Goal: Use online tool/utility: Use online tool/utility

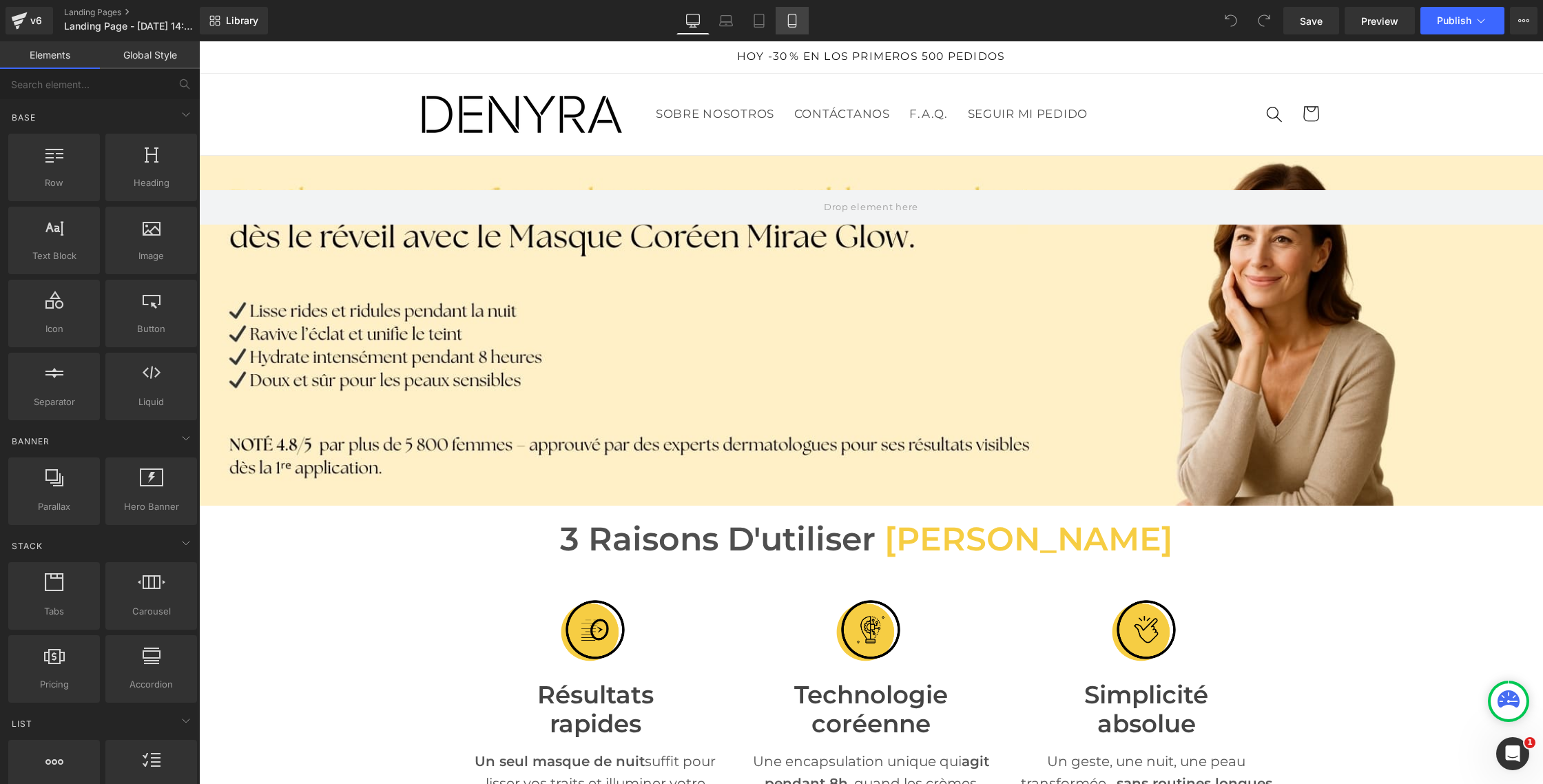
click at [793, 32] on link "Mobile" at bounding box center [792, 21] width 33 height 27
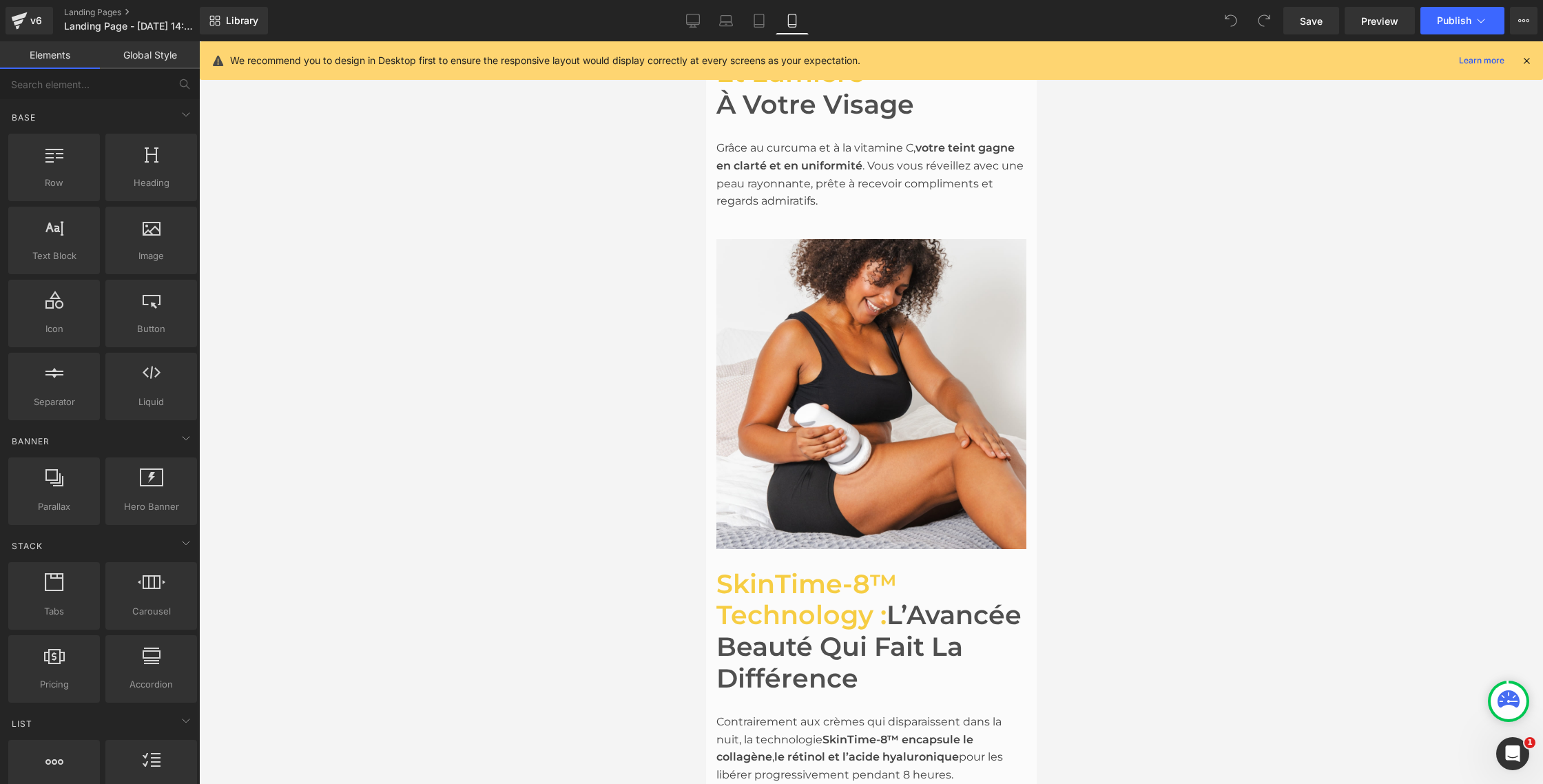
scroll to position [2175, 0]
click at [694, 22] on icon at bounding box center [693, 20] width 14 height 14
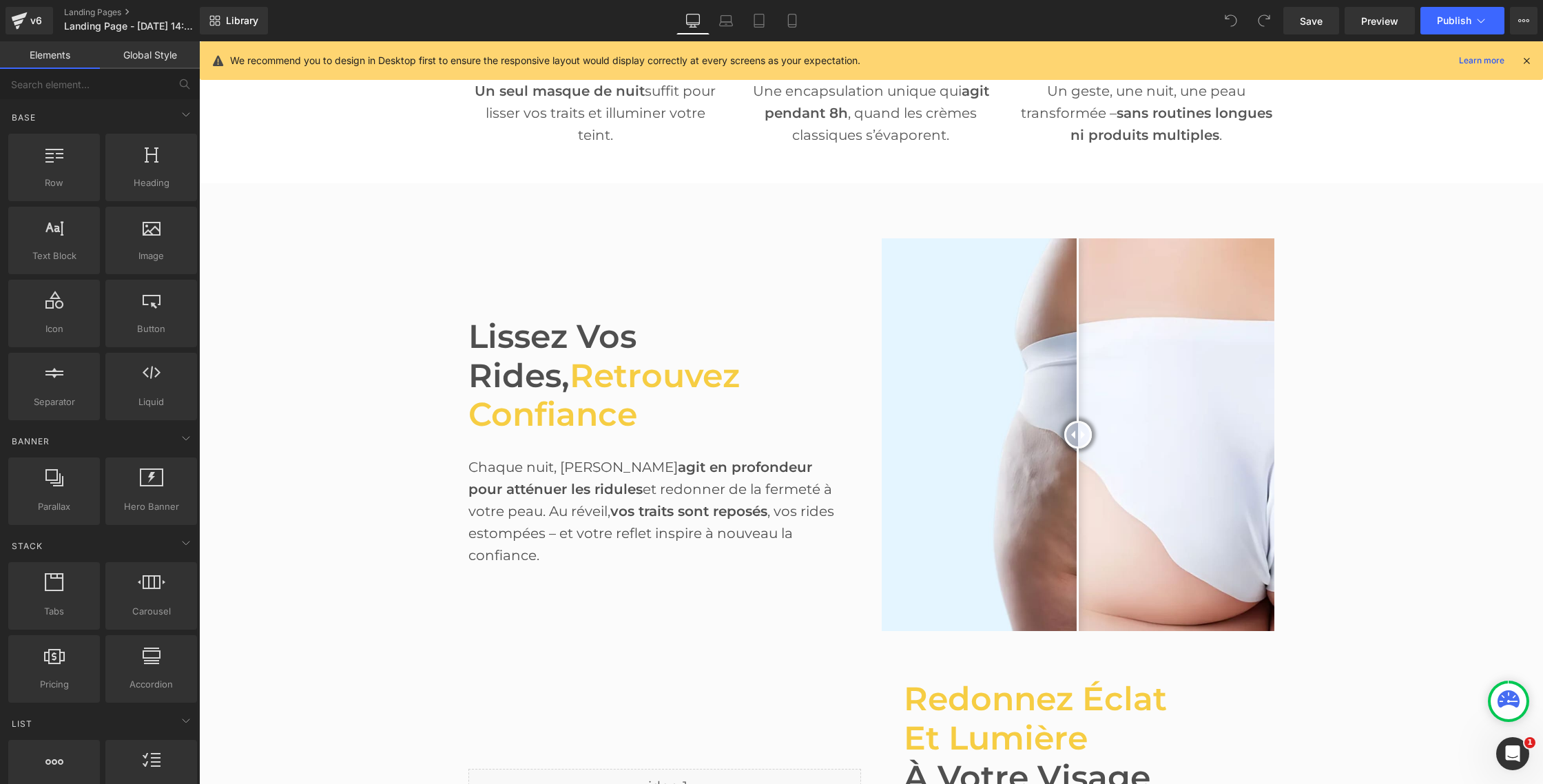
scroll to position [658, 0]
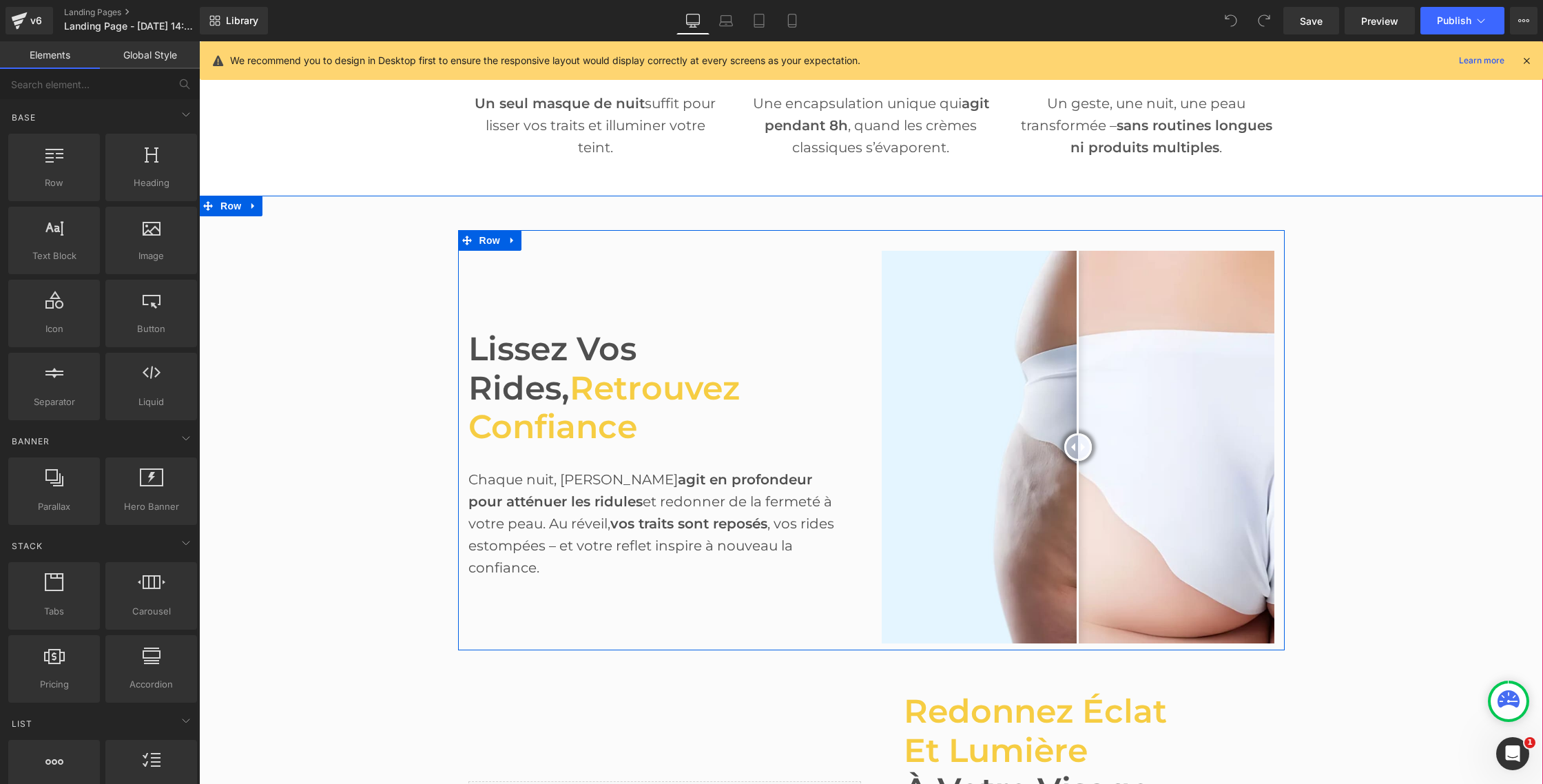
click at [733, 309] on div "Lissez vos rides, retrouvez confiance Heading Chaque nuit, [PERSON_NAME] agit e…" at bounding box center [665, 447] width 414 height 393
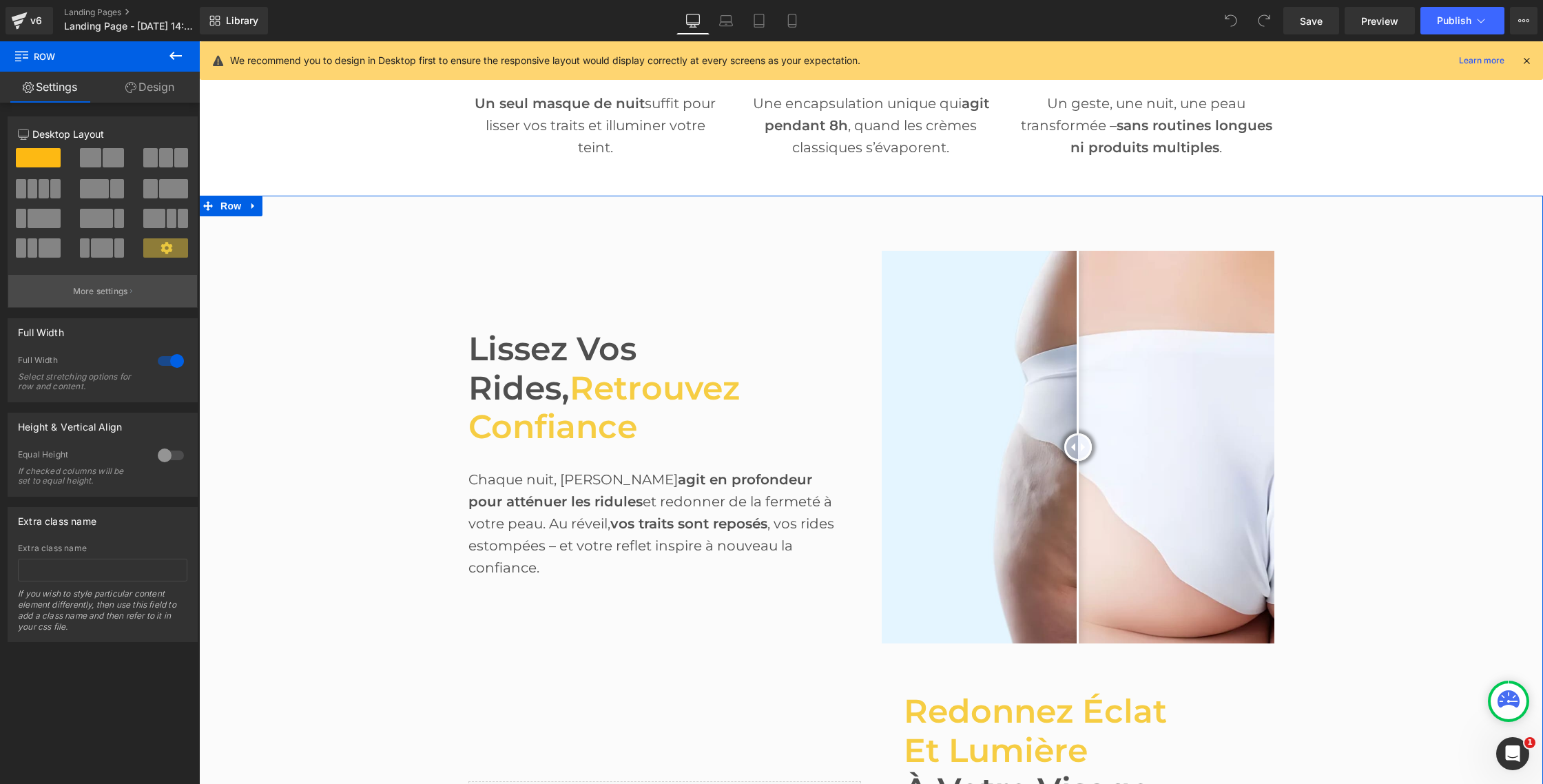
click at [107, 294] on p "More settings" at bounding box center [101, 291] width 55 height 12
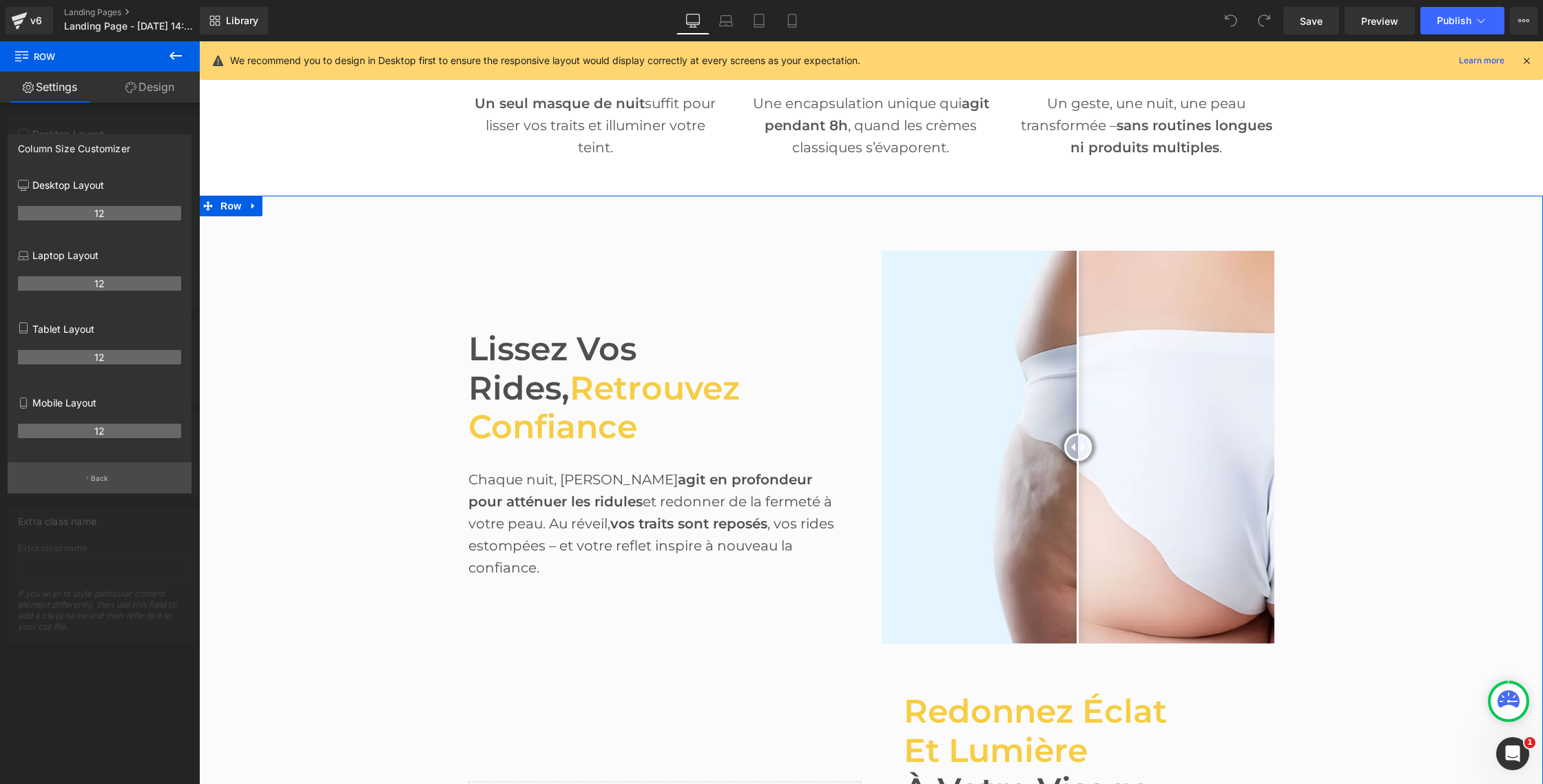
click at [95, 475] on p "Back" at bounding box center [100, 478] width 18 height 10
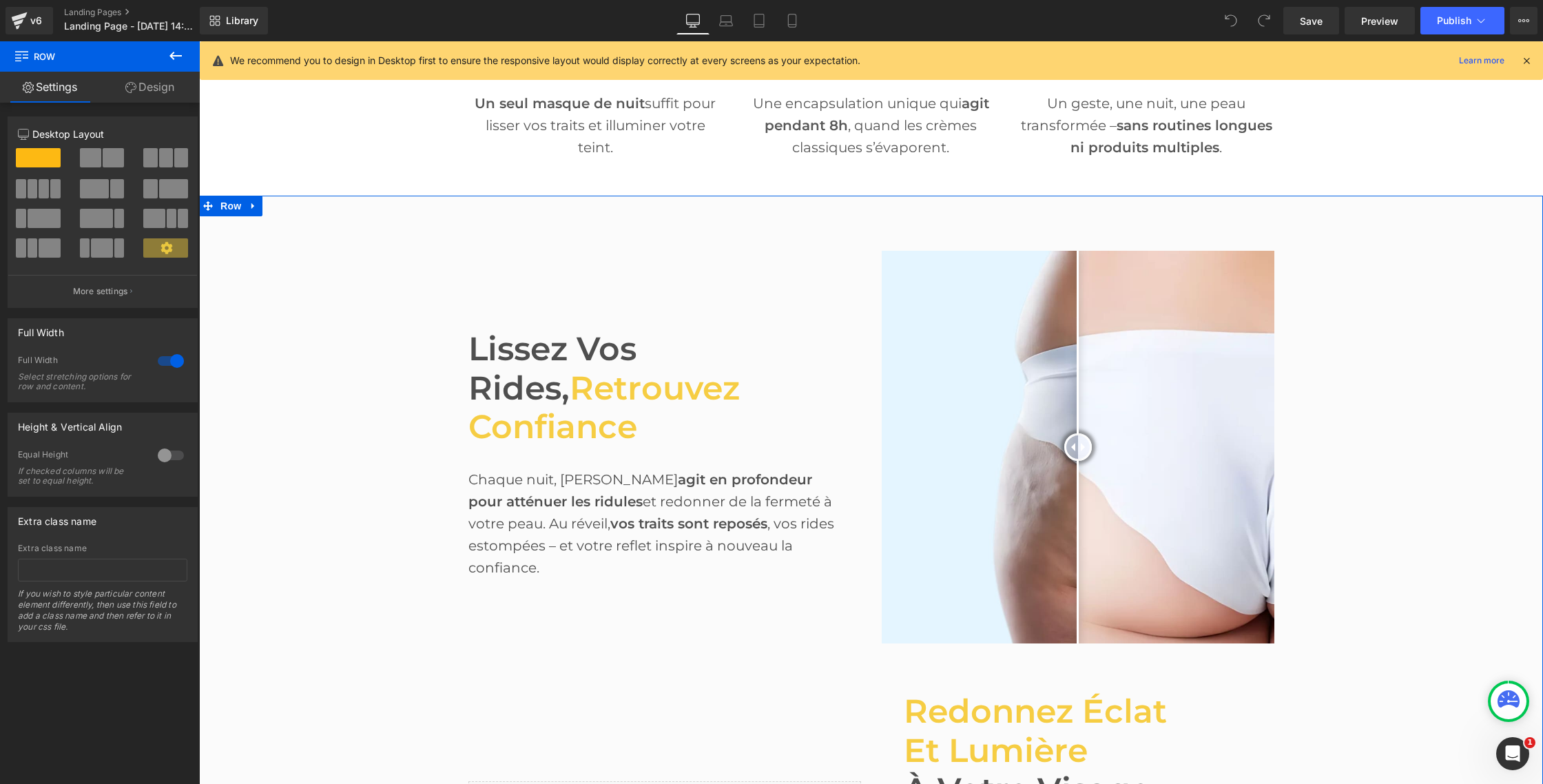
click at [158, 89] on link "Design" at bounding box center [149, 87] width 100 height 31
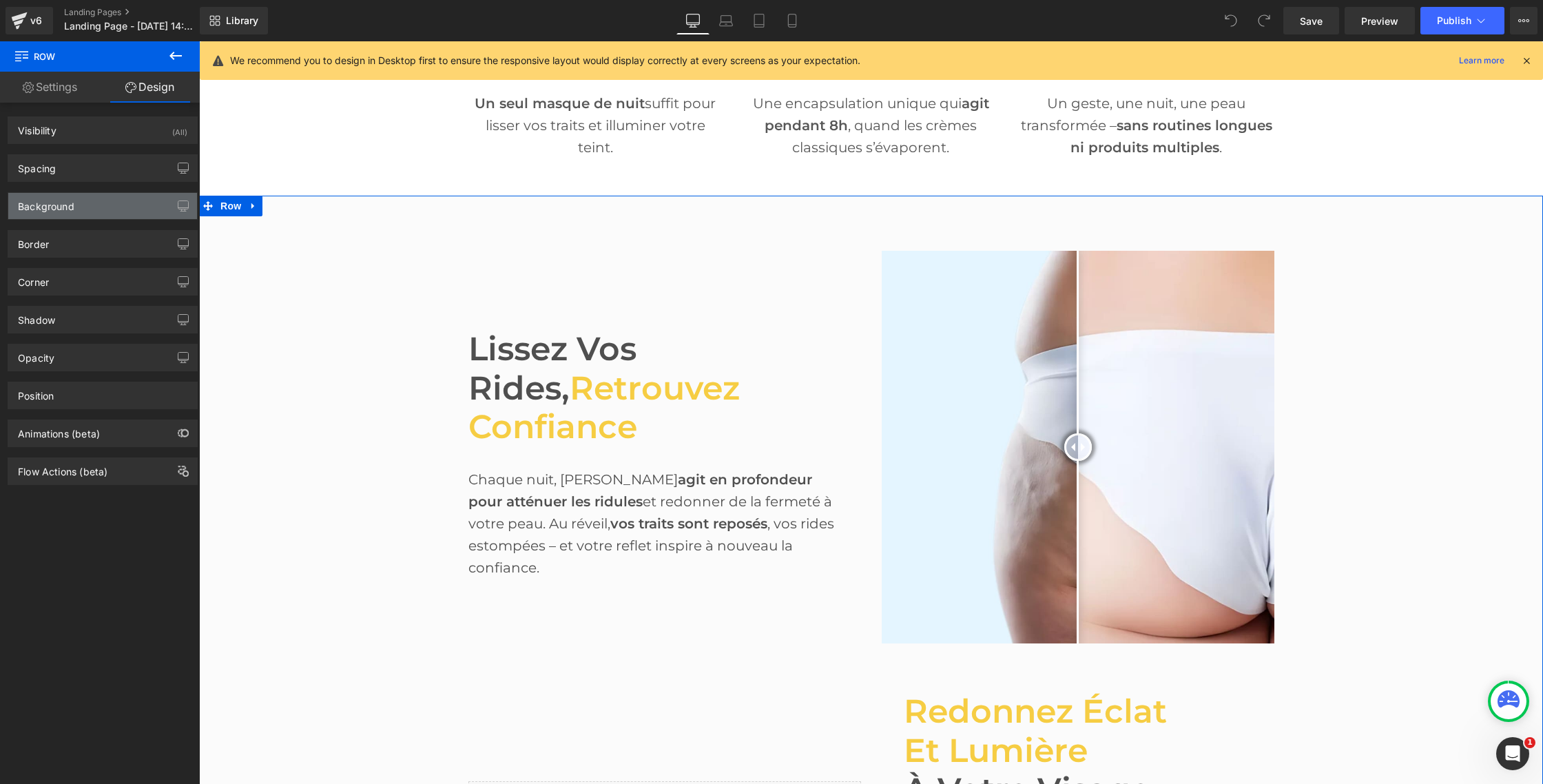
click at [104, 205] on div "Background" at bounding box center [103, 206] width 189 height 26
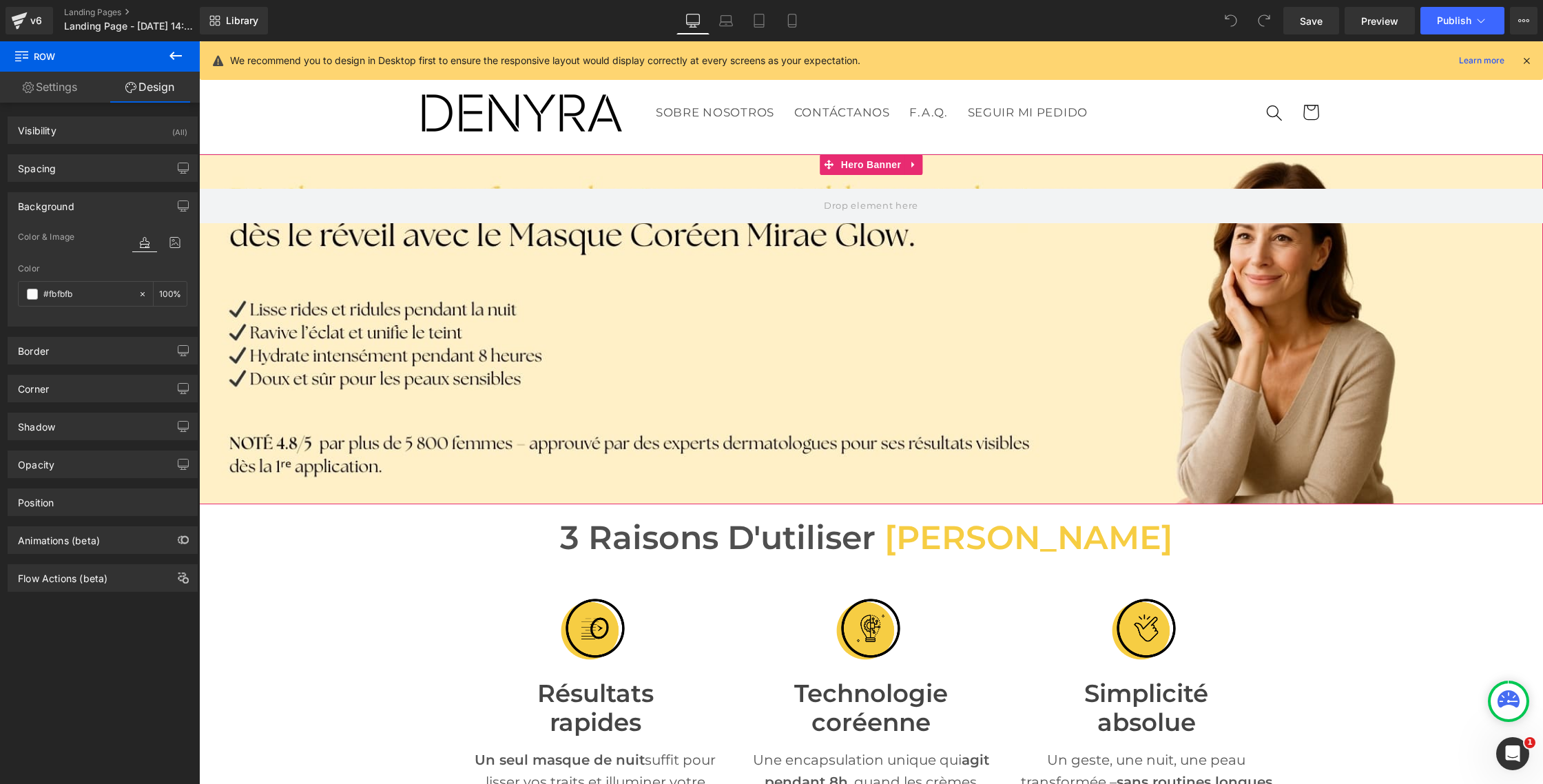
scroll to position [1, 0]
click at [78, 294] on input "#fbfbfb" at bounding box center [87, 294] width 88 height 15
paste input "f6cd43"
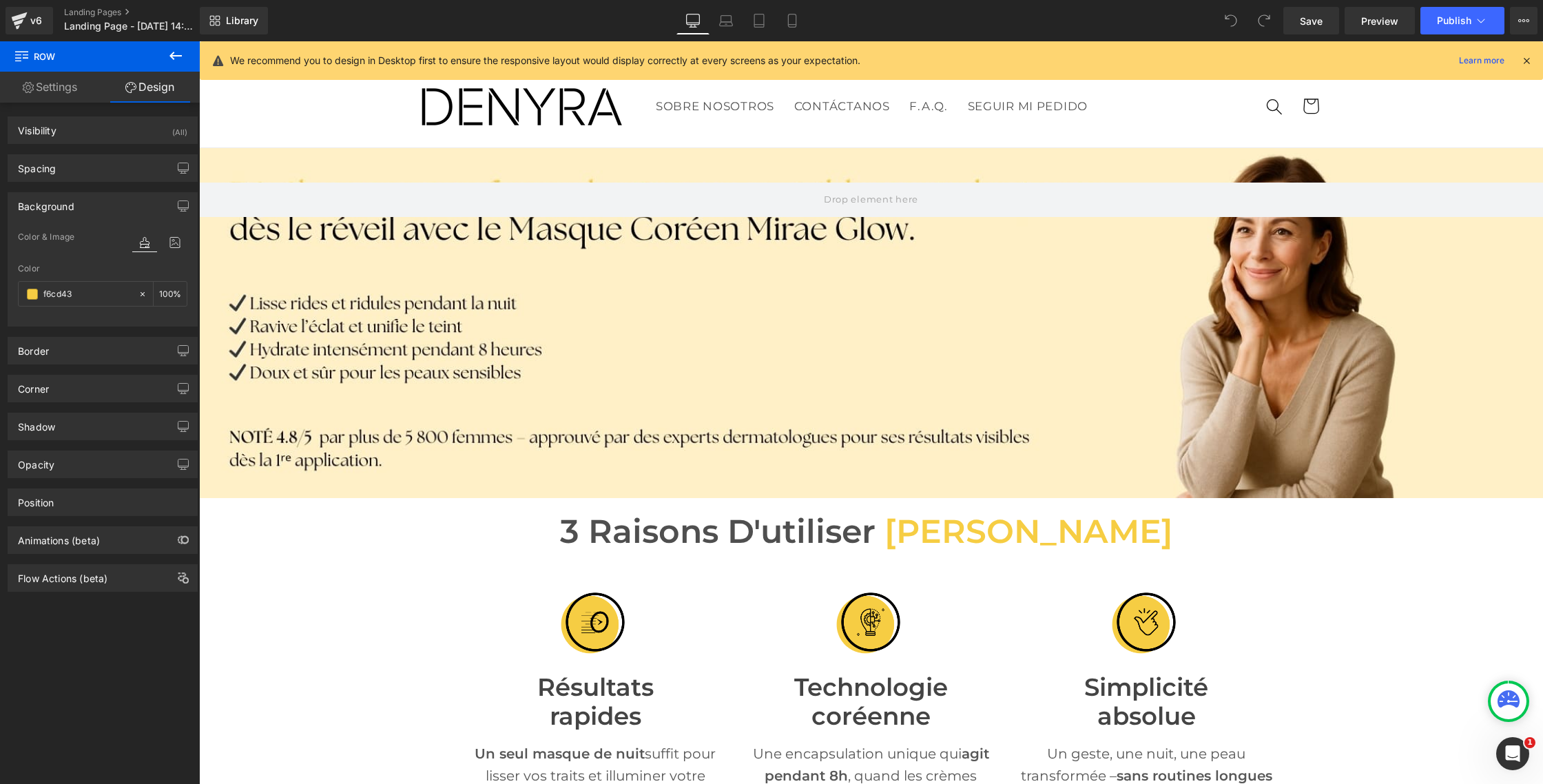
scroll to position [0, 0]
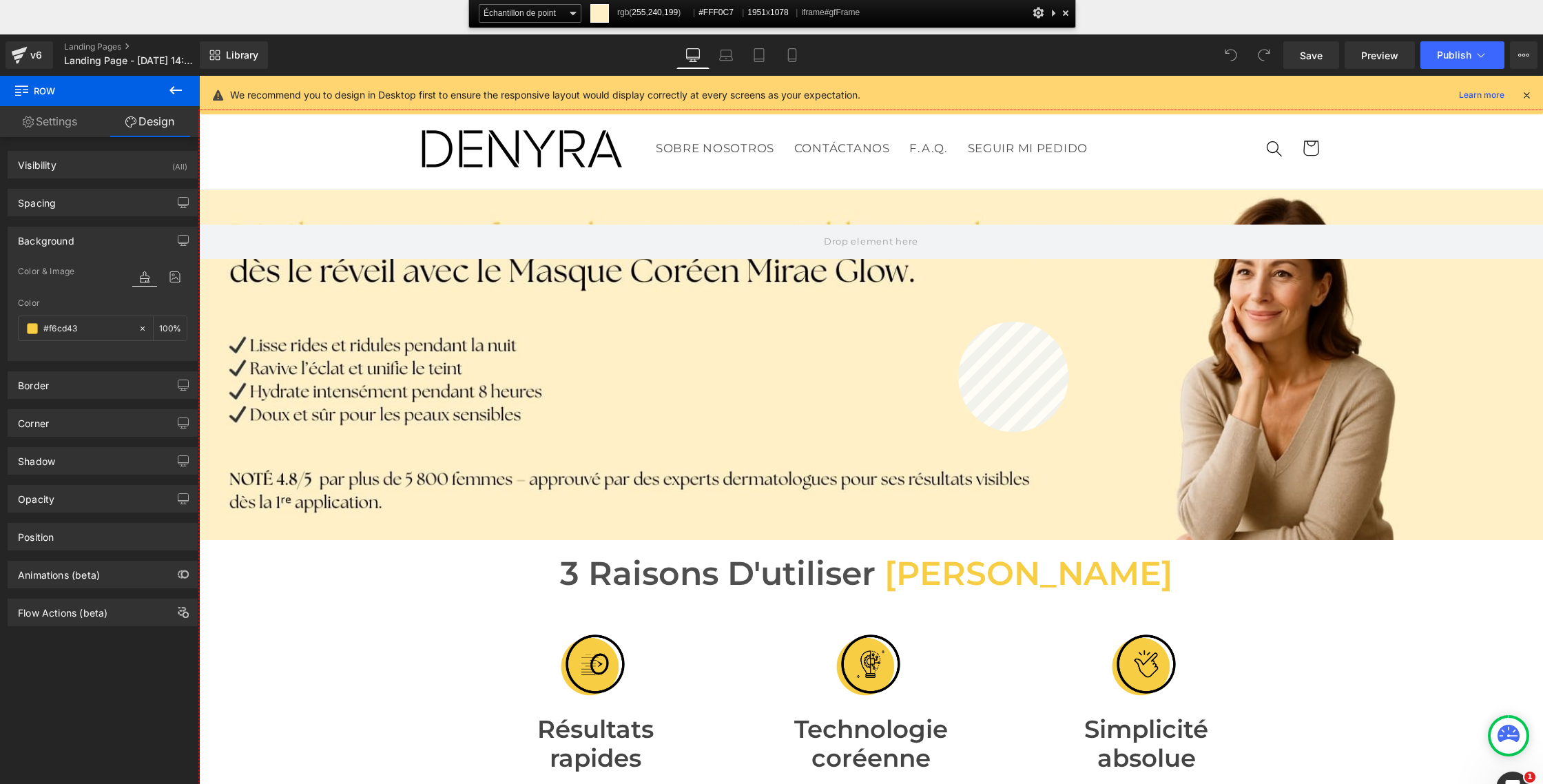
click at [959, 322] on div at bounding box center [871, 482] width 1344 height 742
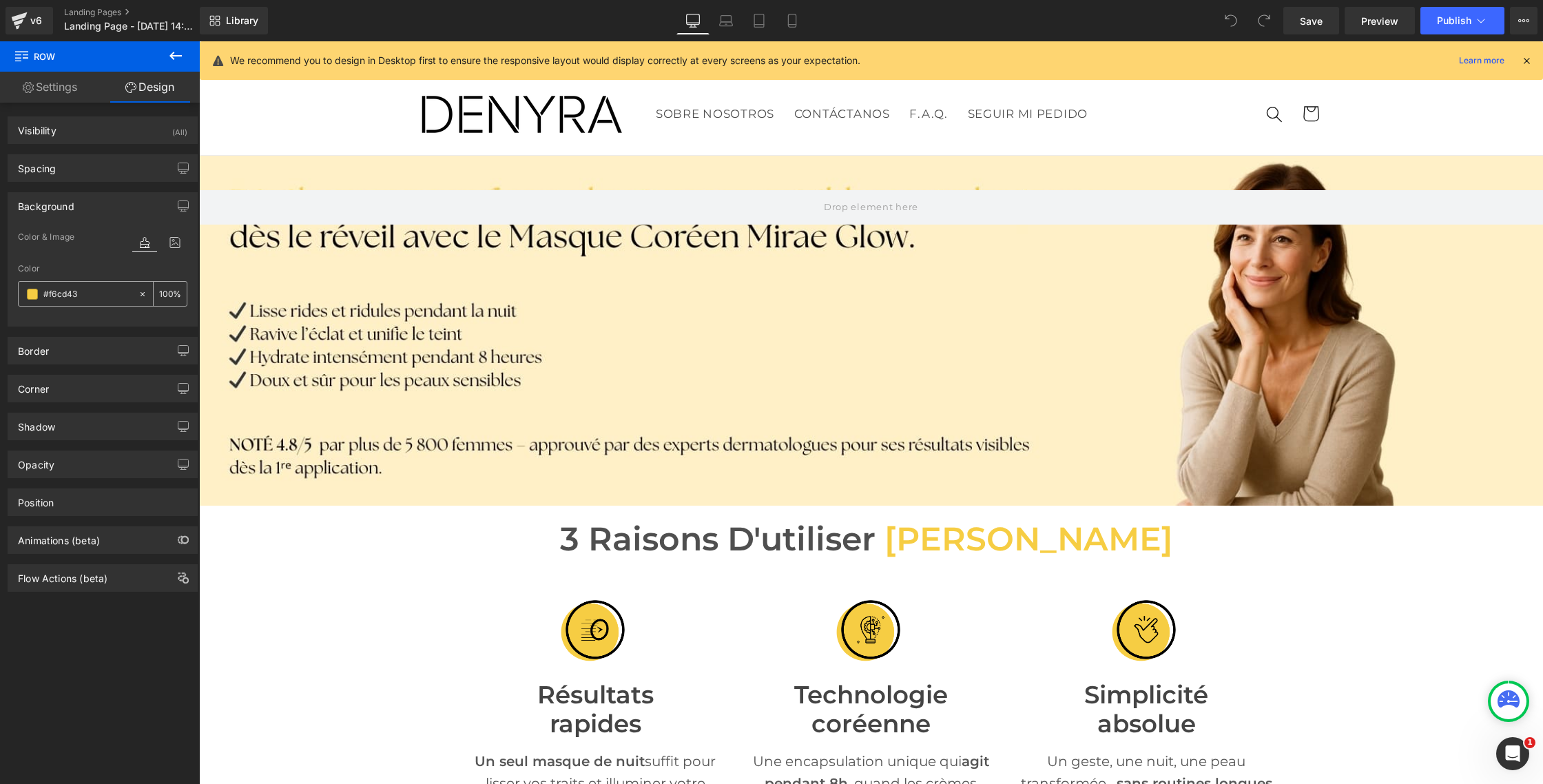
click at [98, 293] on input "#f6cd43" at bounding box center [87, 294] width 88 height 15
paste input "FFF0C7"
type input "#FFF0C7"
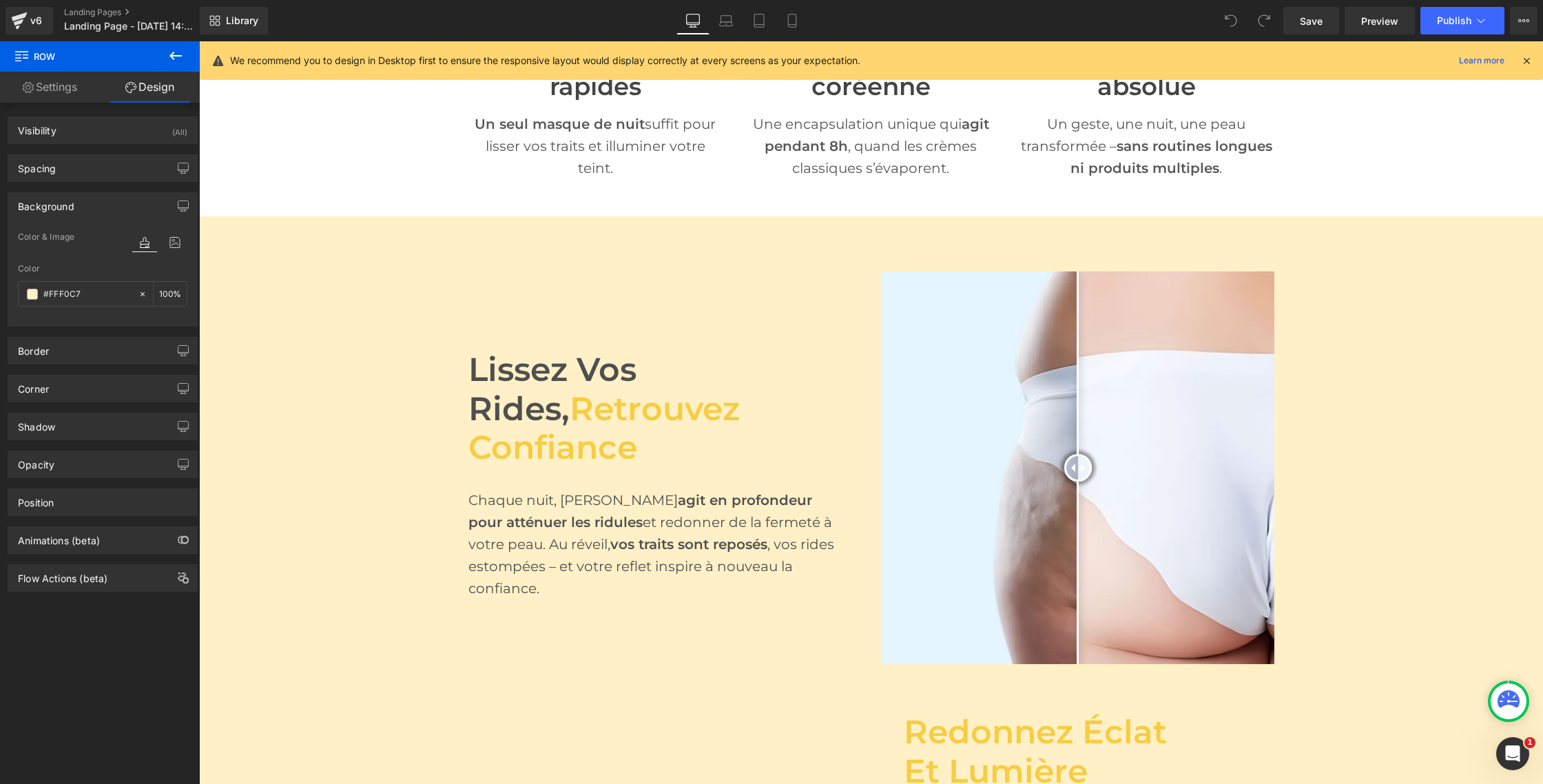
scroll to position [641, 0]
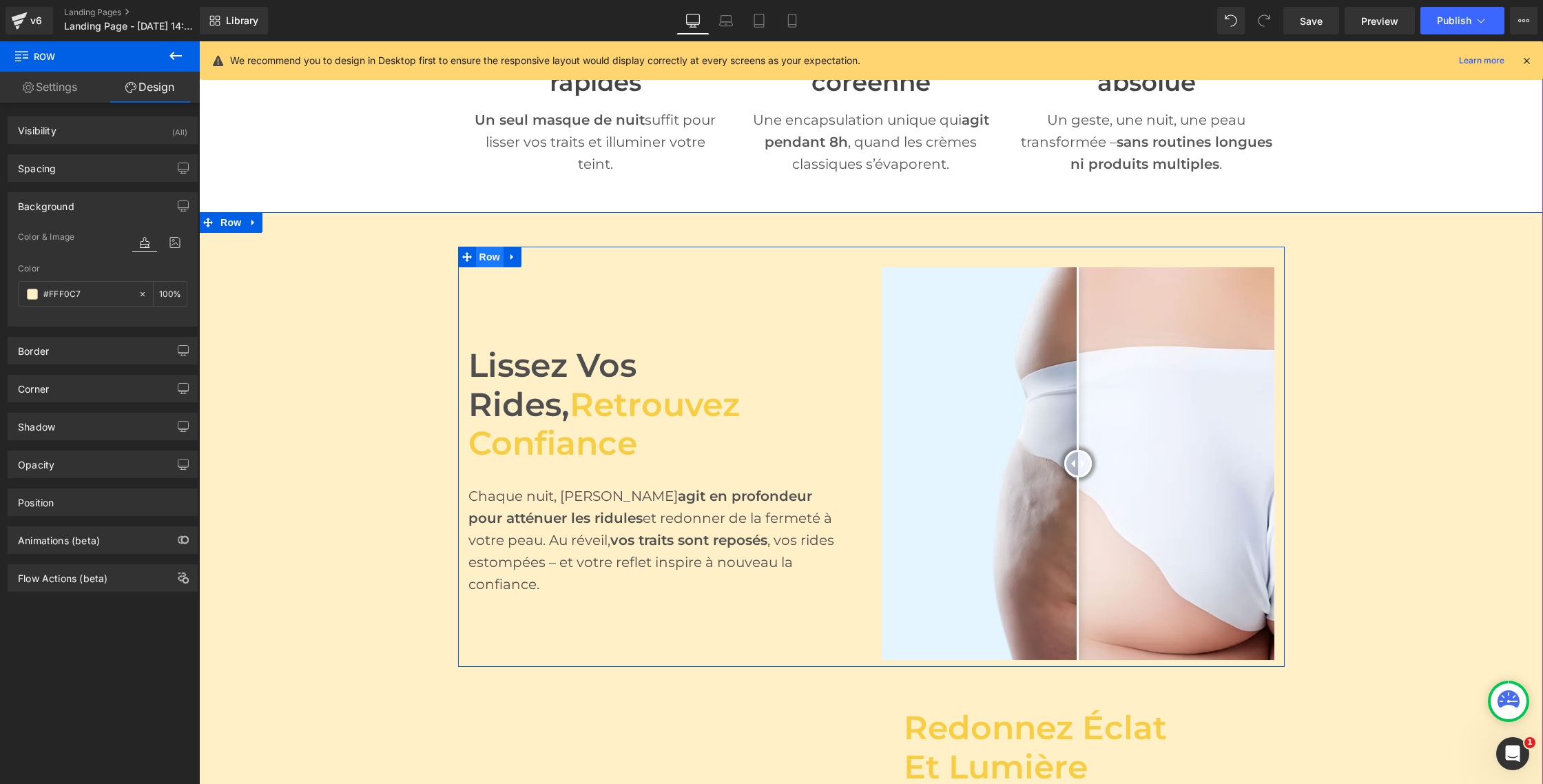
click at [490, 256] on span "Row" at bounding box center [490, 257] width 27 height 21
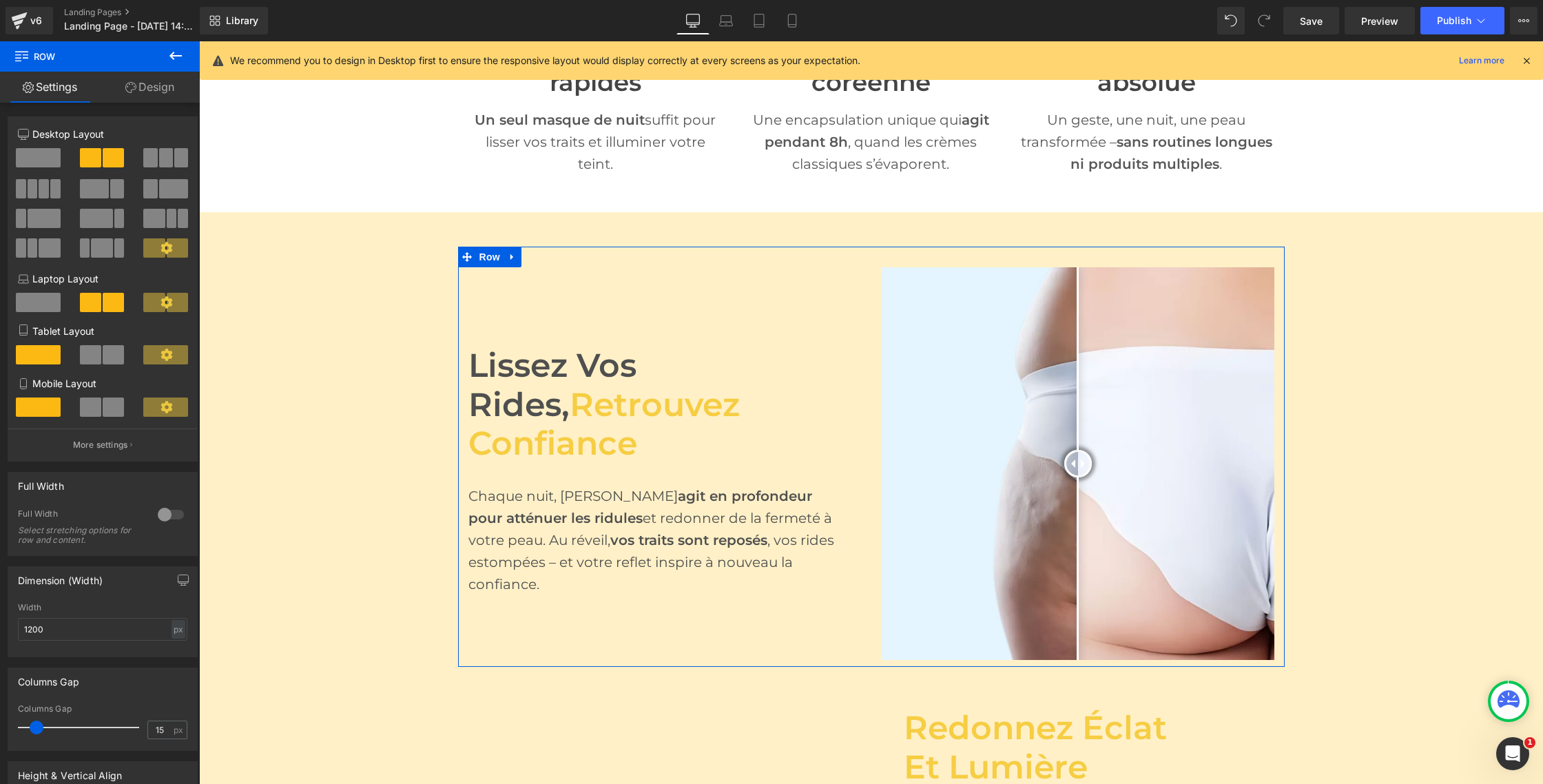
click at [162, 83] on link "Design" at bounding box center [149, 87] width 100 height 31
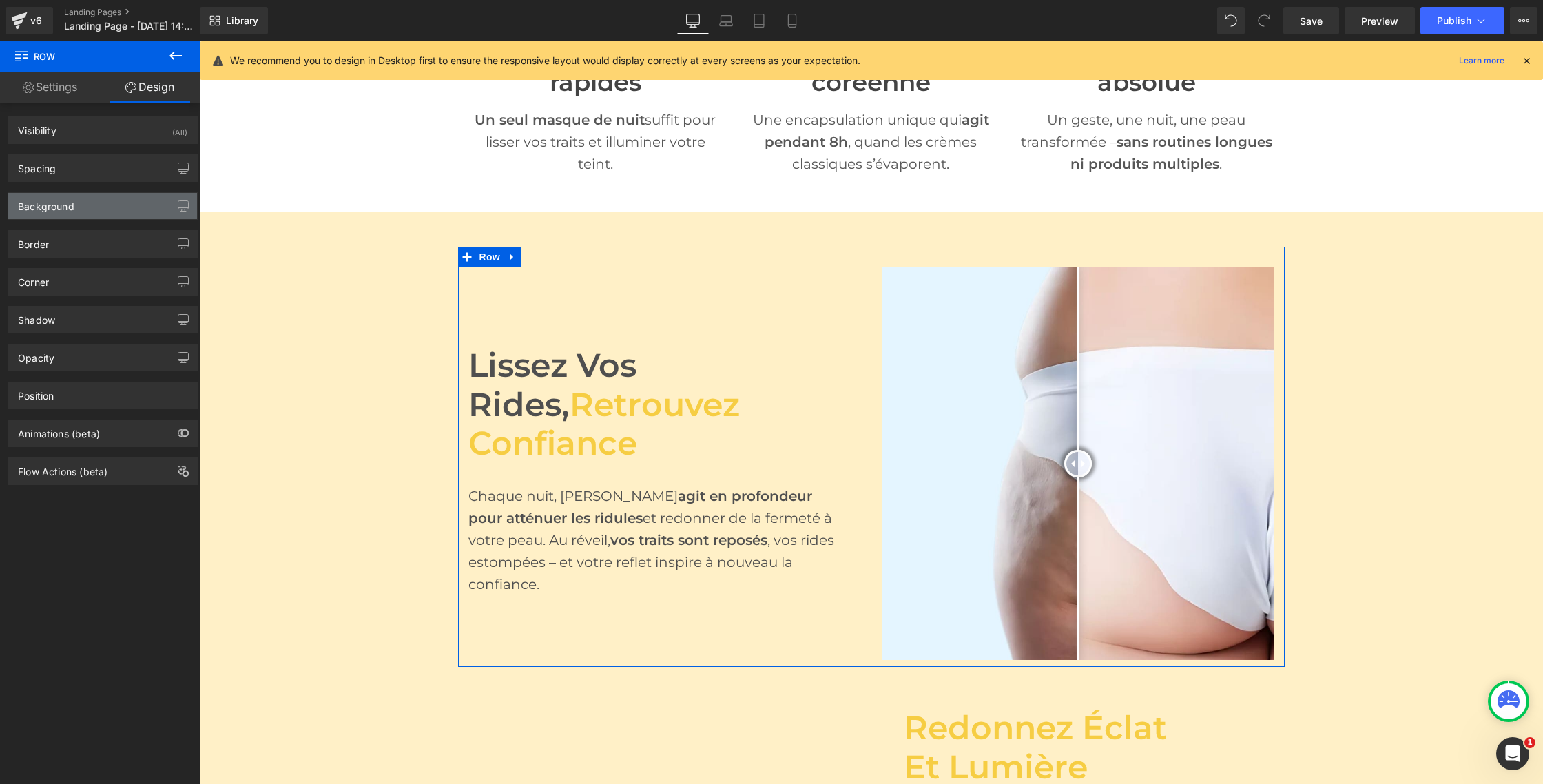
click at [78, 202] on div "Background" at bounding box center [103, 206] width 189 height 26
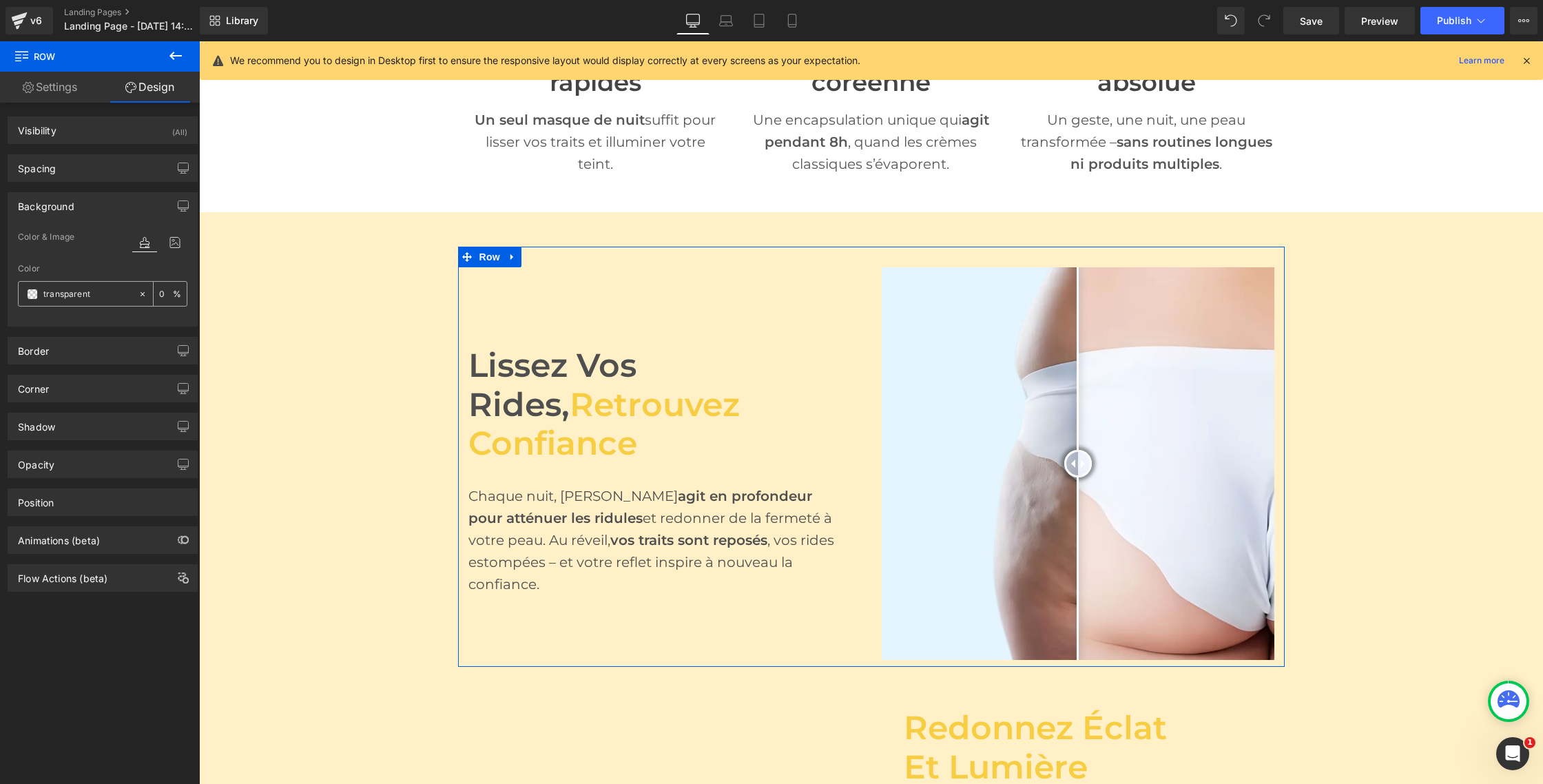
click at [84, 291] on input "transparent" at bounding box center [87, 294] width 88 height 15
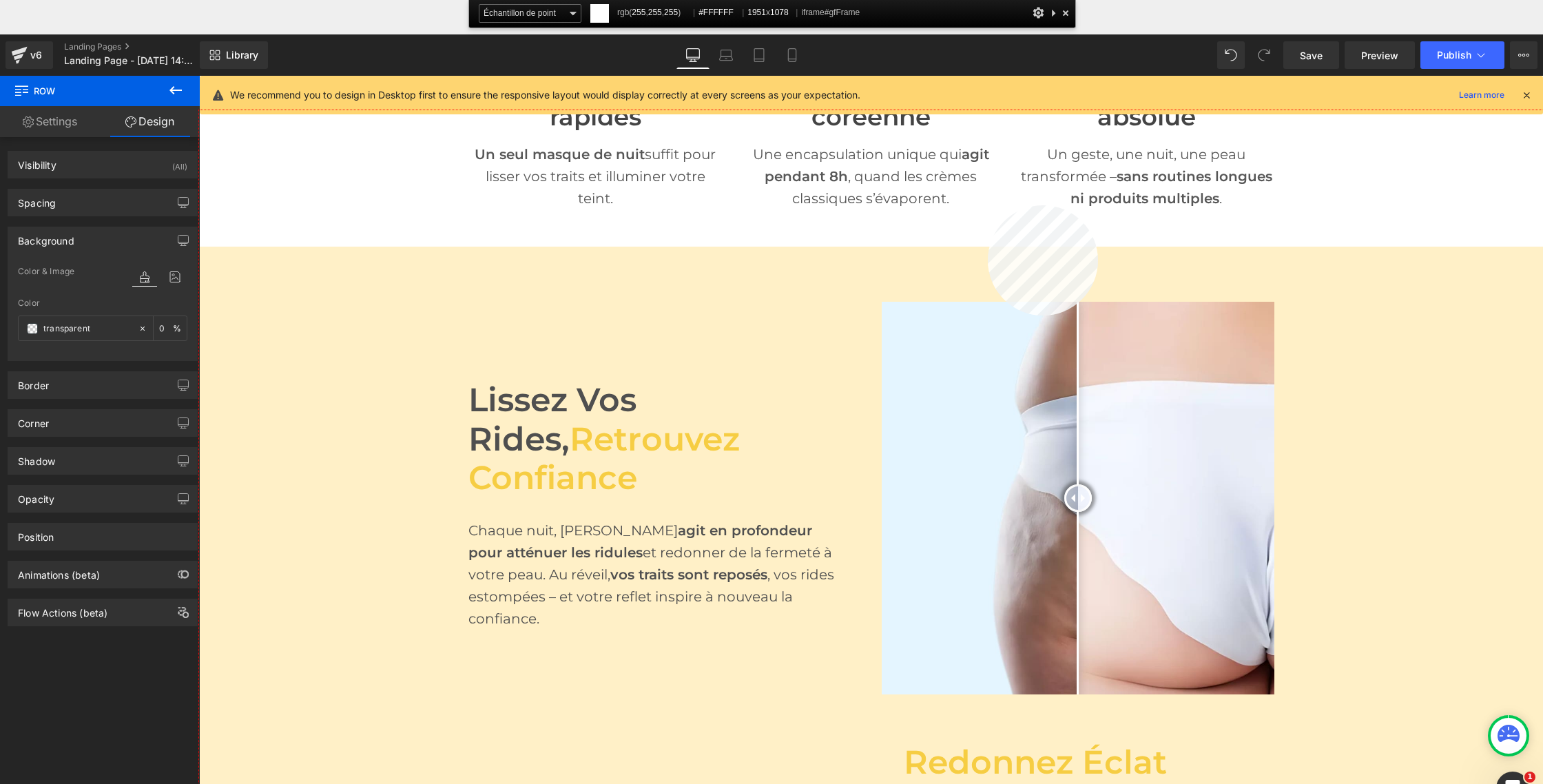
click at [988, 205] on div at bounding box center [871, 482] width 1344 height 742
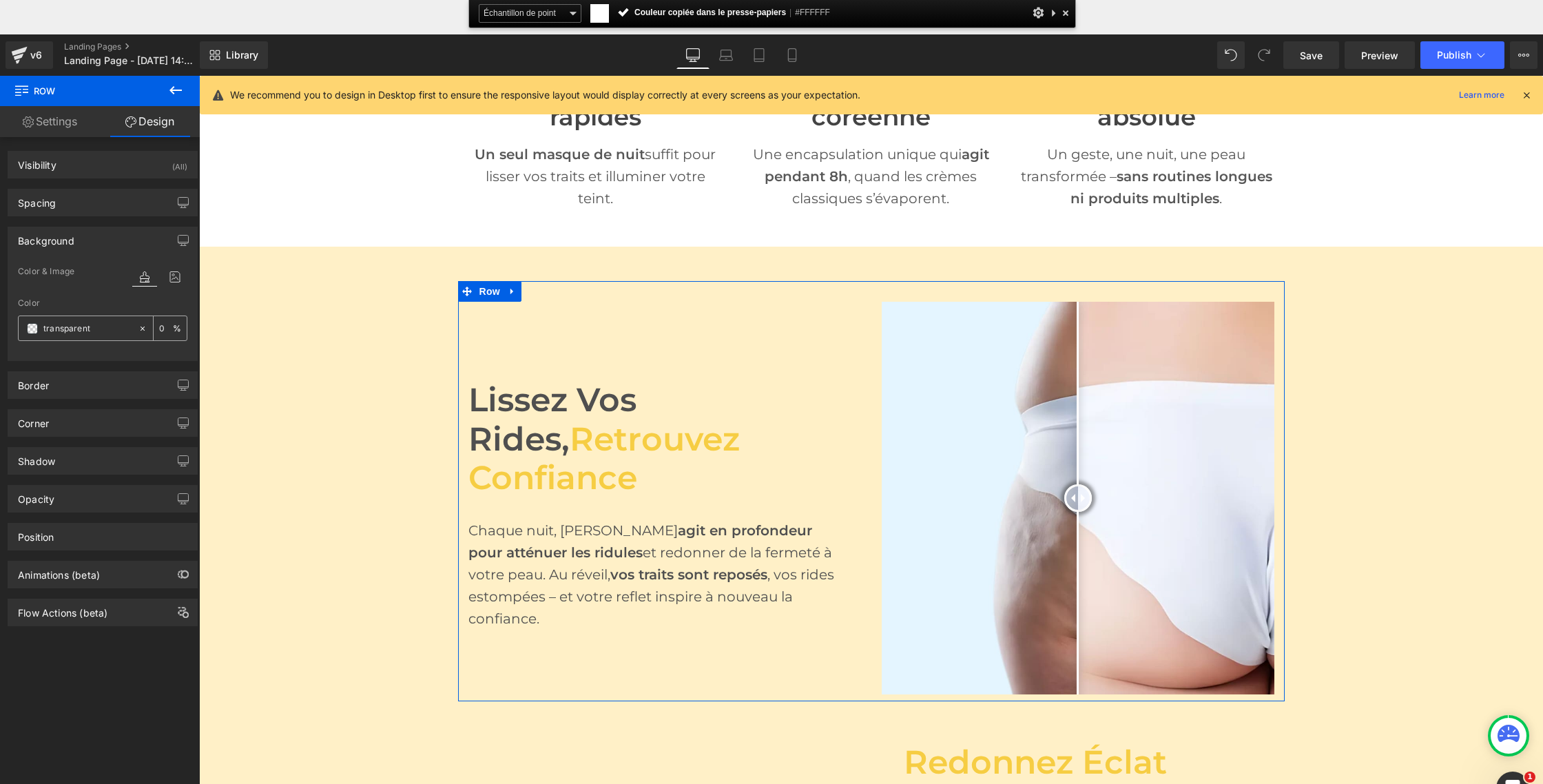
click at [72, 327] on input "transparent" at bounding box center [87, 328] width 88 height 15
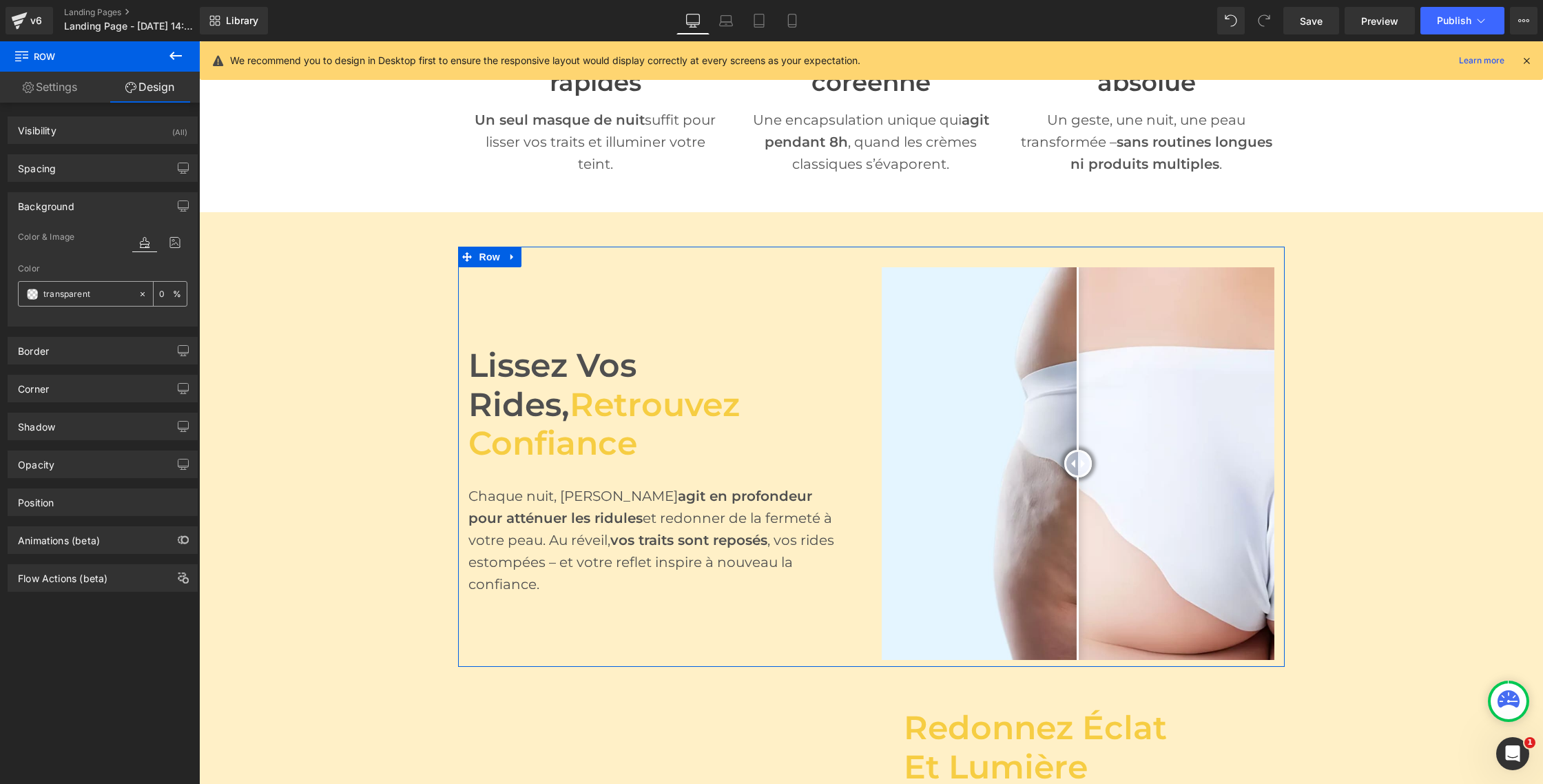
click at [108, 295] on input "transparent" at bounding box center [87, 294] width 88 height 15
paste input "ffffff"
type input "ffffff"
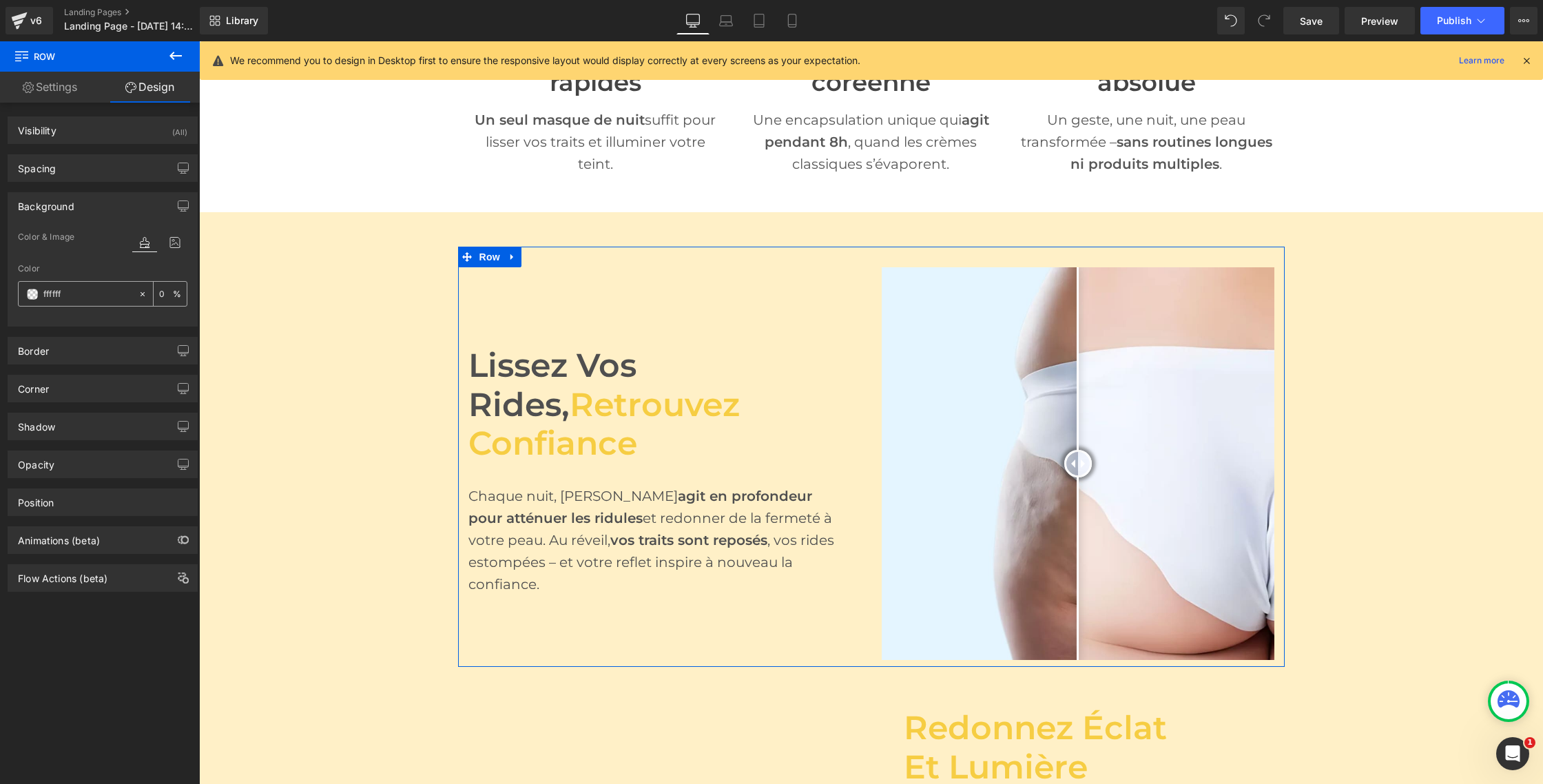
type input "100"
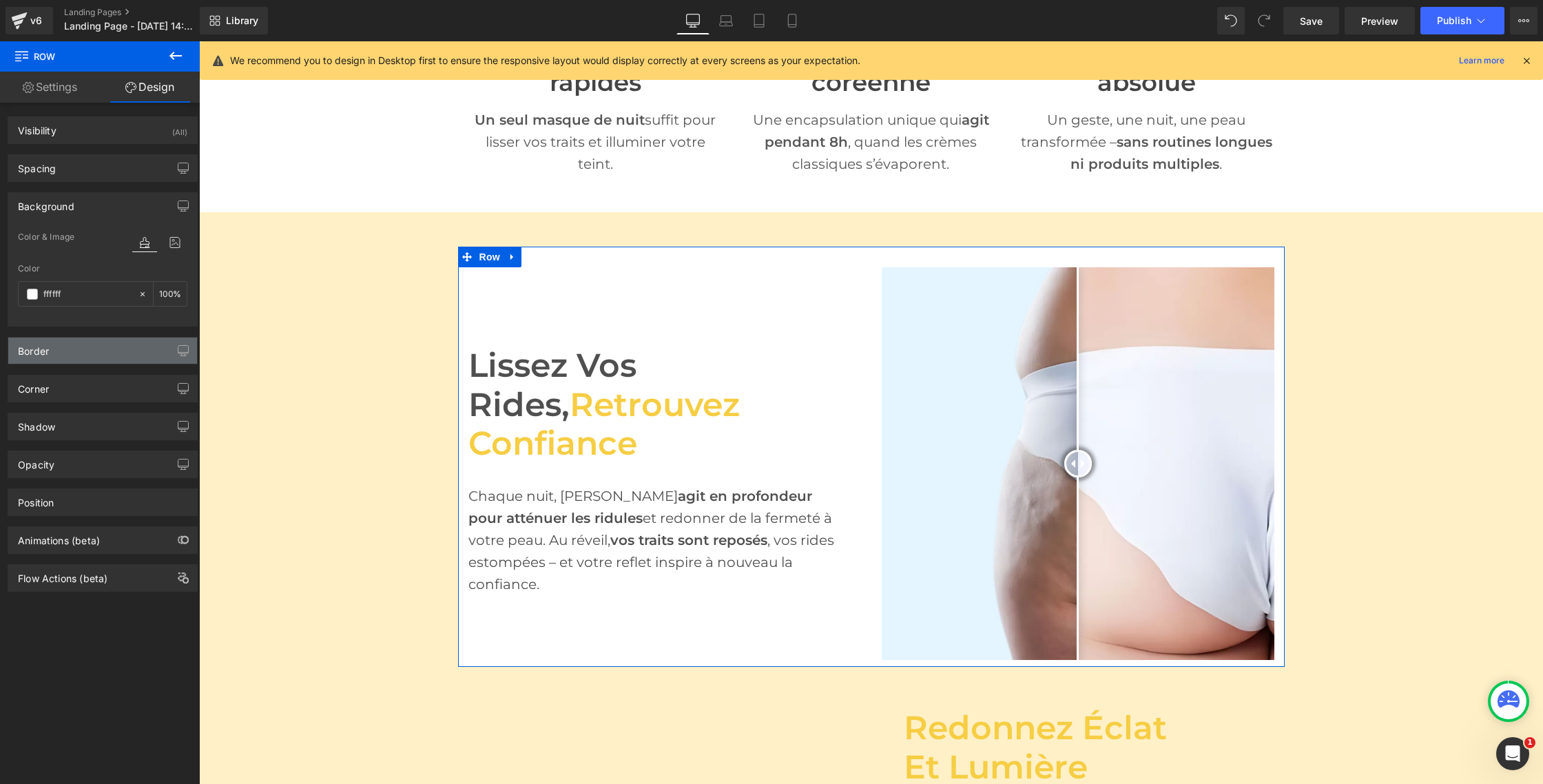
type input "#ffffff"
click at [60, 354] on div "Border" at bounding box center [103, 350] width 189 height 26
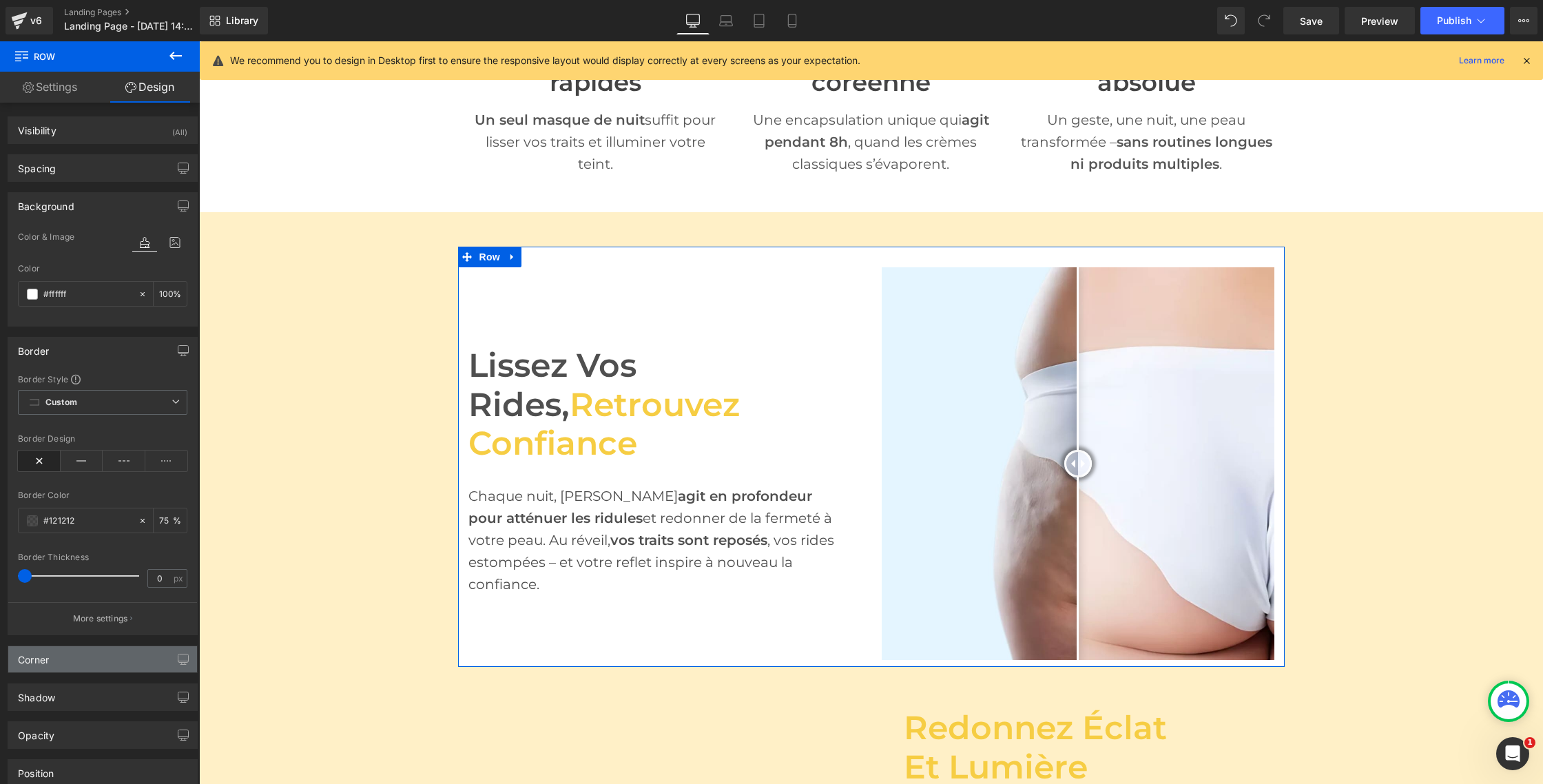
click at [109, 664] on div "Corner" at bounding box center [103, 659] width 189 height 26
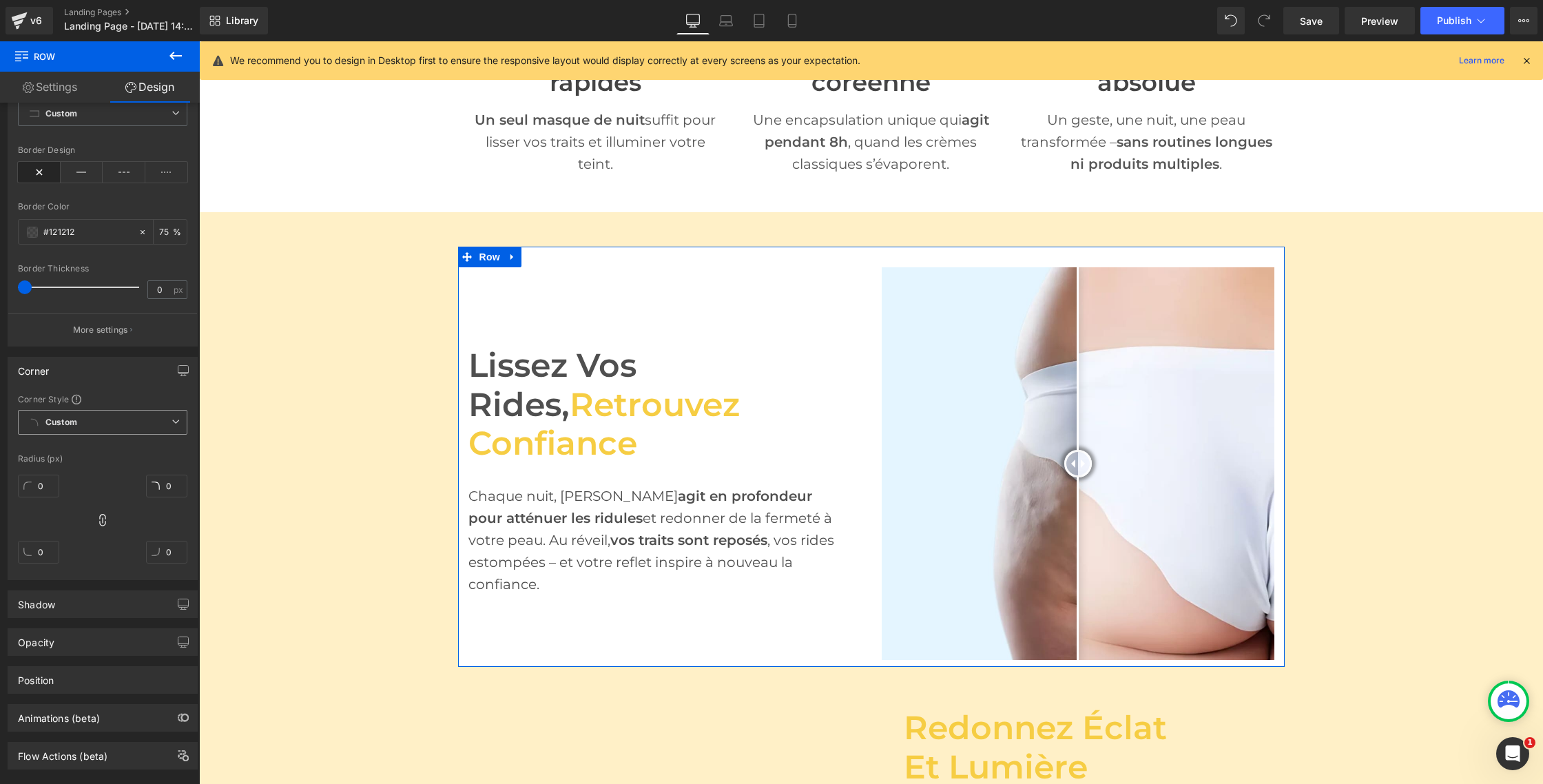
scroll to position [304, 0]
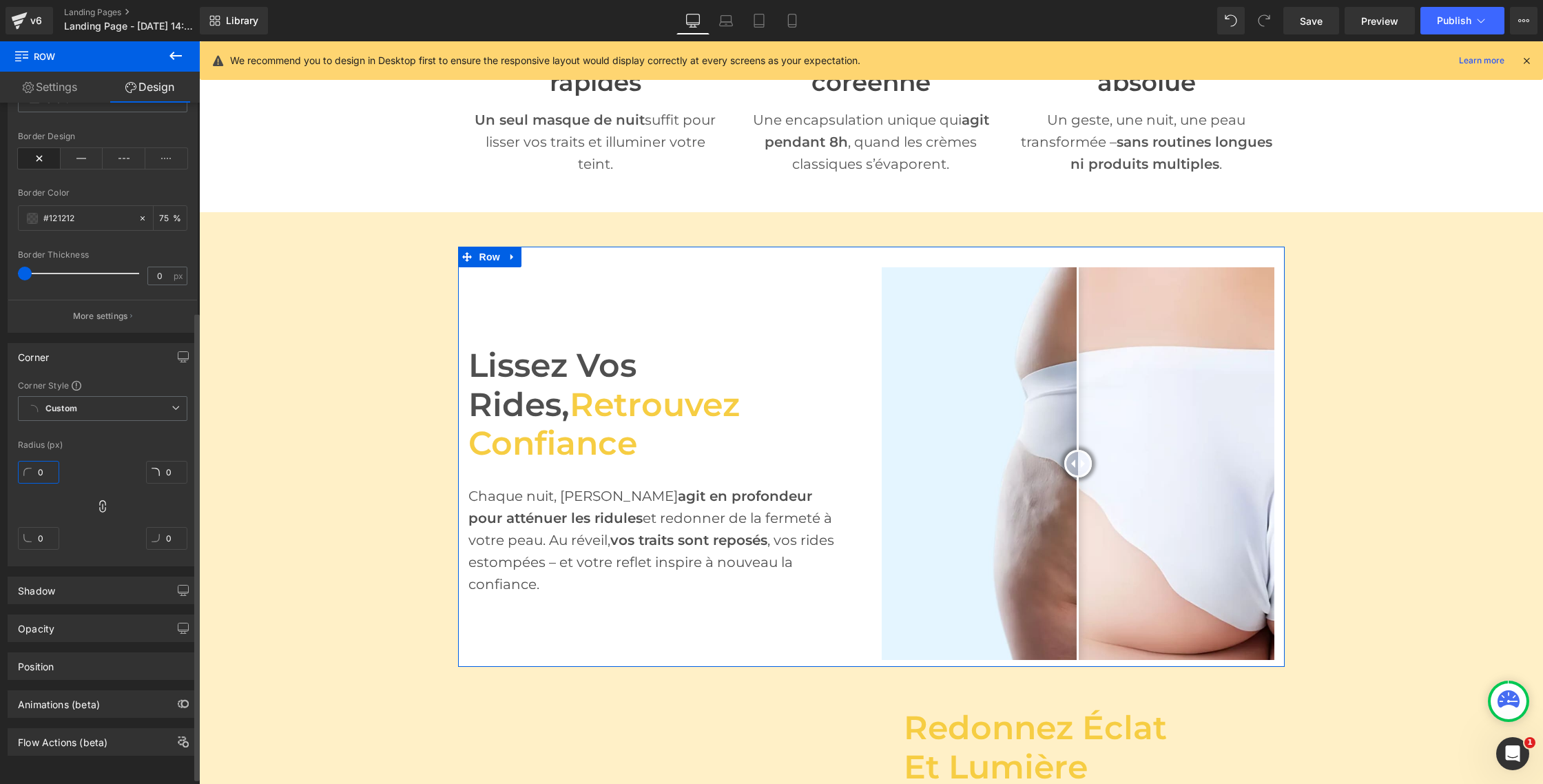
click at [40, 473] on input "0" at bounding box center [39, 472] width 42 height 23
type input "("
type input "5"
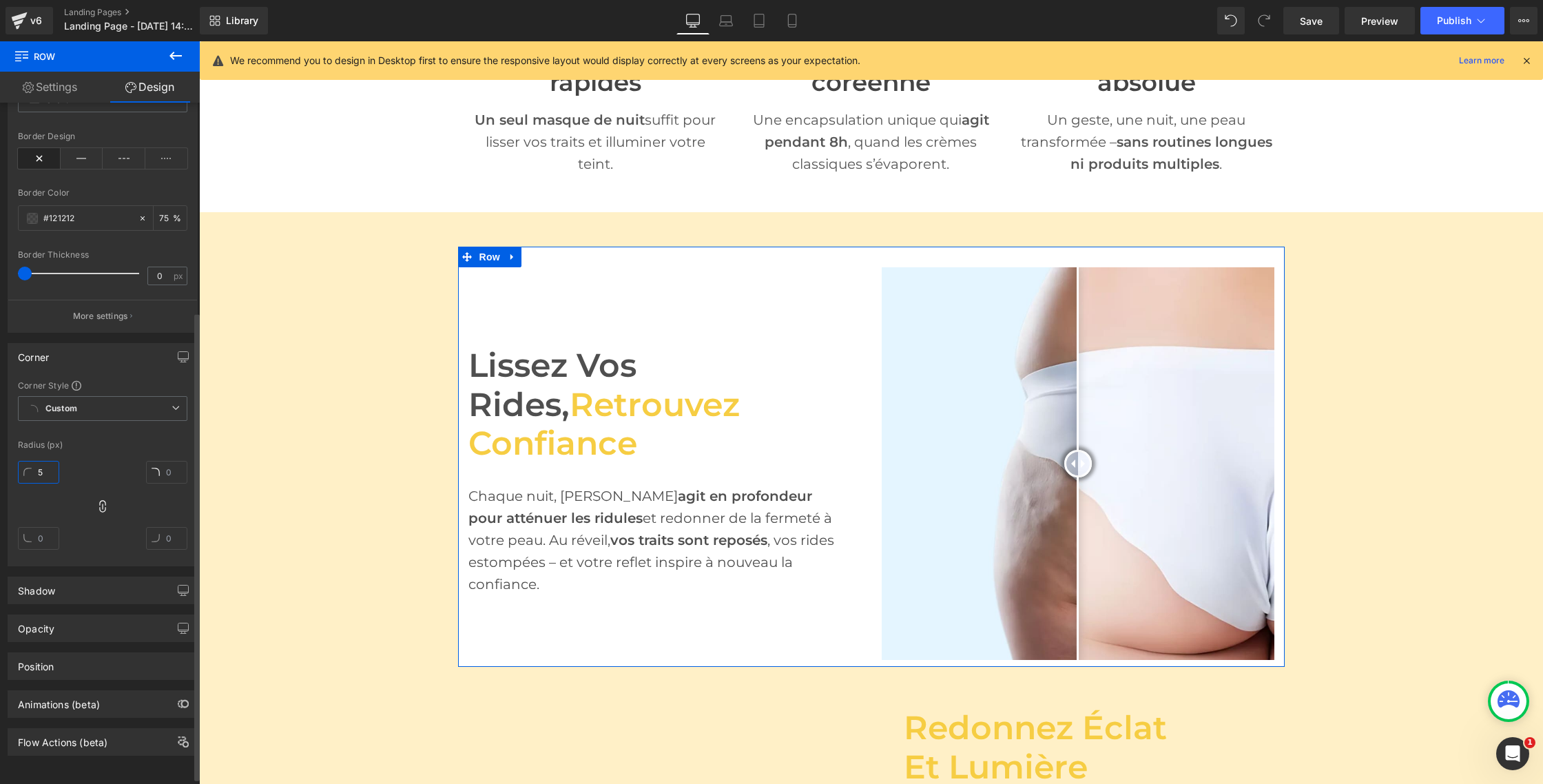
type input "5"
click at [108, 449] on div "Corner Style Custom Default Corner Custom Custom Default Corner Radius (px) 5px…" at bounding box center [103, 472] width 189 height 186
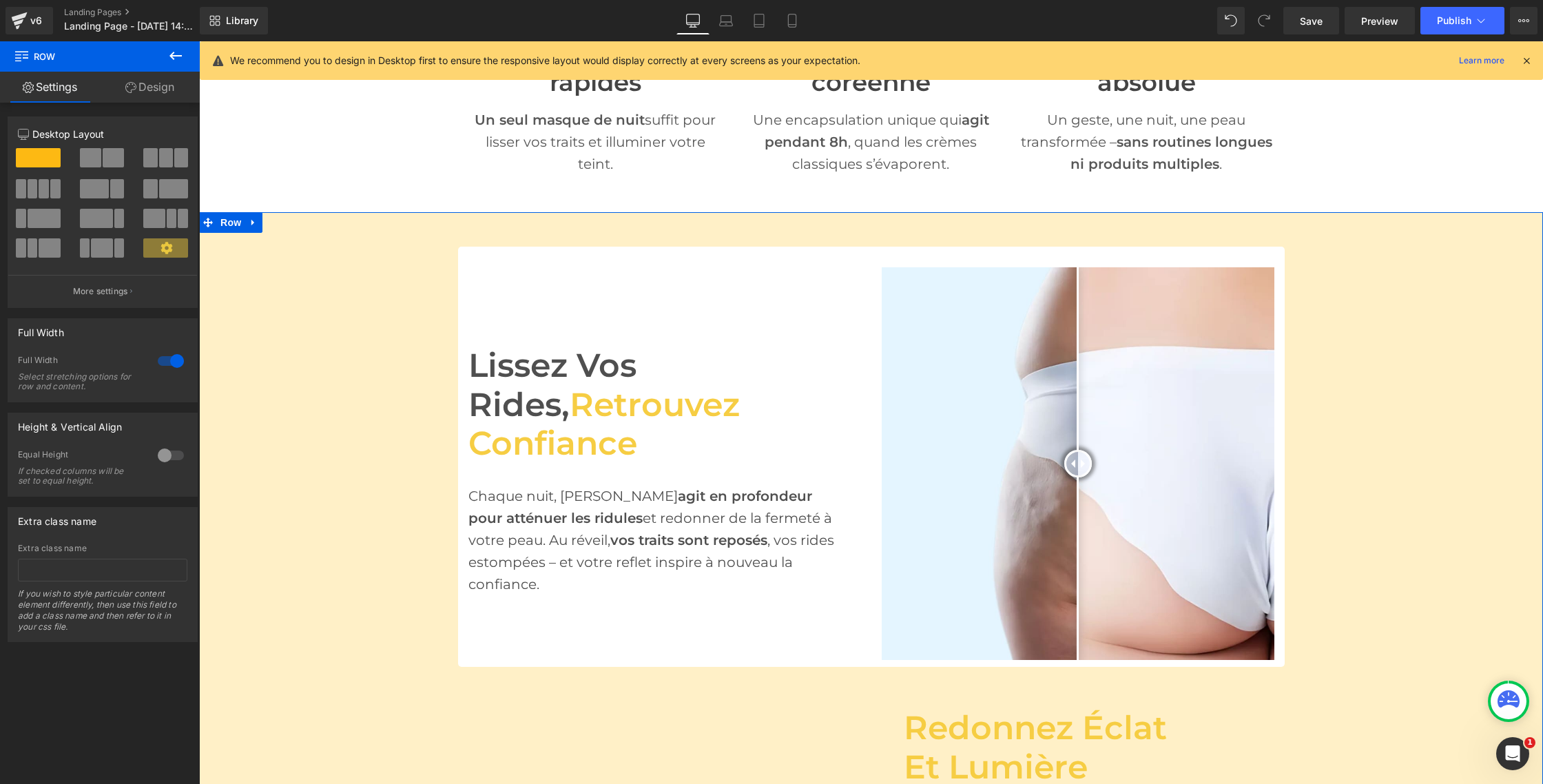
click at [159, 84] on link "Design" at bounding box center [149, 87] width 100 height 31
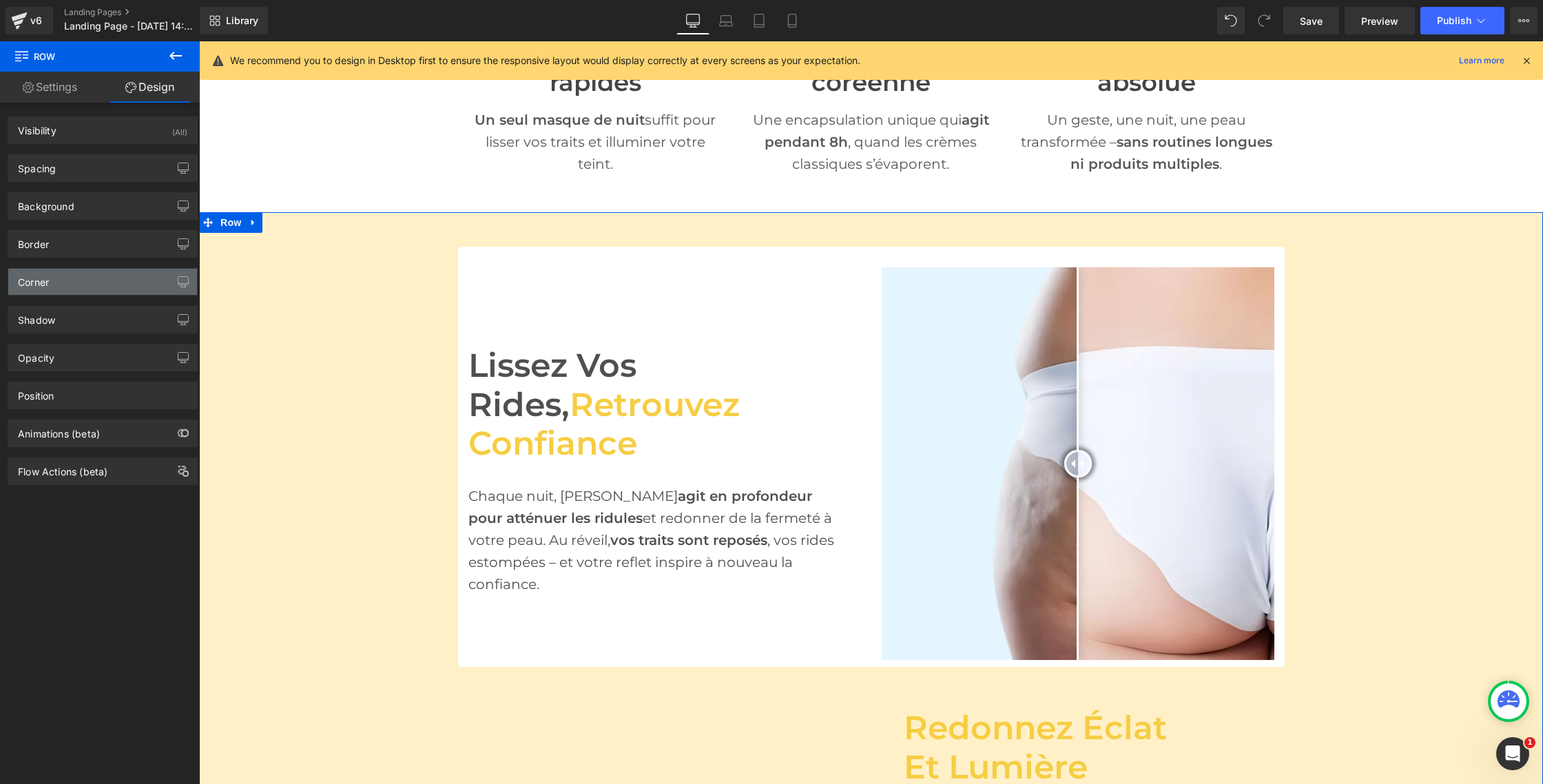
click at [70, 289] on div "Corner" at bounding box center [103, 281] width 189 height 26
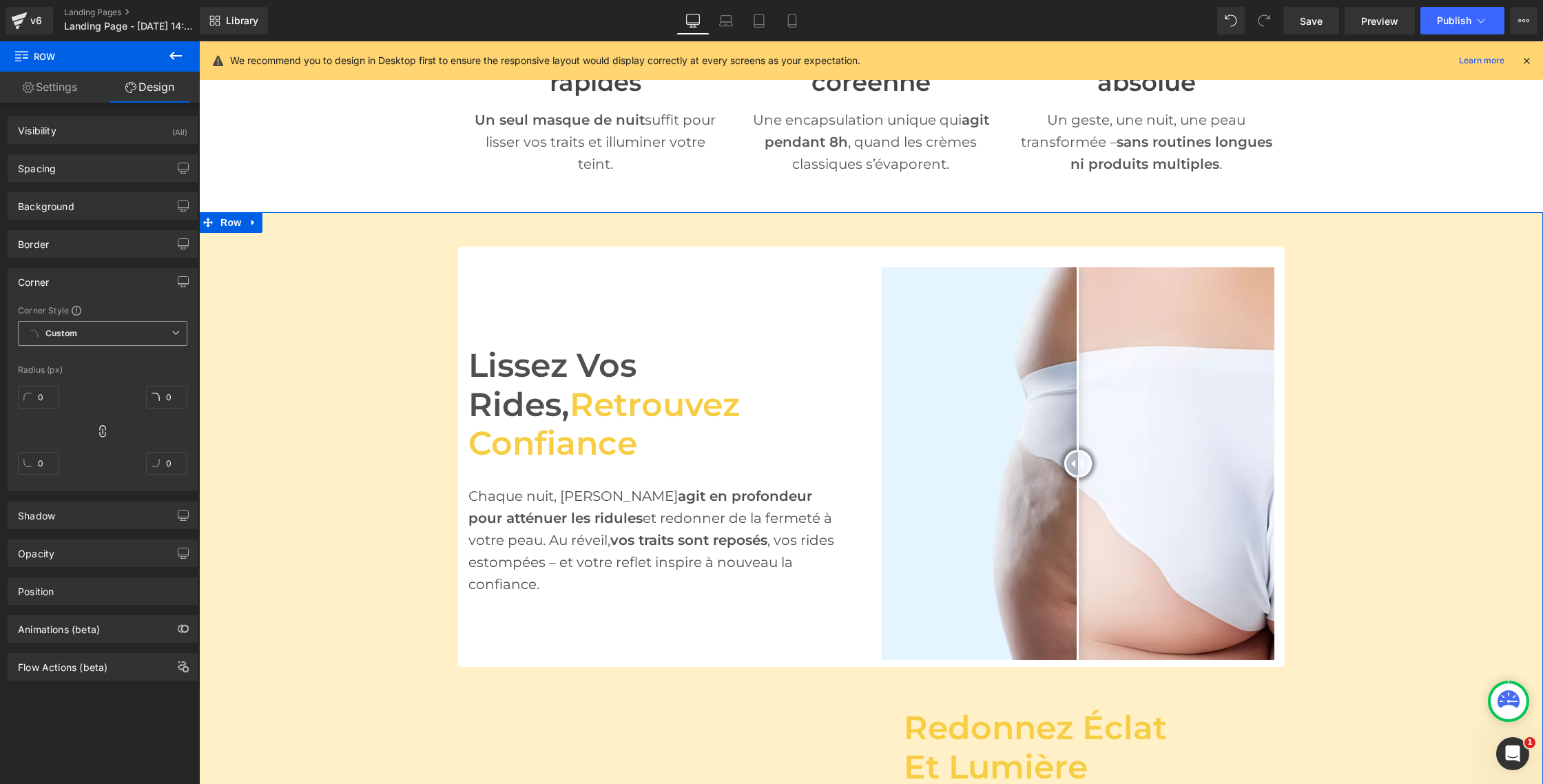
click at [172, 333] on icon at bounding box center [176, 333] width 9 height 9
click at [90, 383] on div "Default Corner" at bounding box center [72, 385] width 60 height 9
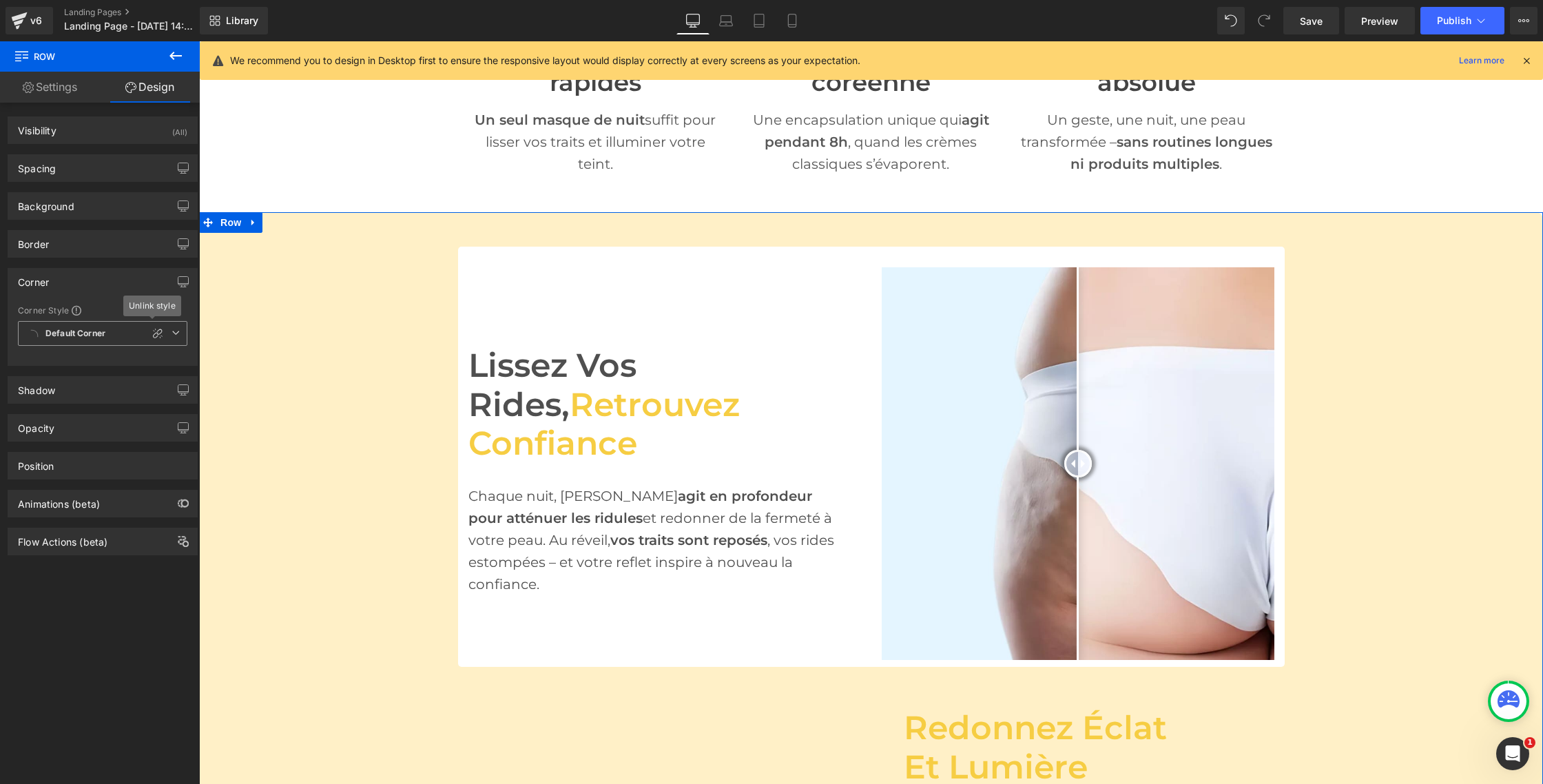
click at [172, 333] on icon at bounding box center [176, 333] width 9 height 9
click at [93, 360] on li "Custom" at bounding box center [103, 360] width 169 height 25
type input "10"
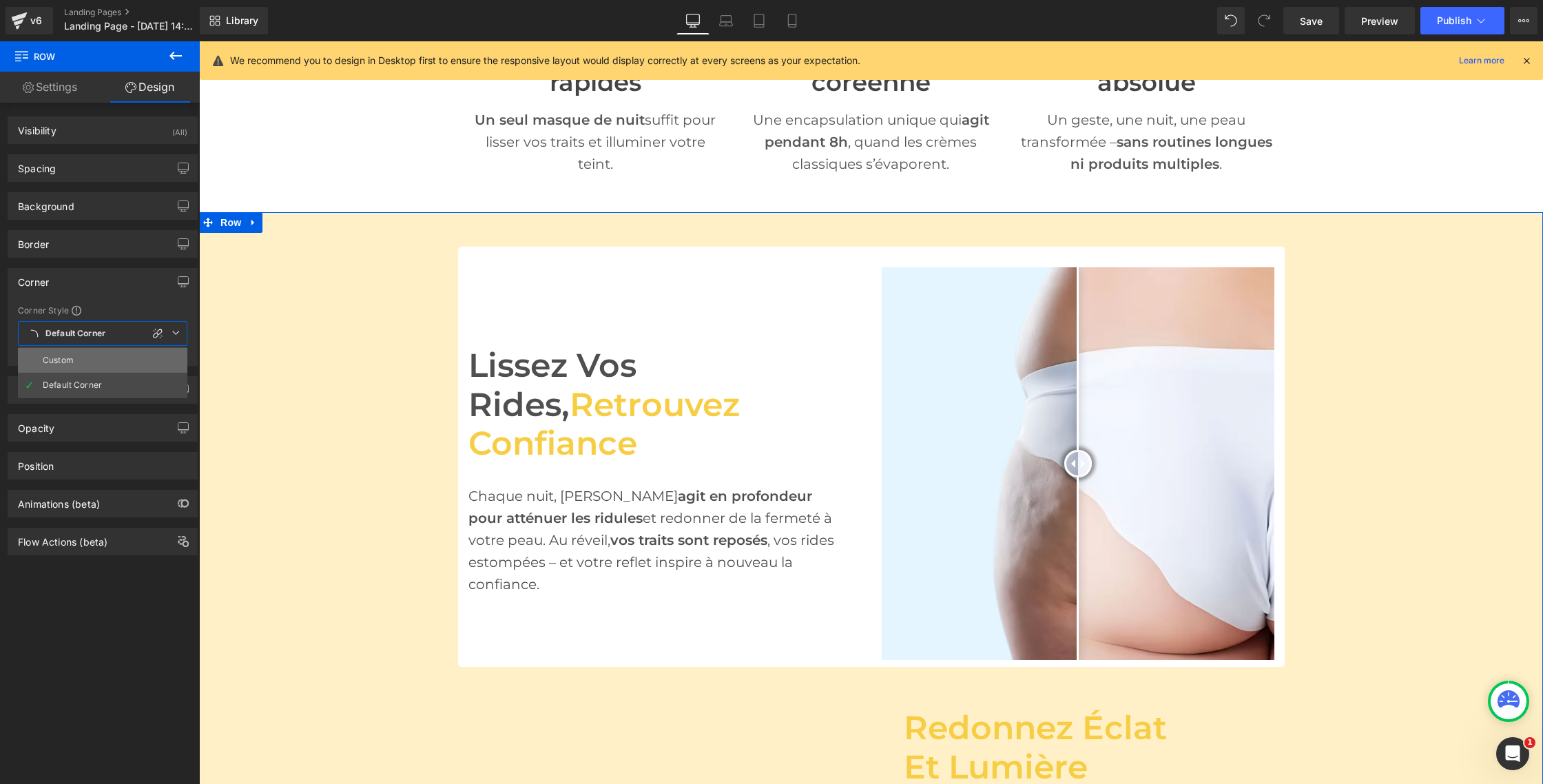
type input "10"
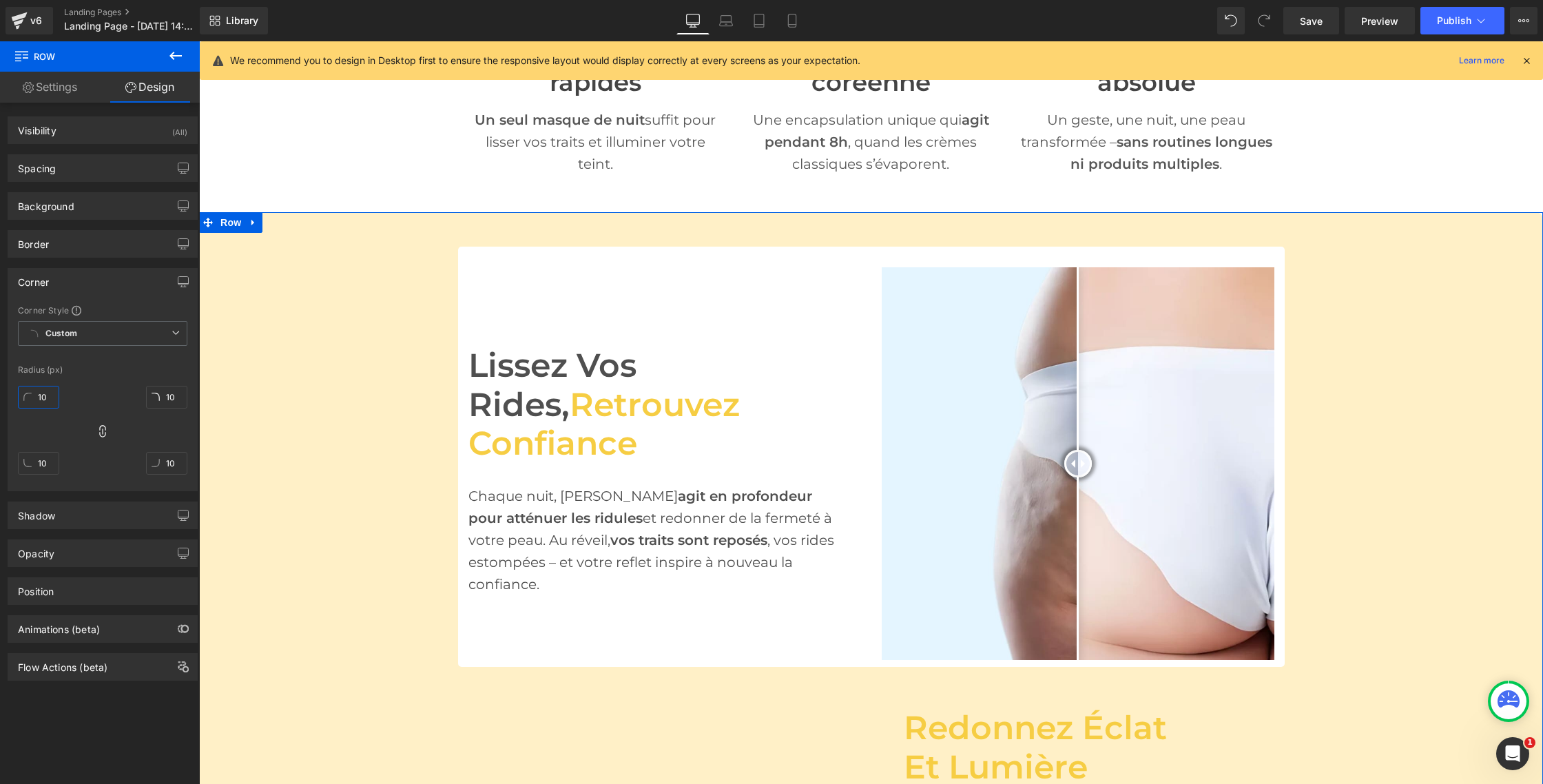
click at [49, 395] on input "10" at bounding box center [39, 397] width 42 height 23
type input "5"
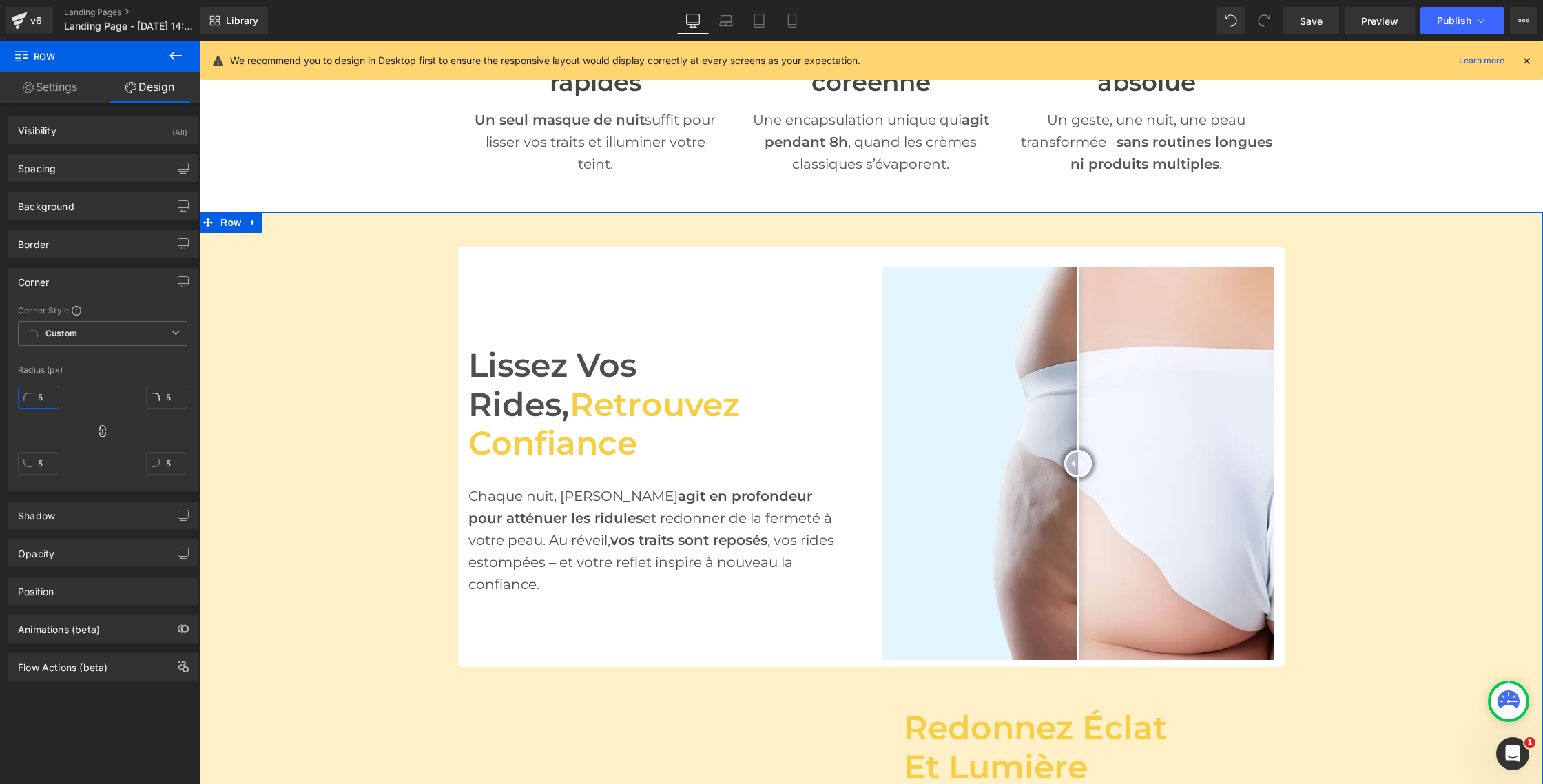
type input "50"
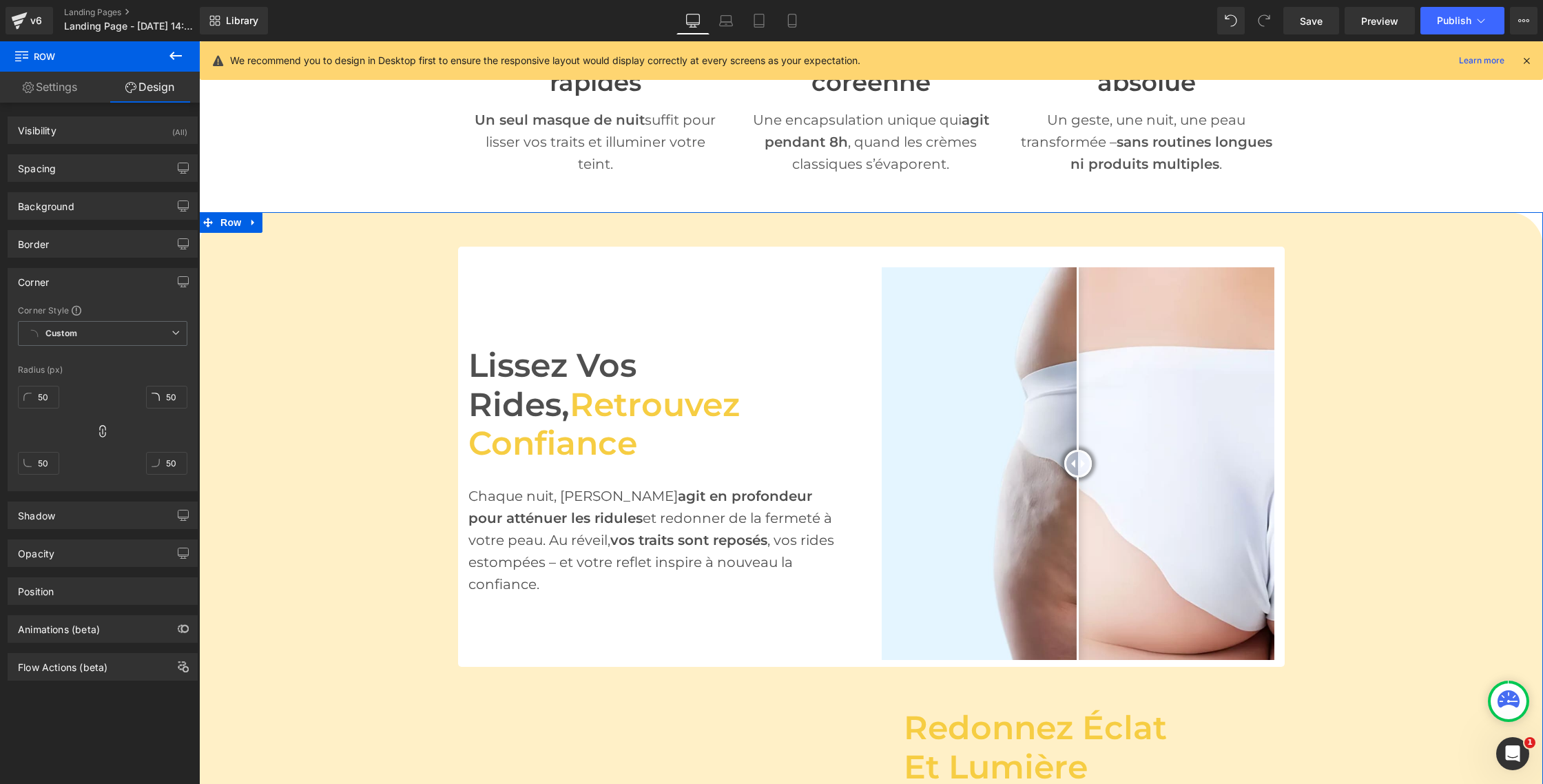
click at [121, 360] on div at bounding box center [103, 357] width 169 height 9
click at [230, 218] on span "Row" at bounding box center [230, 223] width 27 height 21
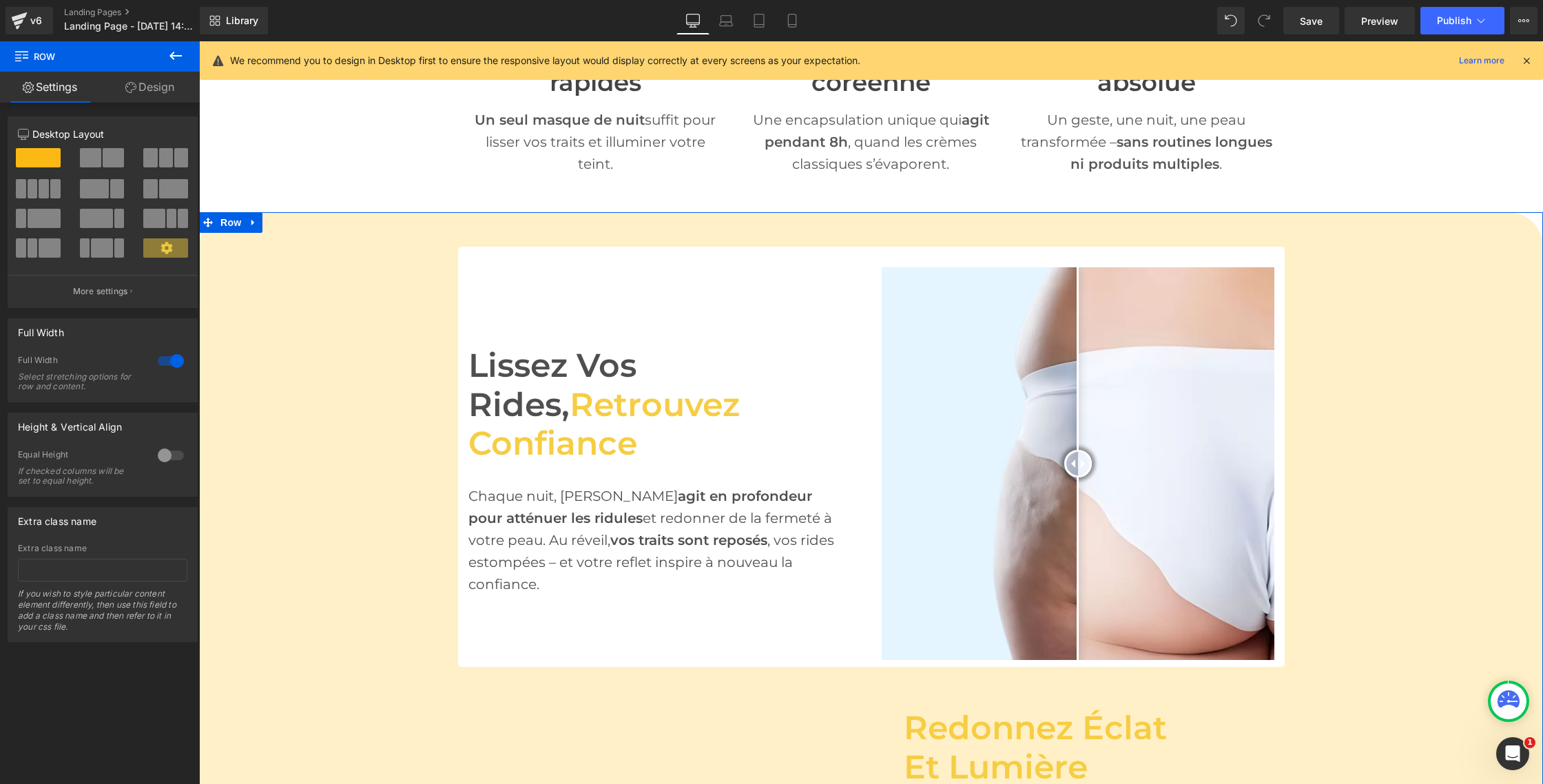
click at [160, 88] on link "Design" at bounding box center [149, 87] width 100 height 31
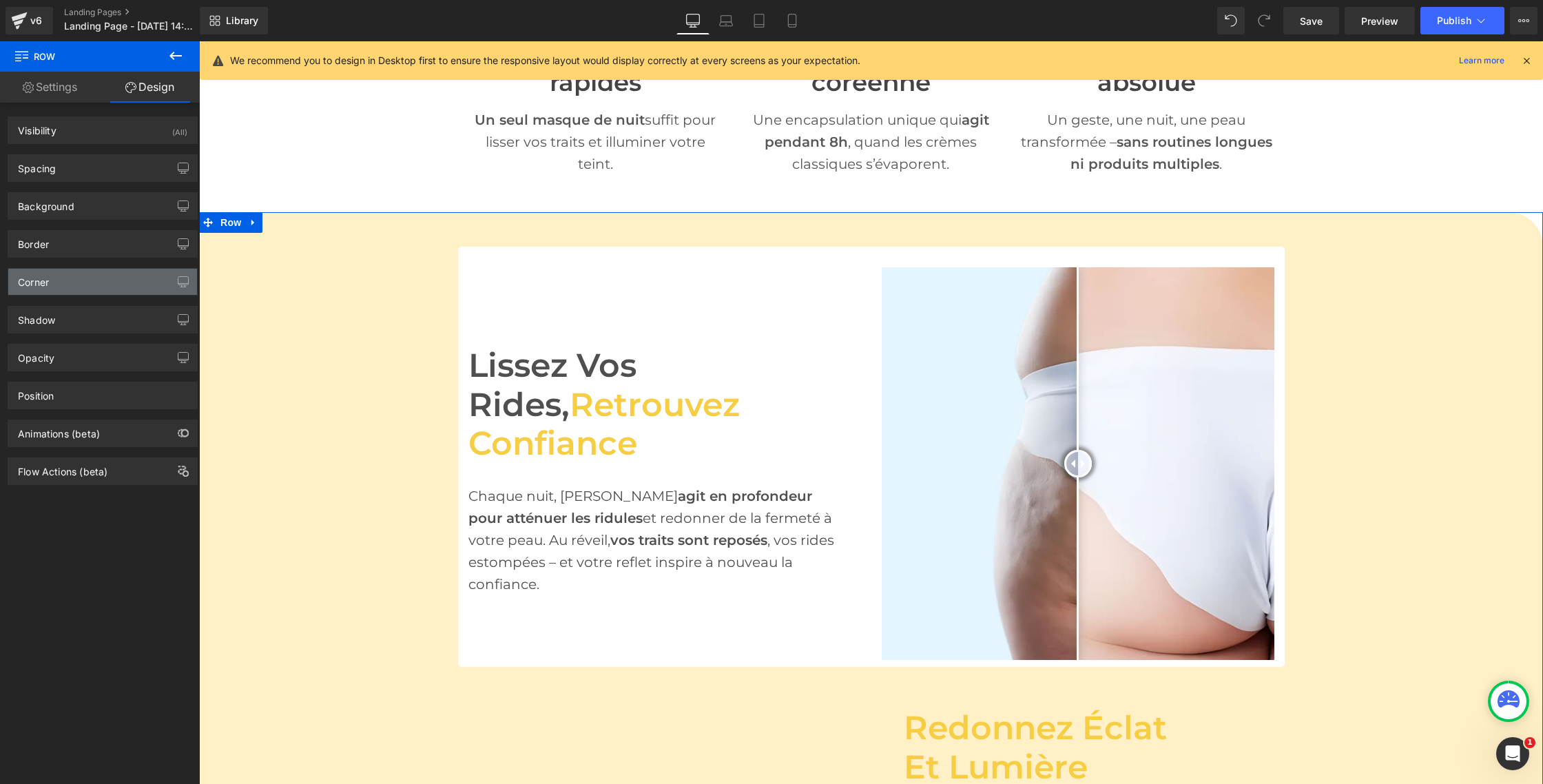
click at [62, 284] on div "Corner" at bounding box center [103, 281] width 189 height 26
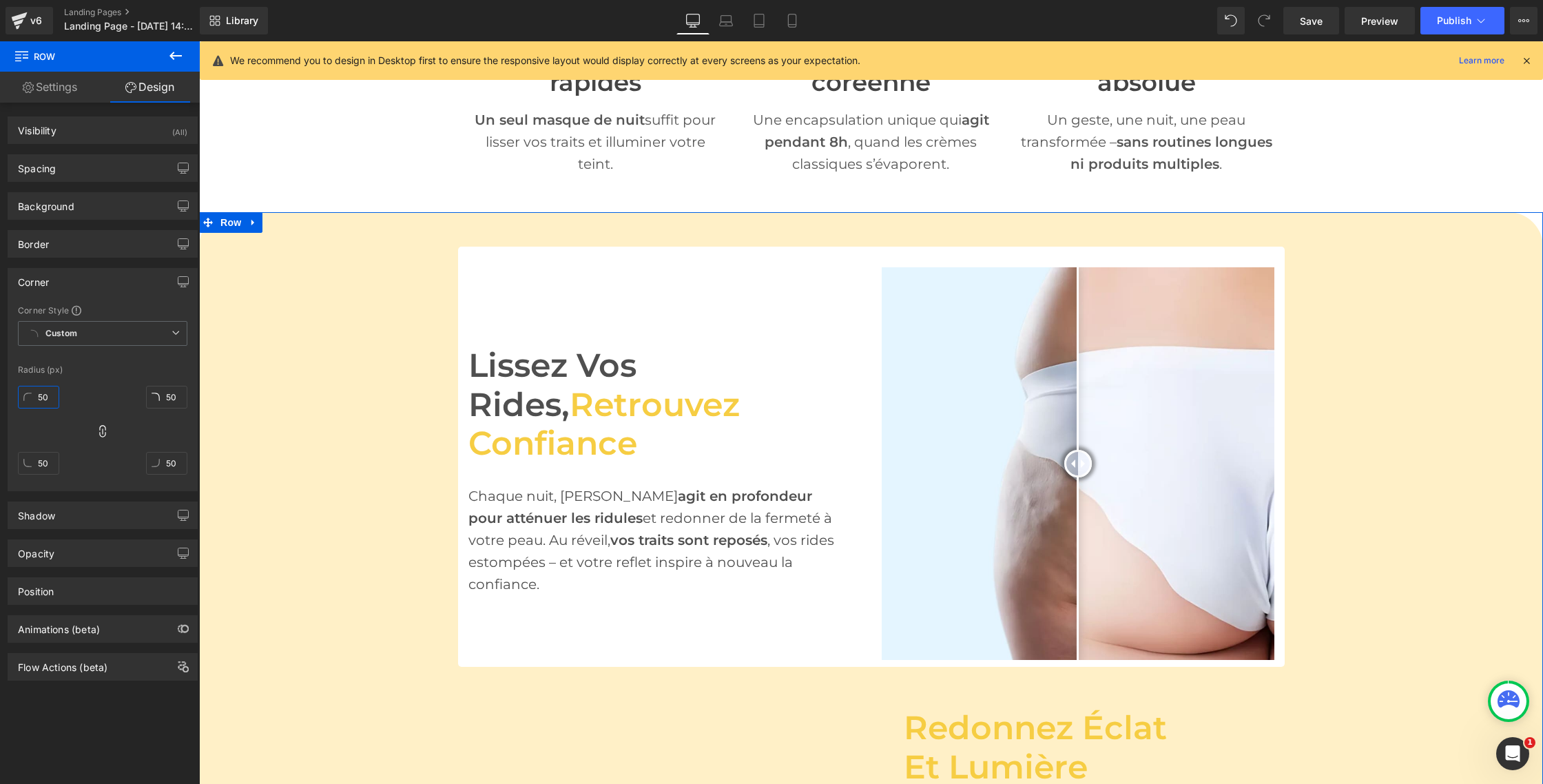
click at [47, 397] on input "50" at bounding box center [39, 397] width 42 height 23
type input "0"
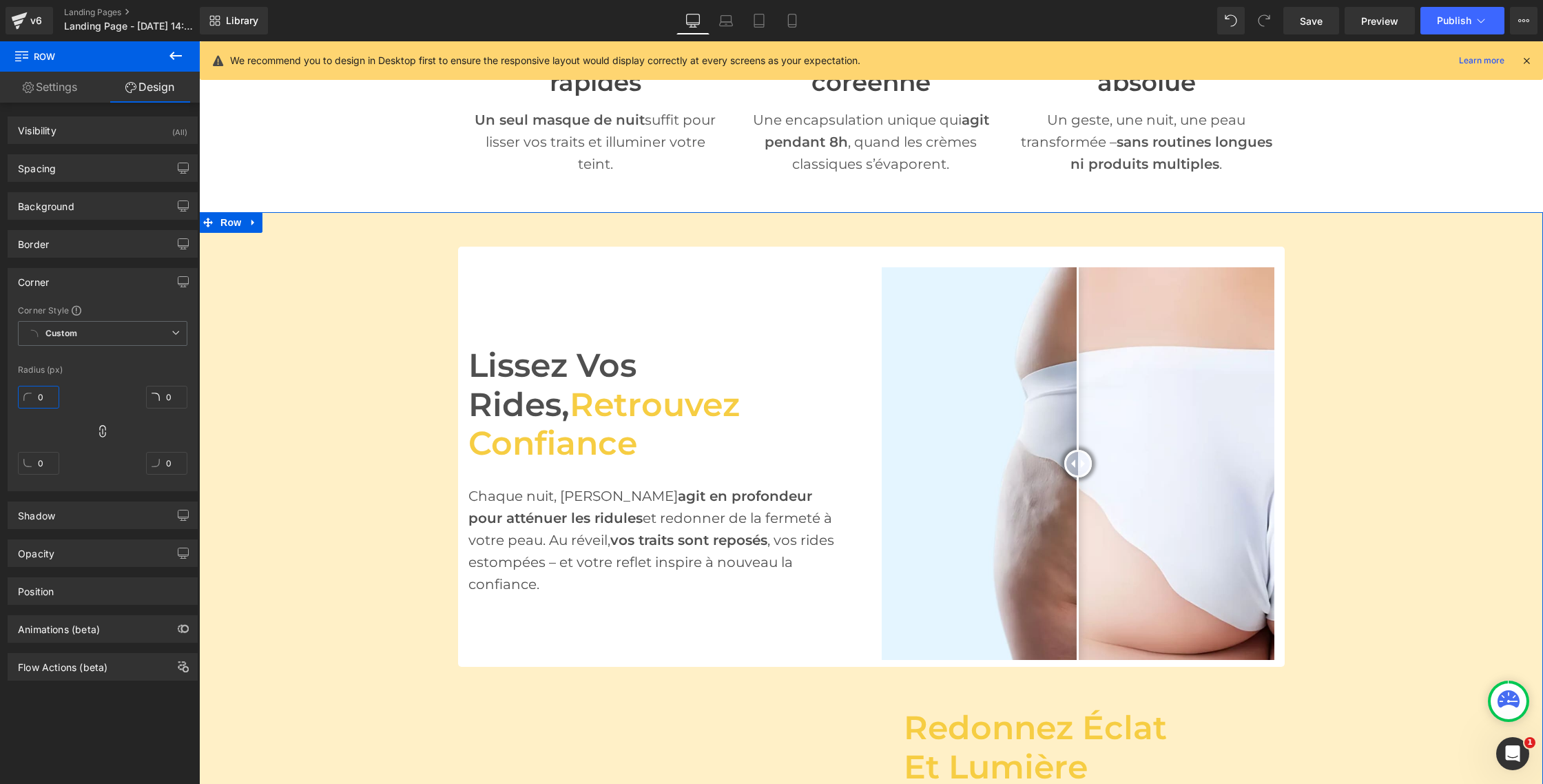
type input "0"
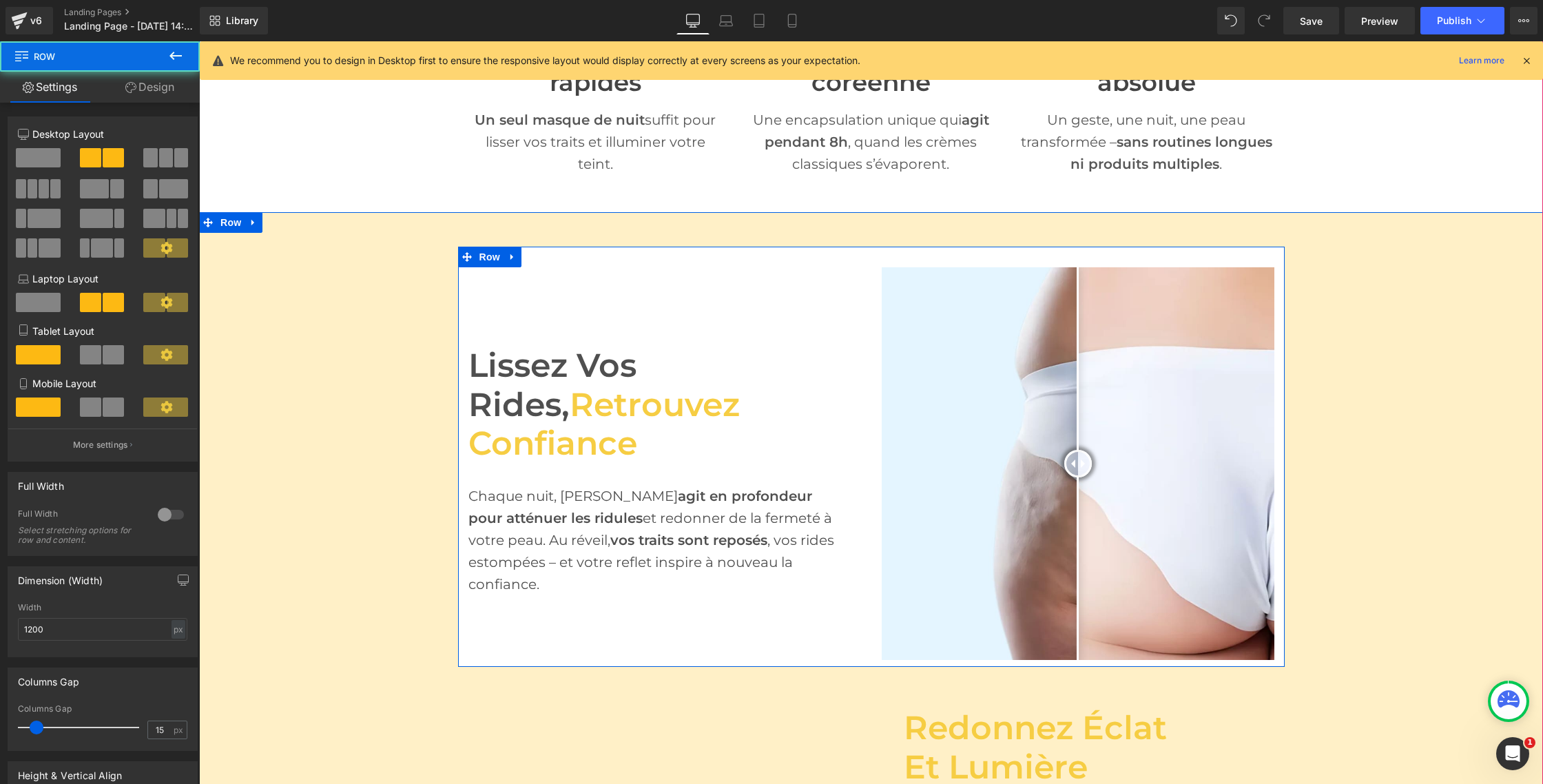
click at [540, 321] on div "Lissez vos rides, retrouvez confiance Heading Chaque nuit, [PERSON_NAME] agit e…" at bounding box center [665, 463] width 414 height 393
click at [495, 261] on span "Row" at bounding box center [490, 257] width 27 height 21
click at [516, 312] on div "Lissez vos rides, retrouvez confiance Heading Chaque nuit, [PERSON_NAME] agit e…" at bounding box center [665, 463] width 414 height 393
click at [488, 253] on span "Row" at bounding box center [490, 257] width 27 height 21
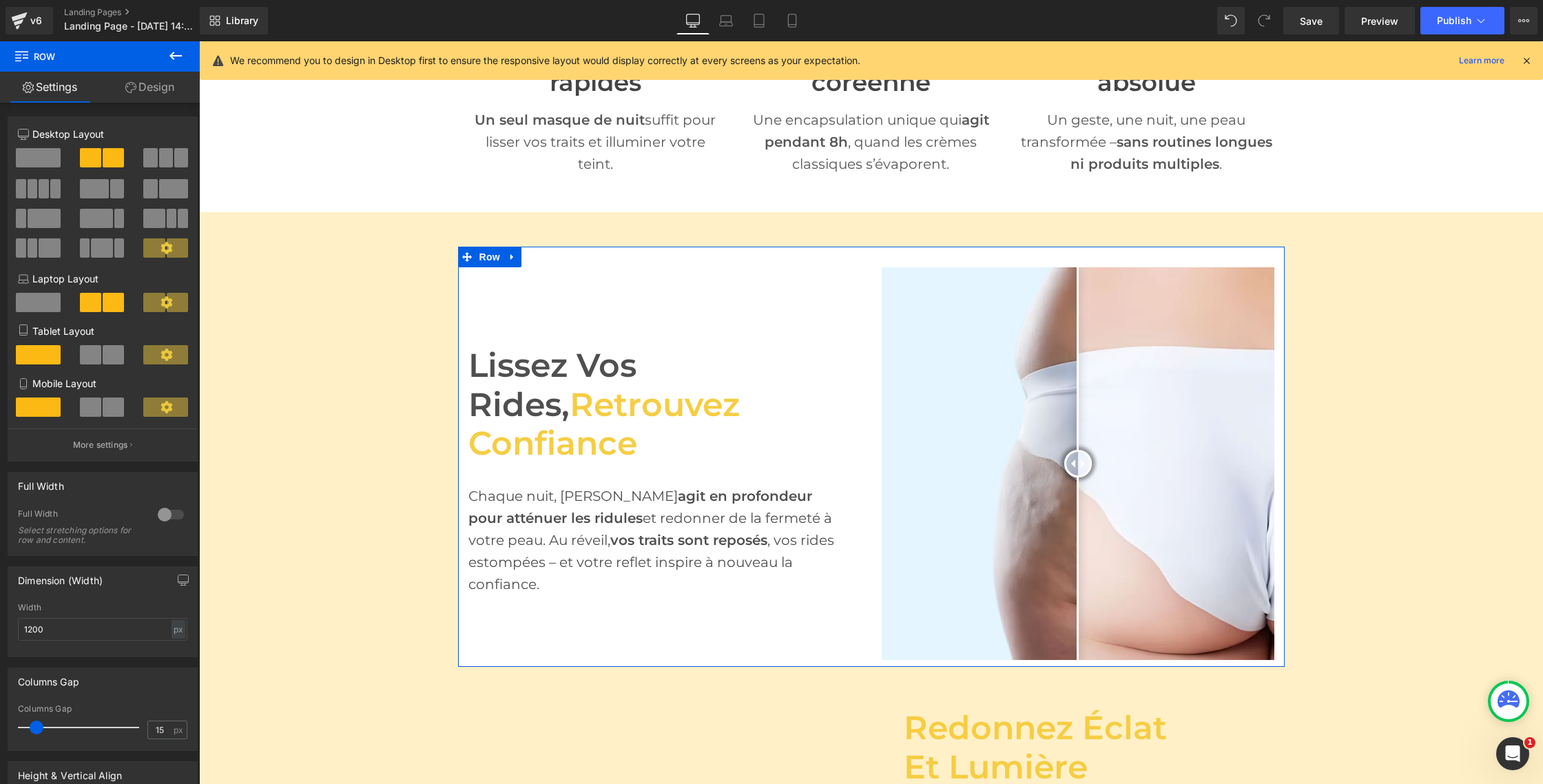
click at [151, 88] on link "Design" at bounding box center [149, 87] width 100 height 31
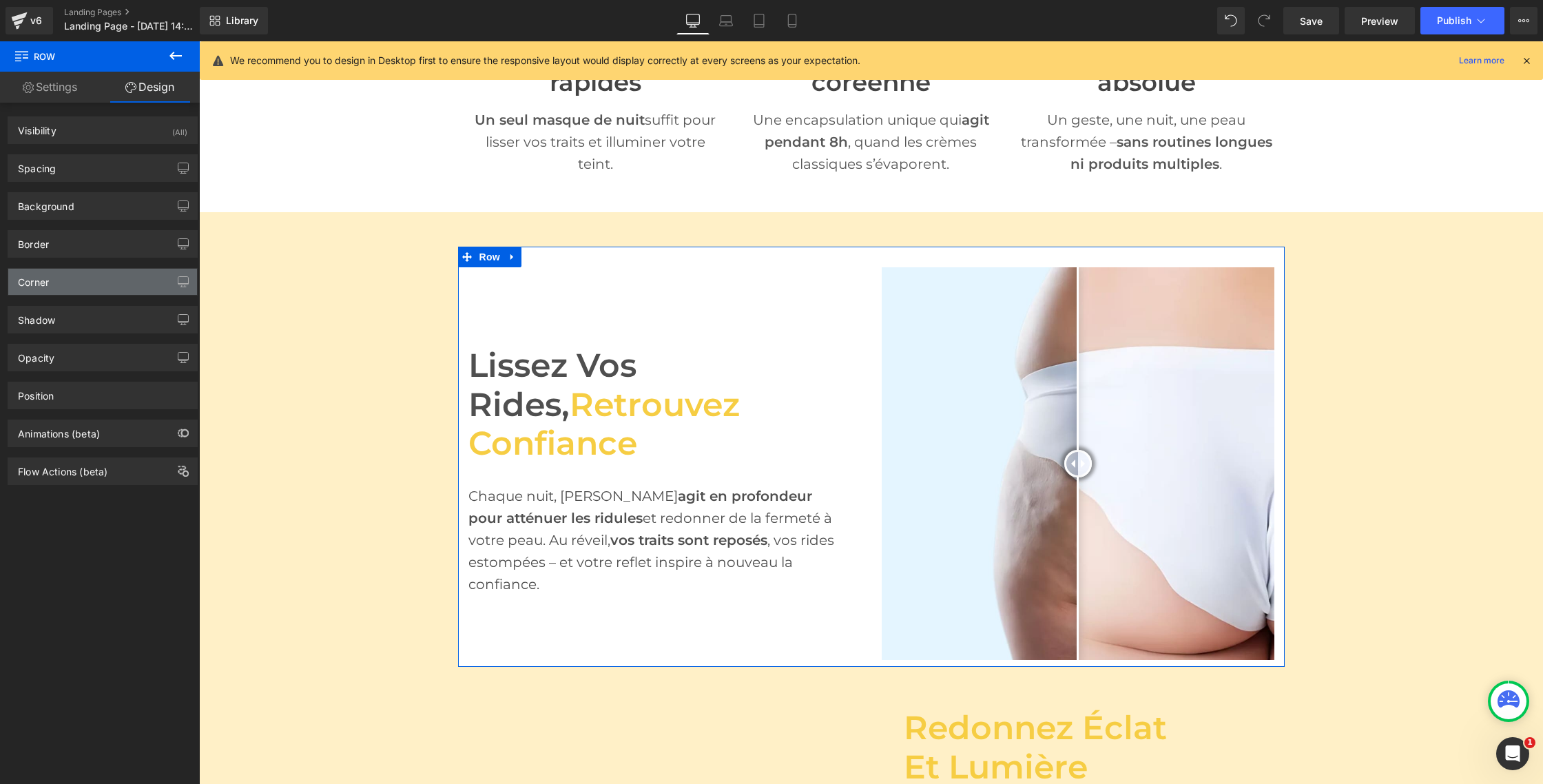
click at [113, 275] on div "Corner" at bounding box center [103, 281] width 189 height 26
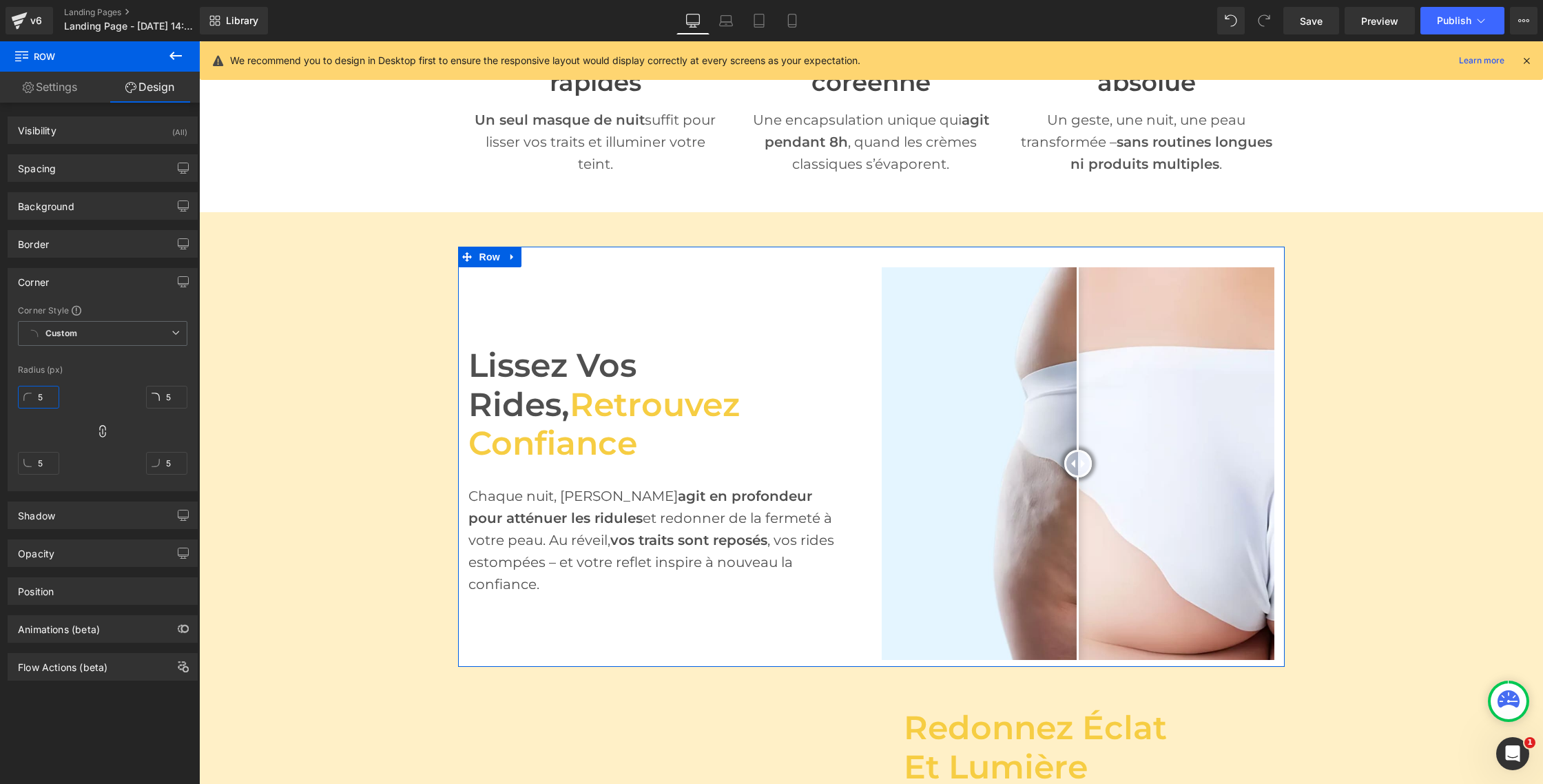
click at [45, 393] on input "5" at bounding box center [39, 397] width 42 height 23
type input "50"
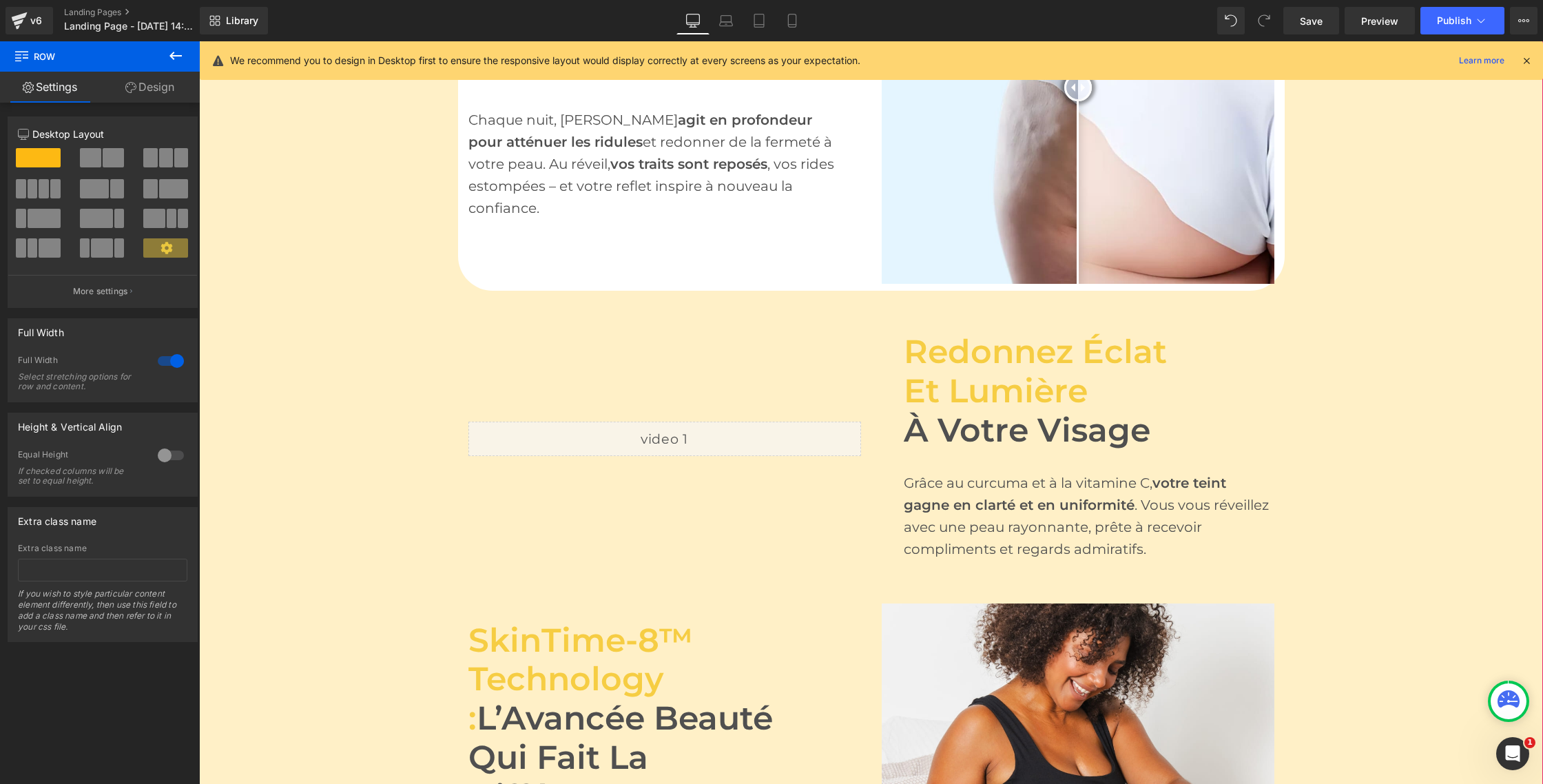
scroll to position [1035, 0]
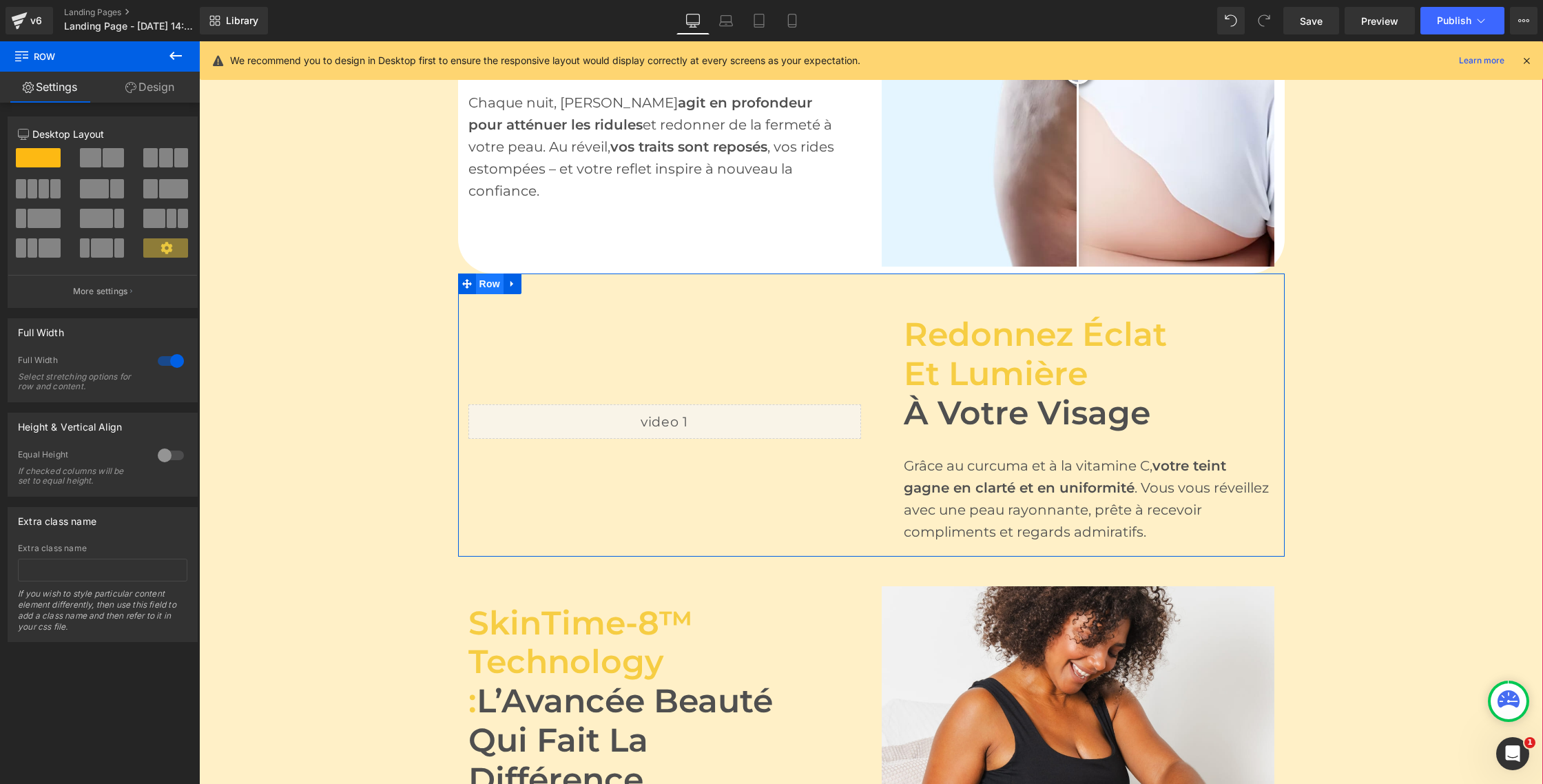
click at [493, 285] on span "Row" at bounding box center [490, 284] width 27 height 21
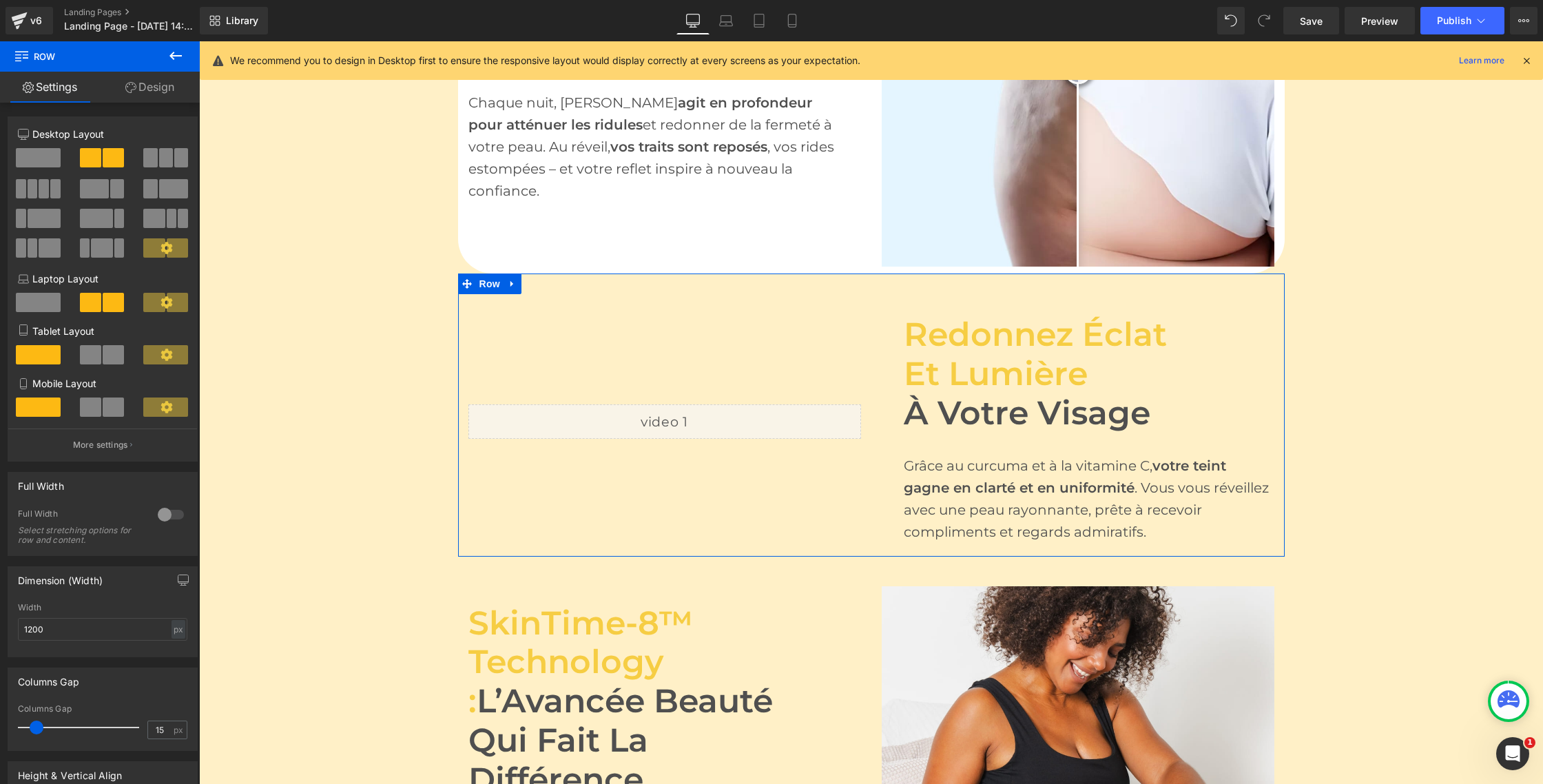
click at [152, 90] on link "Design" at bounding box center [149, 87] width 100 height 31
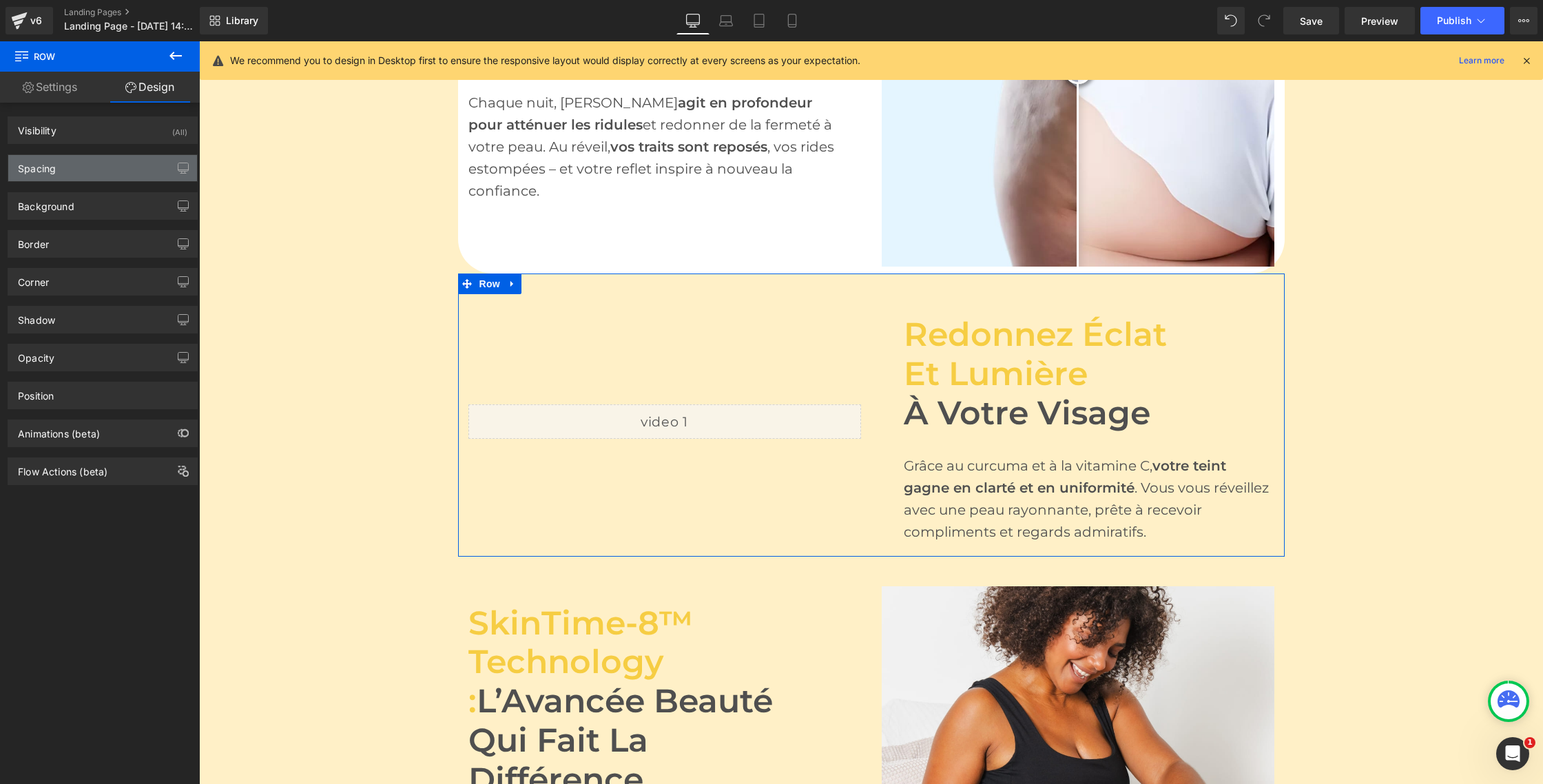
type input "transparent"
type input "0"
click at [70, 200] on div "Background" at bounding box center [46, 202] width 57 height 19
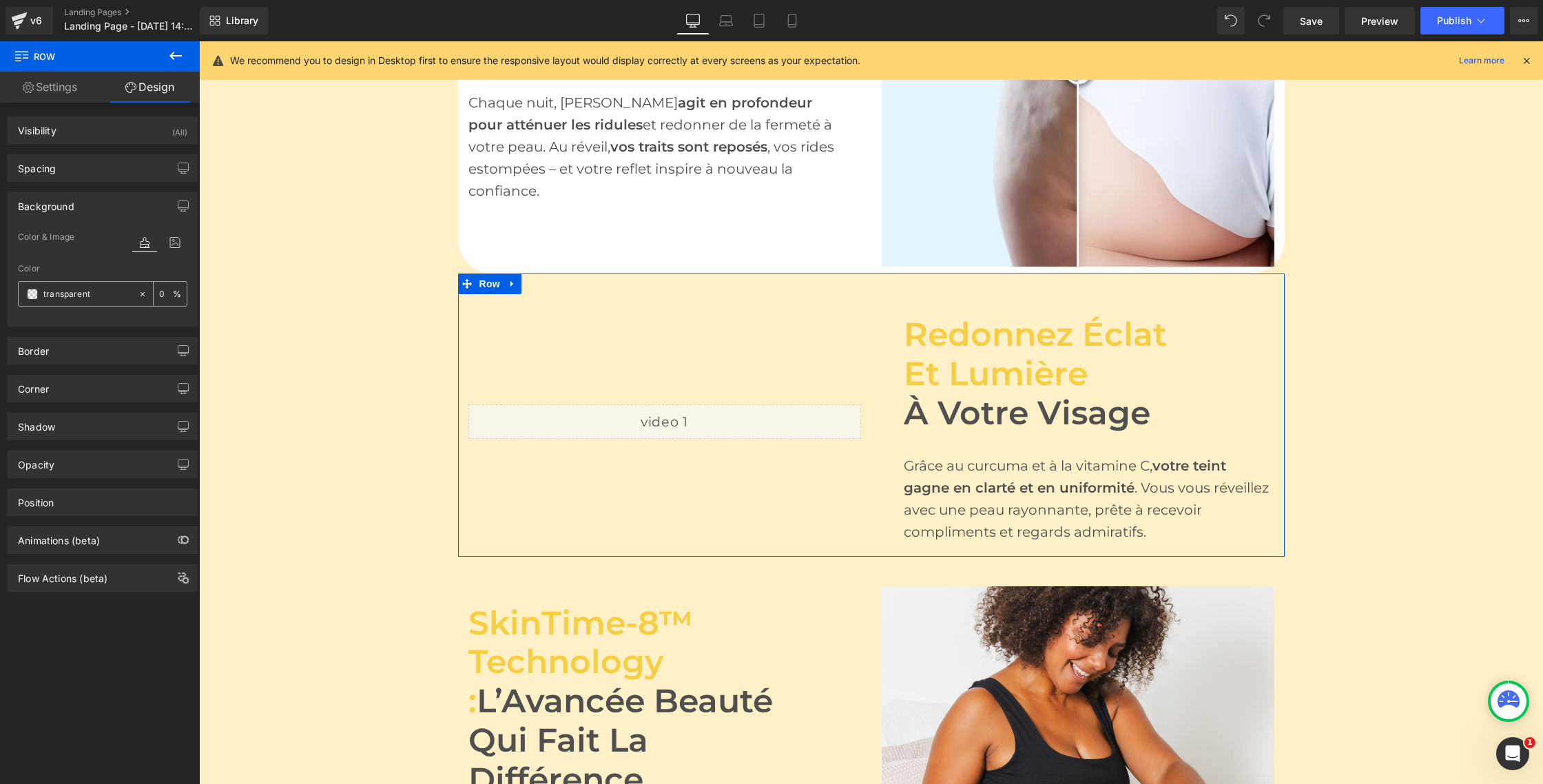
click at [89, 290] on input "transparent" at bounding box center [87, 294] width 88 height 15
paste input "ffffff"
type input "ffffff"
type input "100"
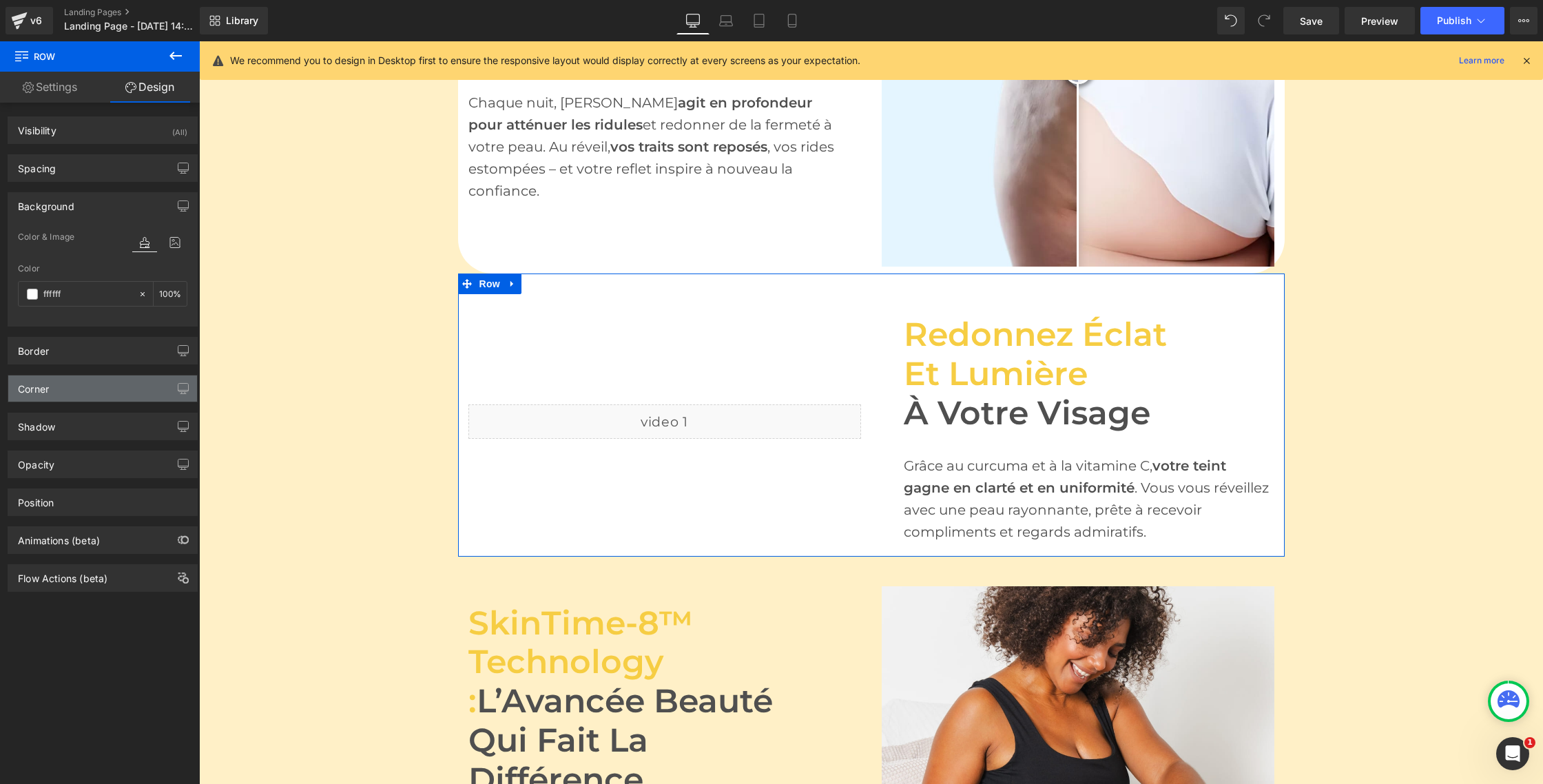
type input "#ffffff"
click at [116, 384] on div "Corner" at bounding box center [103, 388] width 189 height 26
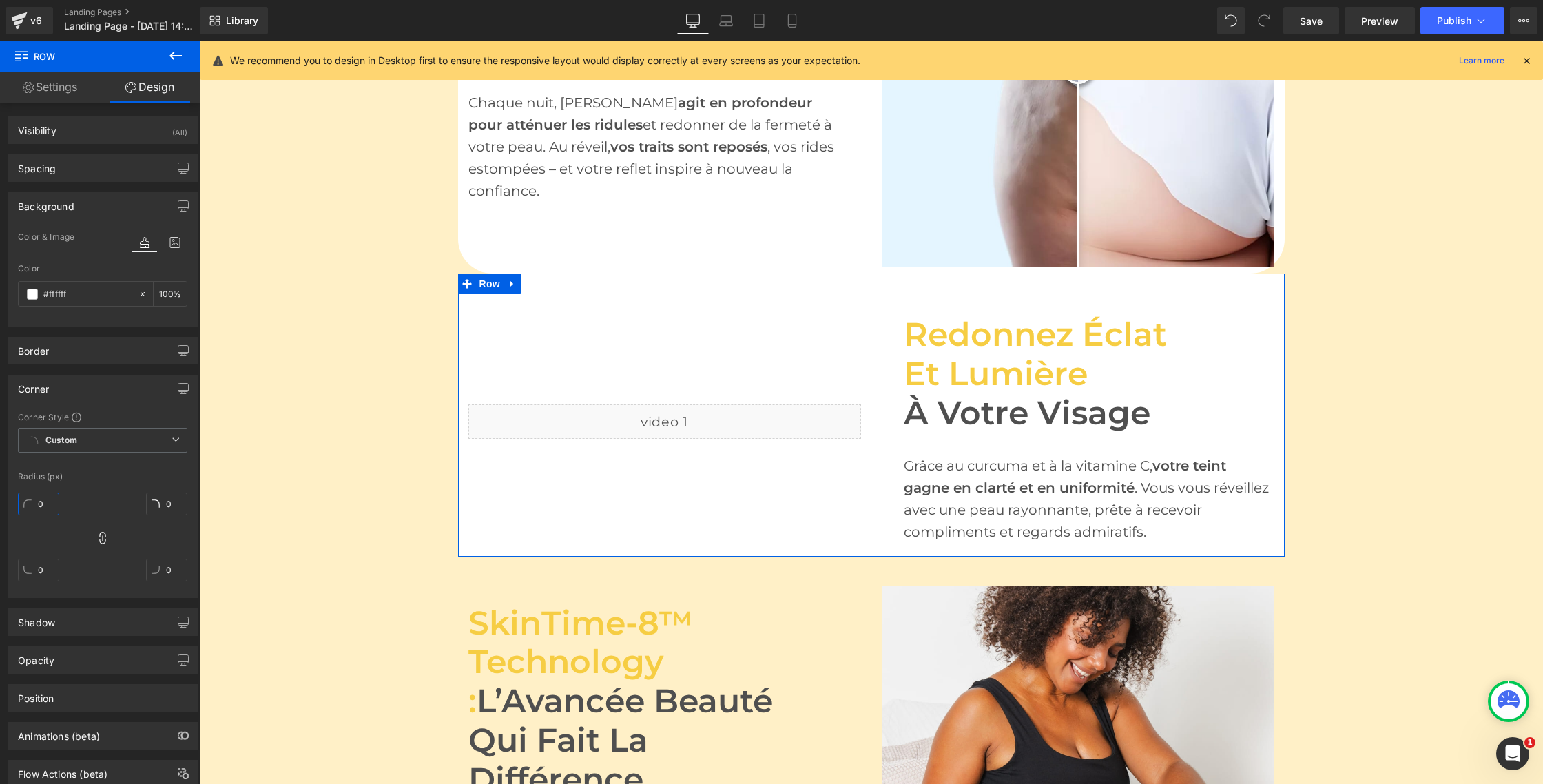
scroll to position [0, 0]
click at [42, 503] on input "0" at bounding box center [39, 504] width 42 height 23
type input "5"
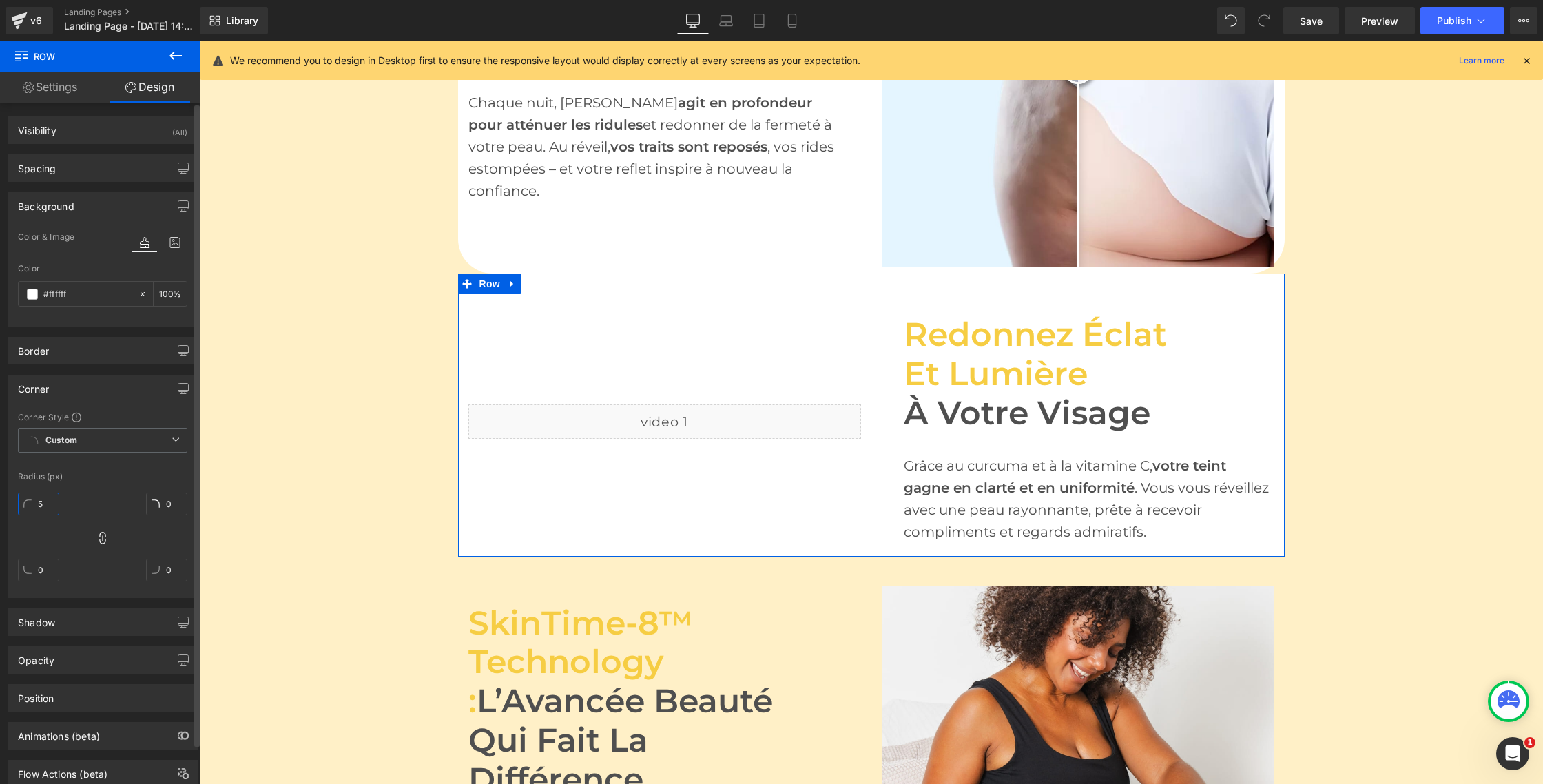
type input "5"
type input "50"
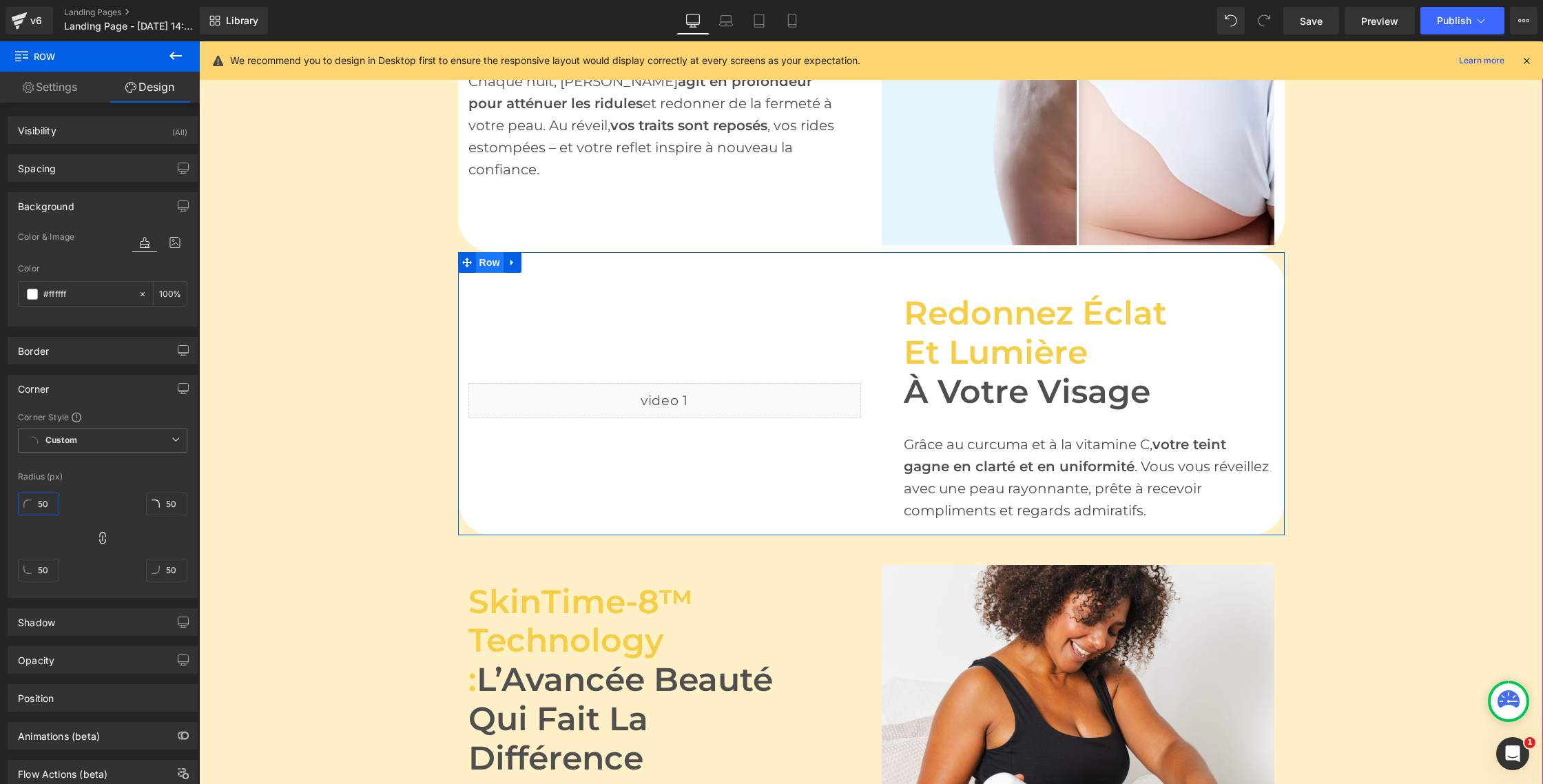
scroll to position [1060, 0]
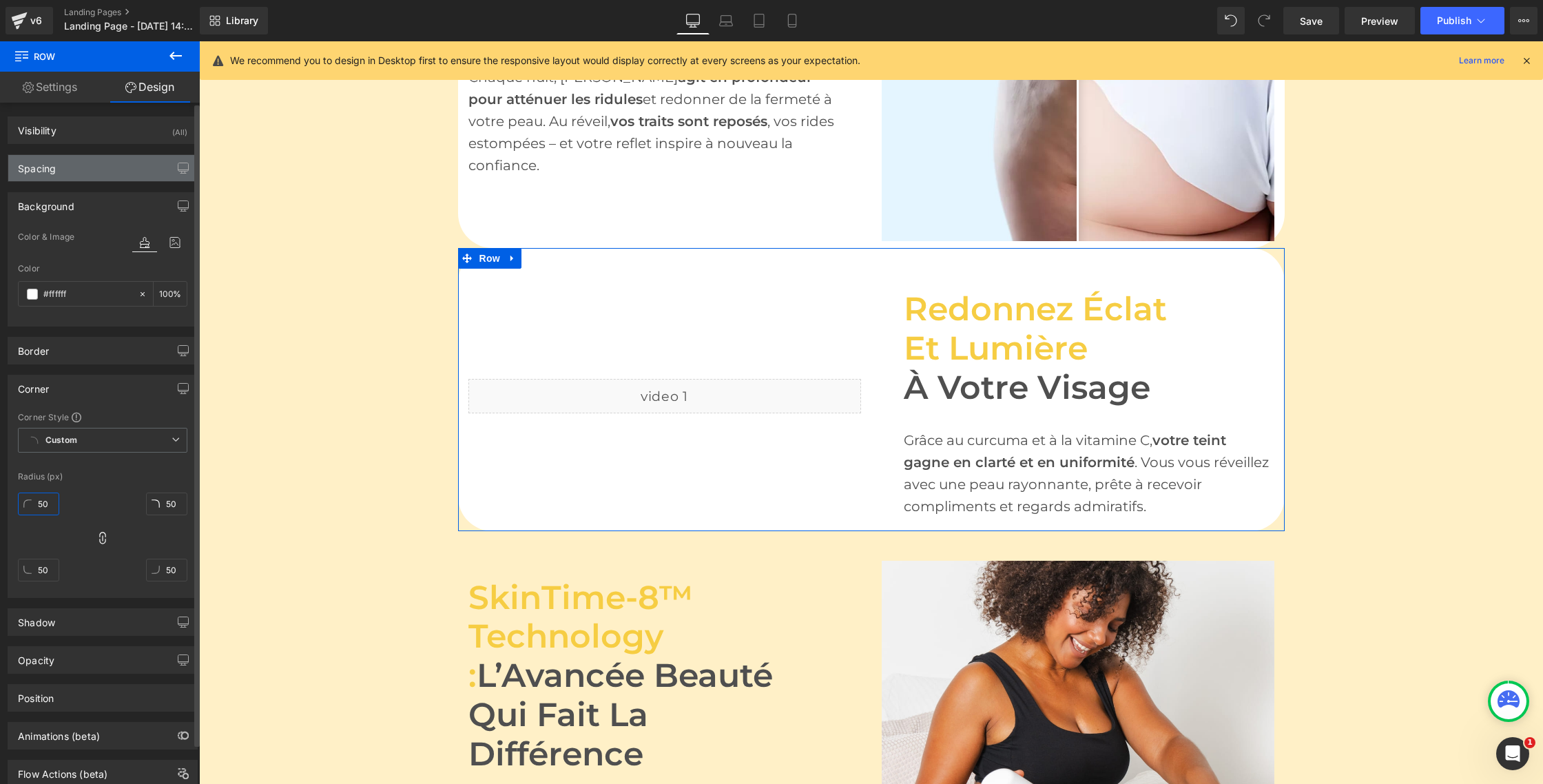
type input "50"
click at [109, 164] on div "Spacing" at bounding box center [103, 168] width 189 height 26
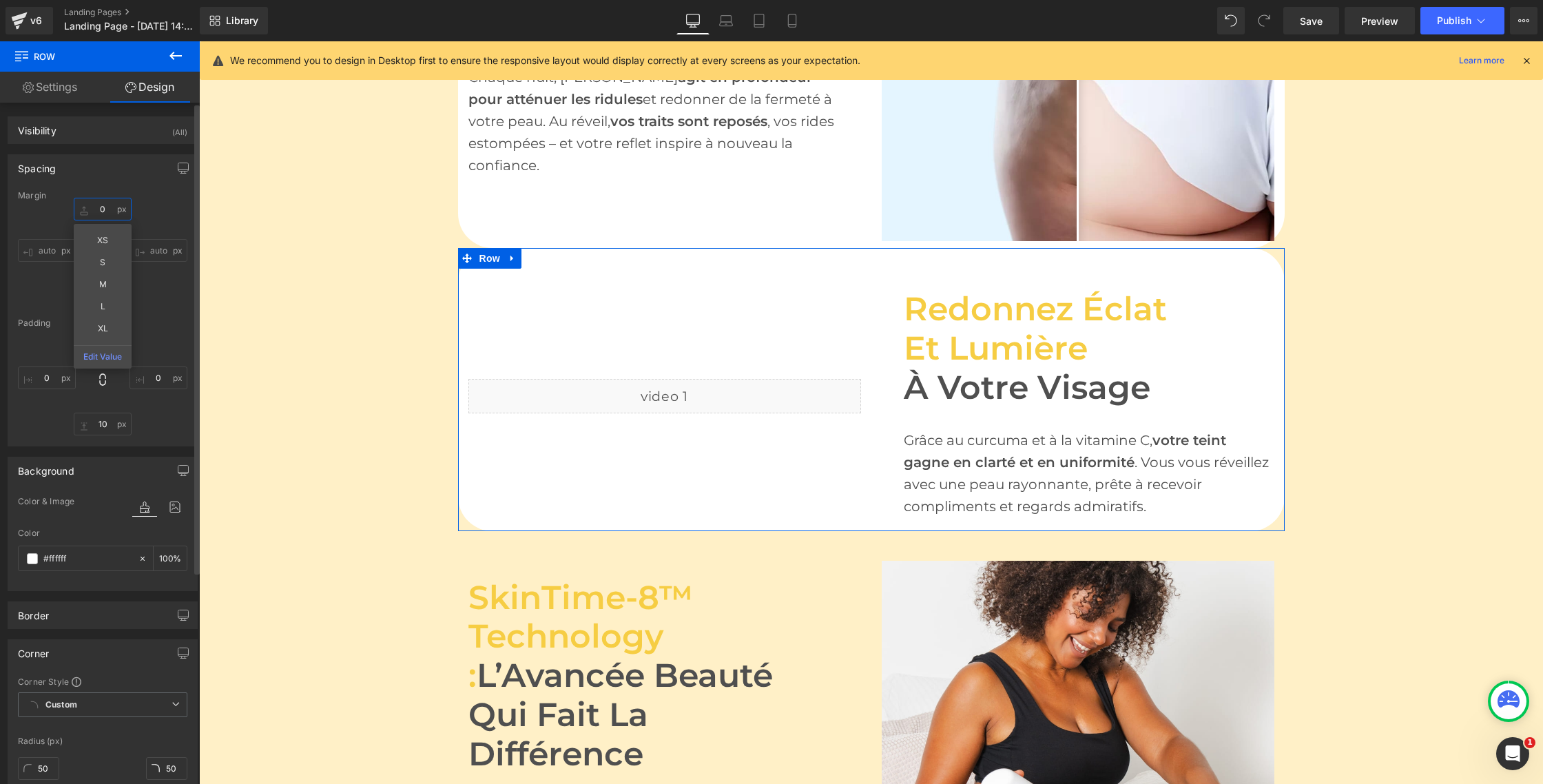
click at [104, 205] on input "0" at bounding box center [103, 209] width 58 height 23
type input "M"
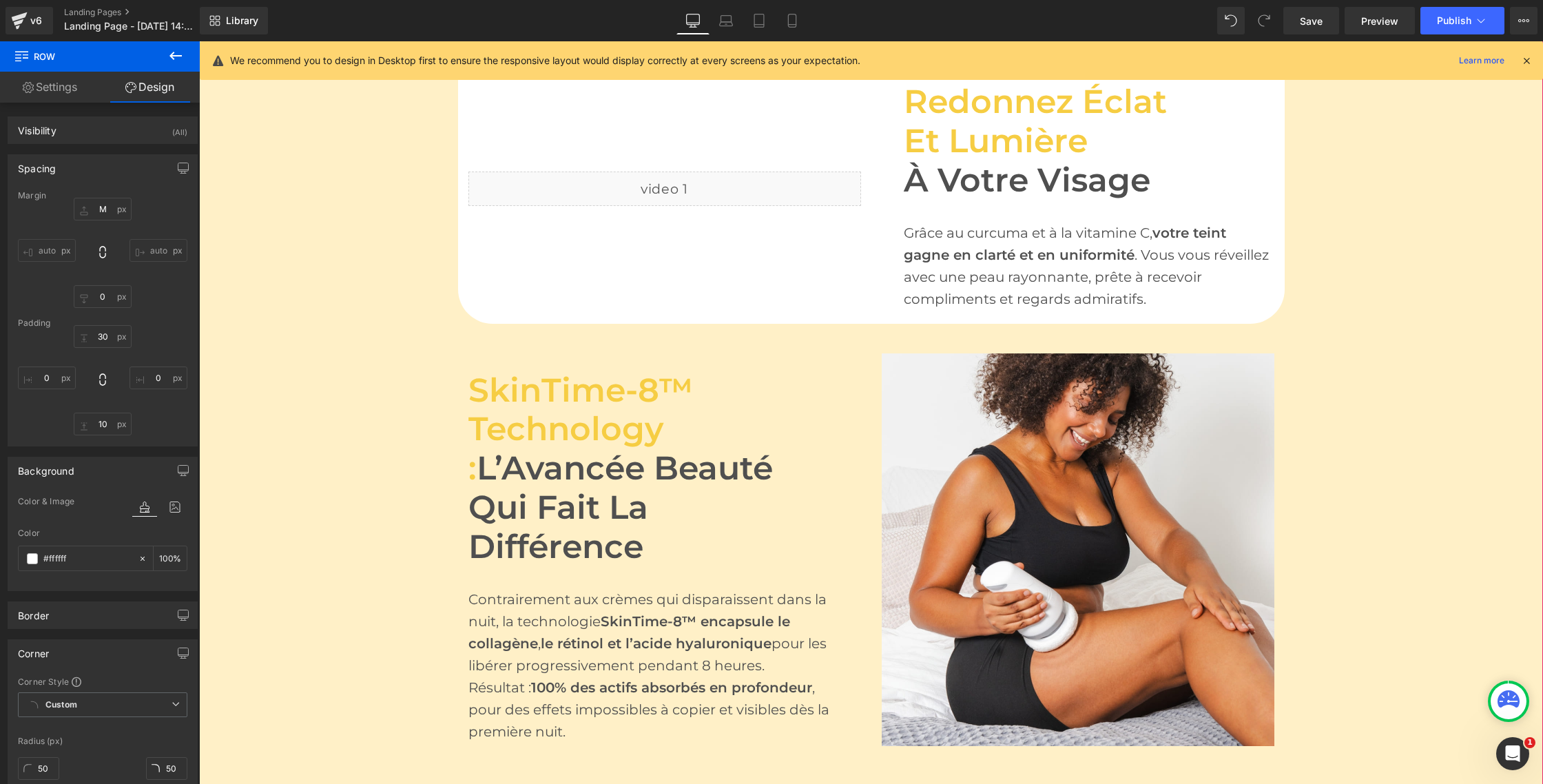
scroll to position [1292, 0]
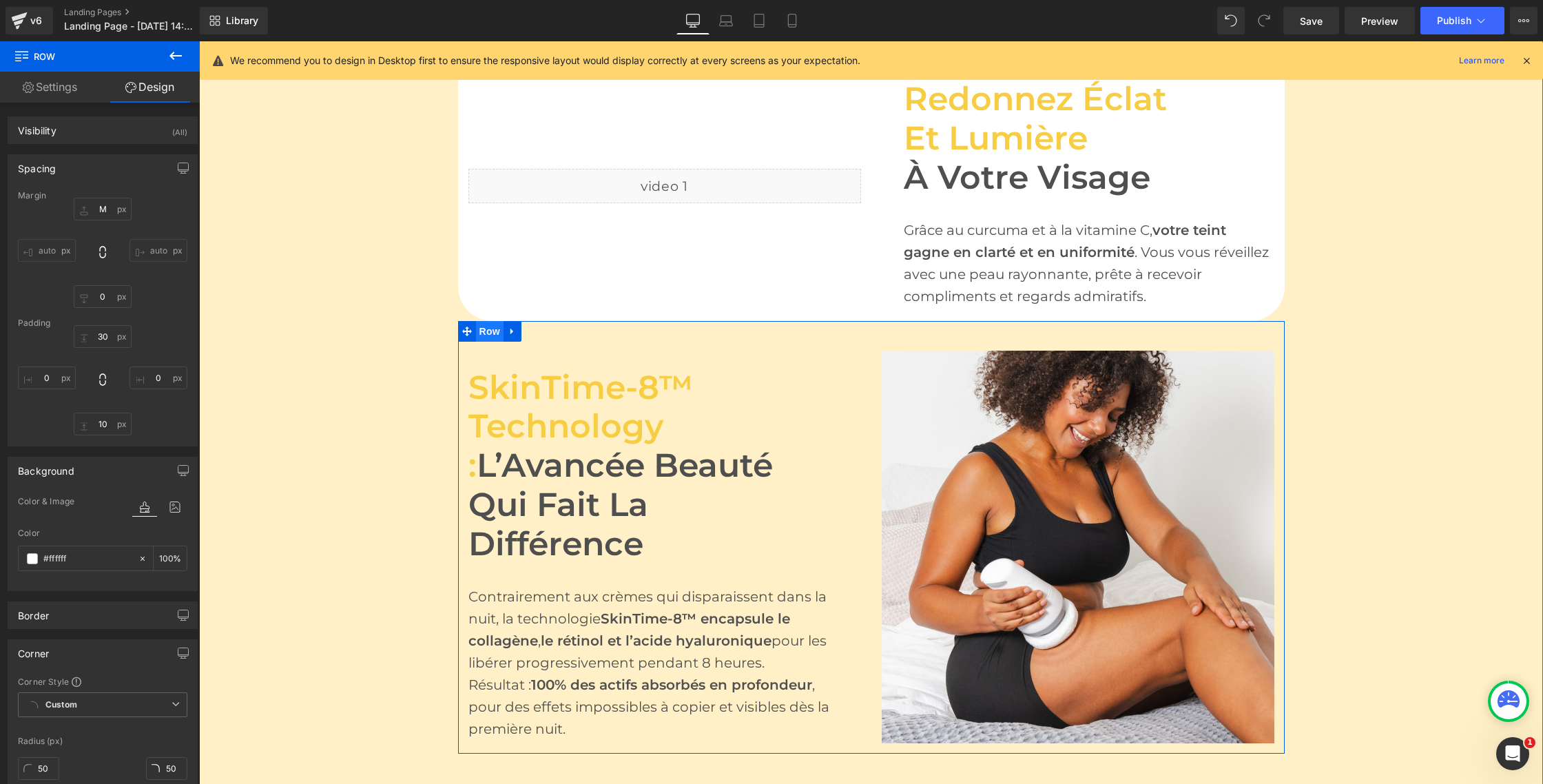
click at [484, 333] on span "Row" at bounding box center [490, 331] width 27 height 21
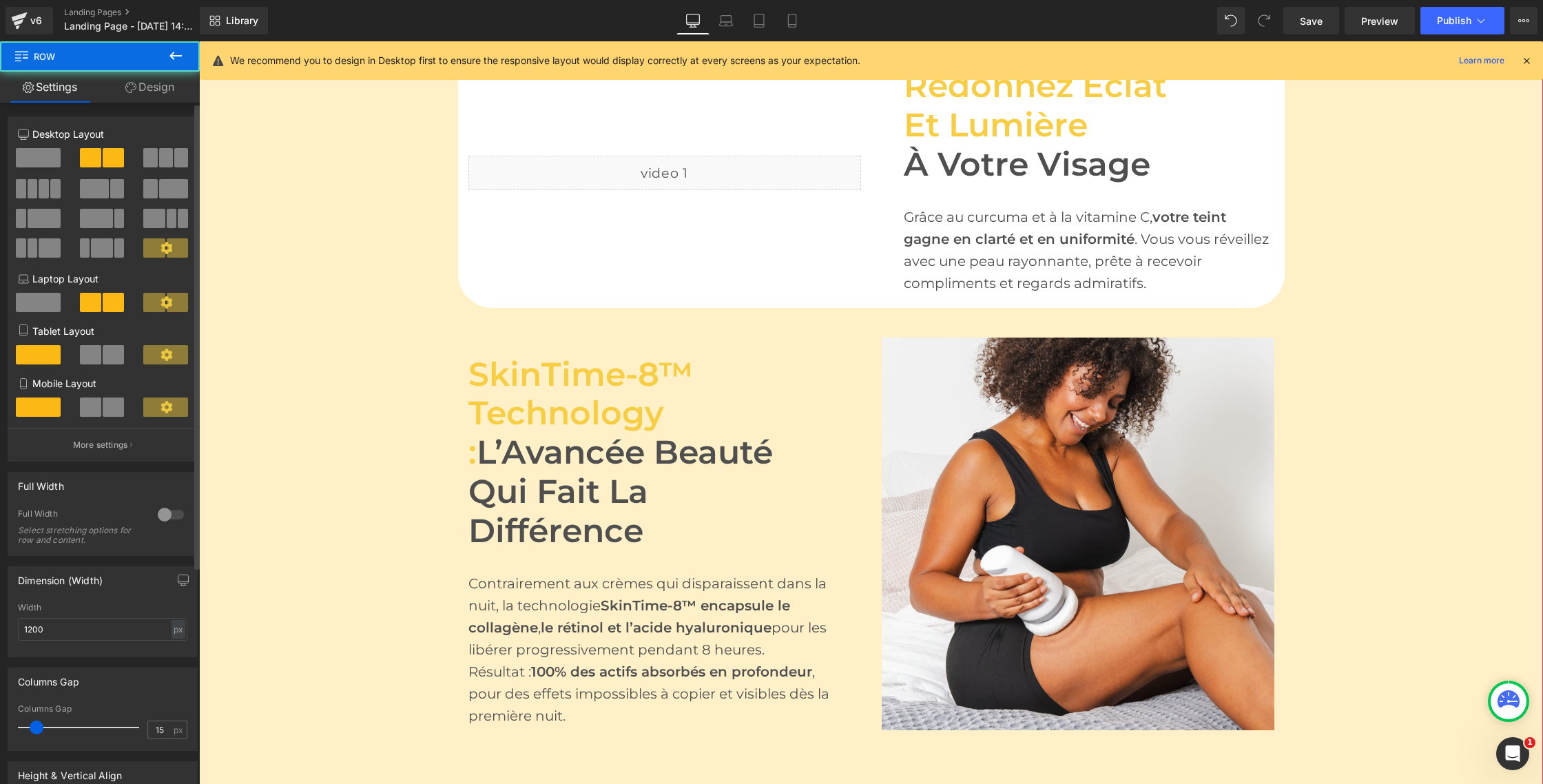
scroll to position [1318, 0]
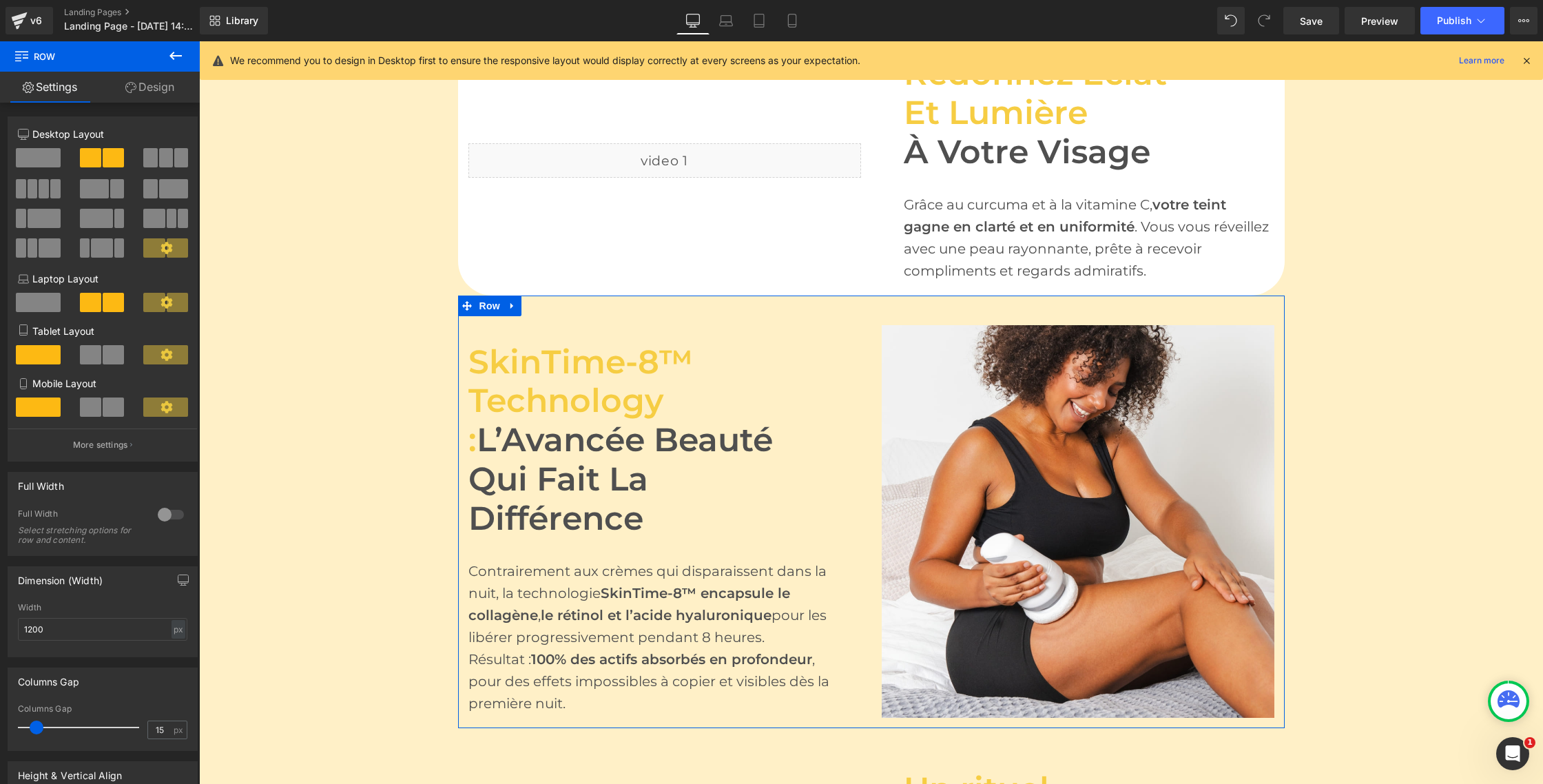
click at [157, 89] on link "Design" at bounding box center [149, 87] width 100 height 31
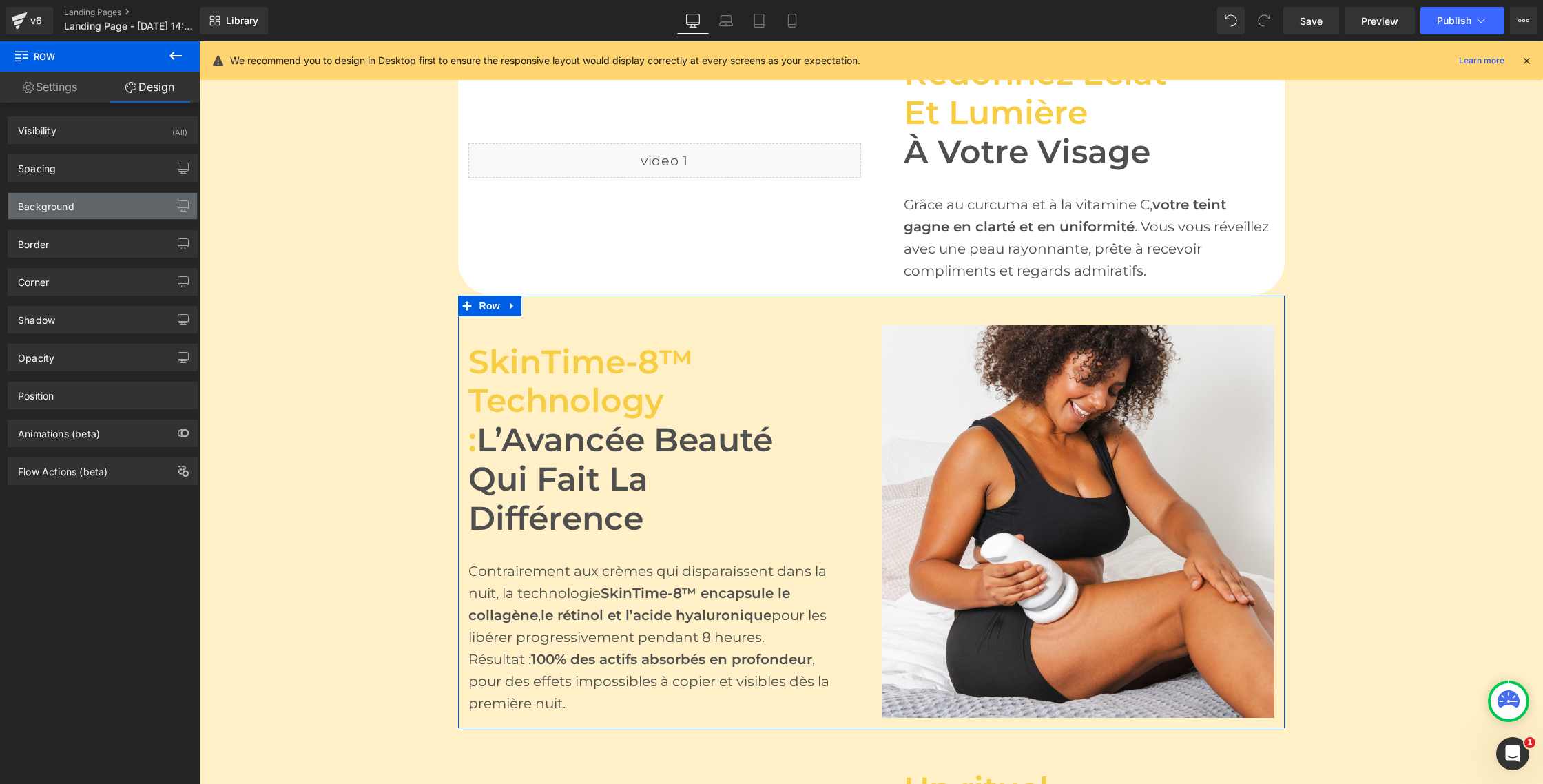
click at [76, 207] on div "Background" at bounding box center [103, 206] width 189 height 26
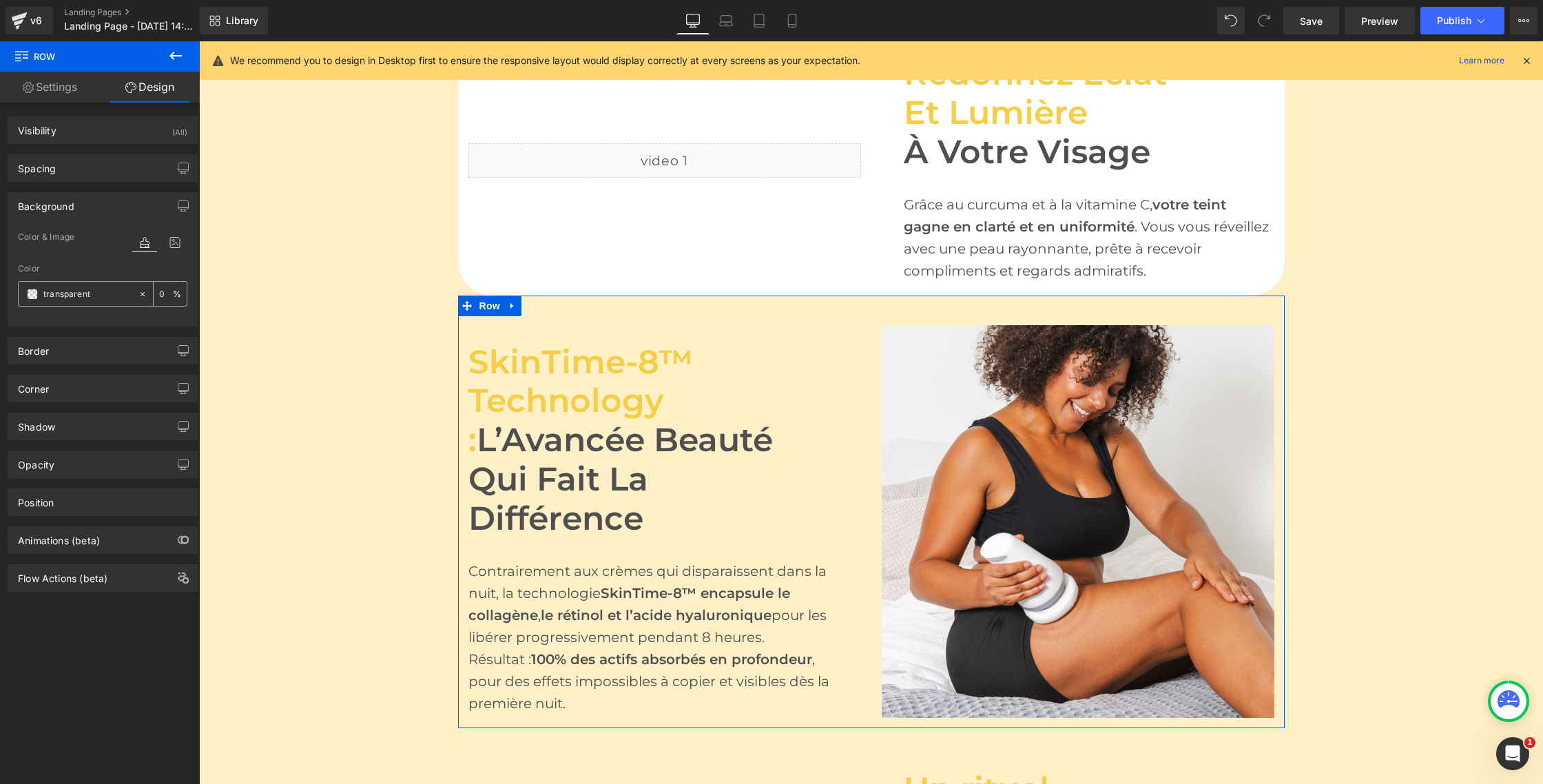
click at [70, 287] on input "transparent" at bounding box center [87, 294] width 88 height 15
click at [72, 294] on input "transparent" at bounding box center [87, 294] width 88 height 15
paste input "ffffff"
type input "ffffff"
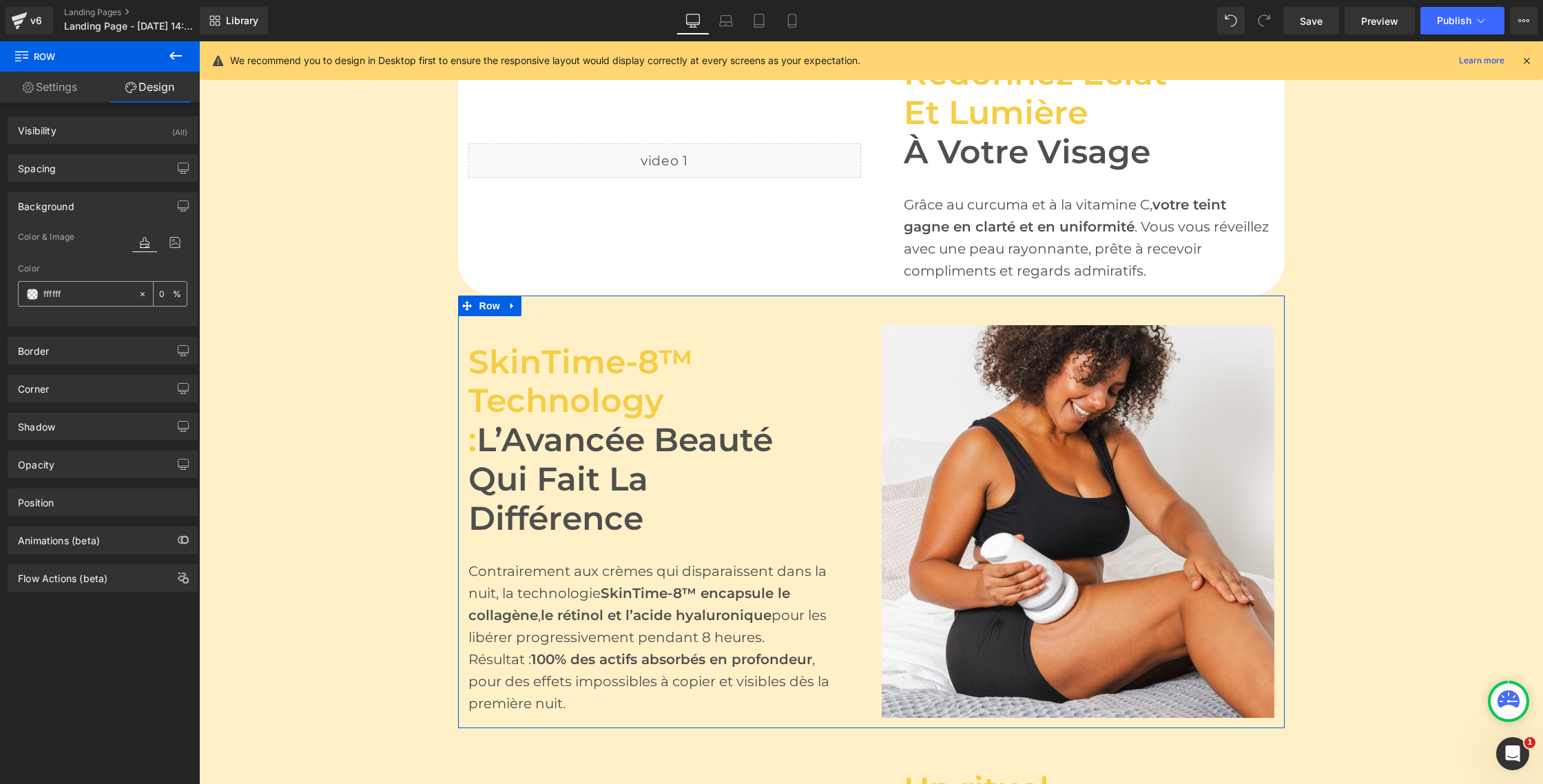
type input "100"
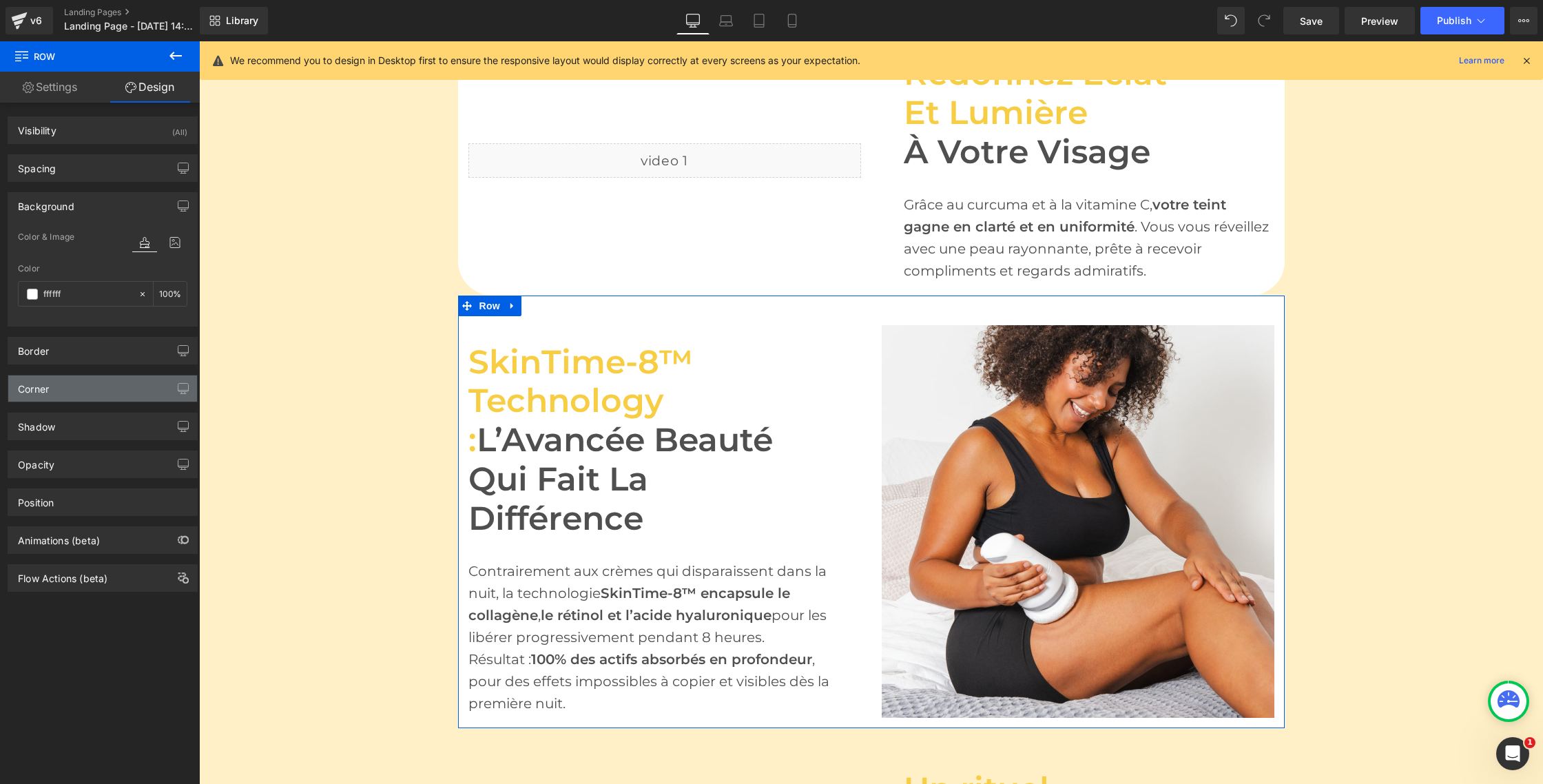
type input "#ffffff"
click at [69, 386] on div "Corner" at bounding box center [103, 388] width 189 height 26
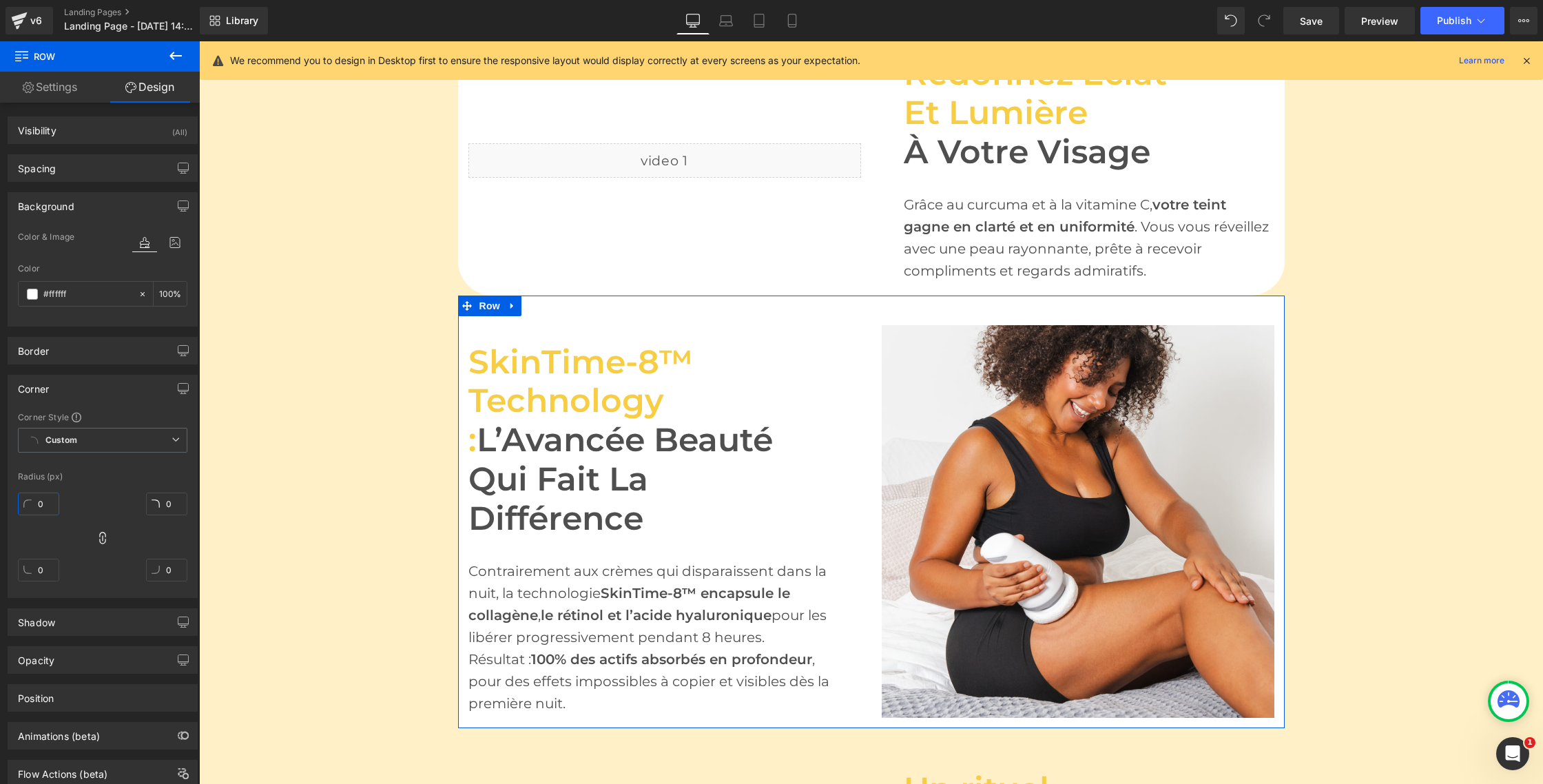
click at [50, 500] on input "0" at bounding box center [39, 504] width 42 height 23
type input "5"
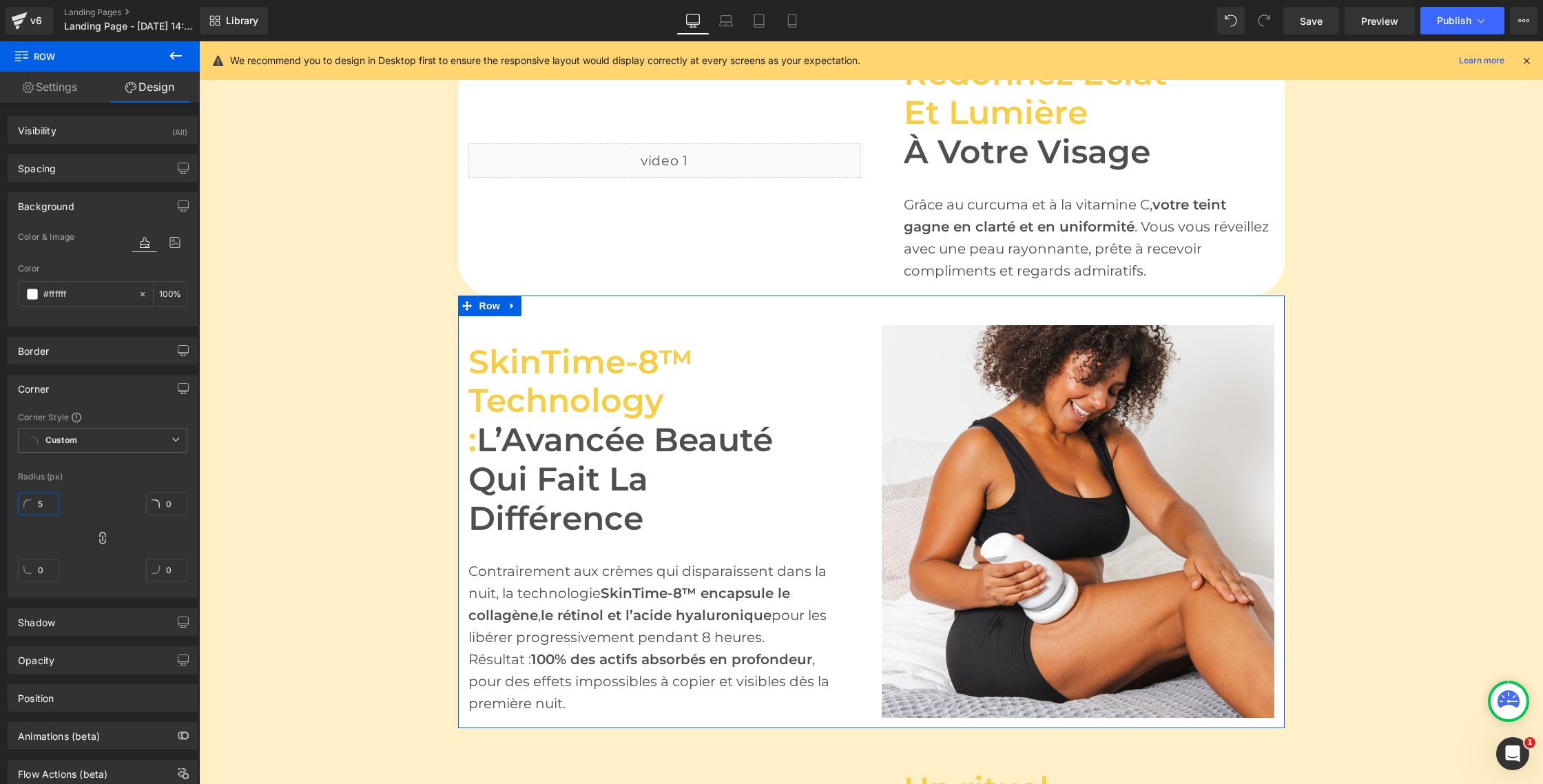
type input "5"
type input "50"
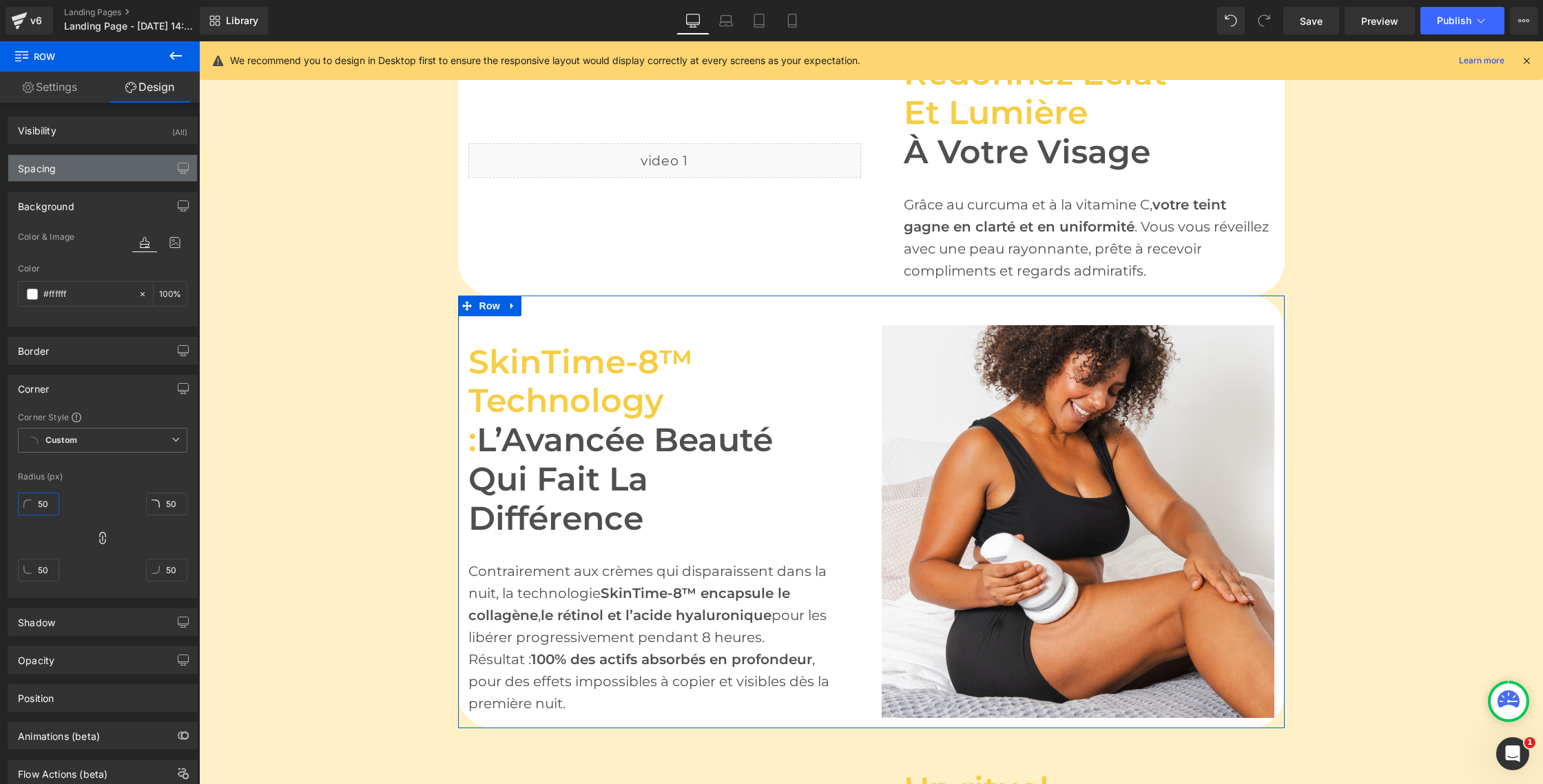
type input "50"
click at [47, 170] on div "Spacing" at bounding box center [37, 164] width 38 height 19
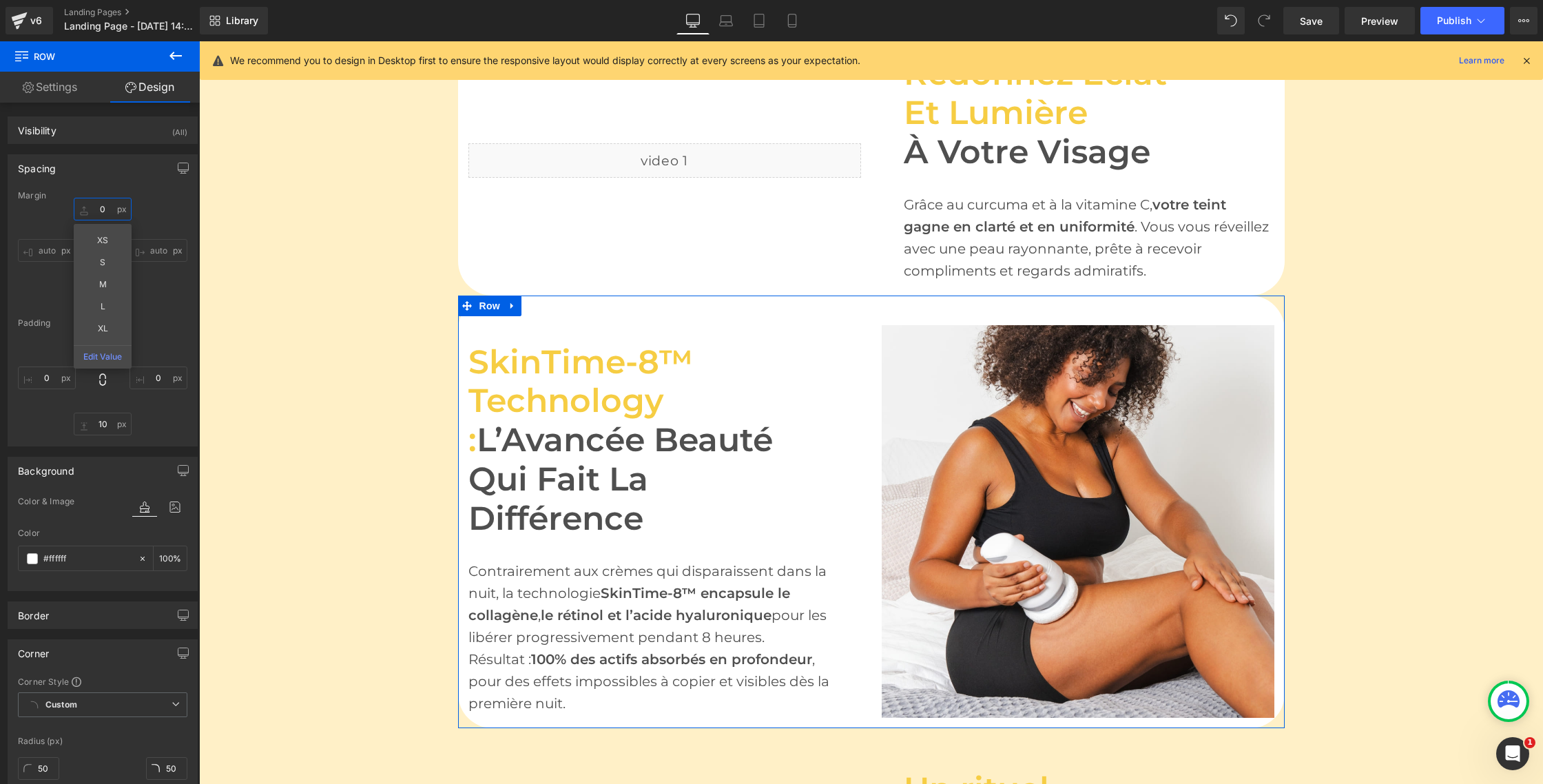
click at [104, 206] on input "0" at bounding box center [103, 209] width 58 height 23
type input "M"
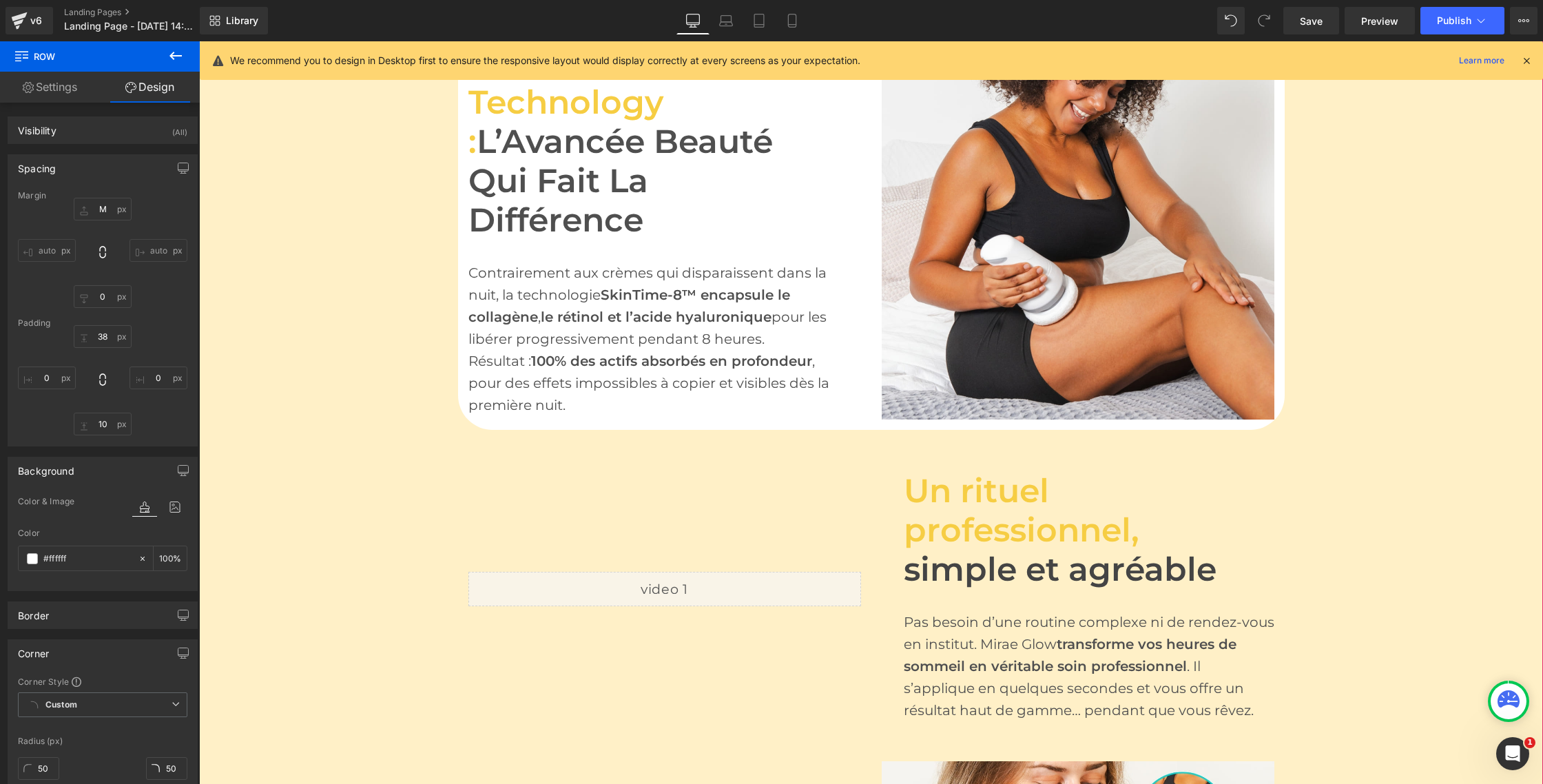
scroll to position [1678, 0]
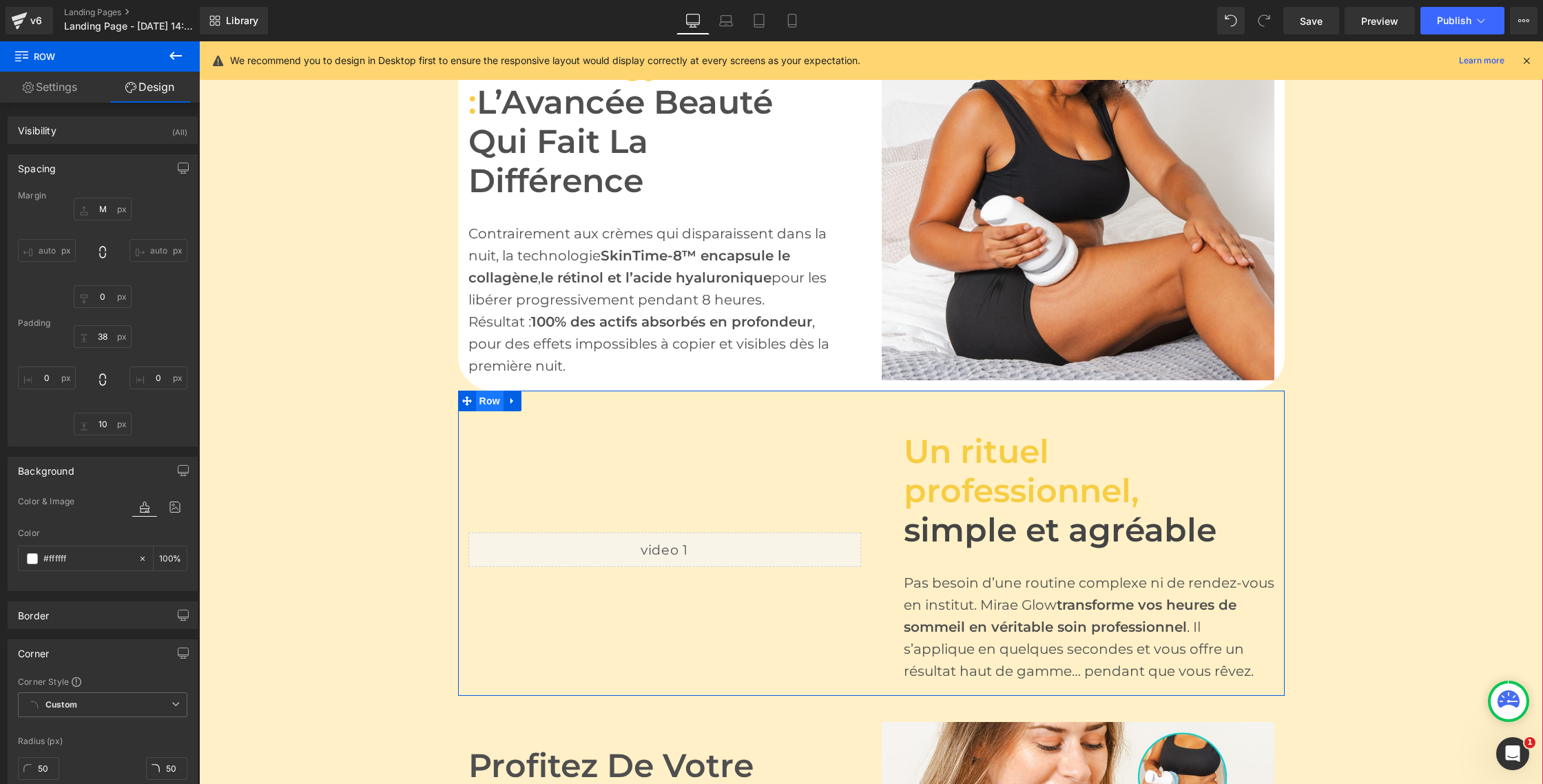
click at [483, 397] on span "Row" at bounding box center [490, 401] width 27 height 21
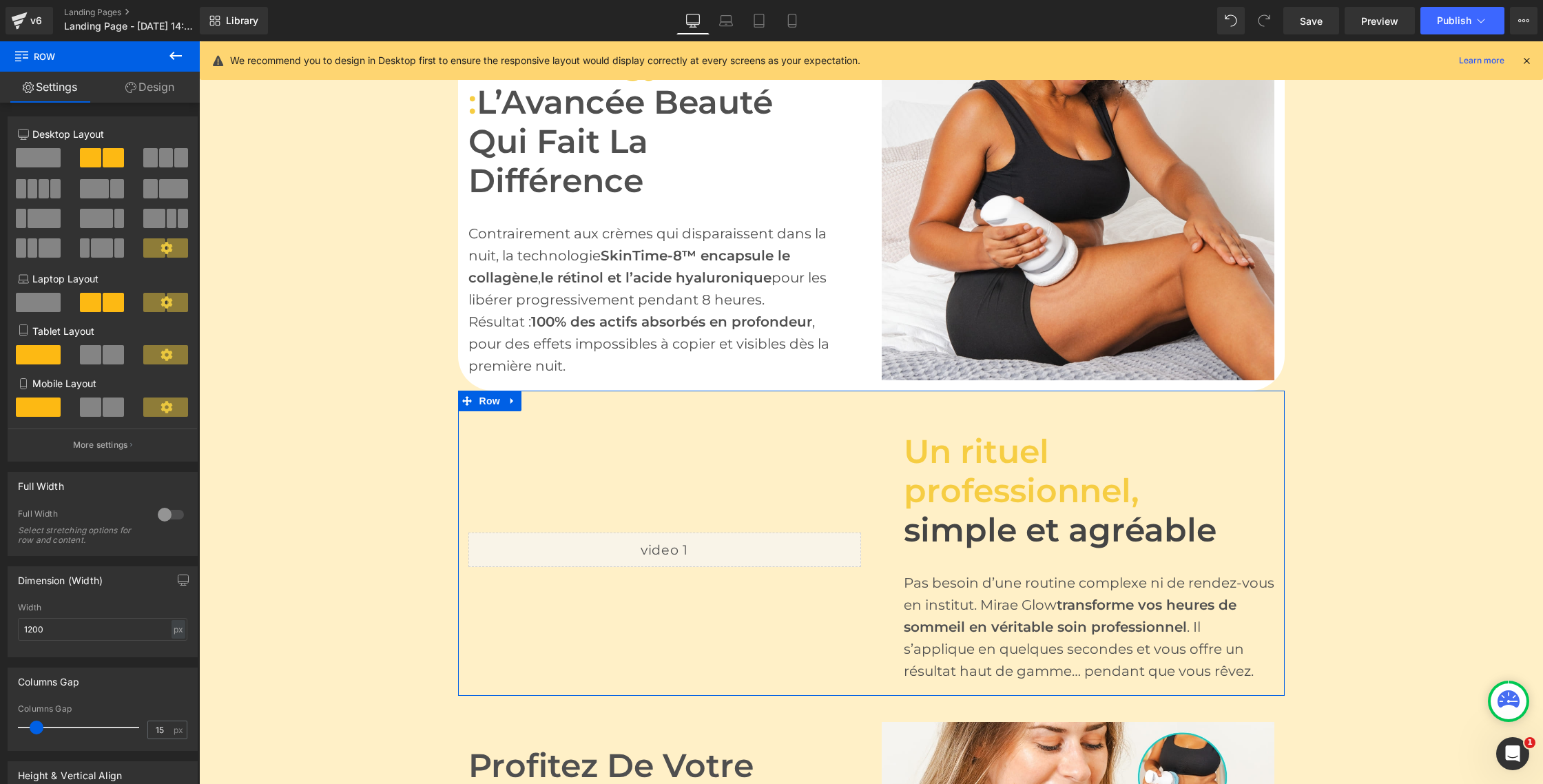
click at [144, 95] on link "Design" at bounding box center [149, 87] width 100 height 31
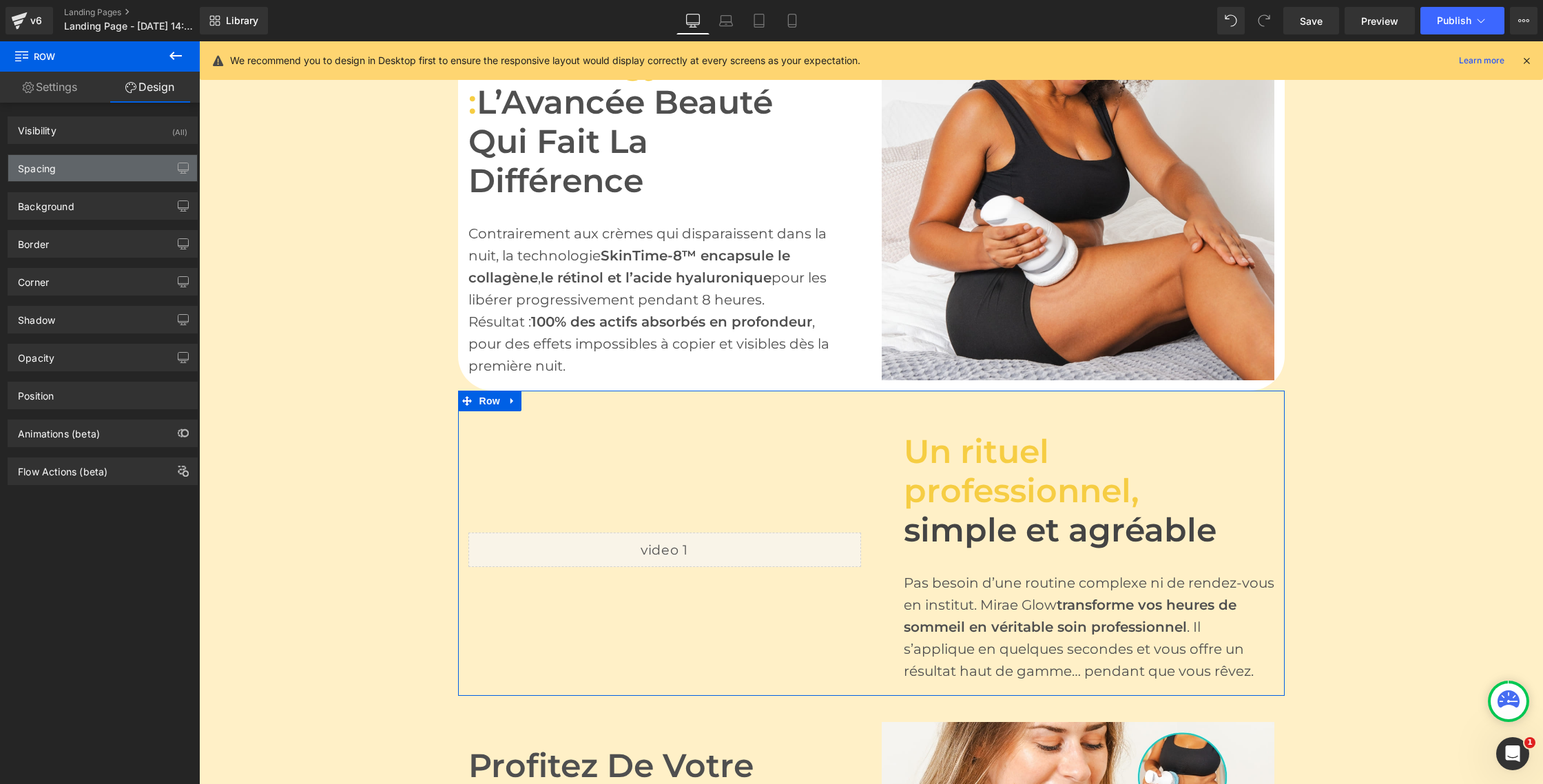
click at [61, 177] on div "Spacing" at bounding box center [103, 168] width 189 height 26
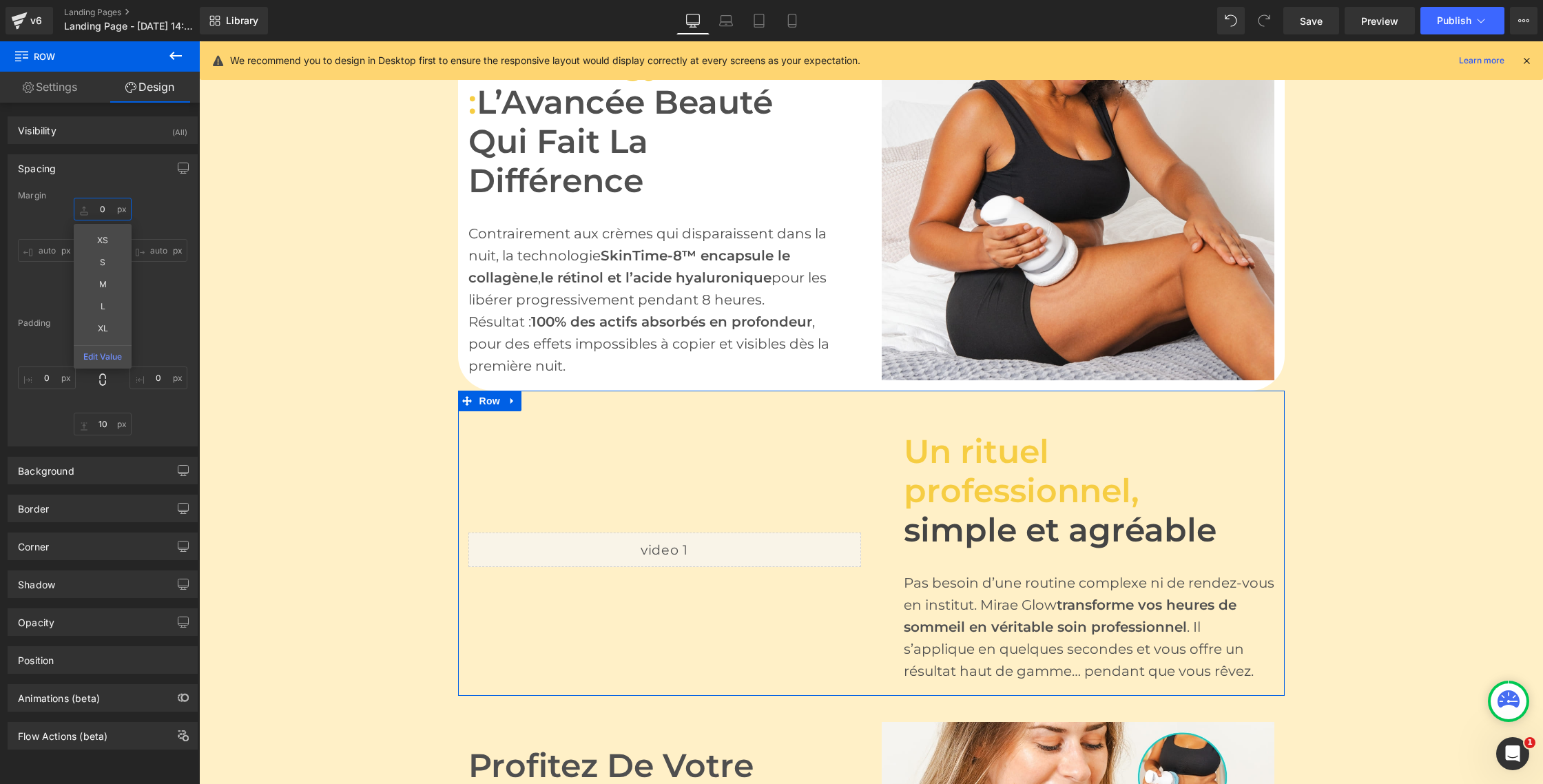
click at [106, 212] on input "0" at bounding box center [103, 209] width 58 height 23
type input "M"
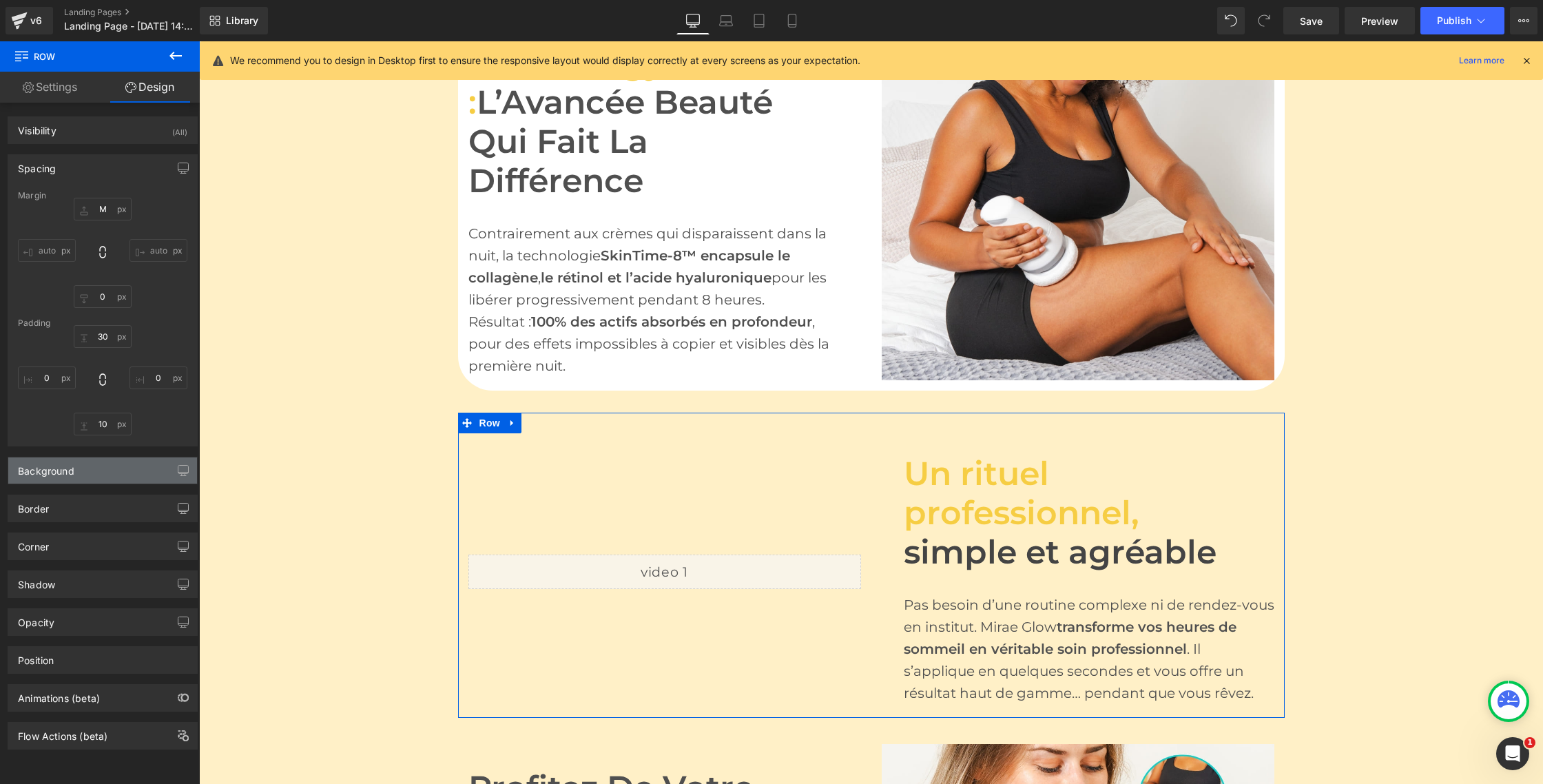
click at [86, 472] on div "Background" at bounding box center [103, 470] width 189 height 26
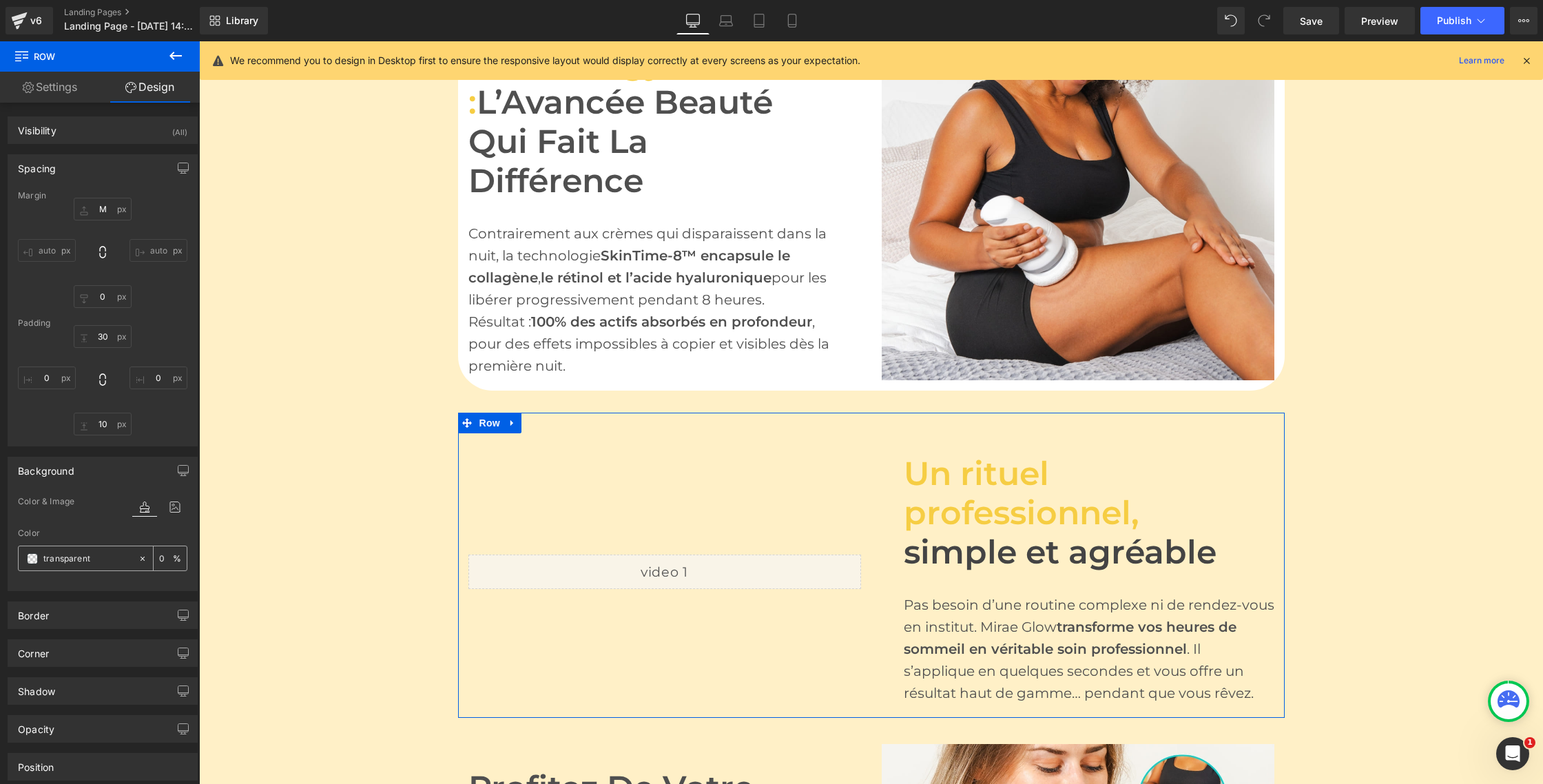
click at [63, 558] on input "transparent" at bounding box center [87, 559] width 88 height 15
paste input "ffffff"
type input "ffffff"
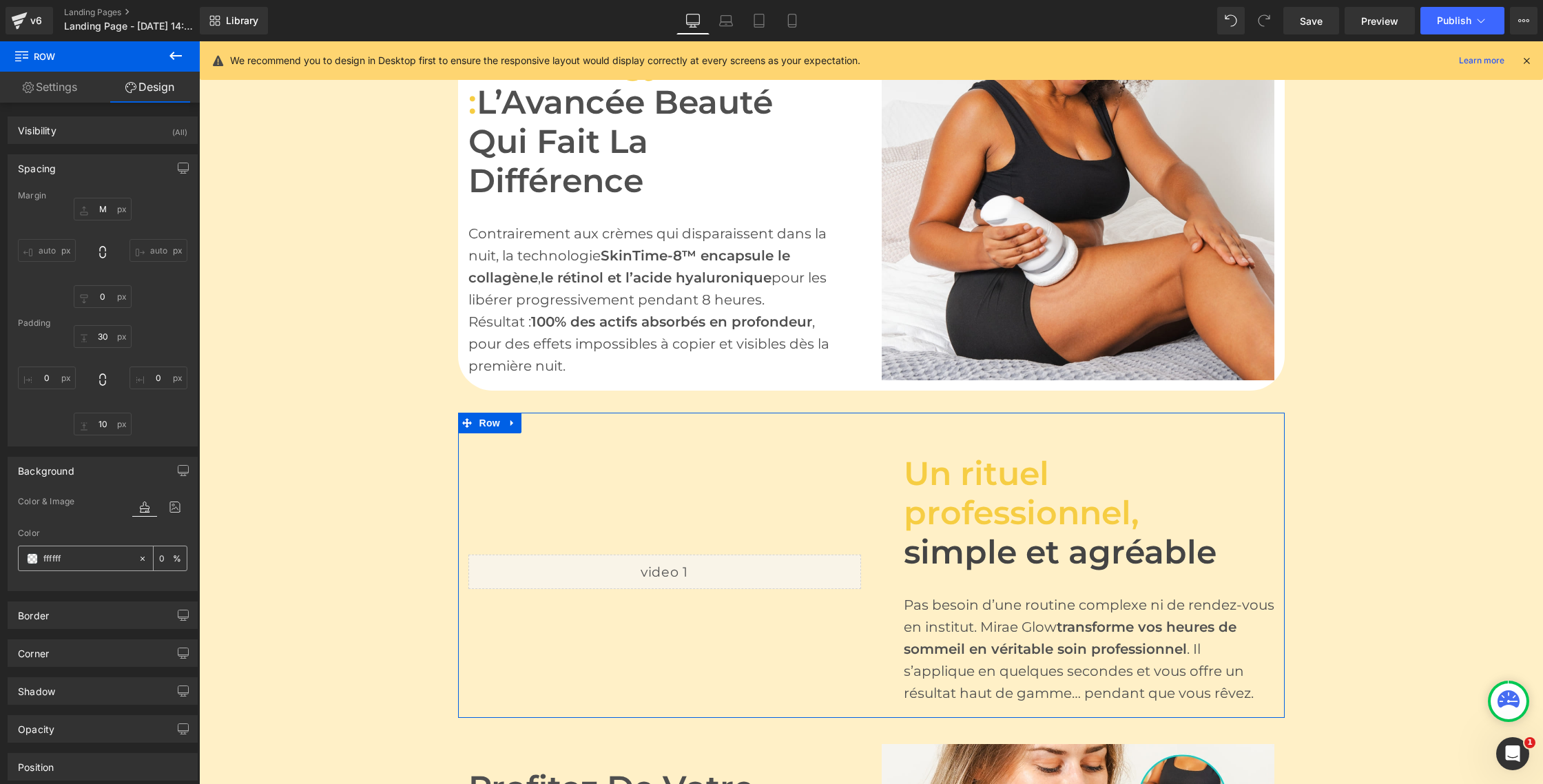
type input "100"
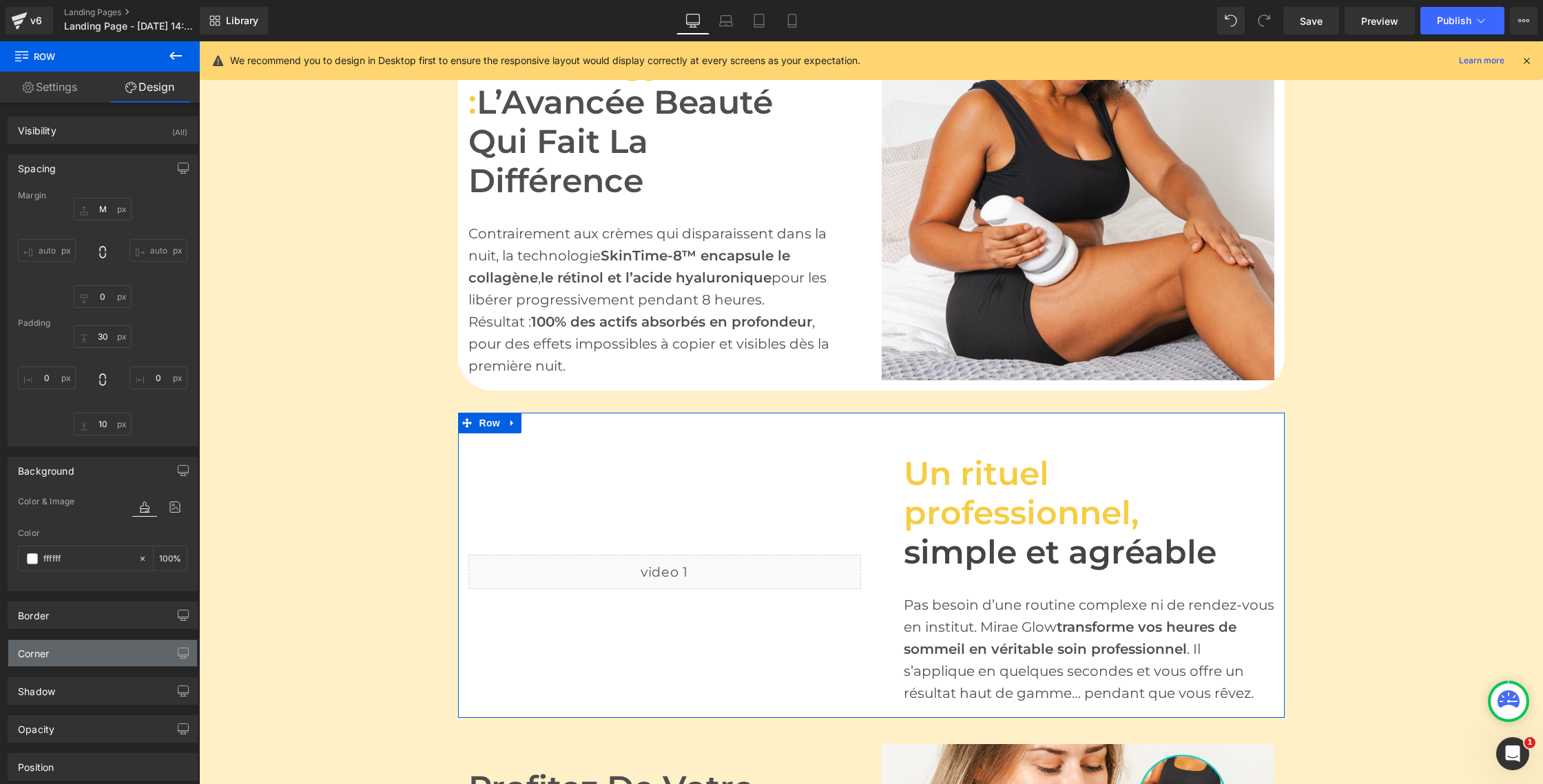
type input "#ffffff"
click at [71, 658] on div "Corner" at bounding box center [103, 653] width 189 height 26
click at [39, 770] on input "0" at bounding box center [39, 769] width 42 height 23
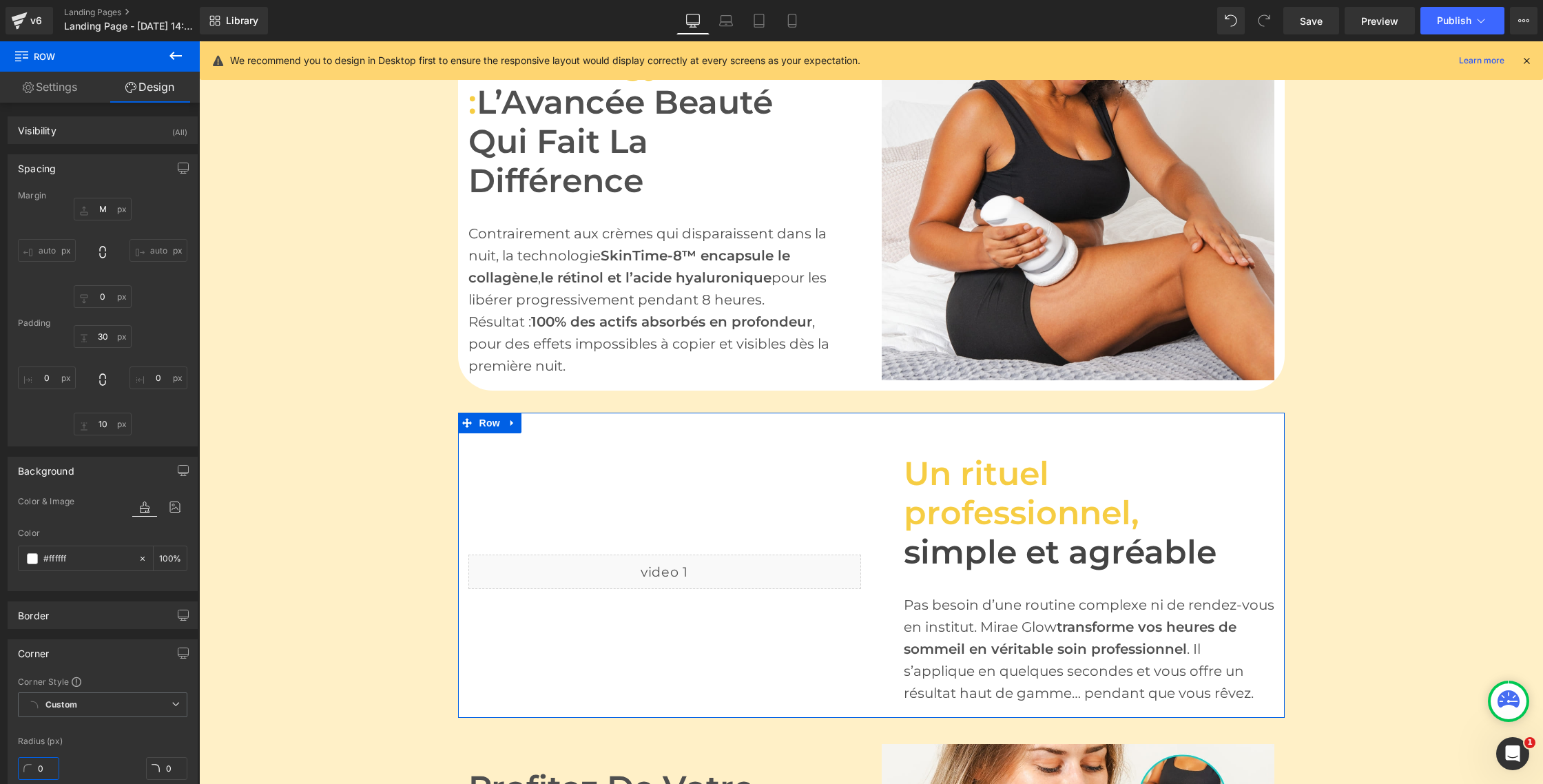
type input "5"
type input "50"
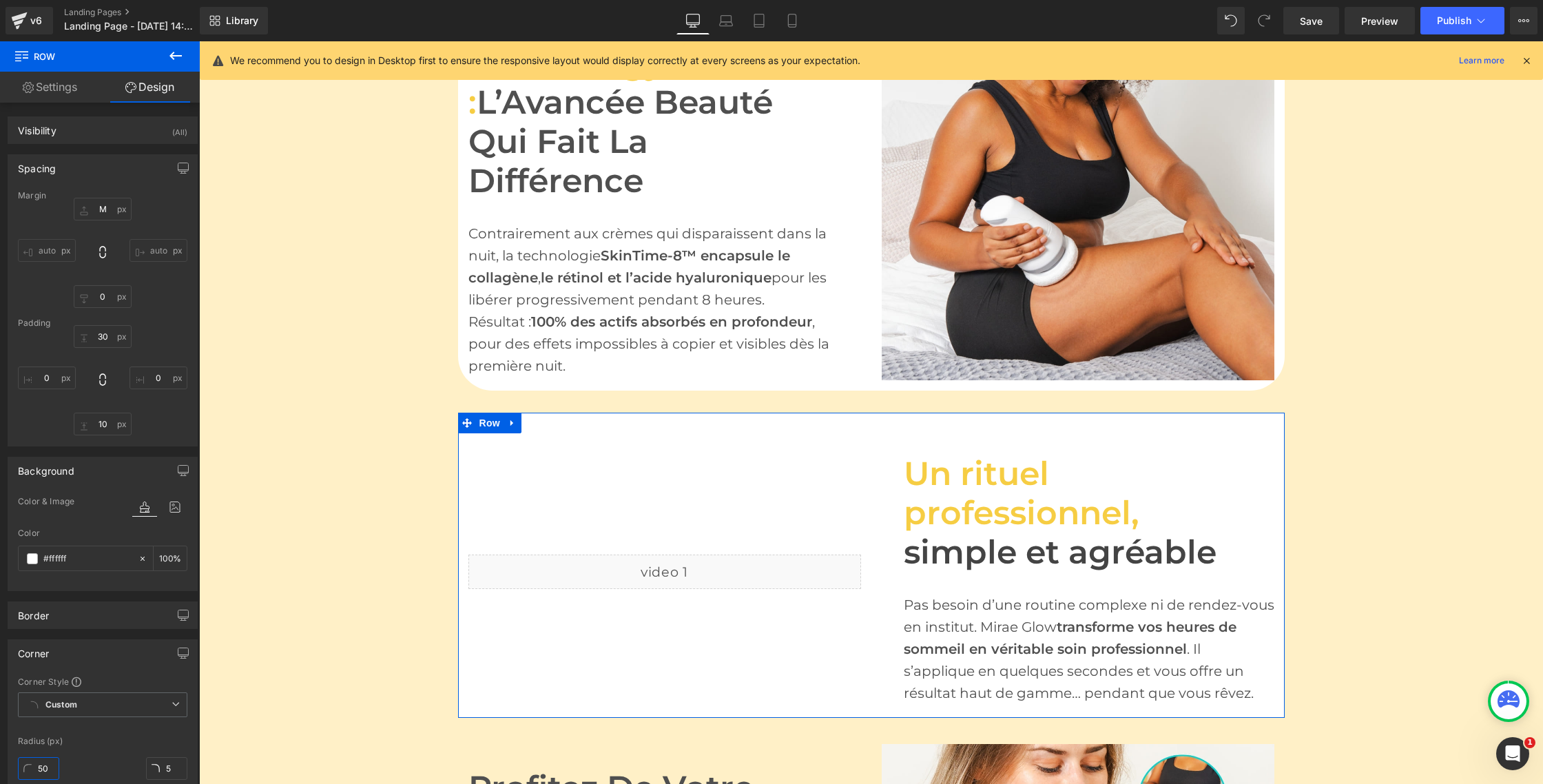
type input "50"
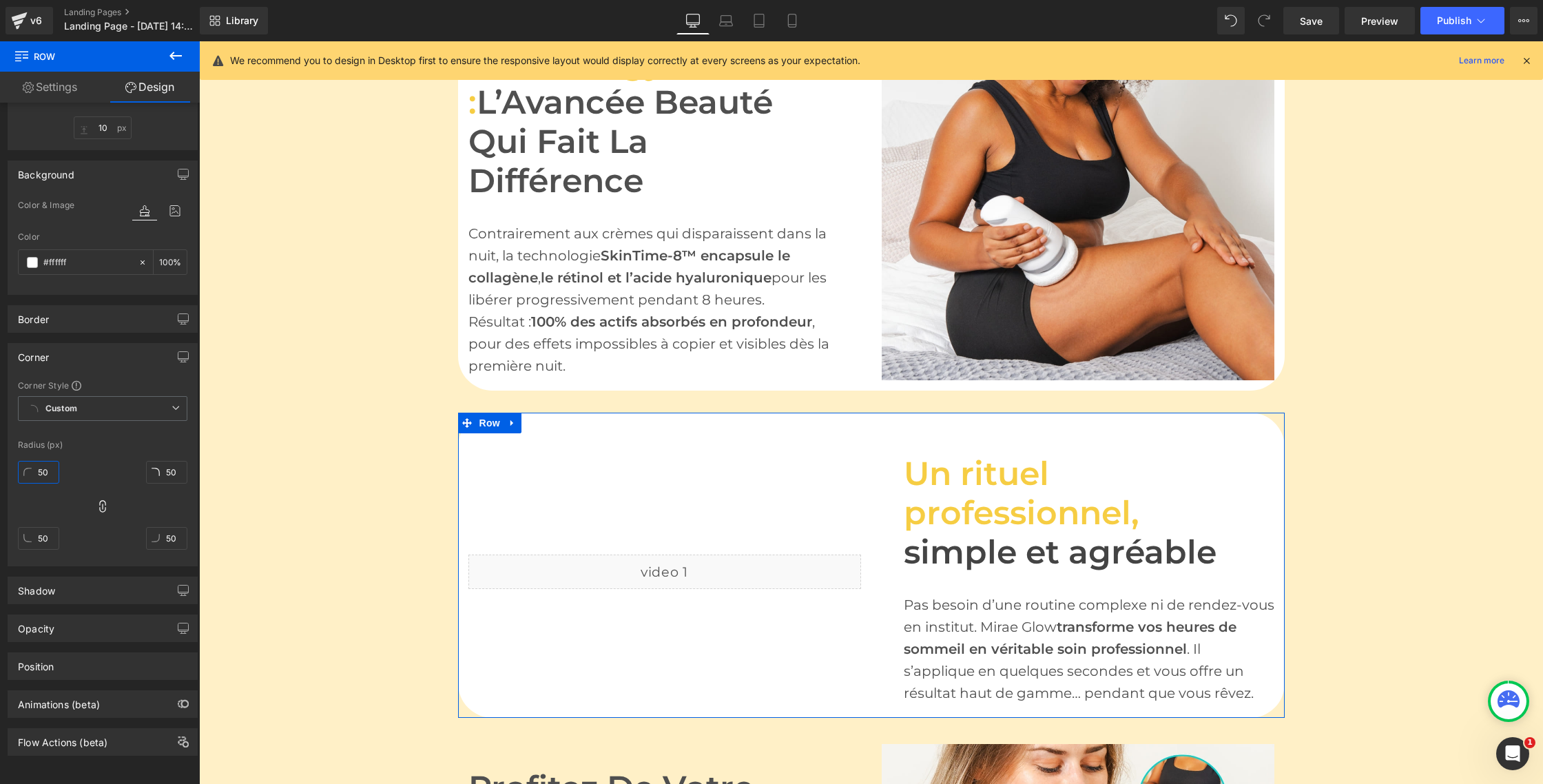
scroll to position [307, 0]
click at [286, 625] on div "Before and After Images Lissez vos rides, retrouvez confiance Heading Chaque nu…" at bounding box center [871, 177] width 1344 height 1933
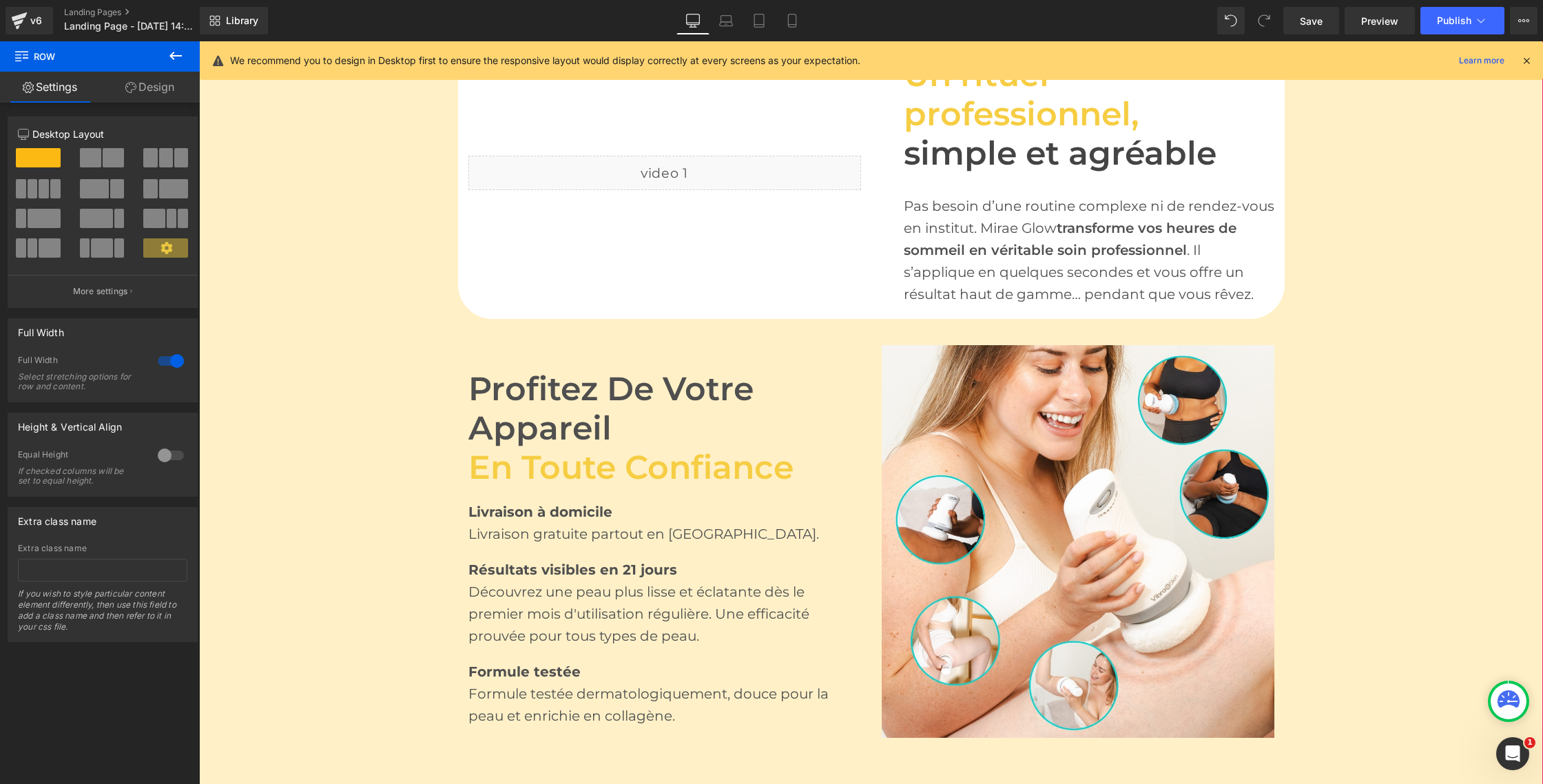
scroll to position [2085, 0]
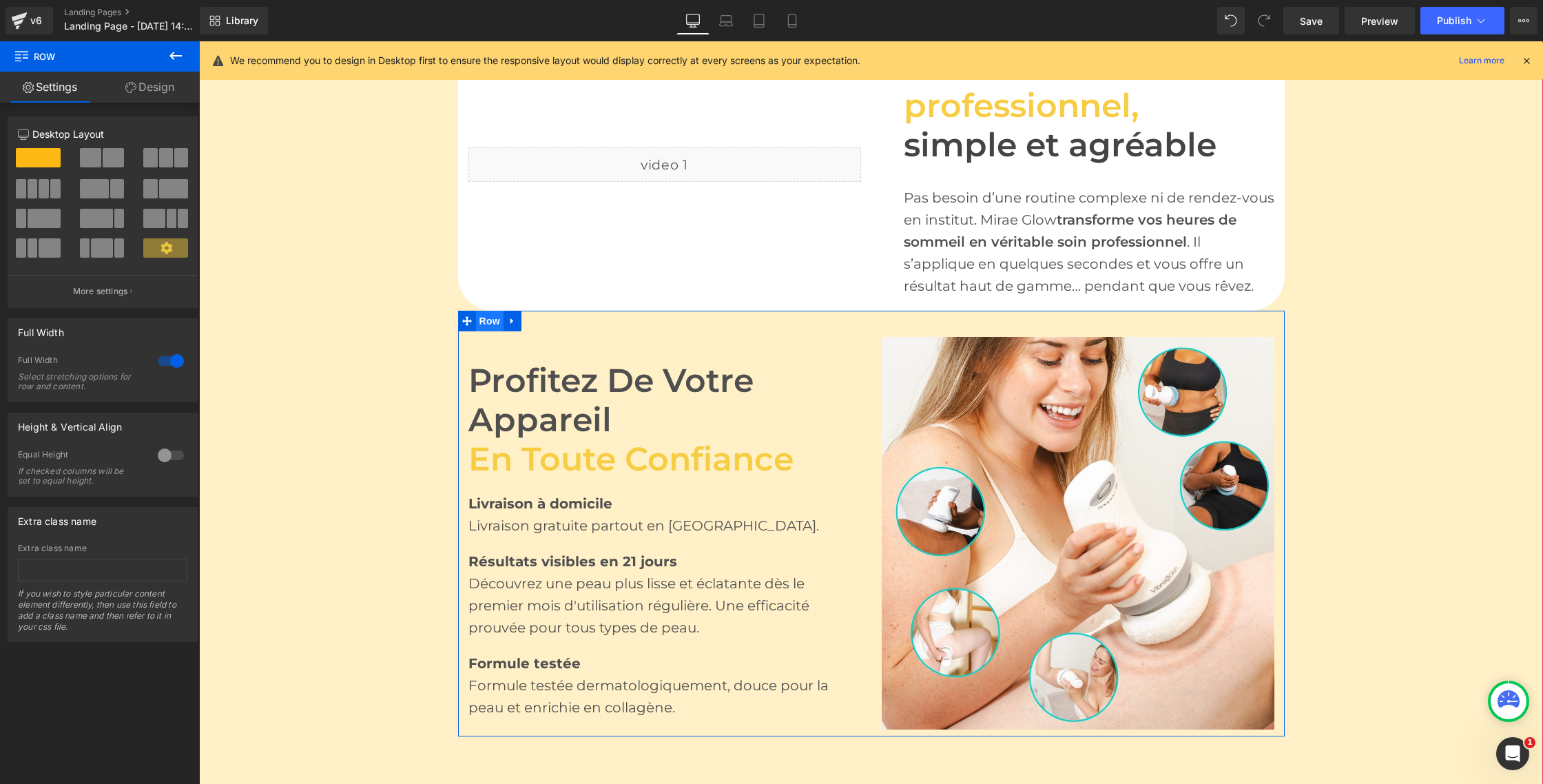
click at [495, 314] on span "Row" at bounding box center [490, 321] width 27 height 21
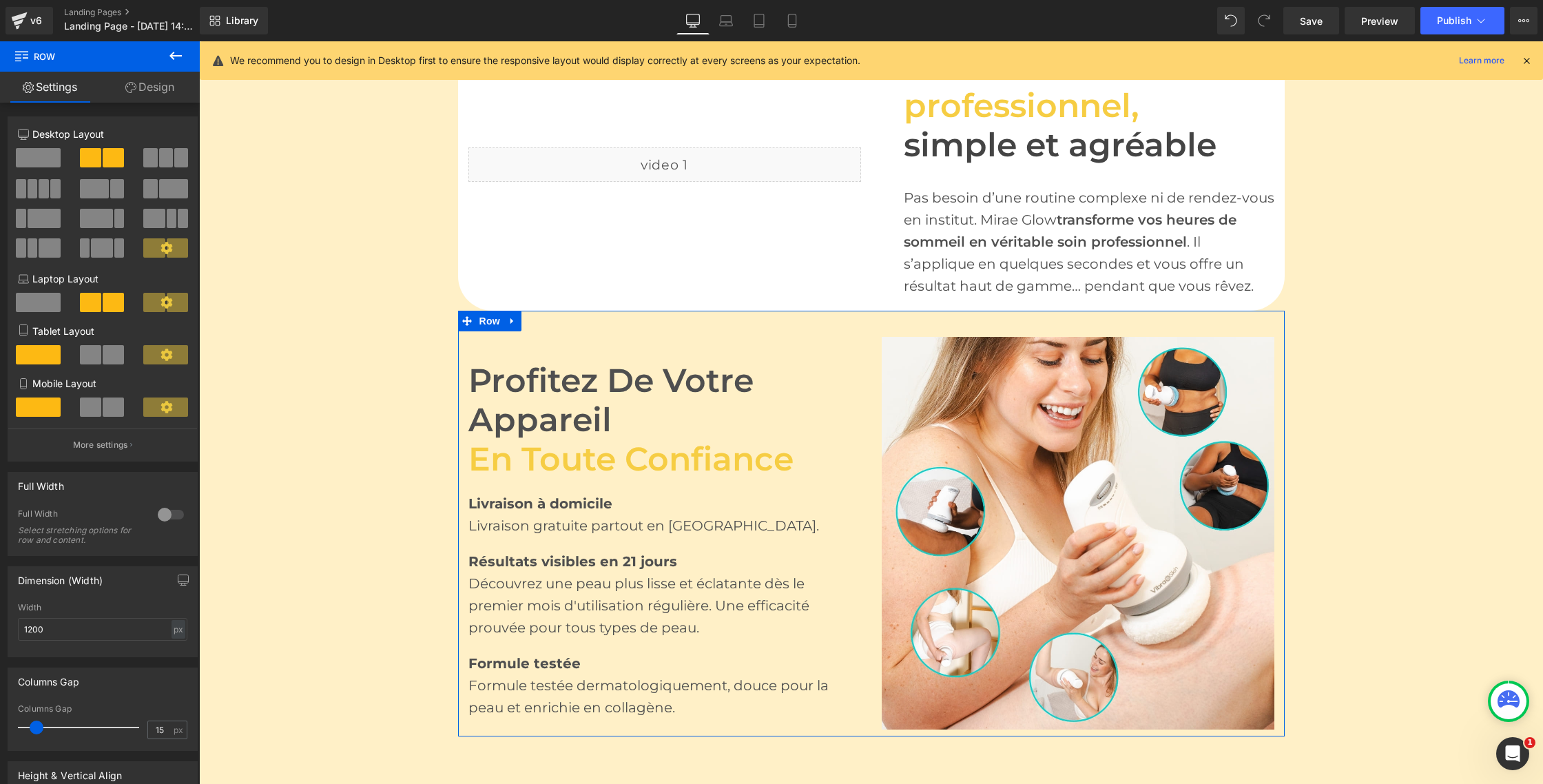
click at [157, 88] on link "Design" at bounding box center [149, 87] width 100 height 31
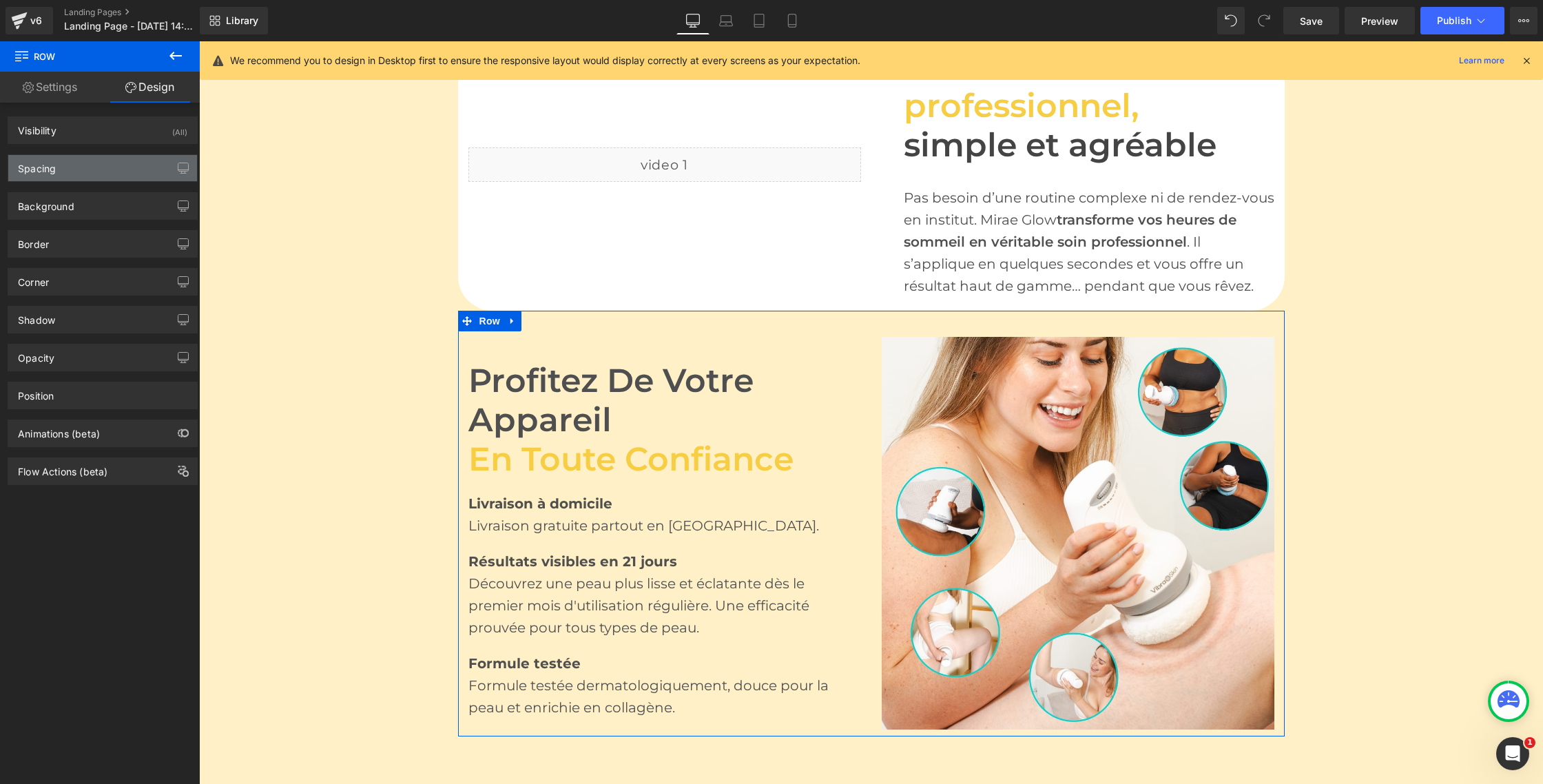
click at [64, 173] on div "Spacing" at bounding box center [103, 168] width 189 height 26
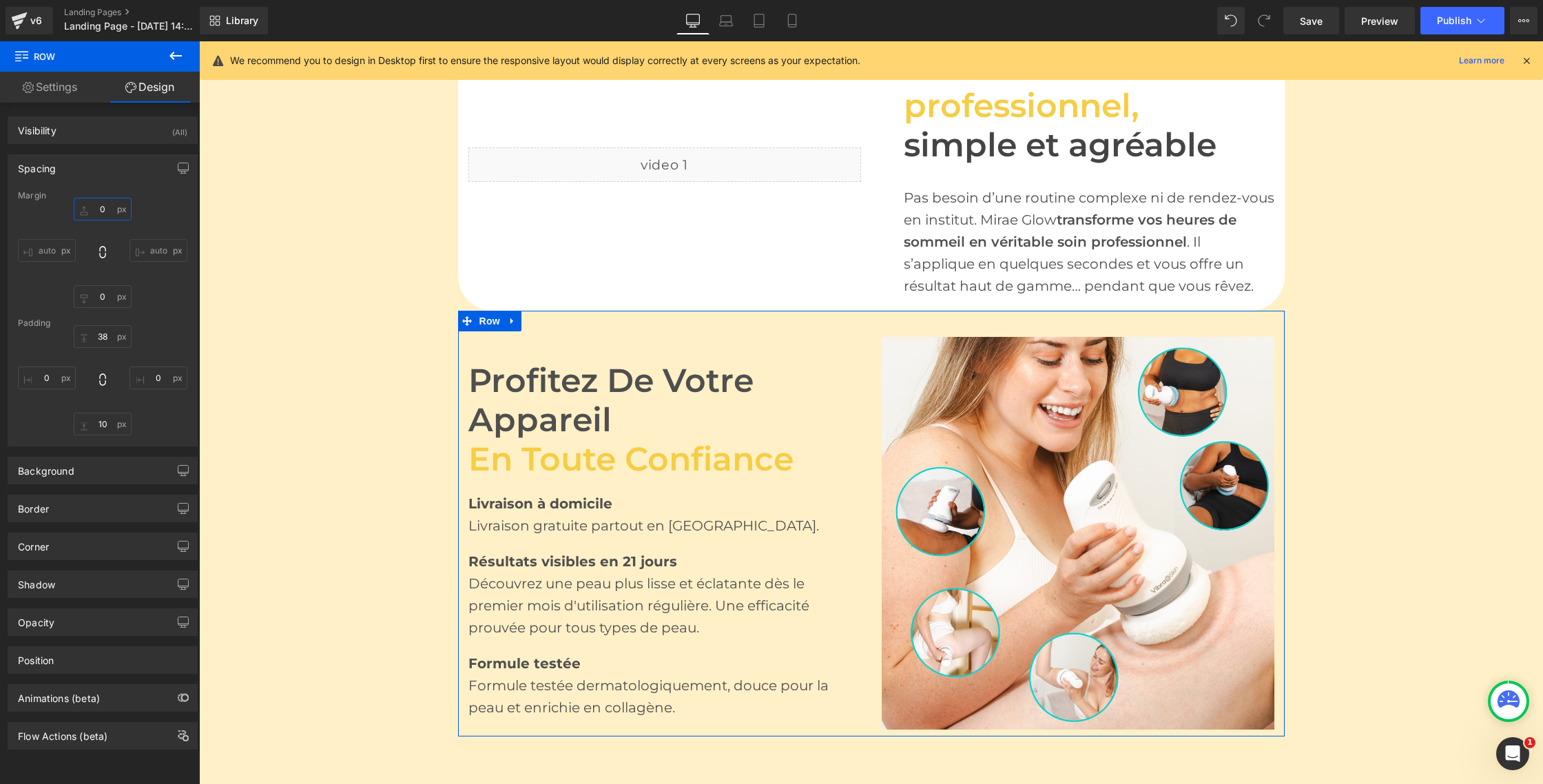
click at [96, 203] on input "0" at bounding box center [103, 209] width 58 height 23
type input "M"
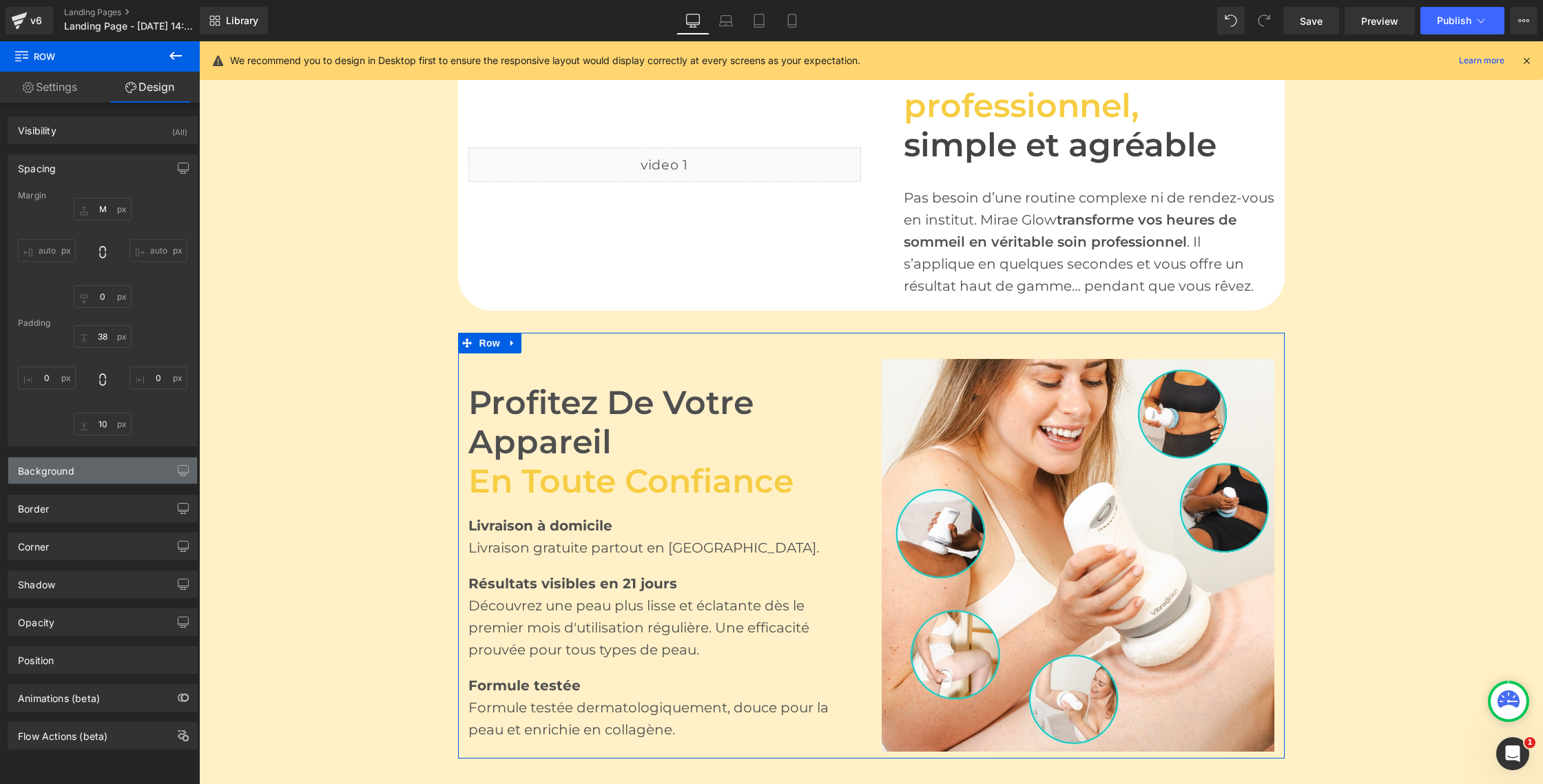
click at [130, 467] on div "Background" at bounding box center [103, 470] width 189 height 26
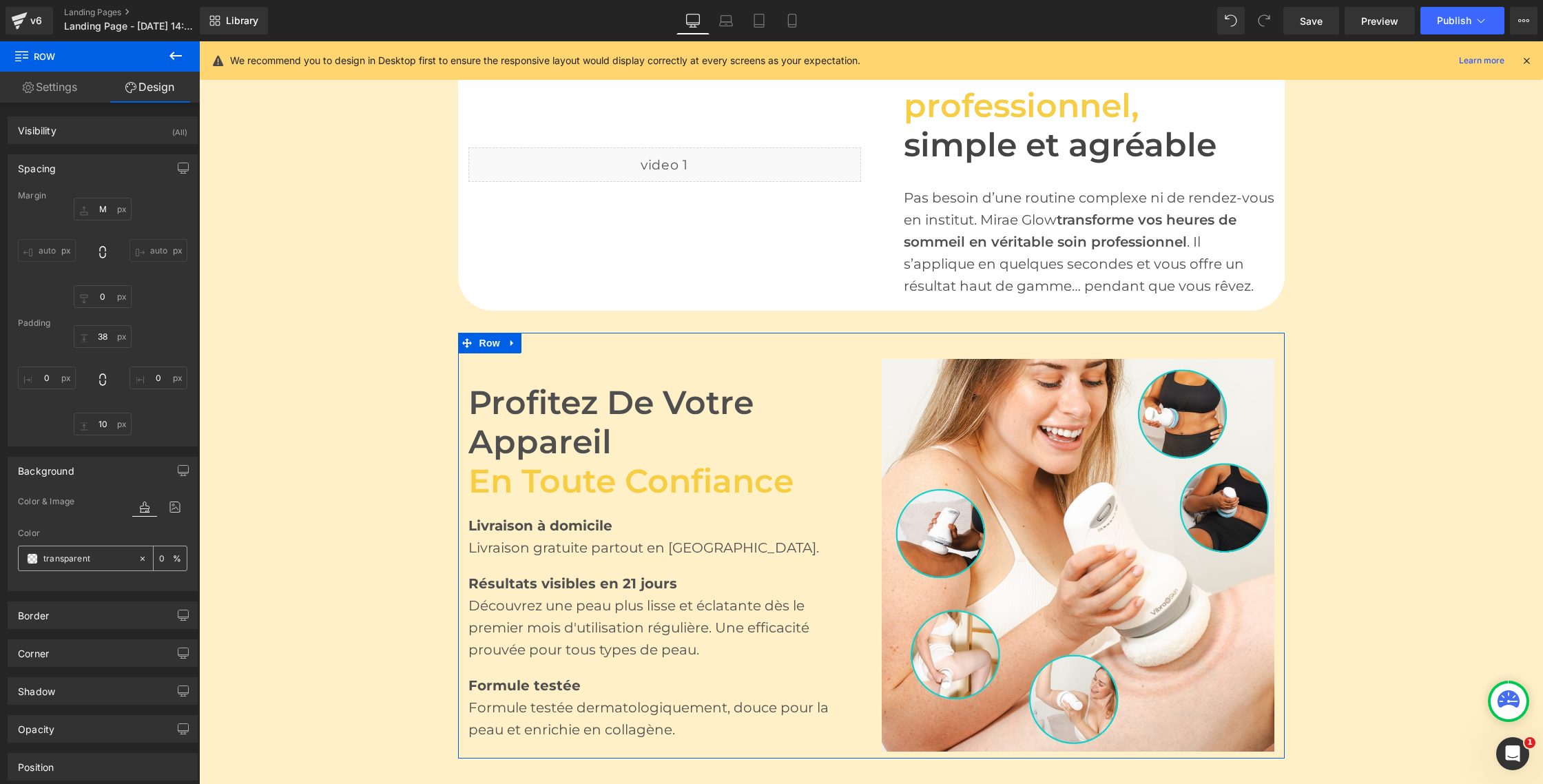
click at [63, 564] on input "transparent" at bounding box center [87, 559] width 88 height 15
paste input "ffffff"
type input "ffffff"
type input "100"
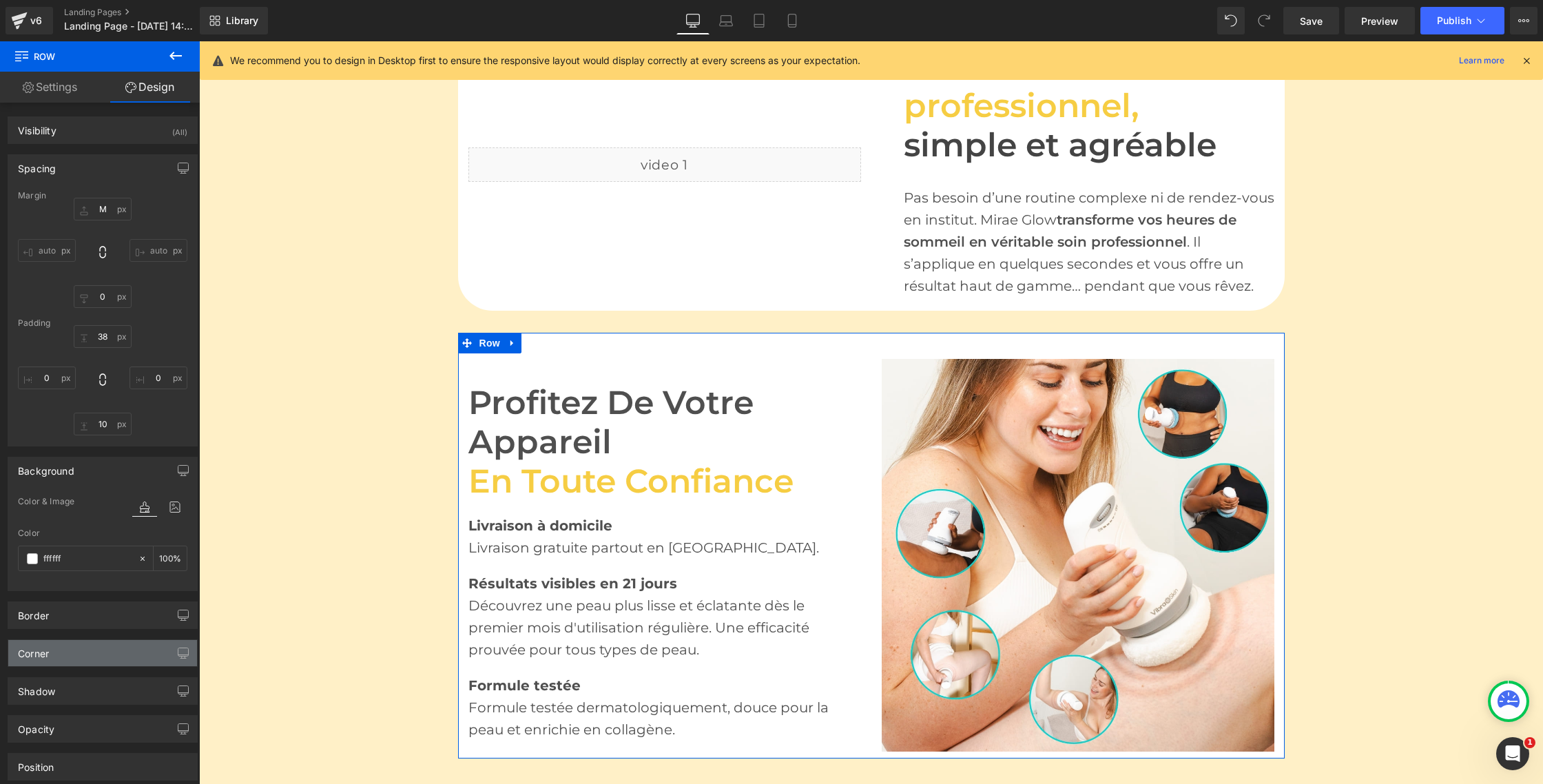
type input "#ffffff"
click at [74, 657] on div "Corner" at bounding box center [103, 653] width 189 height 26
click at [39, 758] on input "0" at bounding box center [39, 769] width 42 height 23
type input "5"
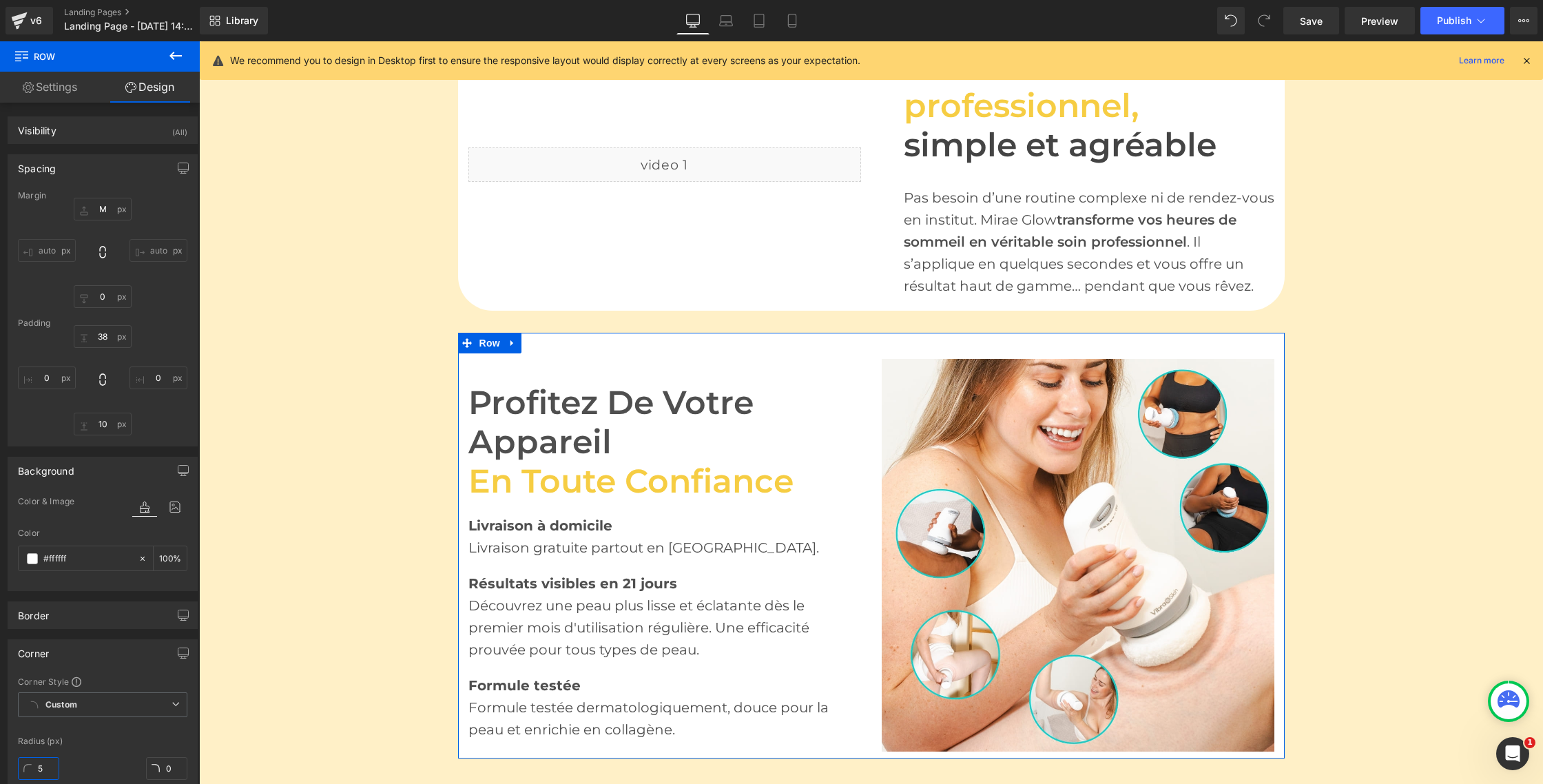
type input "5"
type input "50"
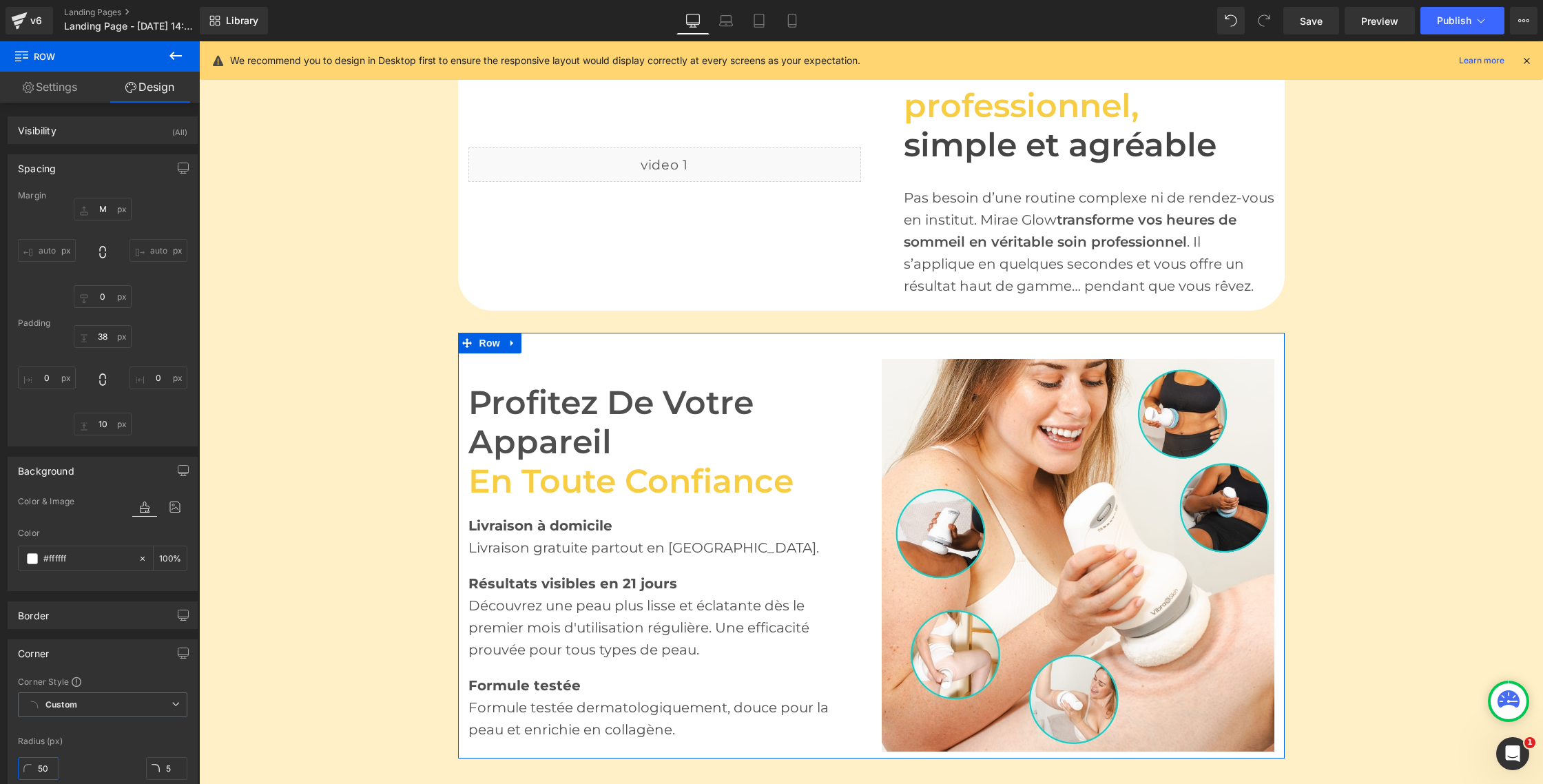
type input "50"
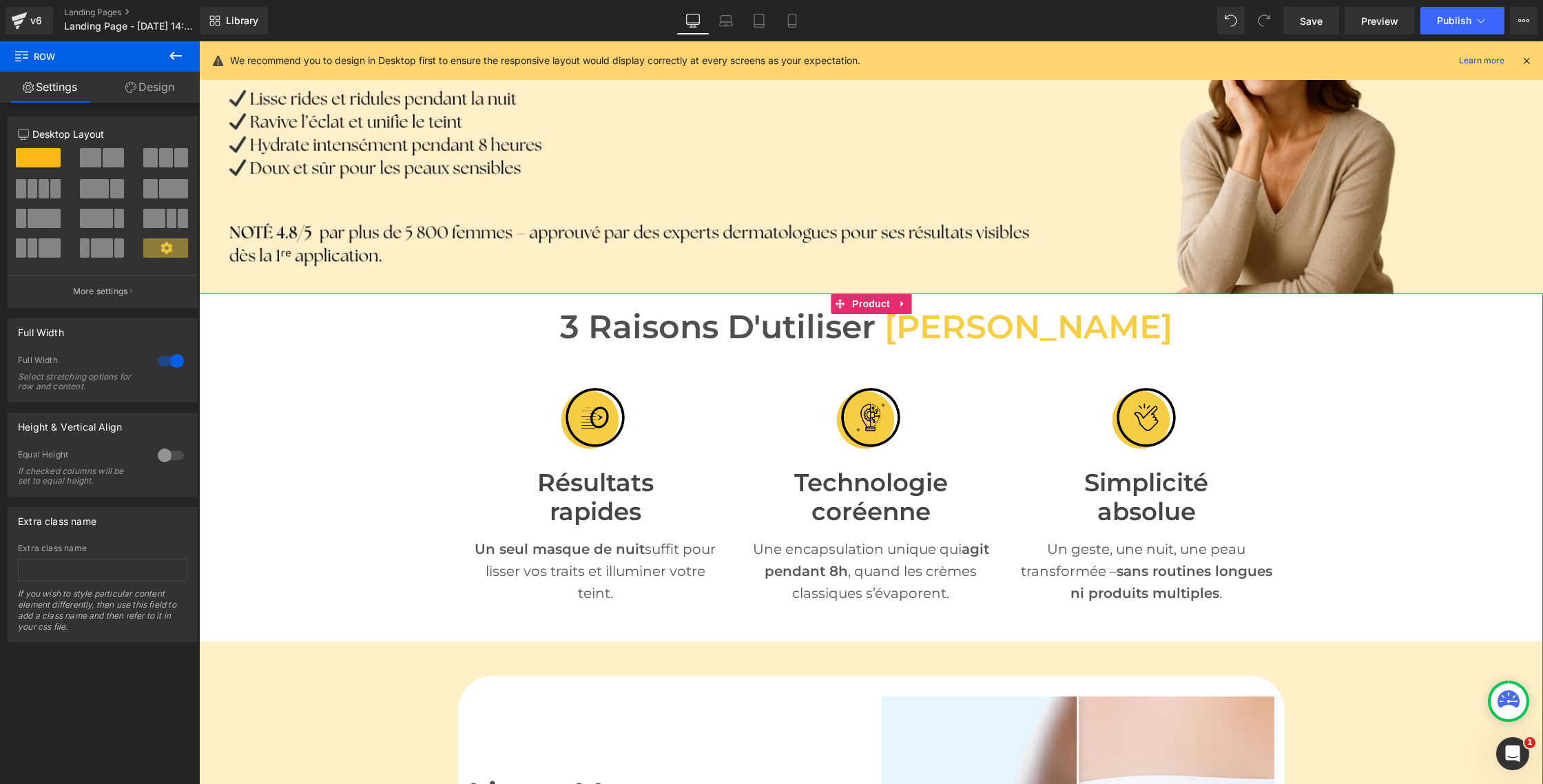
scroll to position [210, 0]
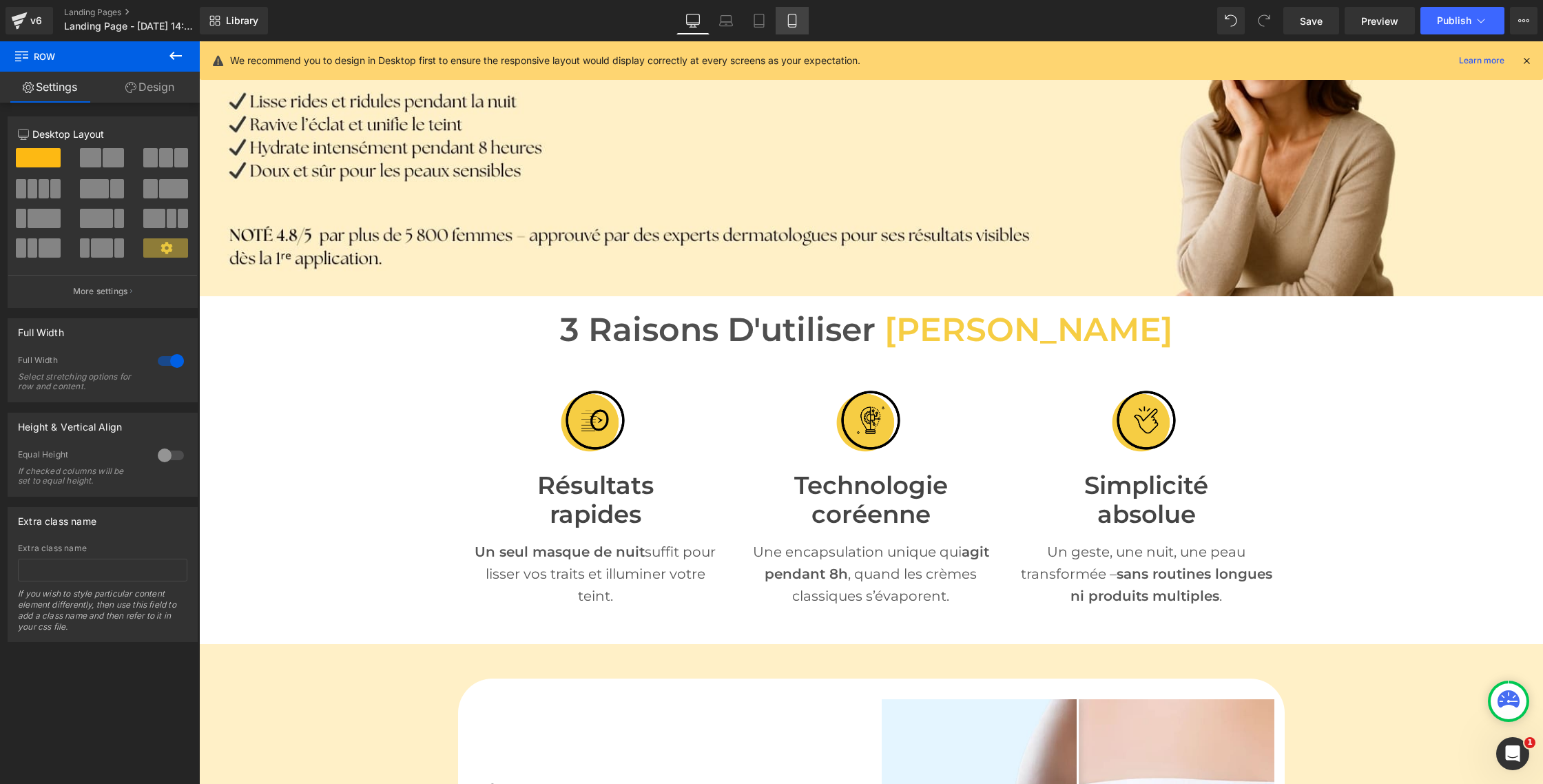
click at [792, 23] on icon at bounding box center [792, 20] width 14 height 14
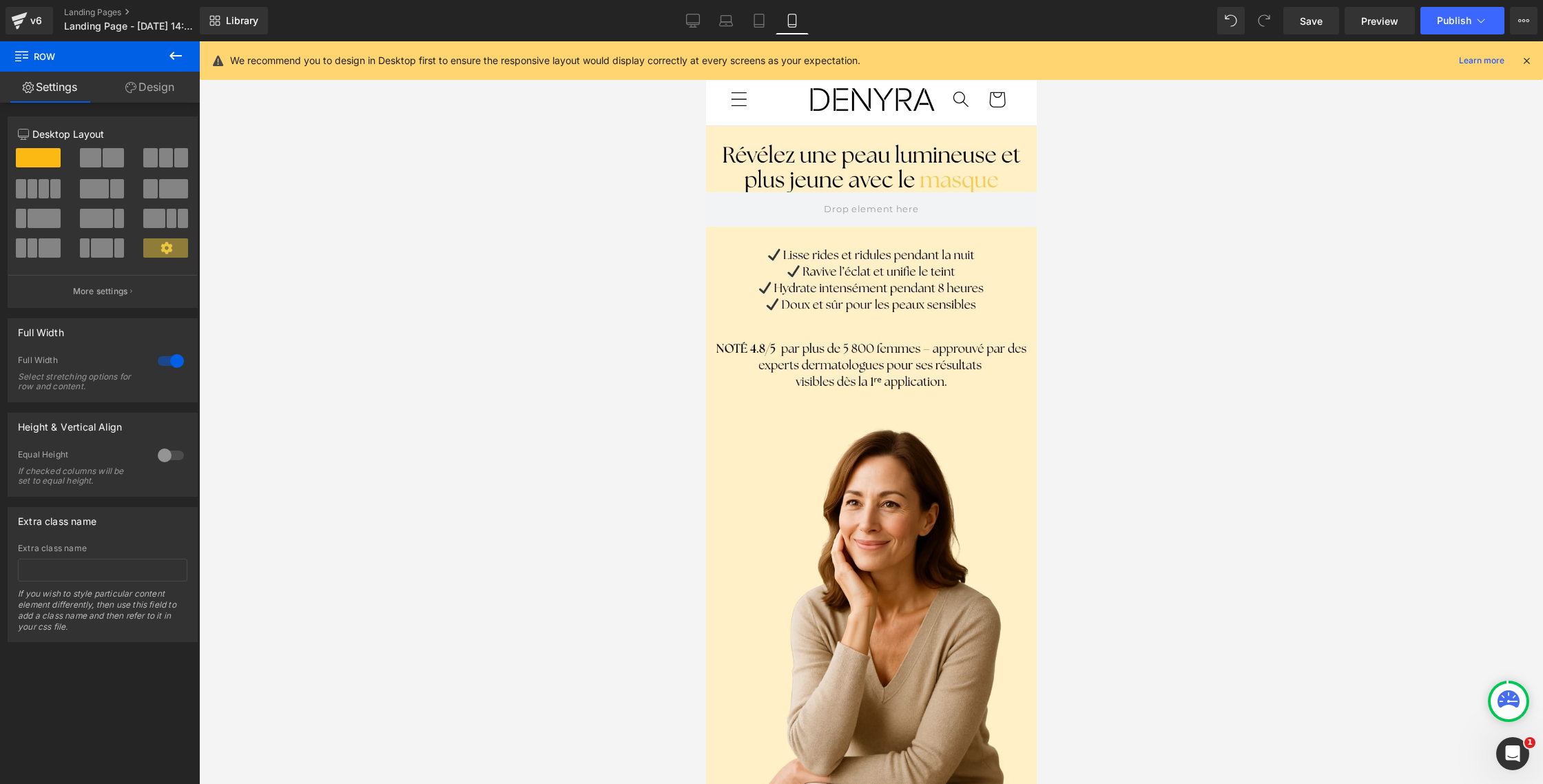
scroll to position [4, 0]
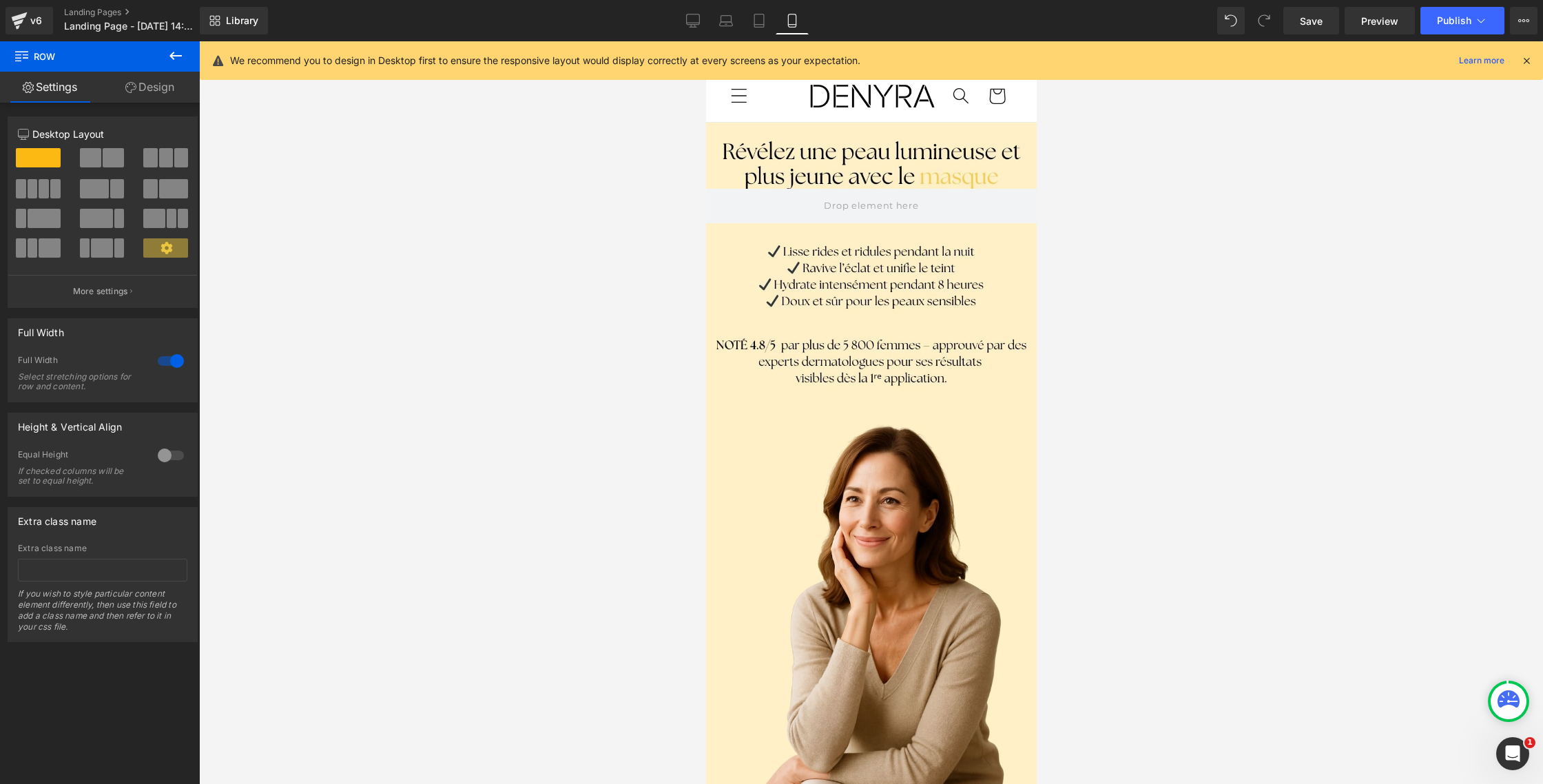
click at [1527, 62] on icon at bounding box center [1526, 60] width 12 height 12
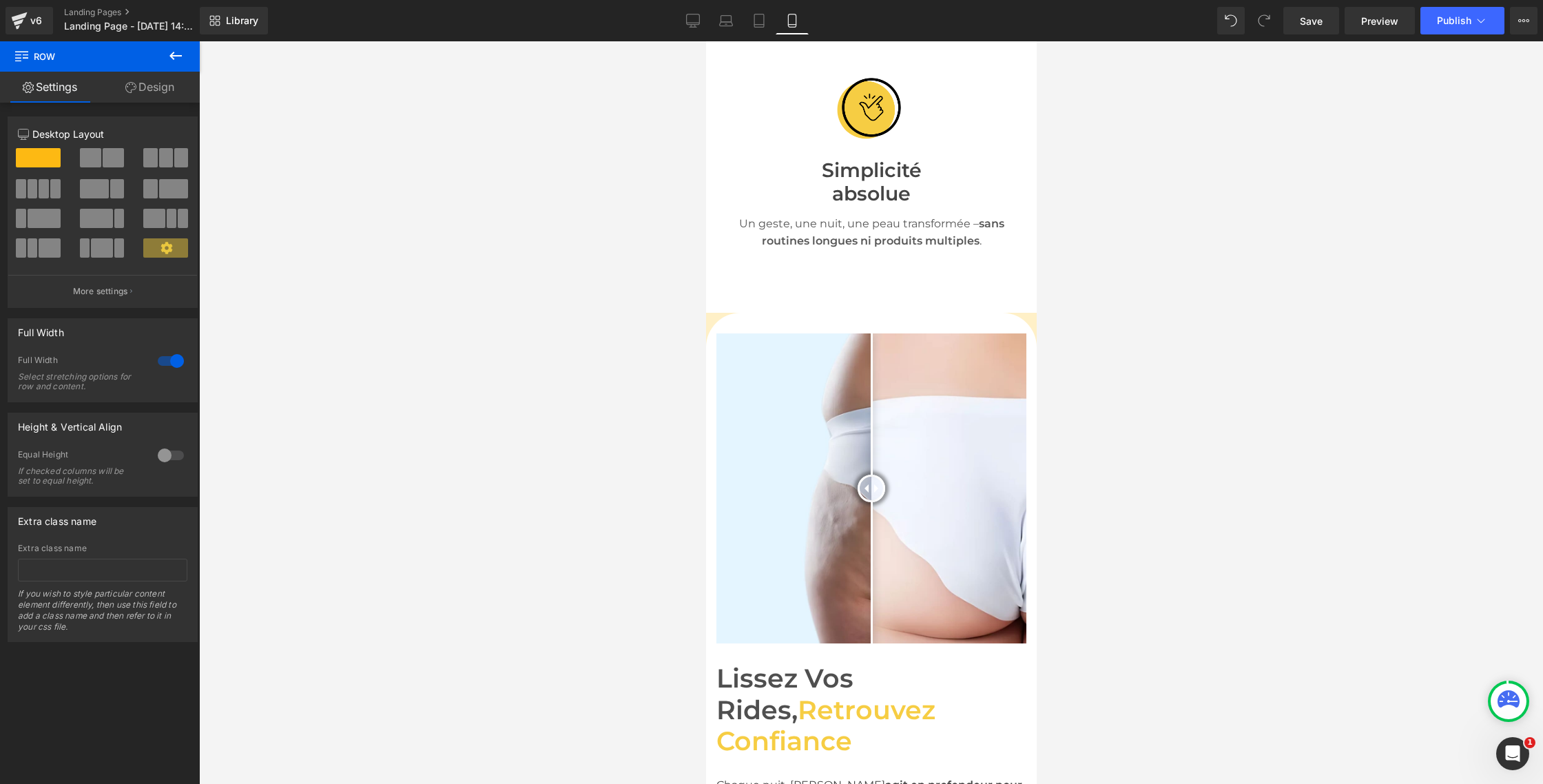
scroll to position [1340, 0]
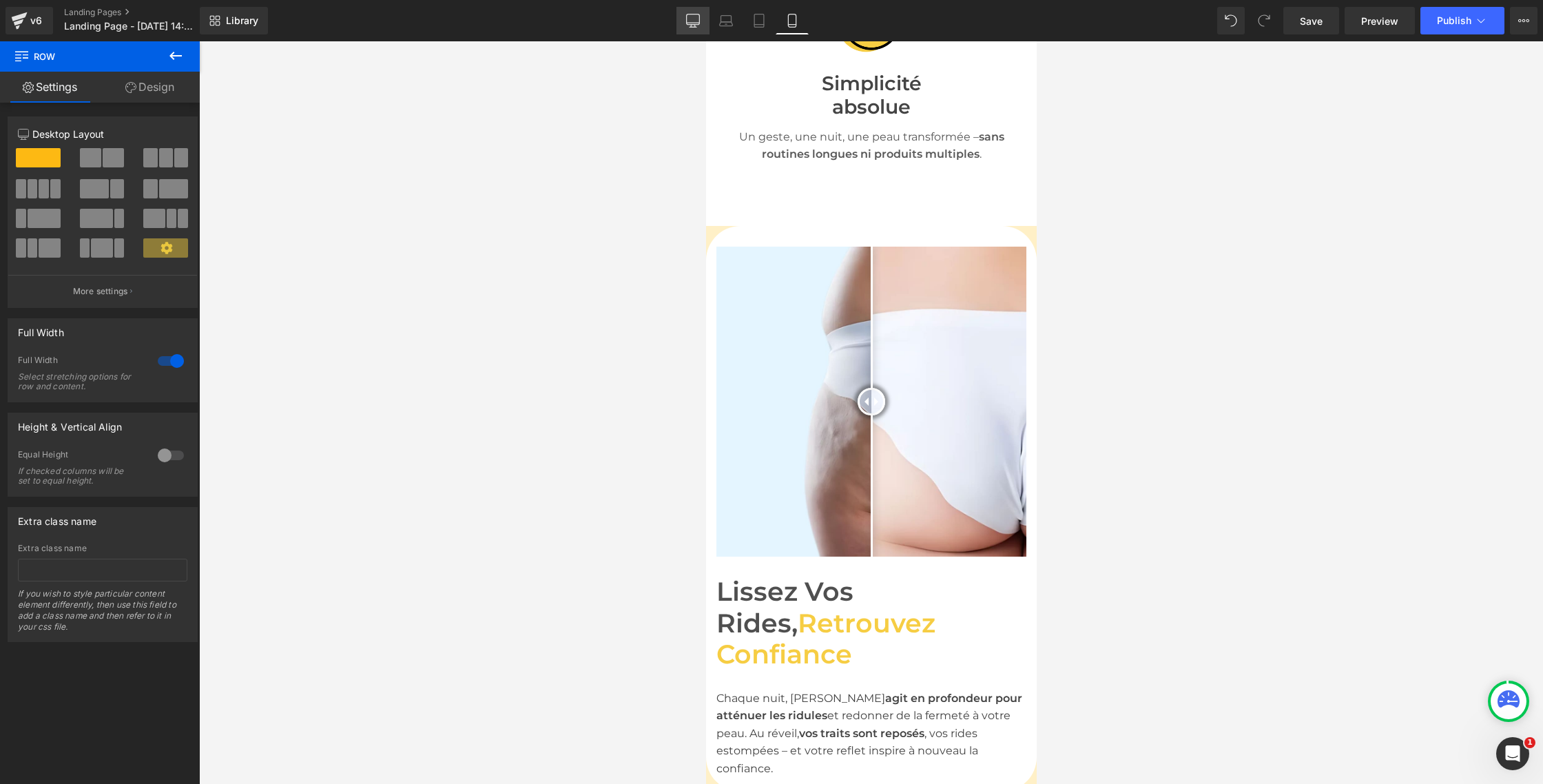
click at [691, 18] on icon at bounding box center [693, 20] width 14 height 14
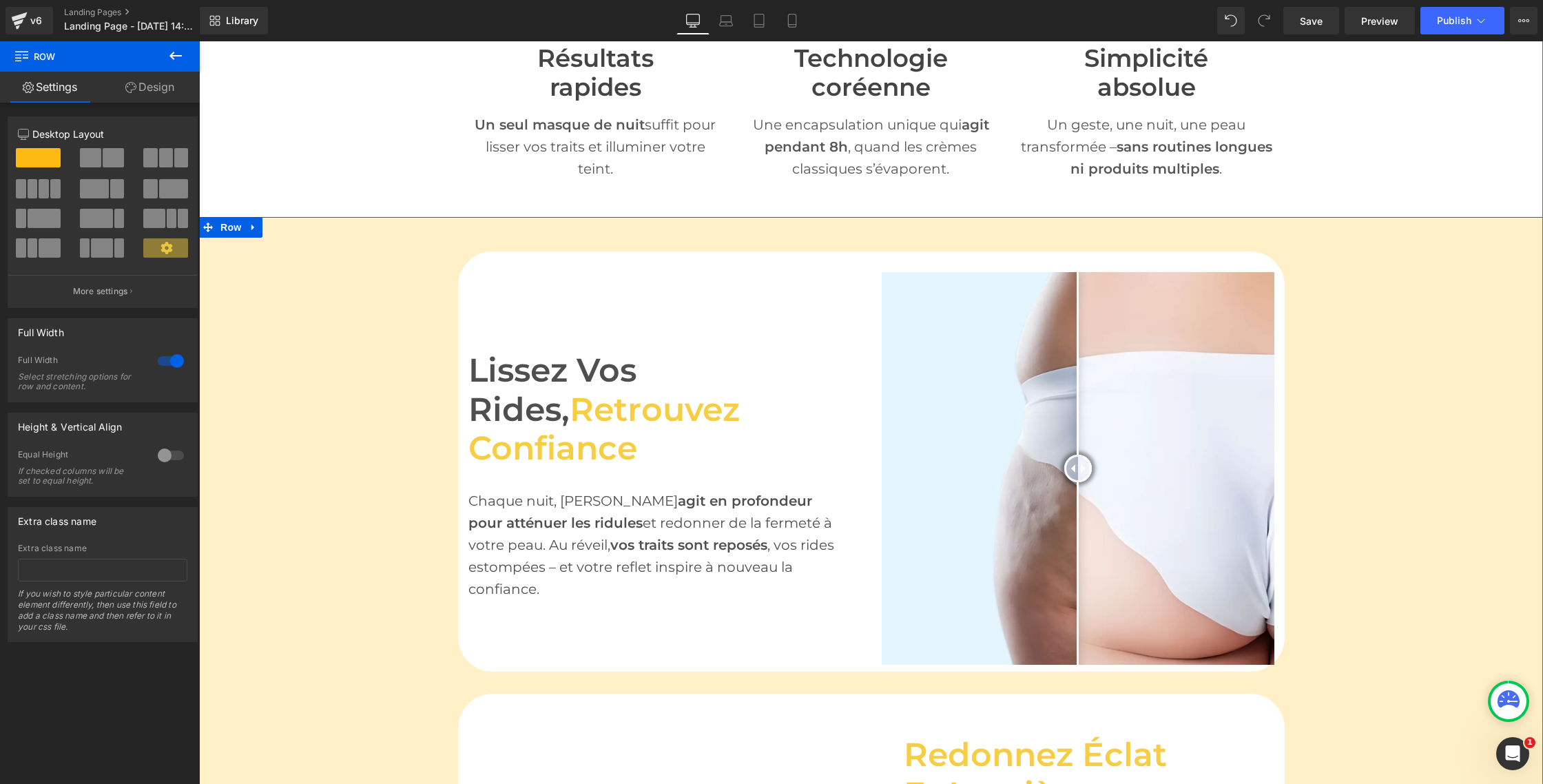
scroll to position [635, 0]
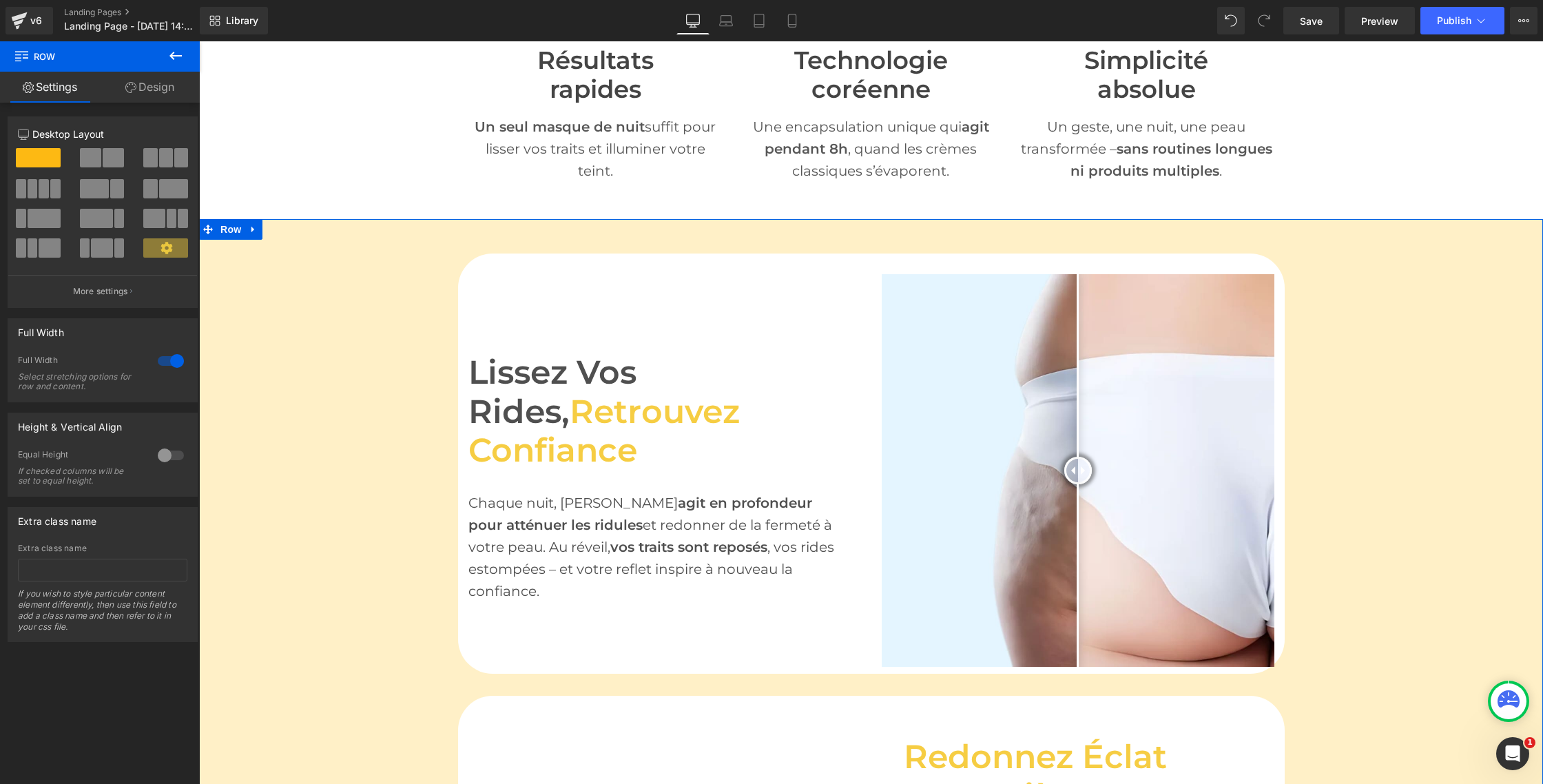
click at [167, 94] on link "Design" at bounding box center [149, 87] width 100 height 31
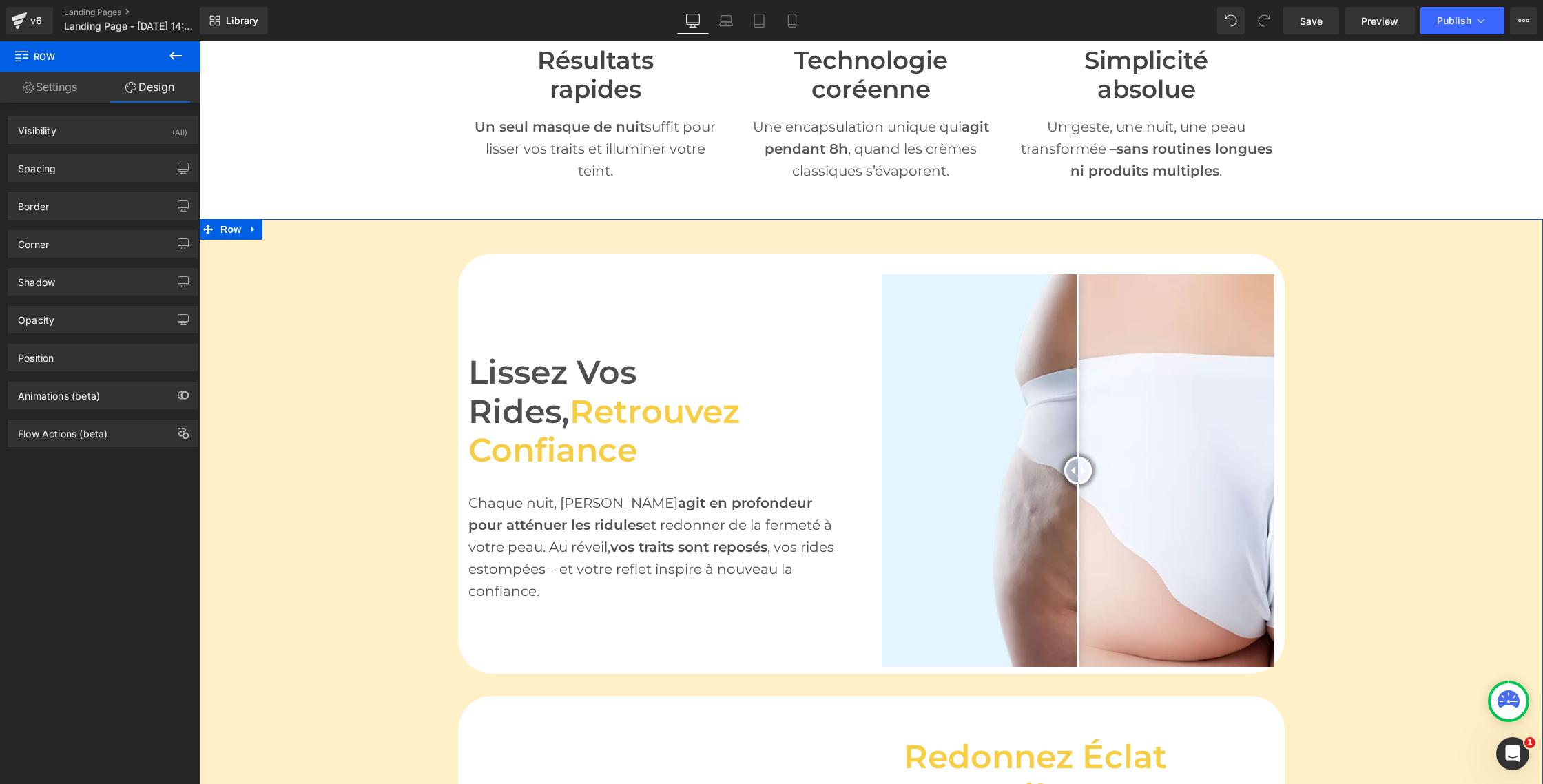
click at [60, 97] on link "Settings" at bounding box center [50, 87] width 100 height 31
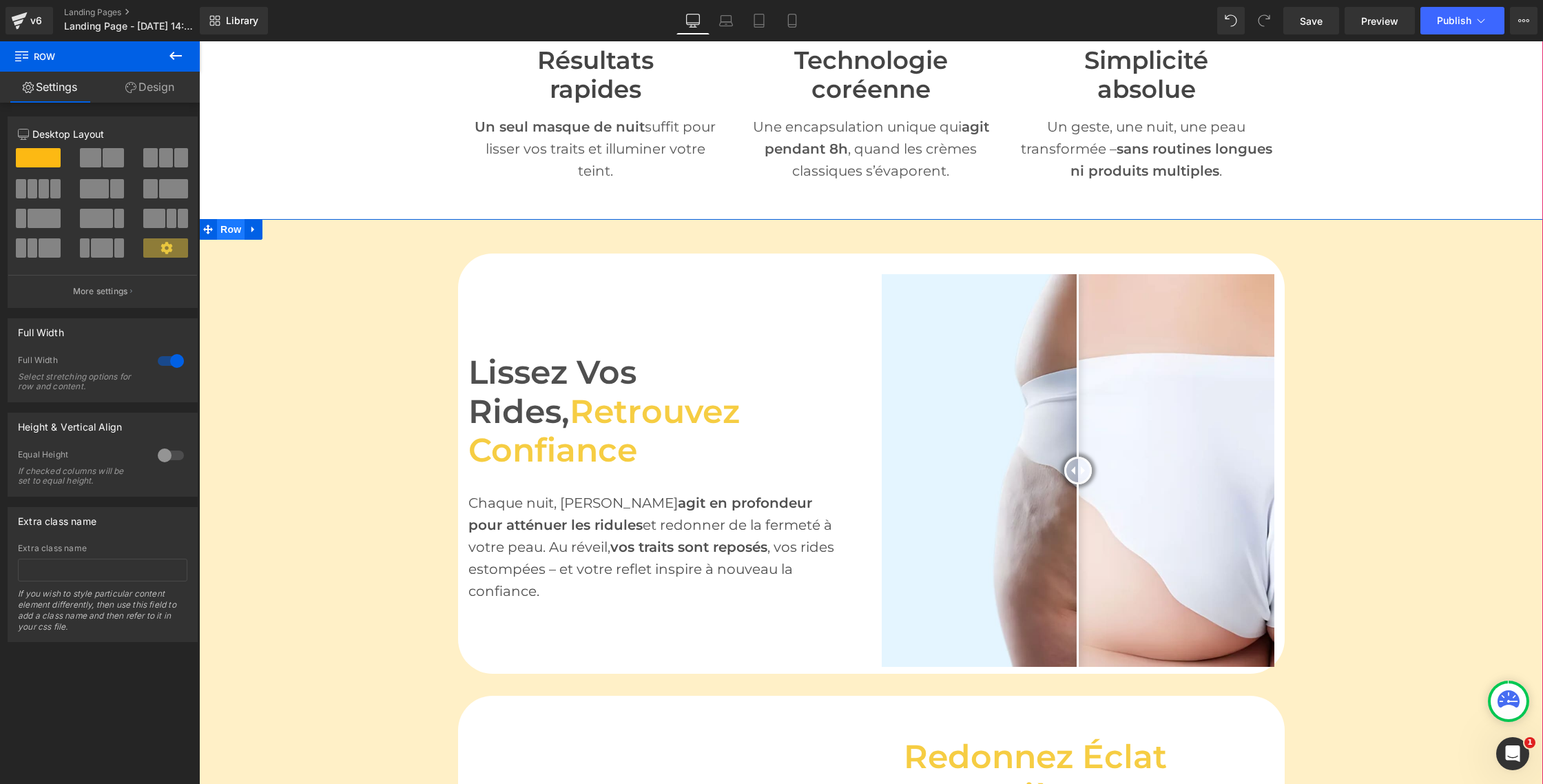
click at [235, 235] on span "Row" at bounding box center [230, 229] width 27 height 21
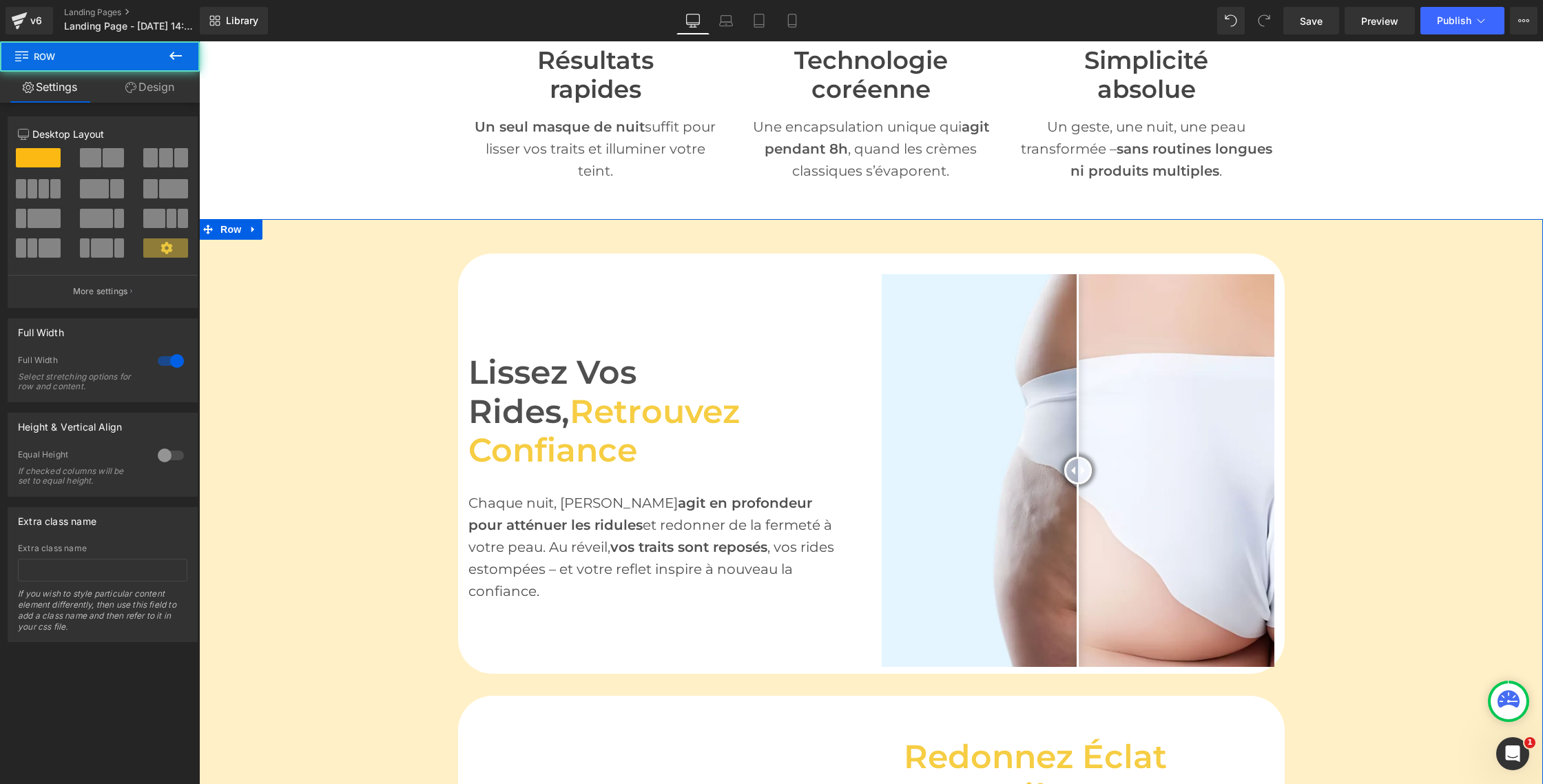
click at [134, 90] on link "Design" at bounding box center [149, 87] width 100 height 31
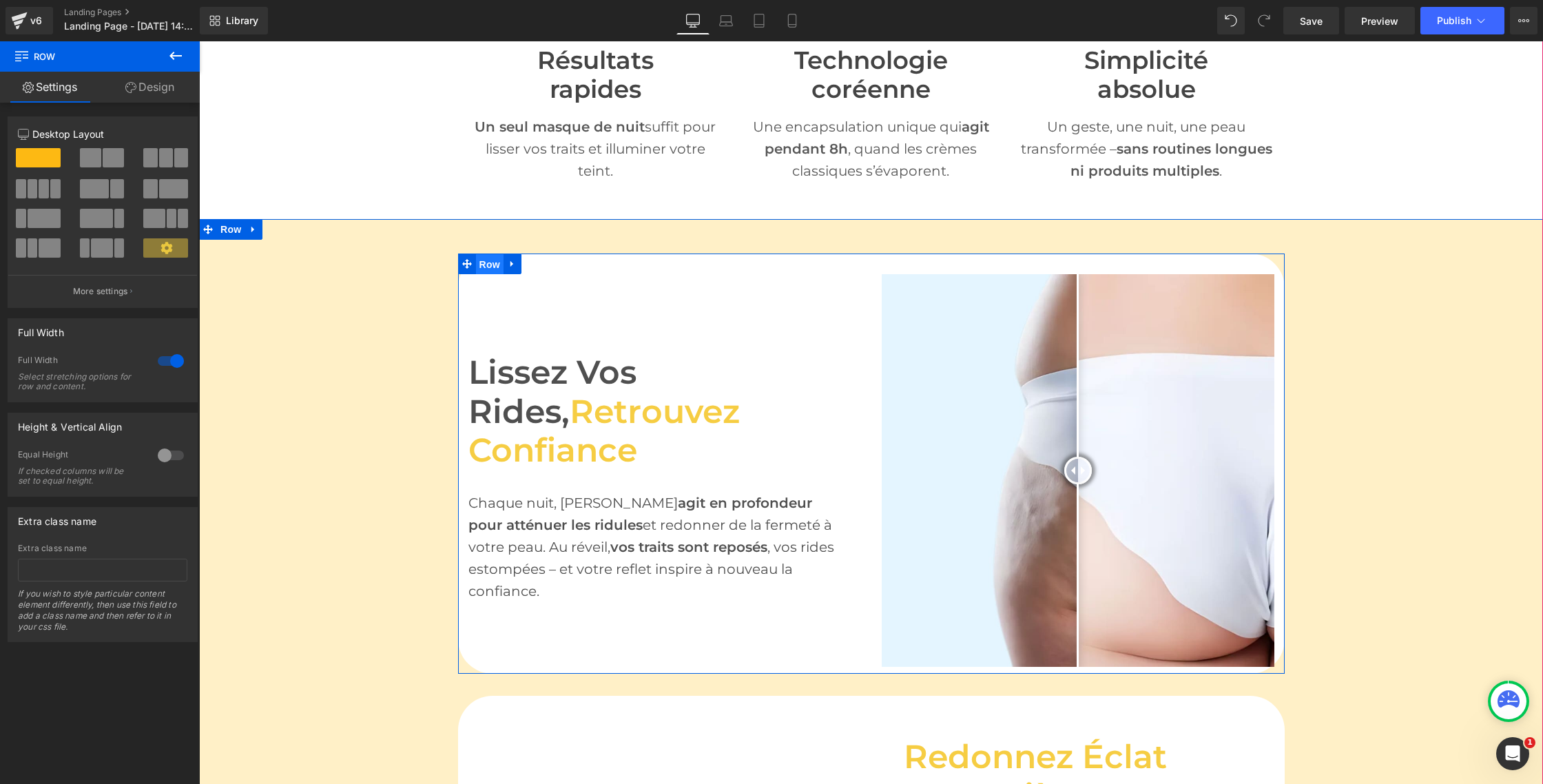
click at [488, 267] on span "Row" at bounding box center [490, 264] width 27 height 21
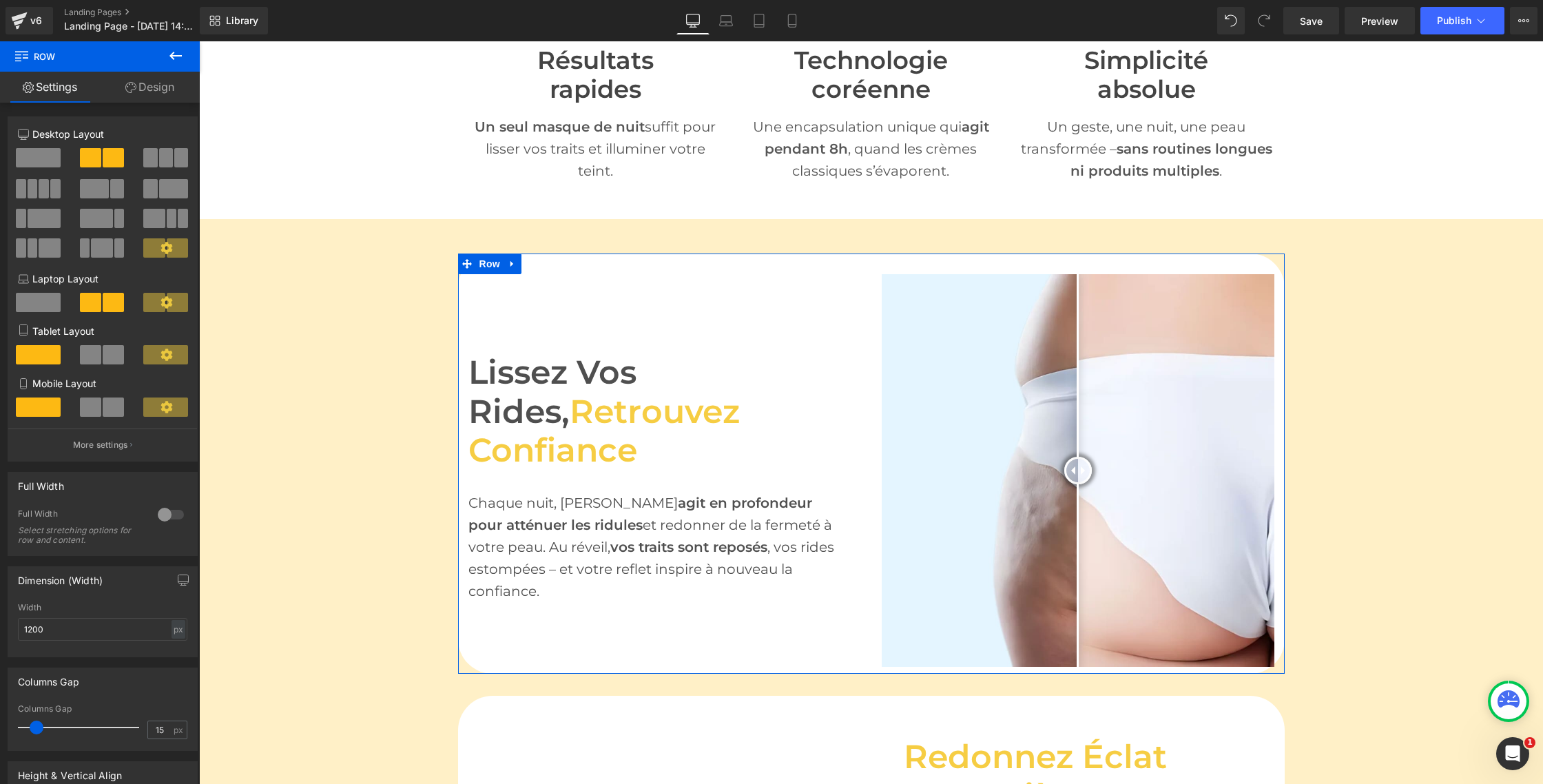
click at [148, 90] on link "Design" at bounding box center [149, 87] width 100 height 31
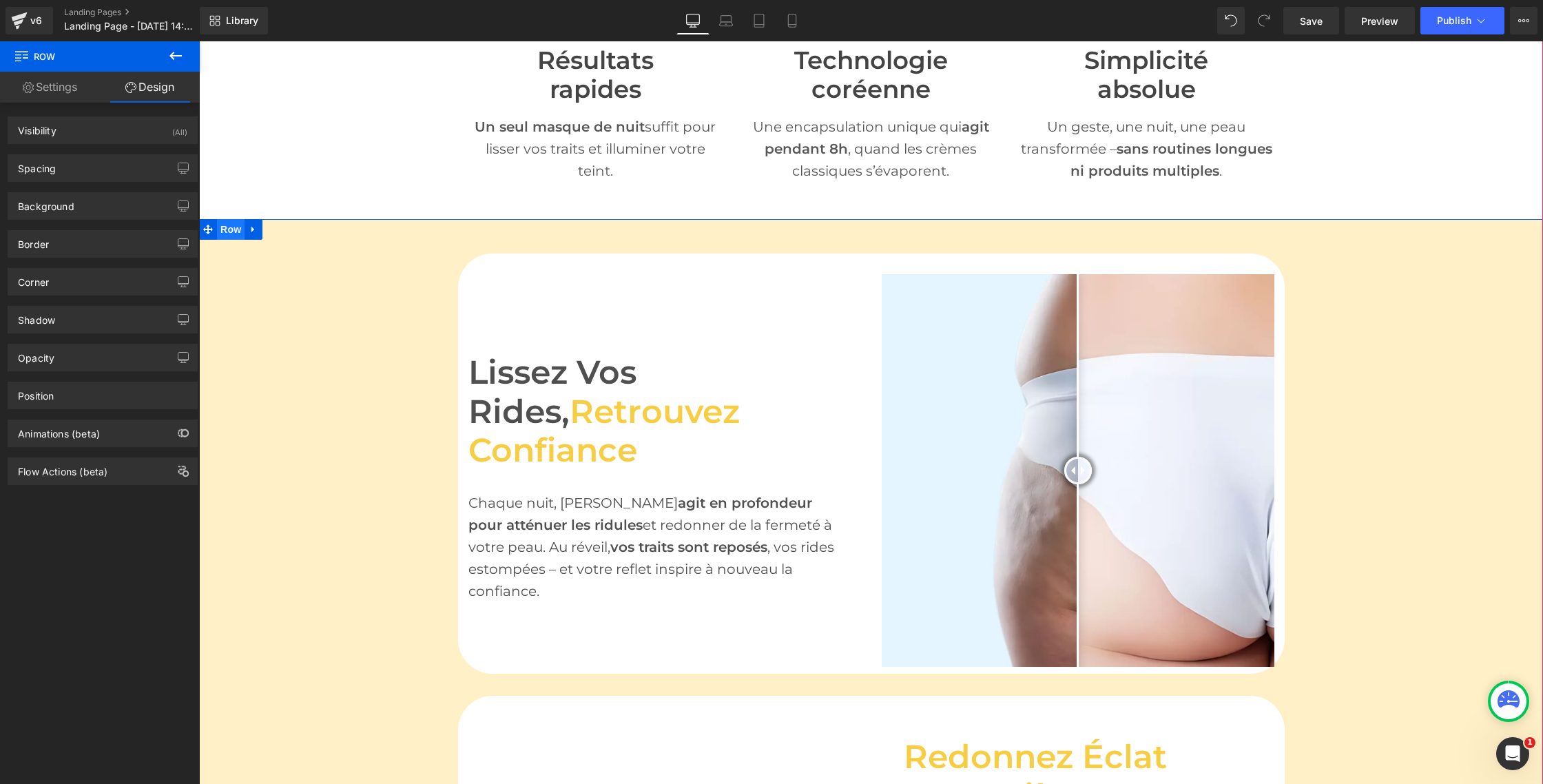
click at [230, 226] on span "Row" at bounding box center [230, 229] width 27 height 21
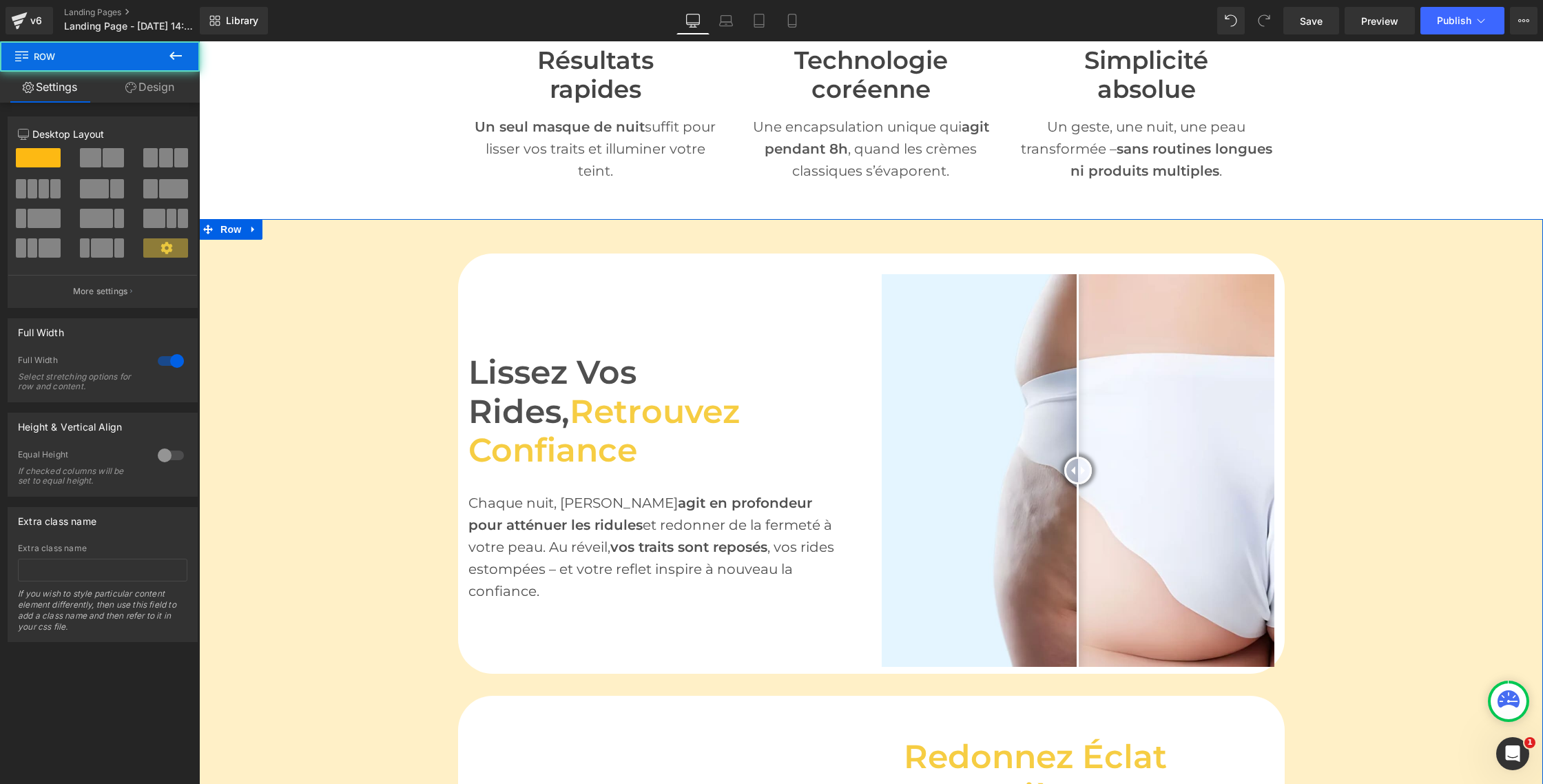
click at [151, 91] on link "Design" at bounding box center [149, 87] width 100 height 31
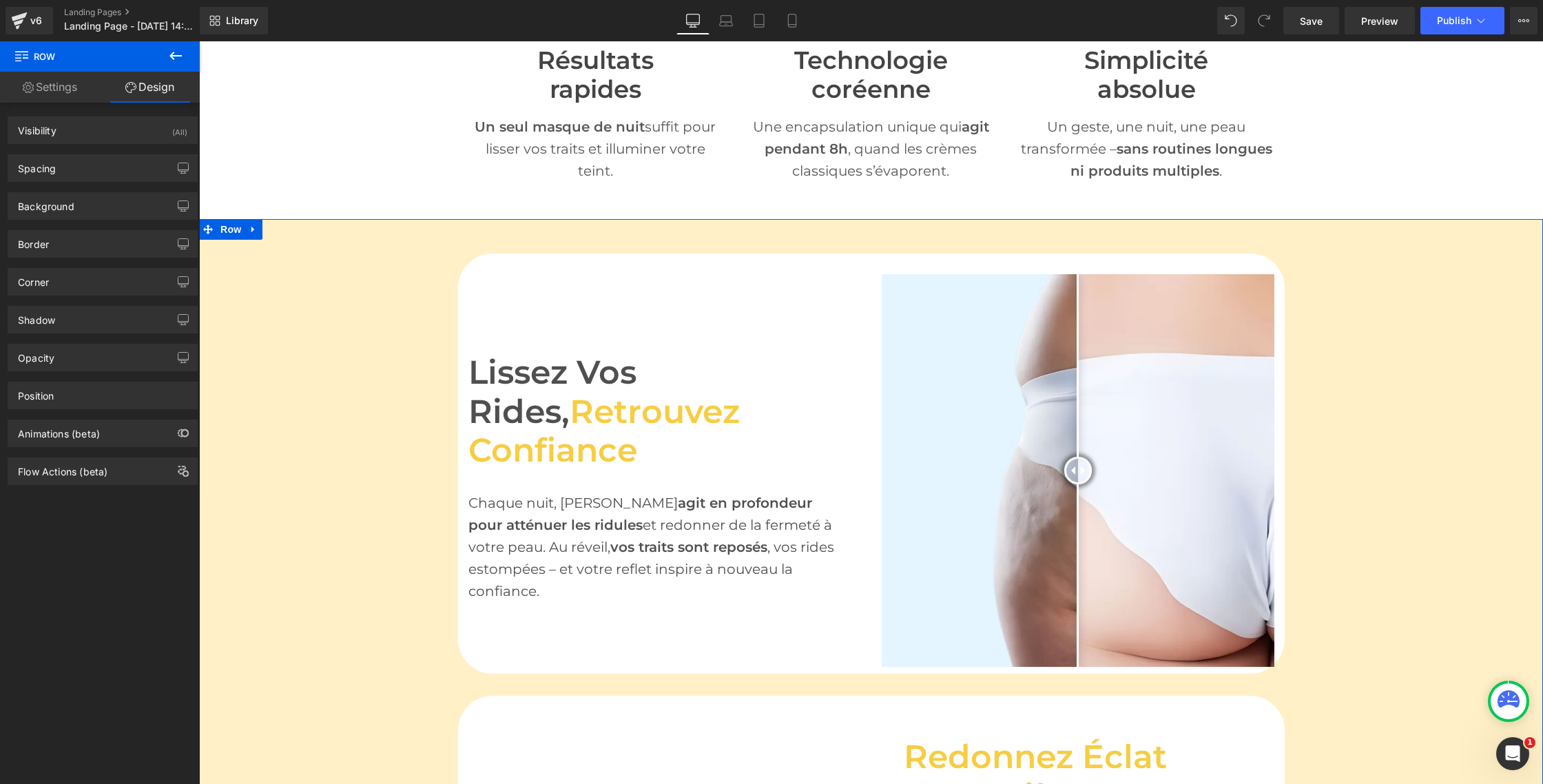
type input "#fff0c7"
type input "100"
click at [73, 203] on div "Background" at bounding box center [46, 202] width 57 height 19
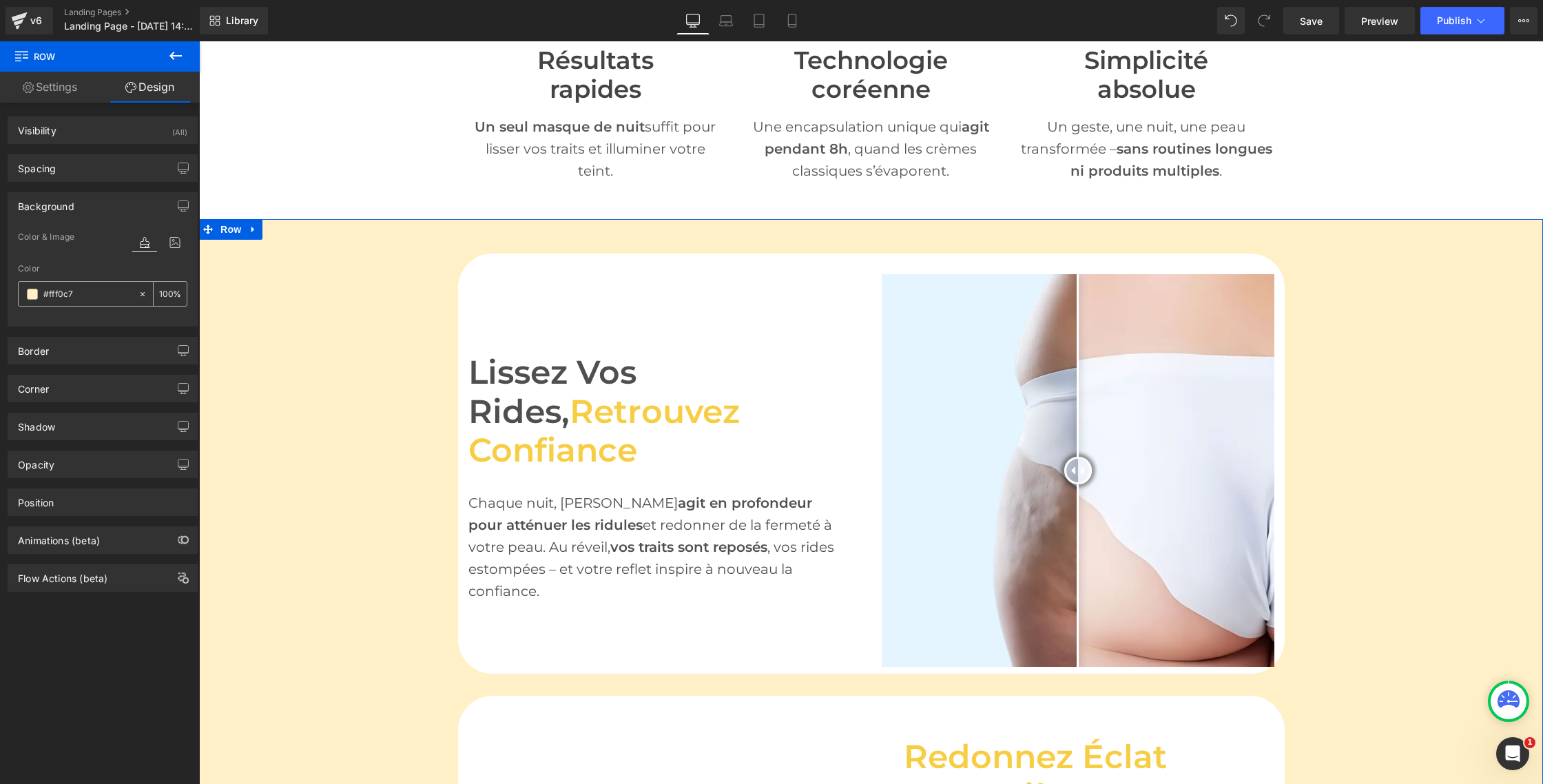
click at [138, 295] on icon at bounding box center [142, 294] width 9 height 9
type input "none"
type input "0"
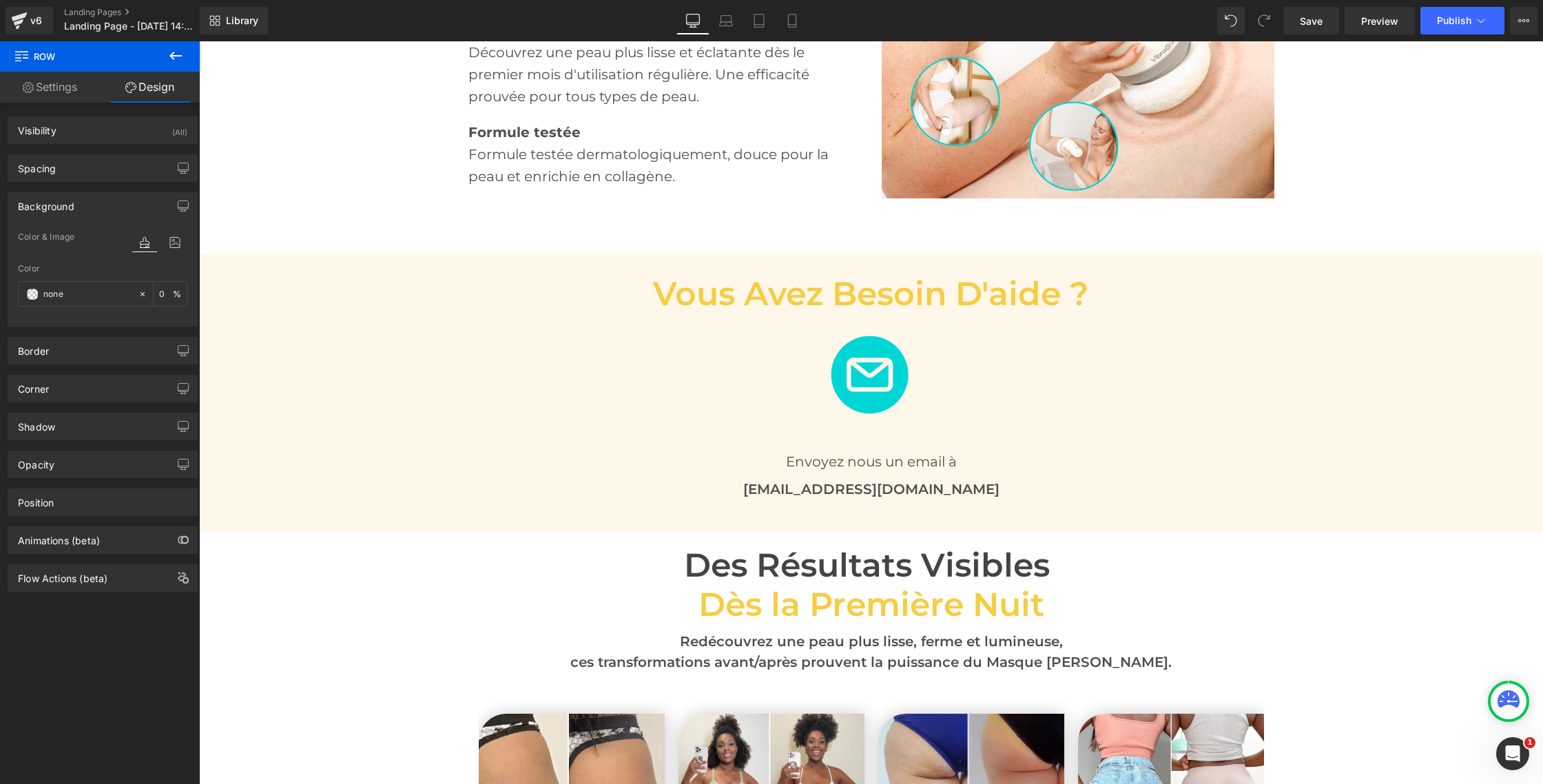
scroll to position [2639, 0]
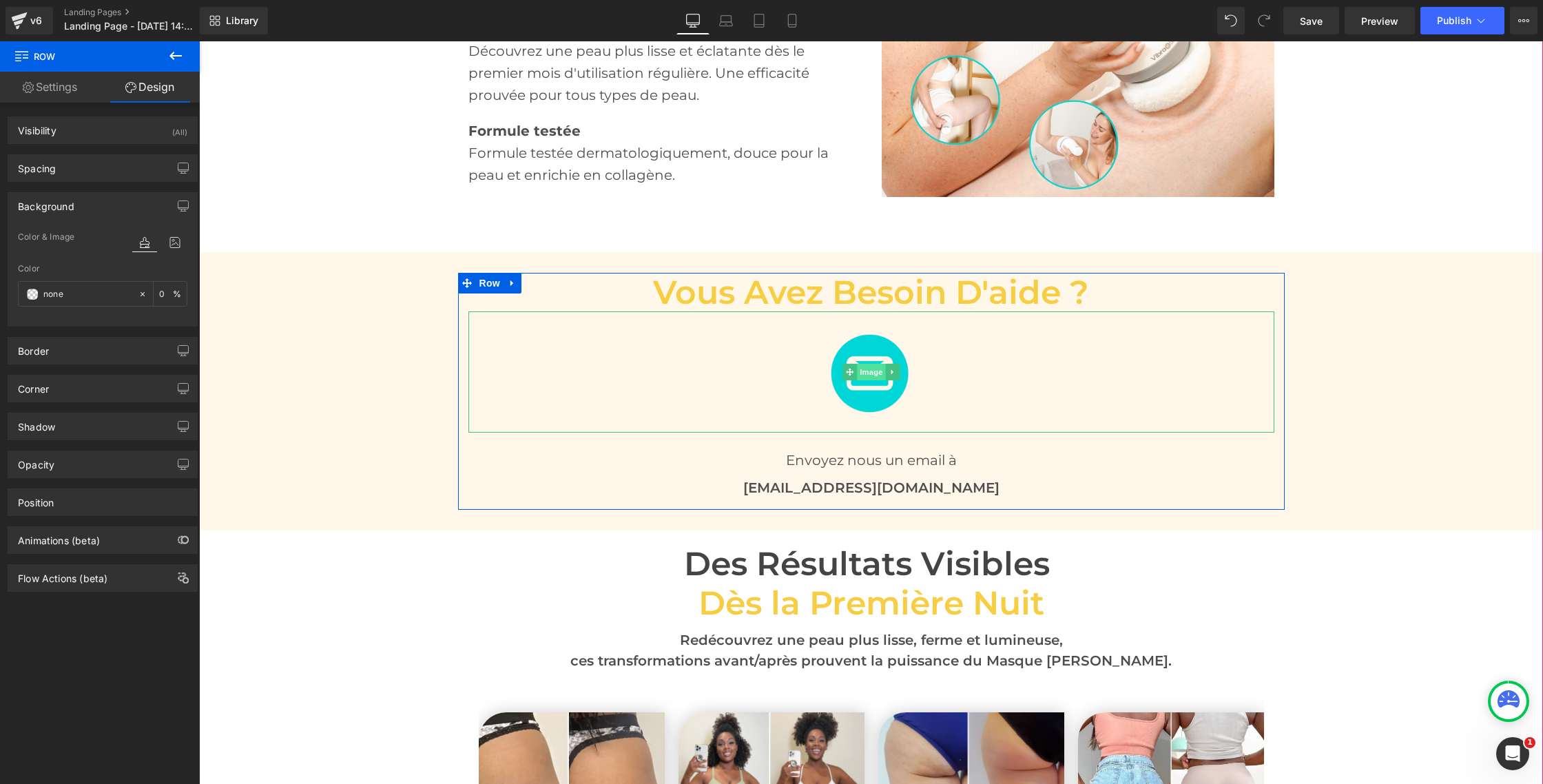
click at [867, 364] on span "Image" at bounding box center [872, 372] width 29 height 17
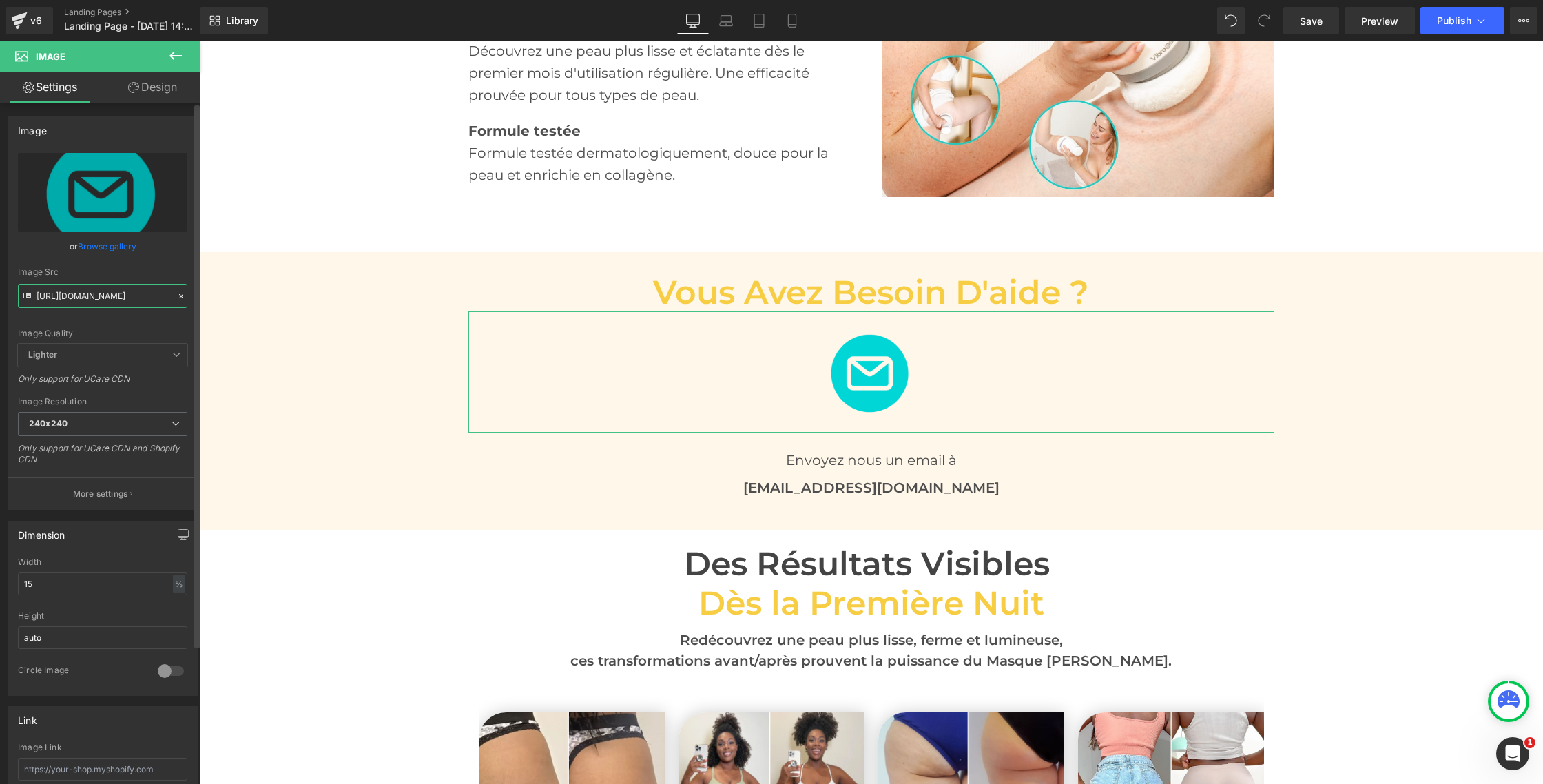
click at [90, 298] on input "[URL][DOMAIN_NAME]" at bounding box center [103, 296] width 169 height 24
paste input "750/4943/5373/files/97.png?v=175865256"
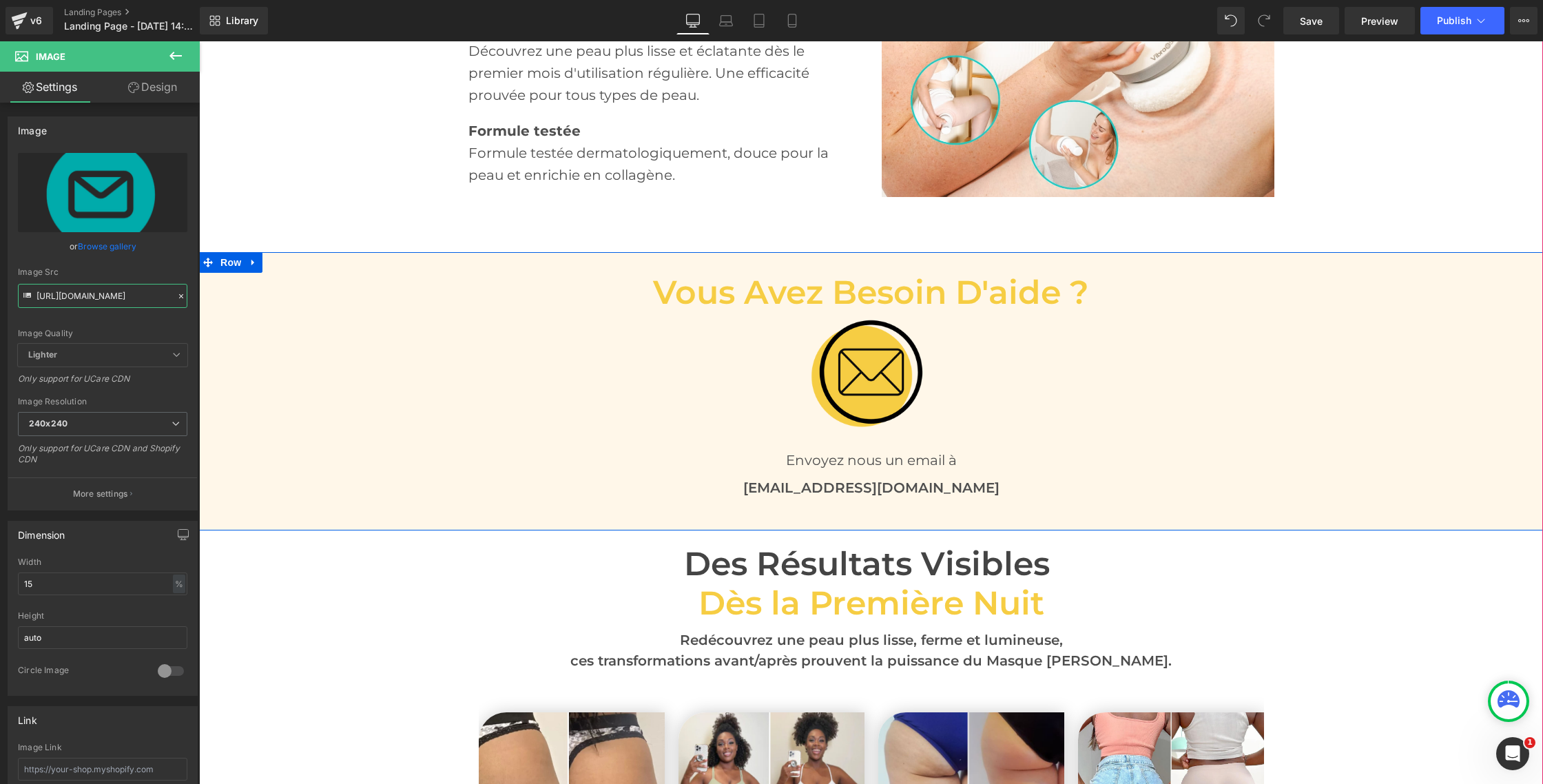
type input "[URL][DOMAIN_NAME]"
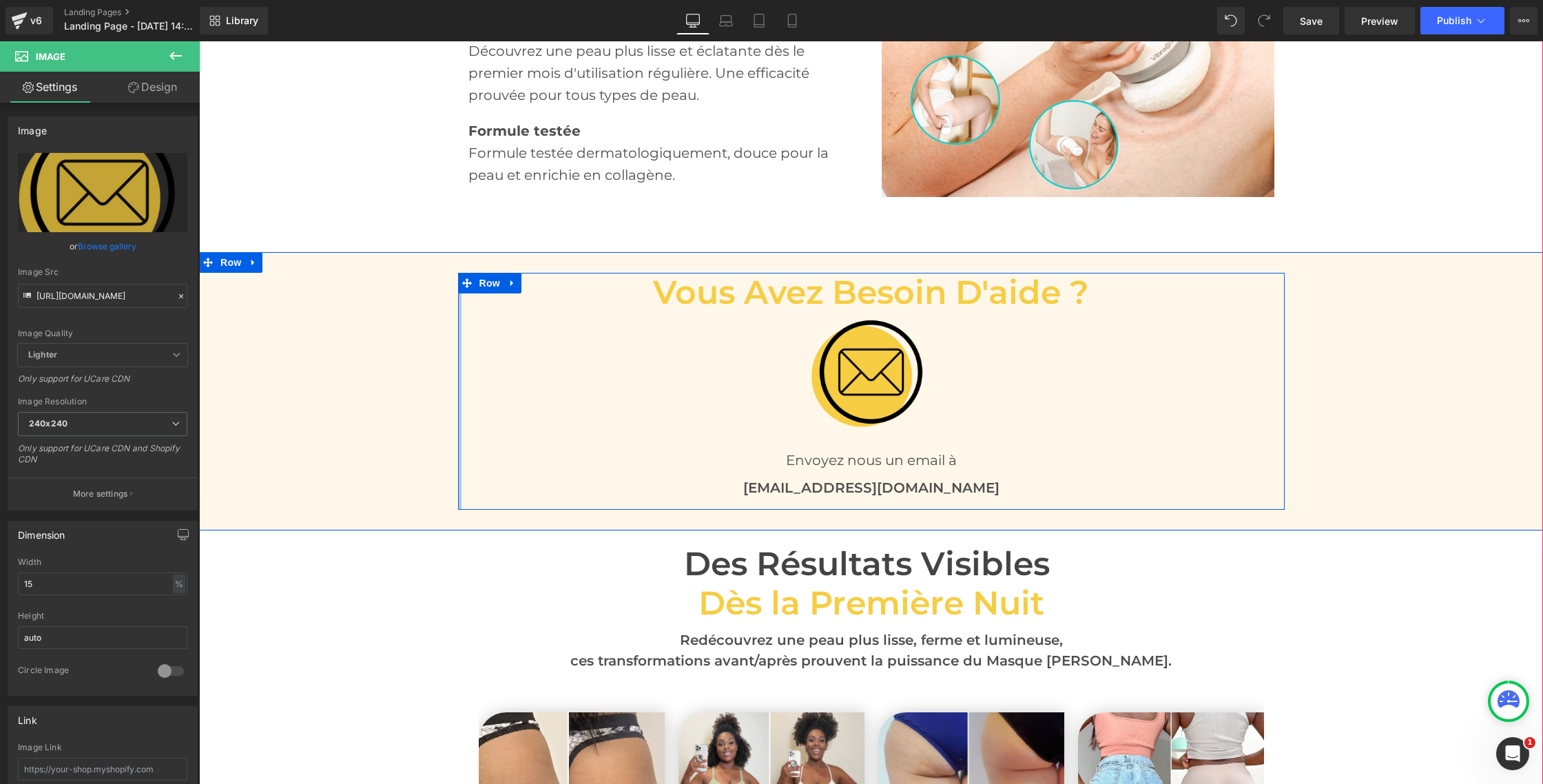
click at [460, 400] on div at bounding box center [460, 391] width 4 height 237
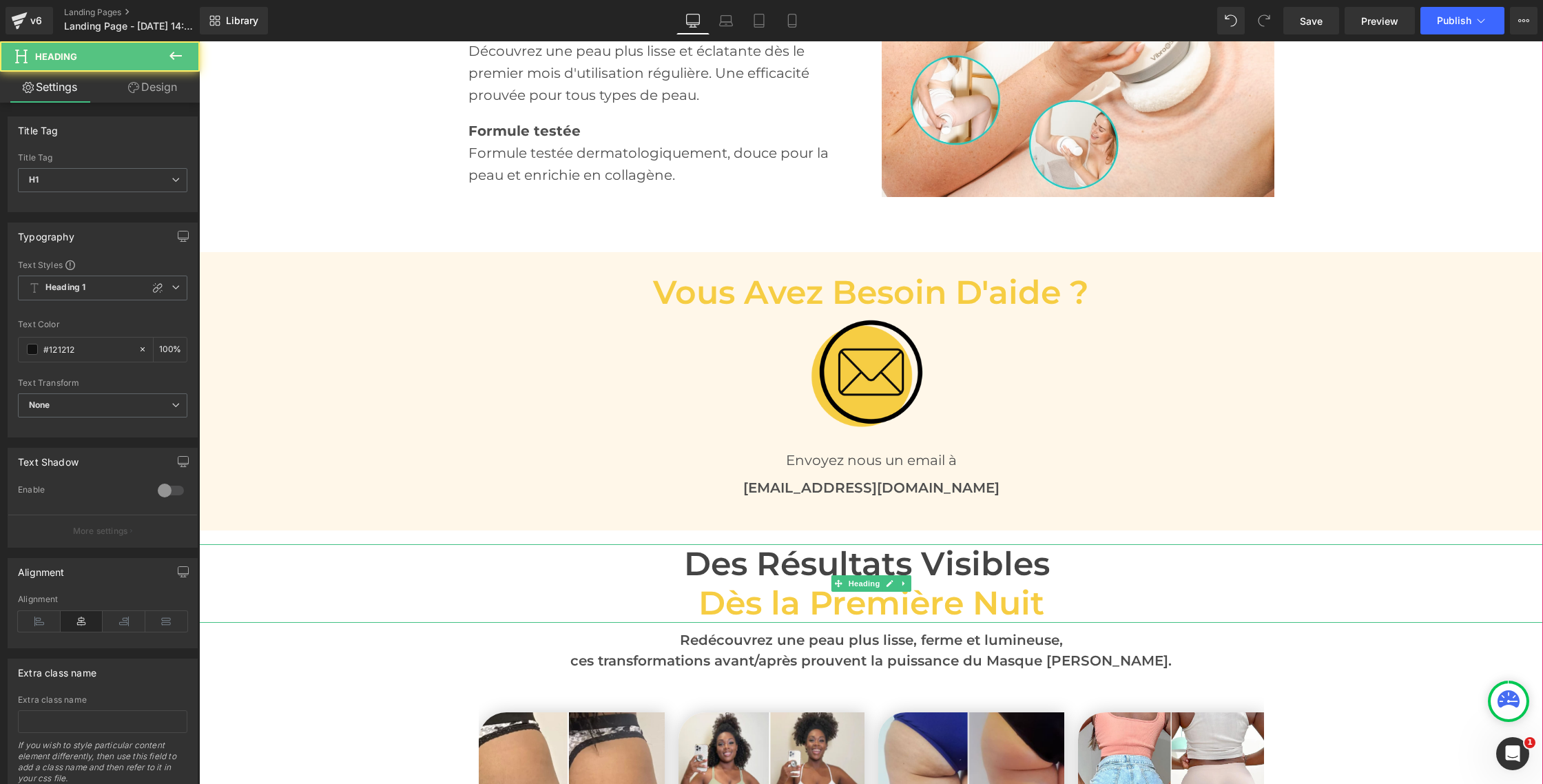
click at [366, 584] on h1 "Dès la Première Nuit" at bounding box center [871, 603] width 1344 height 39
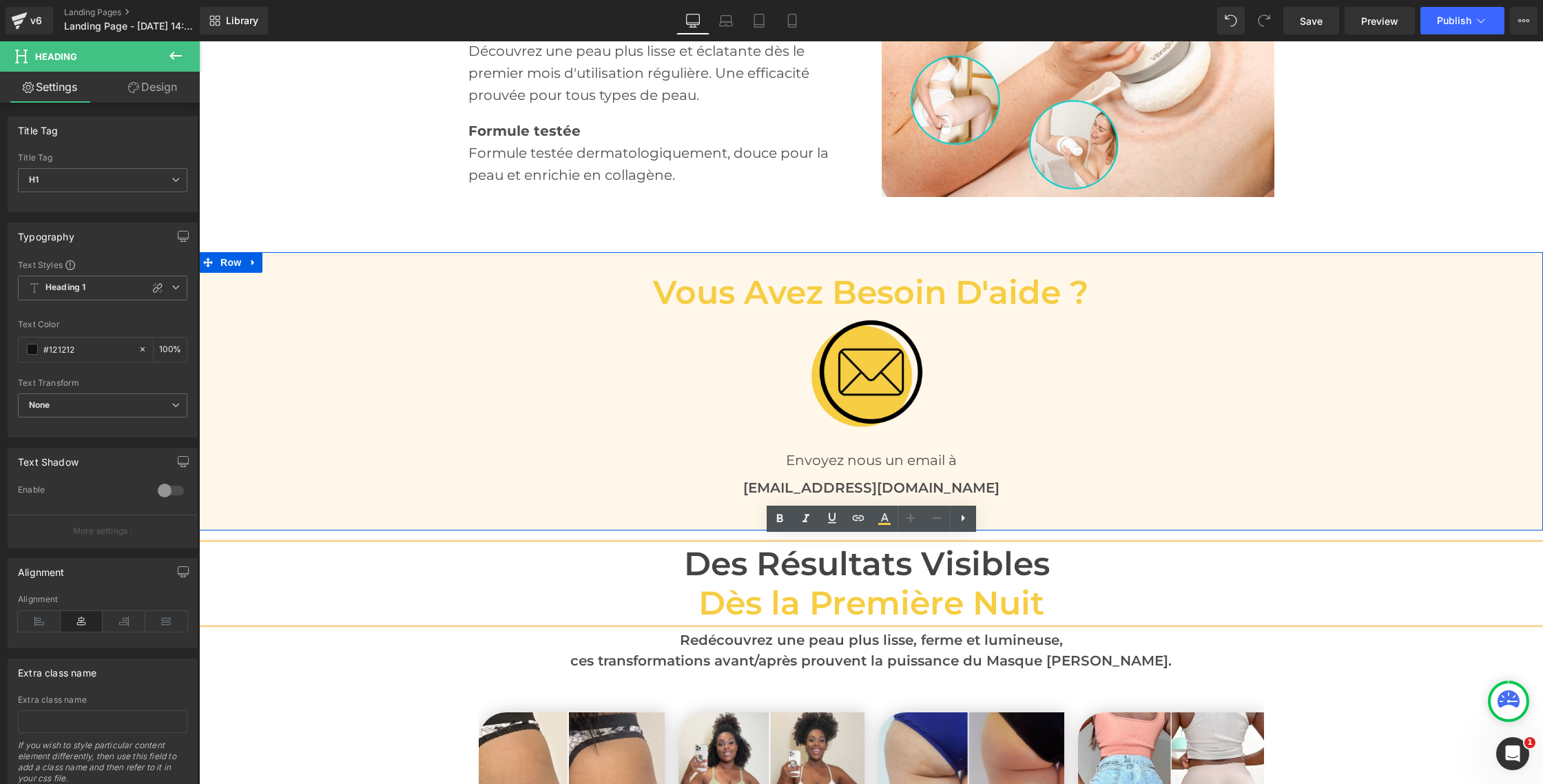
scroll to position [2638, 0]
drag, startPoint x: 1313, startPoint y: 23, endPoint x: 345, endPoint y: 167, distance: 978.7
click at [1313, 23] on span "Save" at bounding box center [1312, 21] width 23 height 14
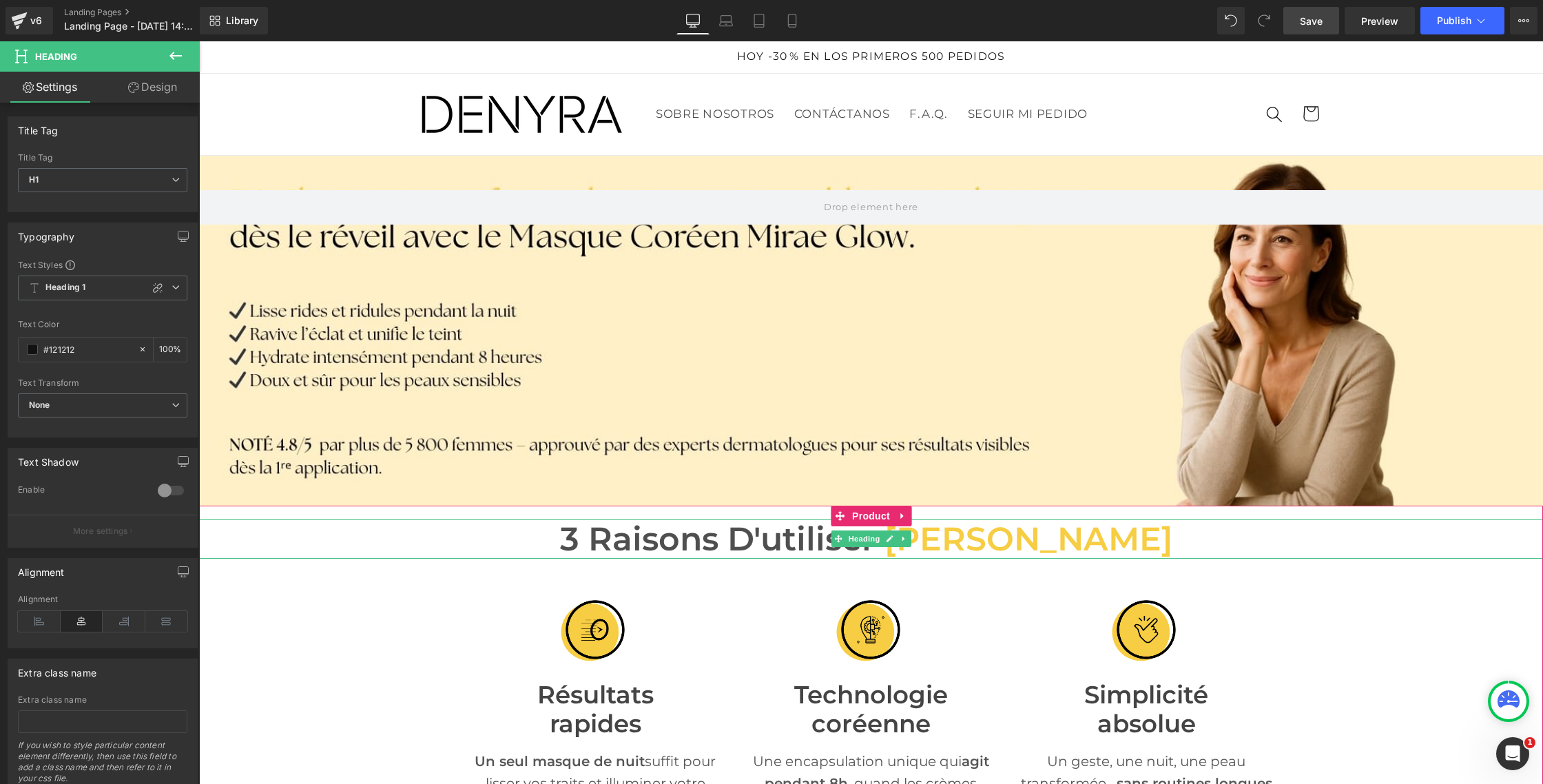
scroll to position [1, 0]
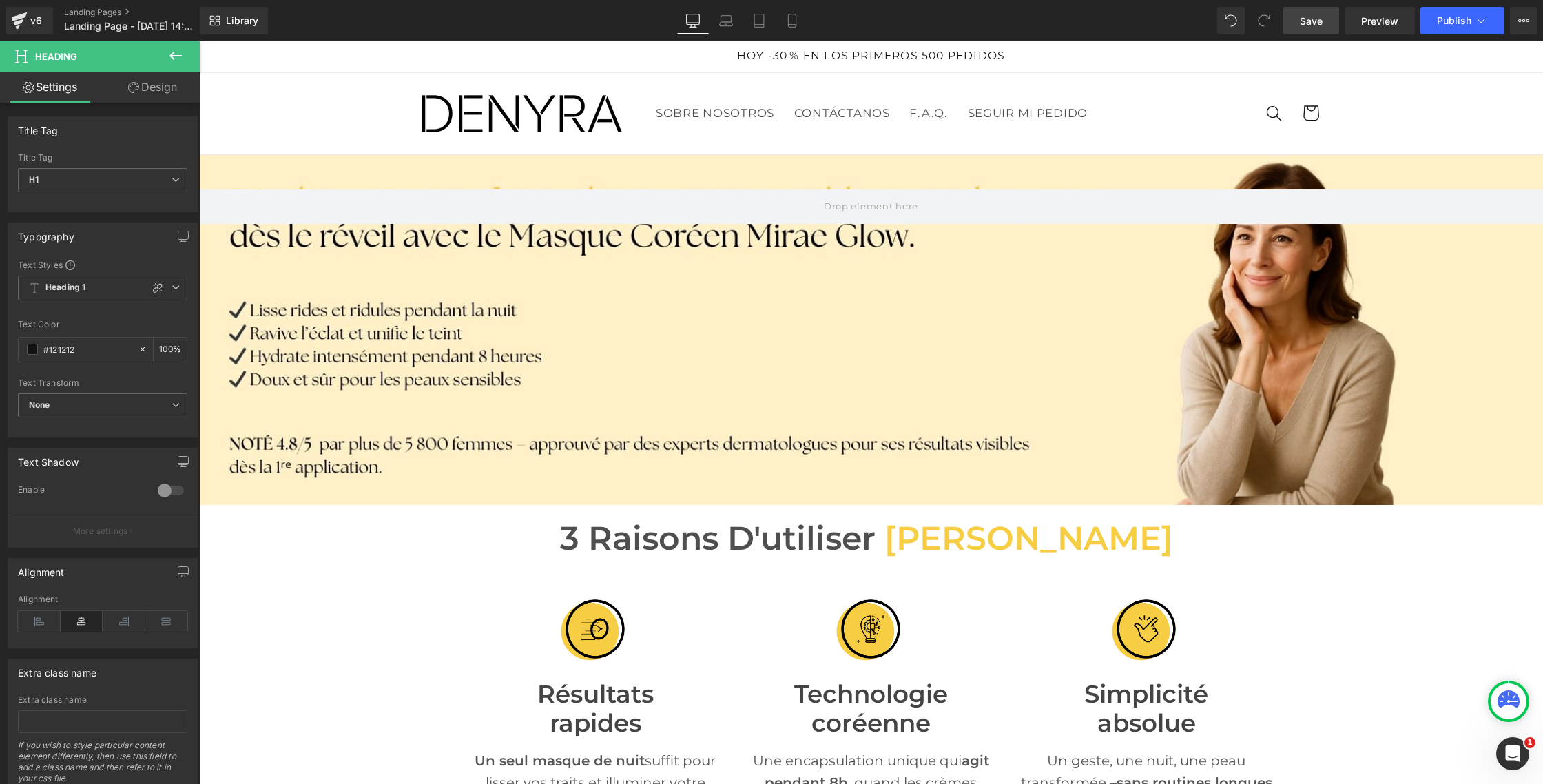
click at [176, 58] on icon at bounding box center [175, 55] width 17 height 17
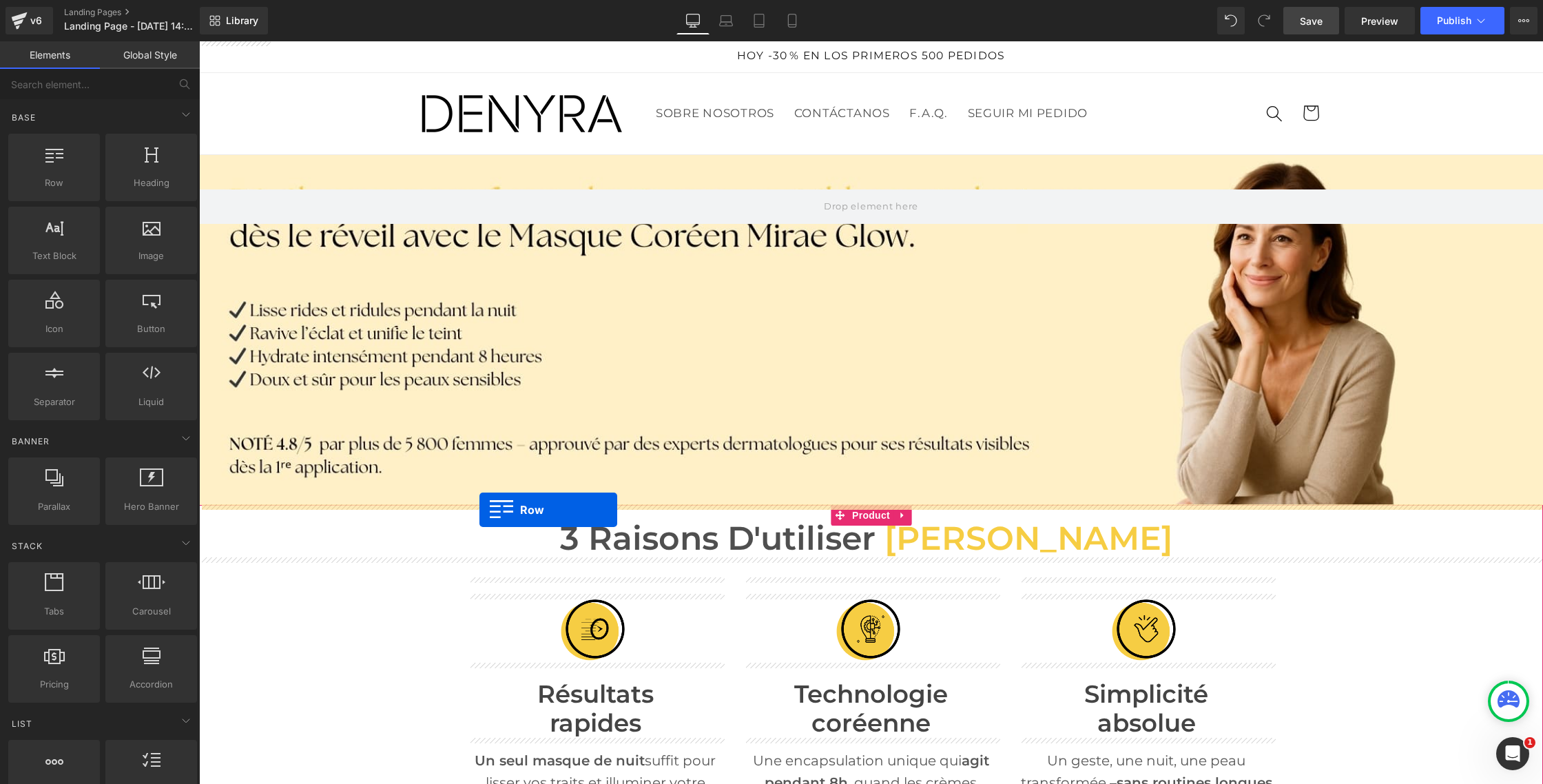
drag, startPoint x: 247, startPoint y: 210, endPoint x: 480, endPoint y: 510, distance: 379.9
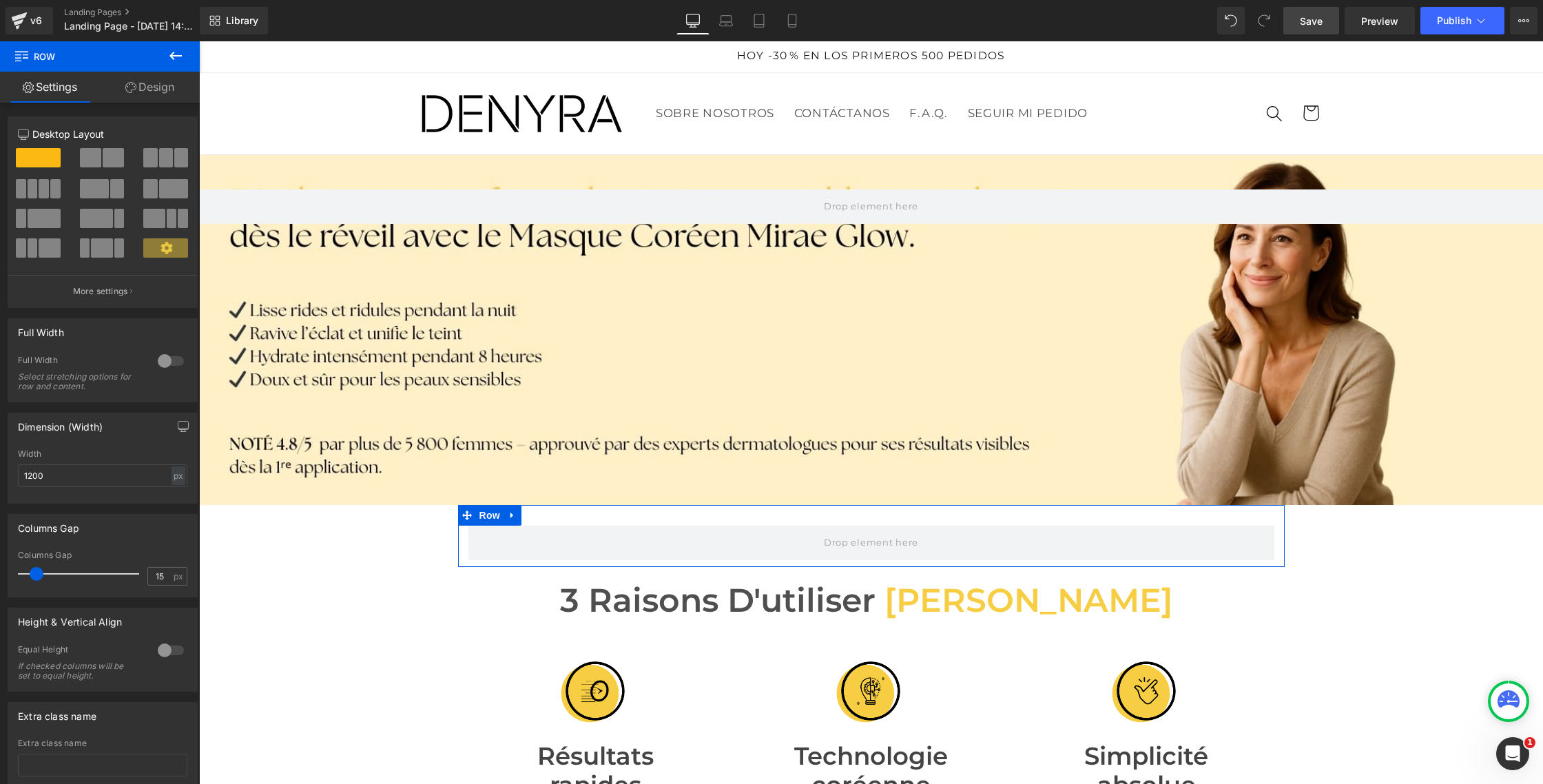
click at [130, 85] on icon at bounding box center [131, 87] width 11 height 11
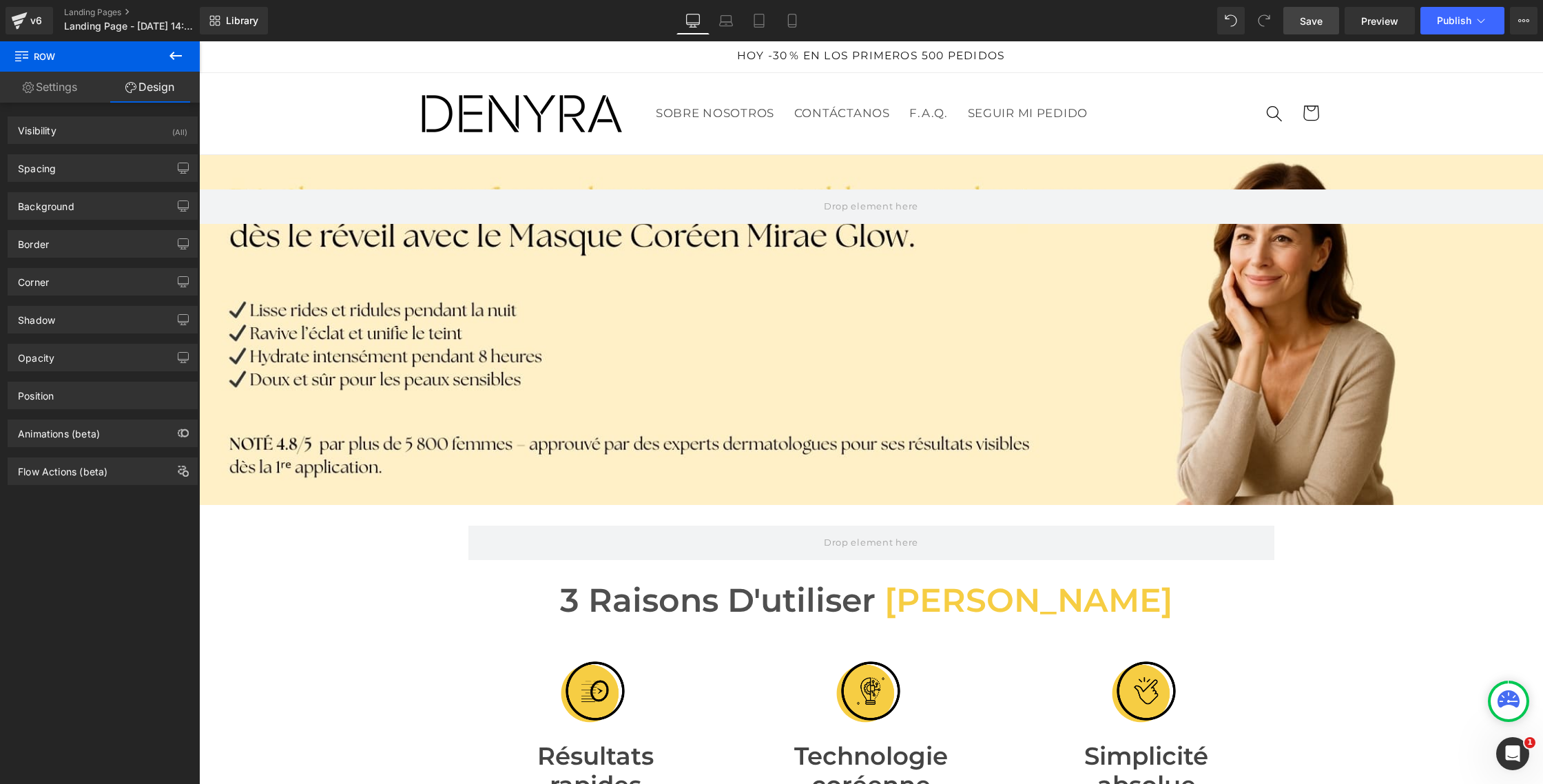
click at [178, 56] on icon at bounding box center [175, 56] width 12 height 9
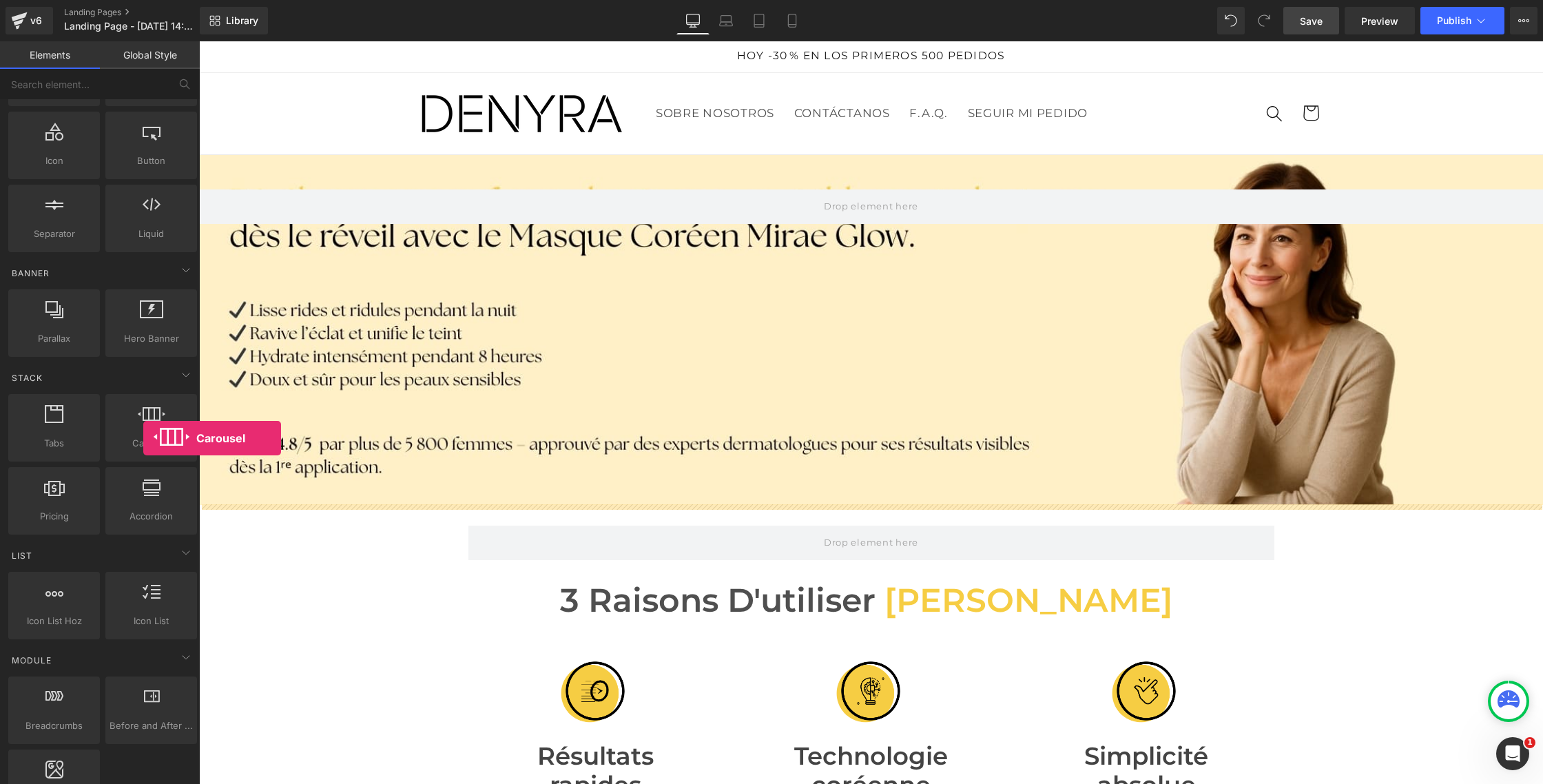
scroll to position [169, 0]
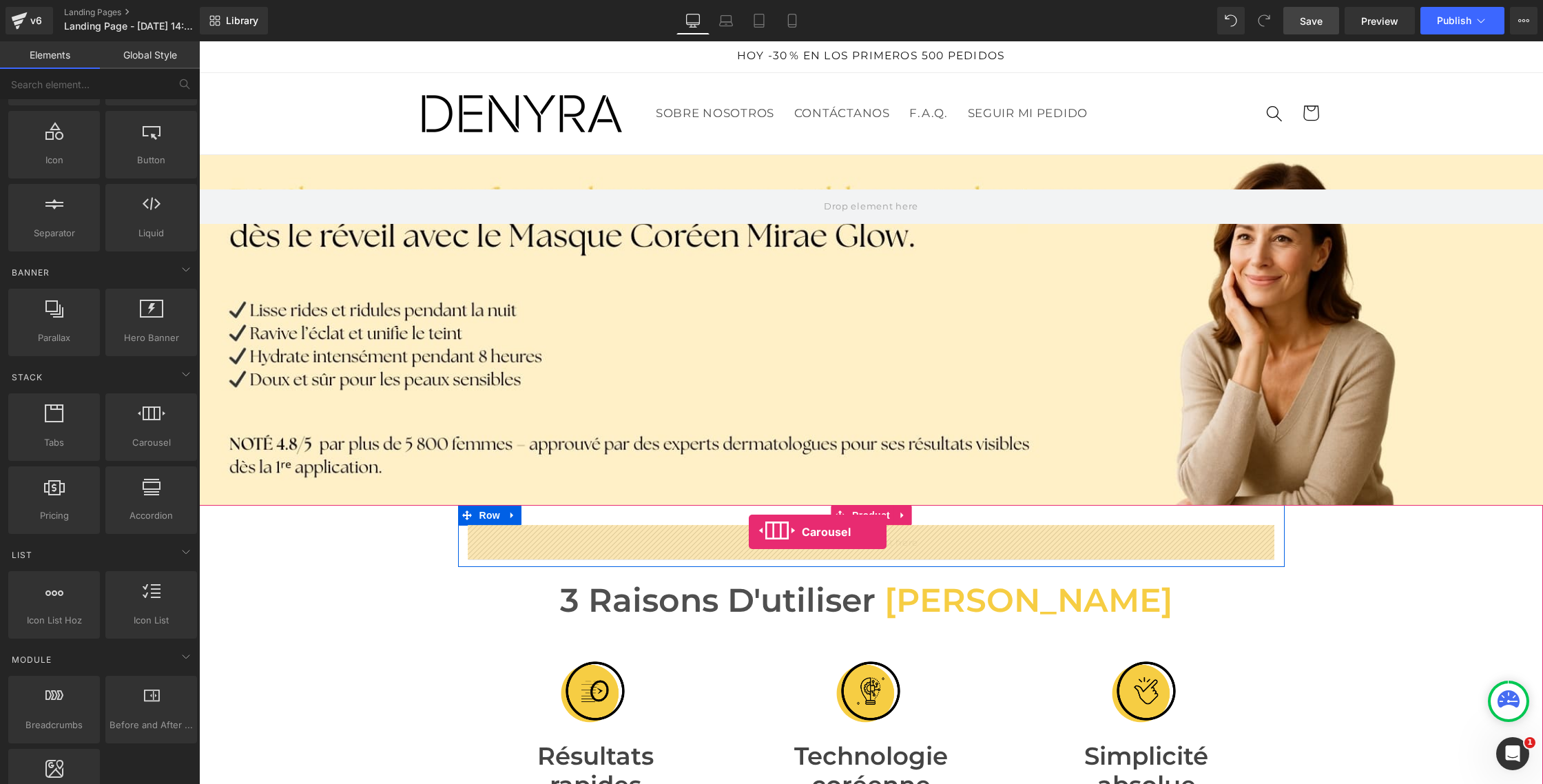
drag, startPoint x: 342, startPoint y: 480, endPoint x: 749, endPoint y: 532, distance: 410.3
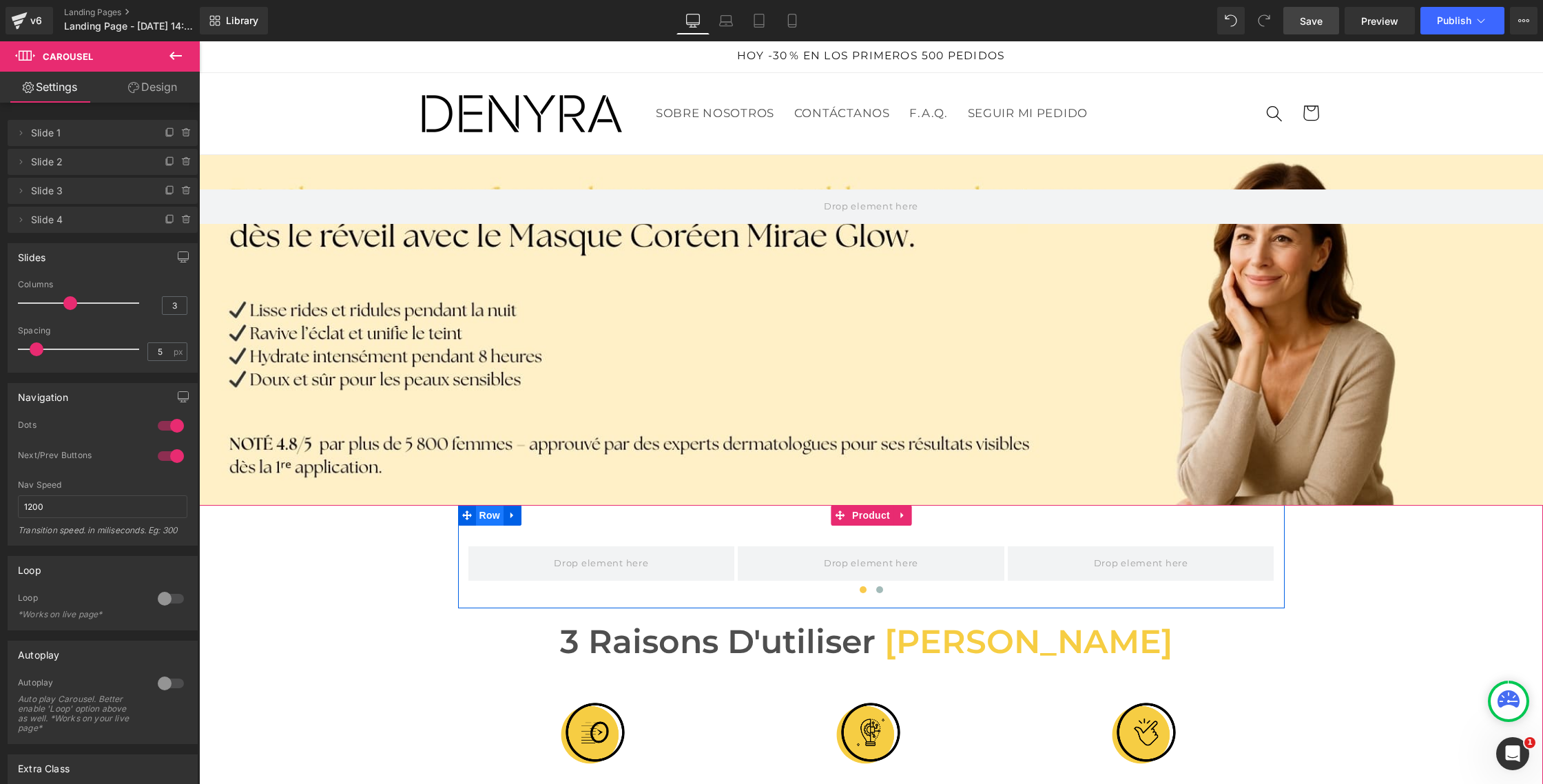
click at [491, 515] on span "Row" at bounding box center [490, 515] width 27 height 21
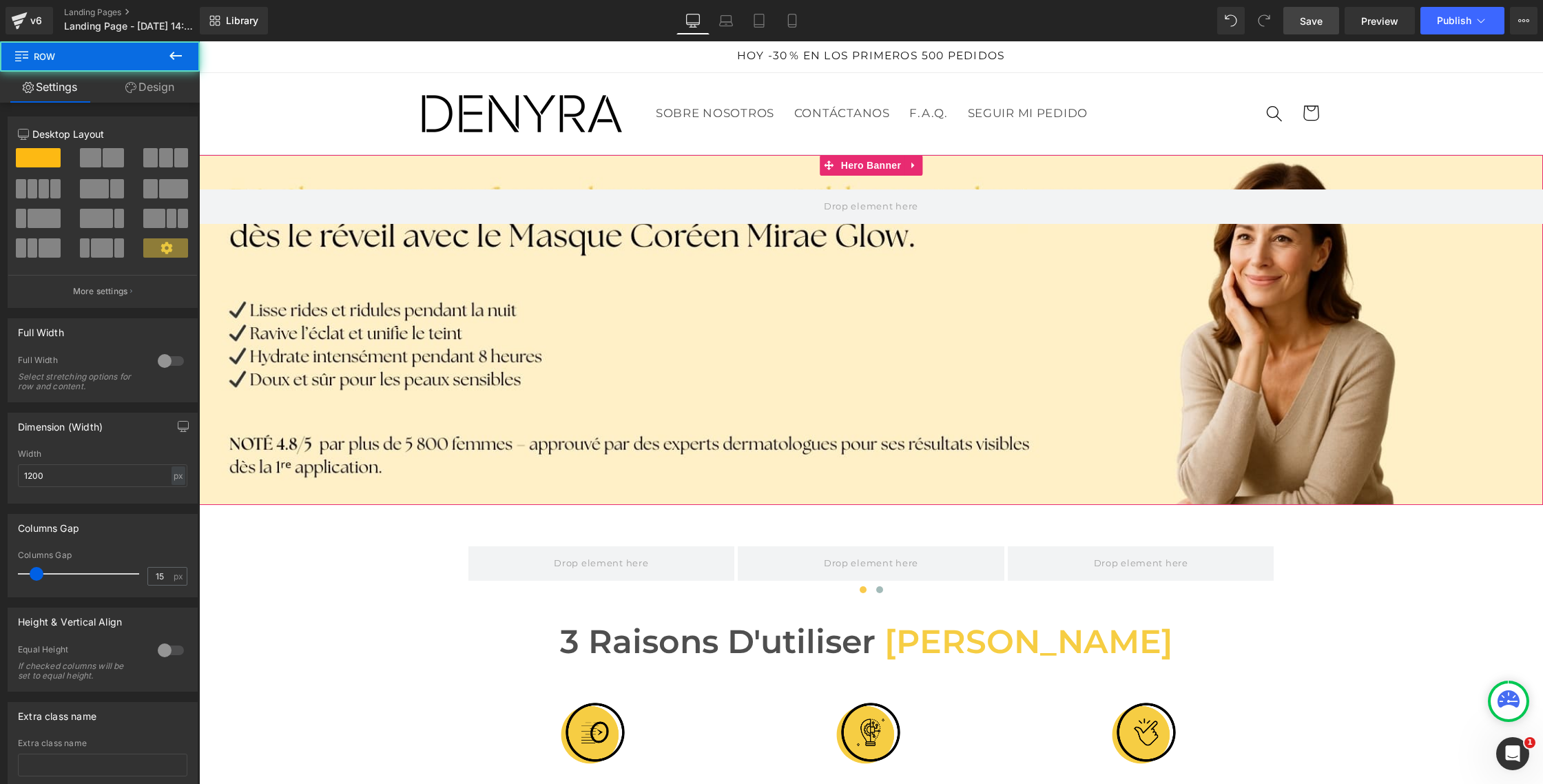
scroll to position [9, 0]
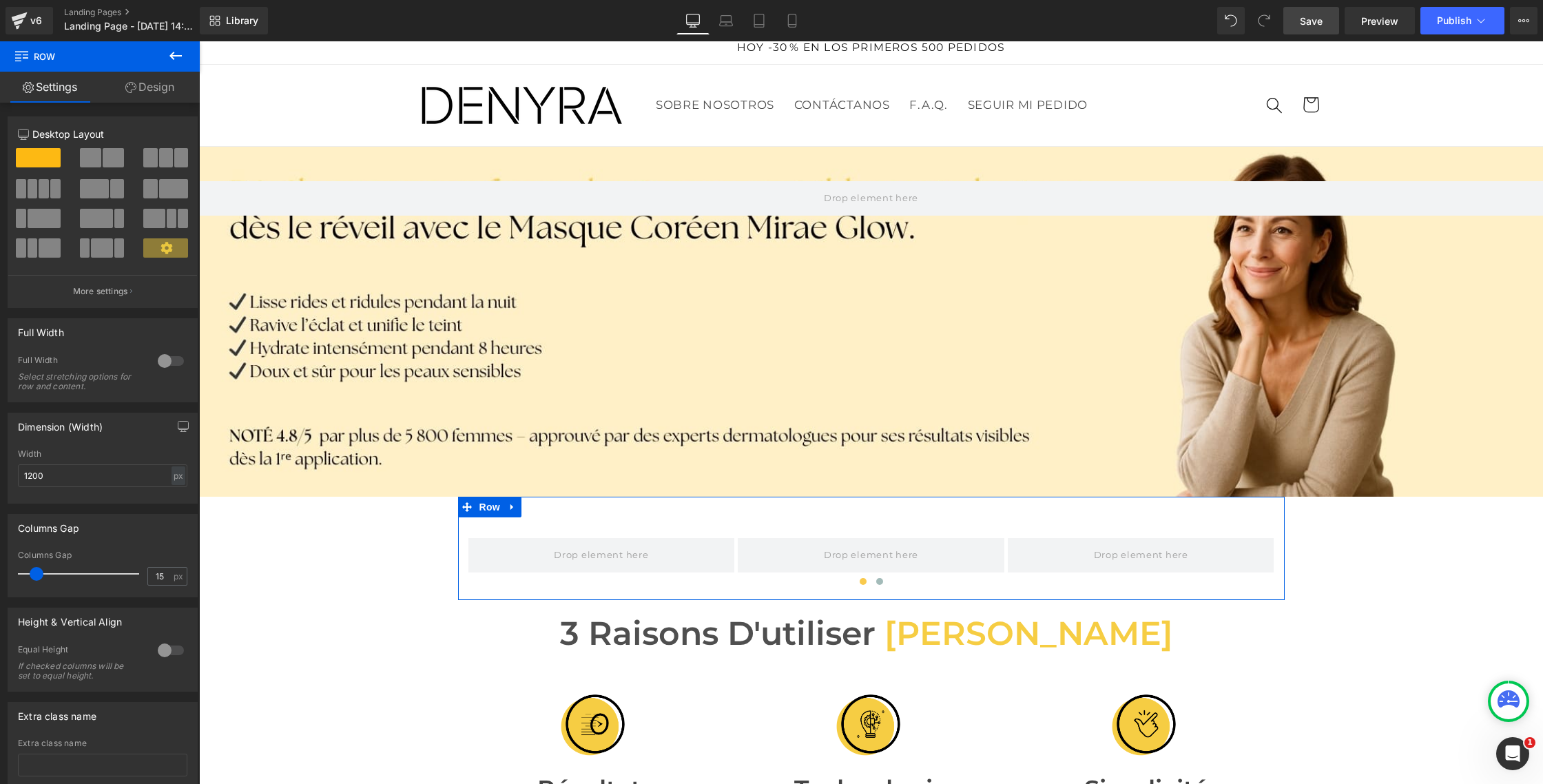
click at [174, 363] on div at bounding box center [171, 360] width 33 height 22
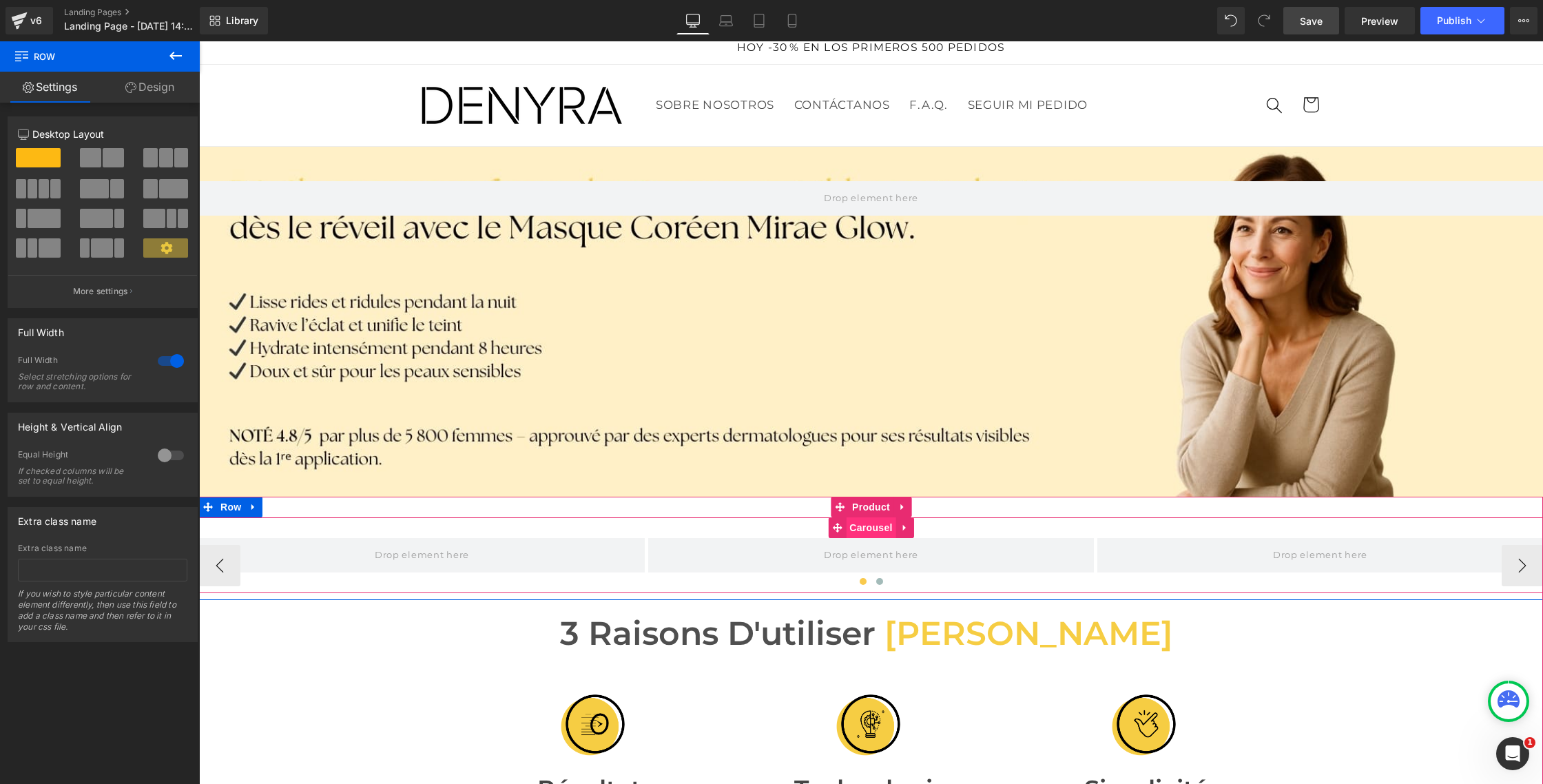
click at [867, 531] on span "Carousel" at bounding box center [870, 528] width 50 height 21
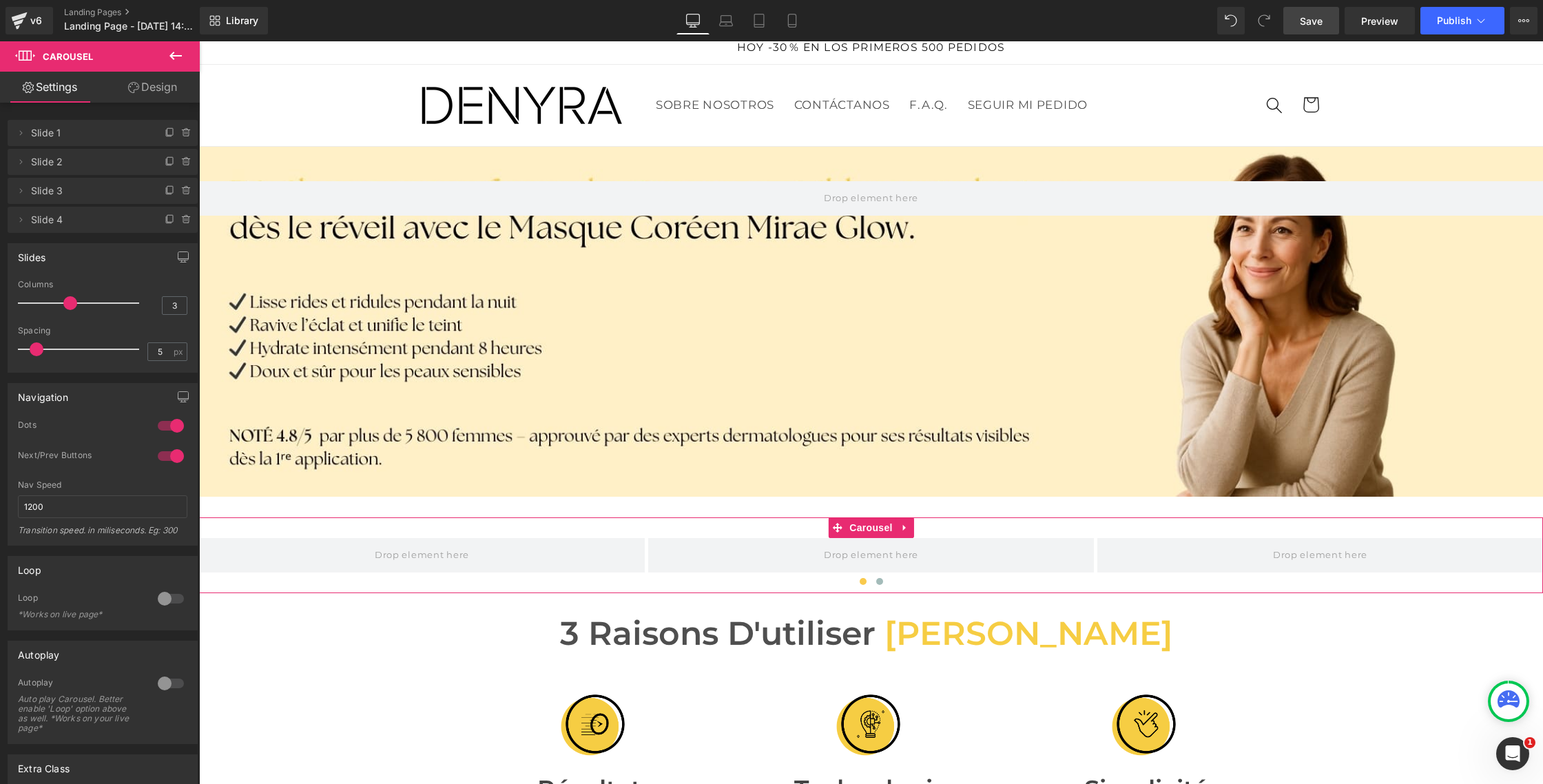
click at [47, 131] on span "Slide 1" at bounding box center [88, 133] width 116 height 26
click at [23, 133] on icon at bounding box center [20, 133] width 11 height 11
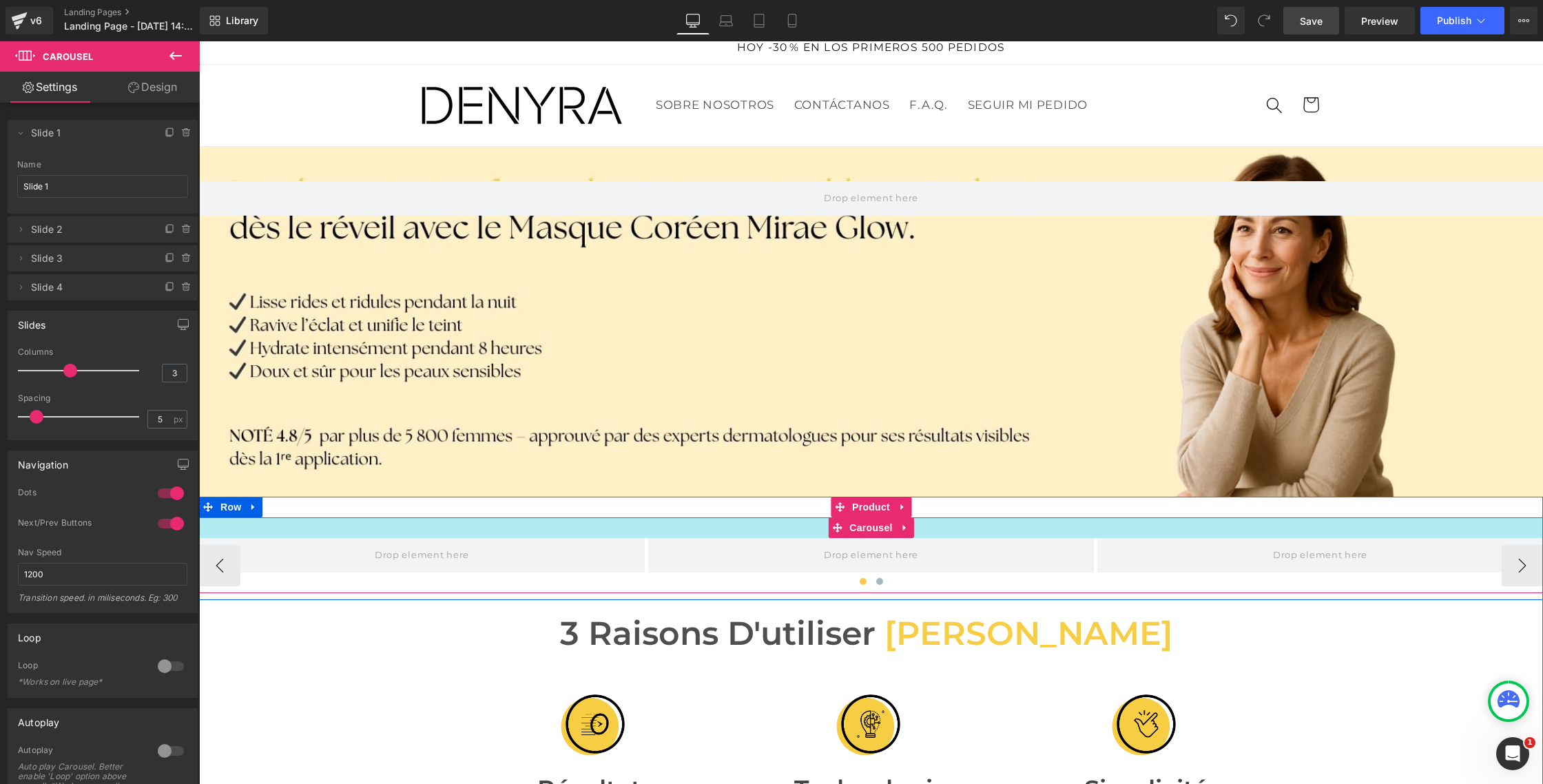
scroll to position [11, 0]
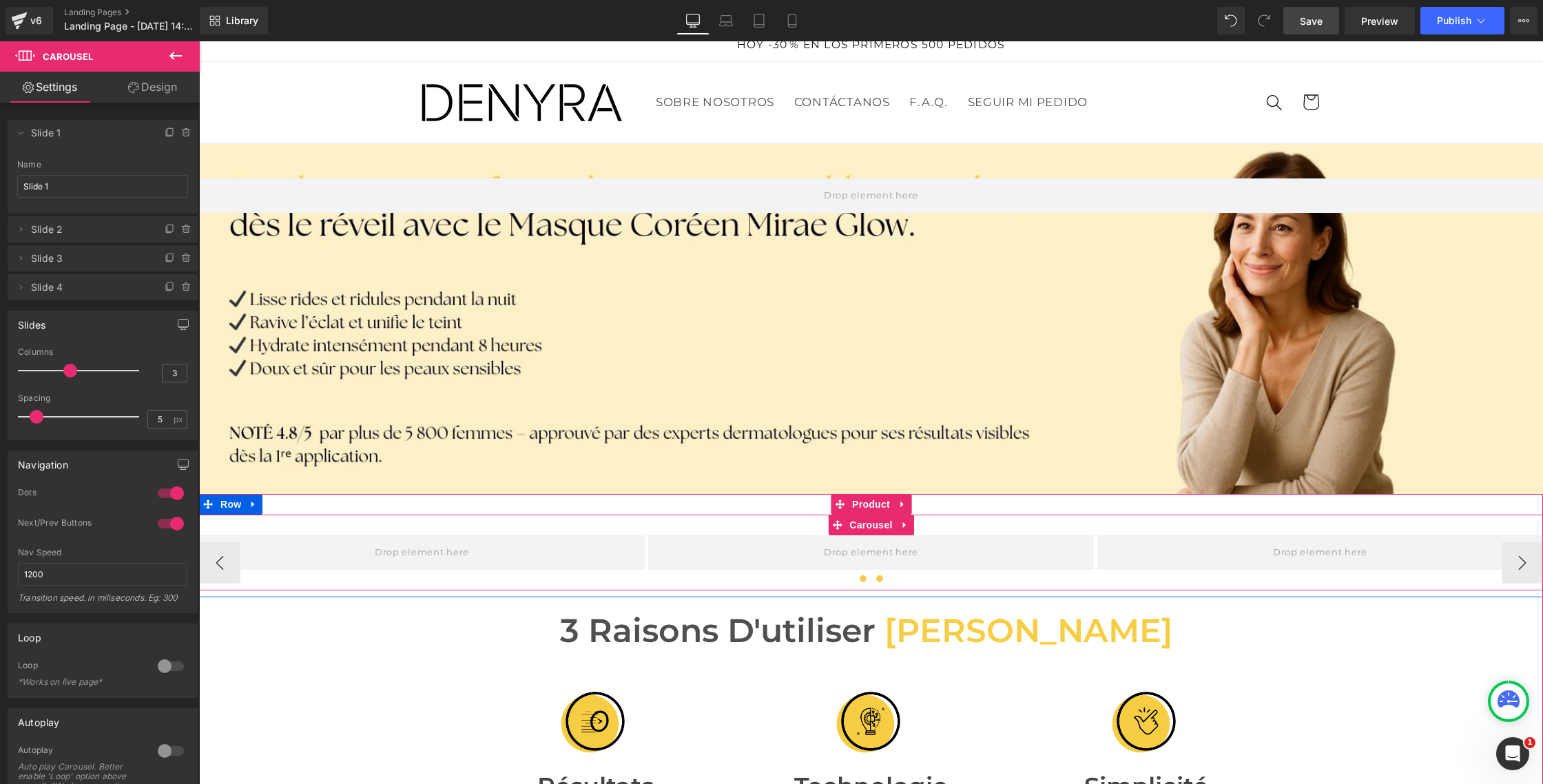
click at [884, 577] on button at bounding box center [880, 578] width 17 height 14
click at [867, 577] on button at bounding box center [863, 578] width 17 height 14
click at [500, 554] on span at bounding box center [421, 553] width 446 height 34
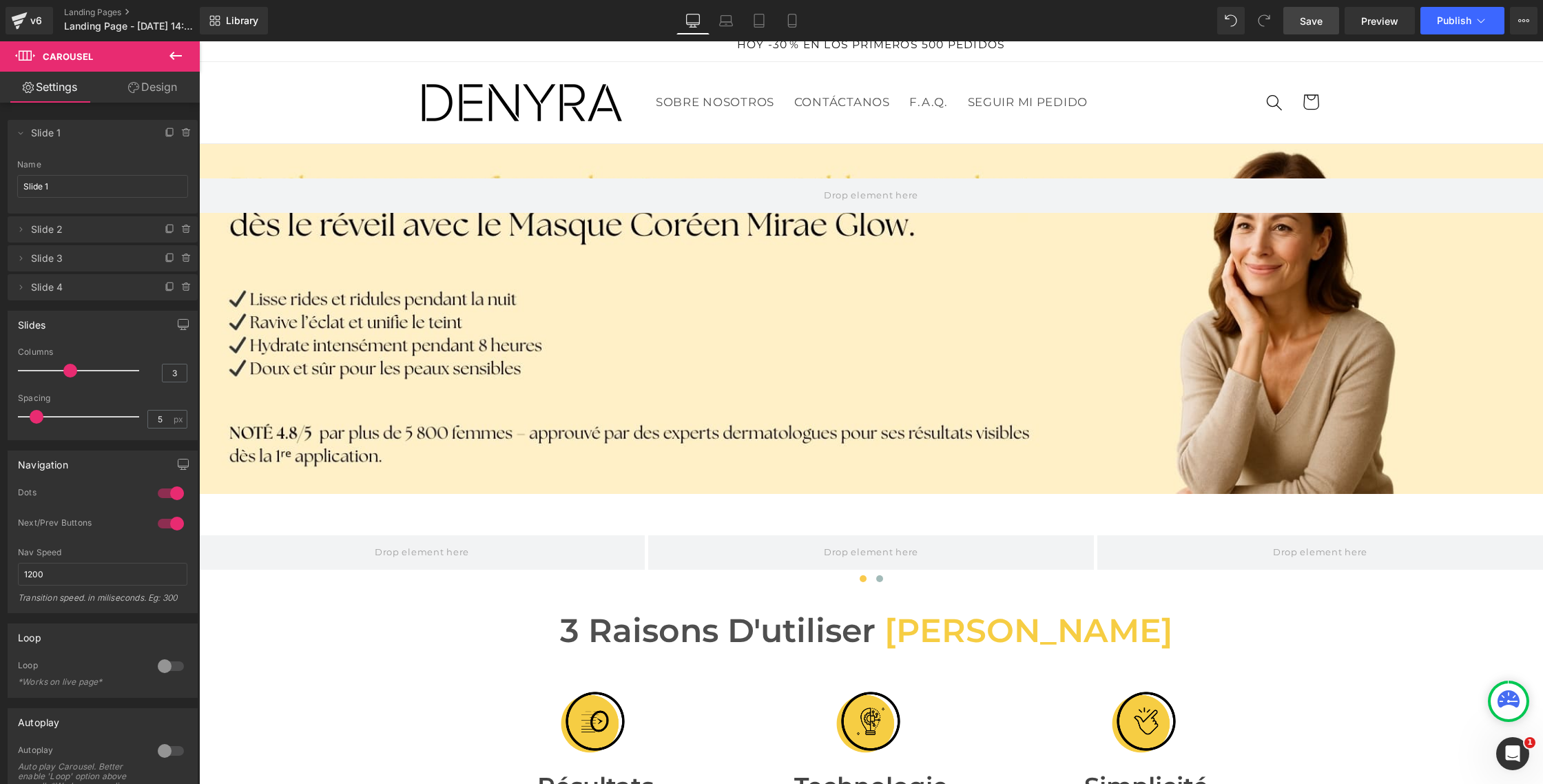
click at [177, 54] on icon at bounding box center [175, 55] width 17 height 17
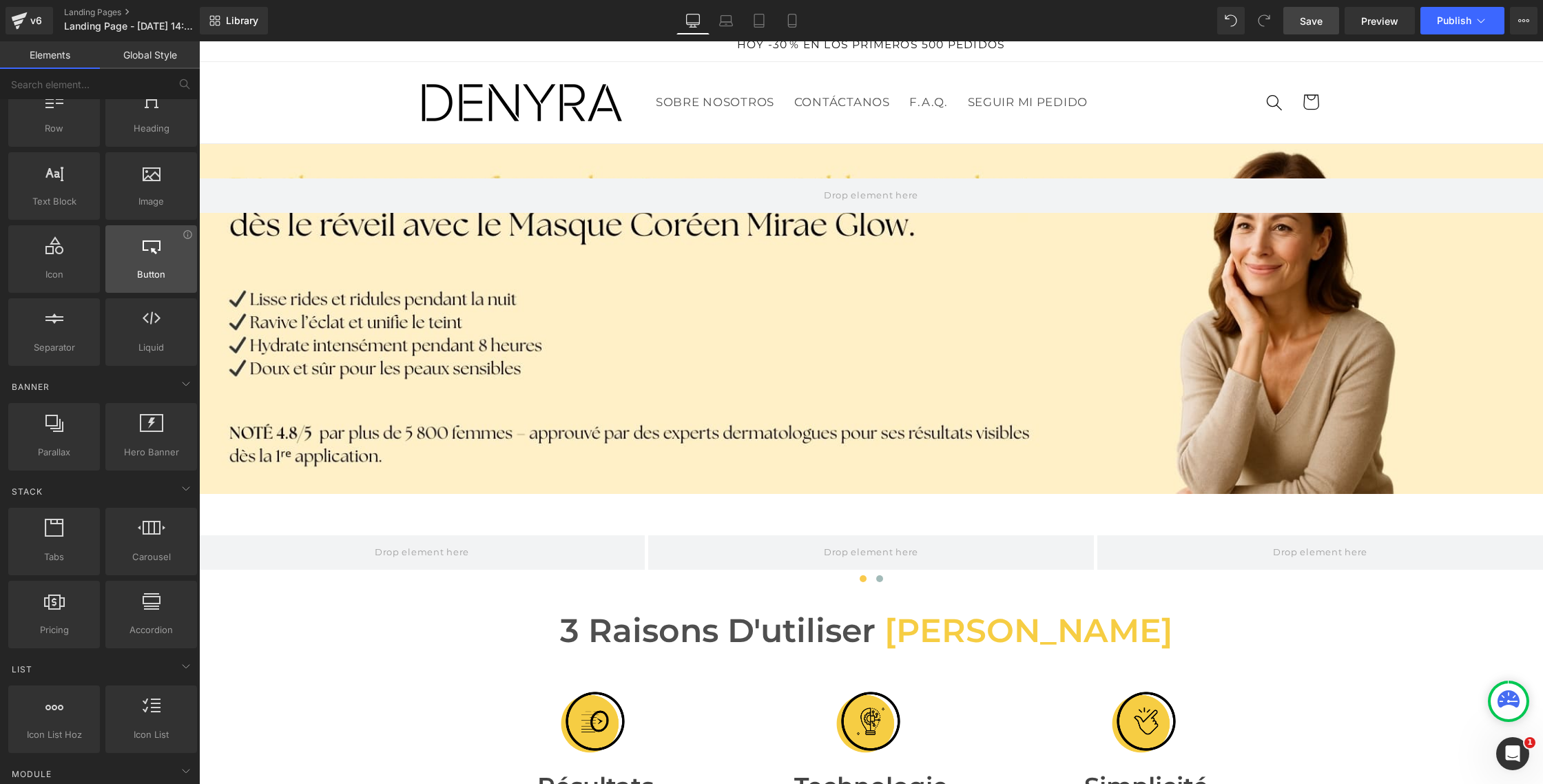
scroll to position [0, 0]
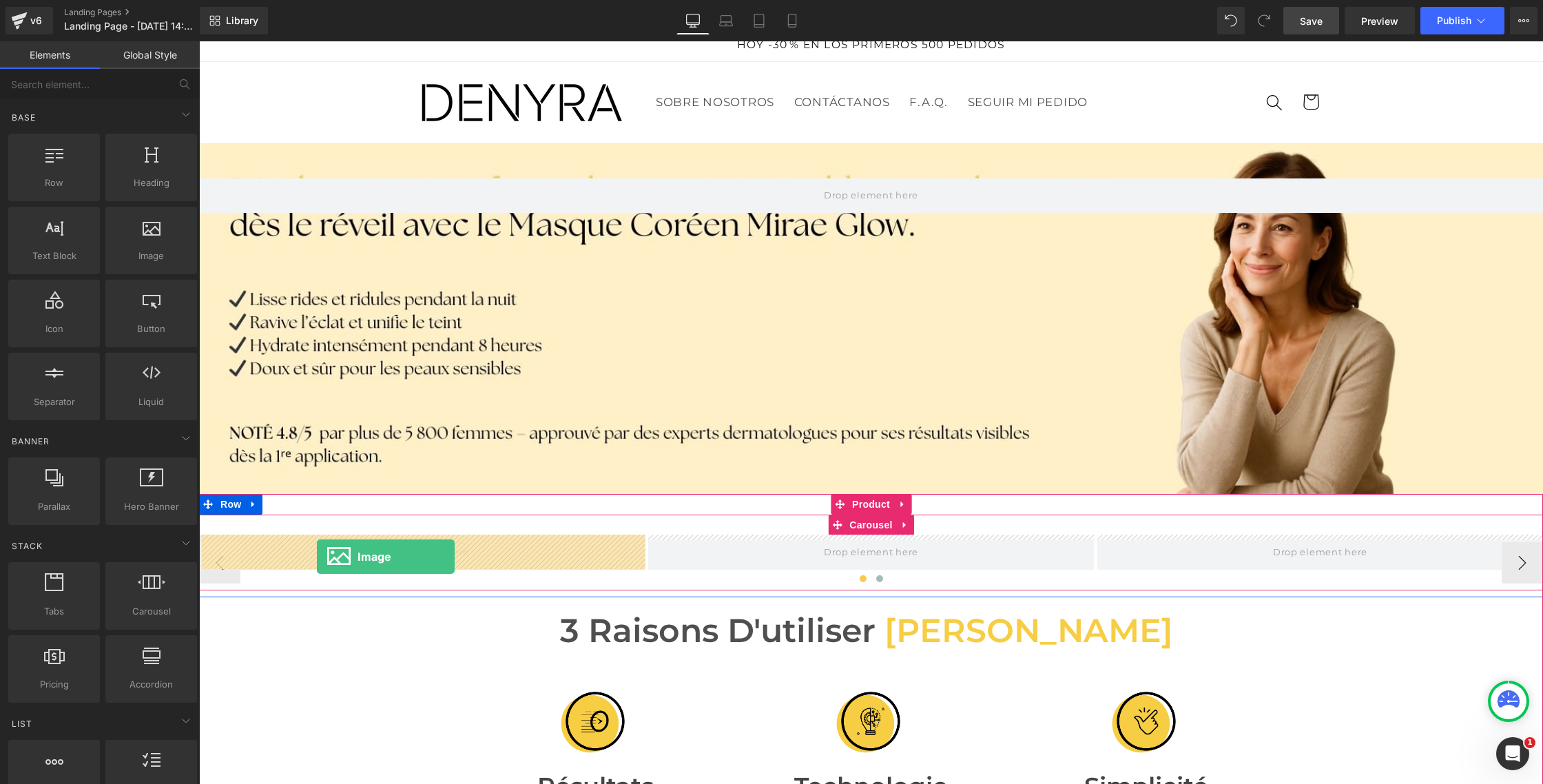
drag, startPoint x: 338, startPoint y: 294, endPoint x: 316, endPoint y: 556, distance: 262.9
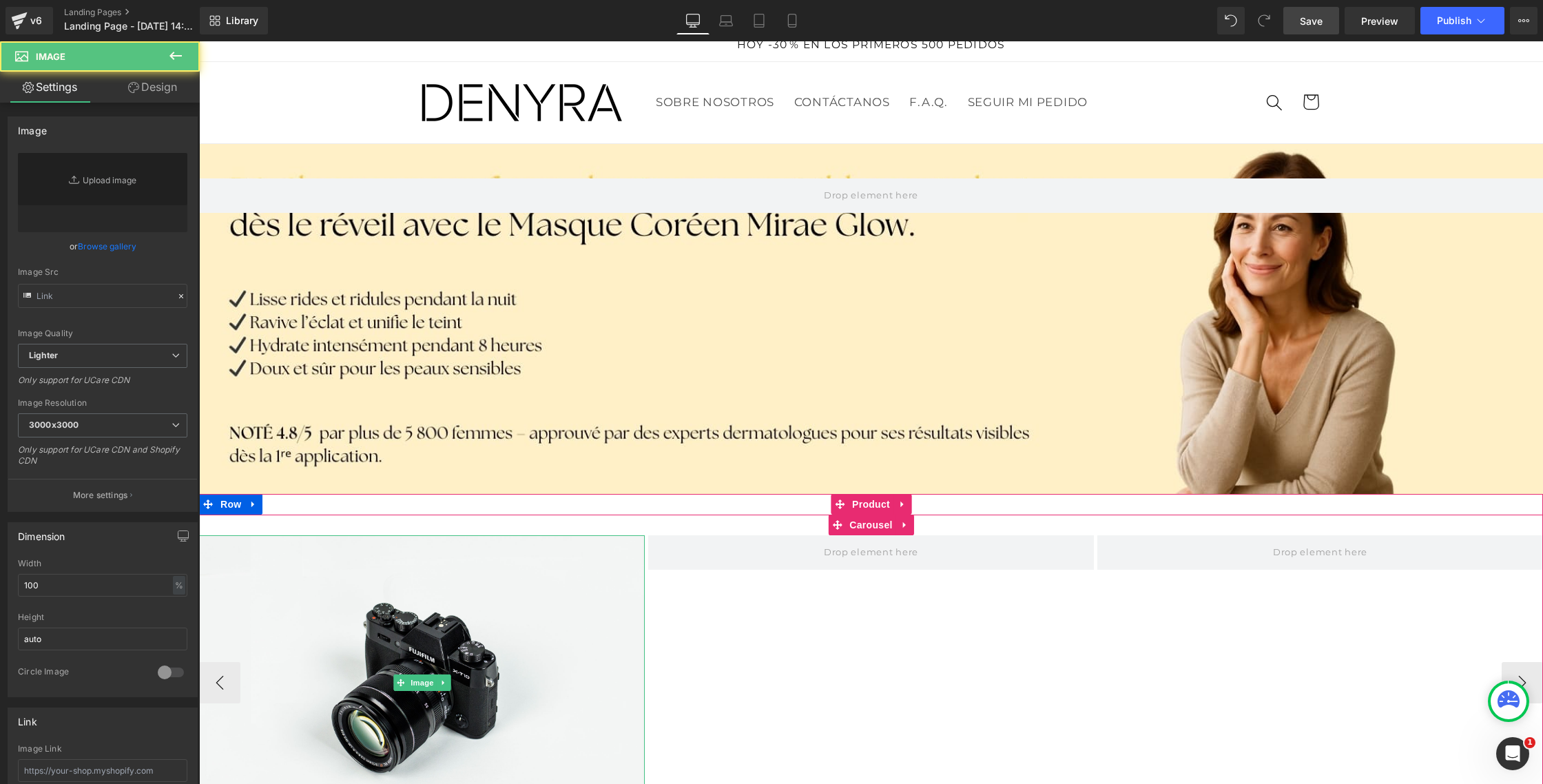
type input "//[DOMAIN_NAME][URL]"
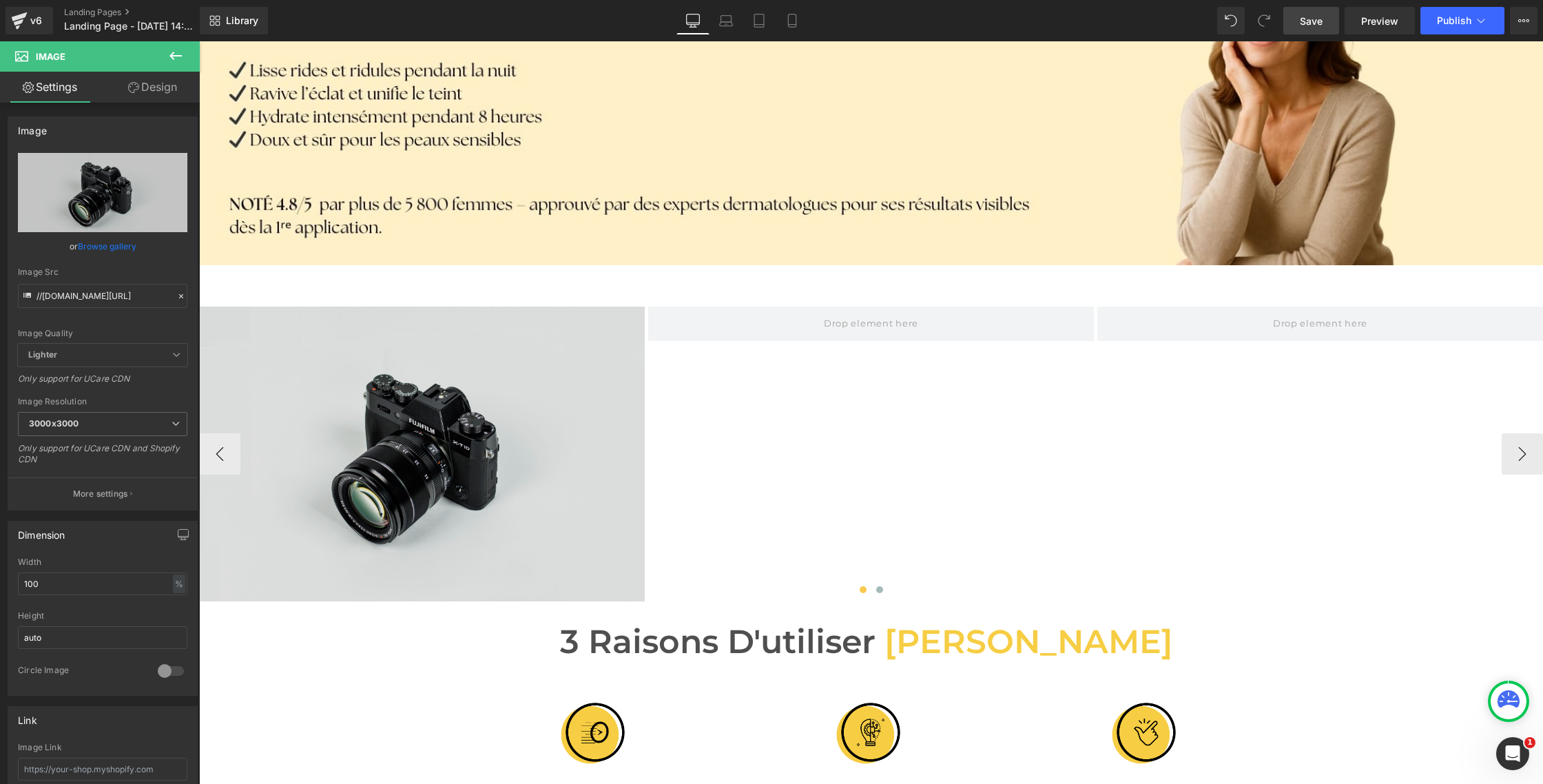
scroll to position [294, 0]
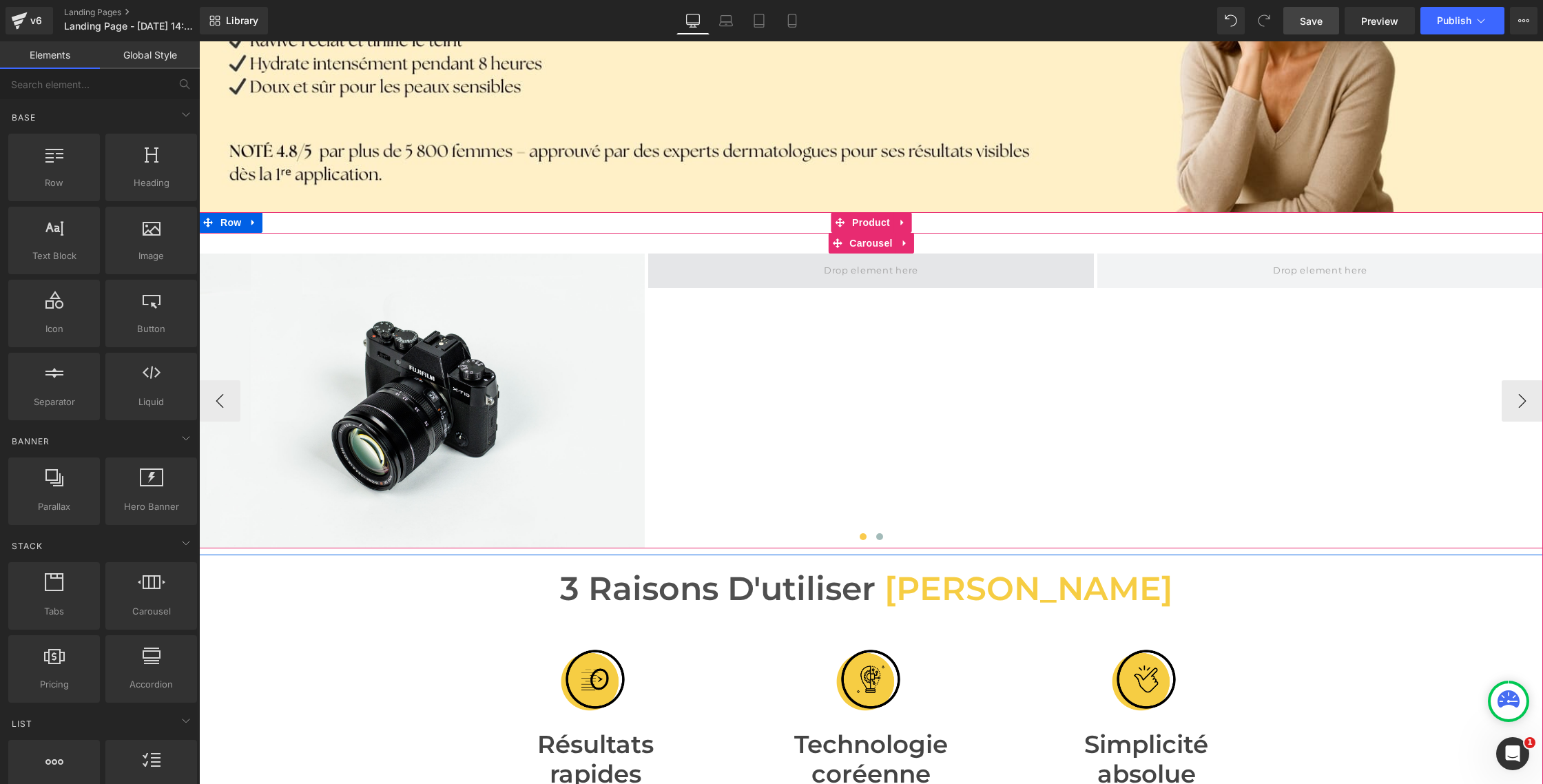
click at [824, 276] on span at bounding box center [871, 271] width 104 height 22
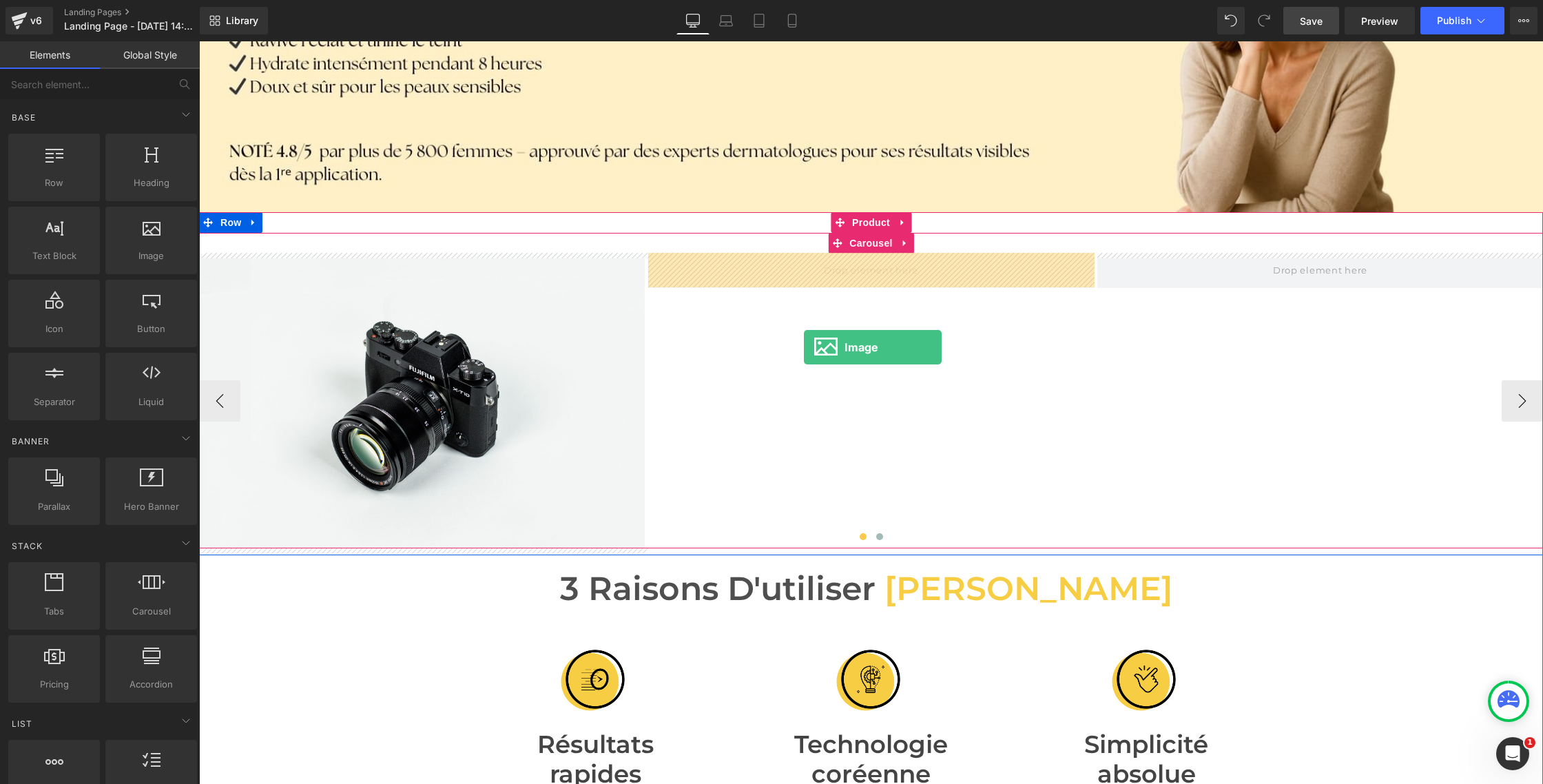
drag, startPoint x: 337, startPoint y: 294, endPoint x: 804, endPoint y: 347, distance: 470.0
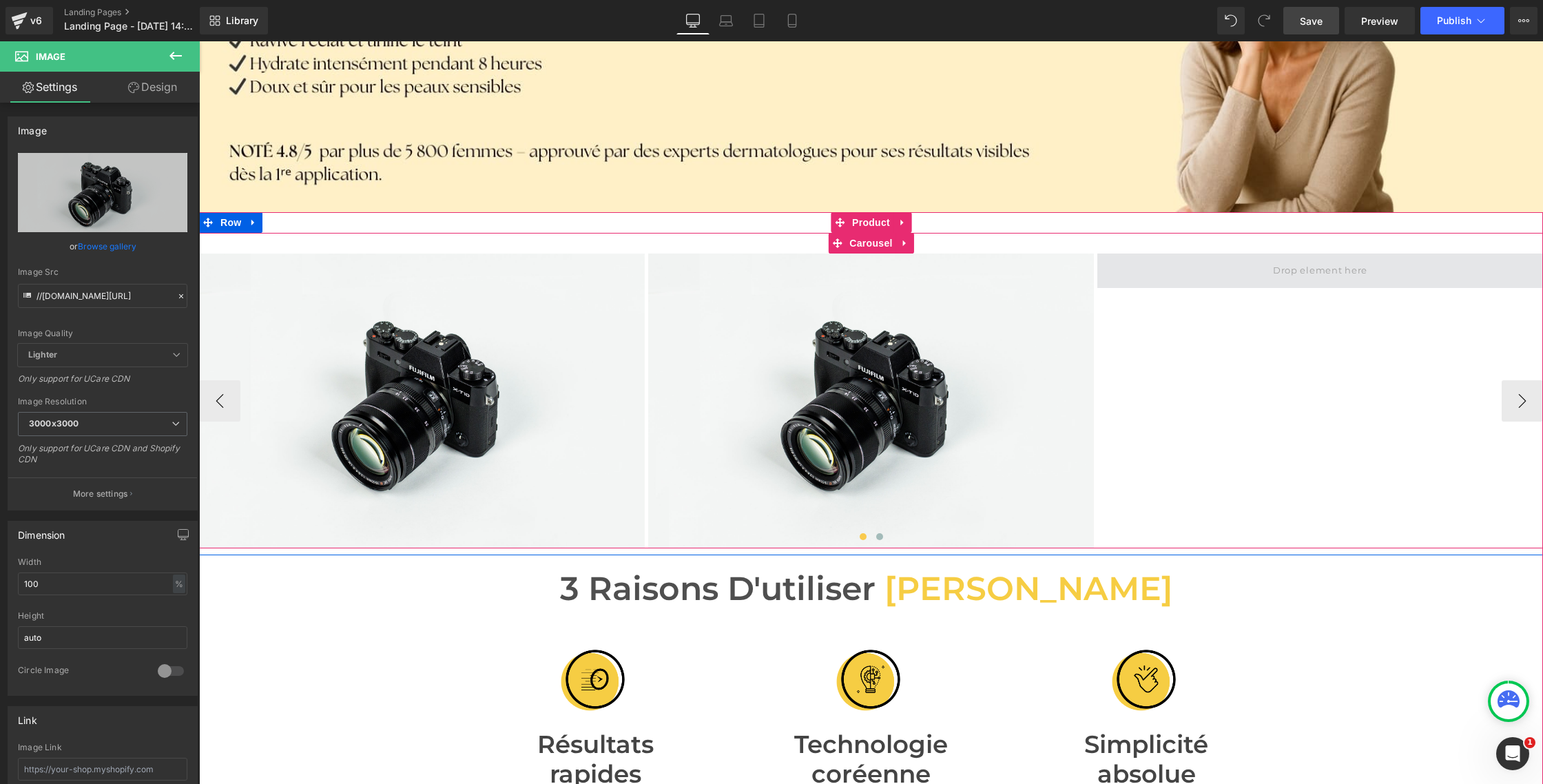
click at [1211, 274] on span at bounding box center [1320, 271] width 446 height 34
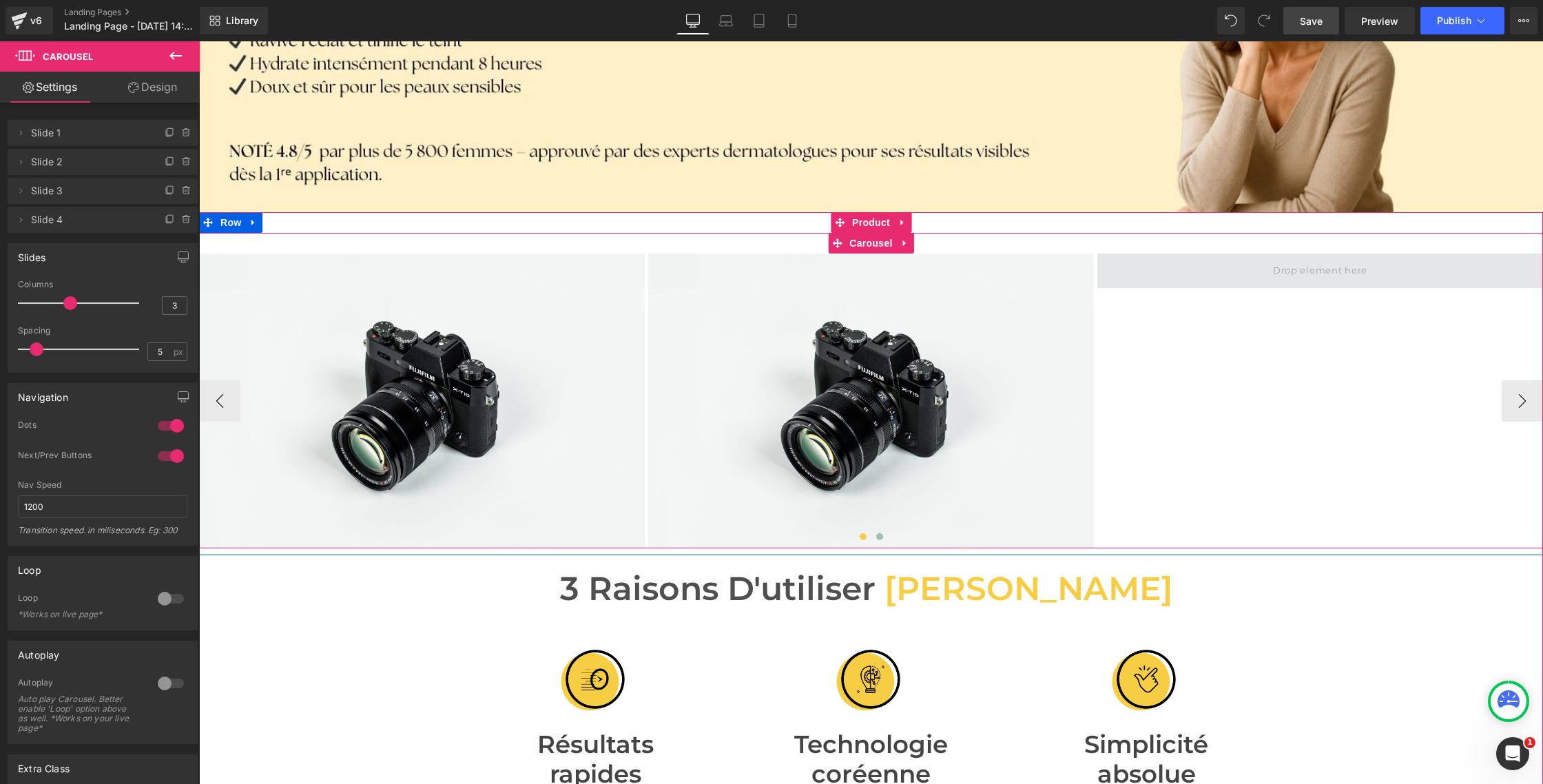
click at [1155, 273] on span at bounding box center [1320, 271] width 446 height 34
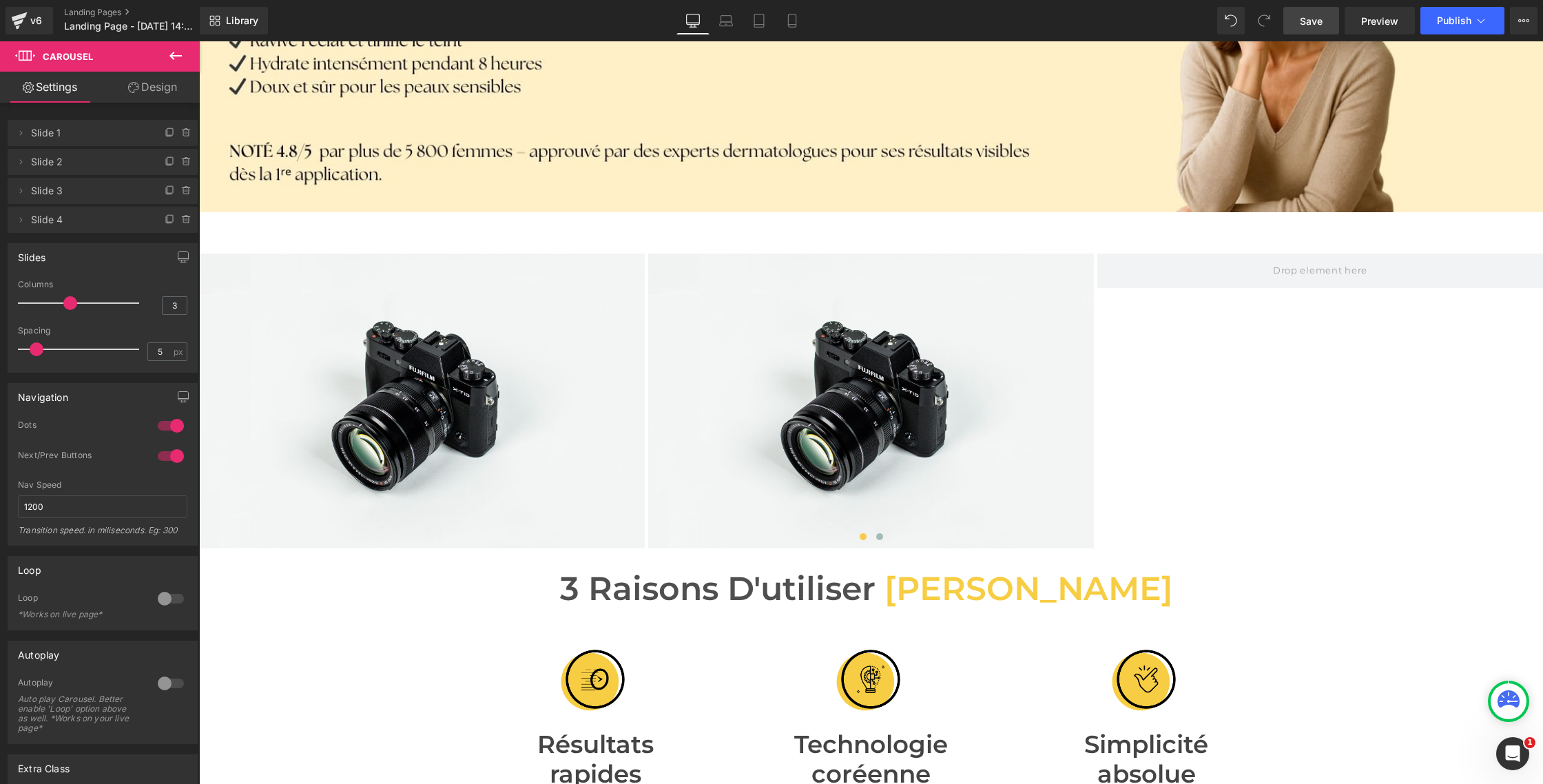
click at [173, 60] on icon at bounding box center [175, 55] width 17 height 17
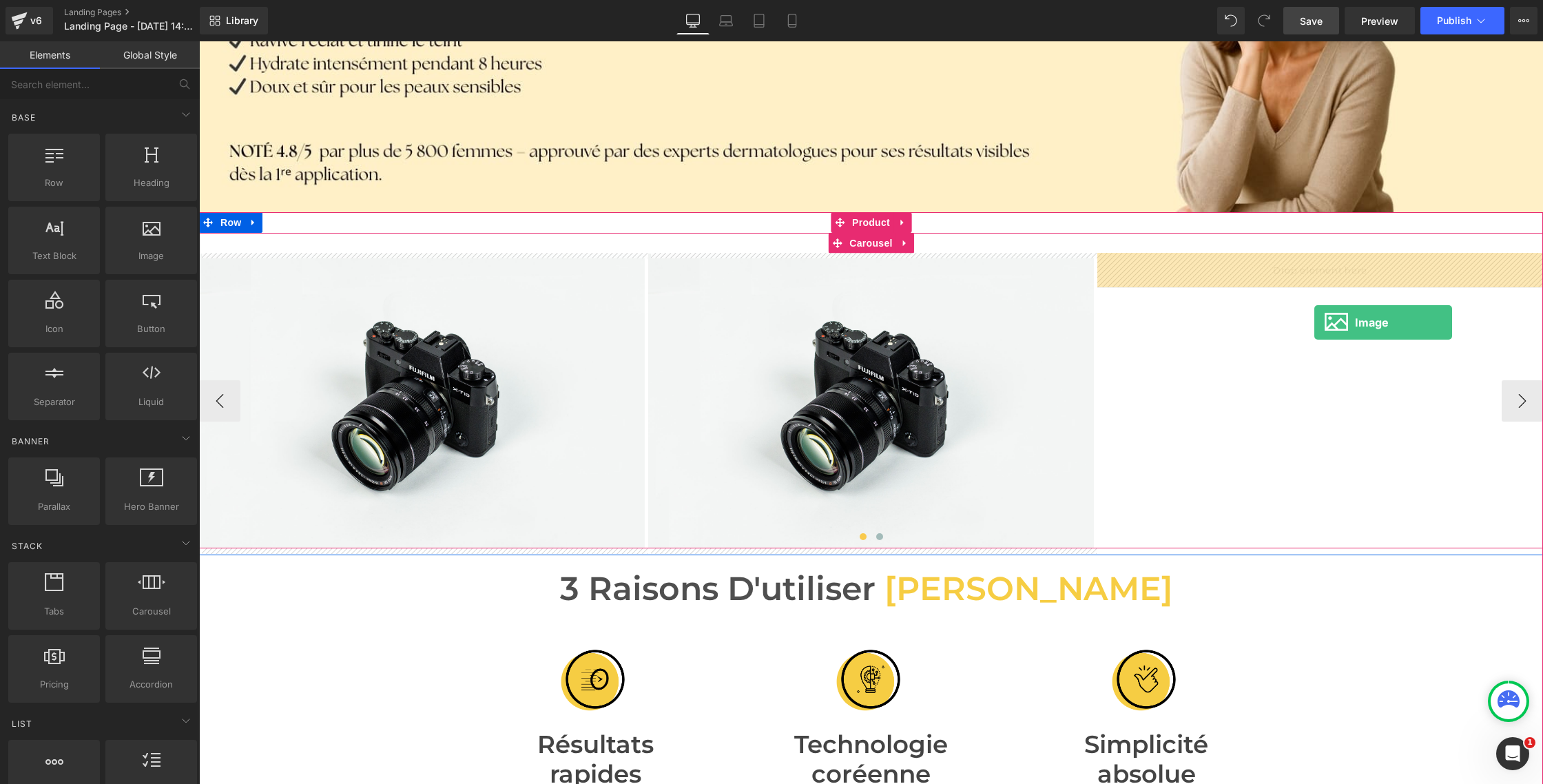
drag, startPoint x: 340, startPoint y: 279, endPoint x: 1315, endPoint y: 322, distance: 975.9
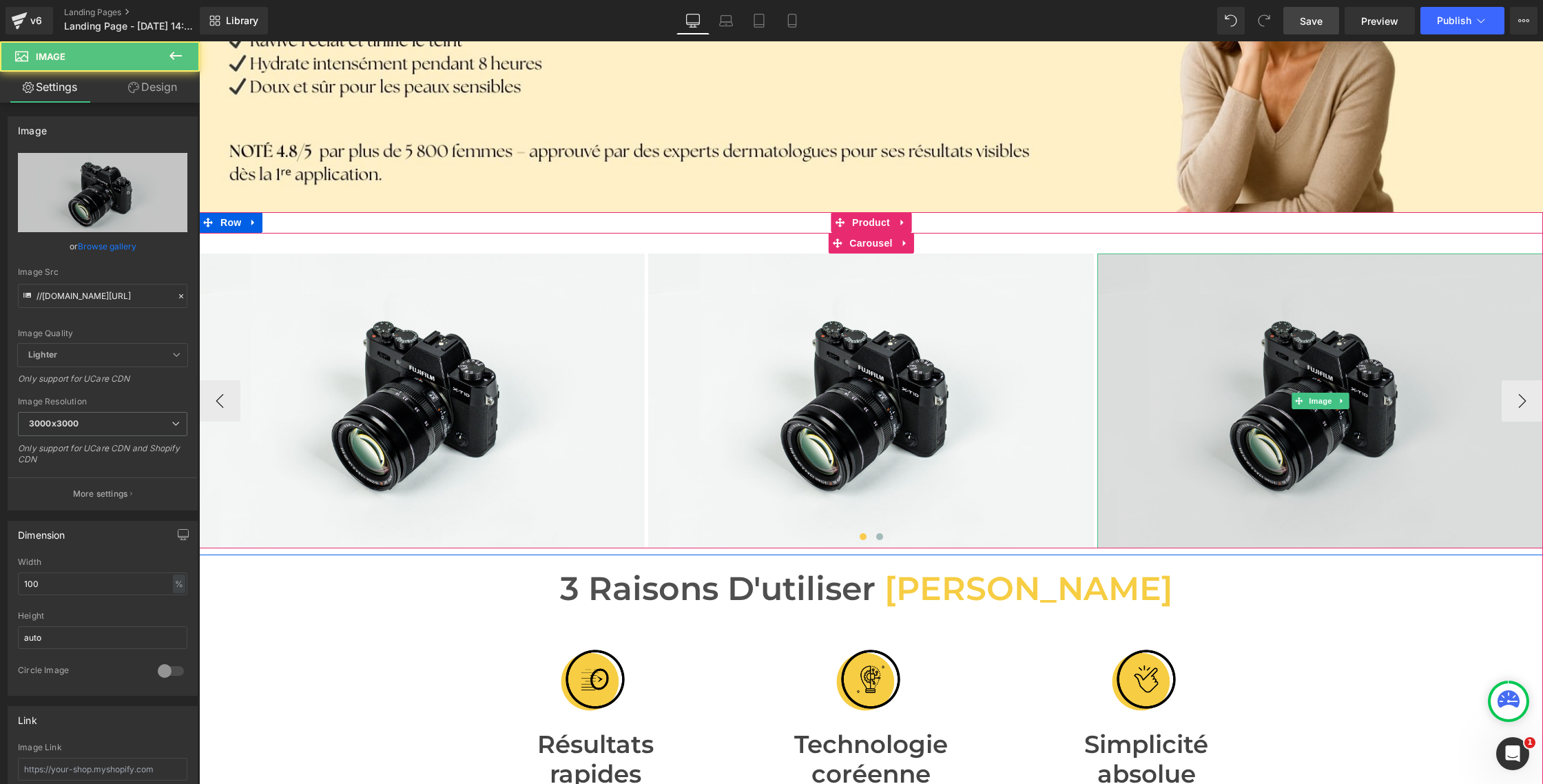
scroll to position [294, 0]
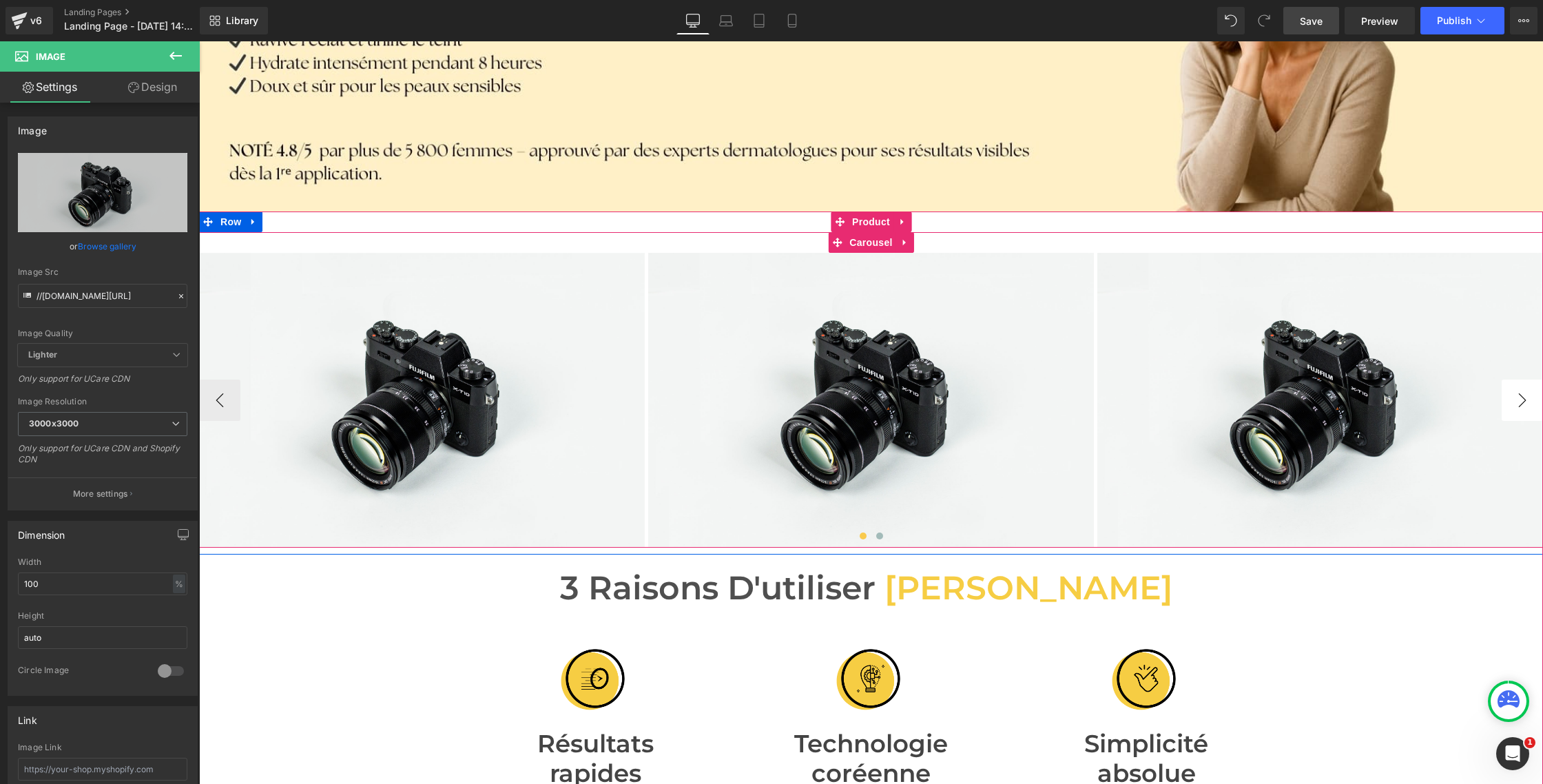
click at [1516, 403] on button "›" at bounding box center [1523, 401] width 42 height 42
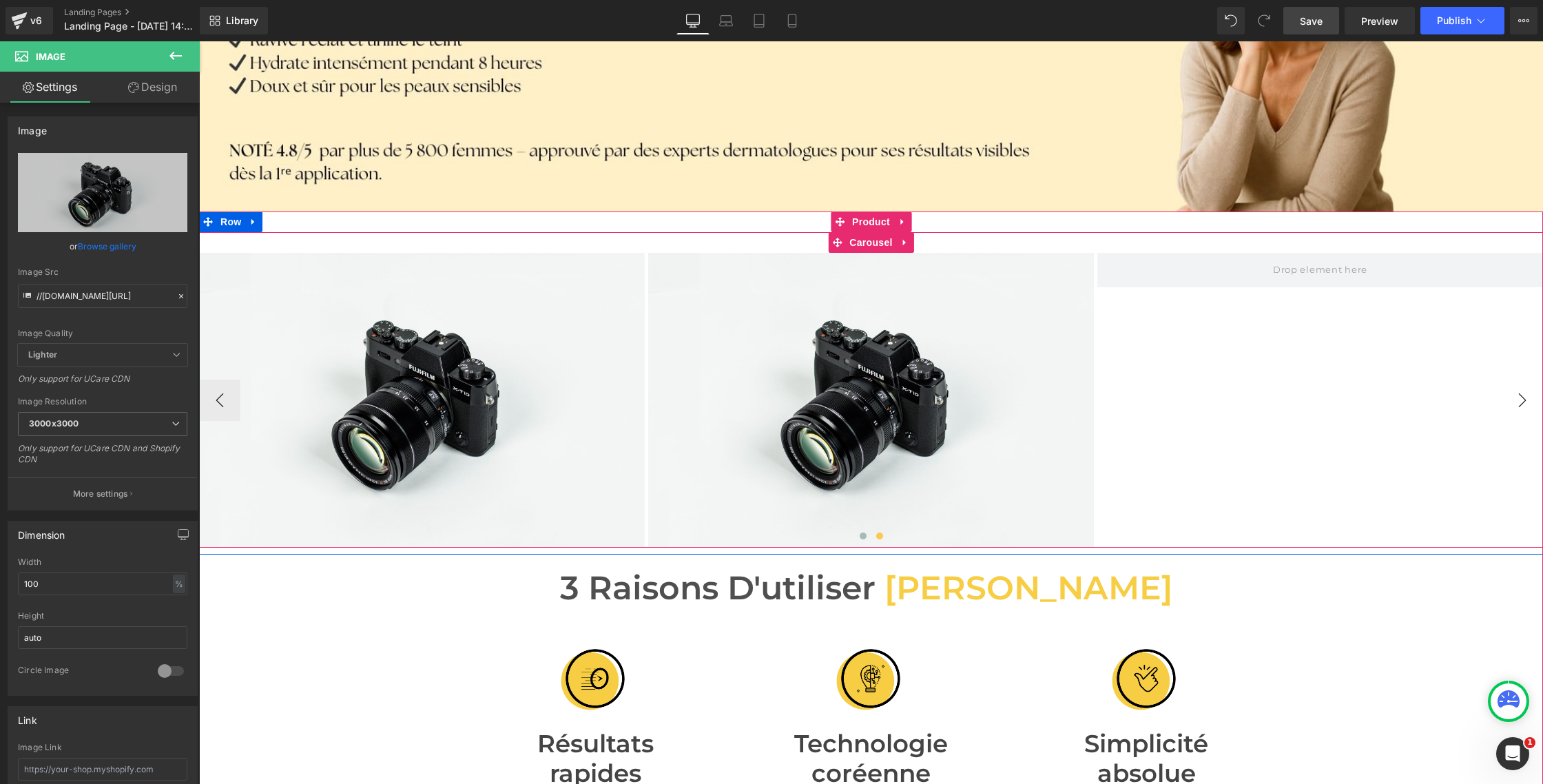
click at [1514, 404] on button "›" at bounding box center [1523, 401] width 42 height 42
click at [1521, 400] on button "›" at bounding box center [1523, 401] width 42 height 42
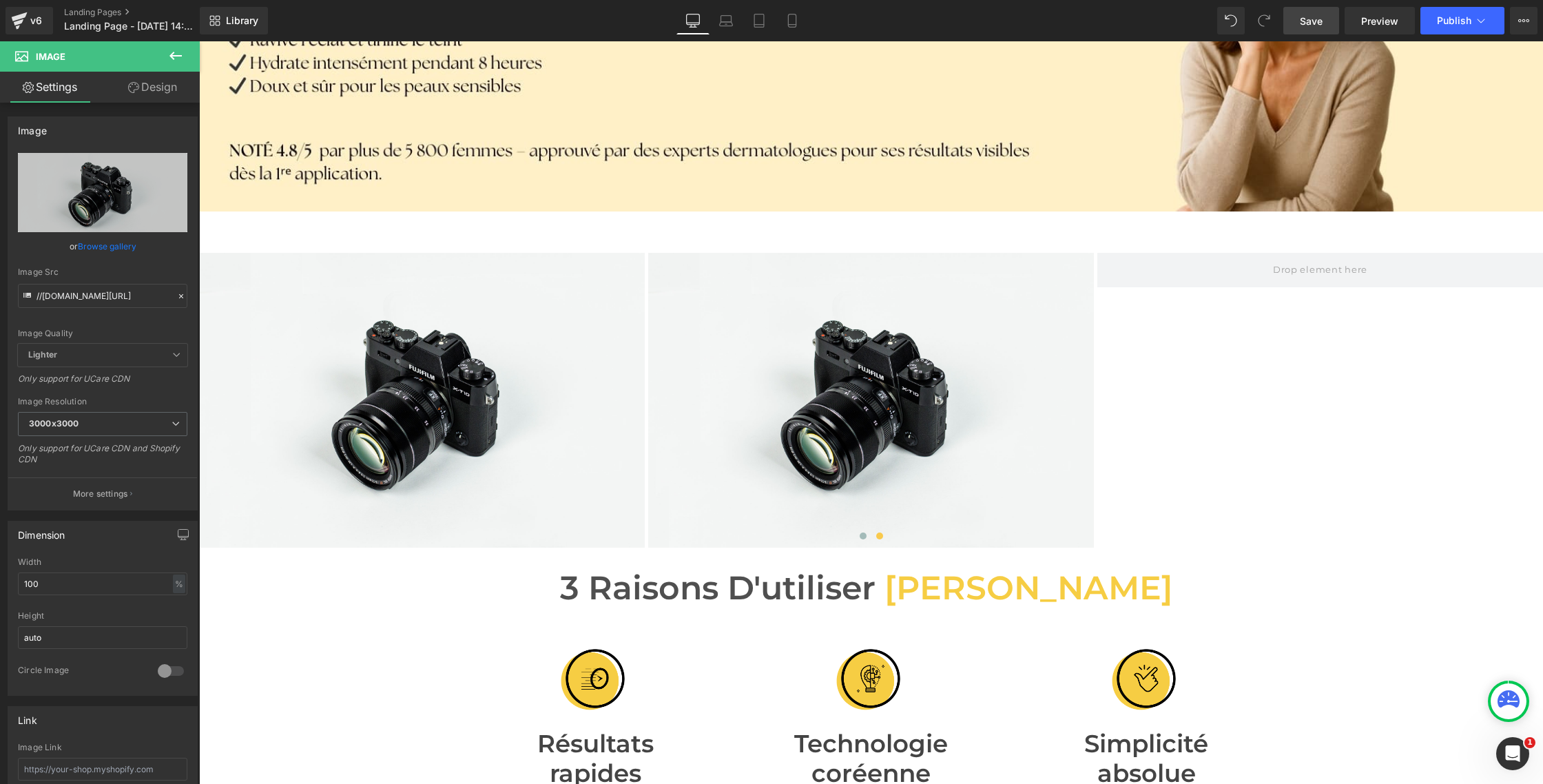
click at [175, 59] on icon at bounding box center [175, 55] width 17 height 17
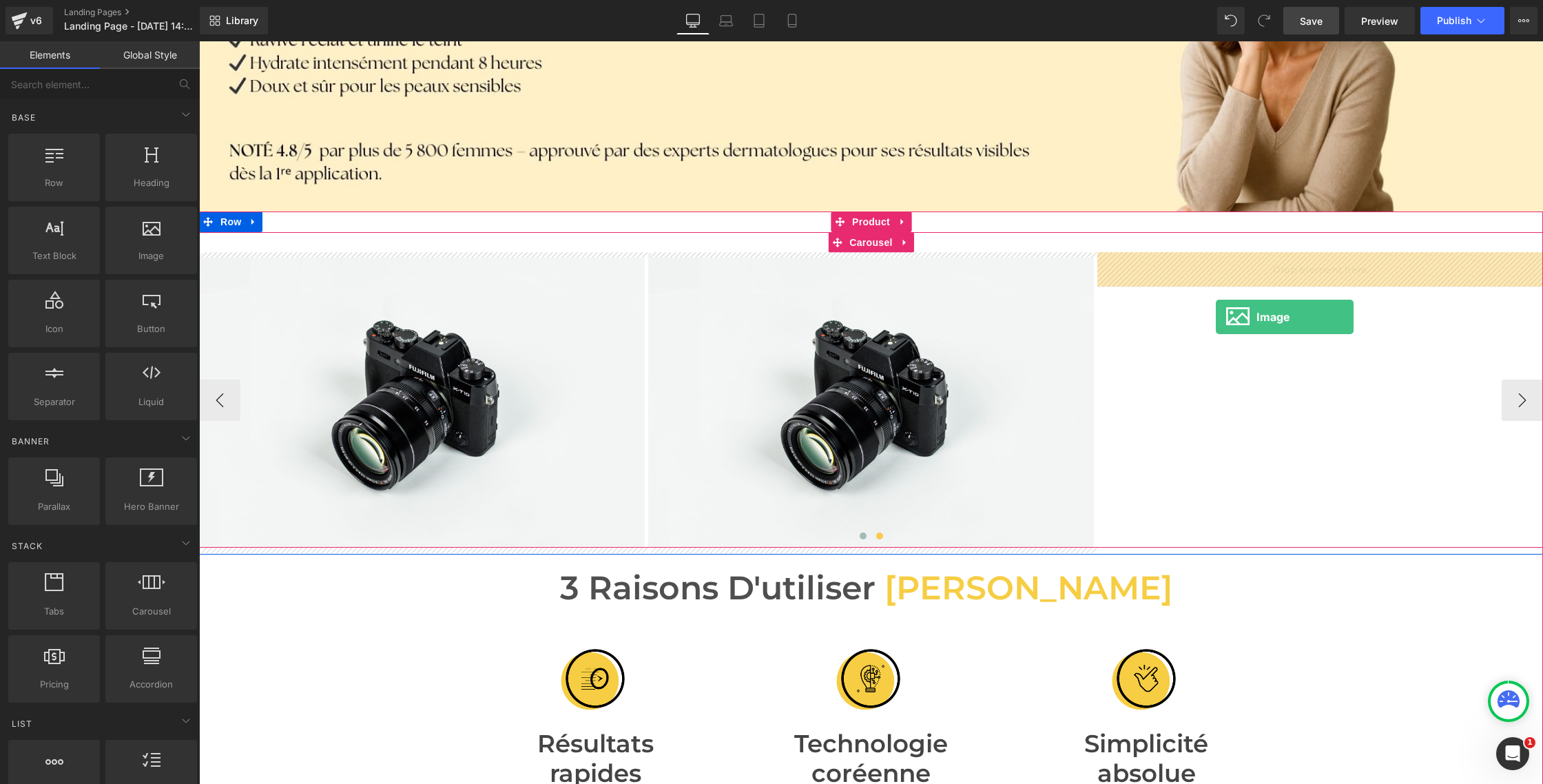
drag, startPoint x: 329, startPoint y: 300, endPoint x: 1216, endPoint y: 317, distance: 887.2
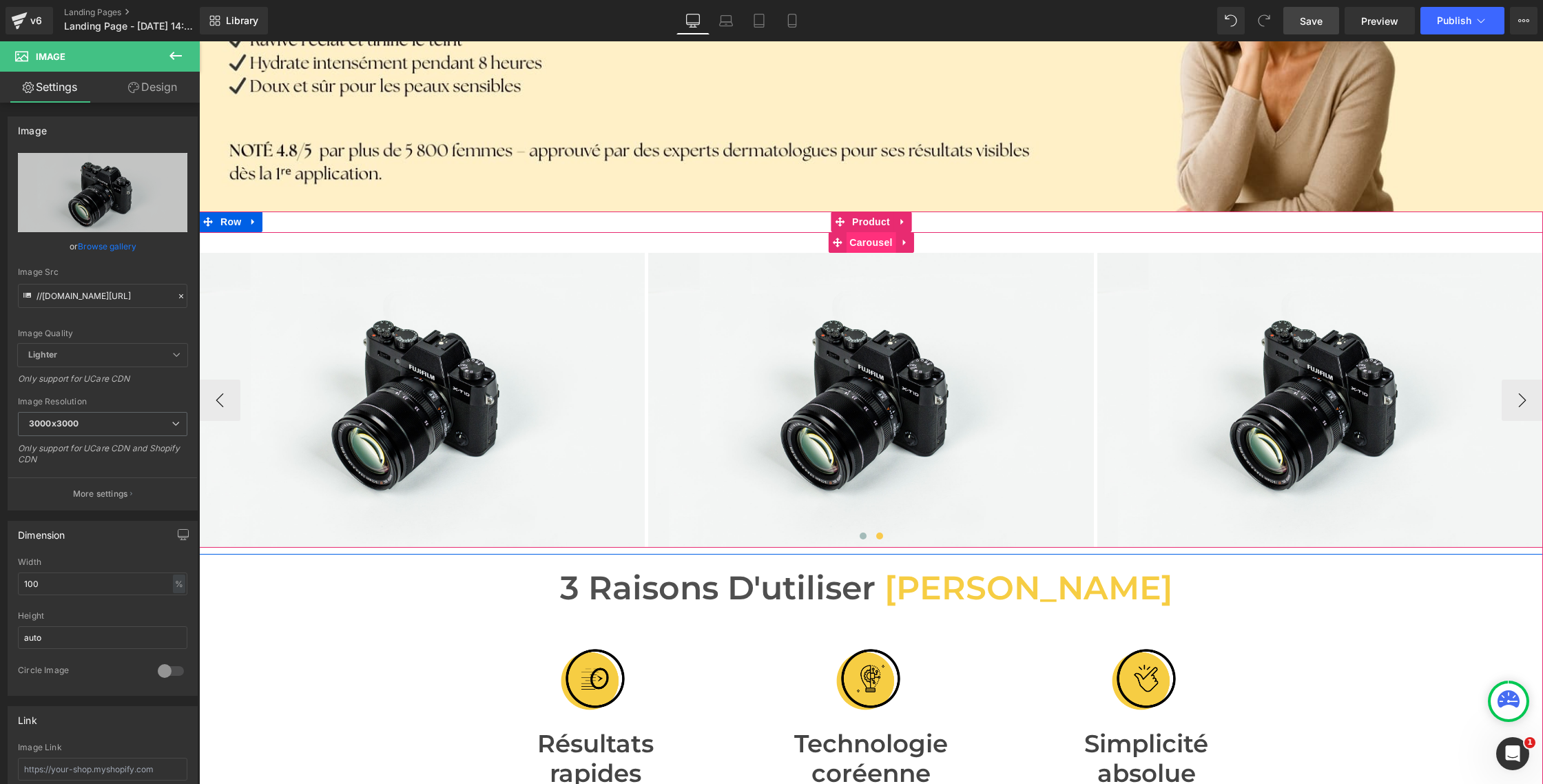
click at [877, 244] on span "Carousel" at bounding box center [870, 242] width 50 height 21
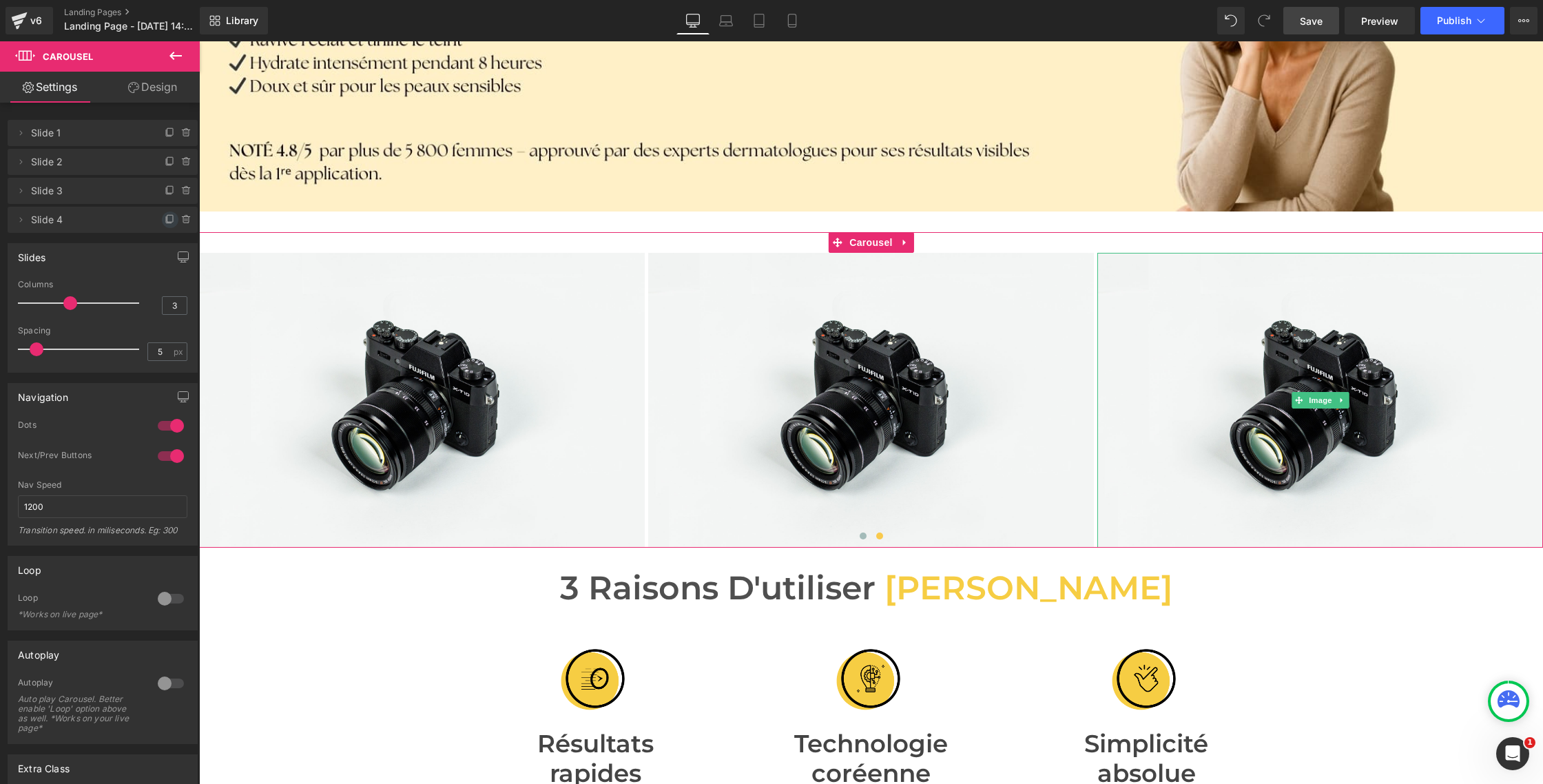
click at [167, 222] on icon at bounding box center [170, 218] width 6 height 7
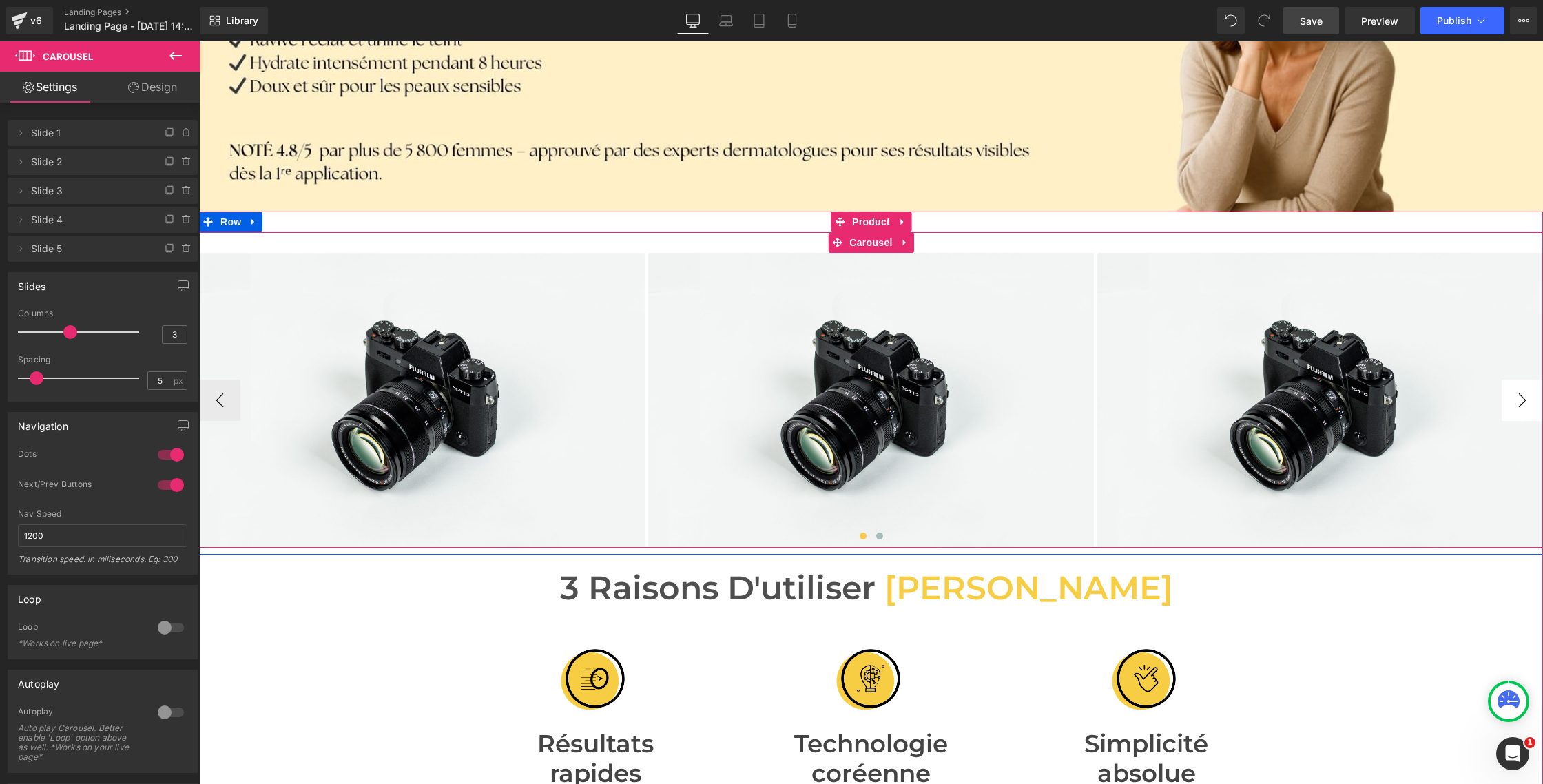
click at [1519, 393] on button "›" at bounding box center [1523, 401] width 42 height 42
click at [426, 401] on span "Image" at bounding box center [422, 400] width 29 height 17
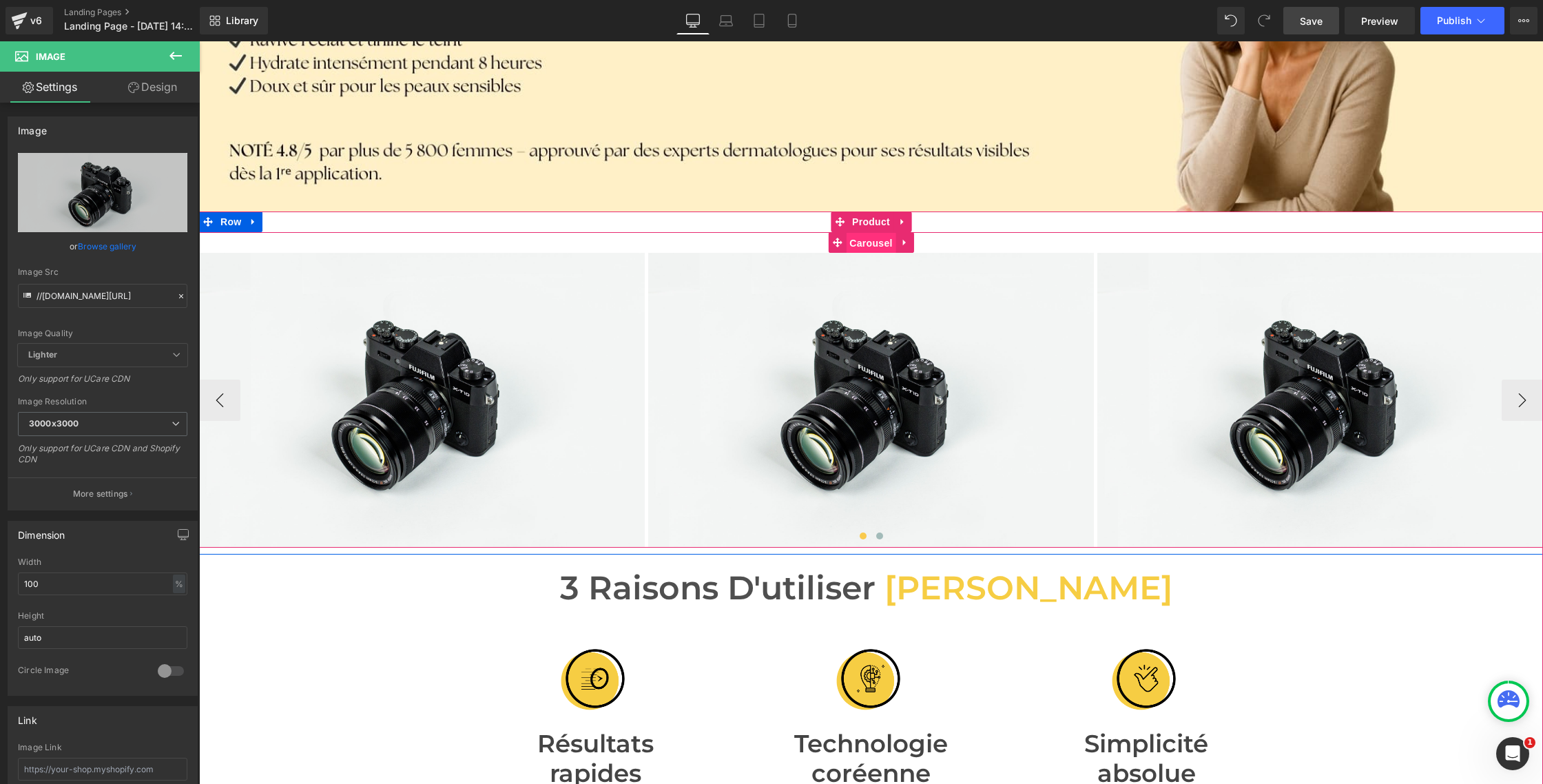
click at [859, 247] on span "Carousel" at bounding box center [870, 243] width 50 height 21
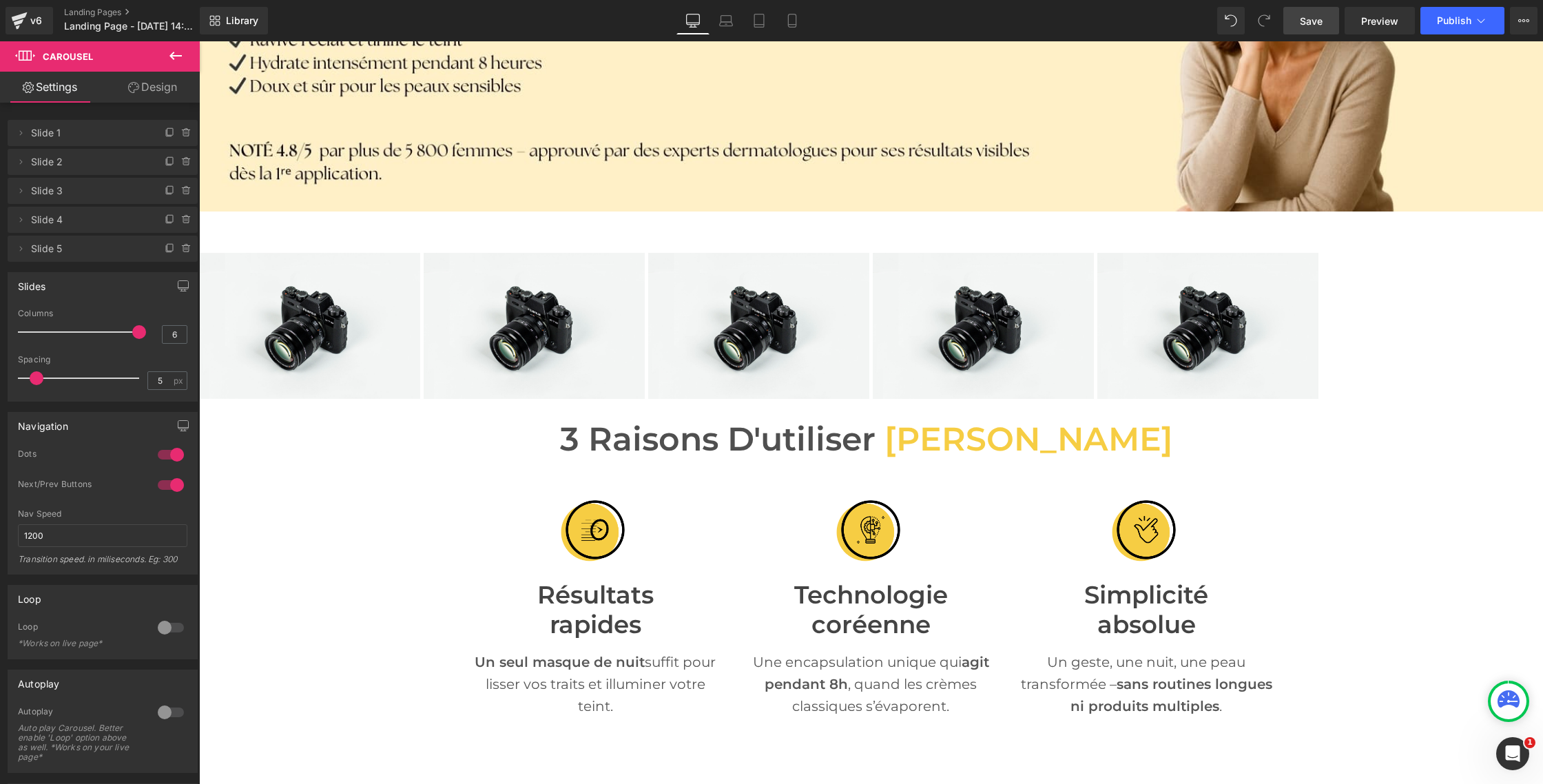
type input "5"
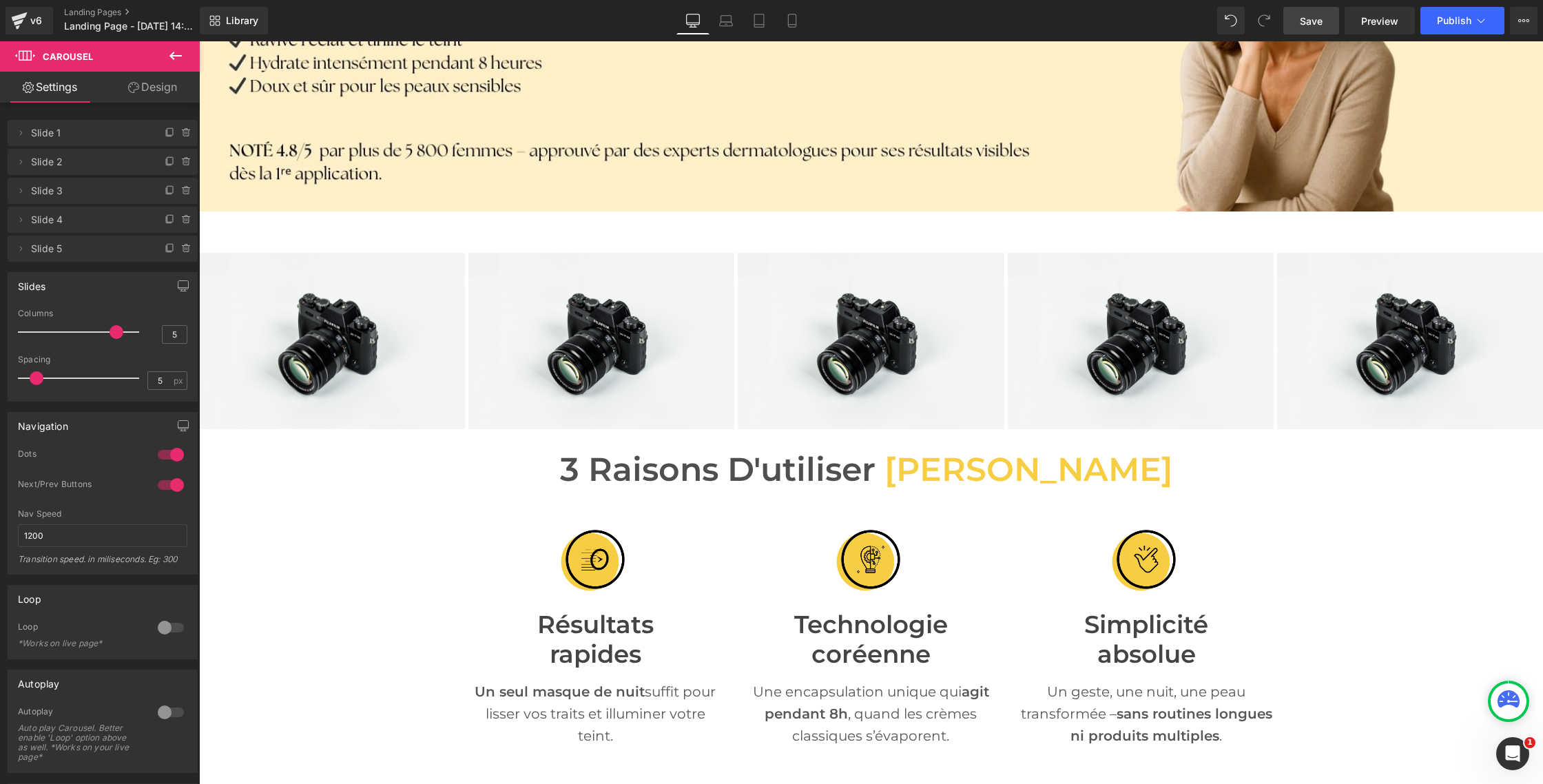
drag, startPoint x: 68, startPoint y: 332, endPoint x: 116, endPoint y: 332, distance: 48.0
click at [116, 332] on span at bounding box center [116, 332] width 14 height 14
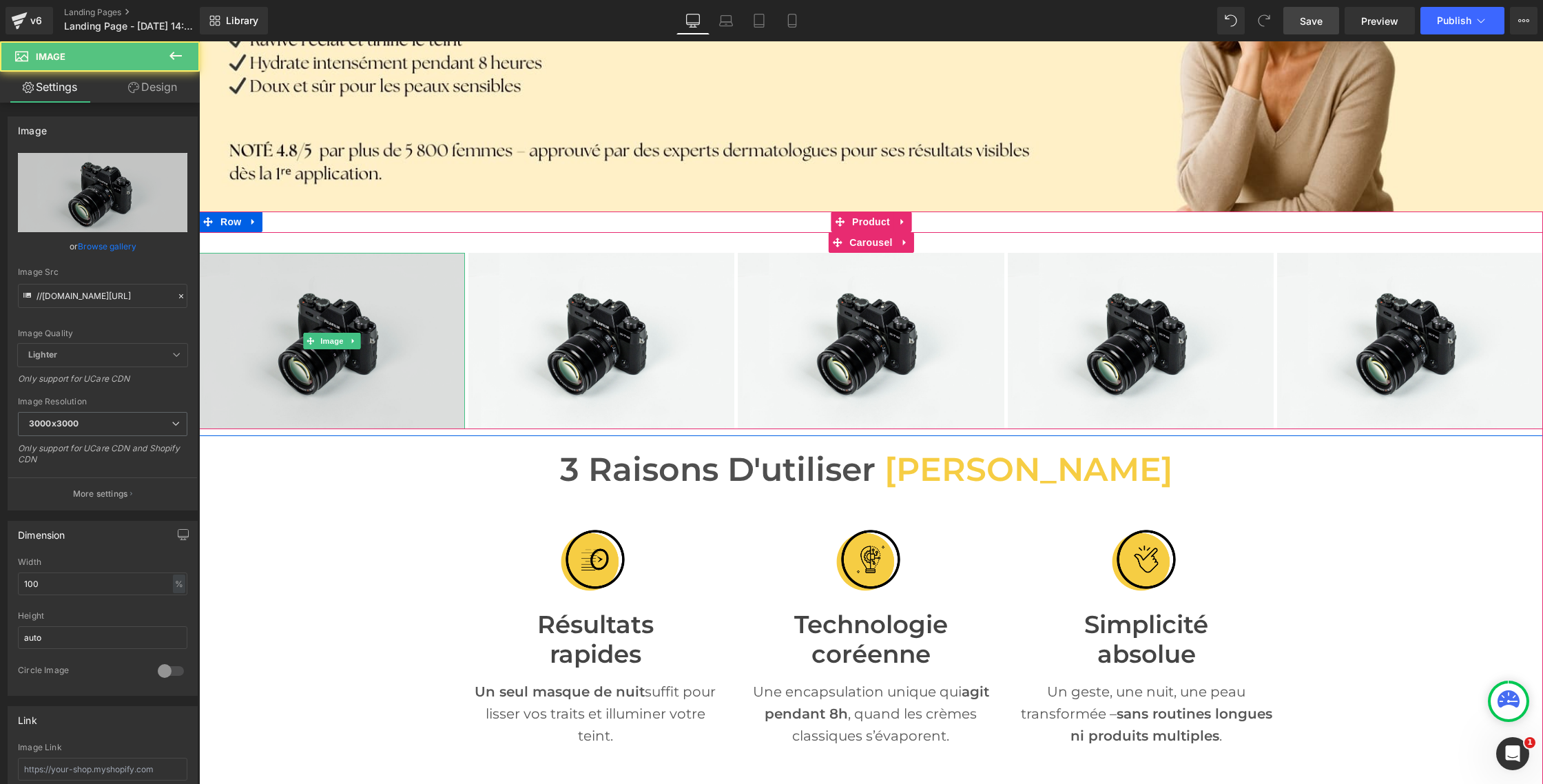
click at [264, 322] on img at bounding box center [332, 341] width 266 height 177
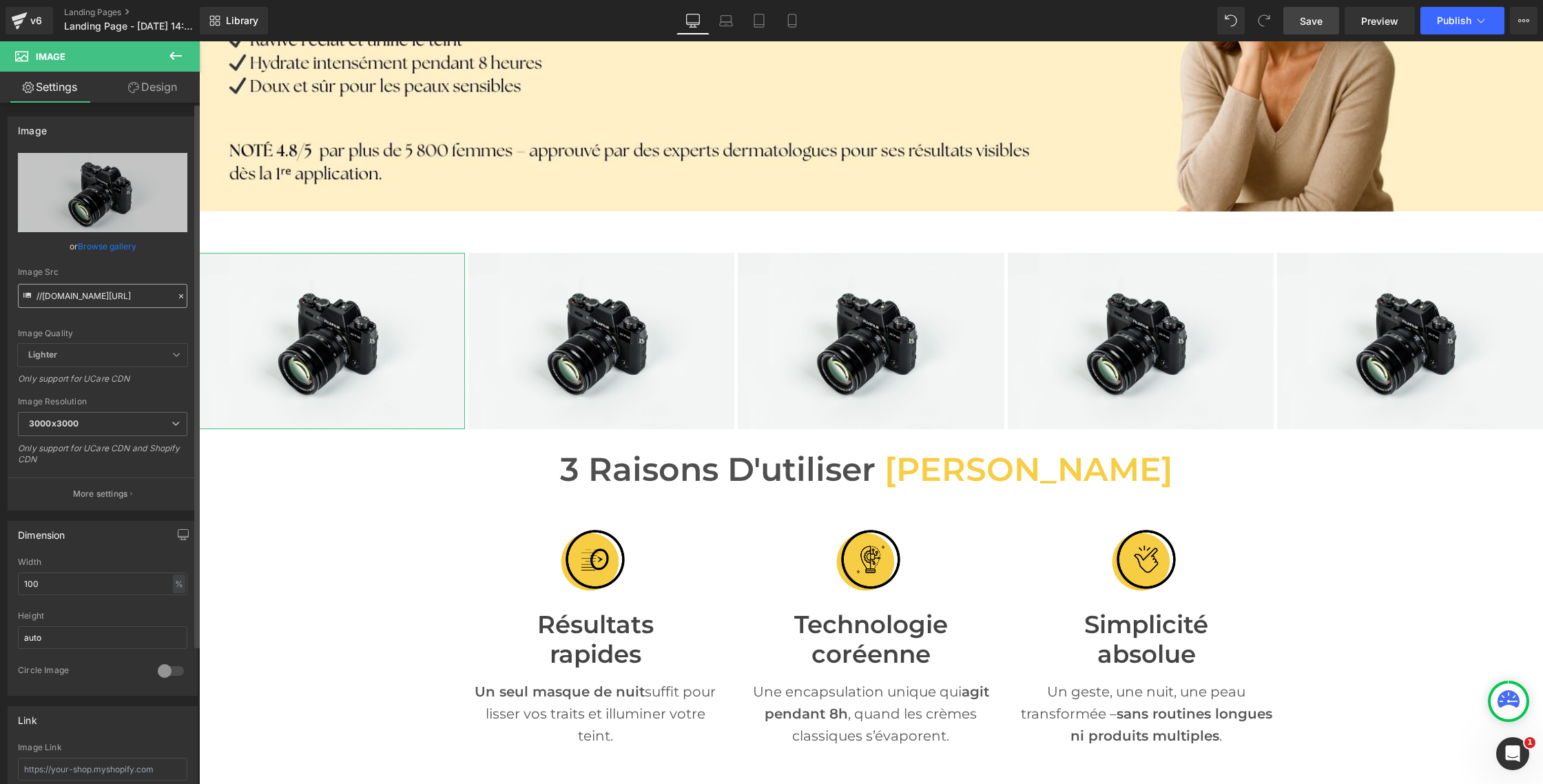
click at [60, 299] on input "//[DOMAIN_NAME][URL]" at bounding box center [103, 296] width 169 height 24
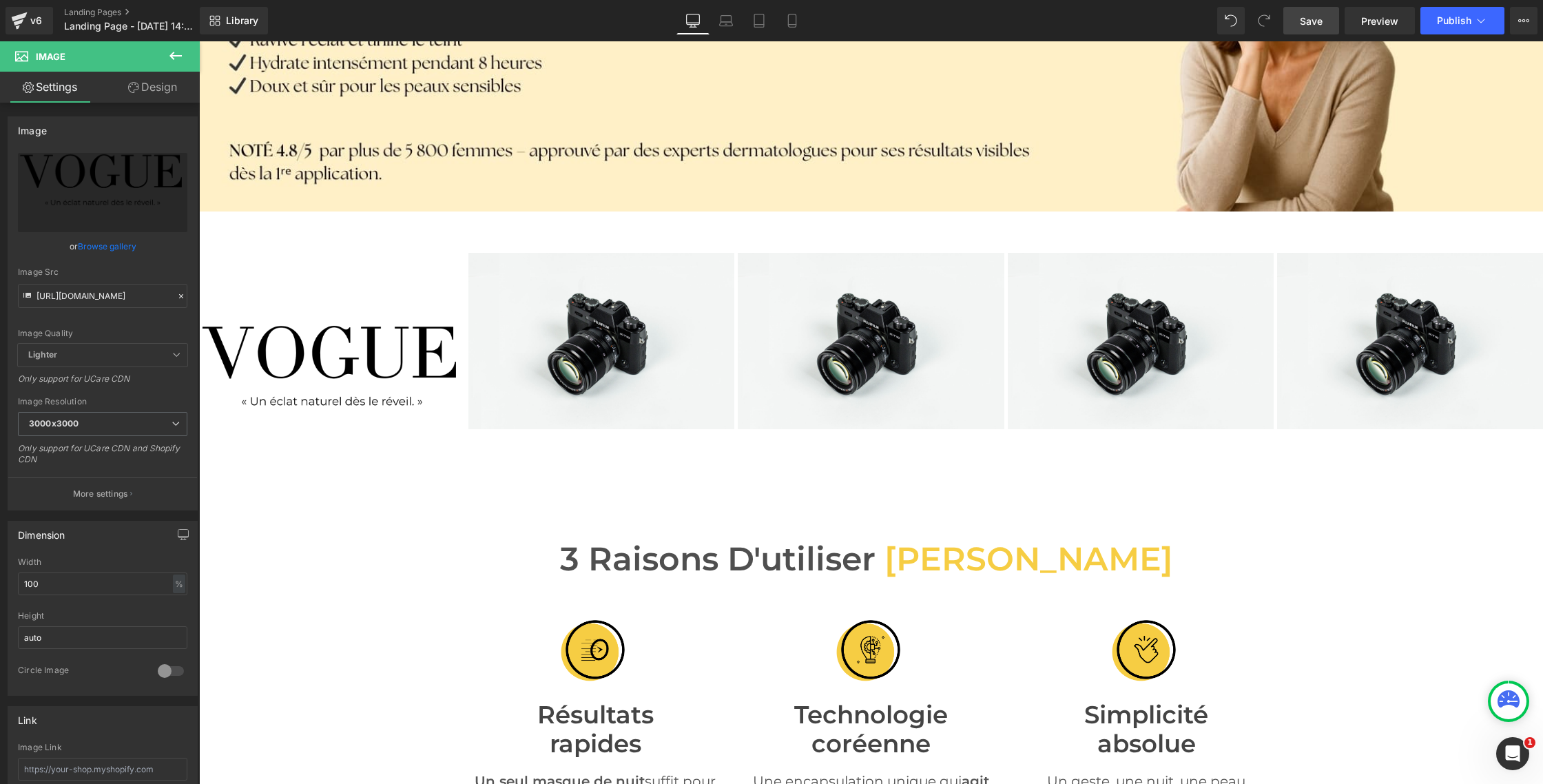
type input "[URL][DOMAIN_NAME]"
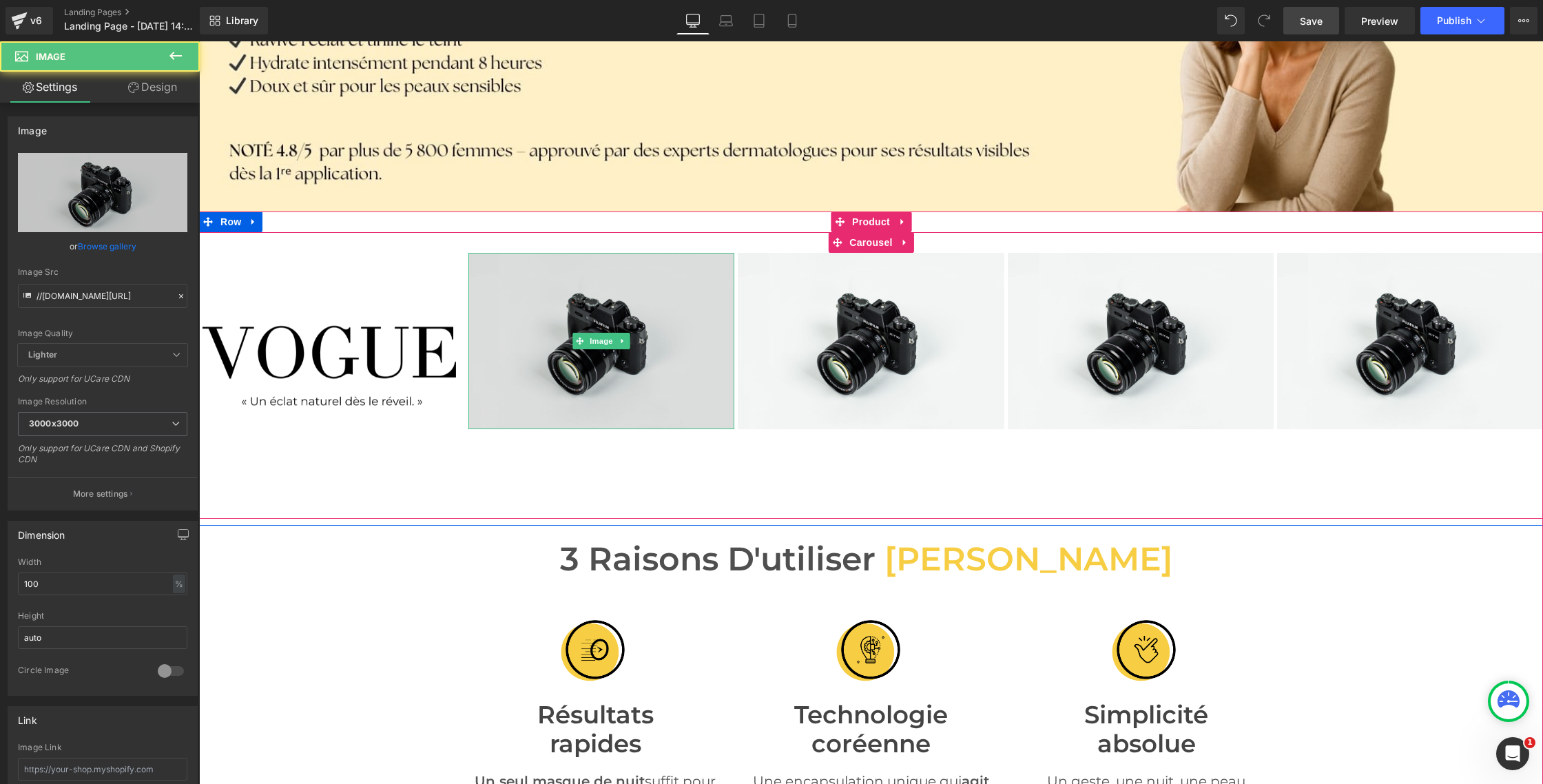
click at [591, 356] on img at bounding box center [601, 341] width 266 height 177
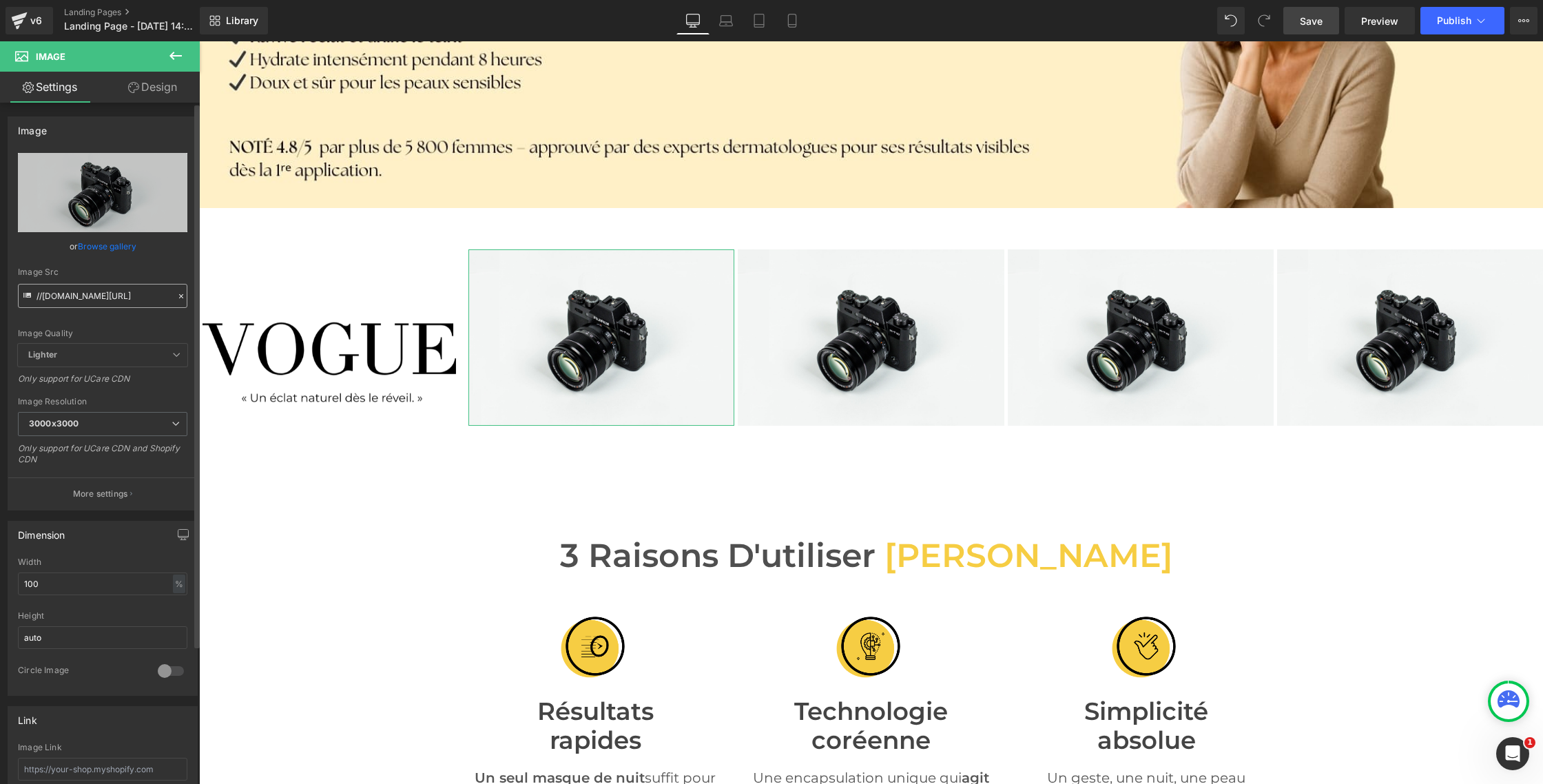
click at [94, 294] on input "//[DOMAIN_NAME][URL]" at bounding box center [103, 296] width 169 height 24
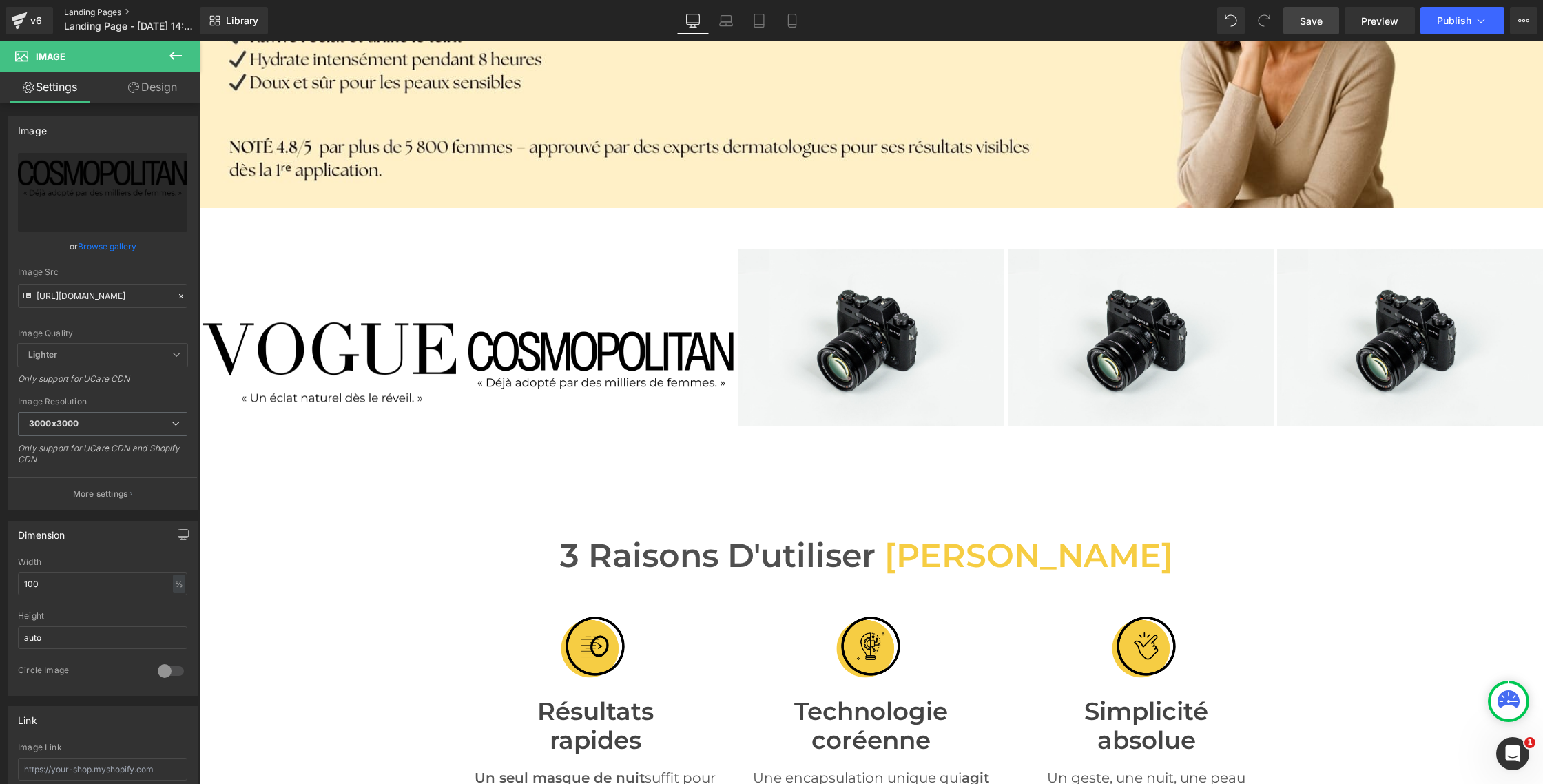
type input "[URL][DOMAIN_NAME]"
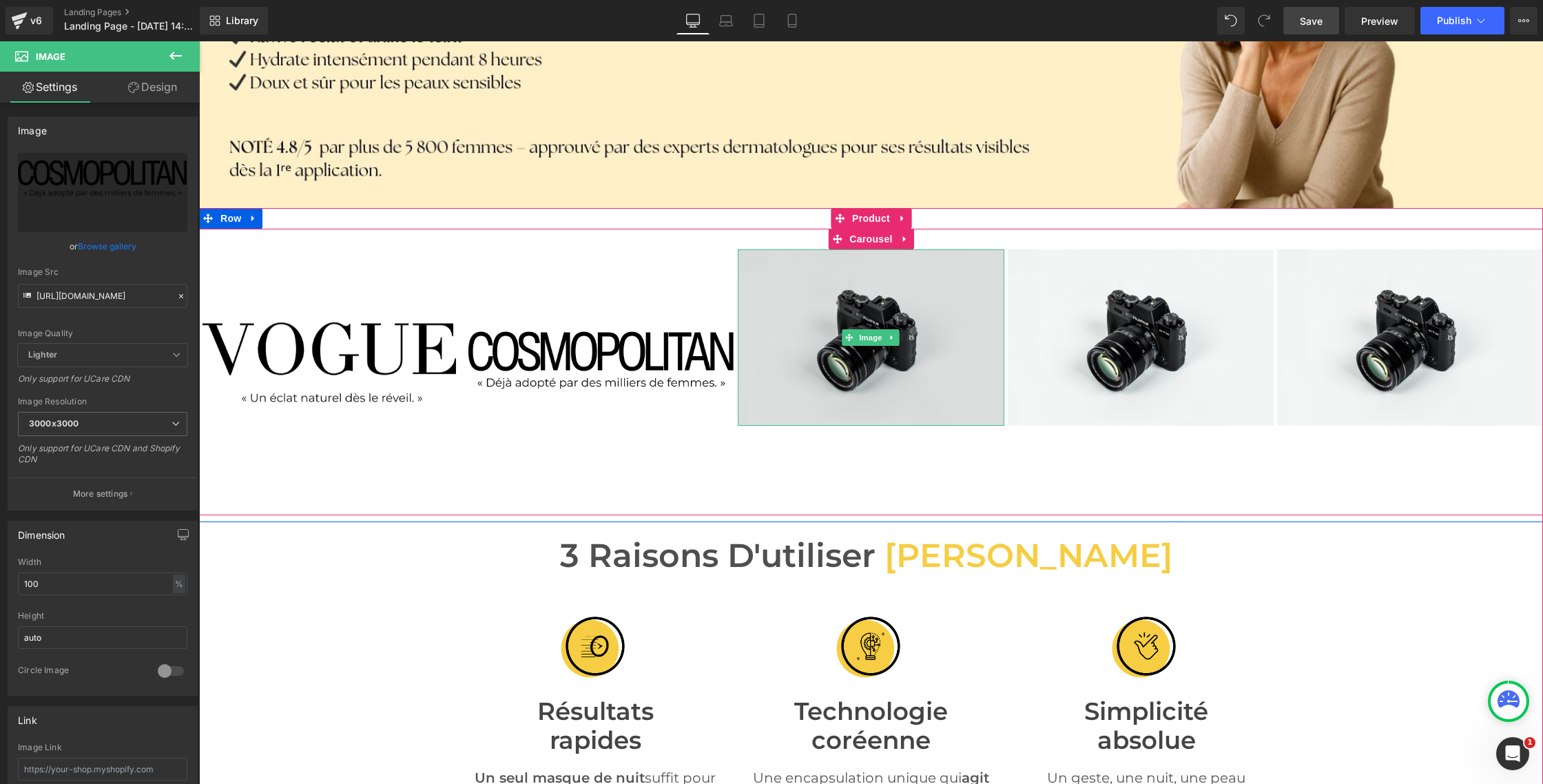
click at [853, 327] on img at bounding box center [871, 337] width 266 height 177
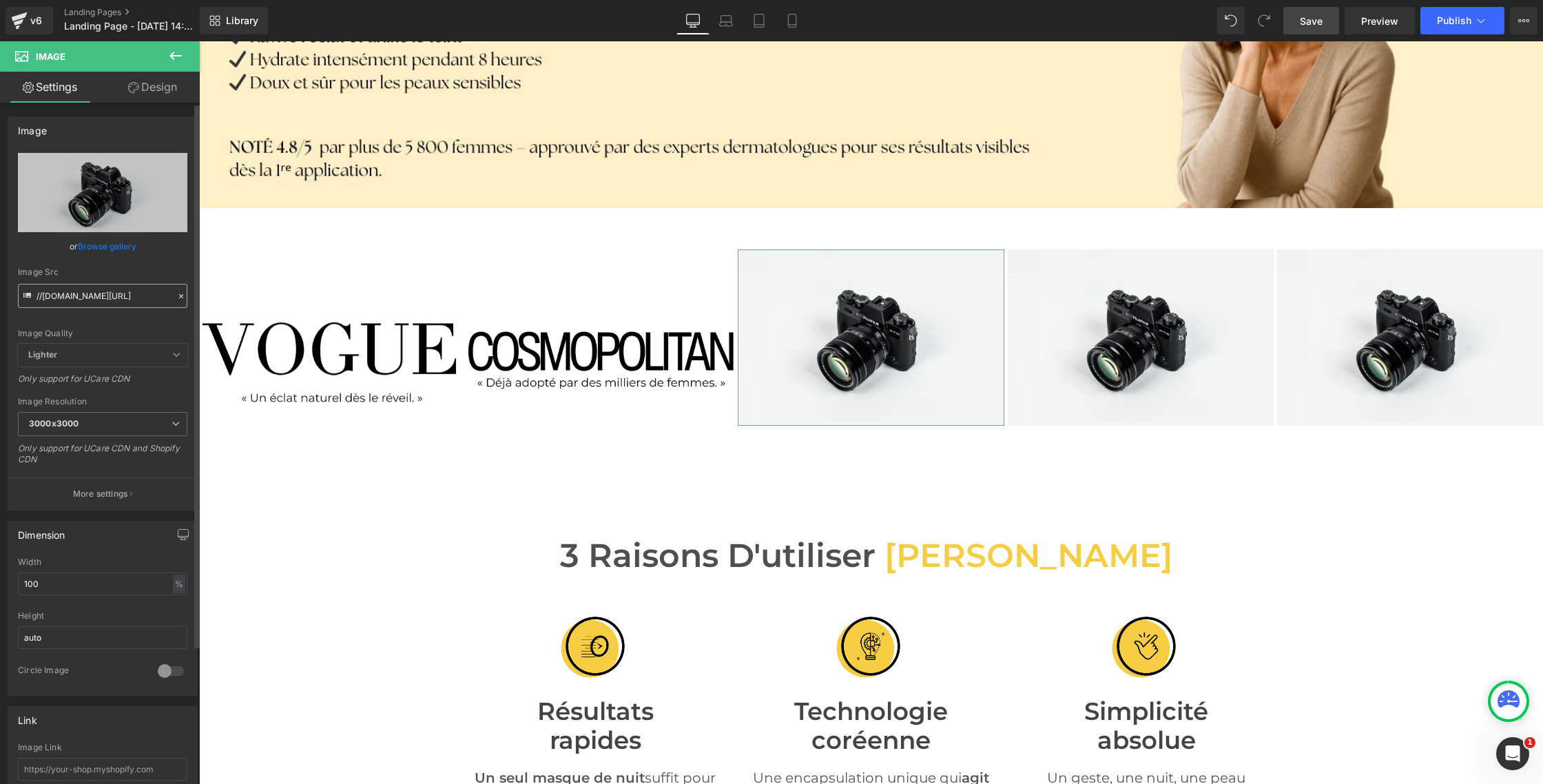
click at [85, 299] on input "//[DOMAIN_NAME][URL]" at bounding box center [103, 296] width 169 height 24
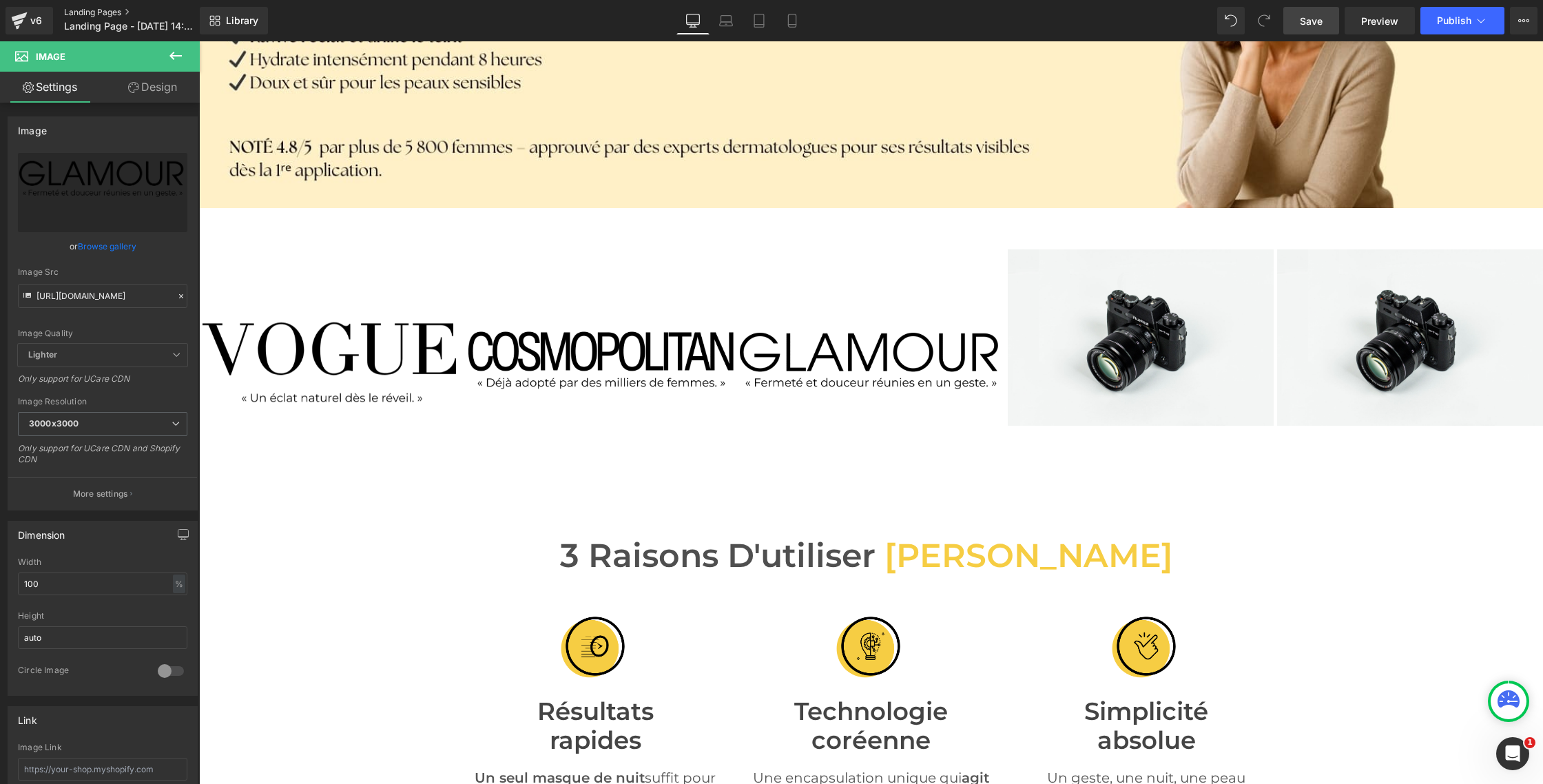
type input "[URL][DOMAIN_NAME]"
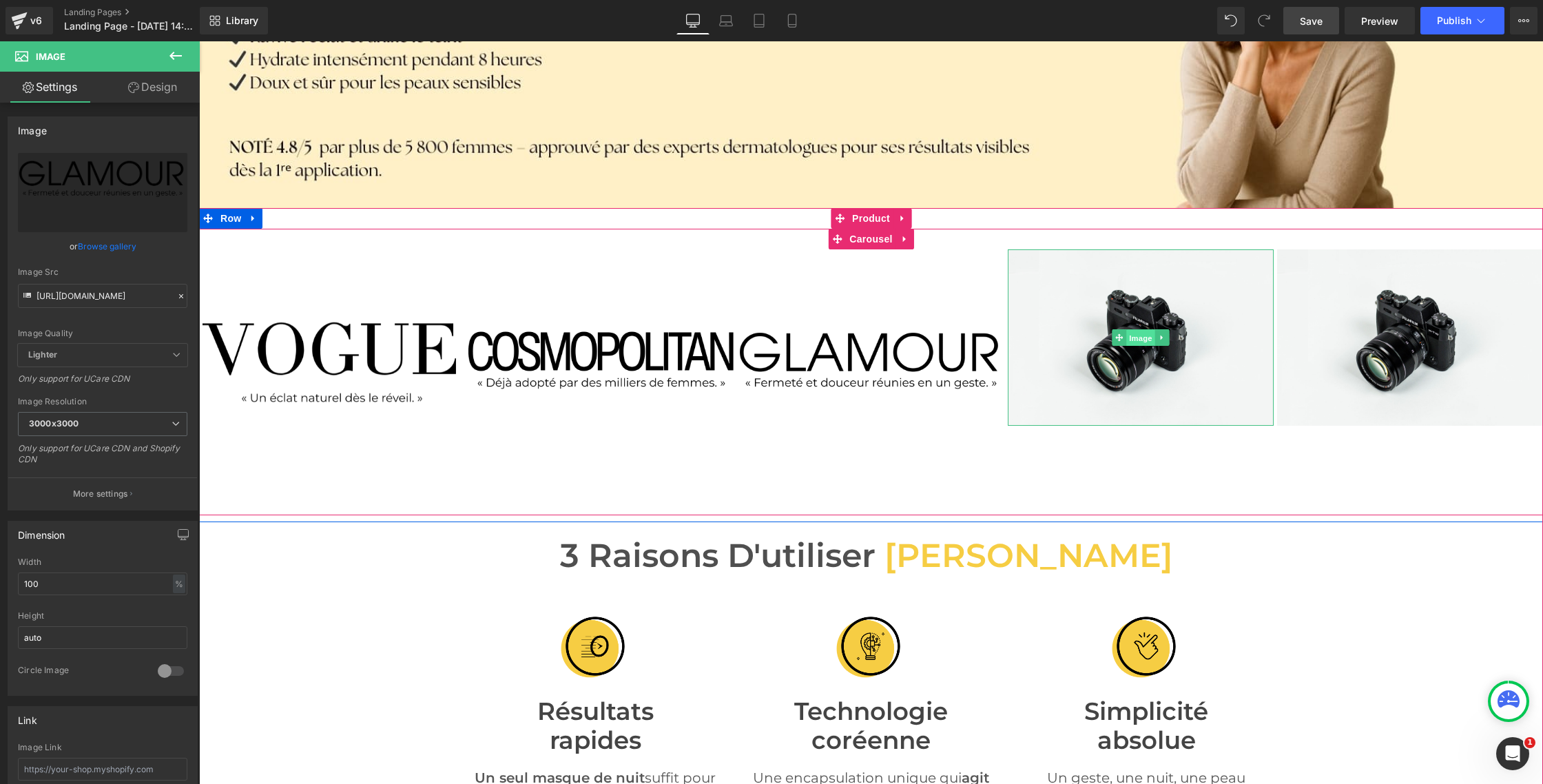
click at [1151, 337] on span "Image" at bounding box center [1141, 337] width 29 height 17
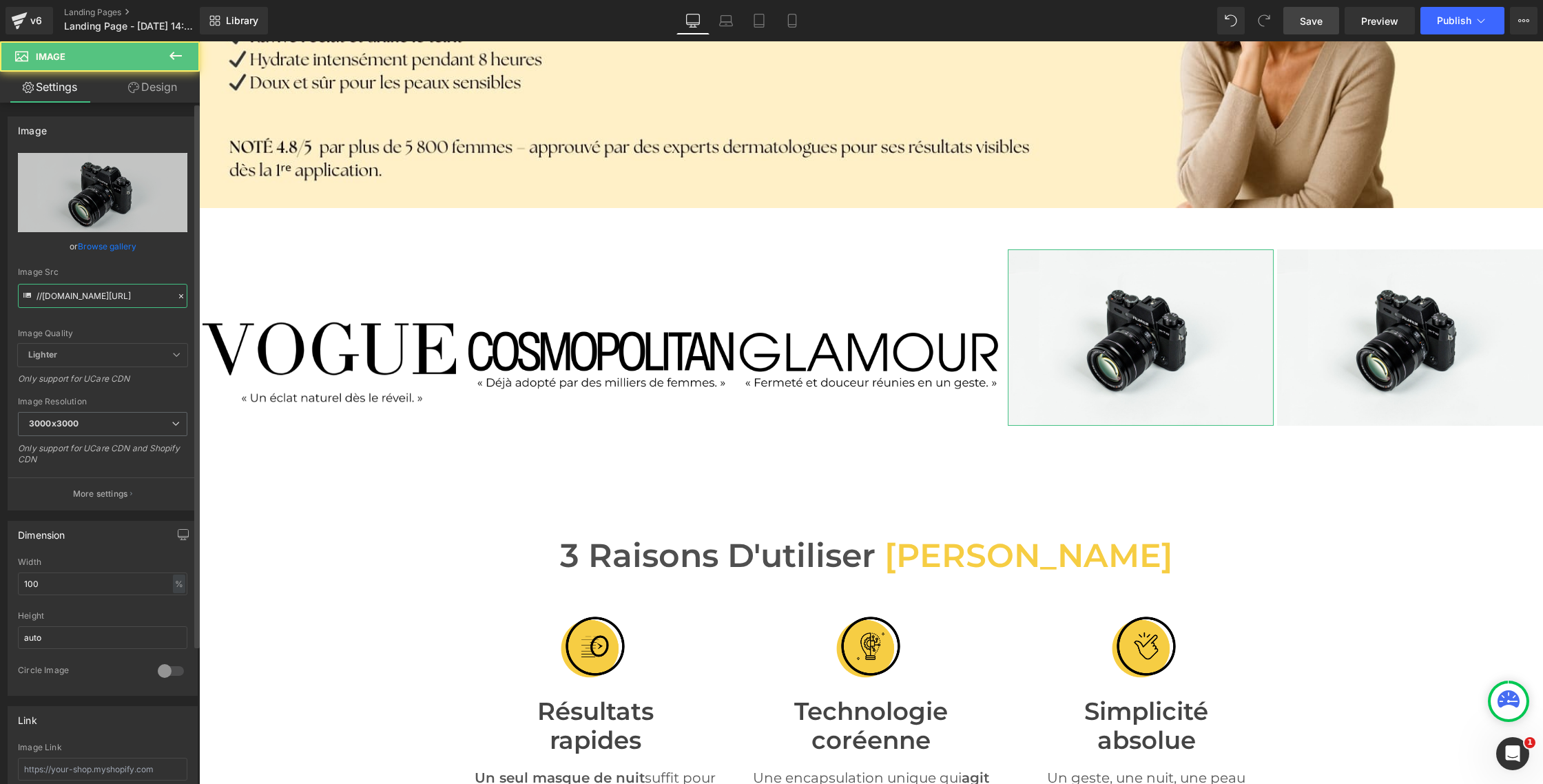
click at [88, 295] on input "//[DOMAIN_NAME][URL]" at bounding box center [103, 296] width 169 height 24
paste input "[URL][DOMAIN_NAME]"
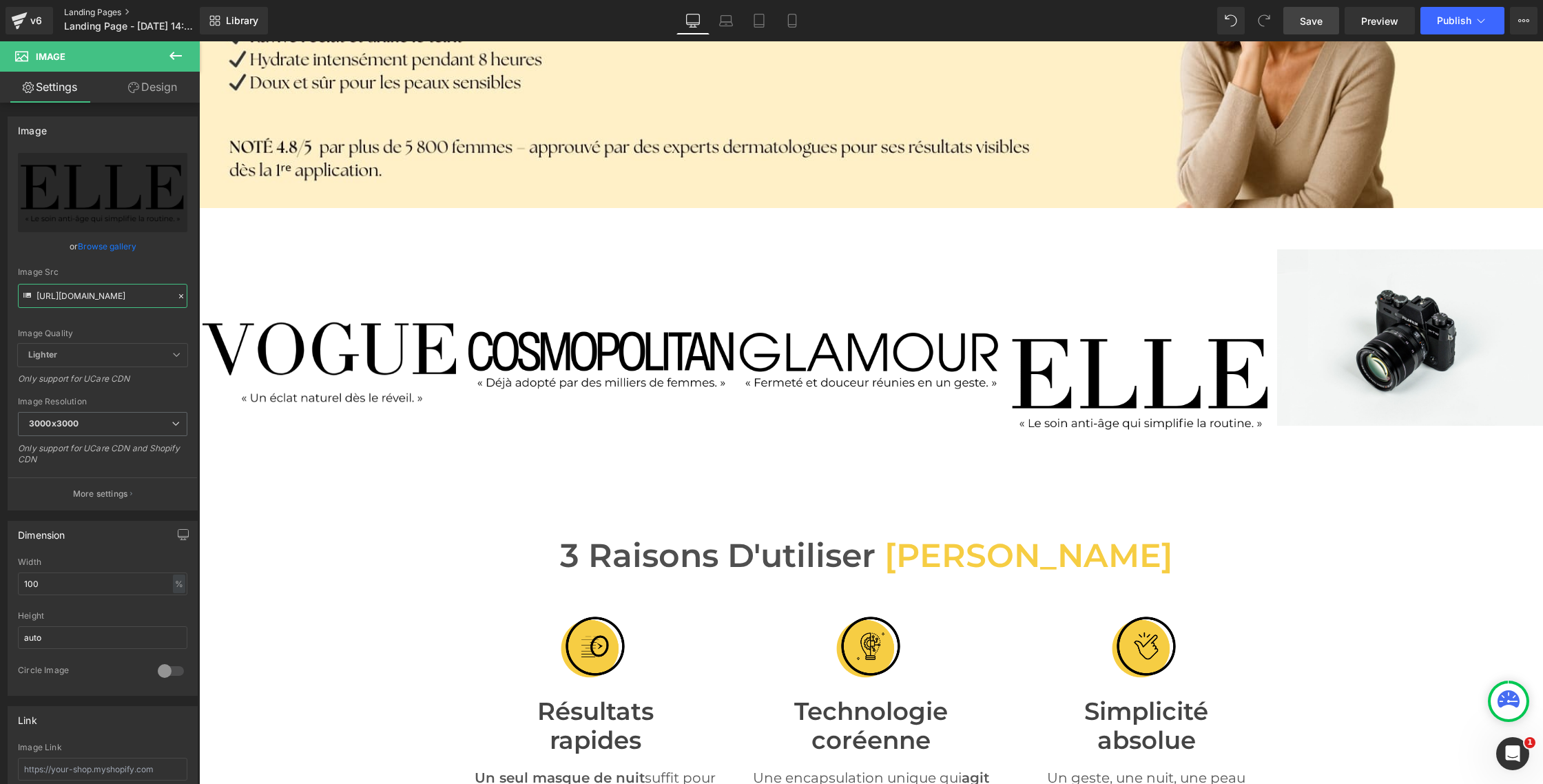
type input "[URL][DOMAIN_NAME]"
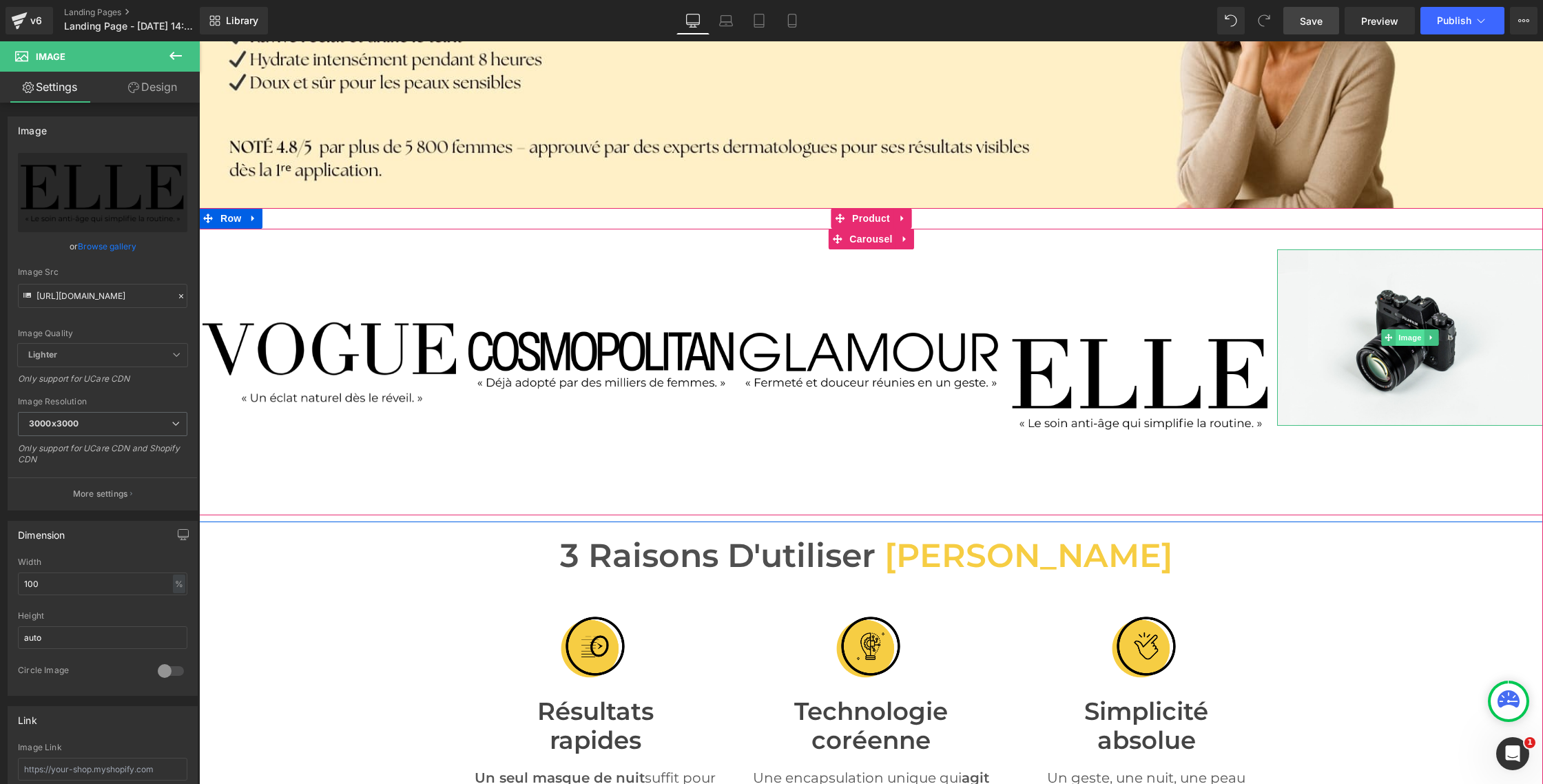
click at [1406, 337] on span "Image" at bounding box center [1410, 337] width 29 height 17
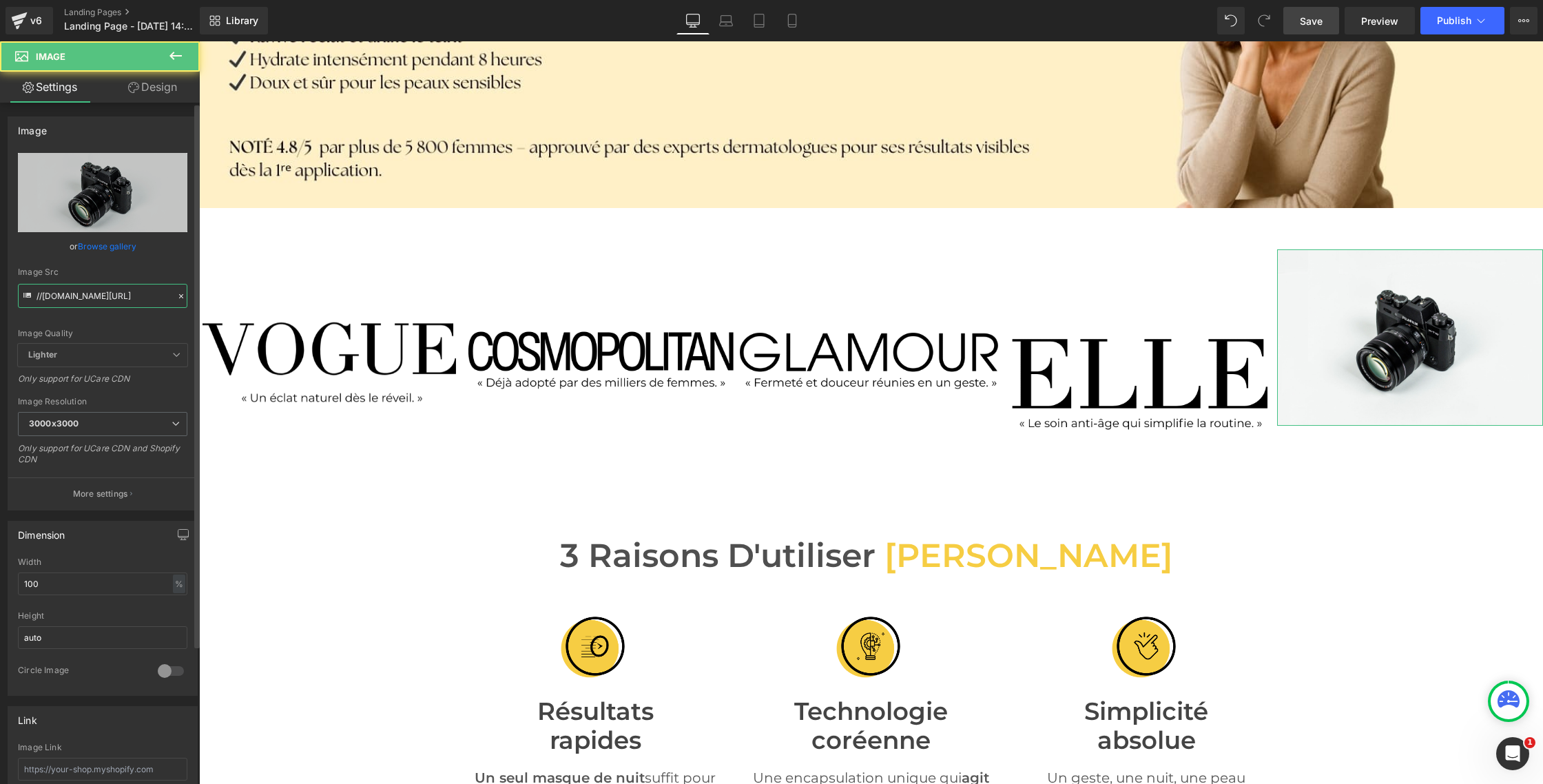
click at [80, 296] on input "//[DOMAIN_NAME][URL]" at bounding box center [103, 296] width 169 height 24
paste input "[URL][DOMAIN_NAME]"
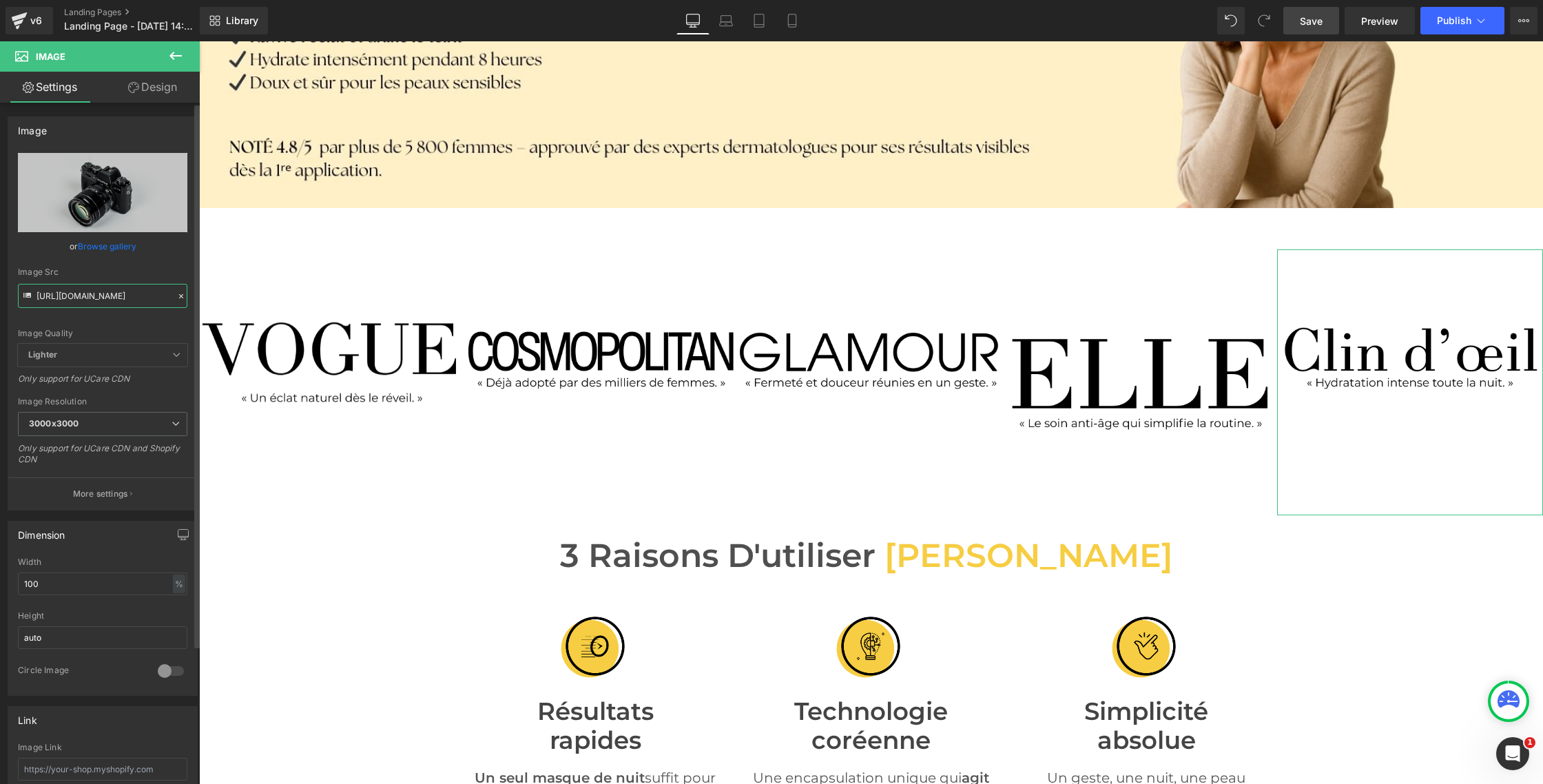
type input "[URL][DOMAIN_NAME]"
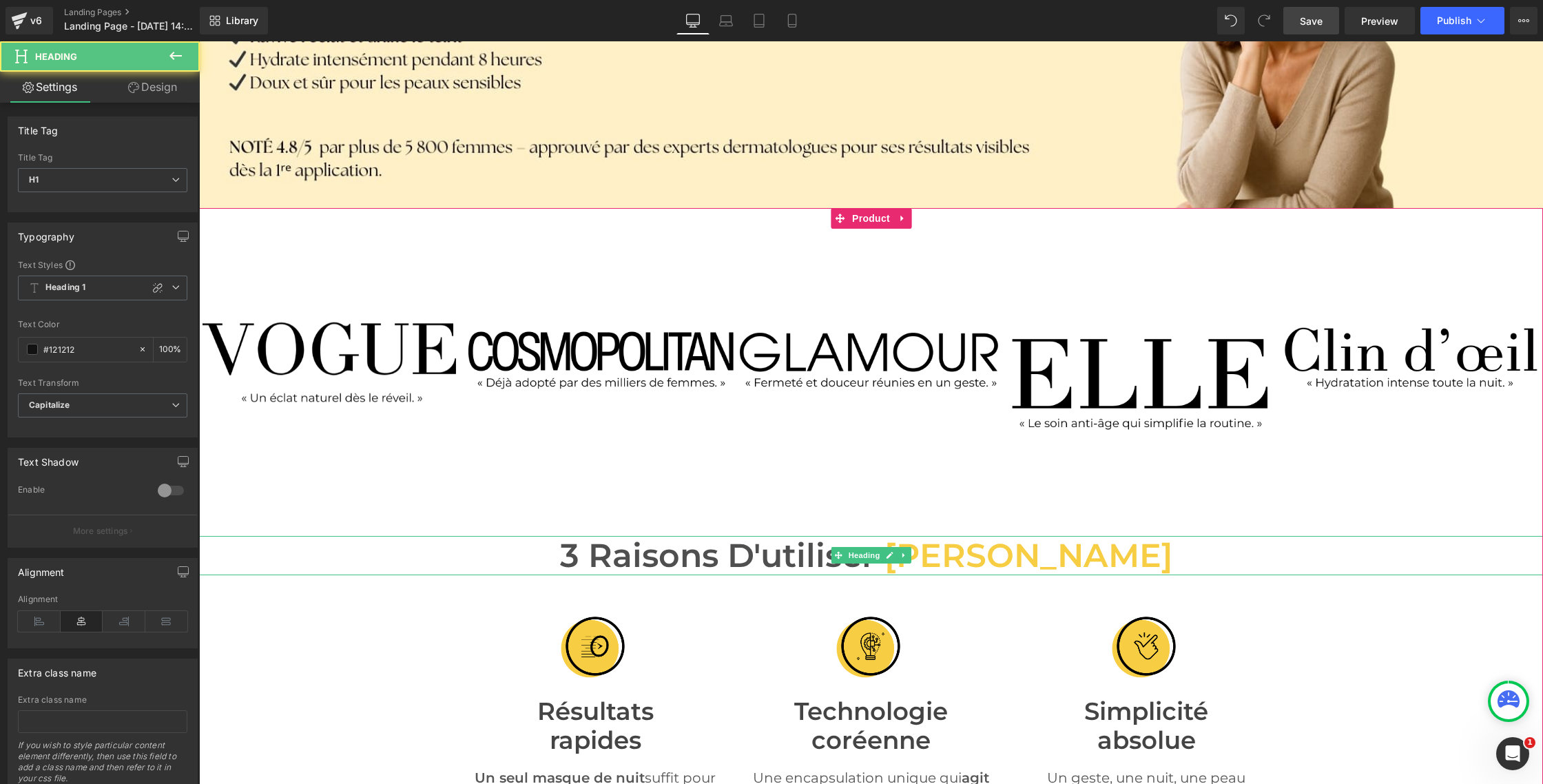
click at [317, 560] on h1 "3 Raisons d'utiliser [PERSON_NAME]" at bounding box center [871, 556] width 1344 height 39
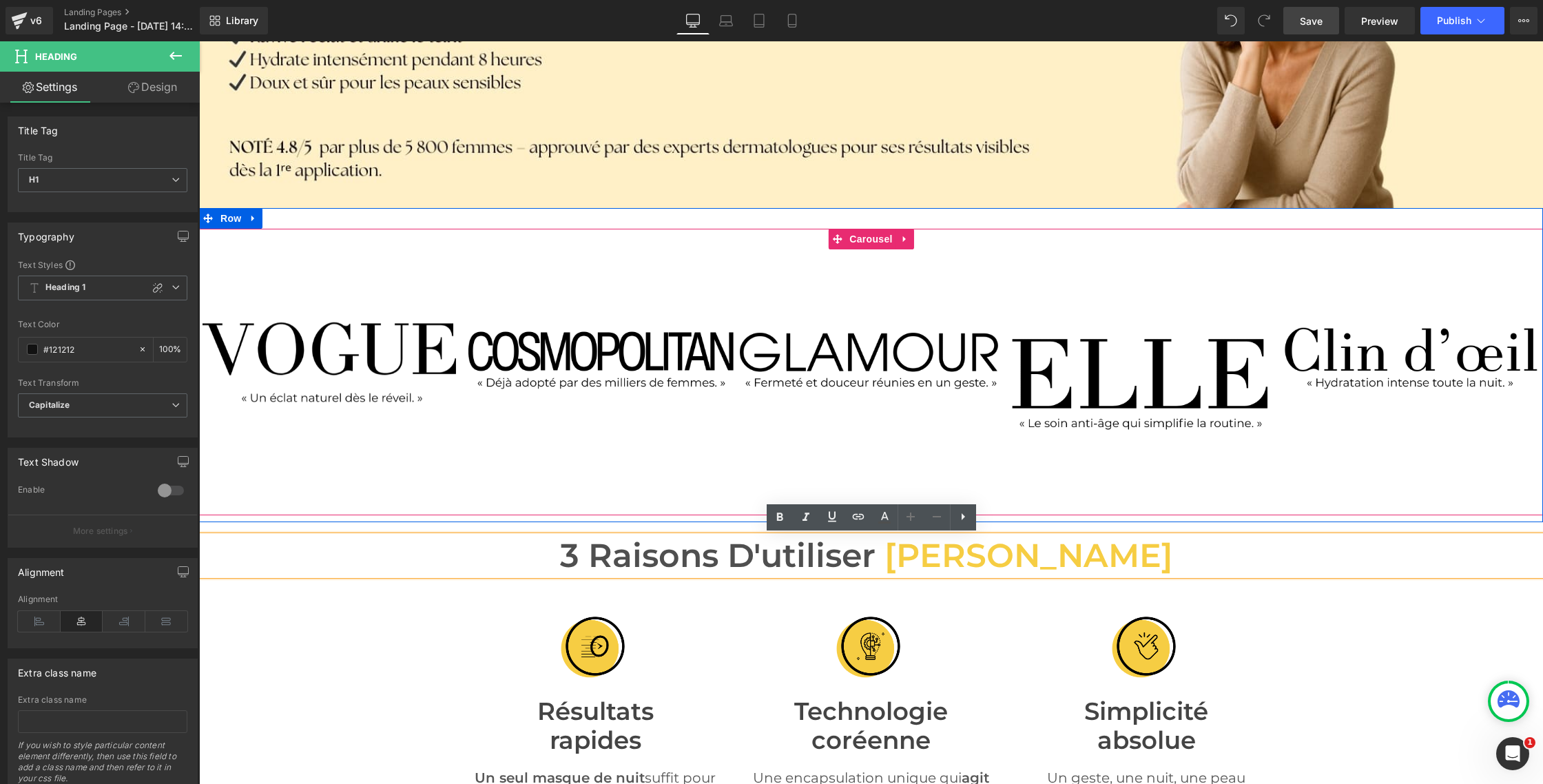
drag, startPoint x: 870, startPoint y: 233, endPoint x: 816, endPoint y: 233, distance: 54.0
click at [870, 233] on span "Carousel" at bounding box center [870, 239] width 50 height 21
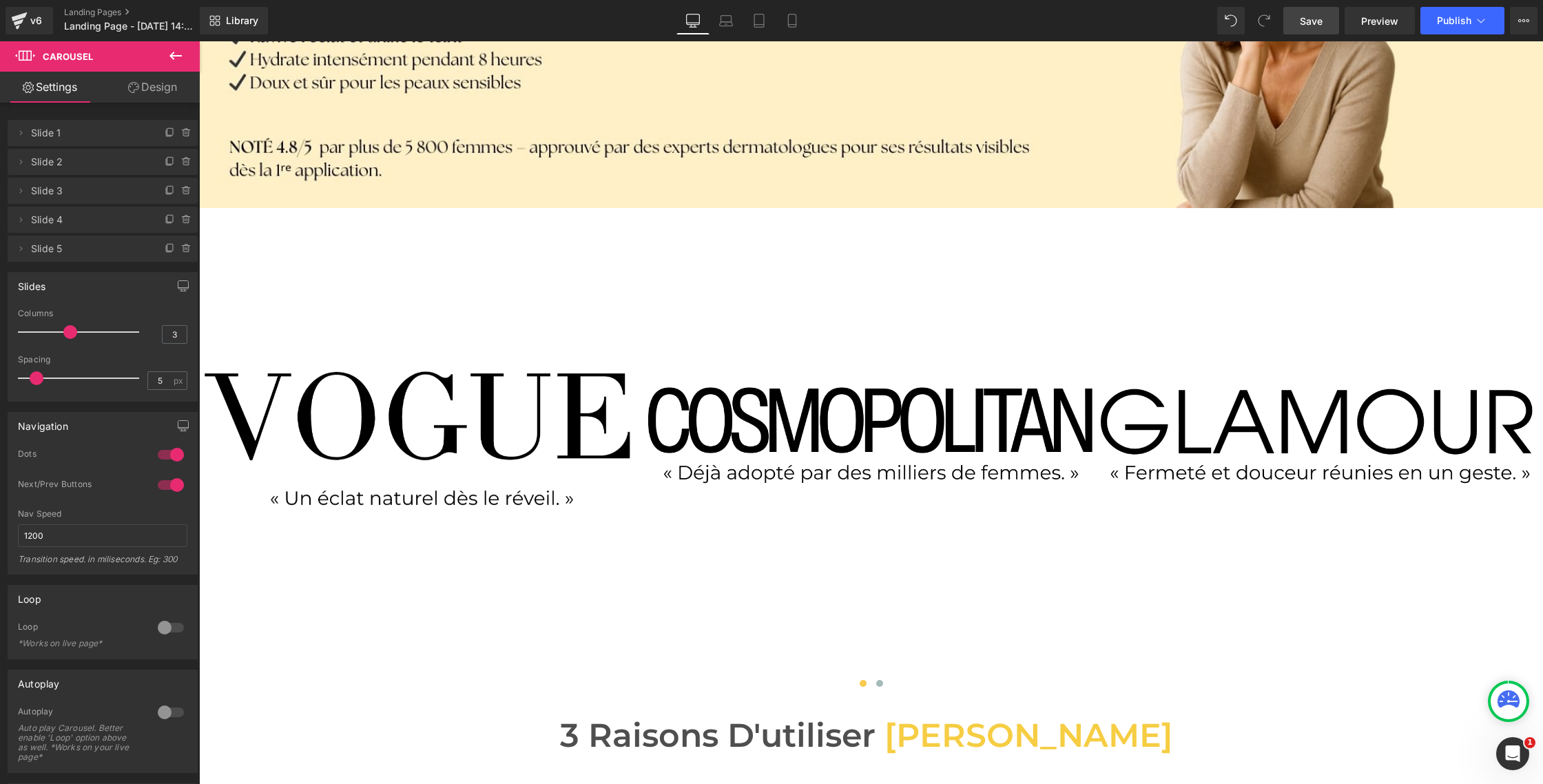
drag, startPoint x: 111, startPoint y: 335, endPoint x: 62, endPoint y: 327, distance: 49.6
click at [63, 327] on span at bounding box center [70, 332] width 14 height 14
type input "6"
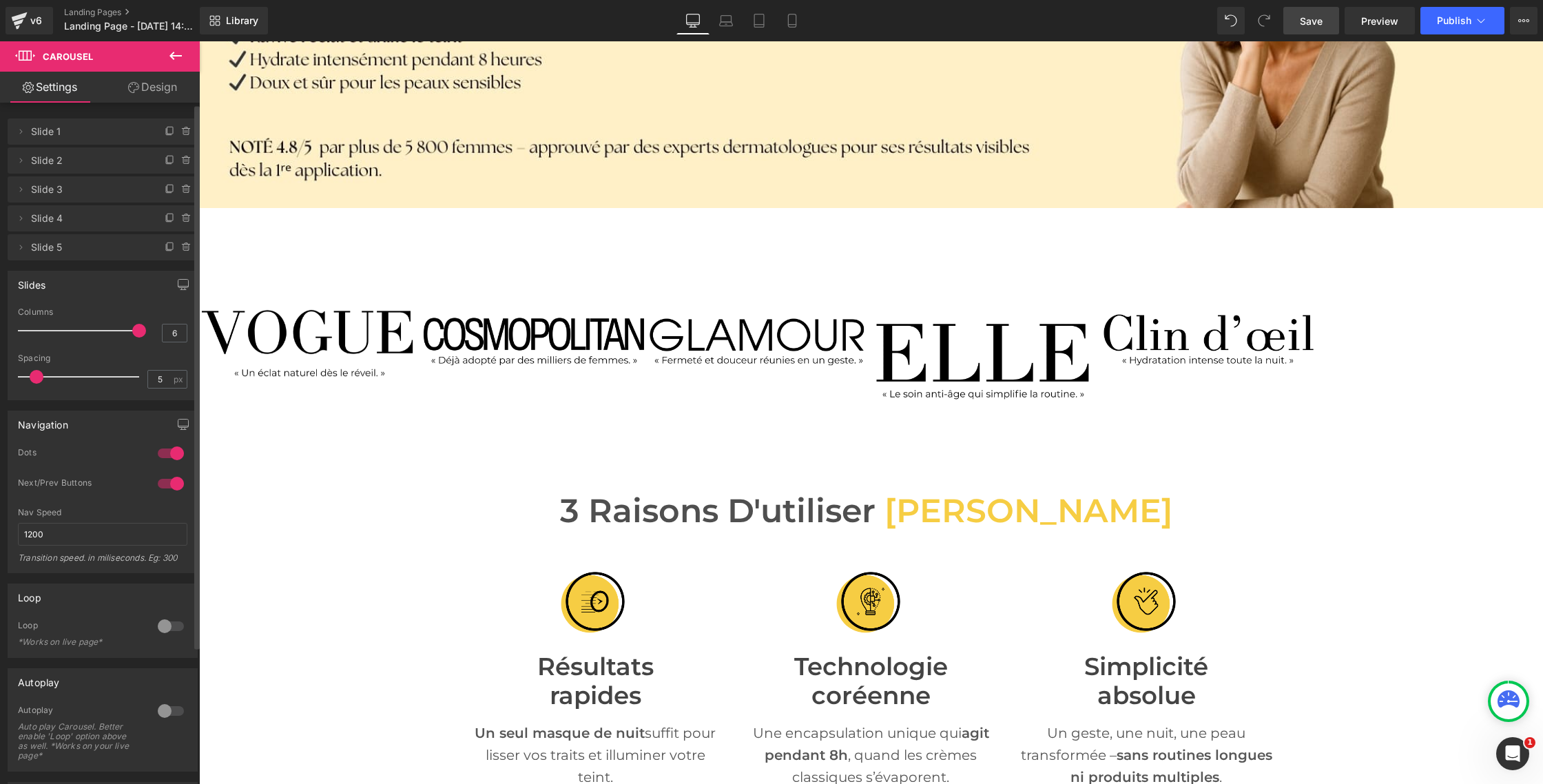
drag, startPoint x: 70, startPoint y: 330, endPoint x: 145, endPoint y: 330, distance: 75.0
click at [145, 330] on div "Columns 6" at bounding box center [103, 330] width 169 height 46
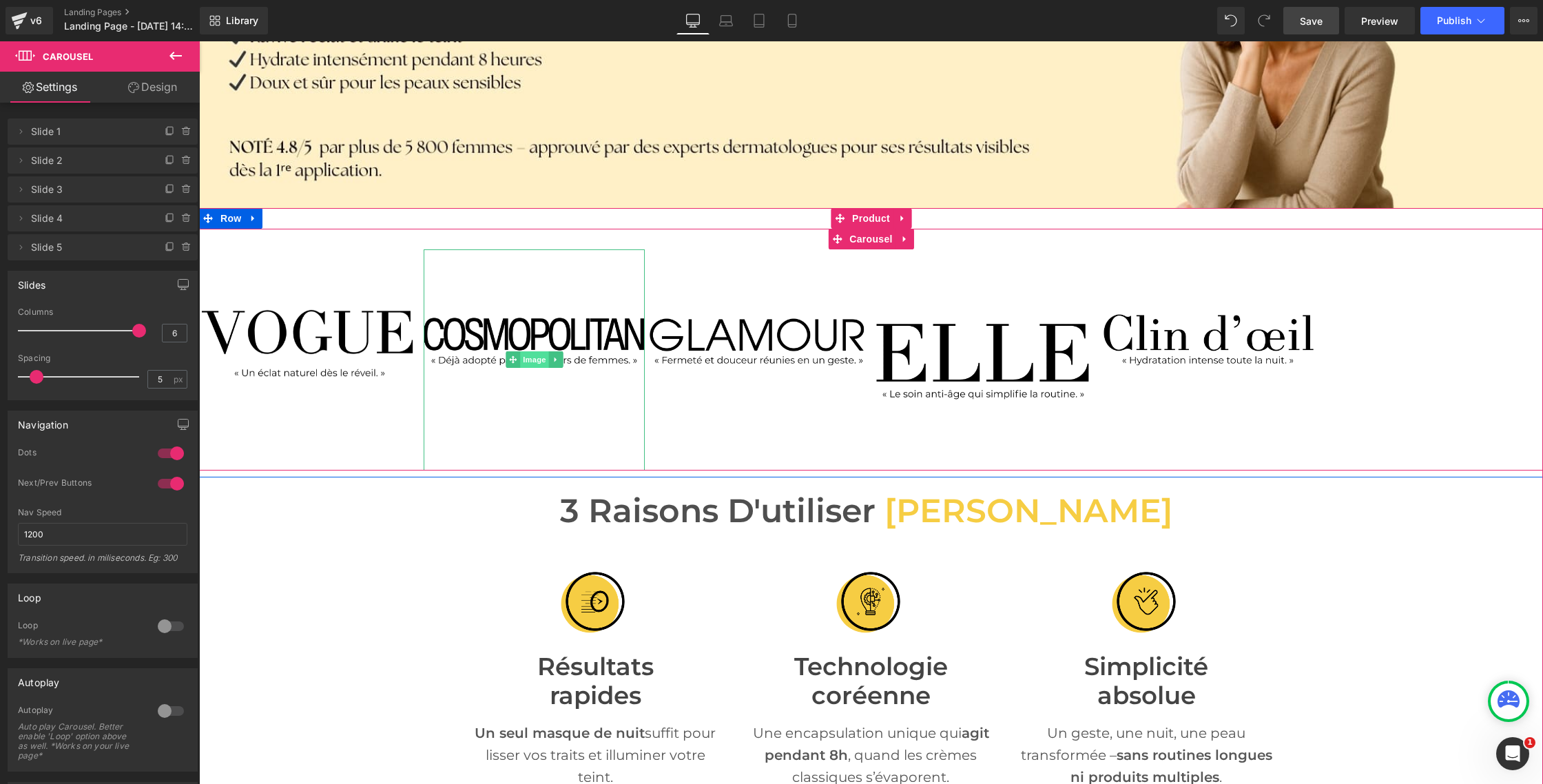
click at [531, 358] on span "Image" at bounding box center [534, 359] width 29 height 17
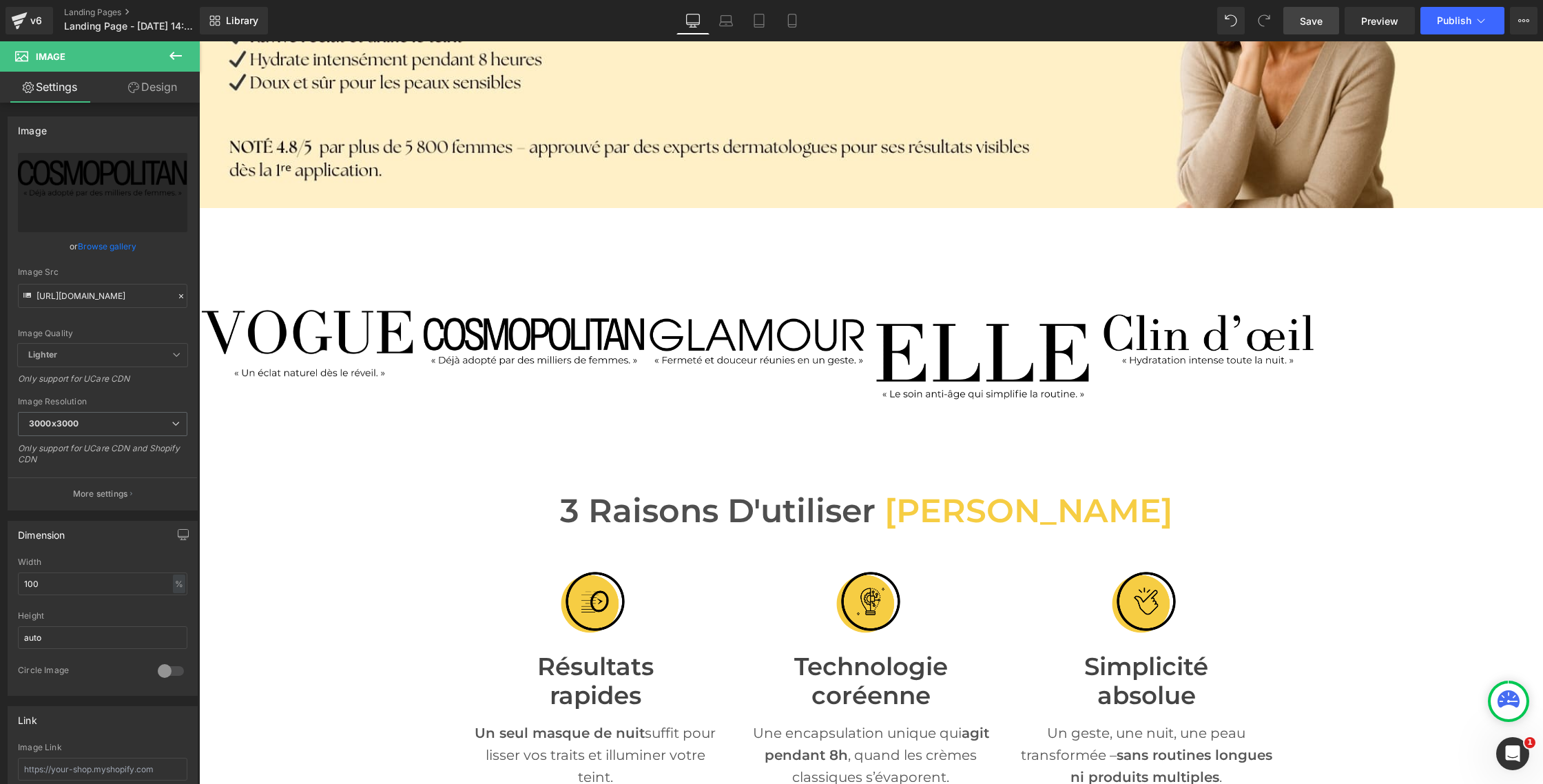
click at [179, 55] on icon at bounding box center [175, 56] width 12 height 9
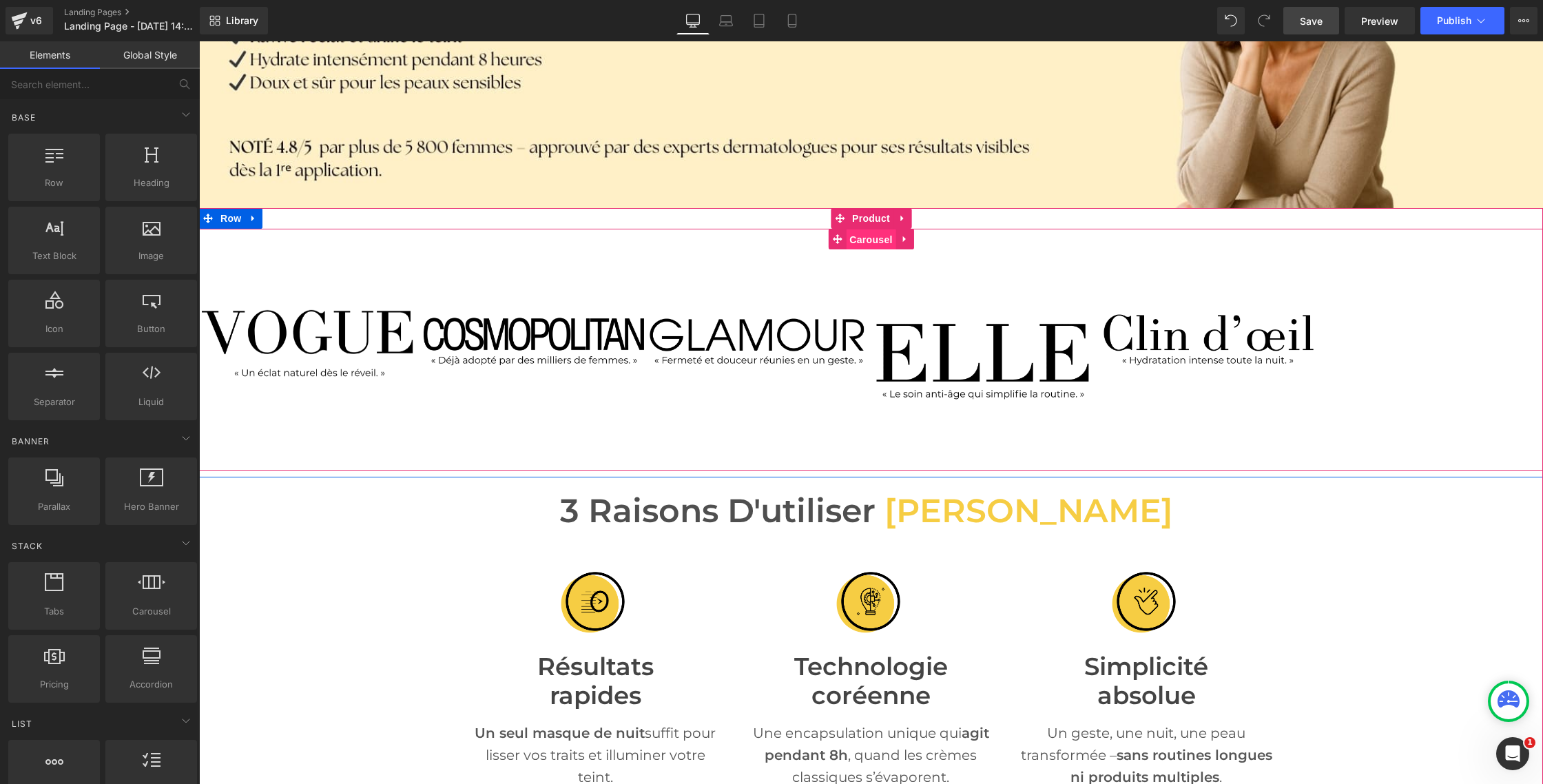
click at [860, 236] on span "Carousel" at bounding box center [870, 240] width 50 height 21
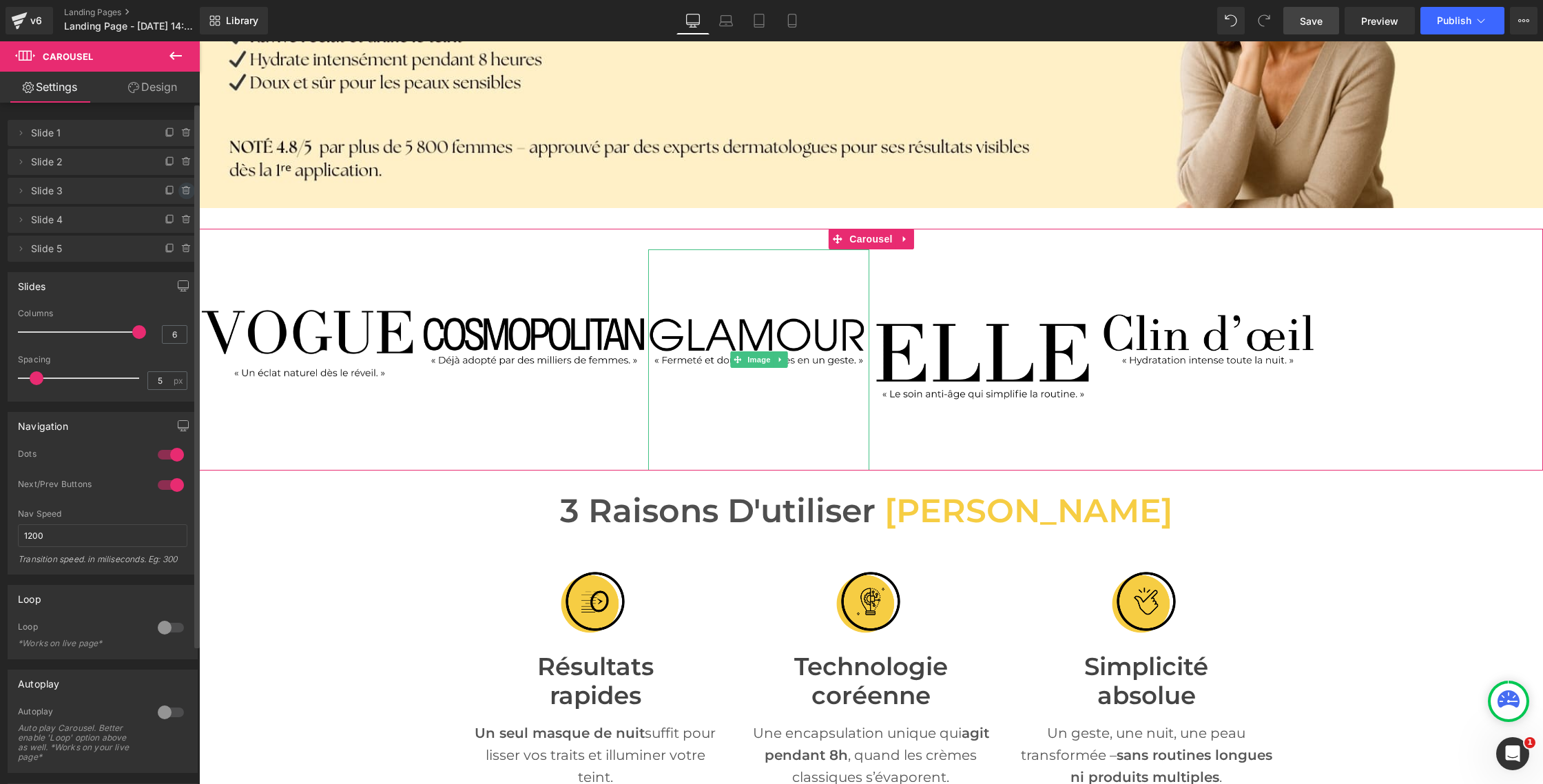
click at [185, 191] on icon at bounding box center [185, 191] width 0 height 3
click at [179, 191] on button "Delete" at bounding box center [172, 191] width 43 height 18
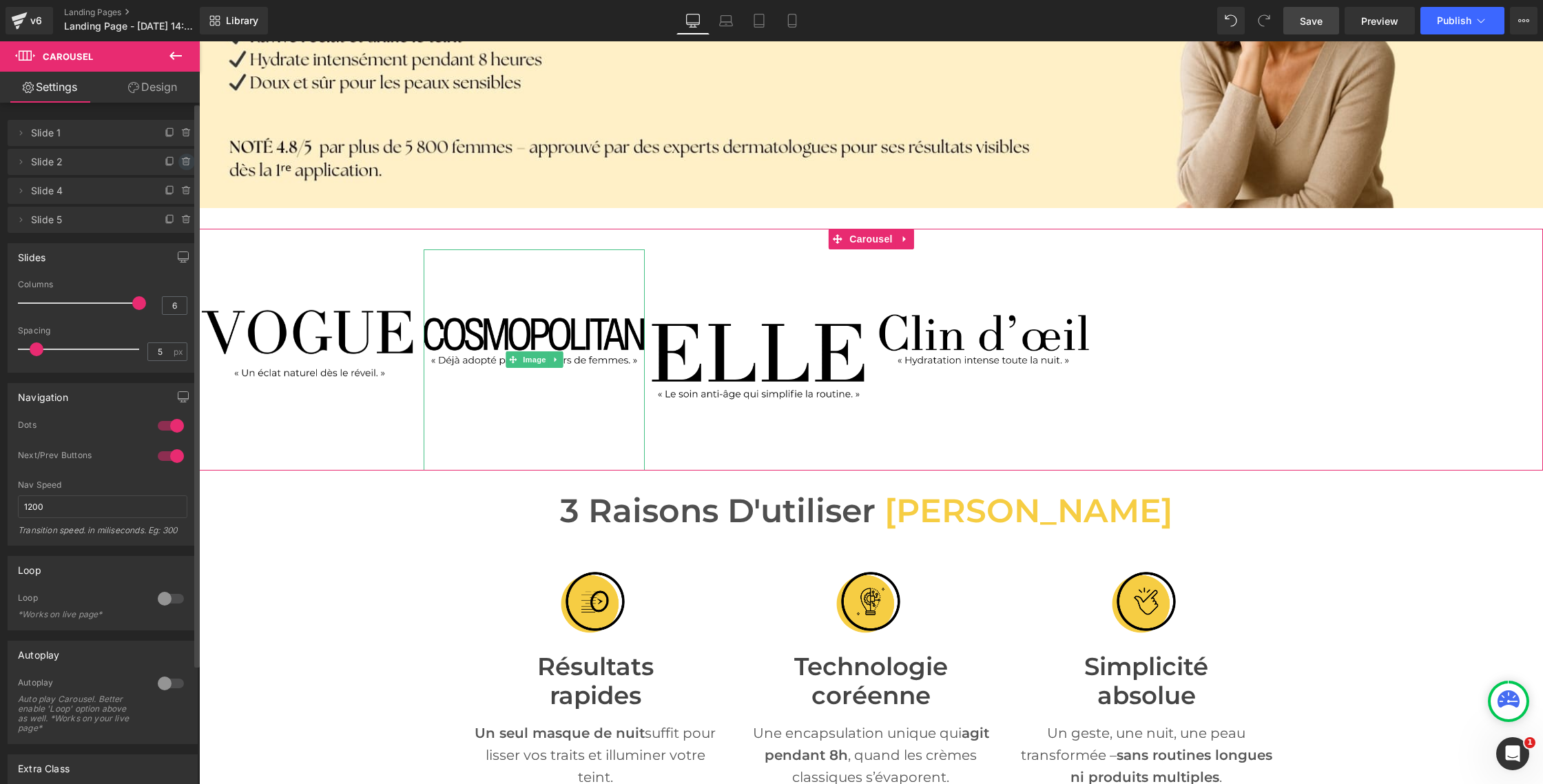
click at [181, 162] on icon at bounding box center [186, 162] width 11 height 11
click at [179, 162] on button "Delete" at bounding box center [172, 162] width 43 height 18
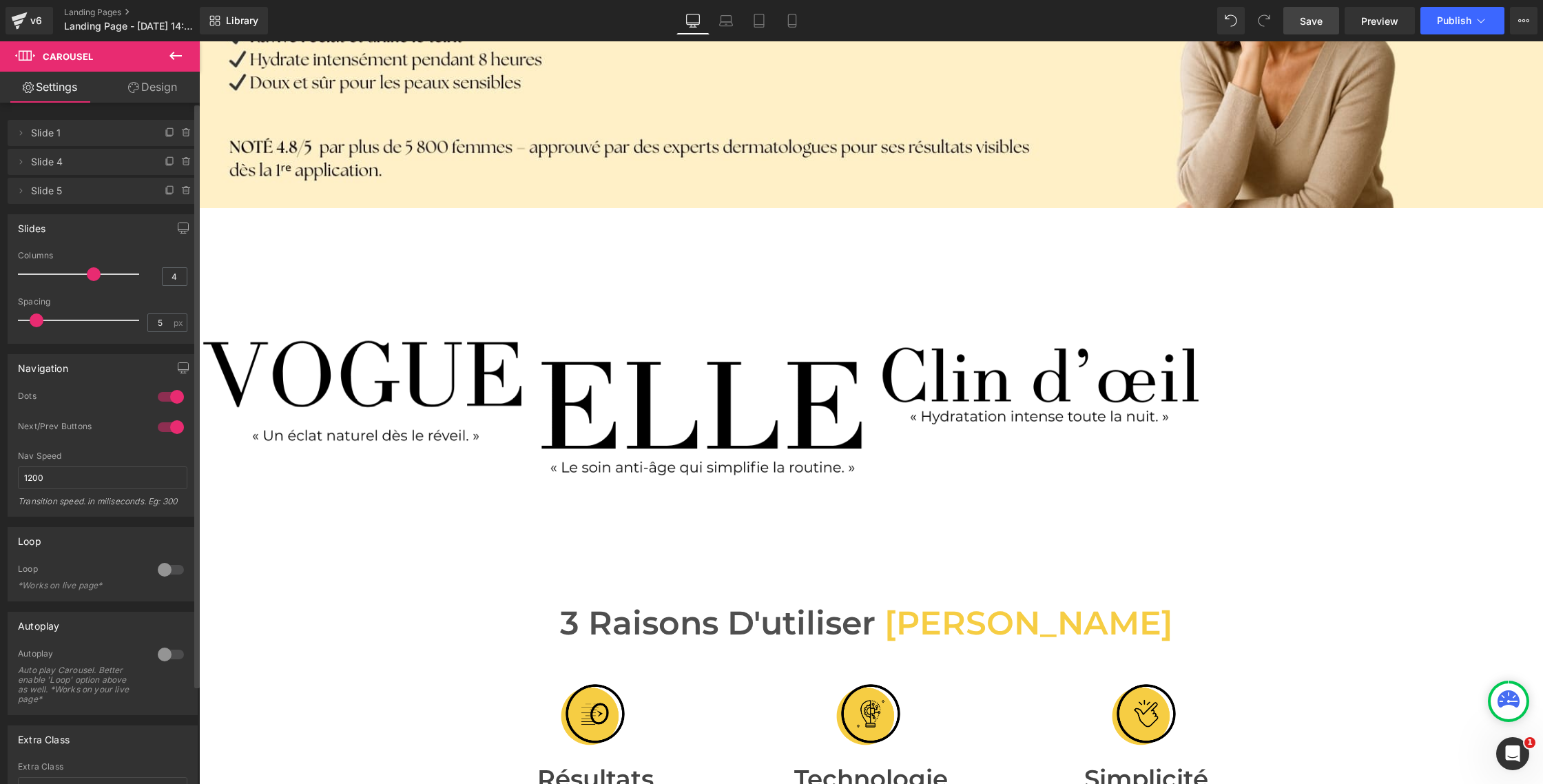
type input "3"
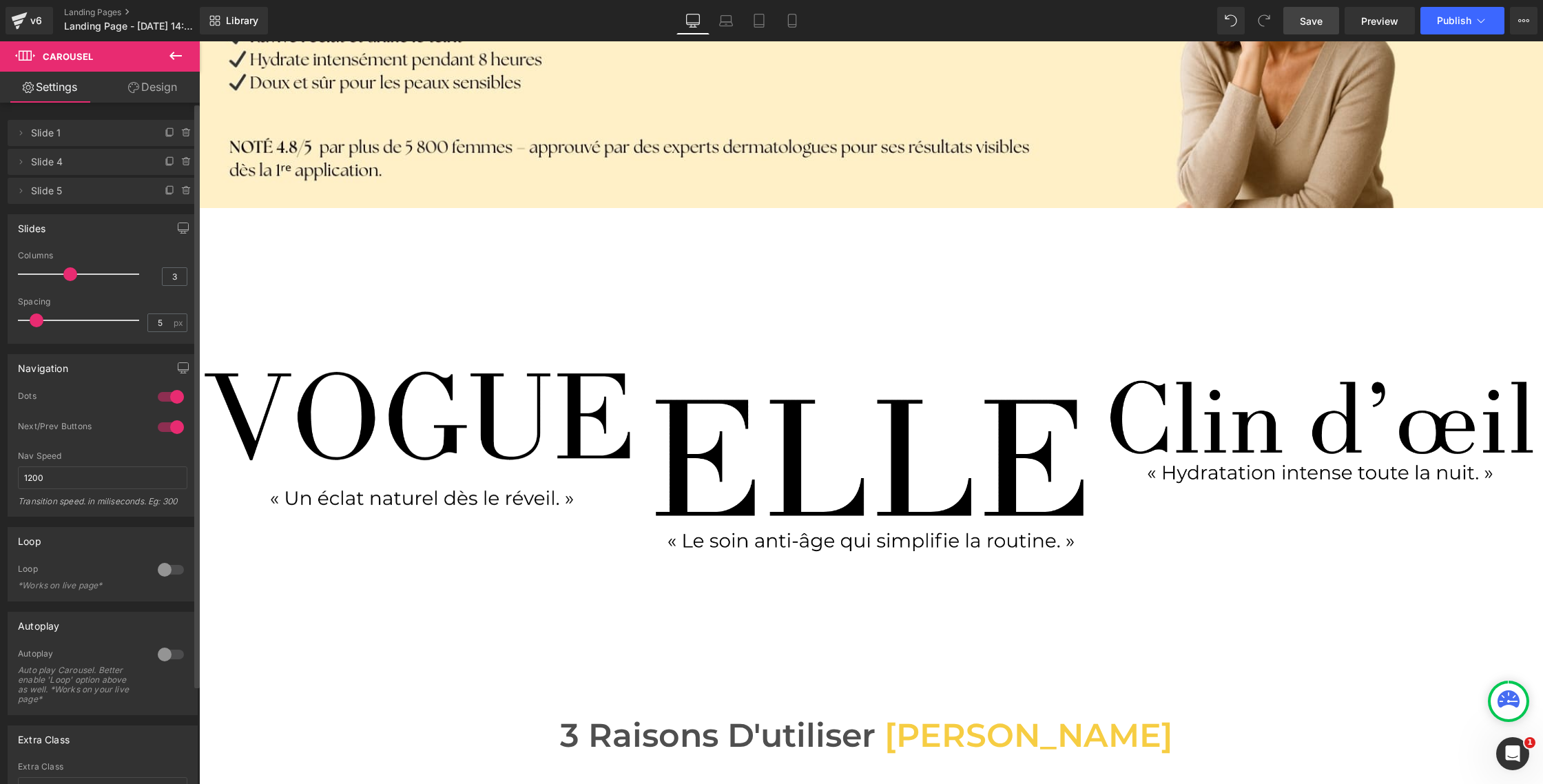
drag, startPoint x: 130, startPoint y: 271, endPoint x: 65, endPoint y: 269, distance: 65.0
click at [65, 269] on span at bounding box center [70, 274] width 14 height 14
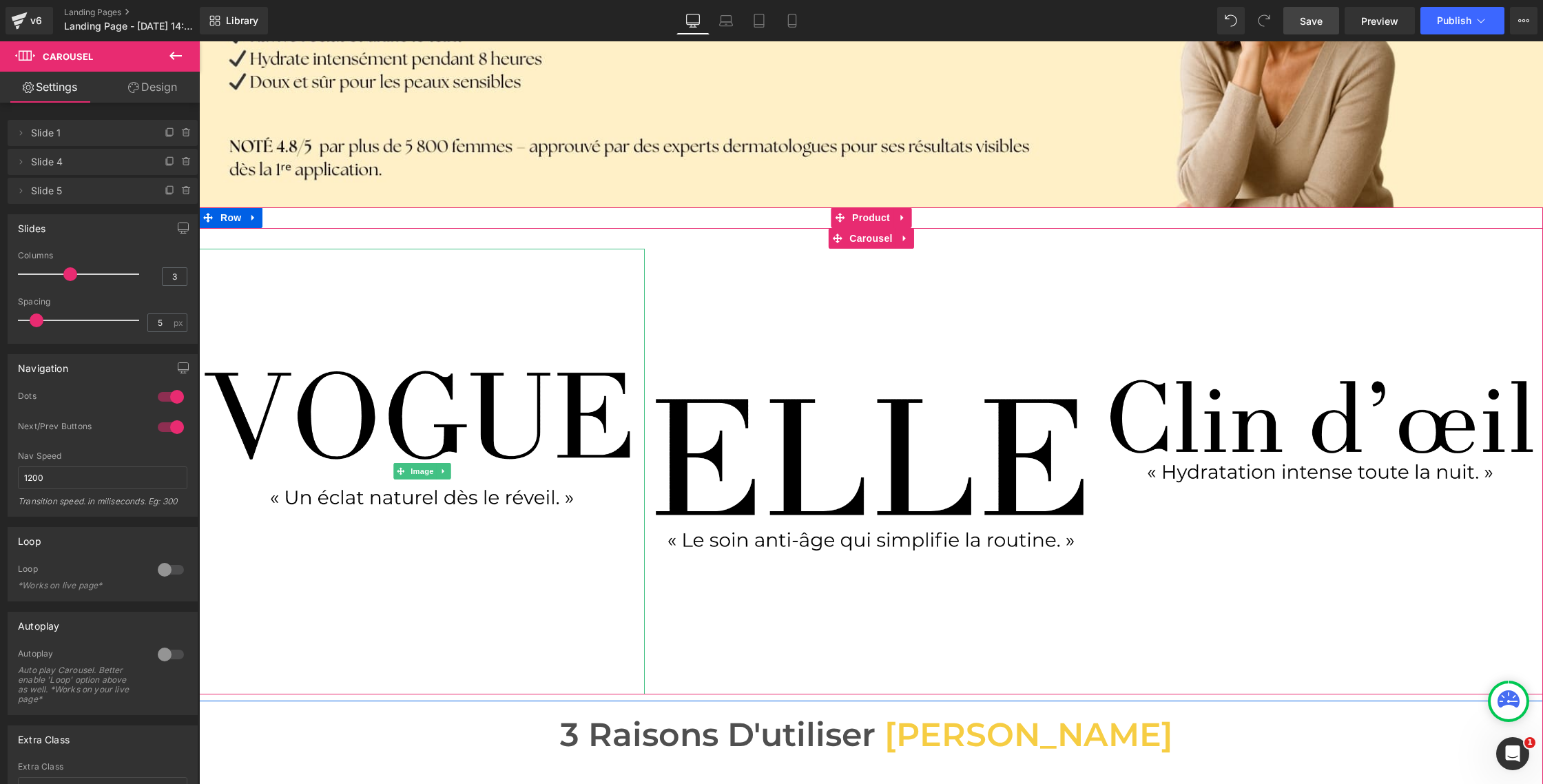
scroll to position [301, 0]
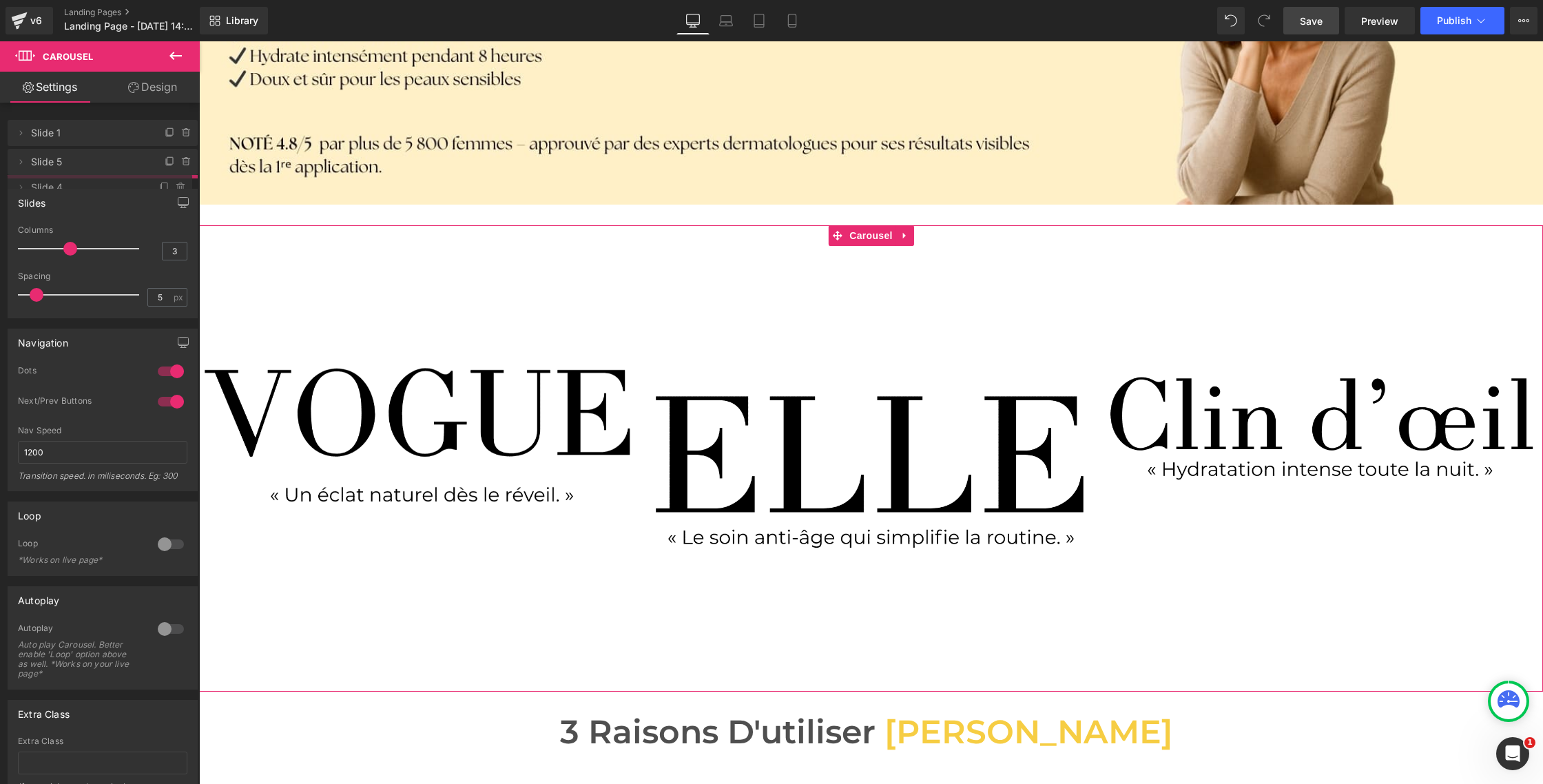
drag, startPoint x: 86, startPoint y: 161, endPoint x: 88, endPoint y: 186, distance: 25.1
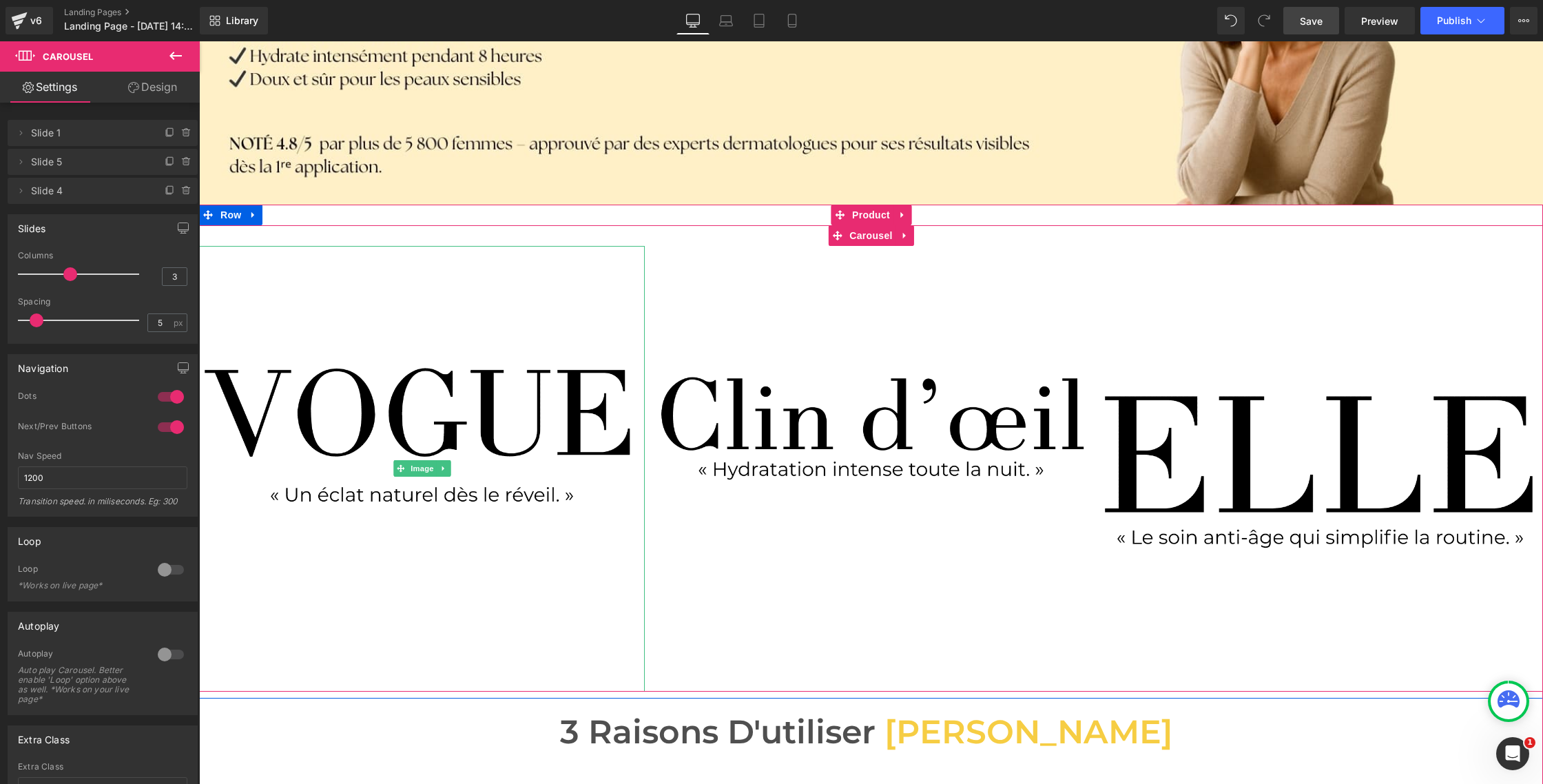
click at [521, 523] on img at bounding box center [421, 469] width 446 height 446
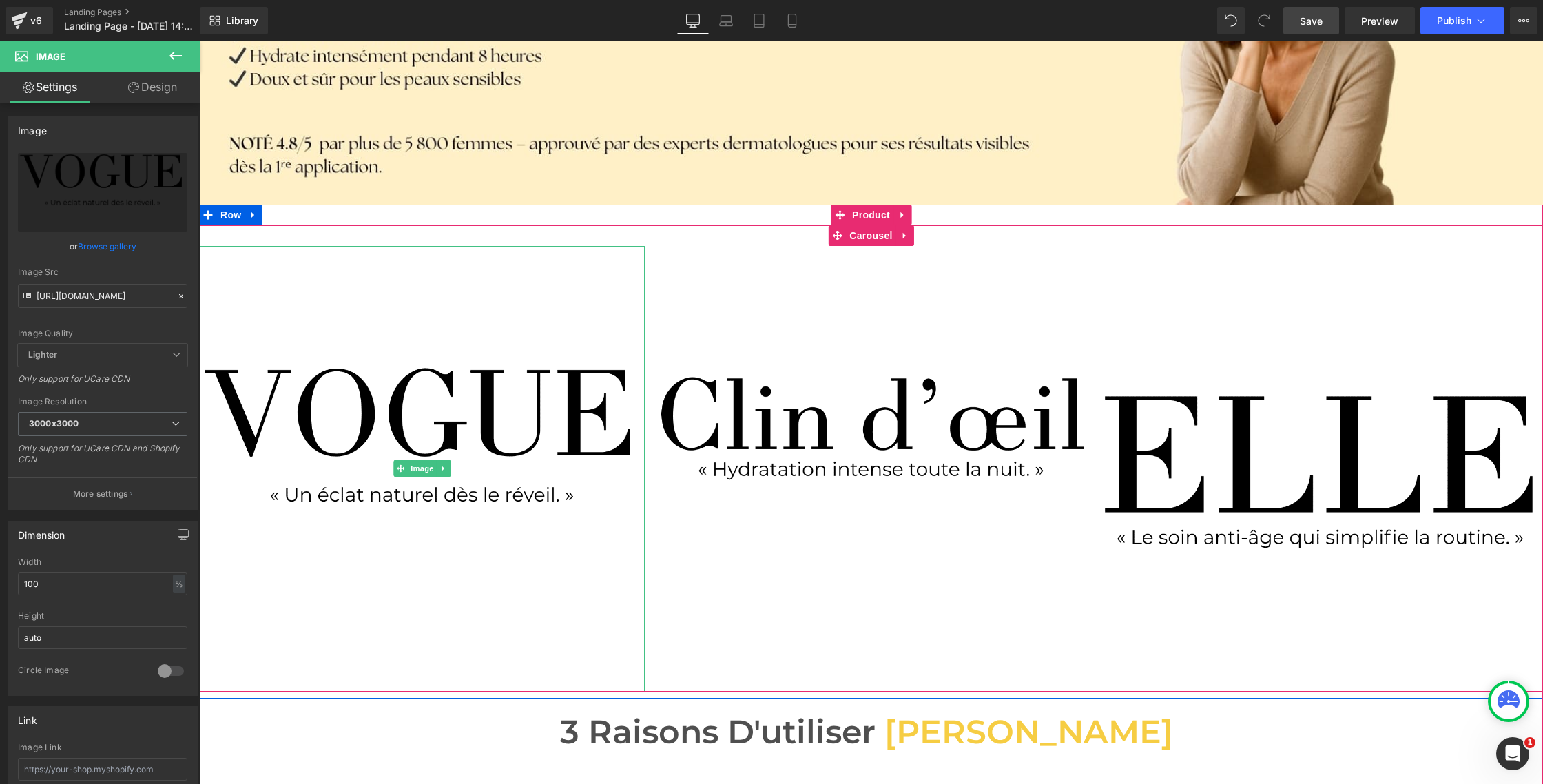
scroll to position [299, 0]
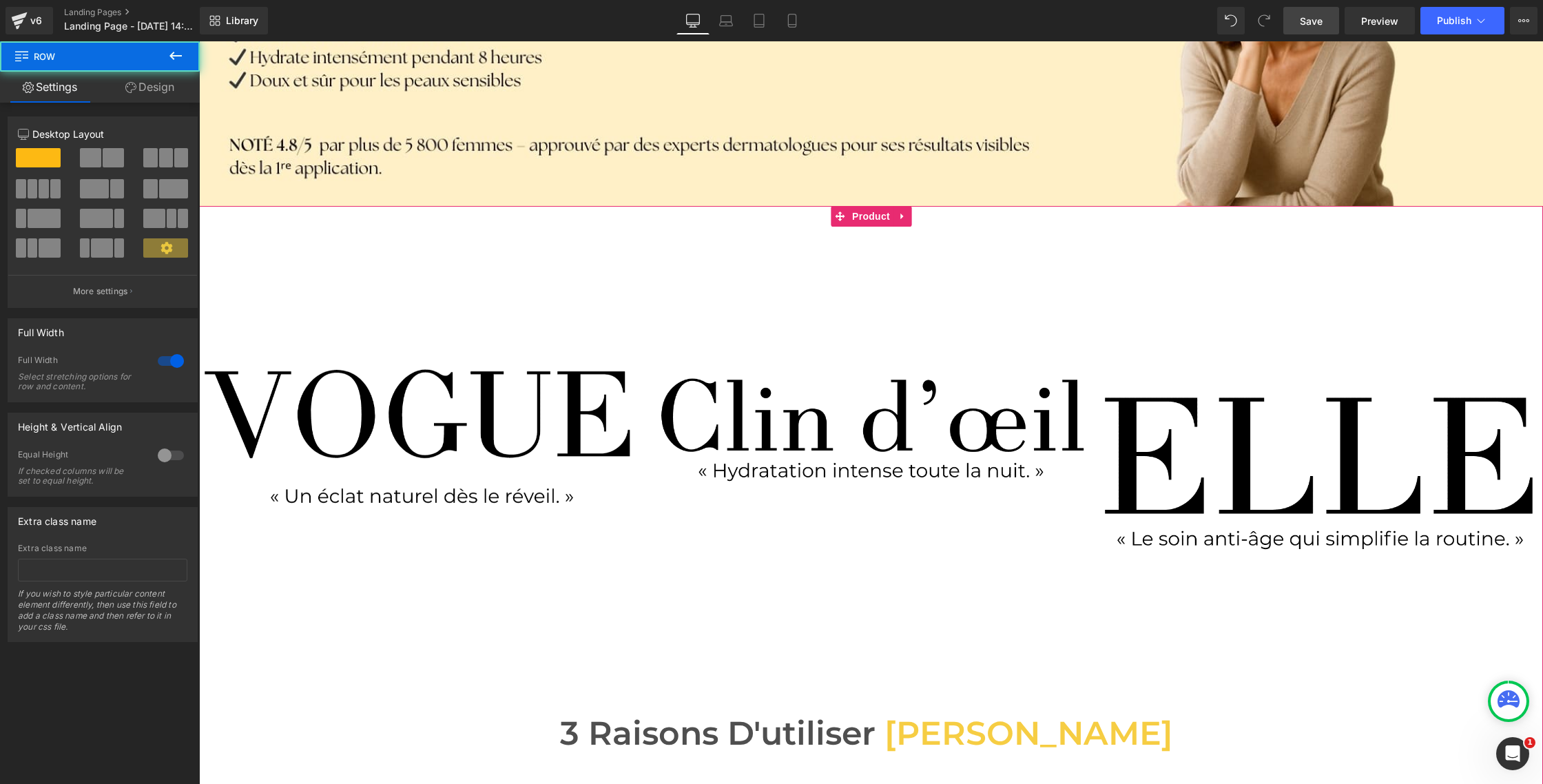
click at [199, 42] on div at bounding box center [199, 42] width 0 height 0
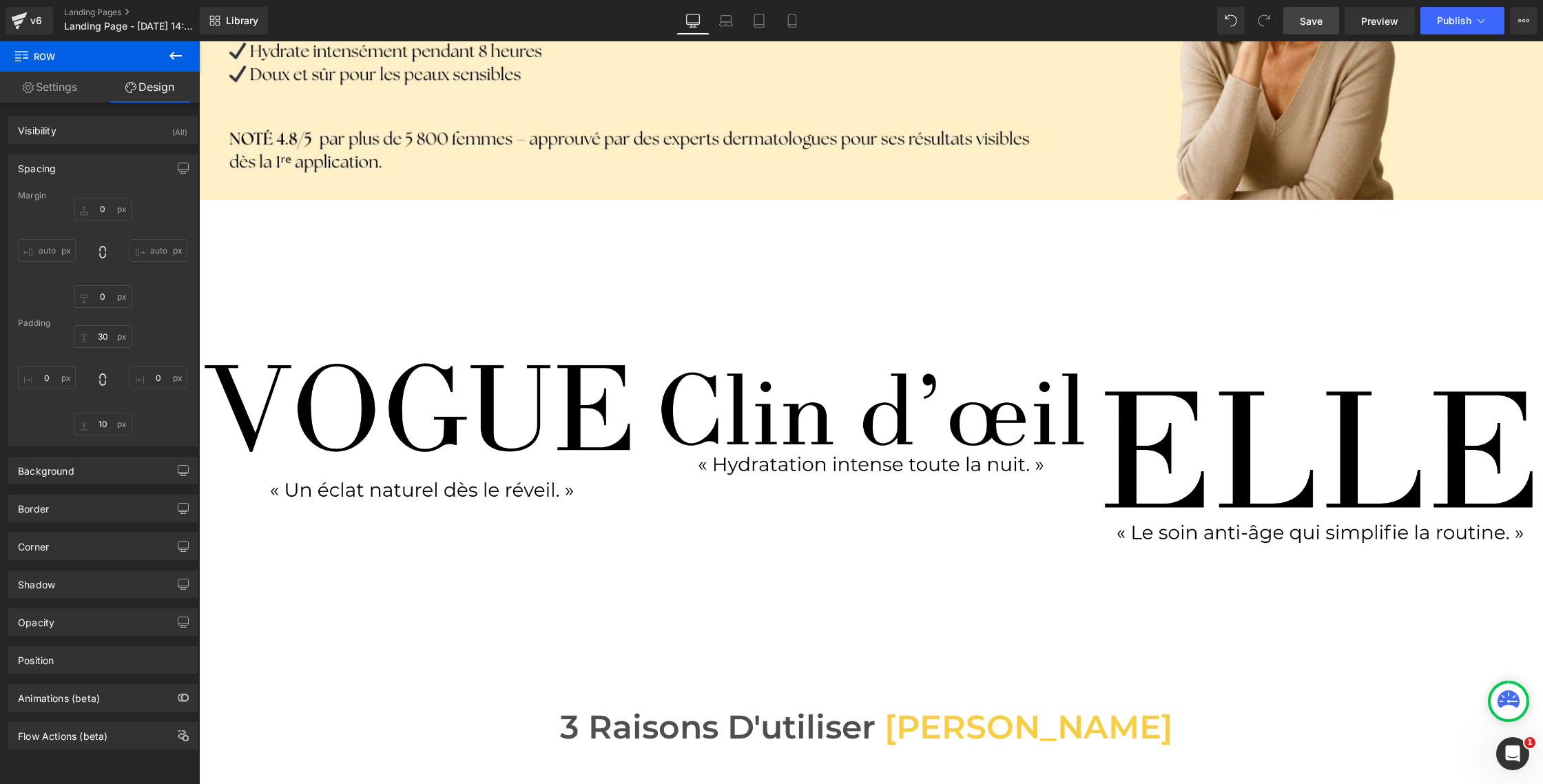
scroll to position [332, 0]
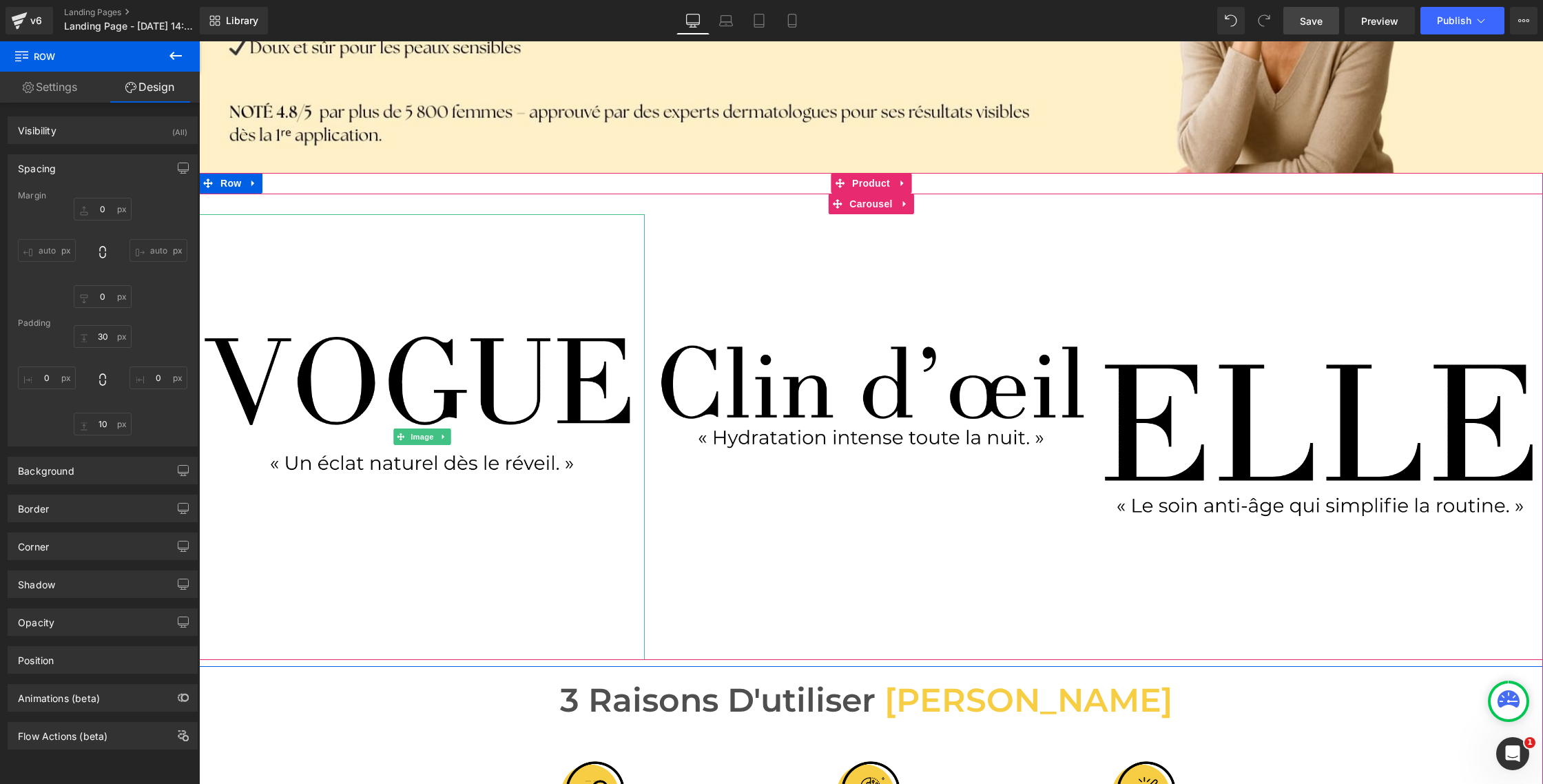
click at [418, 359] on img at bounding box center [421, 437] width 446 height 446
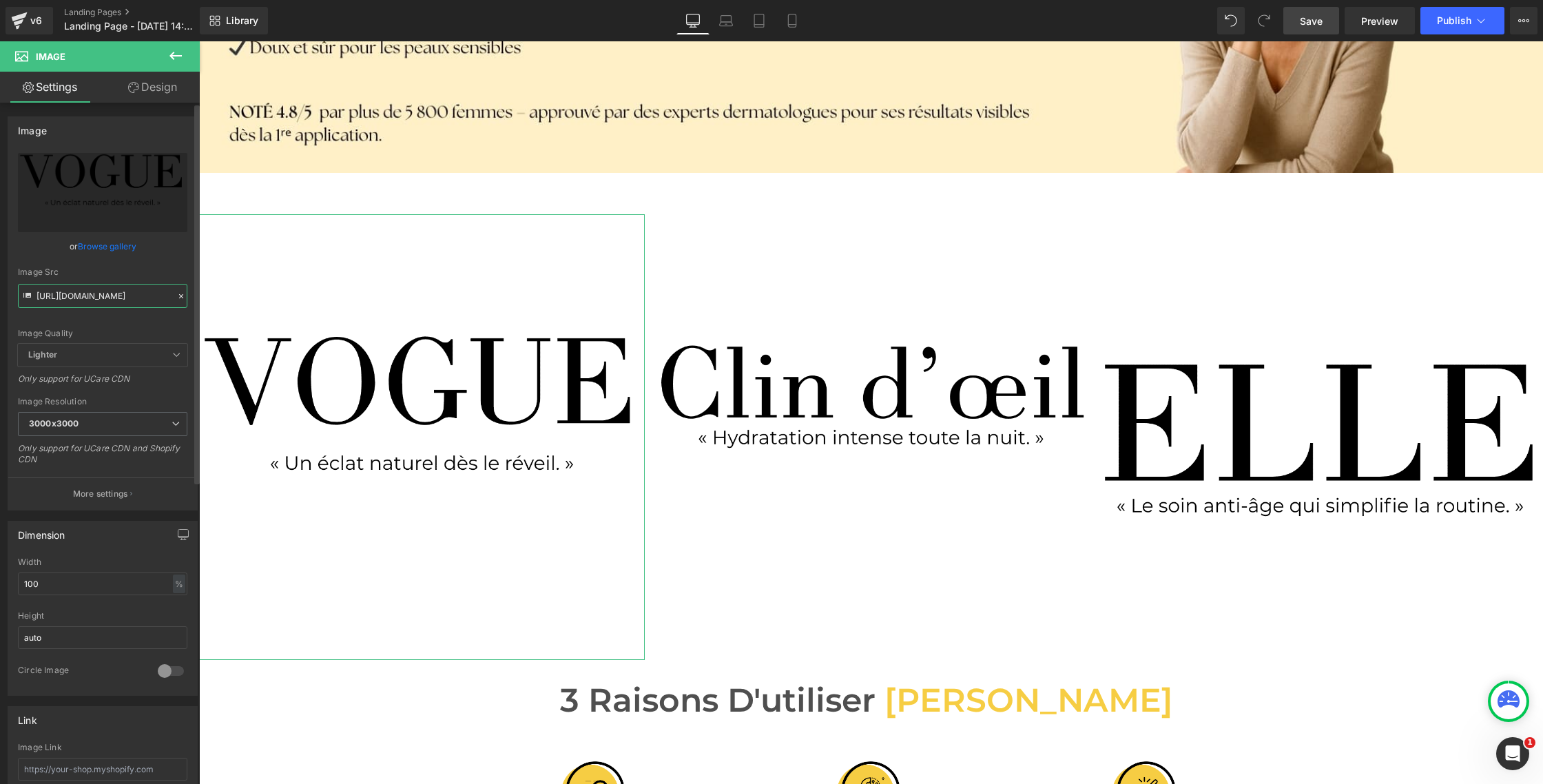
click at [118, 298] on input "[URL][DOMAIN_NAME]" at bounding box center [103, 296] width 169 height 24
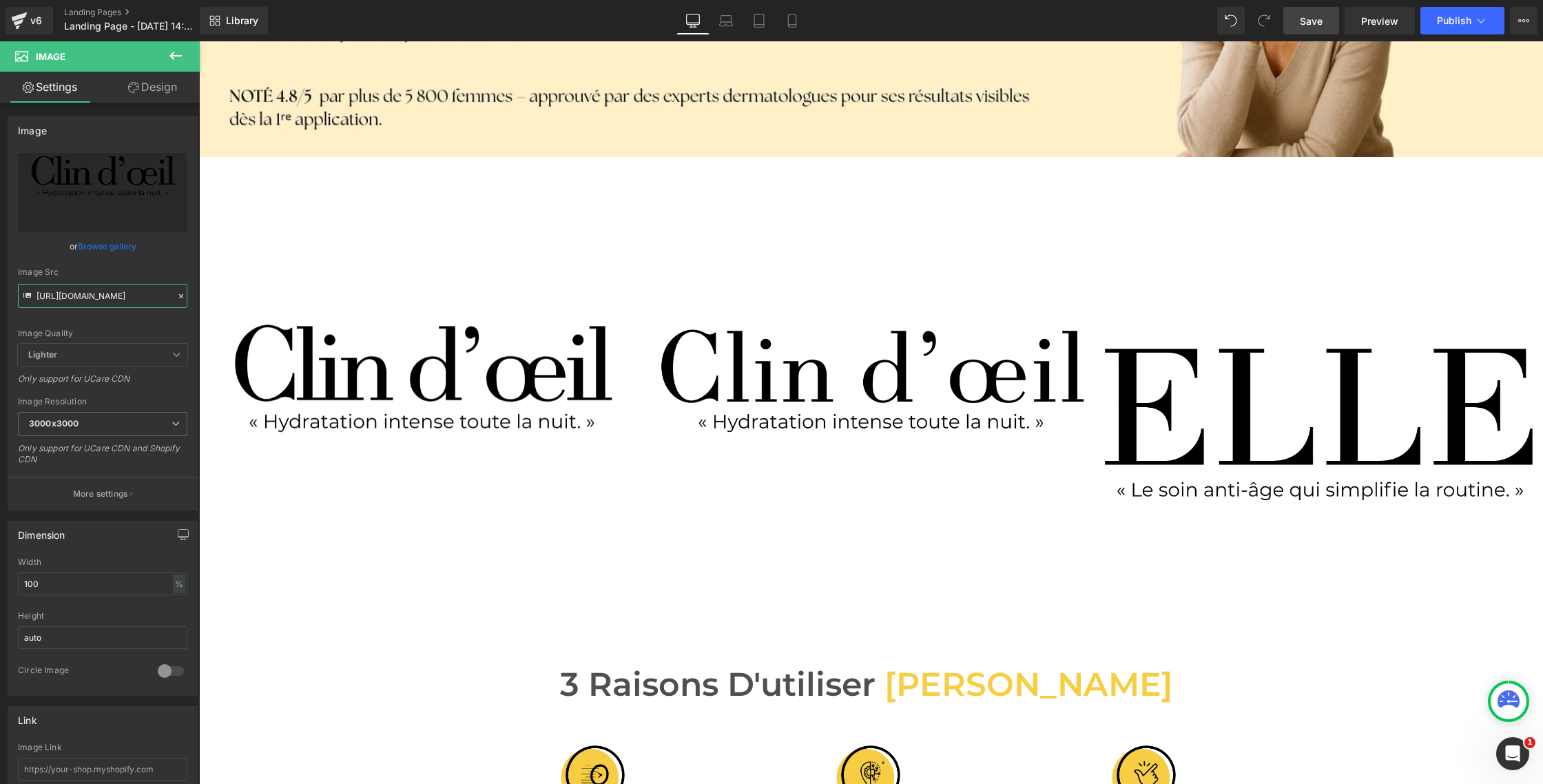
scroll to position [348, 0]
type input "[URL][DOMAIN_NAME]"
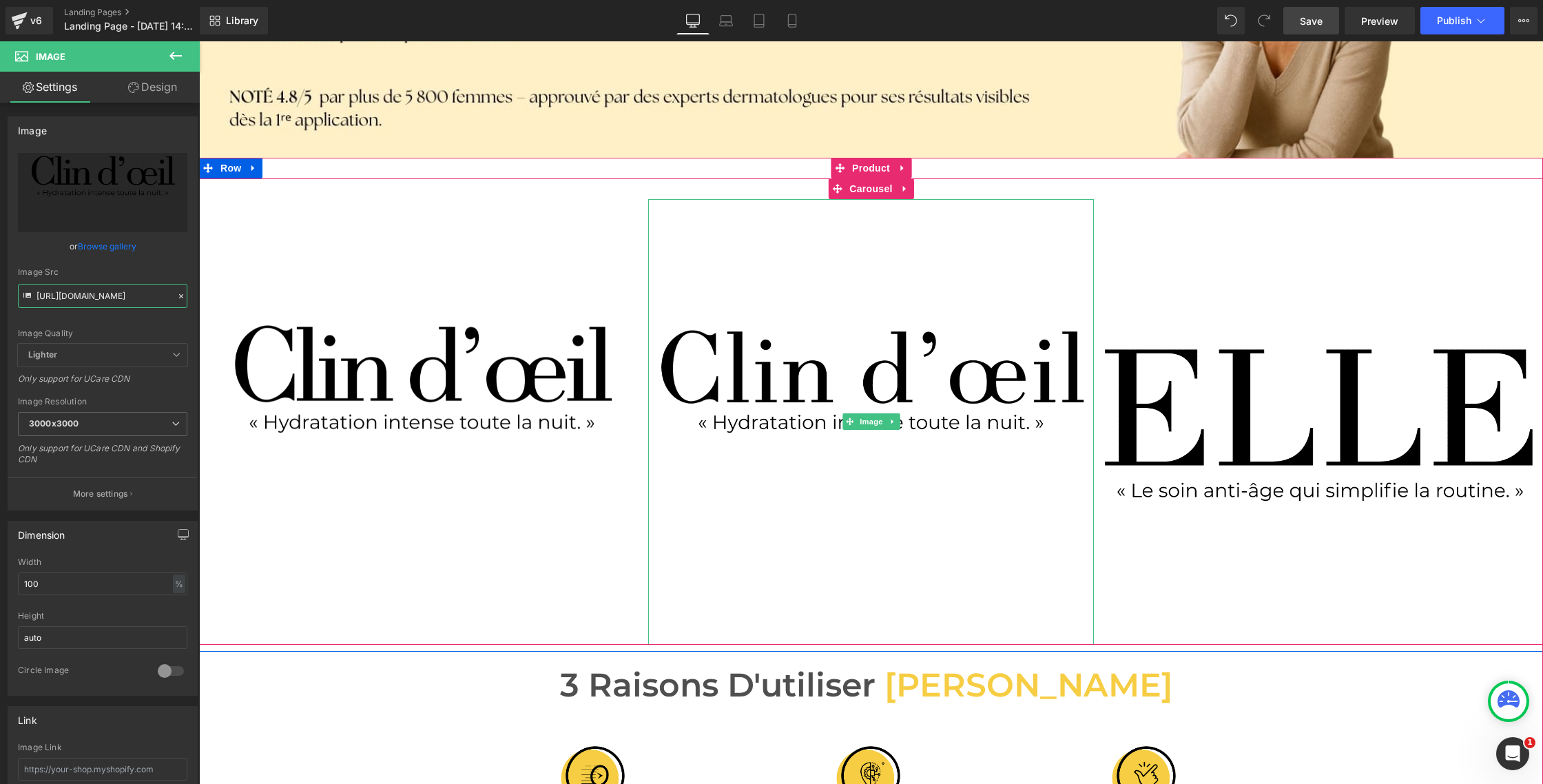
drag, startPoint x: 873, startPoint y: 423, endPoint x: 853, endPoint y: 420, distance: 20.2
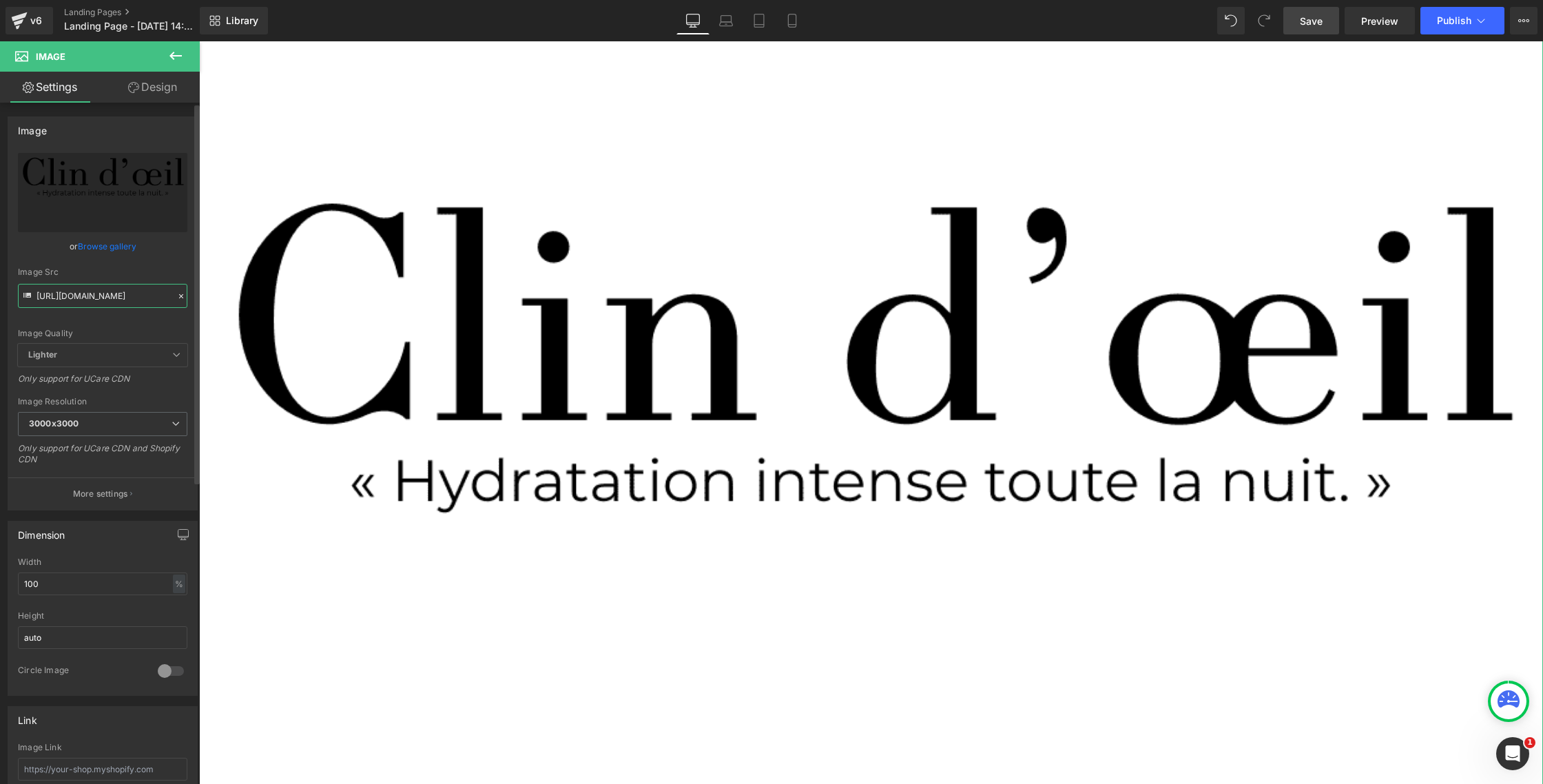
click at [83, 298] on input "[URL][DOMAIN_NAME]" at bounding box center [103, 296] width 169 height 24
paste input "8_cd86c721-6b55-4426-ab70-4571ab30b66b.png?v=1758655268"
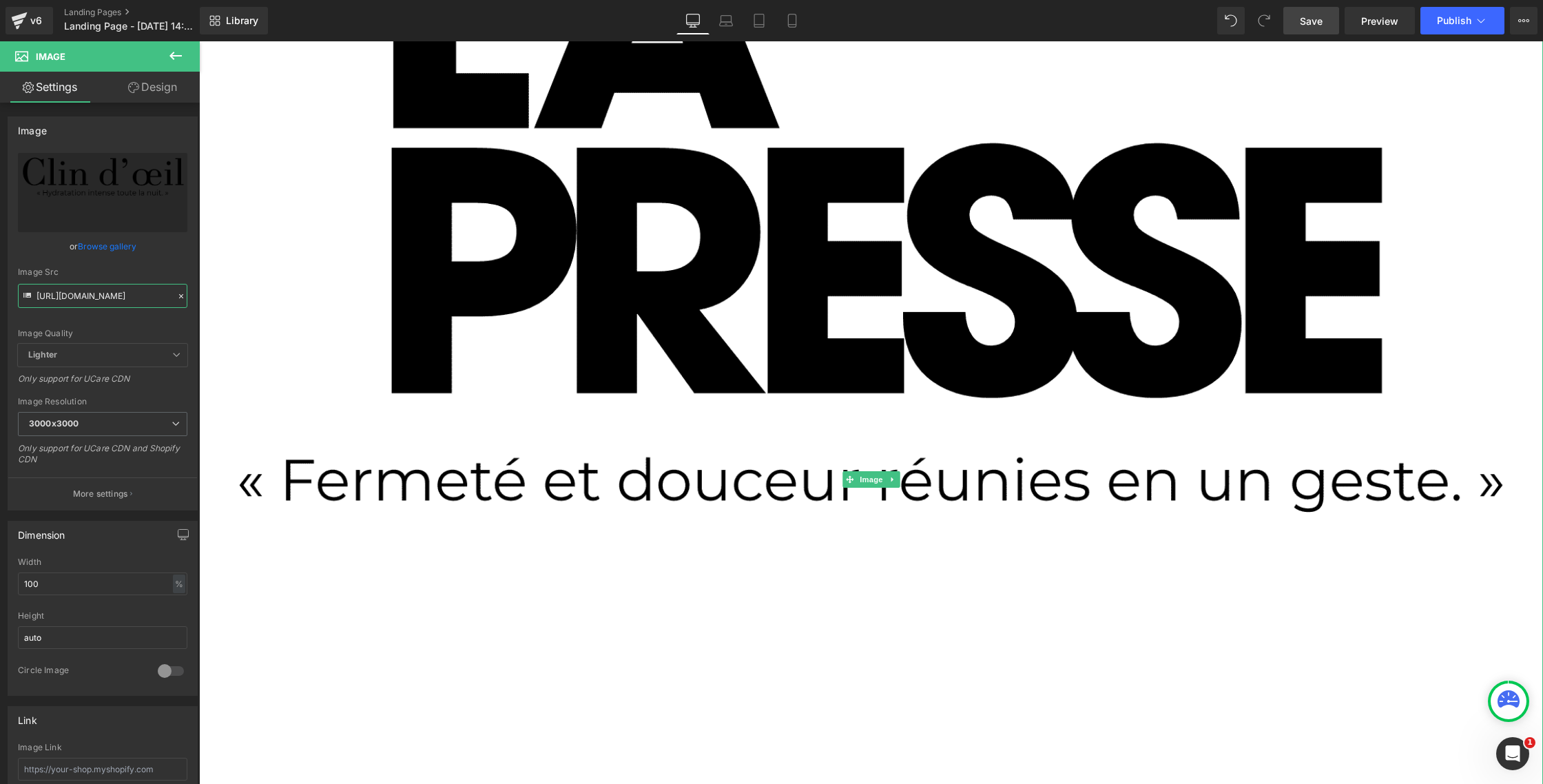
type input "[URL][DOMAIN_NAME]"
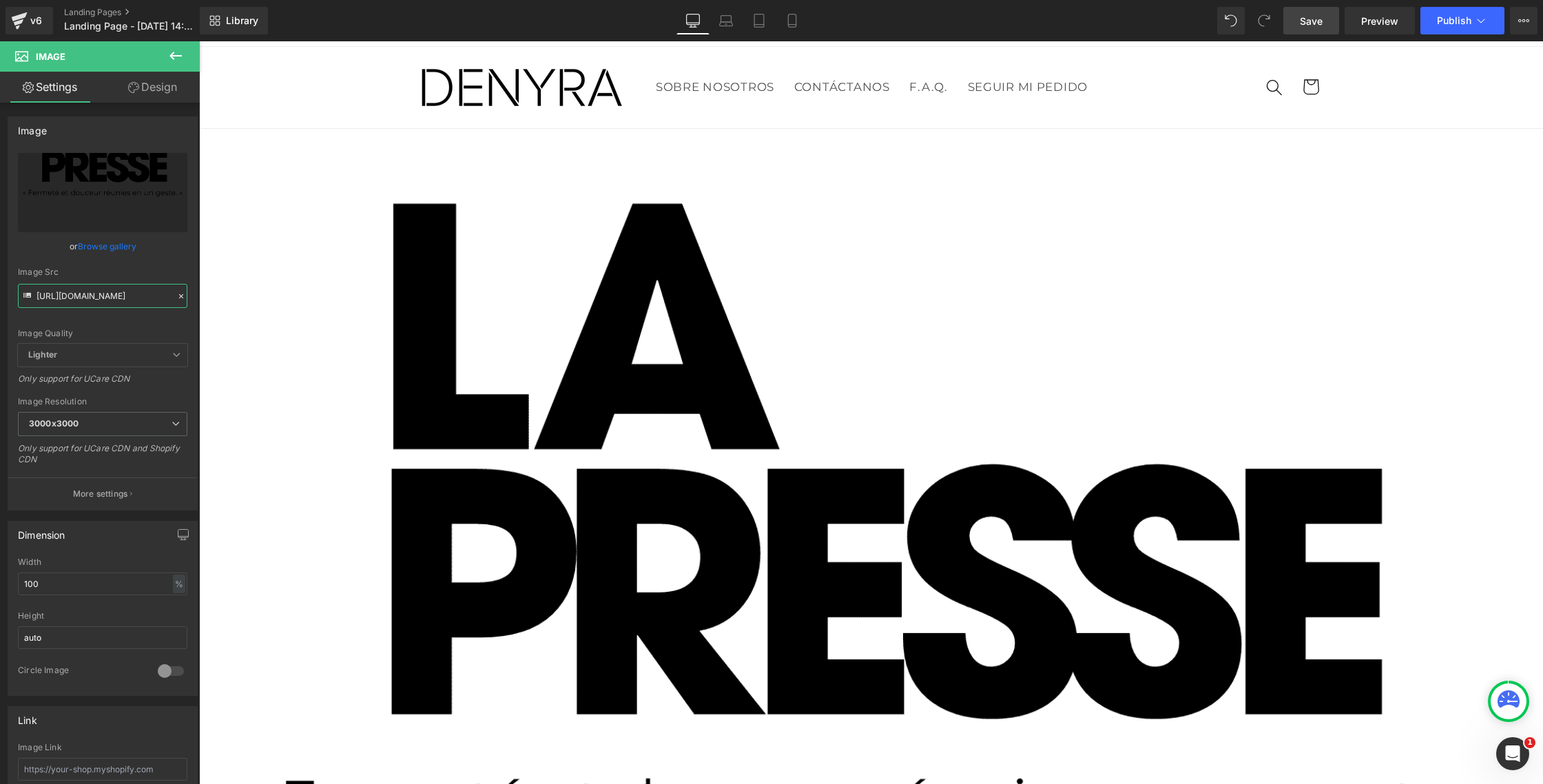
scroll to position [0, 0]
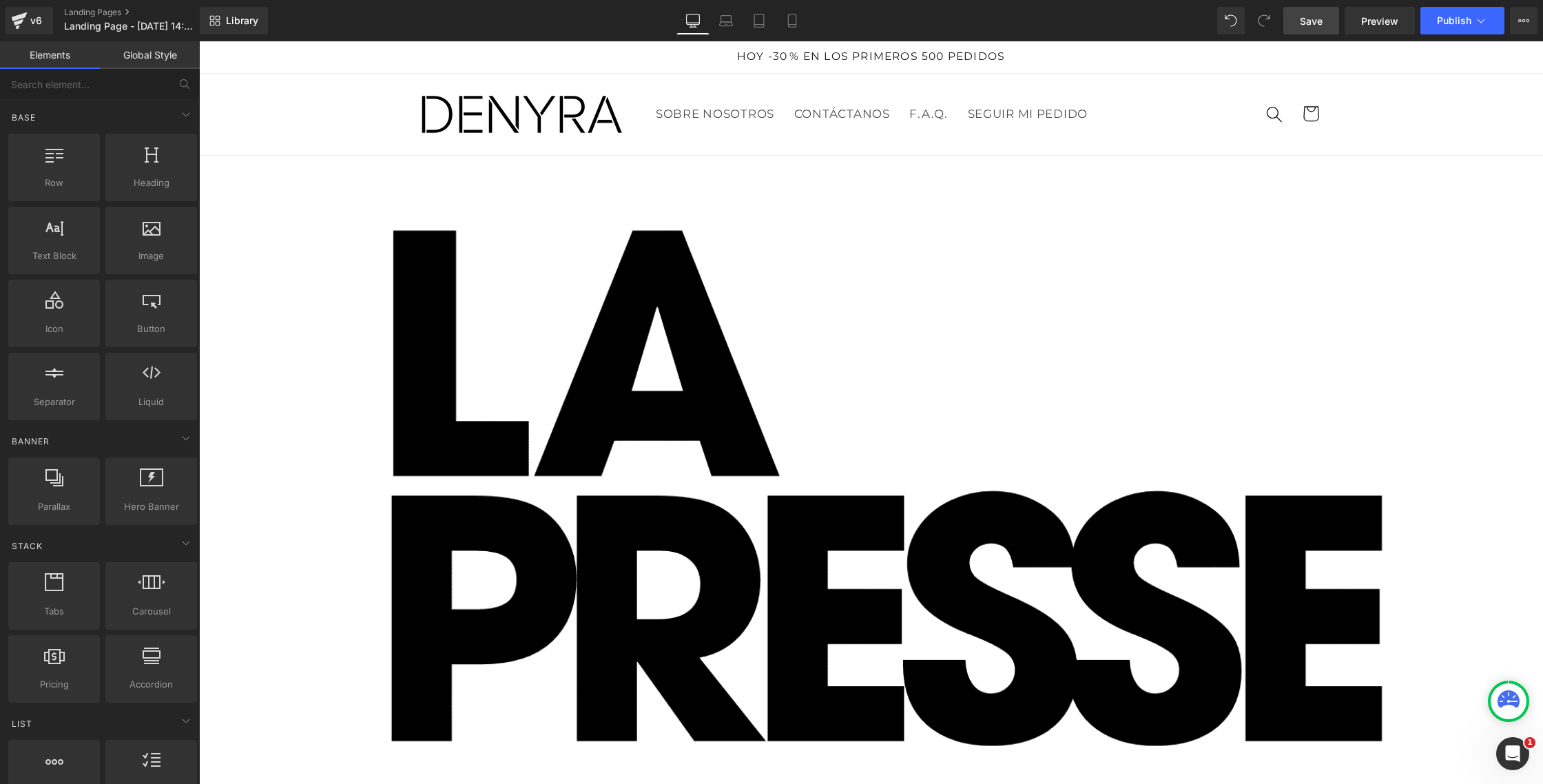
click at [377, 126] on header "SOBRE NOSOTROS CONTÁCTANOS F.A.Q. SEGUIR MI PEDIDO SOBRE NOSOTROS CONTÁCTANOS F…" at bounding box center [872, 114] width 992 height 81
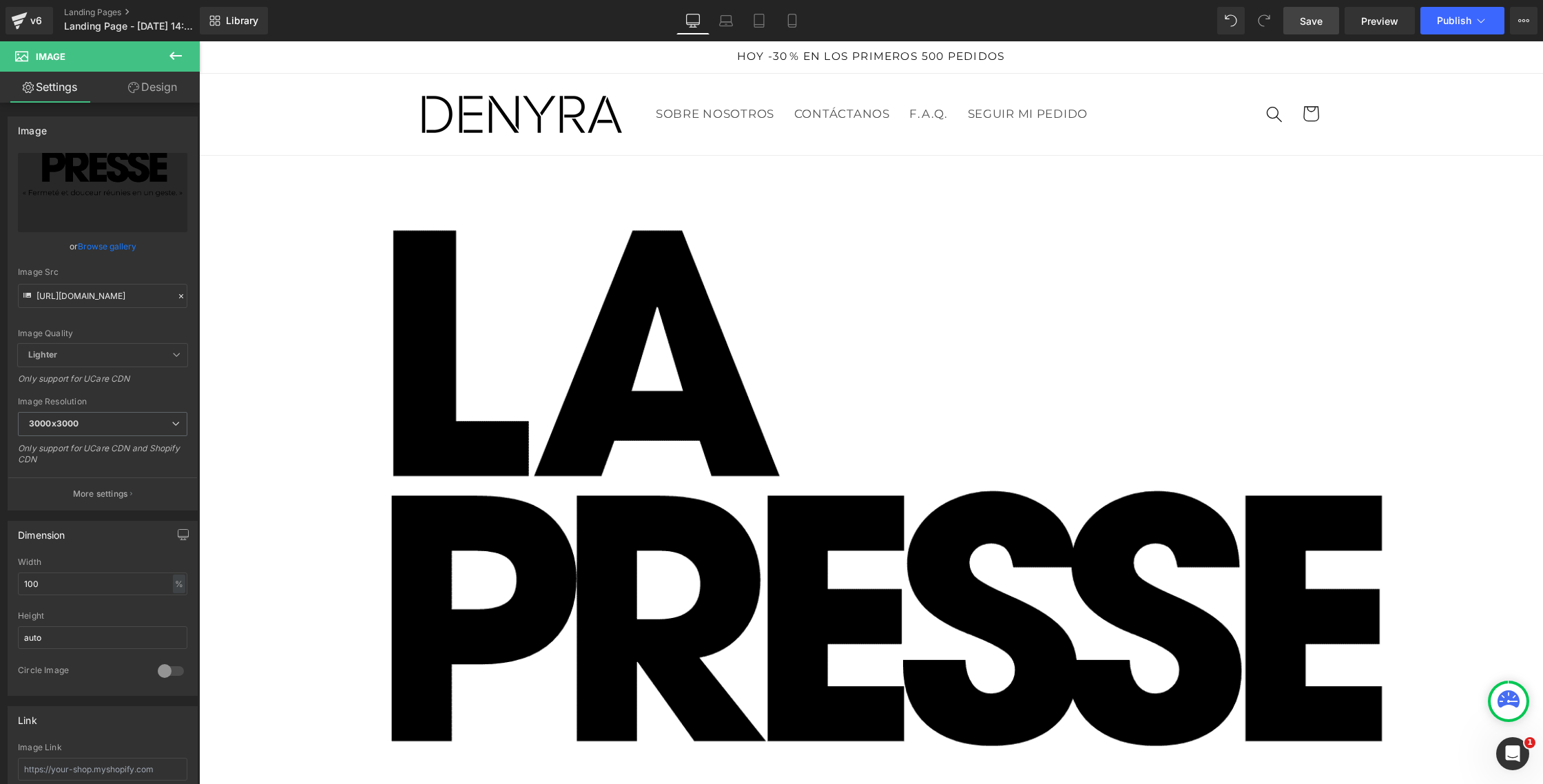
click at [171, 58] on icon at bounding box center [175, 55] width 17 height 17
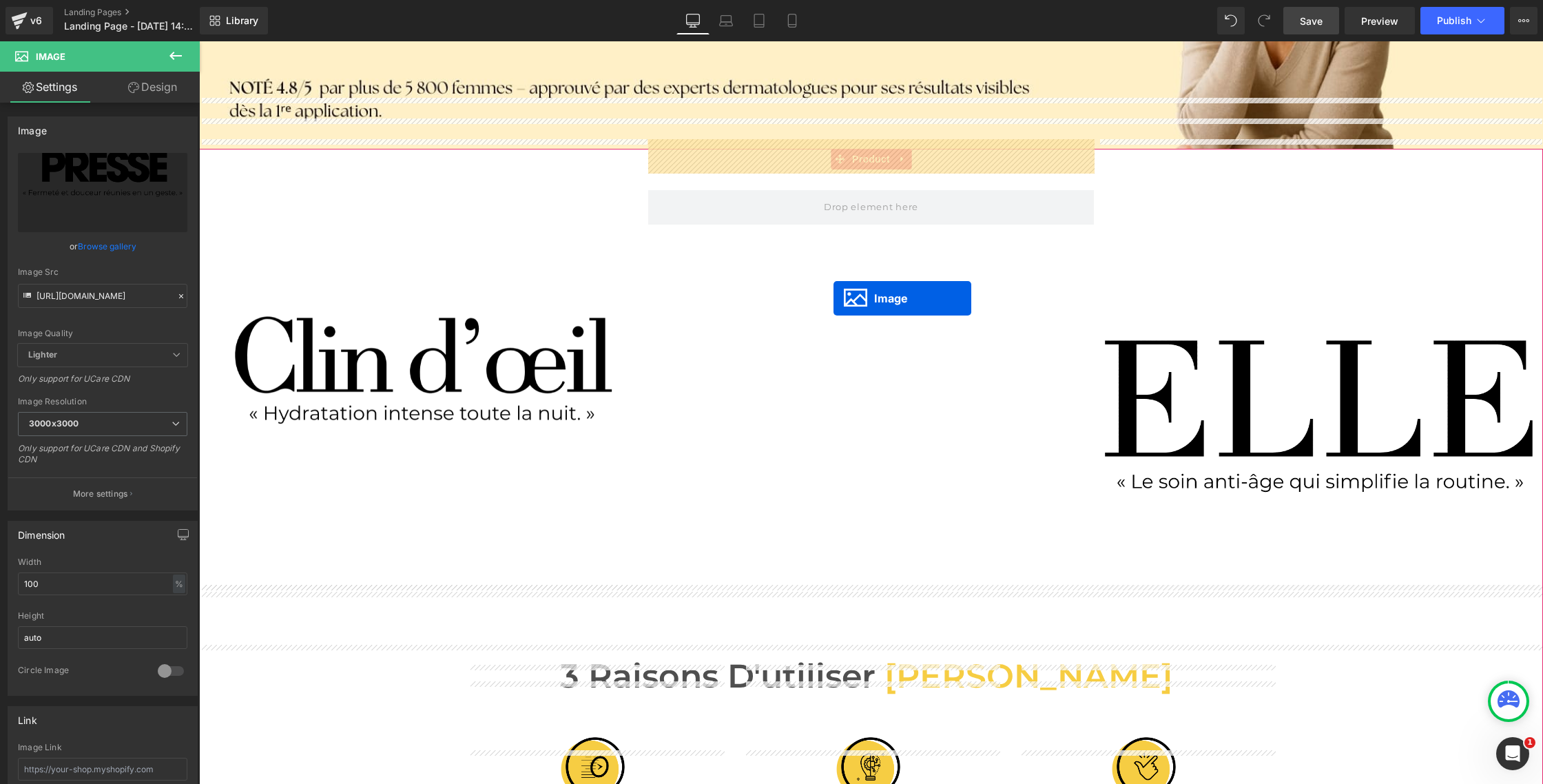
scroll to position [376, 0]
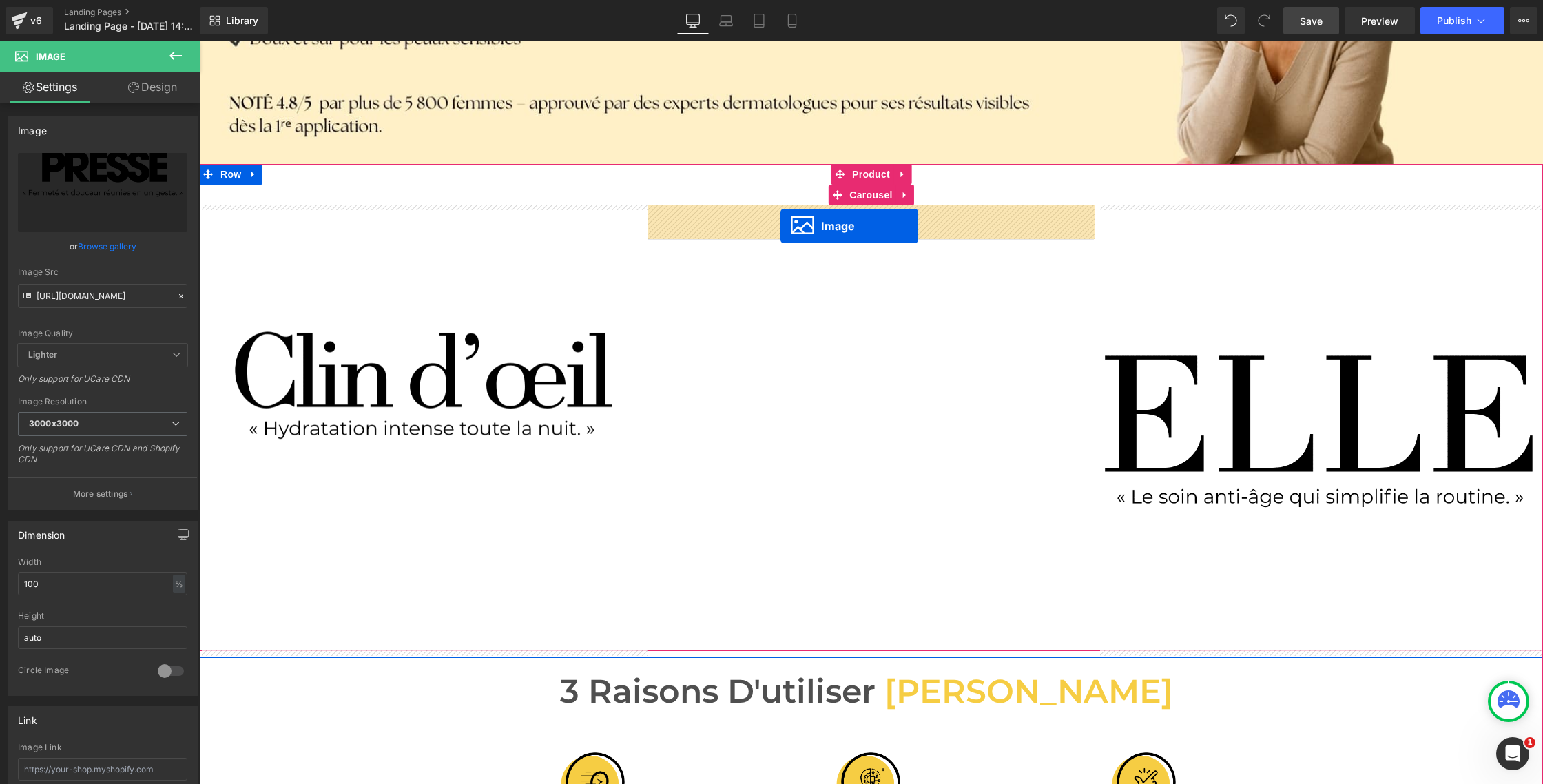
drag, startPoint x: 875, startPoint y: 202, endPoint x: 780, endPoint y: 226, distance: 98.0
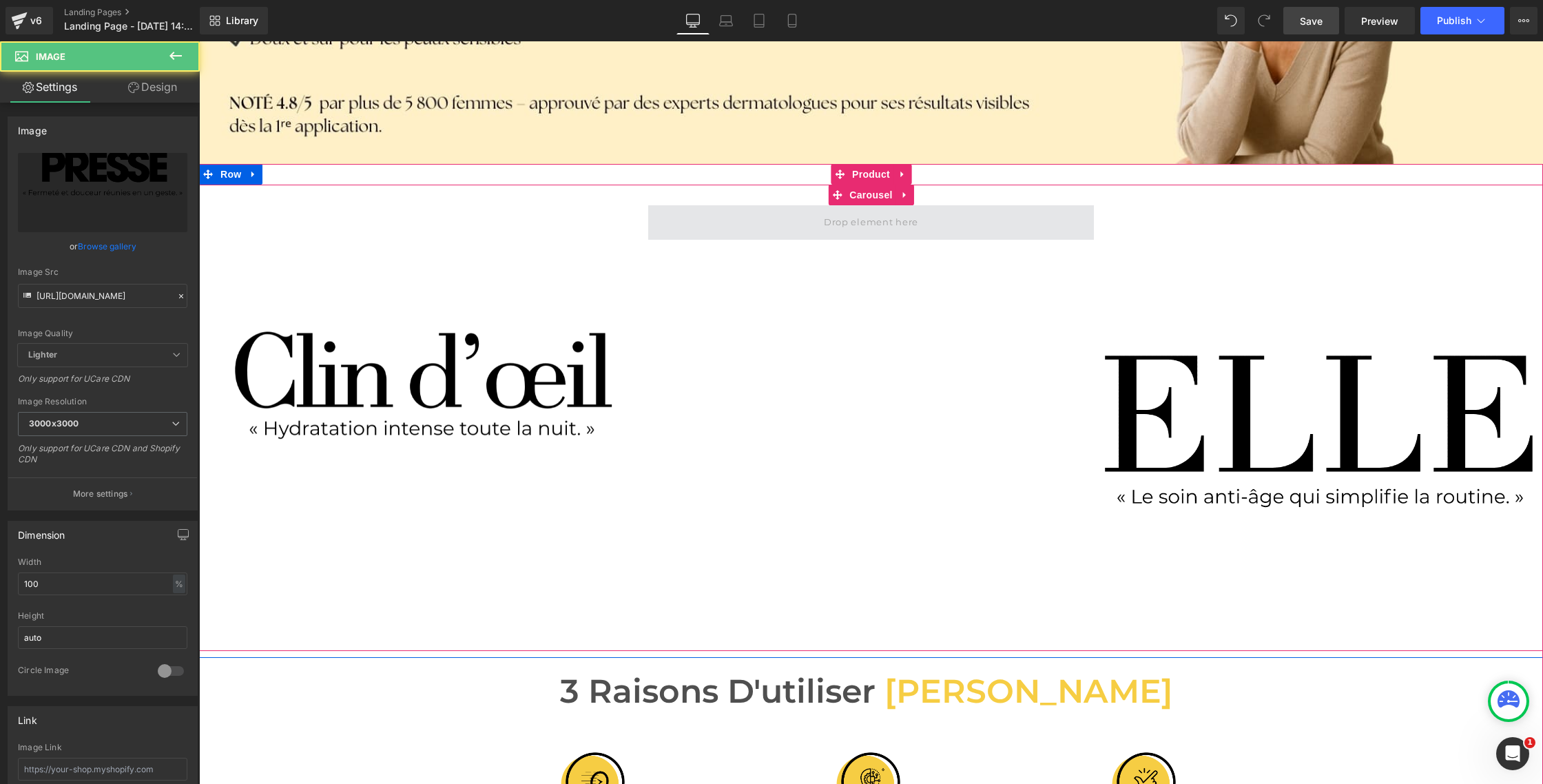
scroll to position [379, 0]
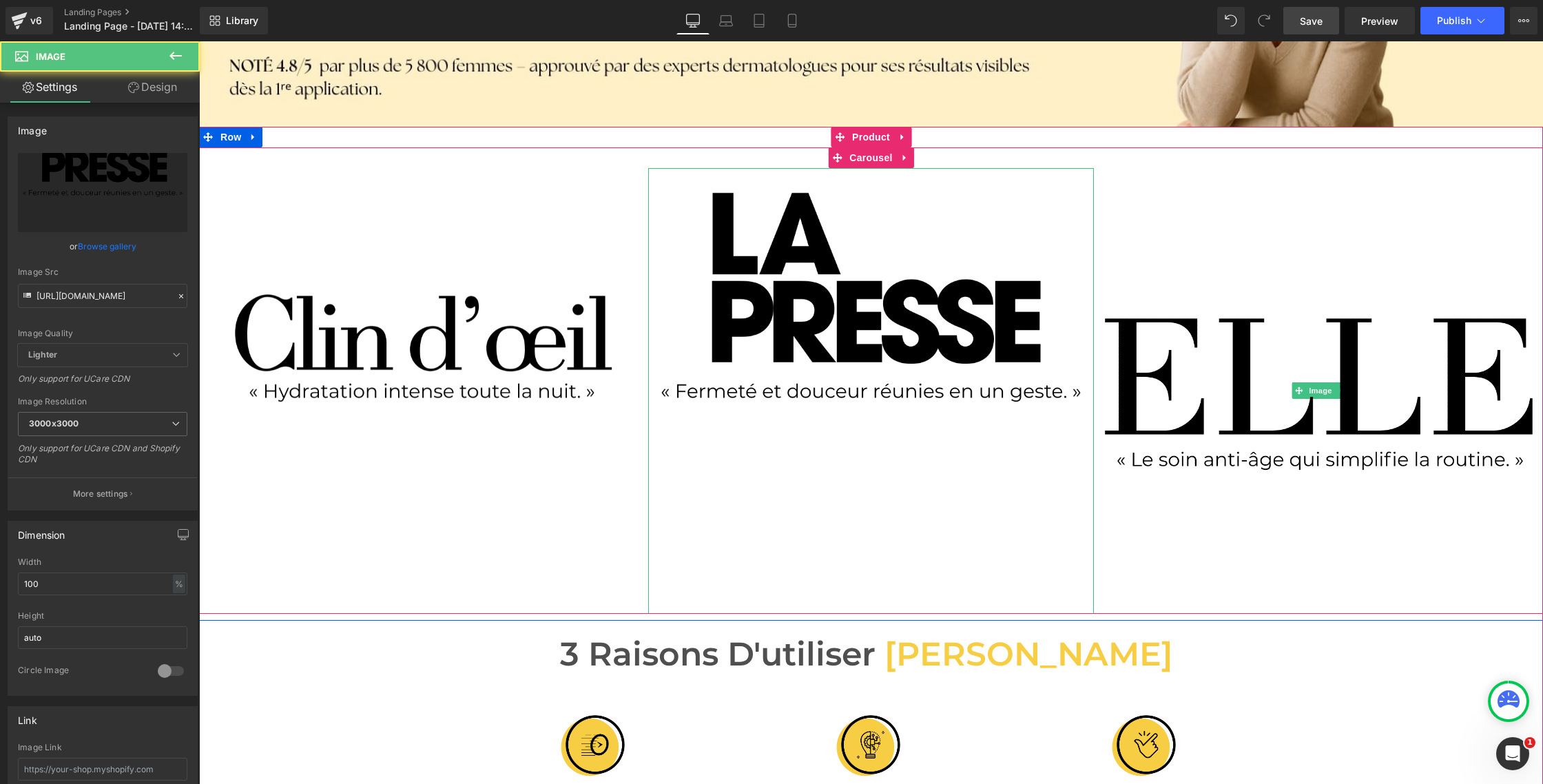
click at [690, 307] on img at bounding box center [871, 391] width 446 height 446
click at [1361, 384] on img at bounding box center [1320, 391] width 446 height 446
drag, startPoint x: 1320, startPoint y: 383, endPoint x: 1313, endPoint y: 383, distance: 7.0
click at [1320, 383] on span "Image" at bounding box center [1320, 391] width 29 height 17
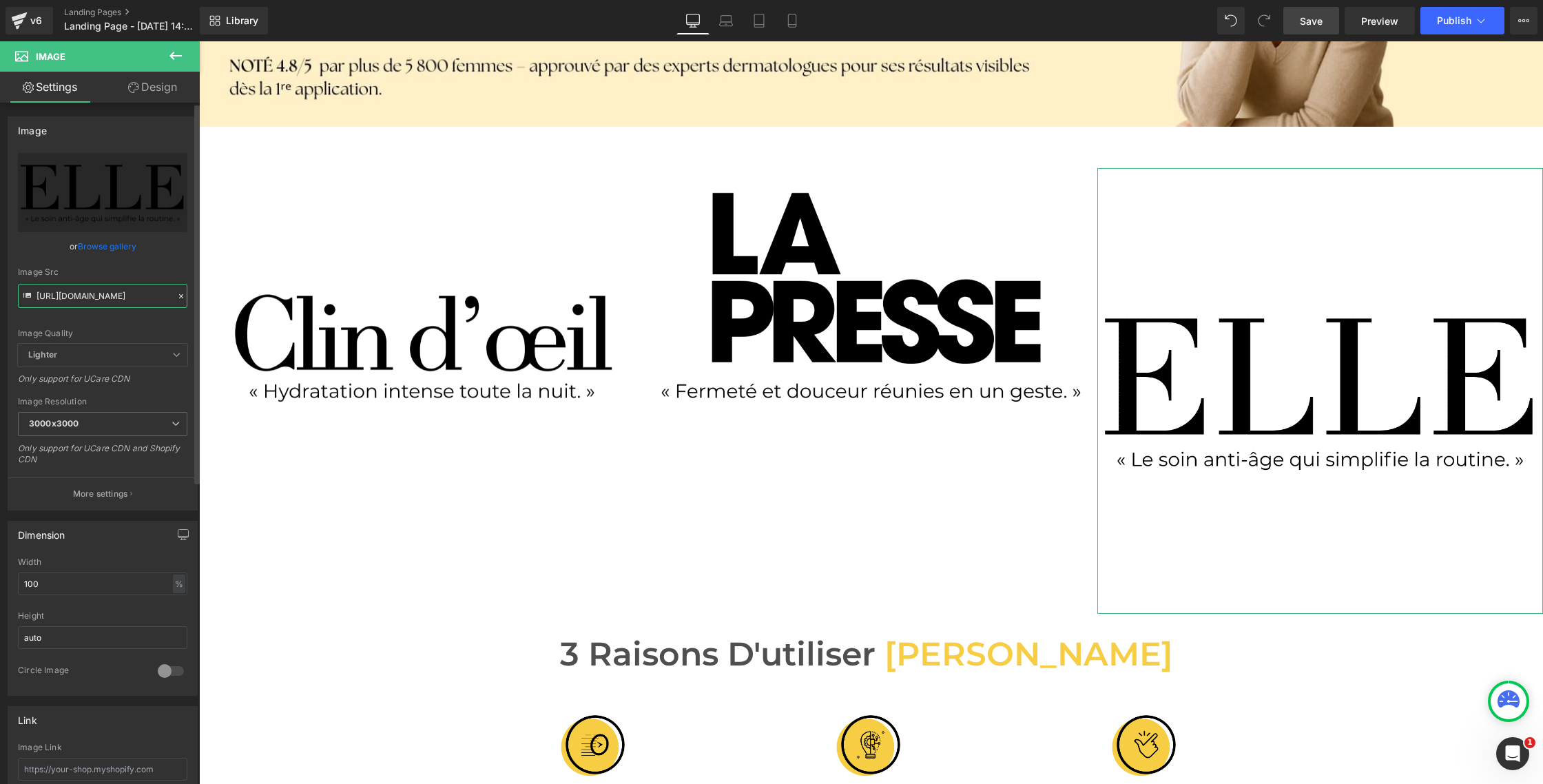
click at [80, 297] on input "[URL][DOMAIN_NAME]" at bounding box center [103, 296] width 169 height 24
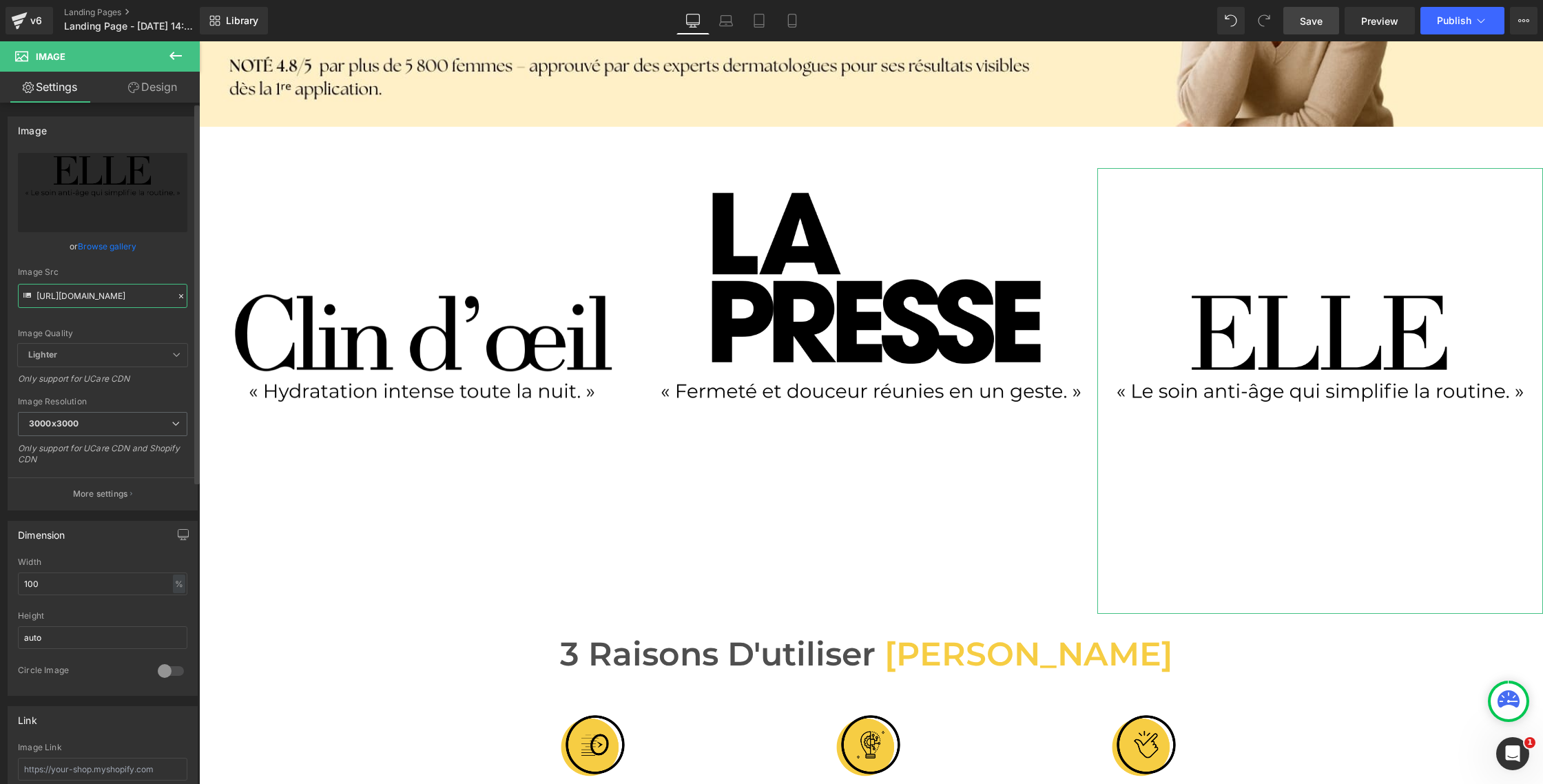
type input "[URL][DOMAIN_NAME]"
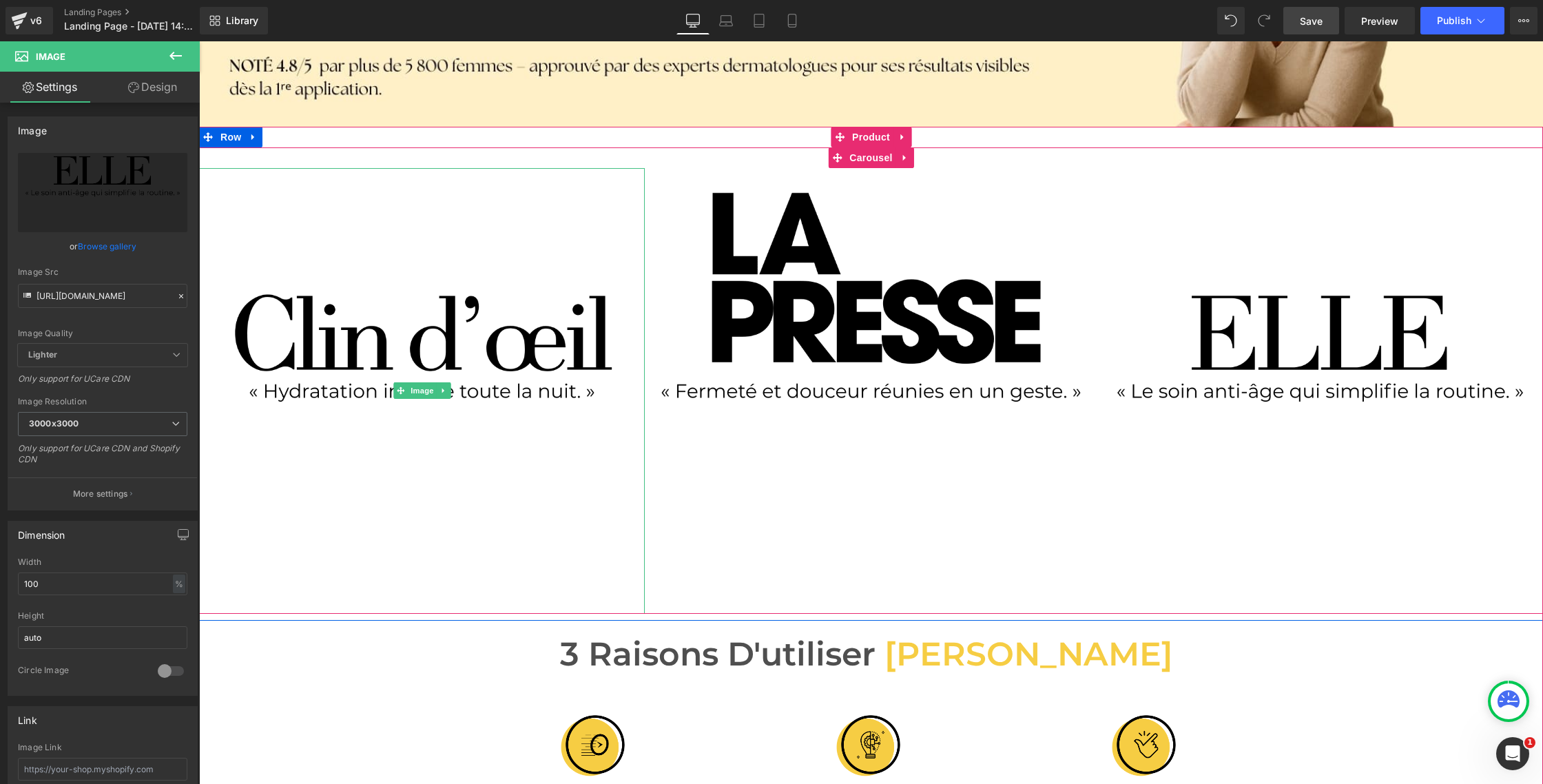
click at [311, 453] on img at bounding box center [421, 391] width 446 height 446
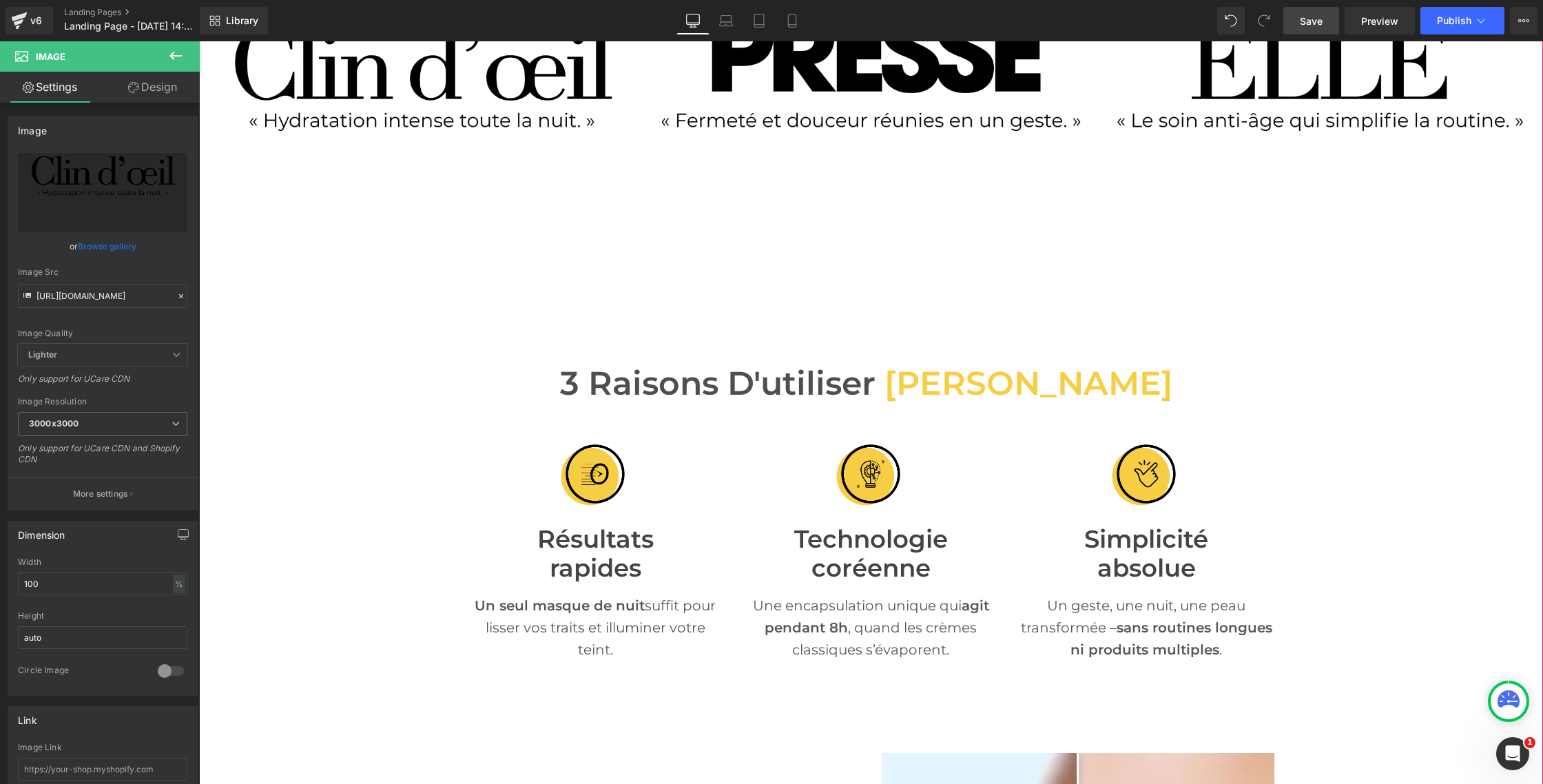
scroll to position [732, 0]
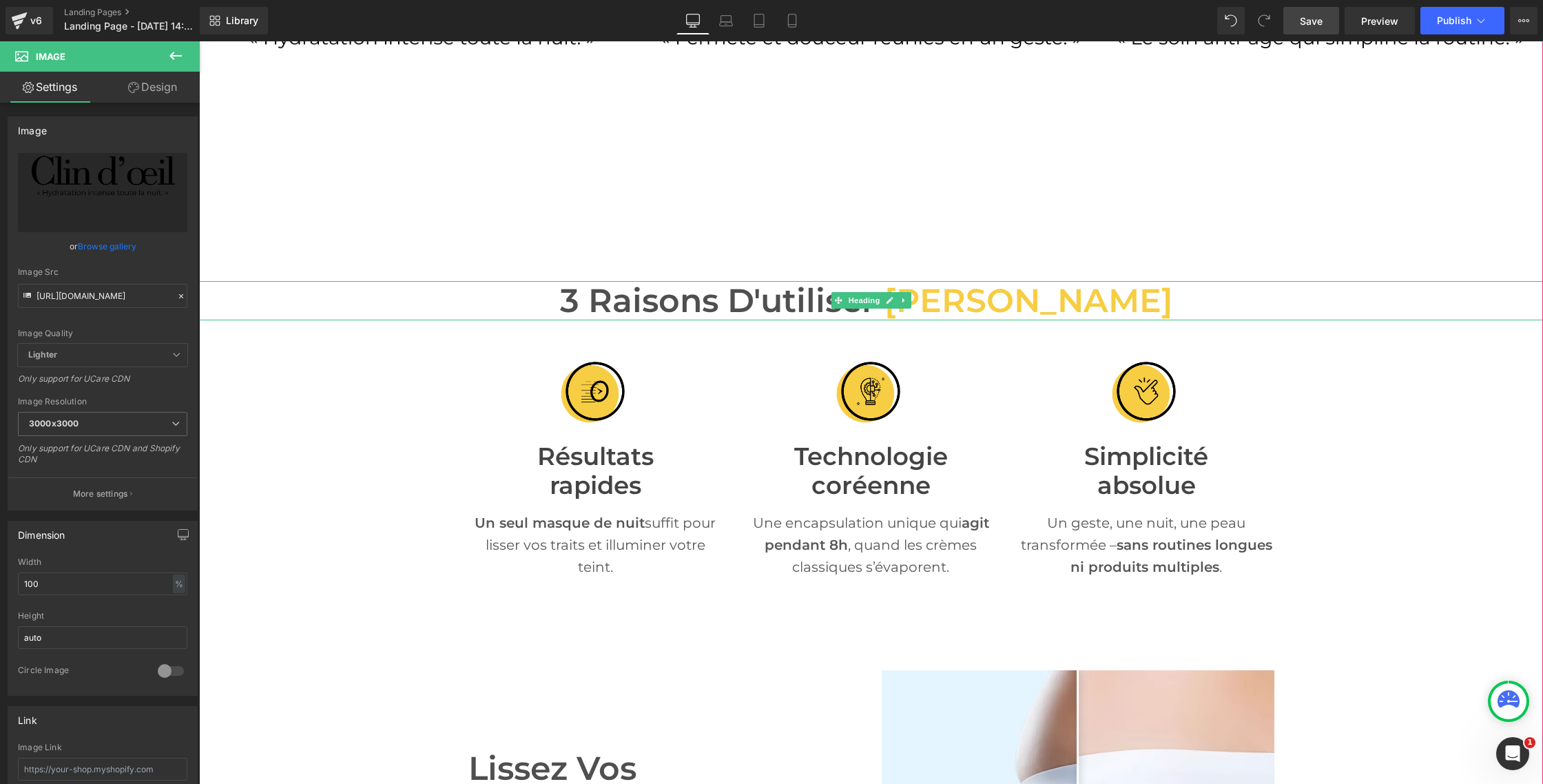
click at [658, 312] on span "3 Raisons d'utiliser" at bounding box center [717, 301] width 315 height 40
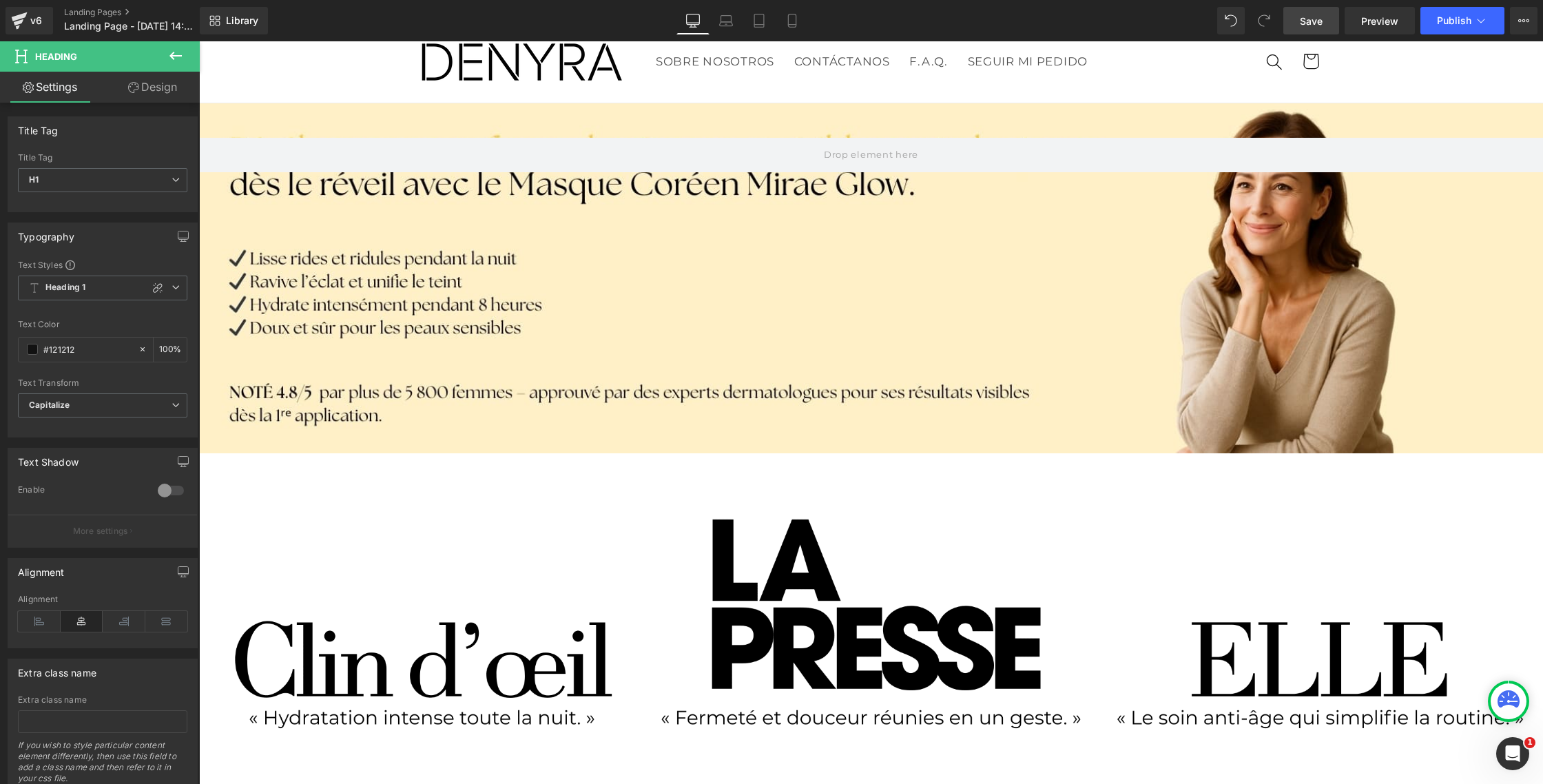
scroll to position [53, 0]
click at [872, 482] on span "Carousel" at bounding box center [870, 483] width 50 height 21
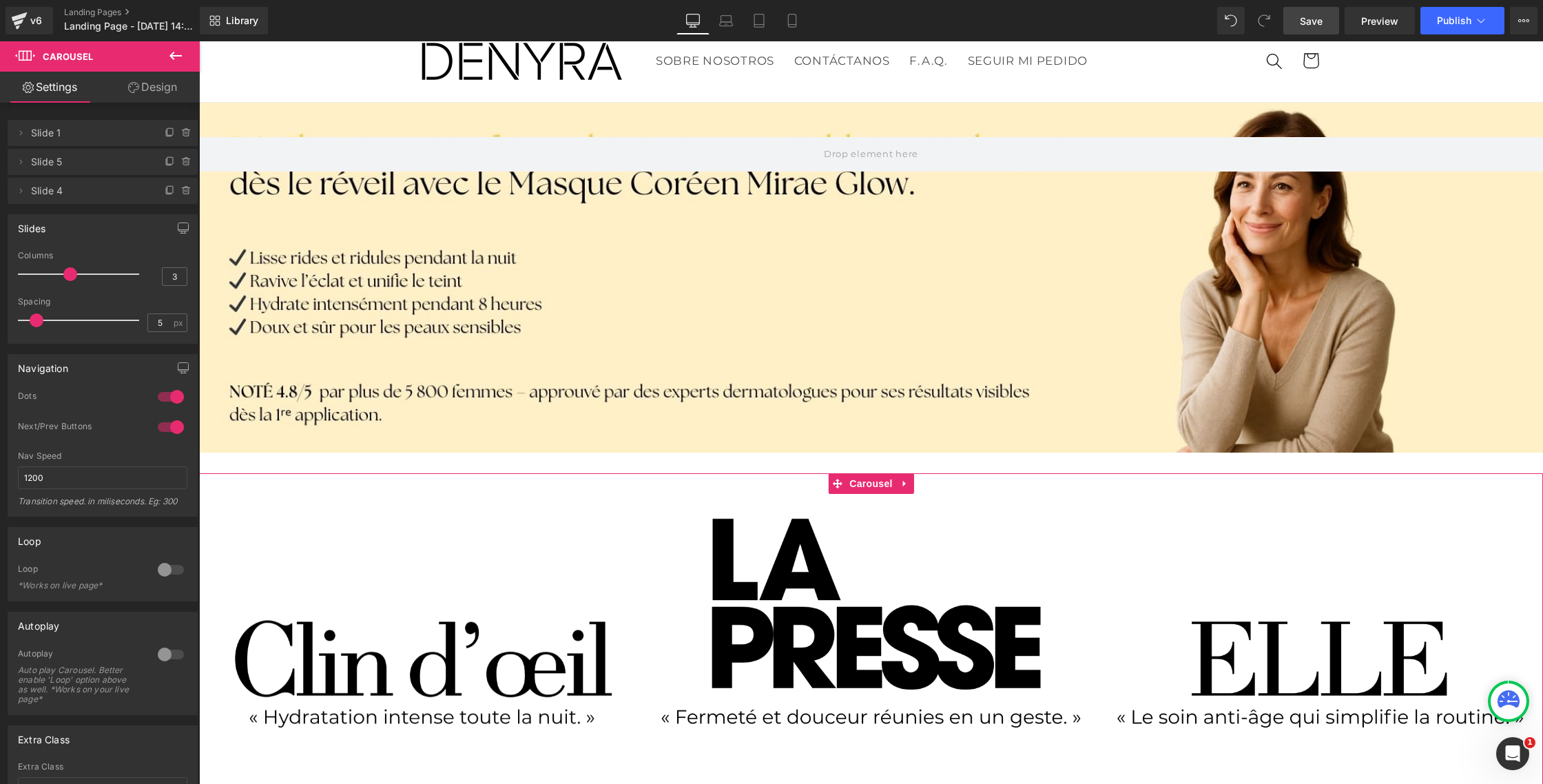
click at [145, 80] on link "Design" at bounding box center [152, 87] width 100 height 31
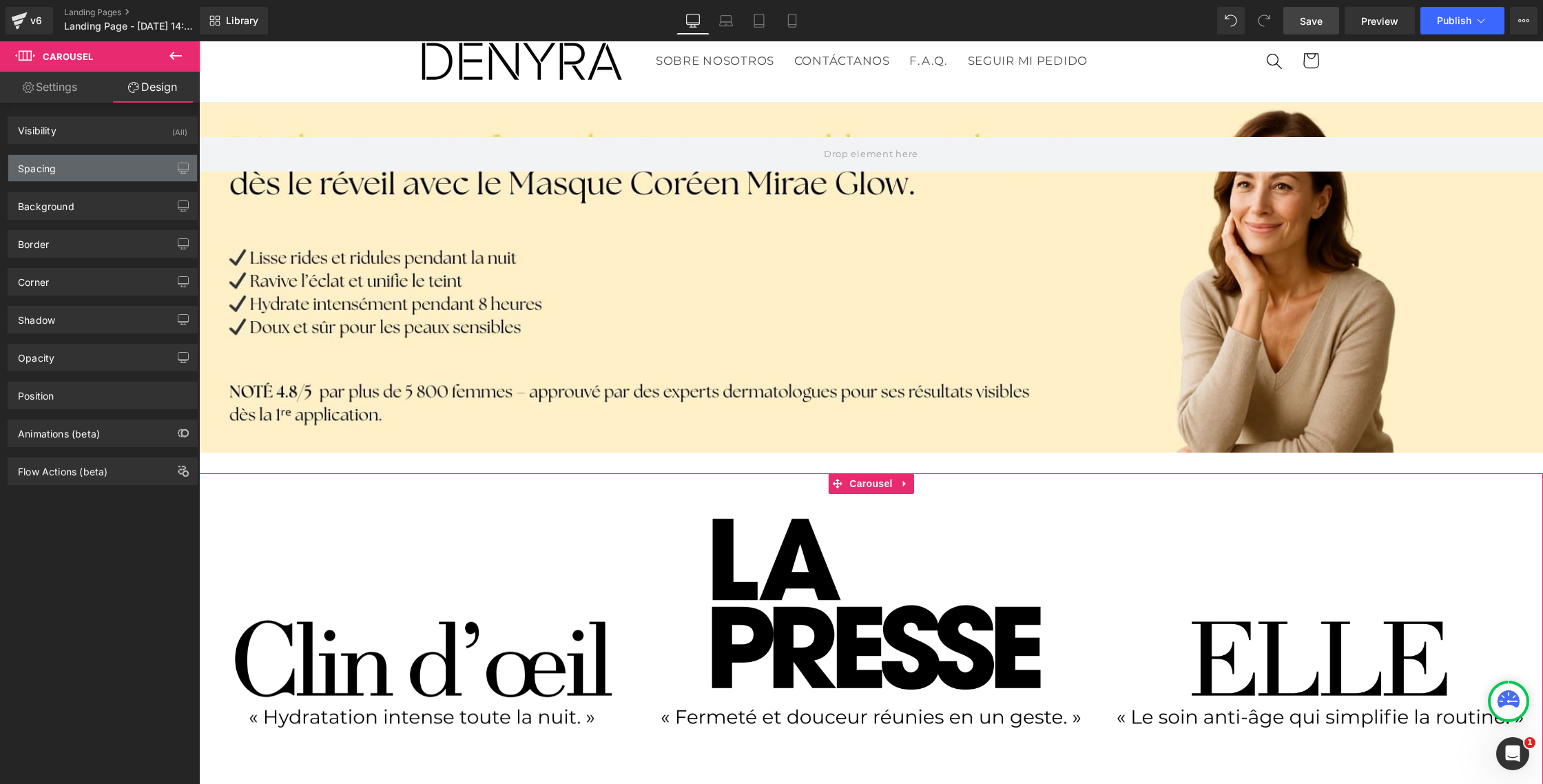
click at [69, 177] on div "Spacing" at bounding box center [103, 168] width 189 height 26
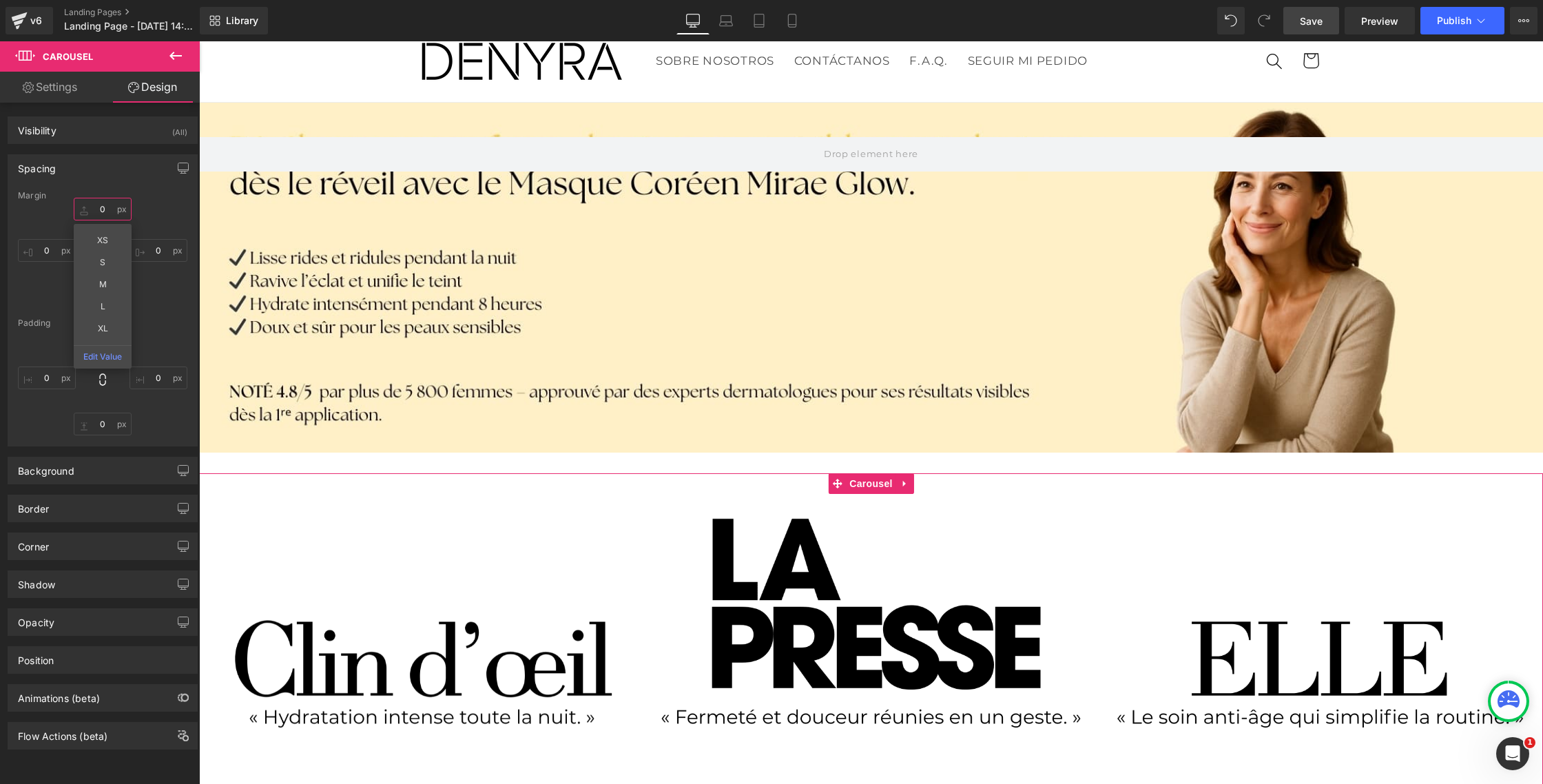
click at [101, 216] on input "0" at bounding box center [103, 209] width 58 height 23
type input "M"
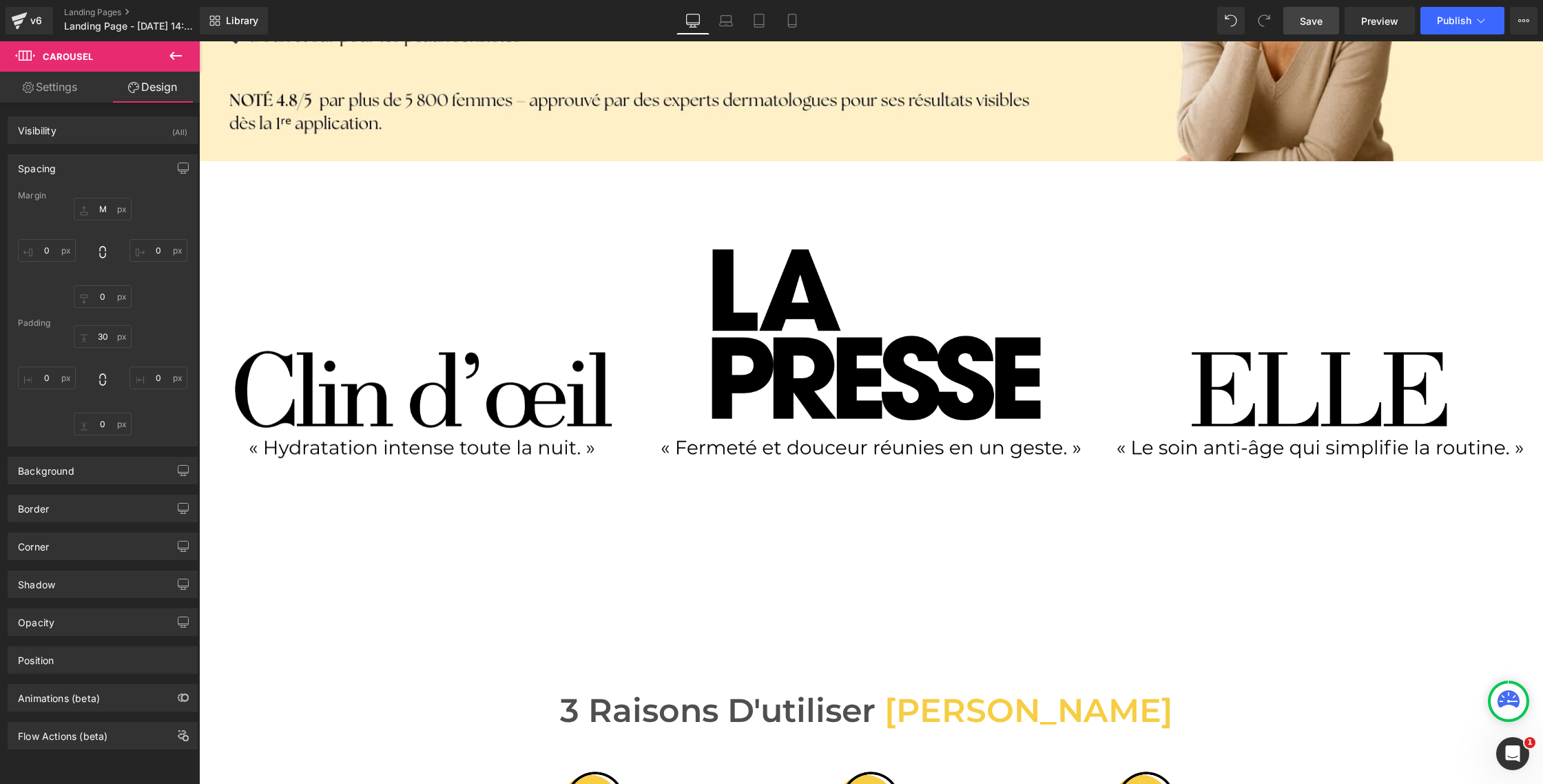
scroll to position [347, 0]
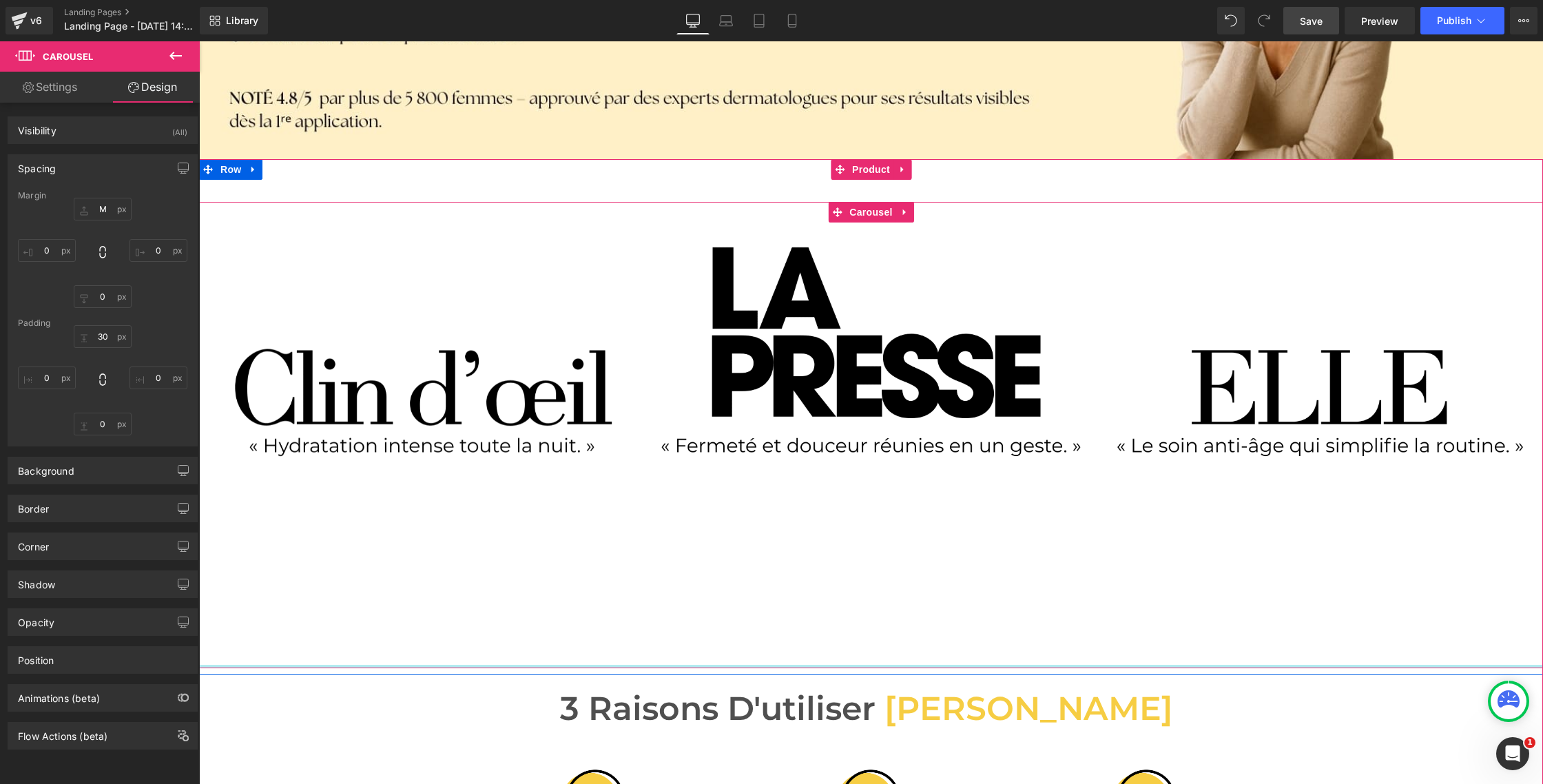
type input "0px"
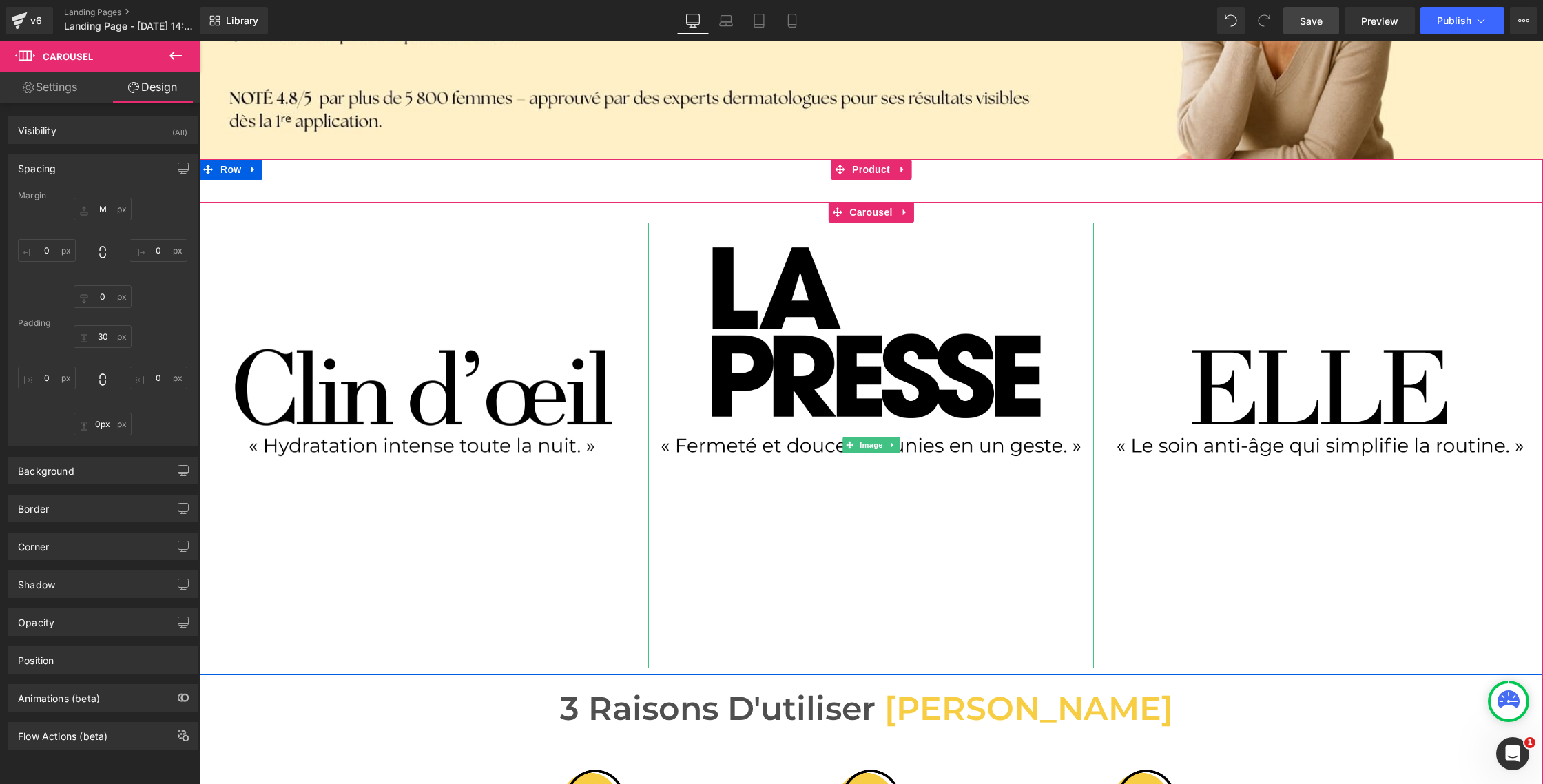
drag, startPoint x: 788, startPoint y: 667, endPoint x: 786, endPoint y: 623, distance: 44.0
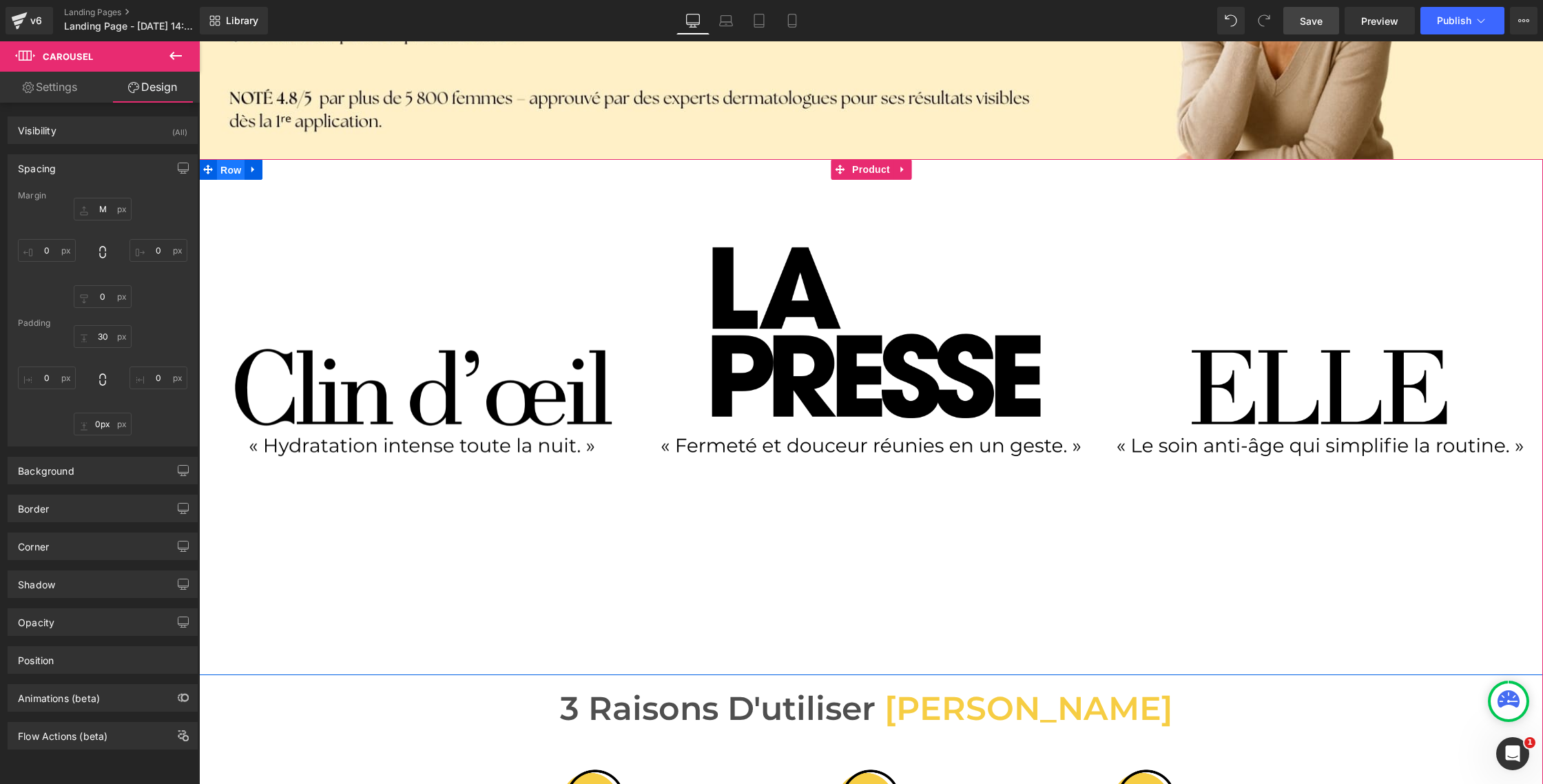
click at [230, 172] on span "Row" at bounding box center [230, 170] width 27 height 21
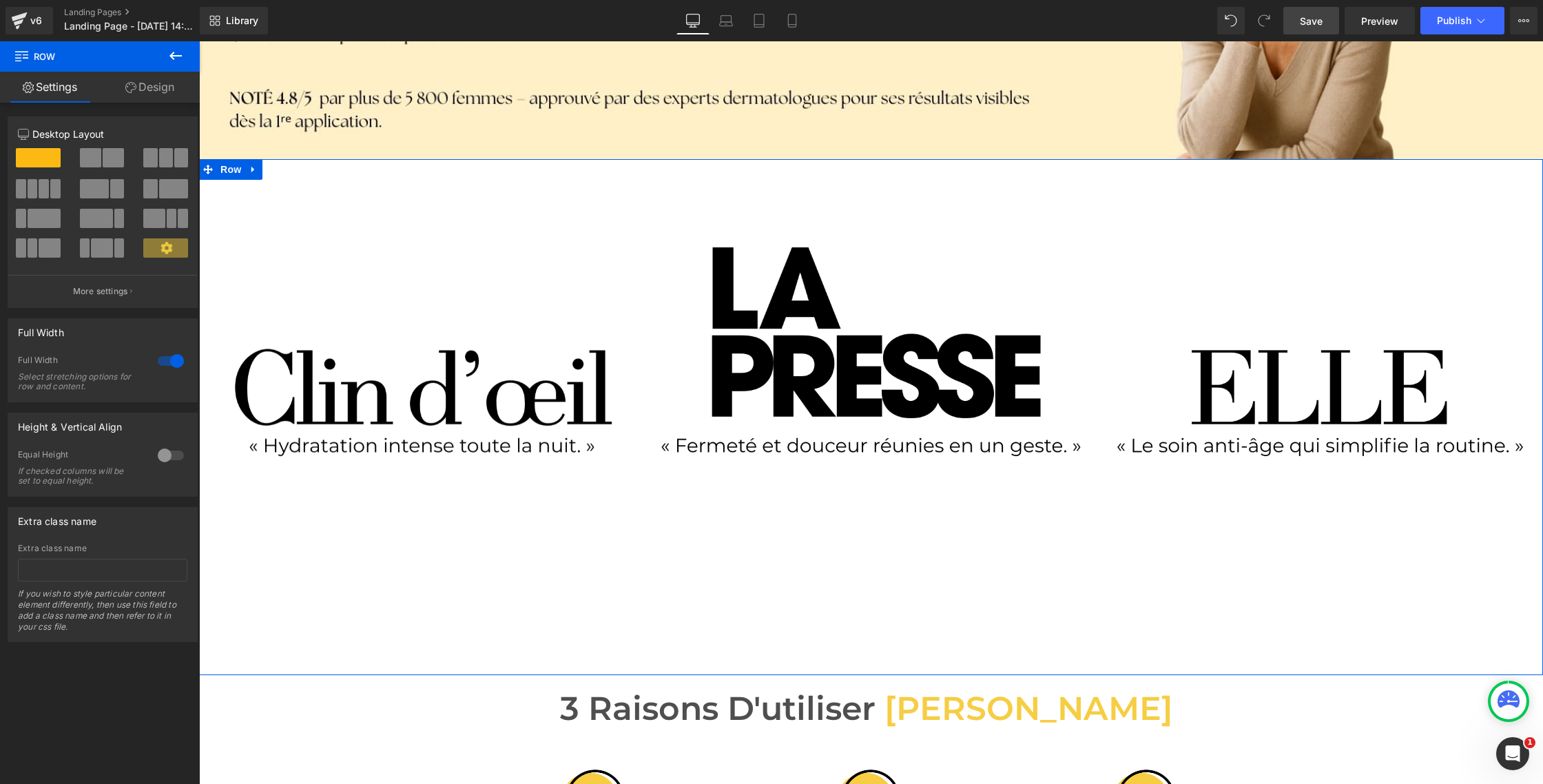
click at [151, 91] on link "Design" at bounding box center [149, 87] width 100 height 31
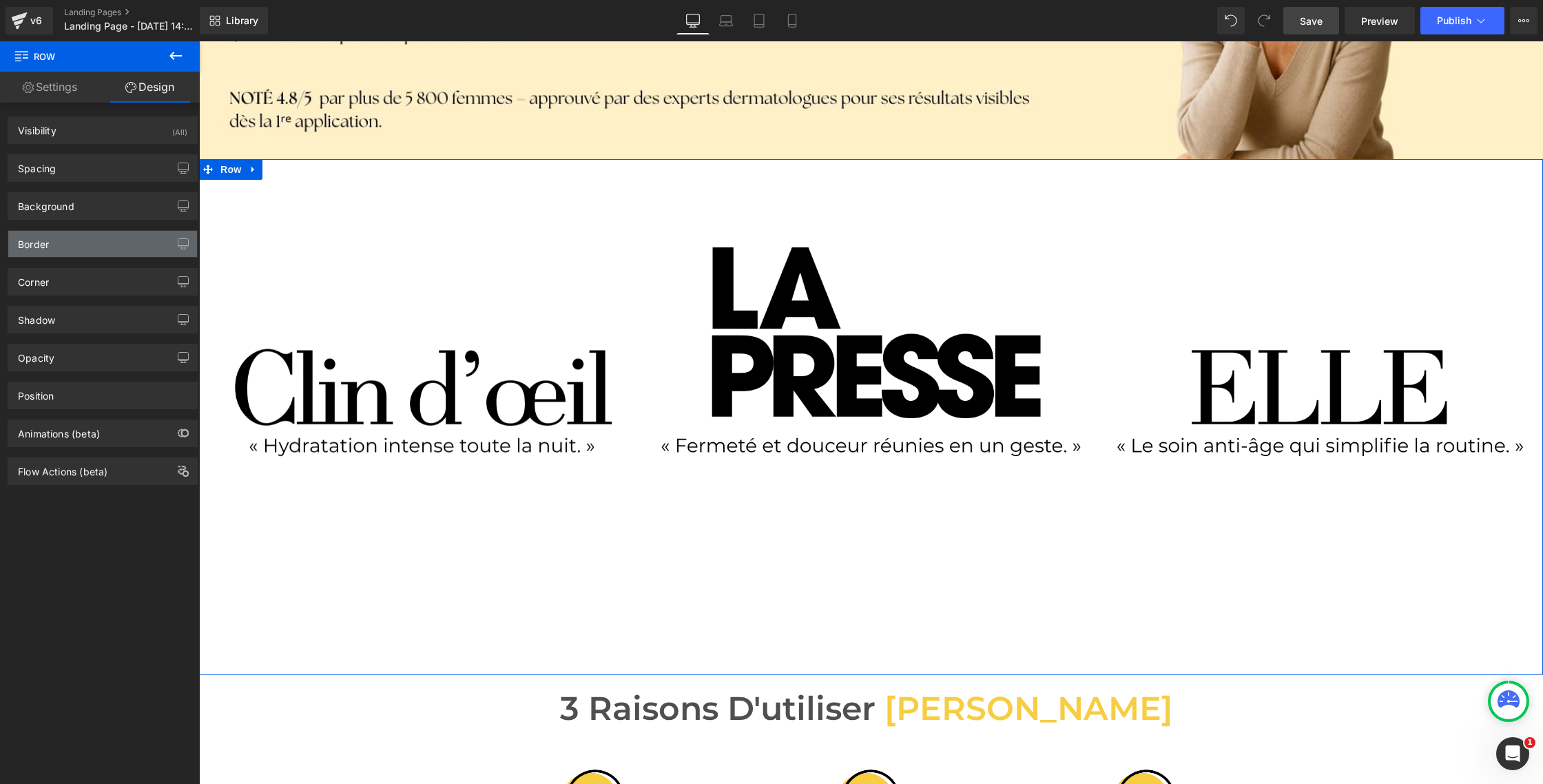
click at [114, 247] on div "Border" at bounding box center [103, 243] width 189 height 26
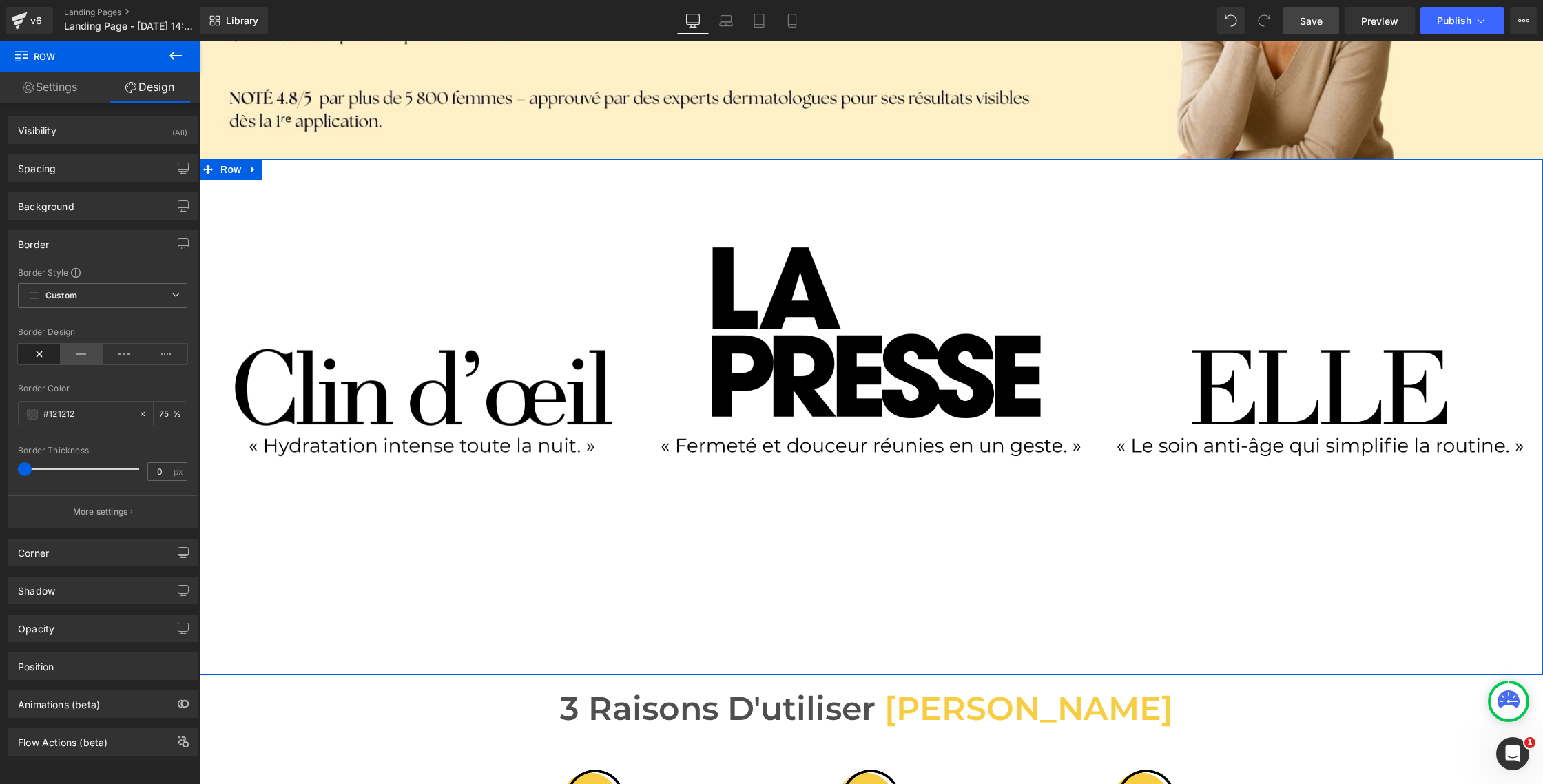
click at [84, 357] on icon at bounding box center [81, 354] width 42 height 21
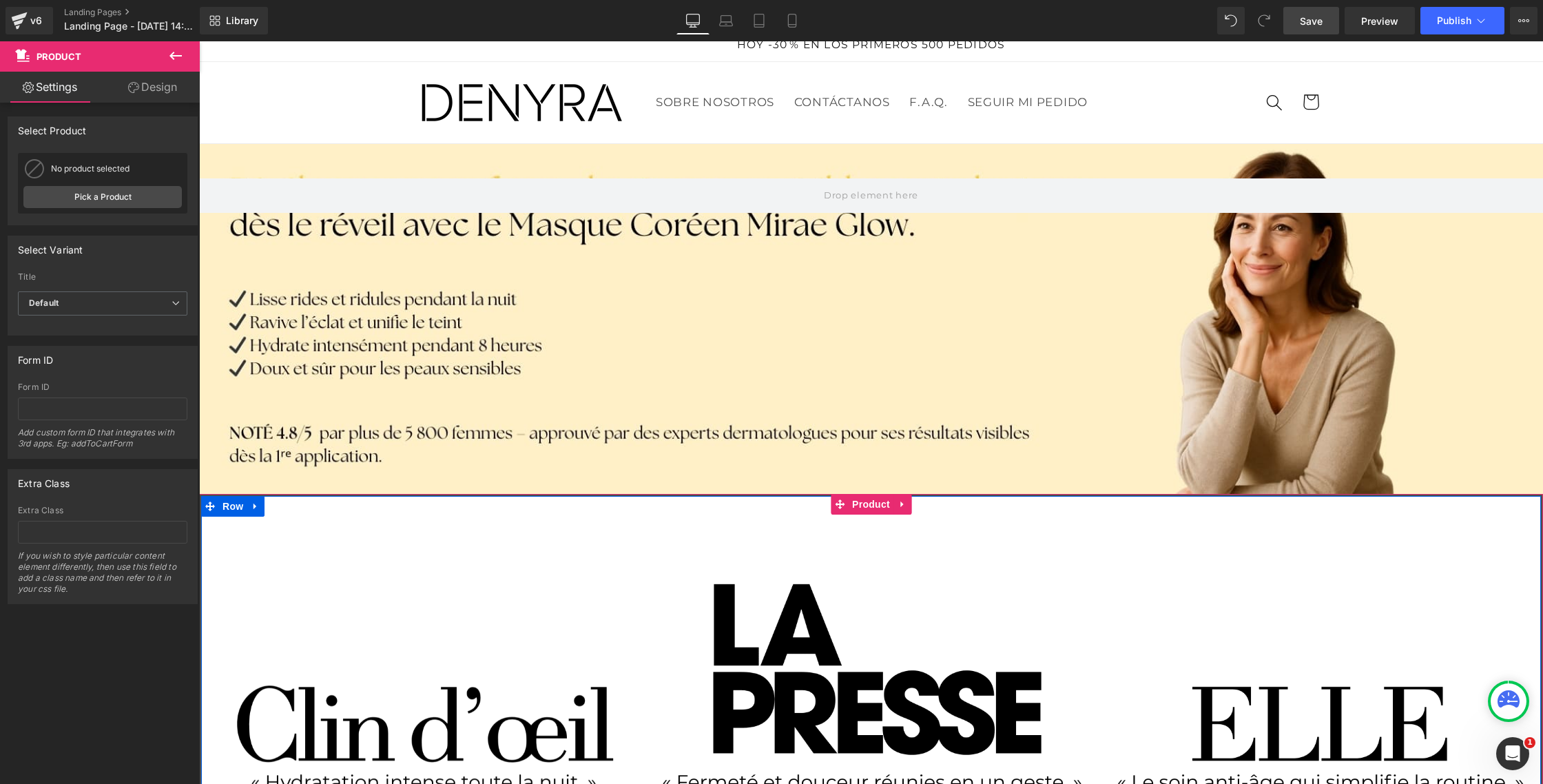
scroll to position [12, 0]
click at [229, 504] on span "Row" at bounding box center [233, 506] width 27 height 21
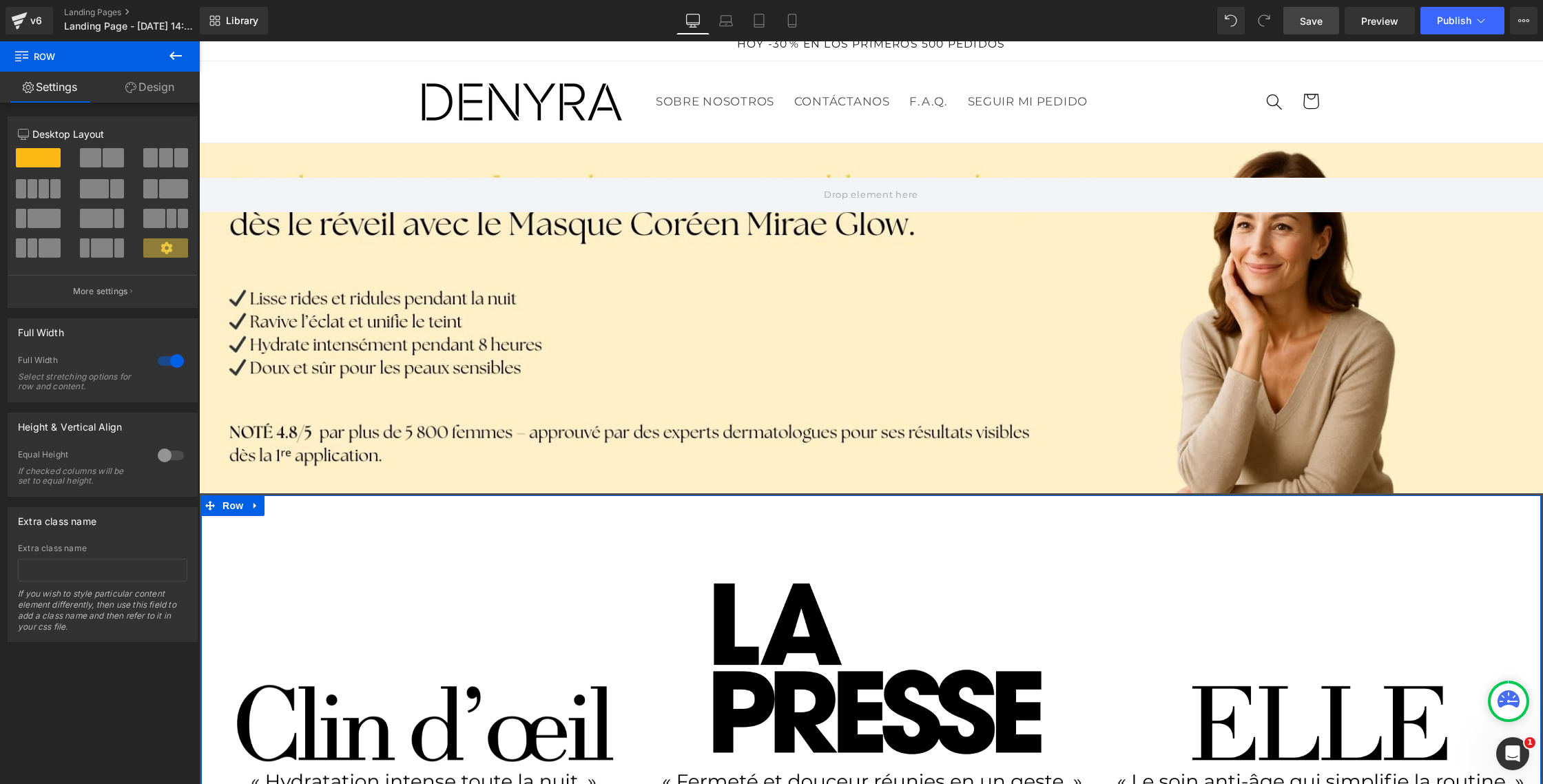
click at [160, 88] on link "Design" at bounding box center [149, 87] width 100 height 31
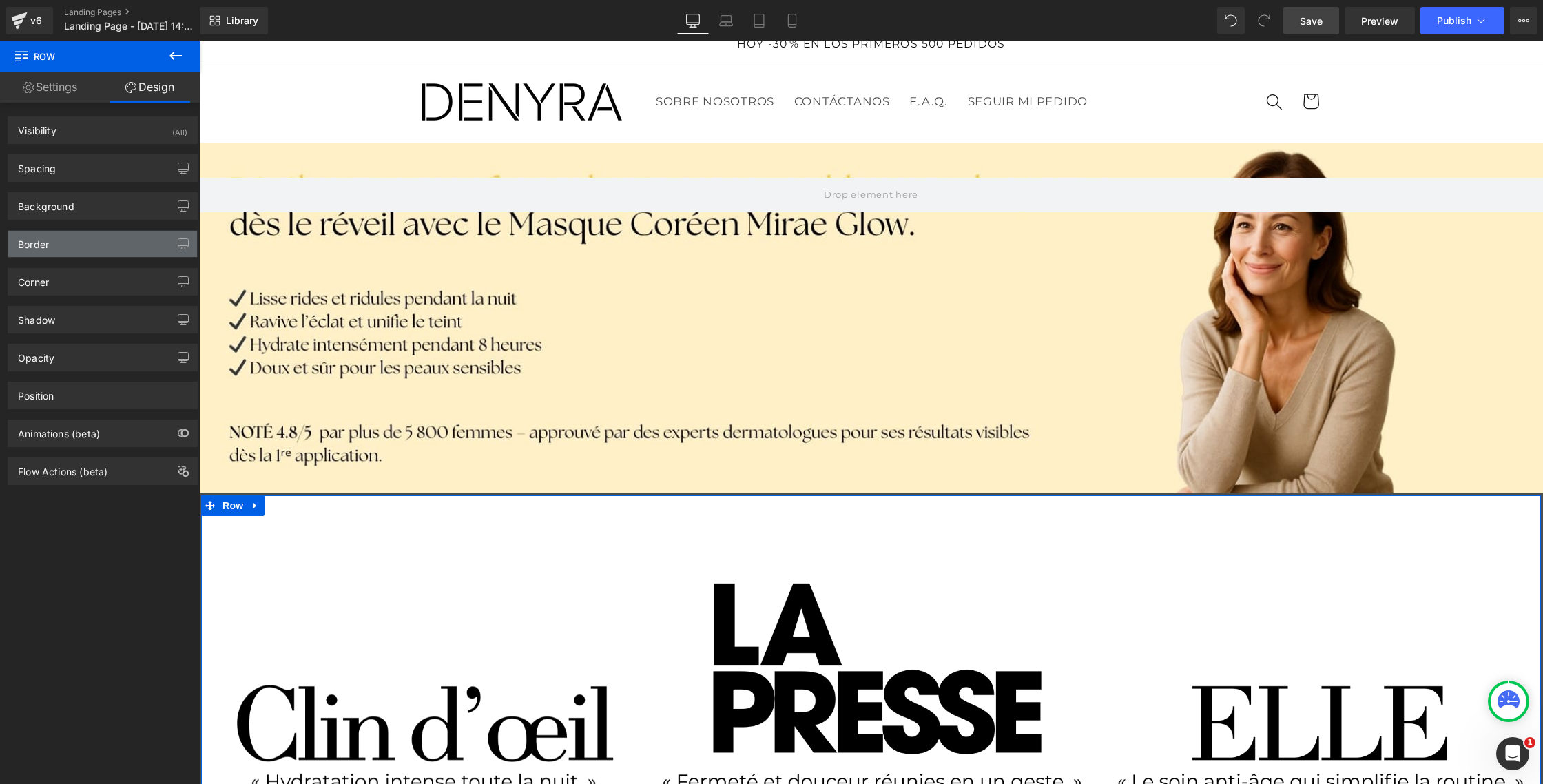
click at [60, 241] on div "Border" at bounding box center [103, 243] width 189 height 26
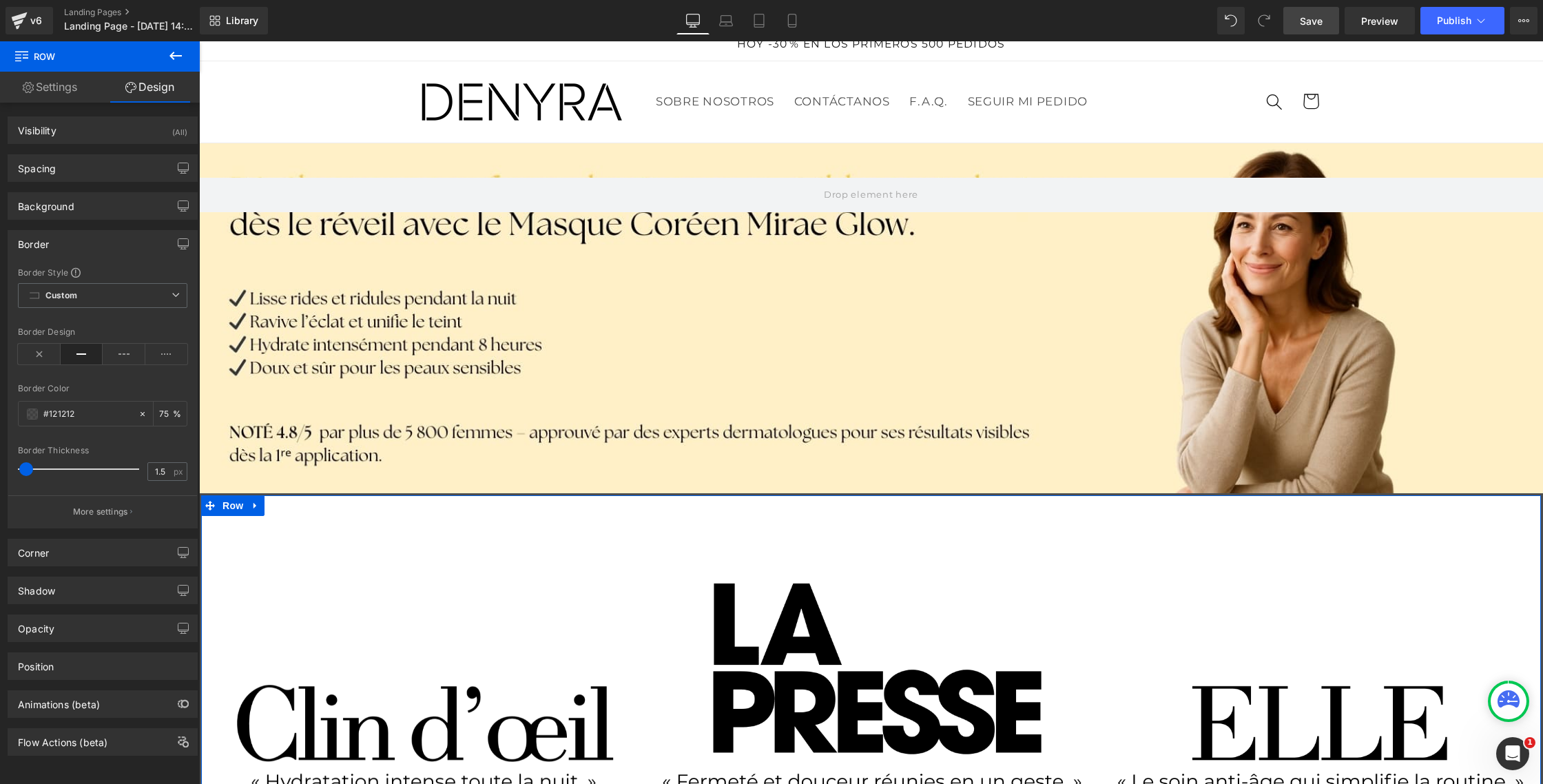
scroll to position [2, 0]
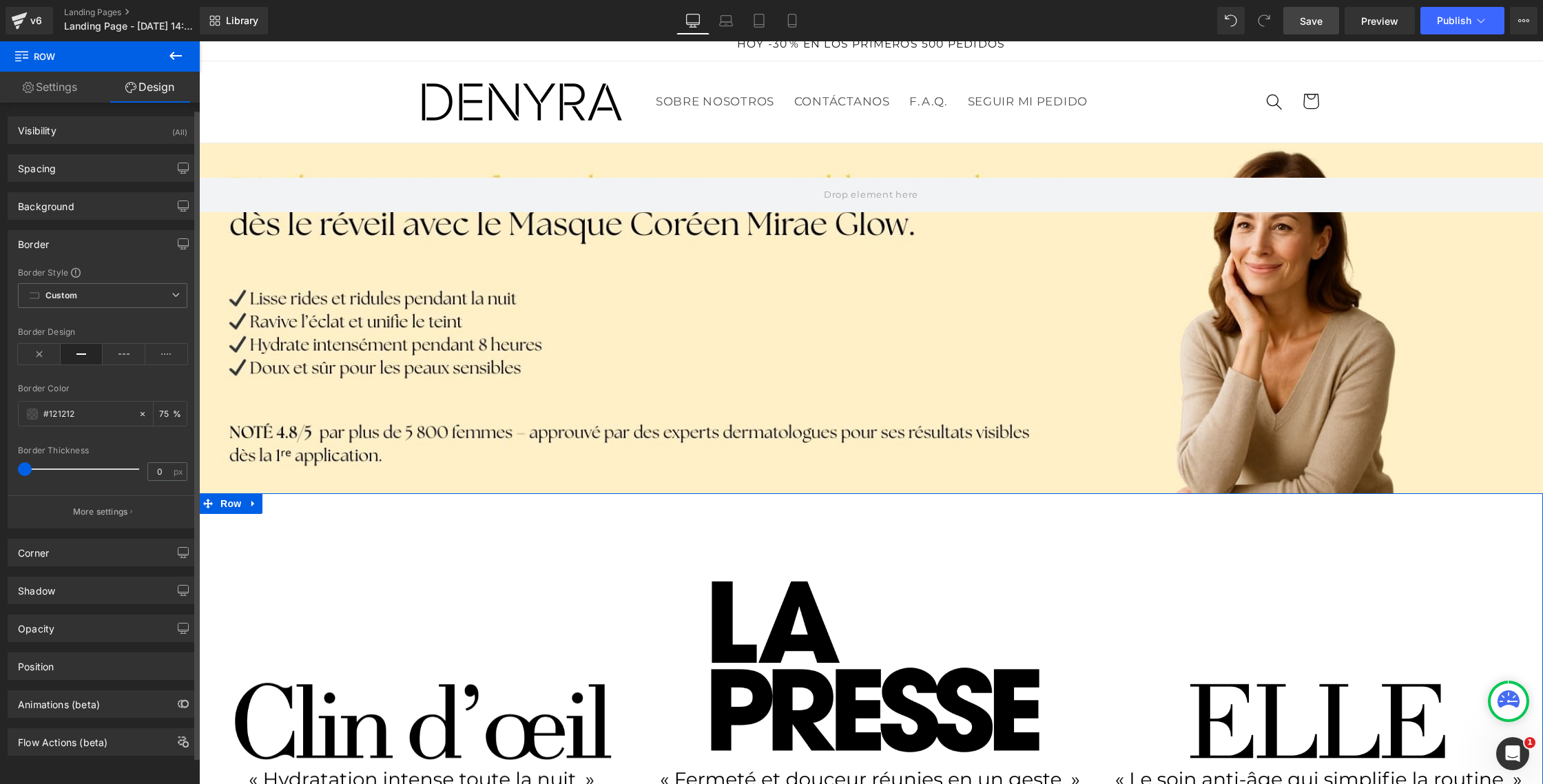
drag, startPoint x: 28, startPoint y: 467, endPoint x: 15, endPoint y: 465, distance: 13.2
click at [15, 465] on div "Border Style Custom Border Solid Border Dashed Border Dotted Custom Custom Bord…" at bounding box center [103, 397] width 189 height 261
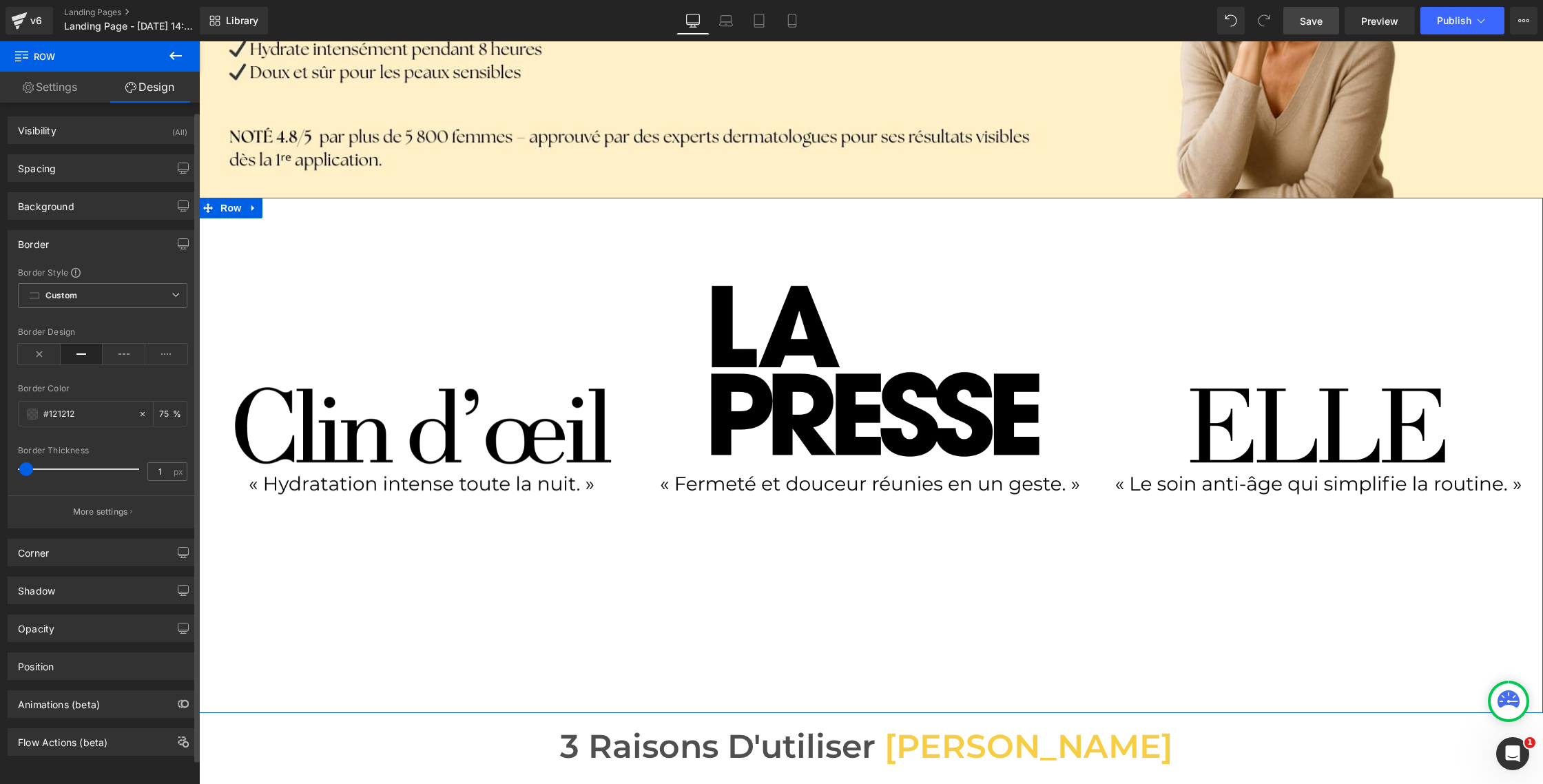
scroll to position [4, 0]
type input "1"
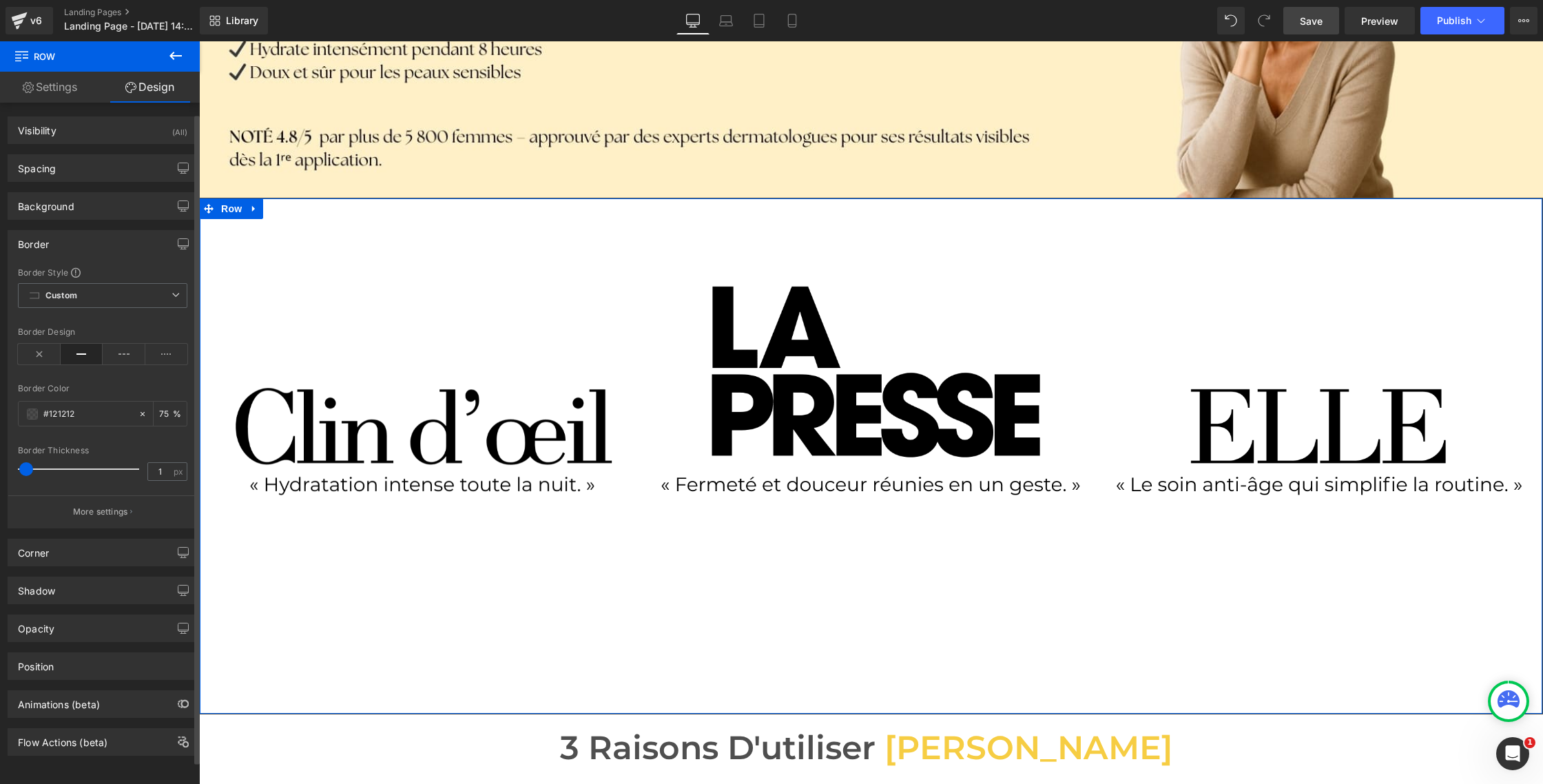
click at [26, 465] on span at bounding box center [26, 469] width 14 height 14
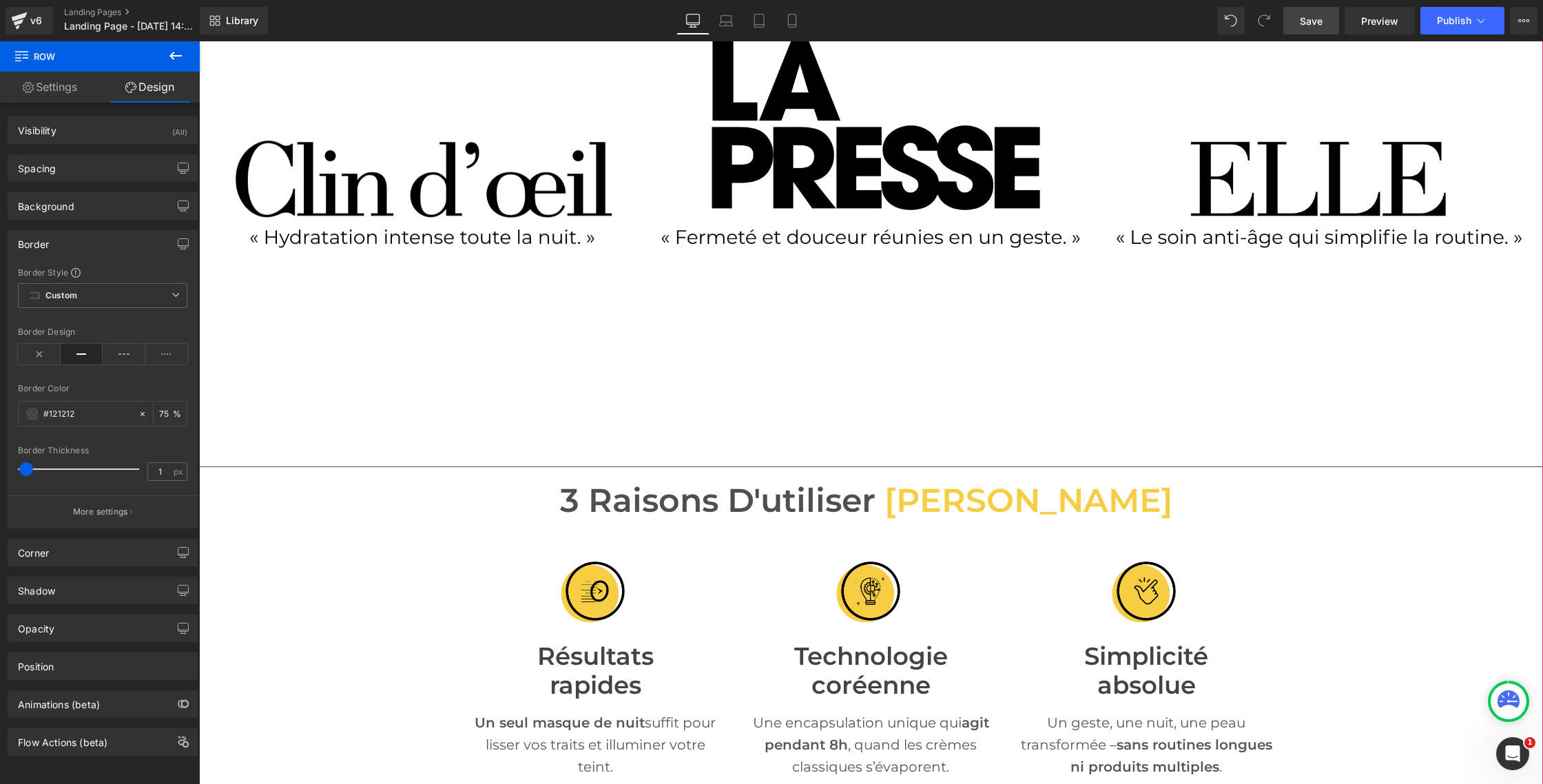
scroll to position [561, 0]
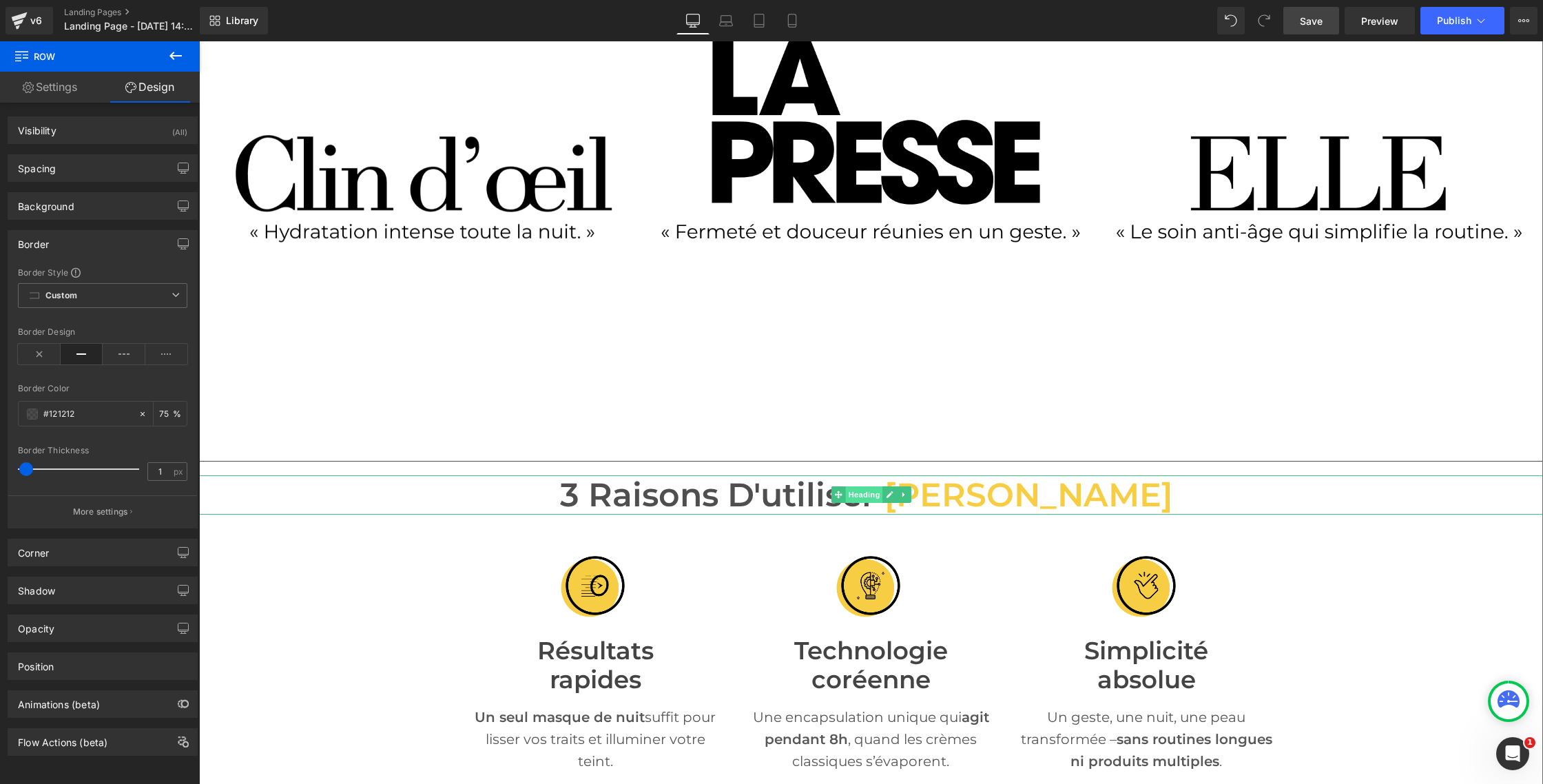
click at [856, 495] on span "Heading" at bounding box center [864, 494] width 37 height 17
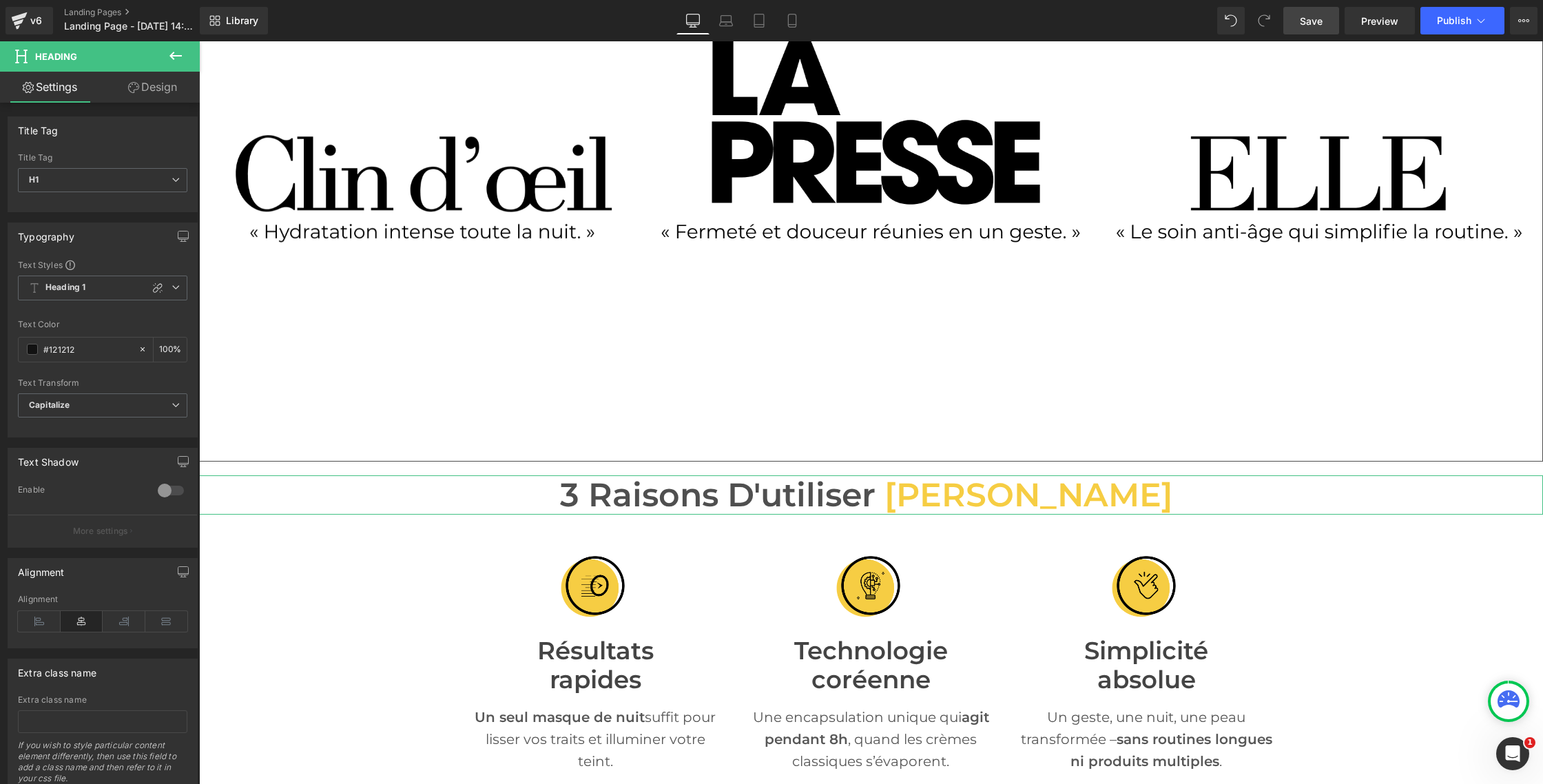
click at [143, 92] on link "Design" at bounding box center [152, 87] width 100 height 31
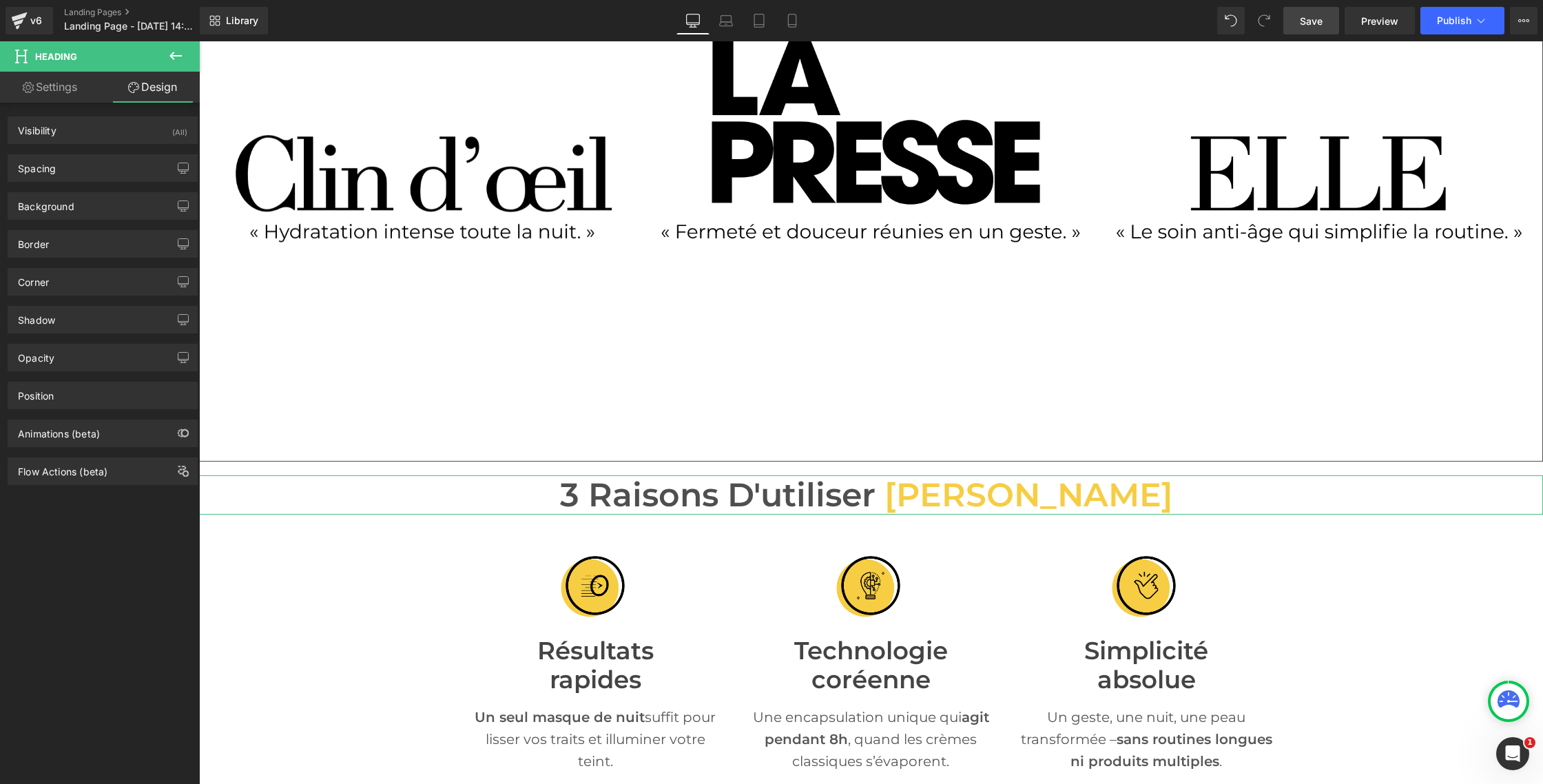
type input "20"
type input "0"
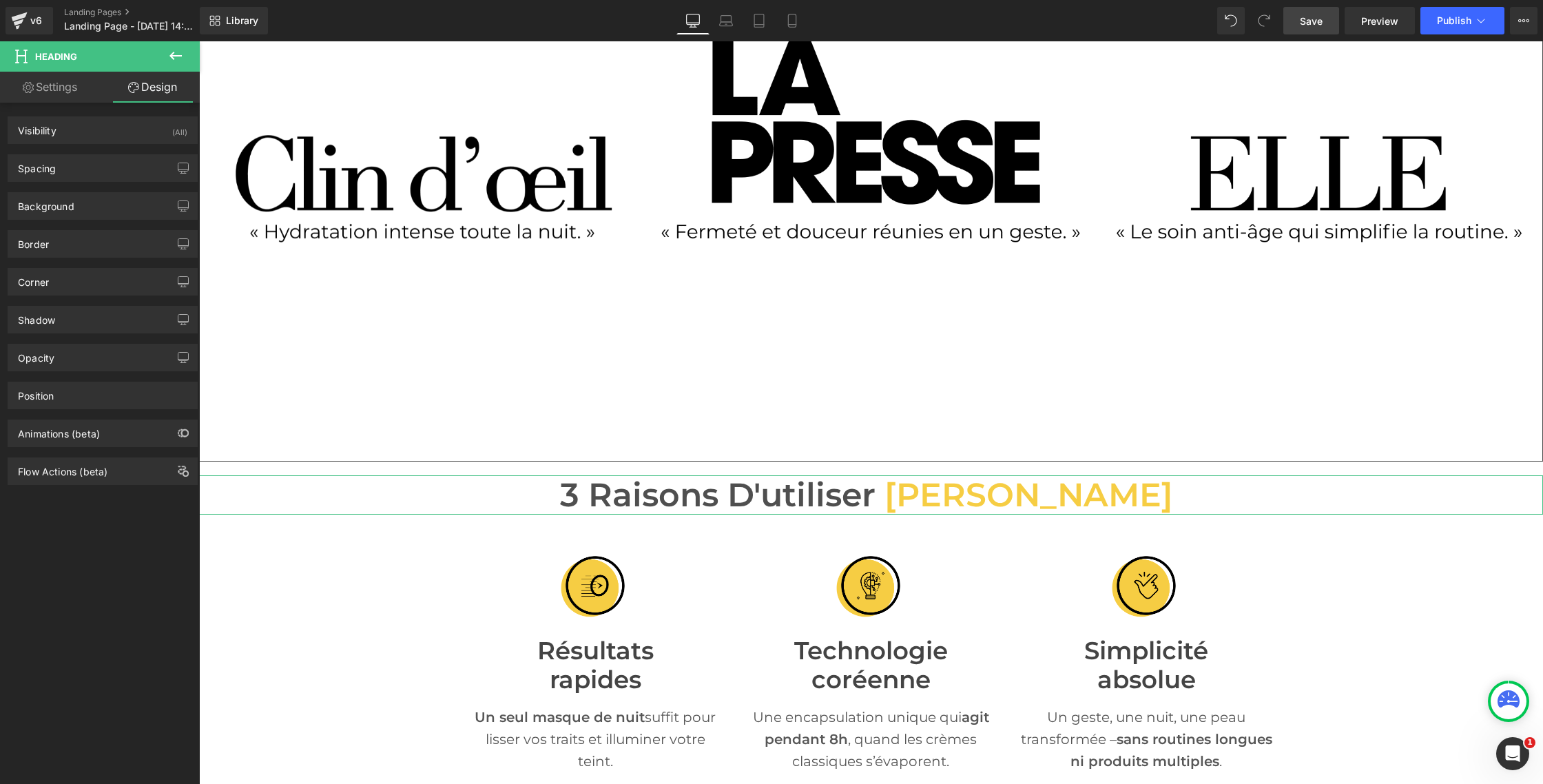
type input "0"
click at [96, 172] on div "Spacing" at bounding box center [103, 168] width 189 height 26
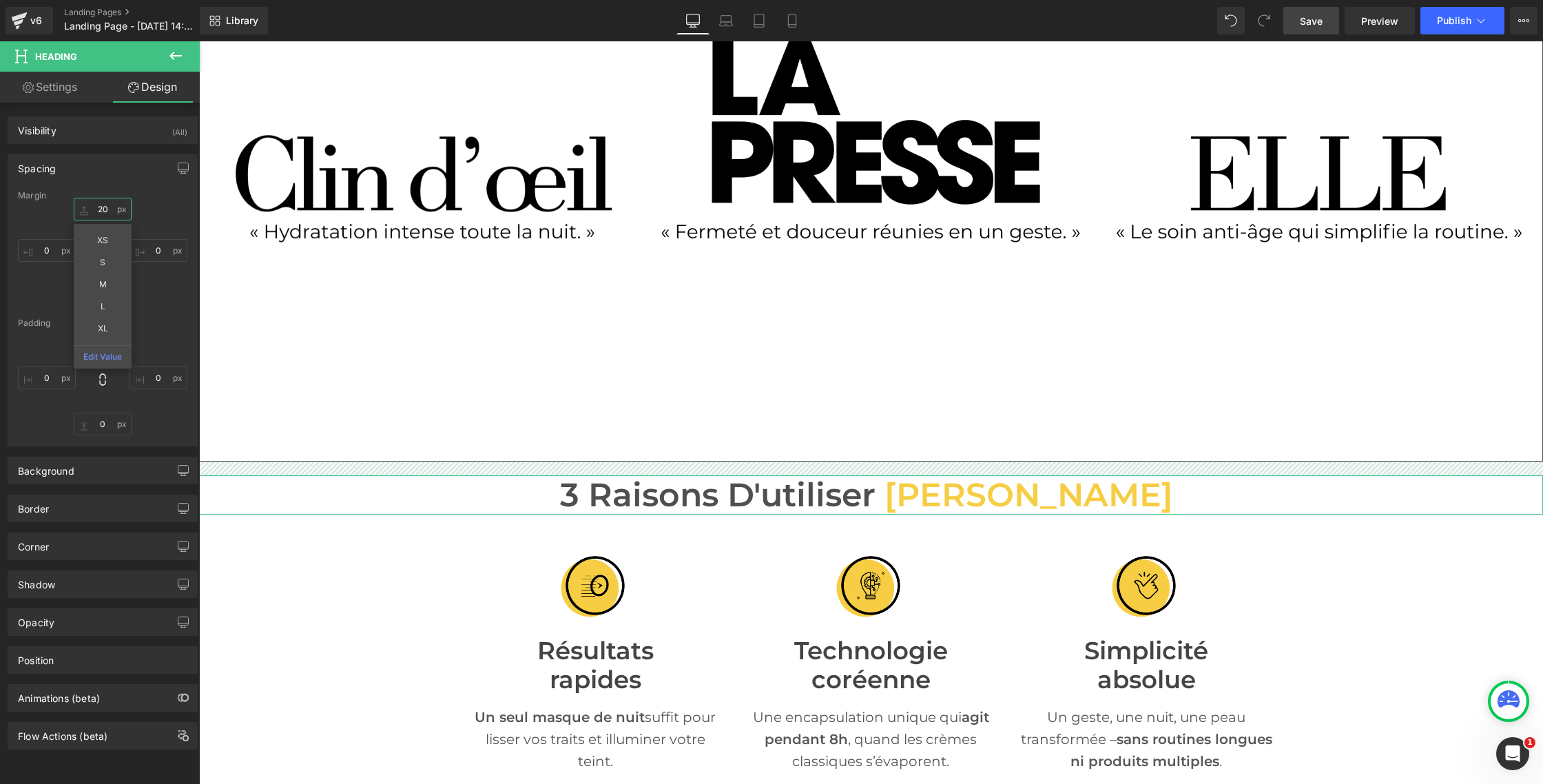
click at [101, 212] on input "20" at bounding box center [103, 209] width 58 height 23
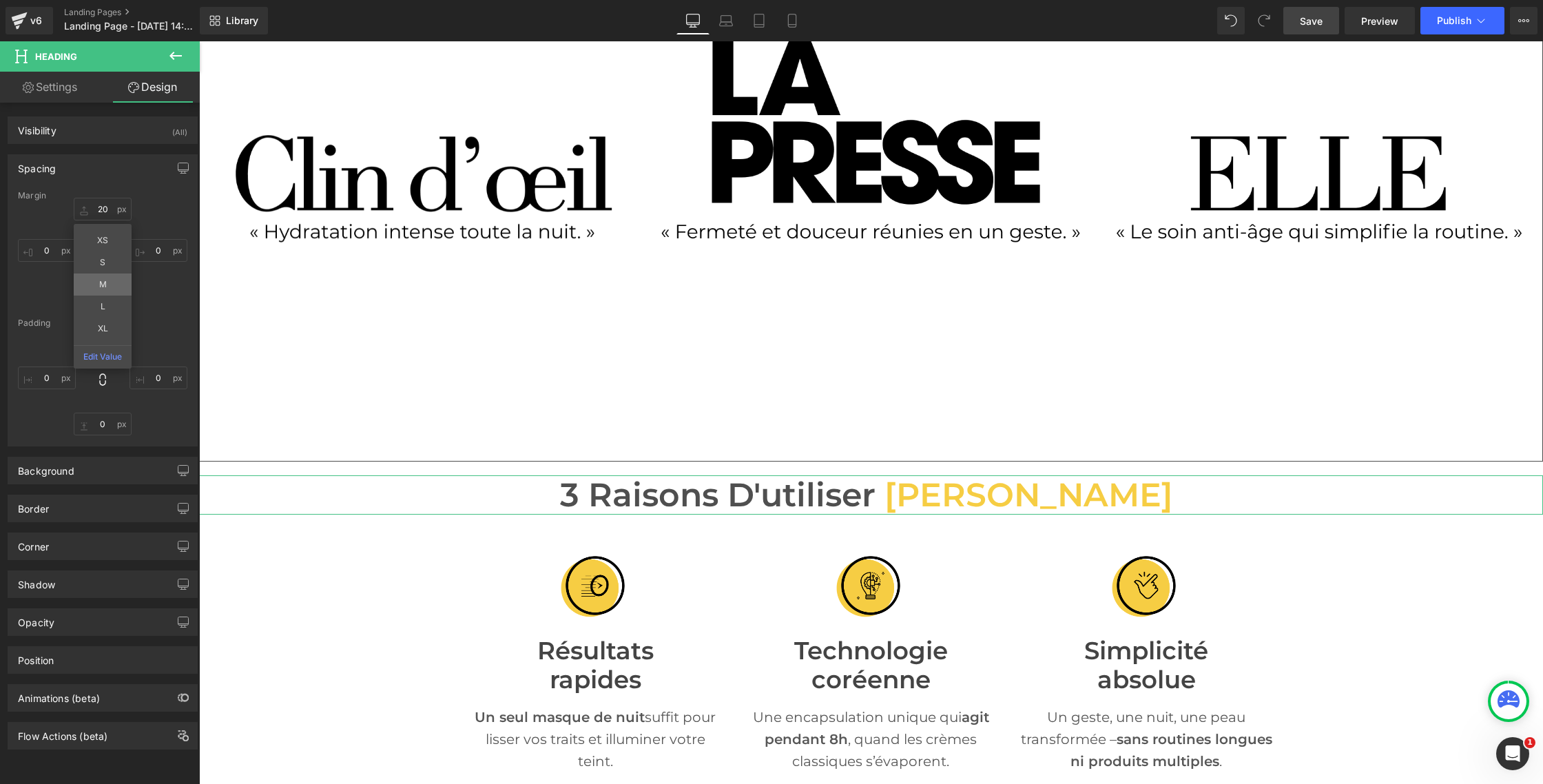
type input "M"
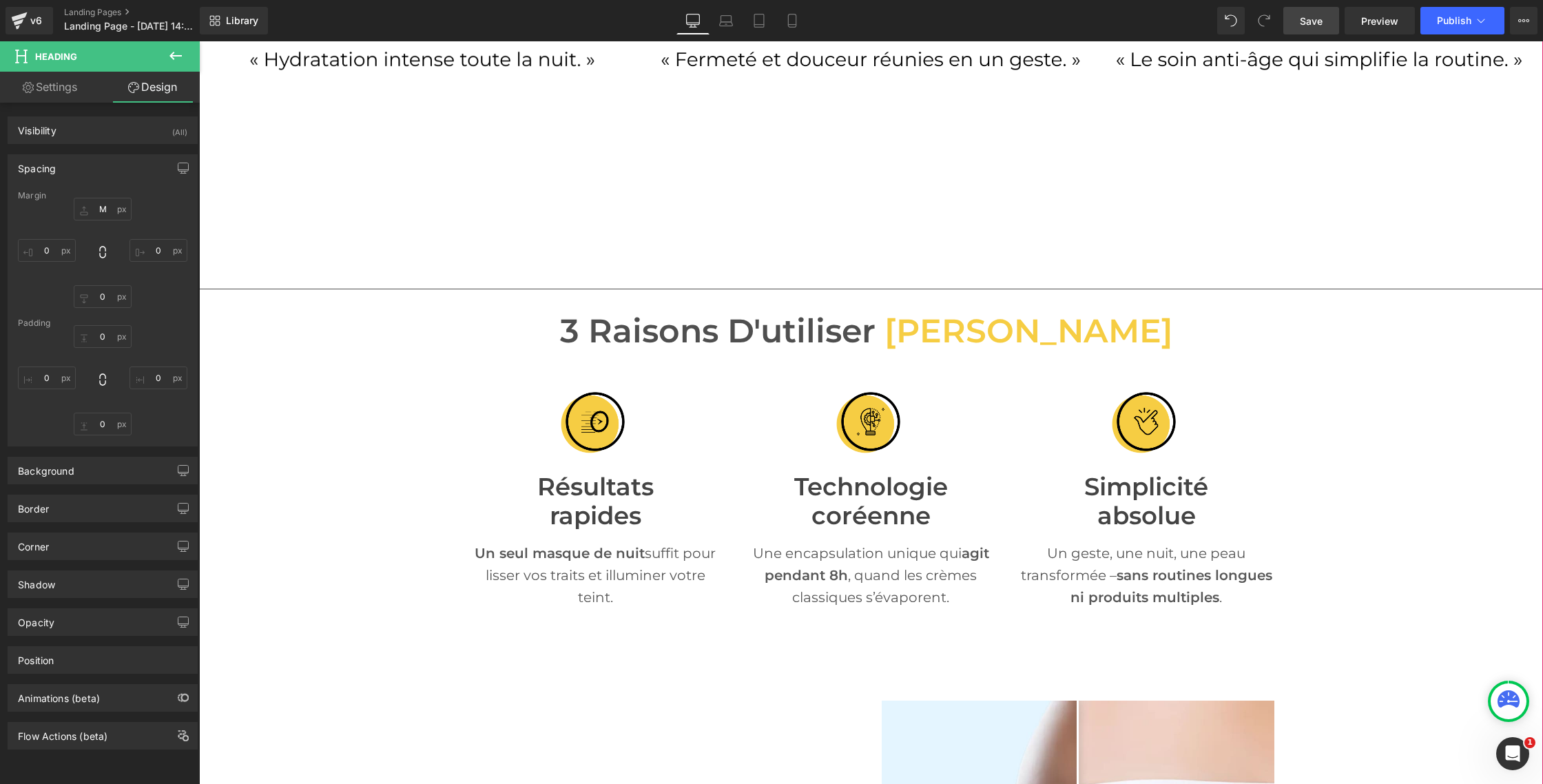
scroll to position [738, 0]
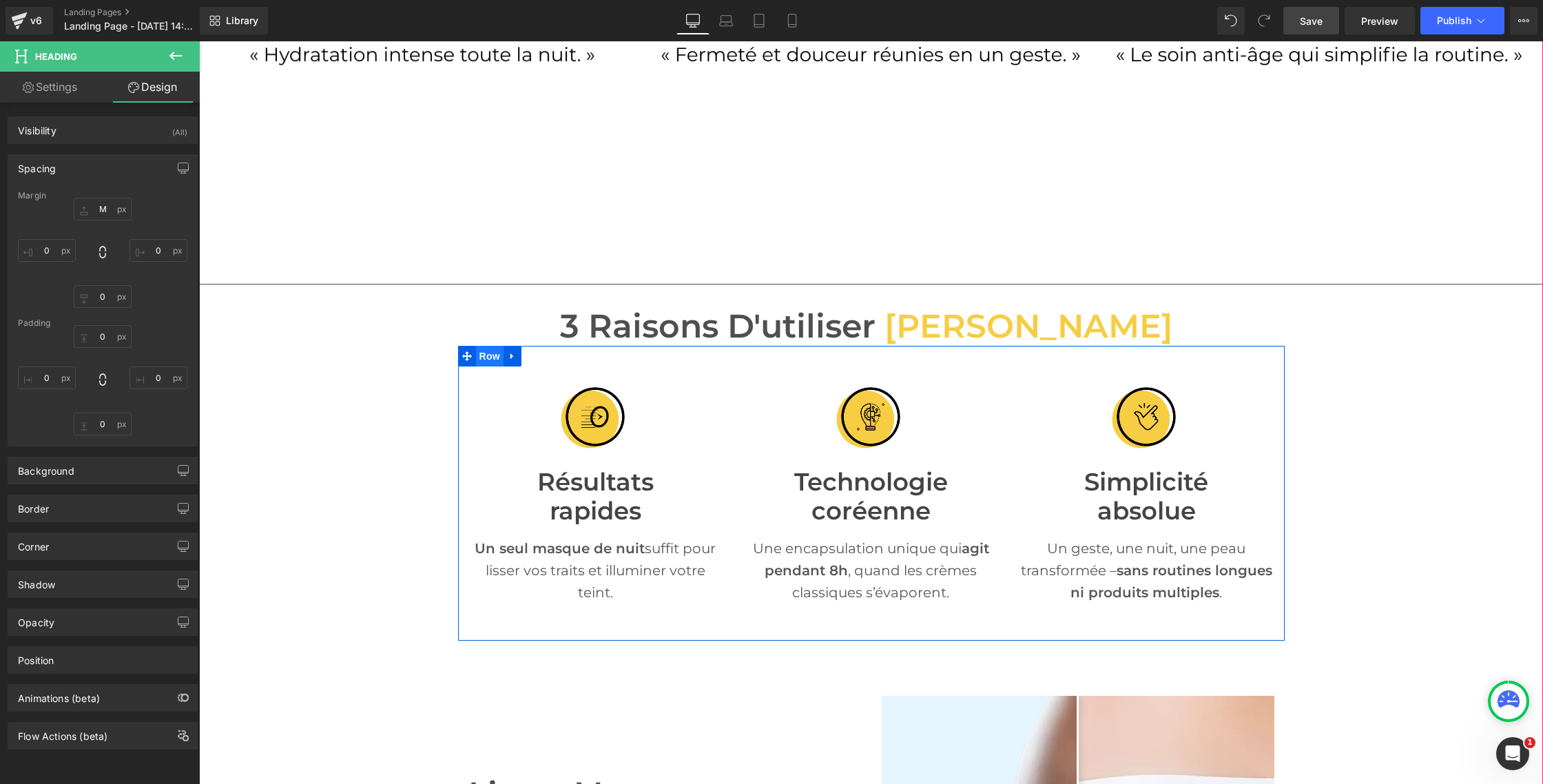
click at [488, 356] on span "Row" at bounding box center [490, 356] width 27 height 21
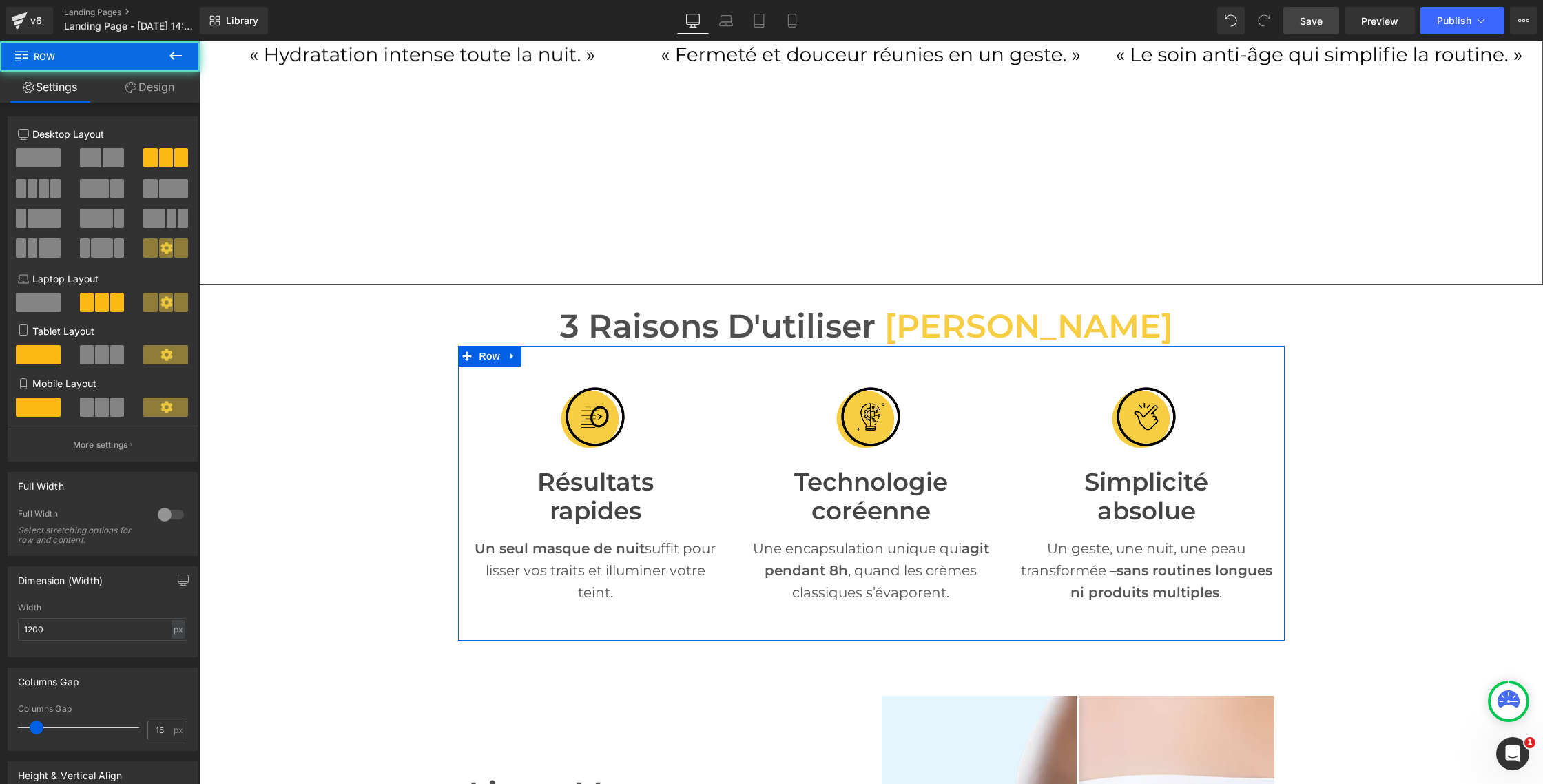
drag, startPoint x: 159, startPoint y: 83, endPoint x: 150, endPoint y: 116, distance: 34.2
click at [159, 83] on link "Design" at bounding box center [149, 87] width 100 height 31
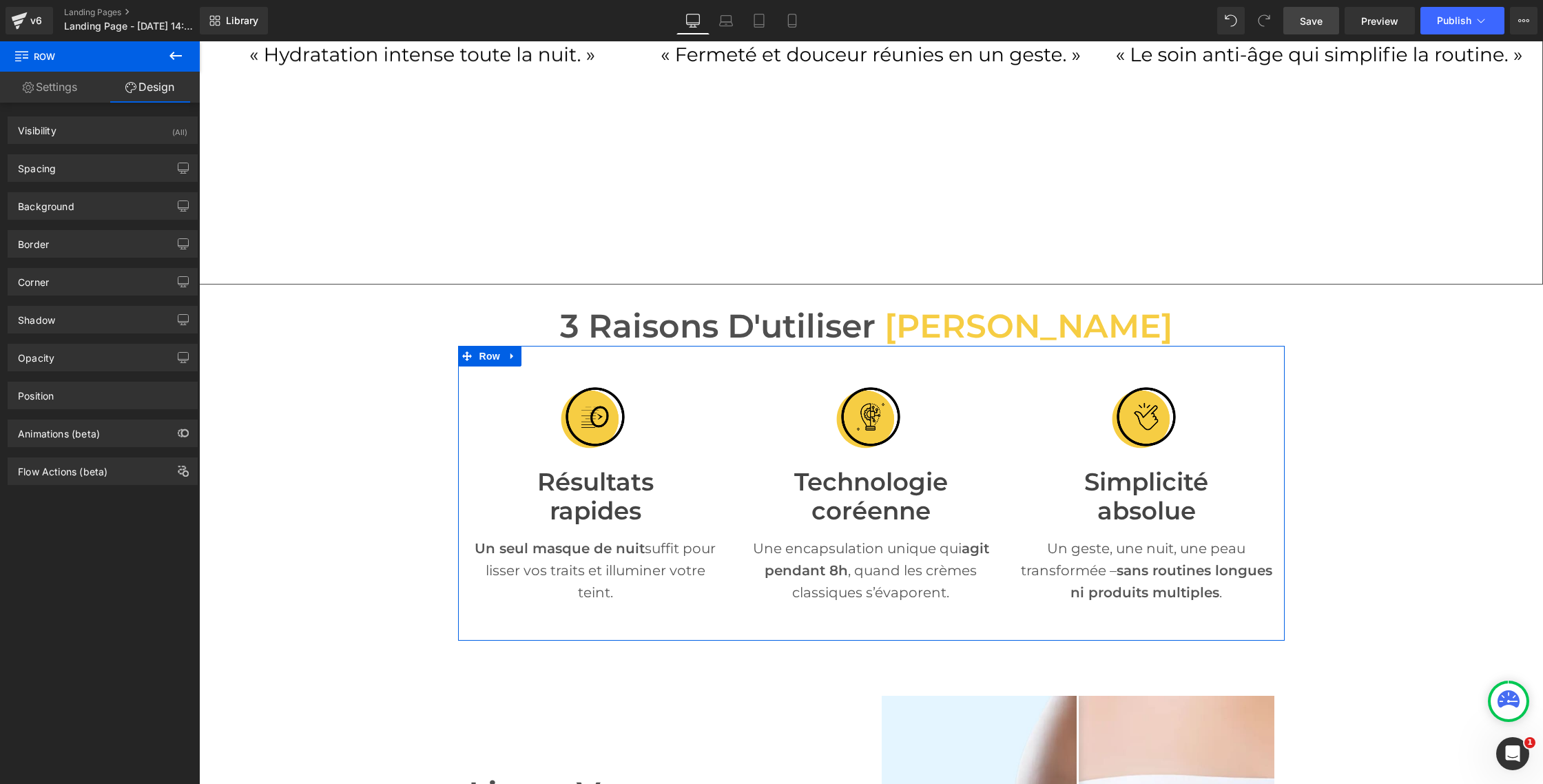
click at [78, 181] on div "Spacing [GEOGRAPHIC_DATA] 0px 0 auto auto 0px 0 auto auto [GEOGRAPHIC_DATA] 29p…" at bounding box center [103, 168] width 190 height 27
click at [85, 172] on div "Spacing" at bounding box center [103, 168] width 189 height 26
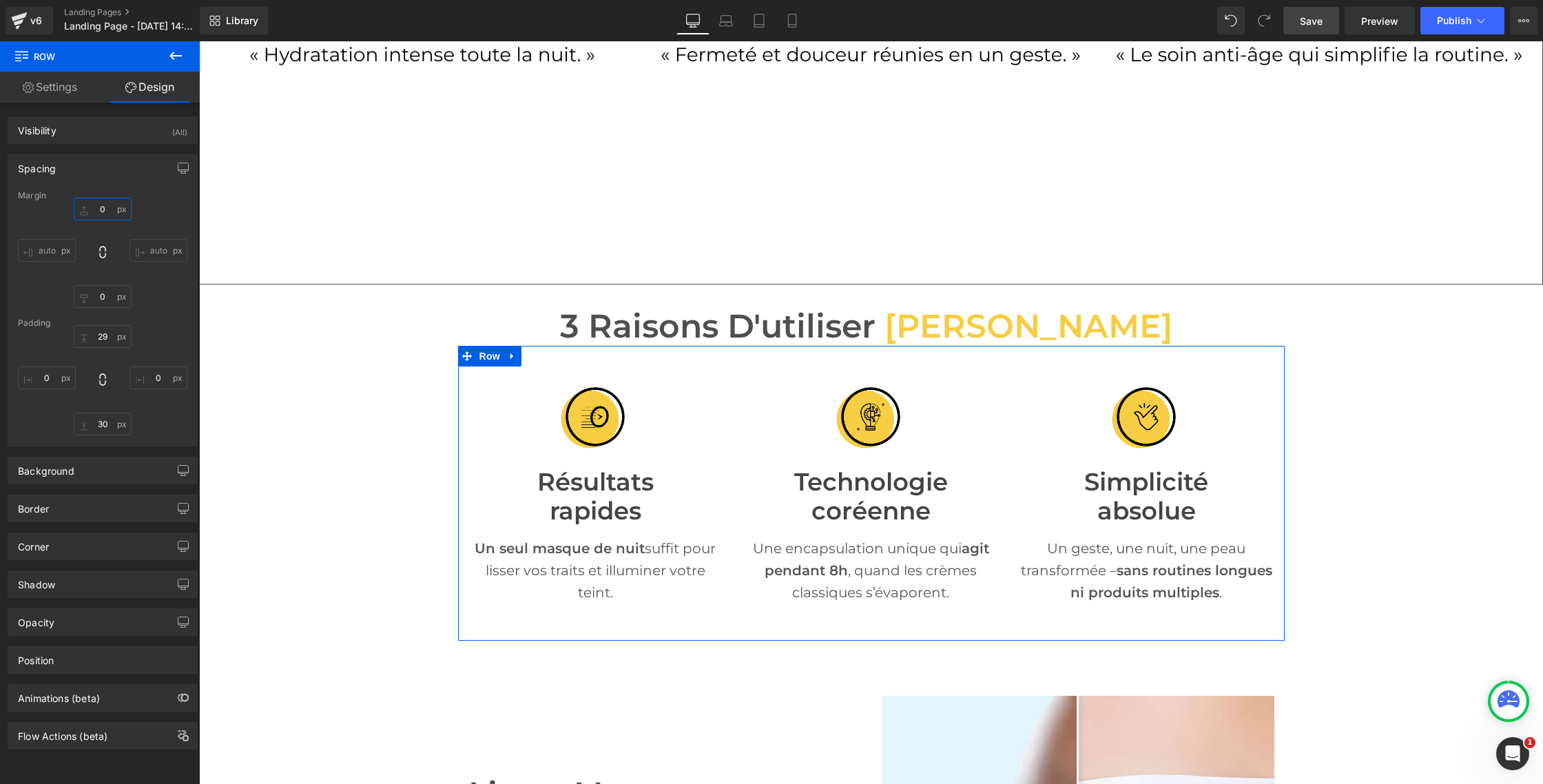
click at [105, 208] on input "0" at bounding box center [103, 209] width 58 height 23
type input "M"
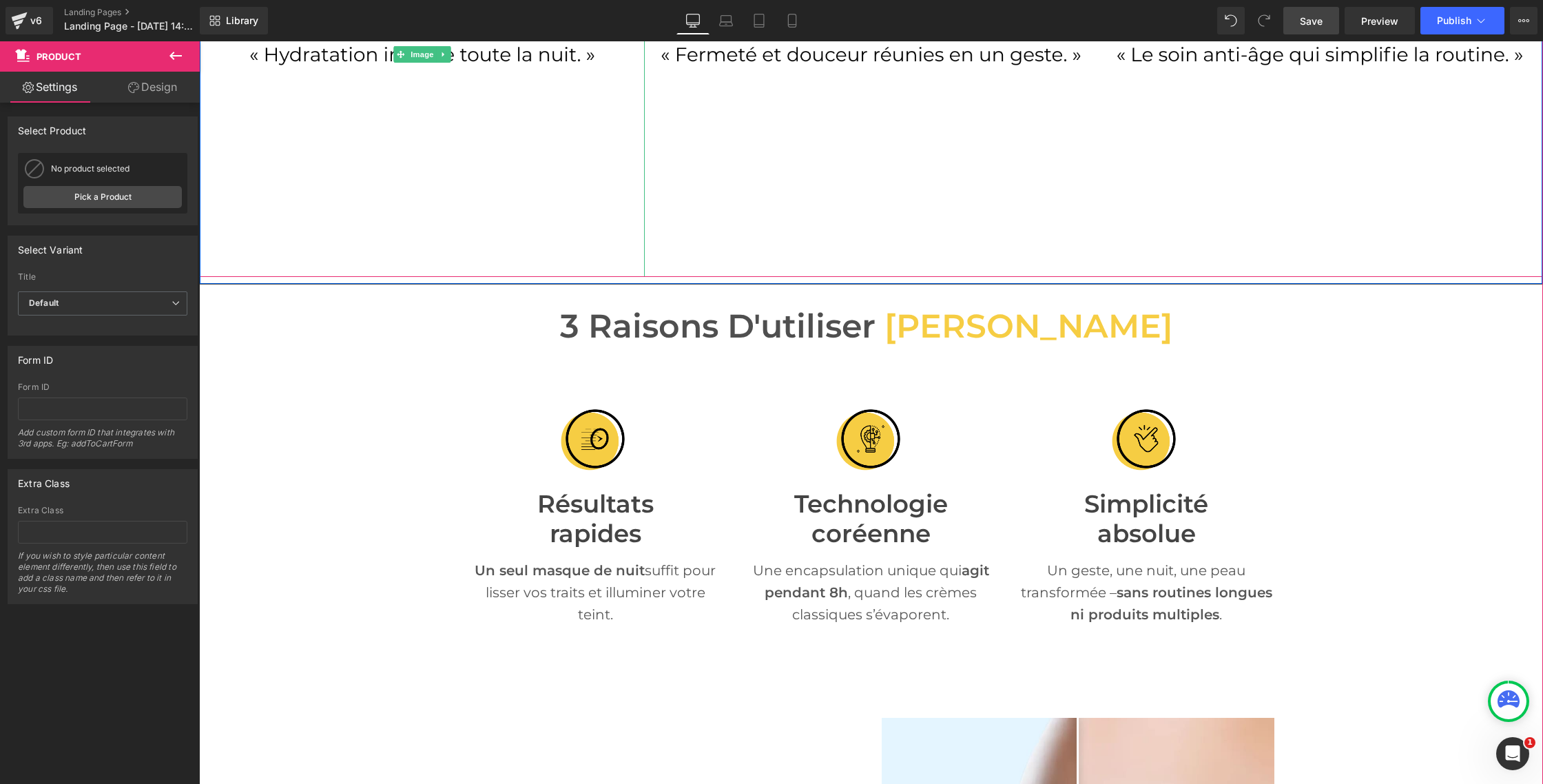
scroll to position [739, 0]
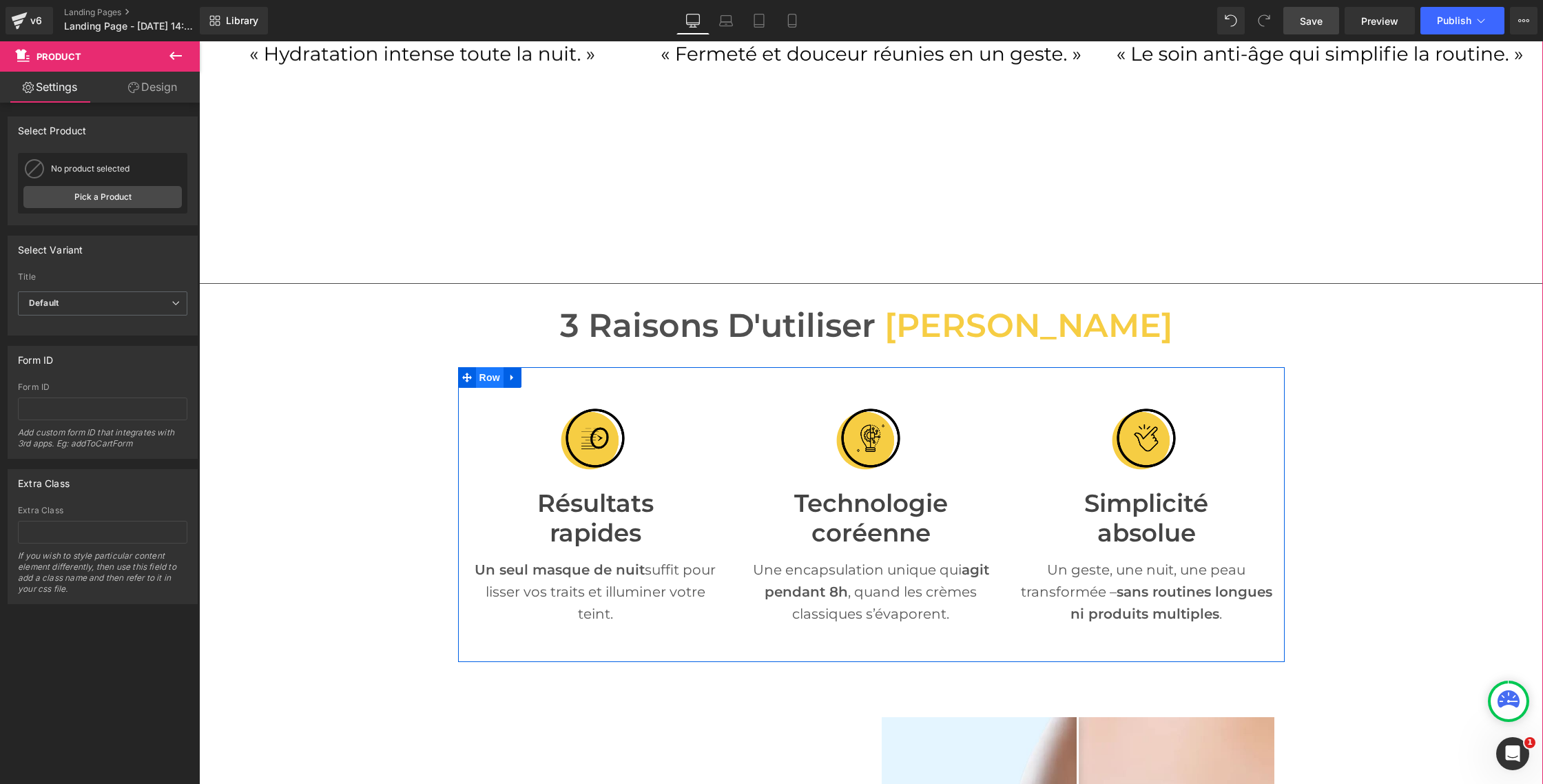
click at [495, 376] on span "Row" at bounding box center [490, 377] width 27 height 21
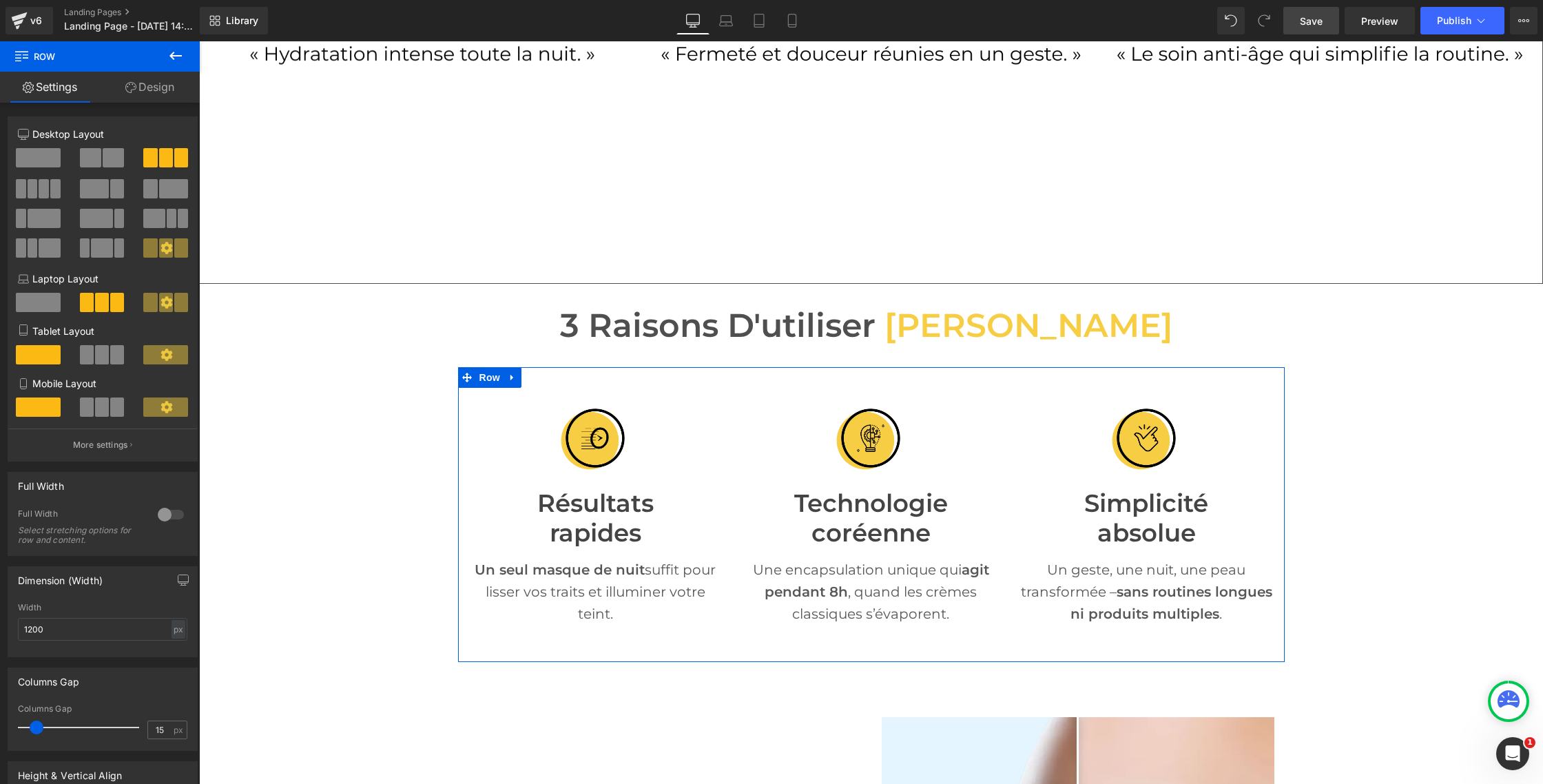
drag, startPoint x: 167, startPoint y: 88, endPoint x: 136, endPoint y: 114, distance: 40.5
click at [167, 88] on link "Design" at bounding box center [149, 87] width 100 height 31
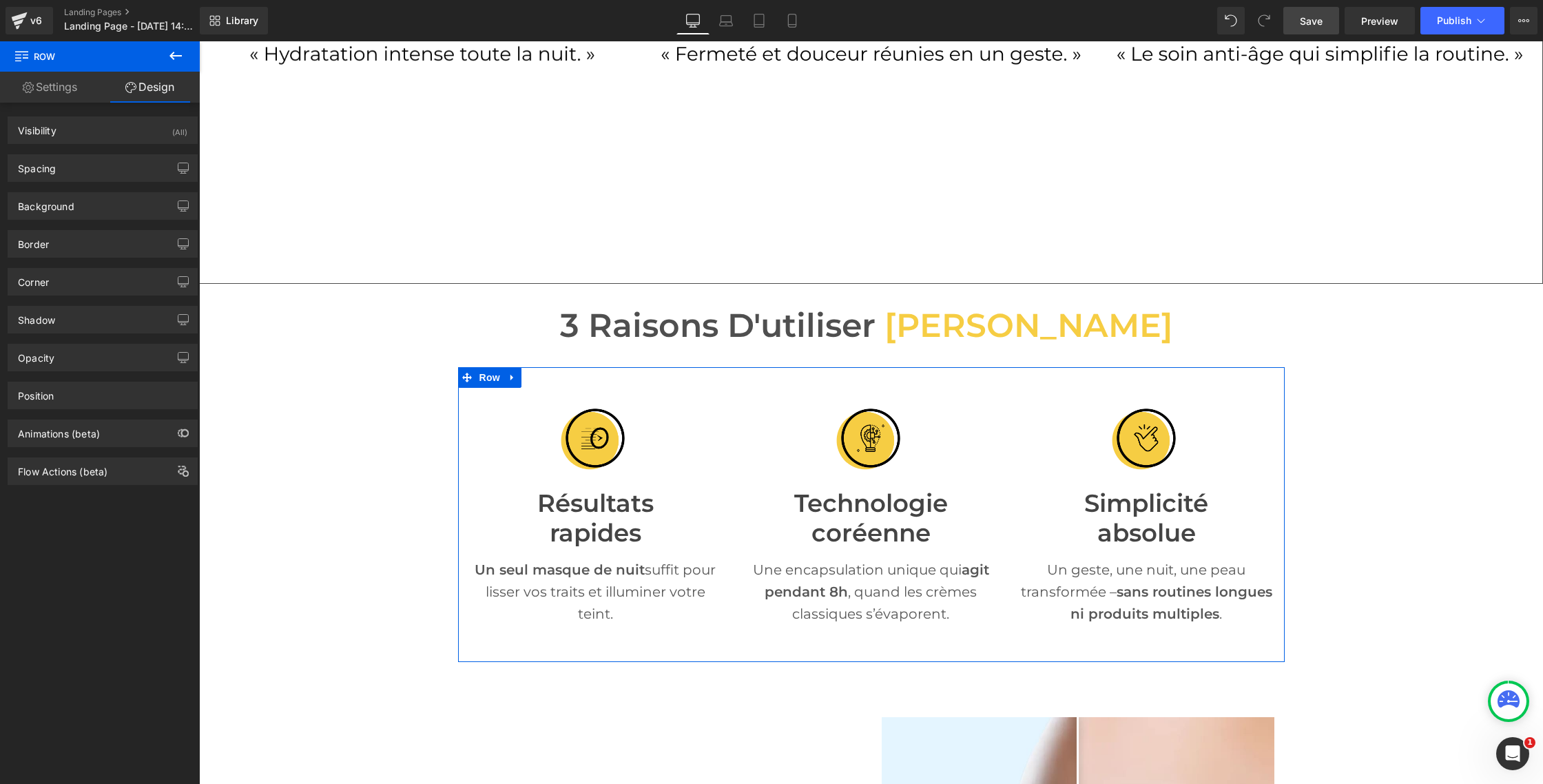
type input "M"
type input "0"
type input "29"
type input "0"
type input "30"
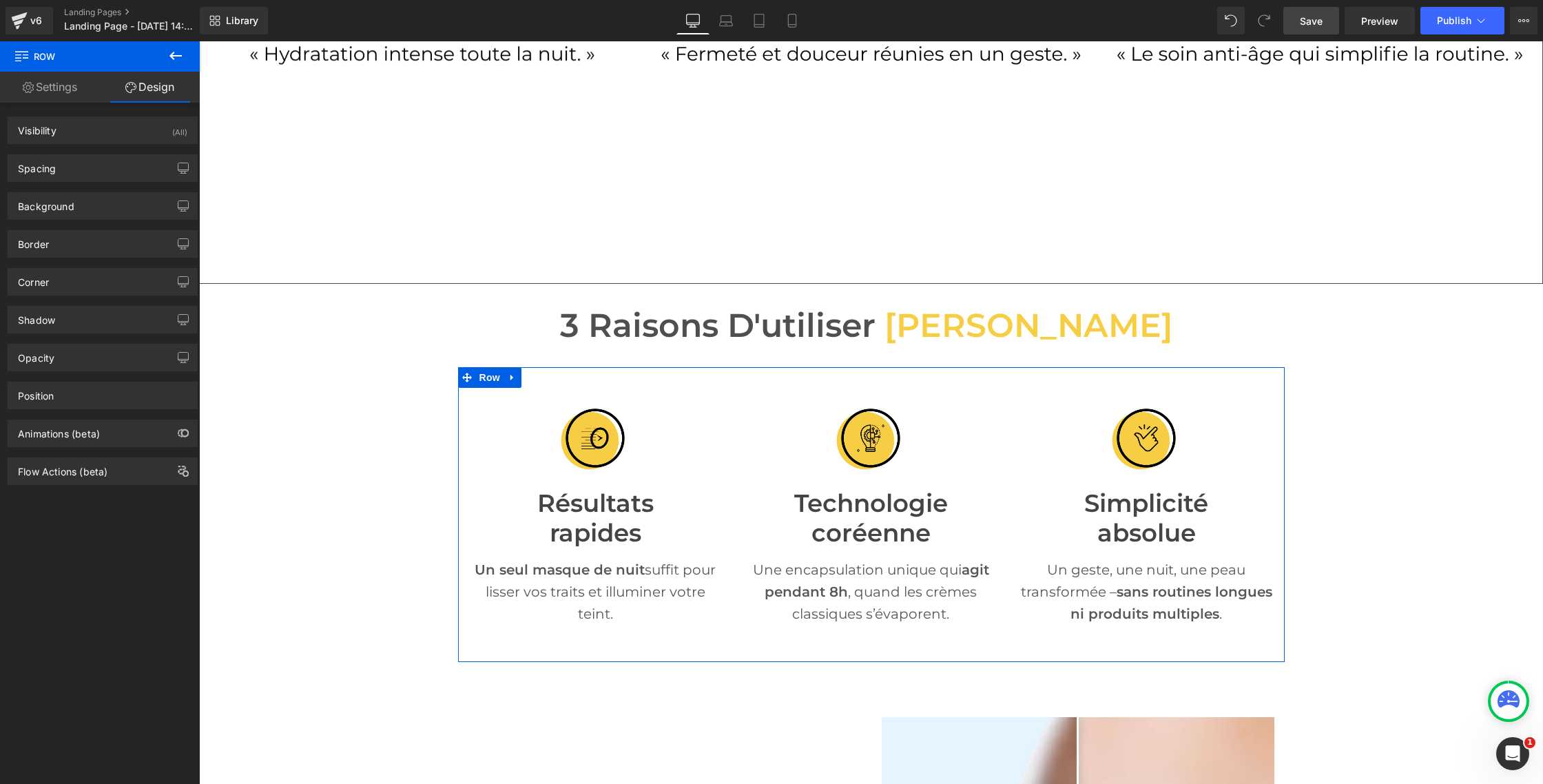
type input "0"
click at [82, 174] on div "Spacing" at bounding box center [103, 168] width 189 height 26
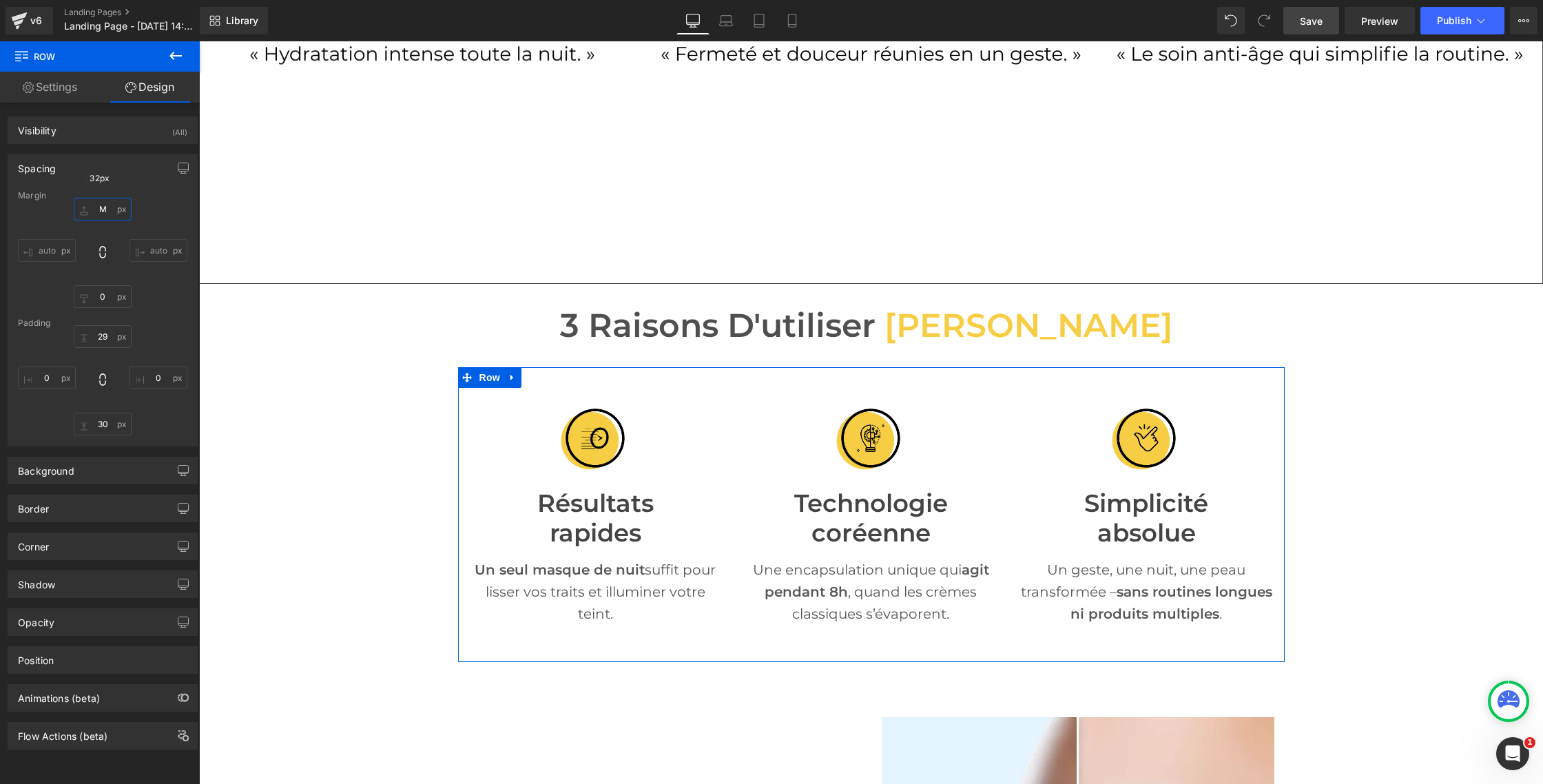
click at [107, 210] on input "M" at bounding box center [103, 209] width 58 height 23
type input "S"
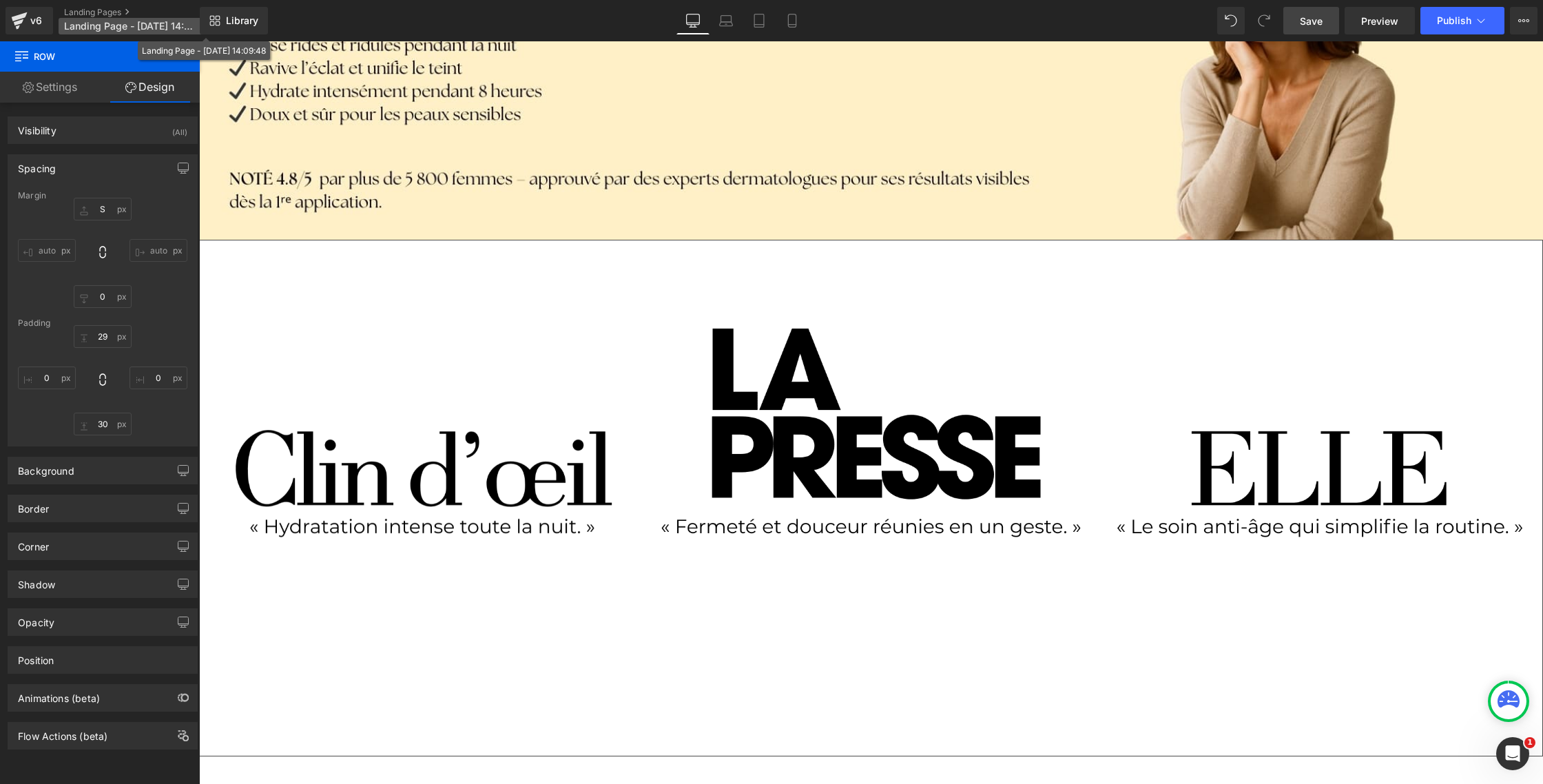
scroll to position [265, 0]
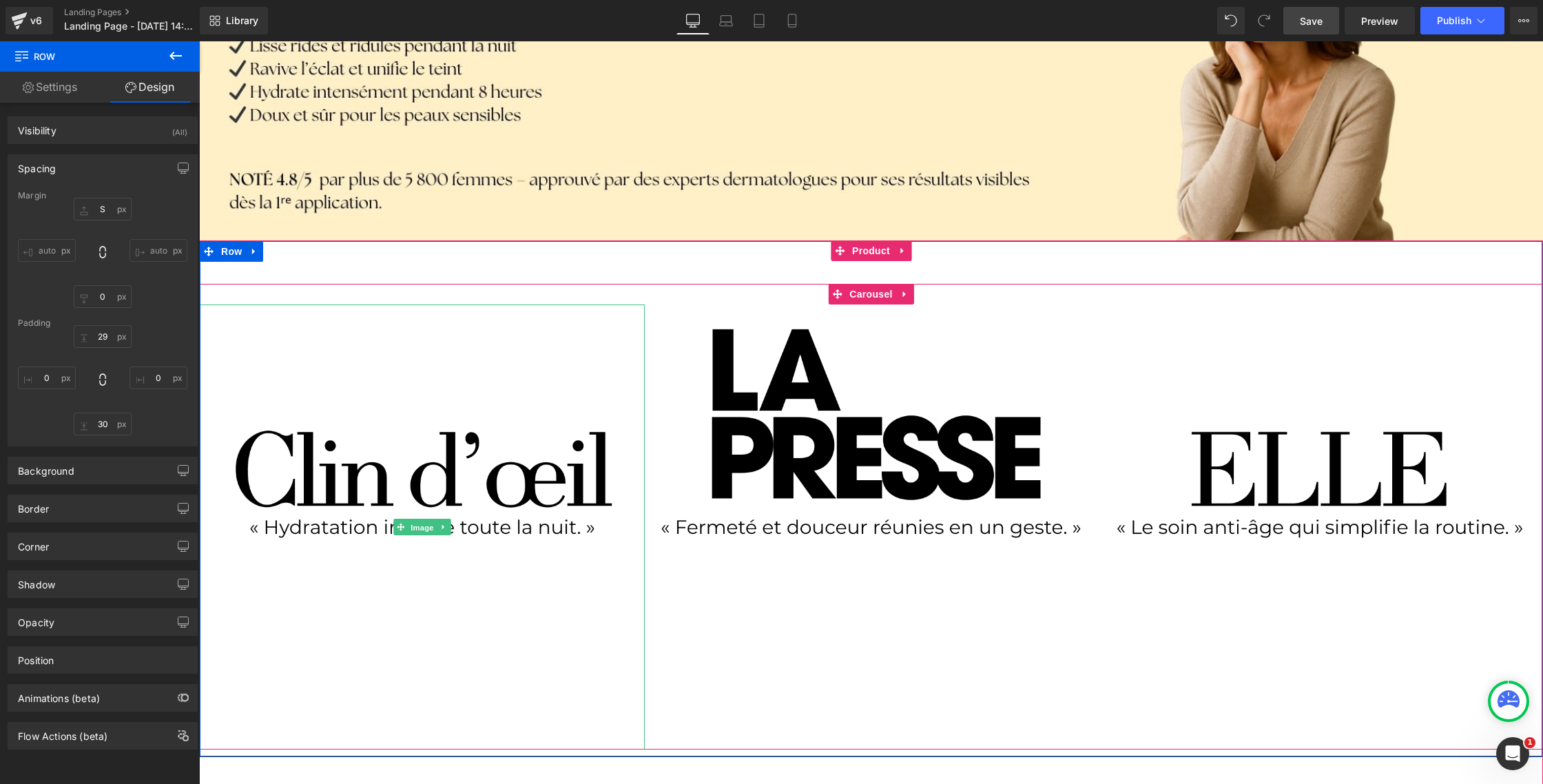
drag, startPoint x: 422, startPoint y: 520, endPoint x: 409, endPoint y: 514, distance: 14.3
click at [422, 520] on span "Image" at bounding box center [422, 527] width 29 height 17
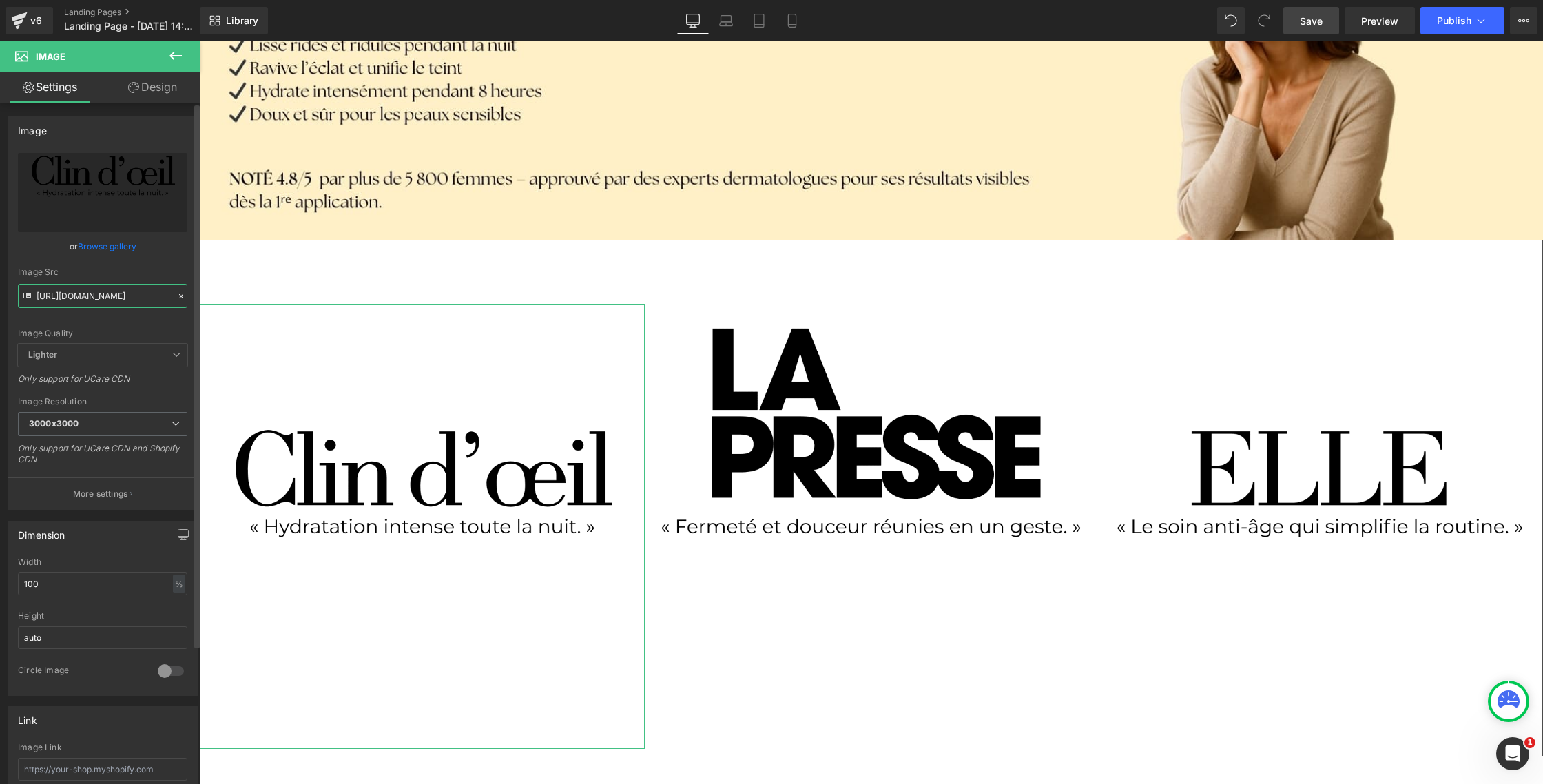
click at [104, 298] on input "[URL][DOMAIN_NAME]" at bounding box center [103, 296] width 169 height 24
paste input "658fe630-35cd-4ac6-a2b4-7859d8d1787e.png?v=1758655585"
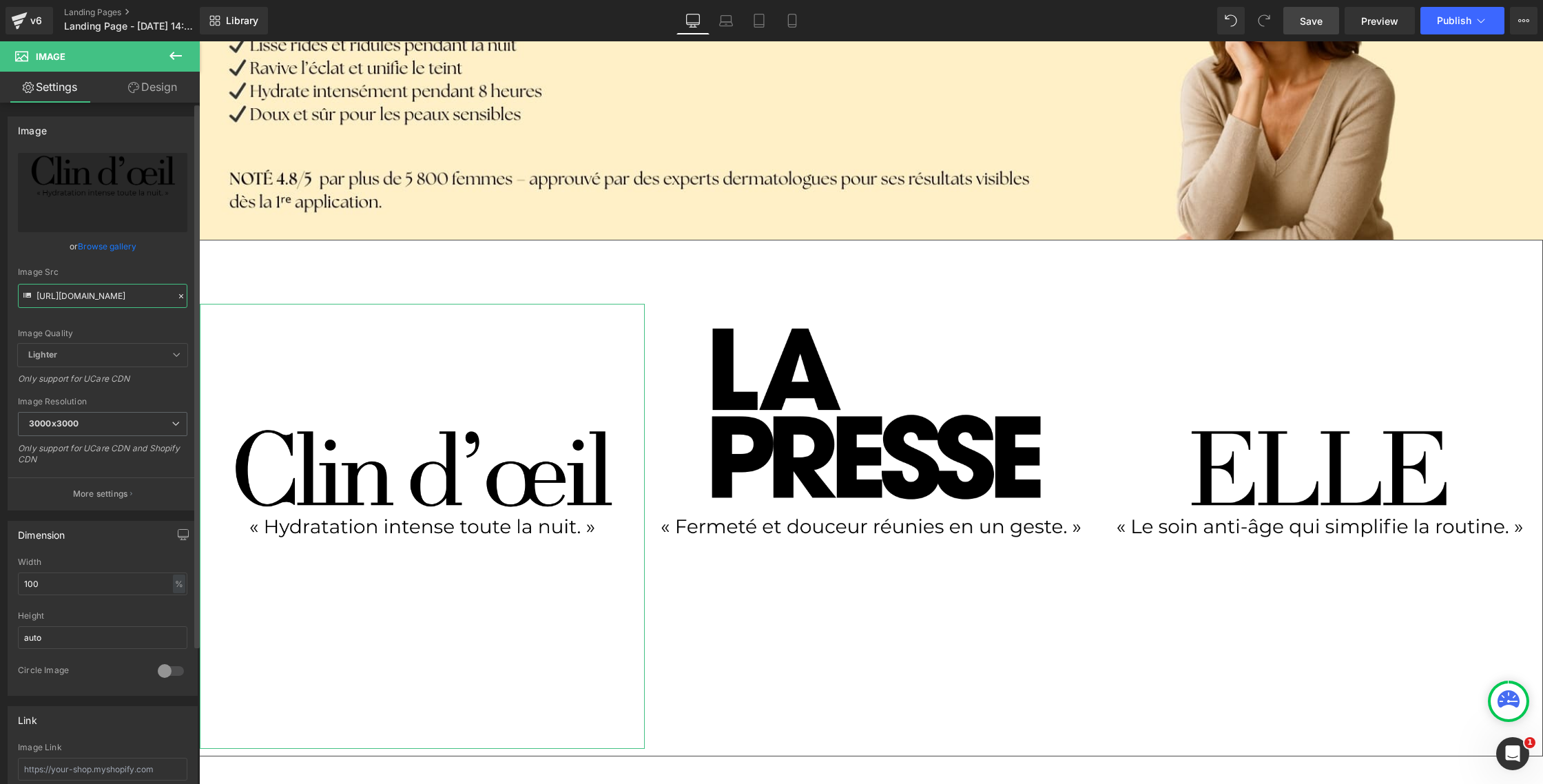
type input "[URL][DOMAIN_NAME]"
click at [109, 328] on div "Image Quality Lighter Lightest Lighter Lighter Lightest Only support for UCare …" at bounding box center [103, 248] width 169 height 191
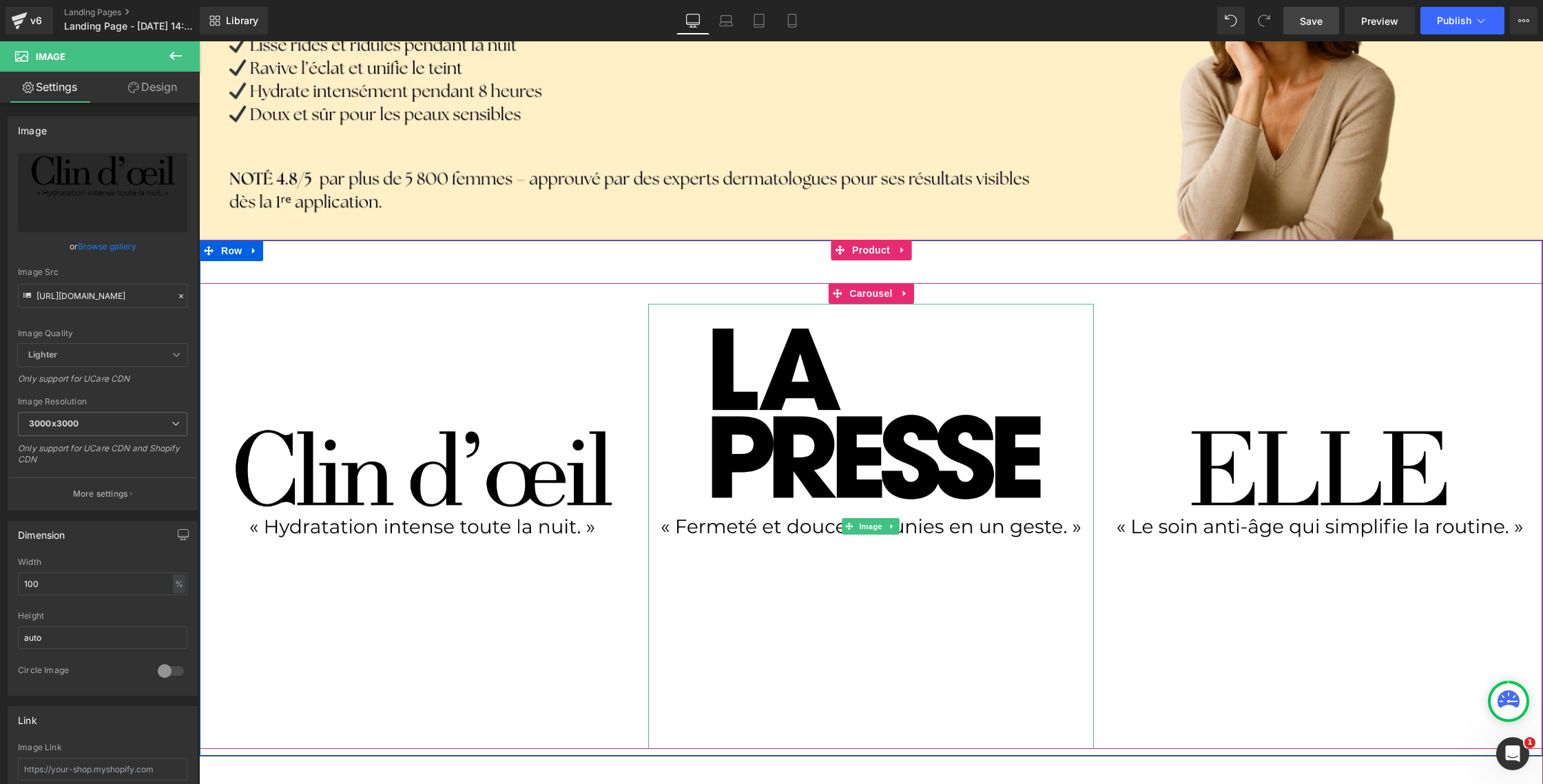
click at [882, 470] on img at bounding box center [871, 526] width 445 height 445
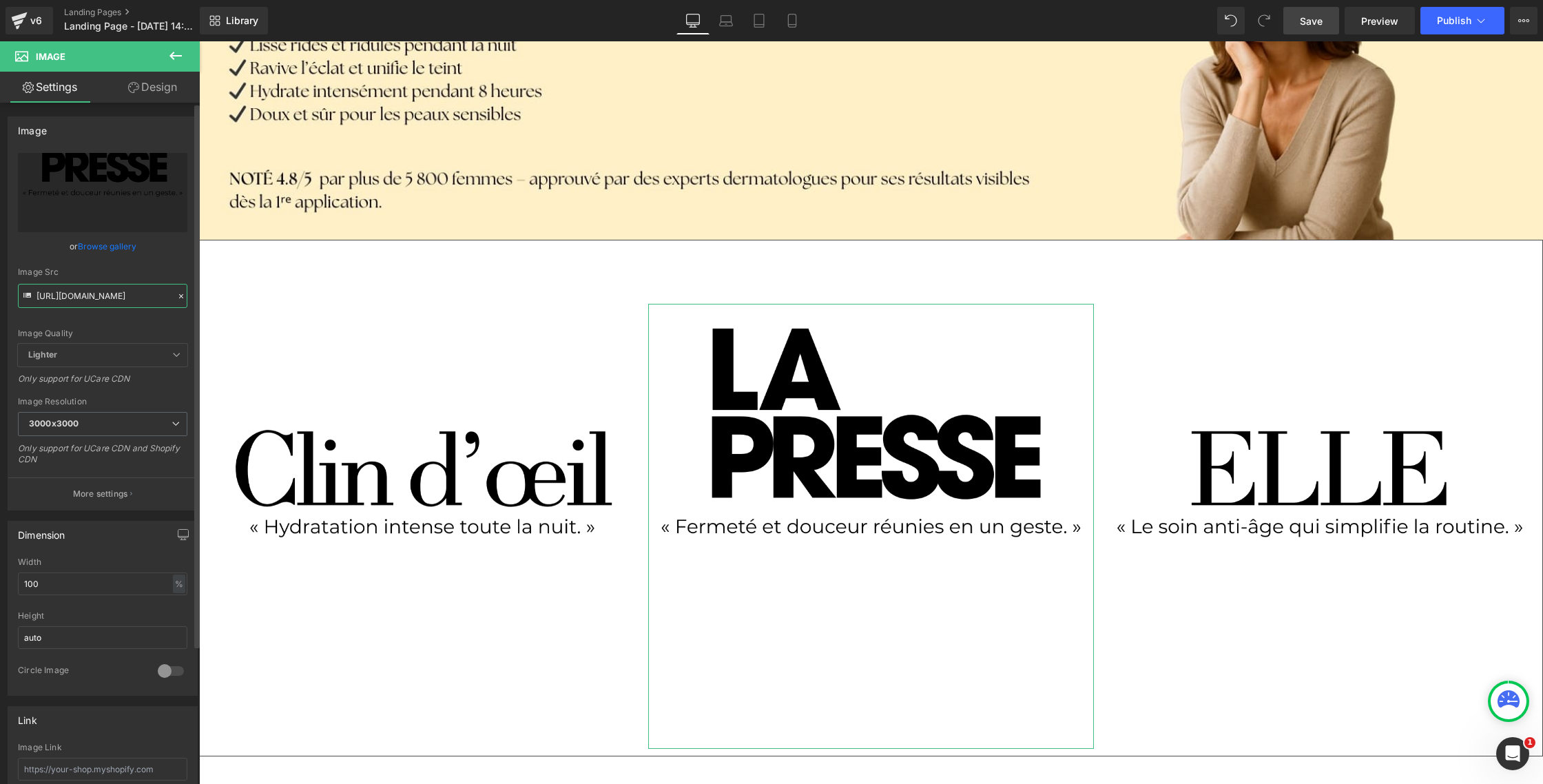
click at [88, 297] on input "[URL][DOMAIN_NAME]" at bounding box center [103, 296] width 169 height 24
type input "[URL][DOMAIN_NAME]"
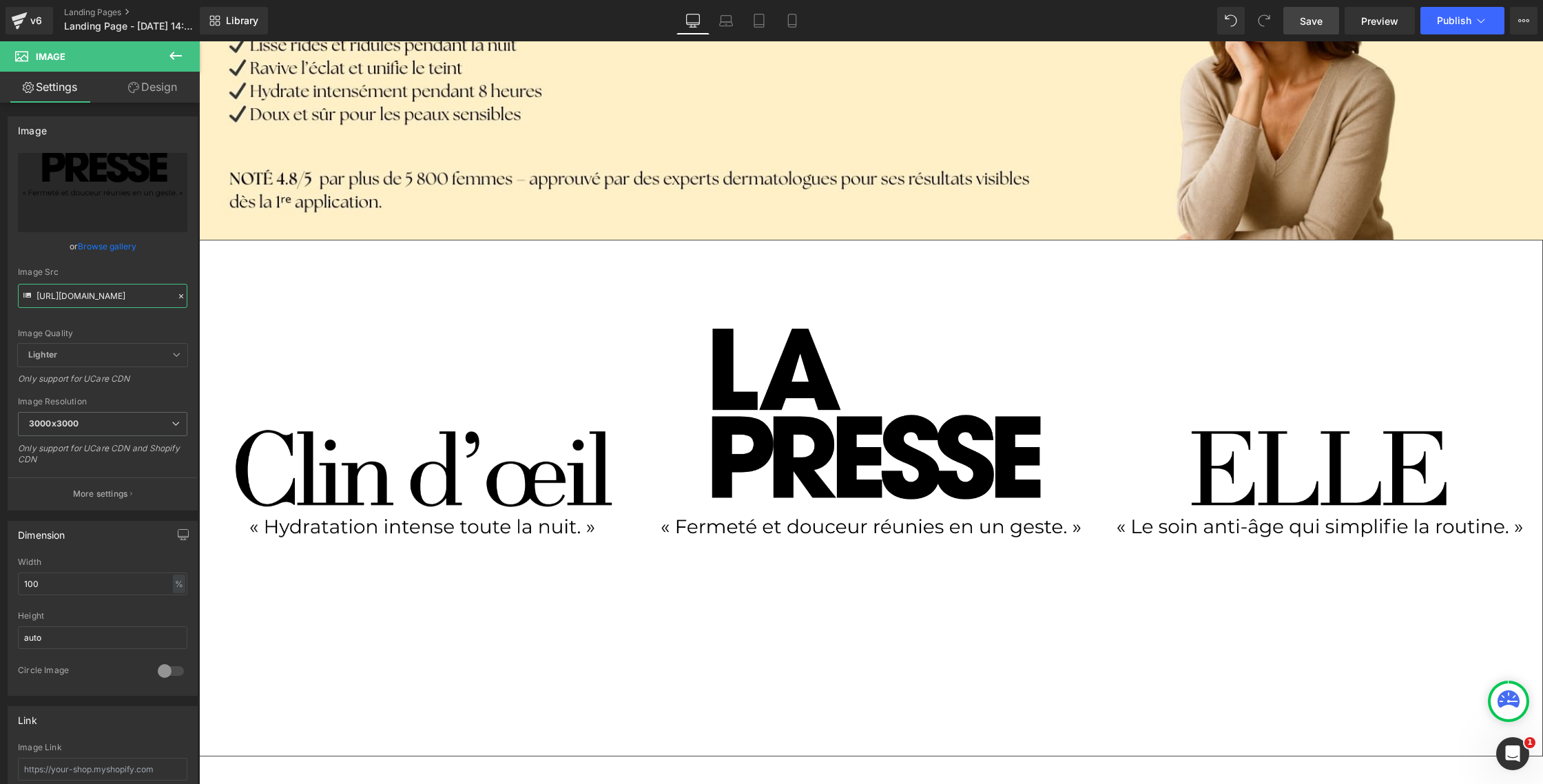
scroll to position [0, 0]
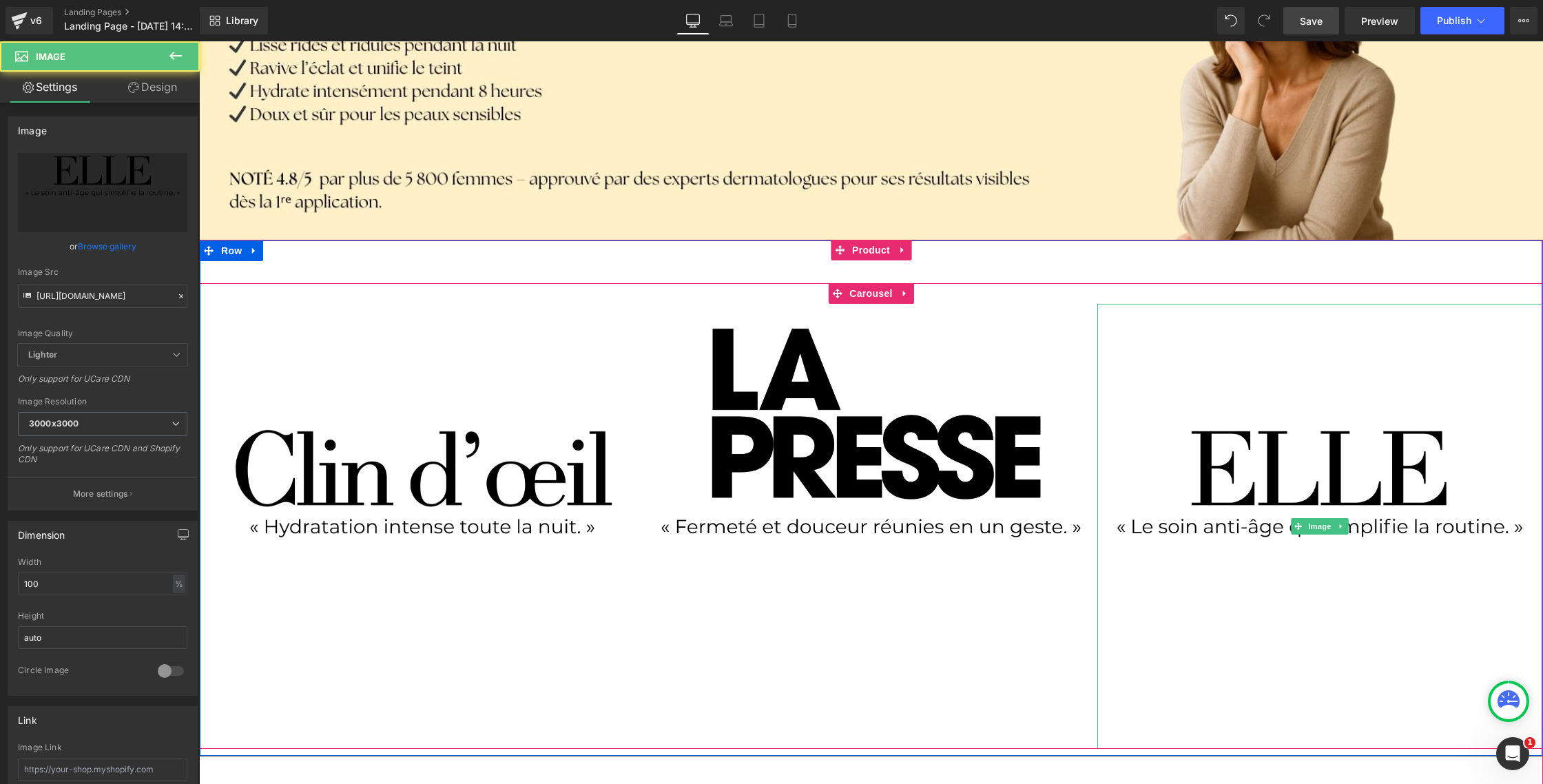
click at [1284, 426] on img at bounding box center [1320, 526] width 445 height 445
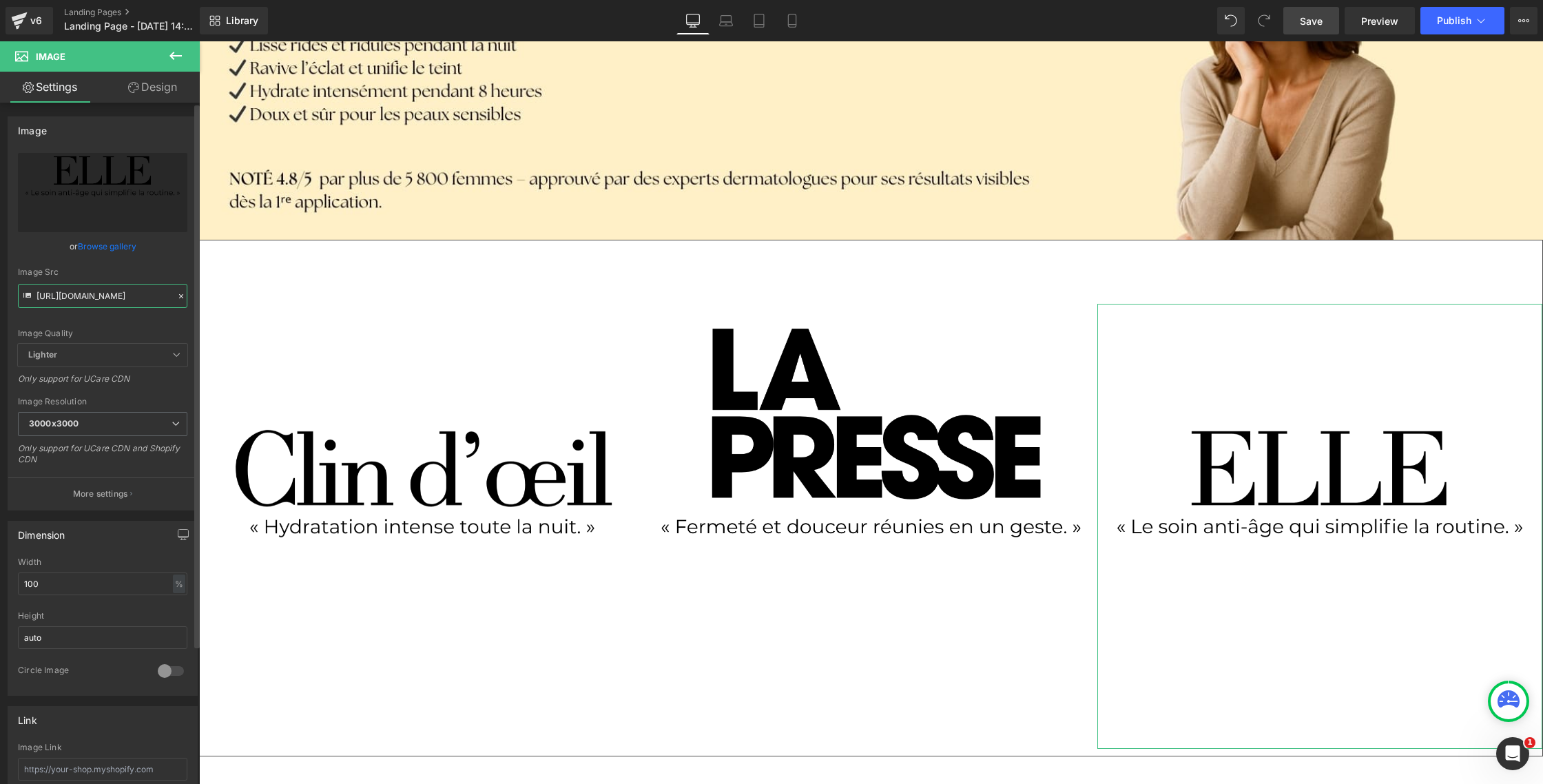
click at [96, 299] on input "[URL][DOMAIN_NAME]" at bounding box center [103, 296] width 169 height 24
paste input "b696d6ba-940a-4f3f-8cc5-39336abd752a.png?v=1758655585"
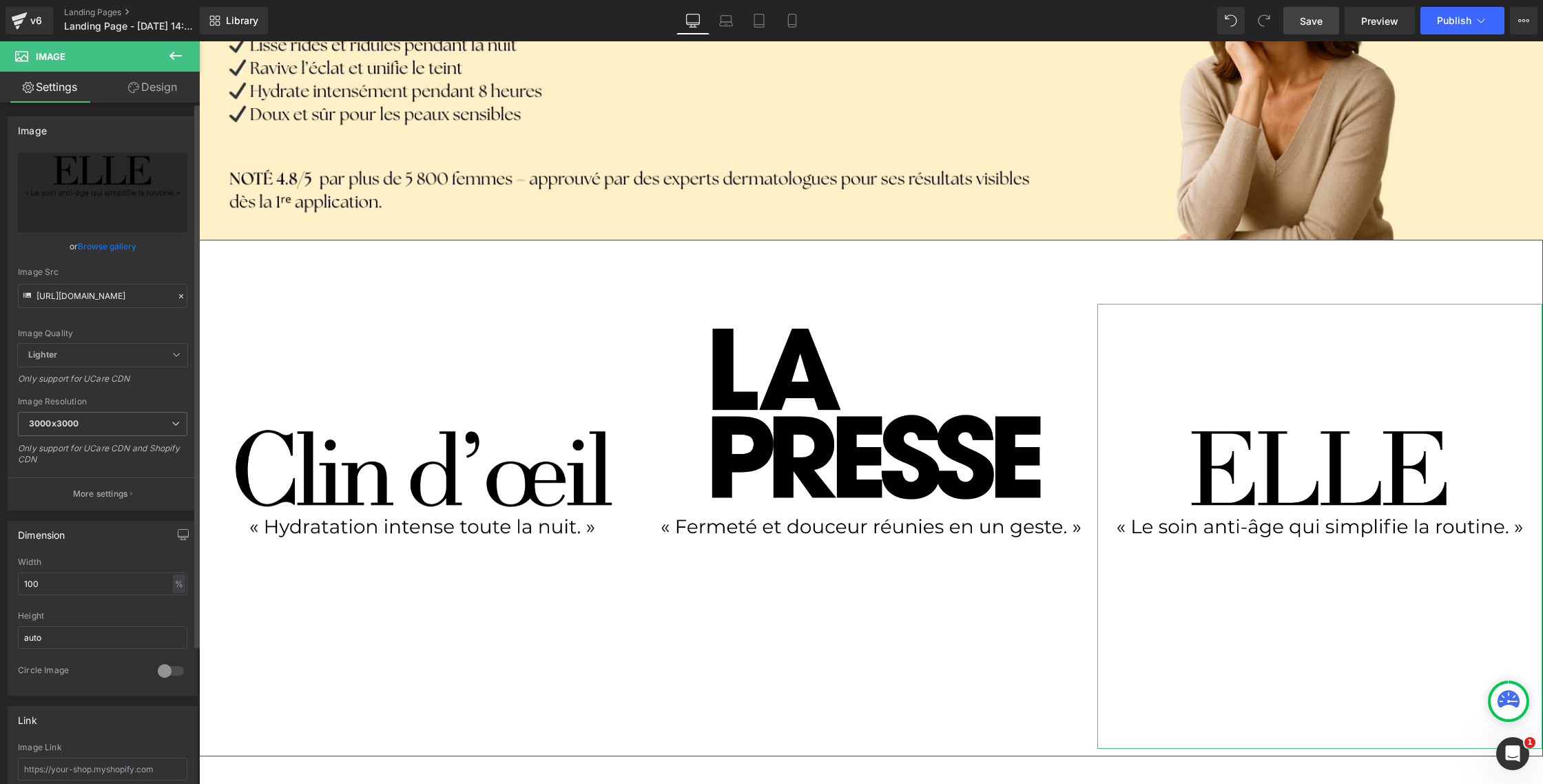
click at [98, 320] on div "Image Quality Lighter Lightest Lighter Lighter Lightest Only support for UCare …" at bounding box center [103, 248] width 169 height 191
type input "[URL][DOMAIN_NAME]"
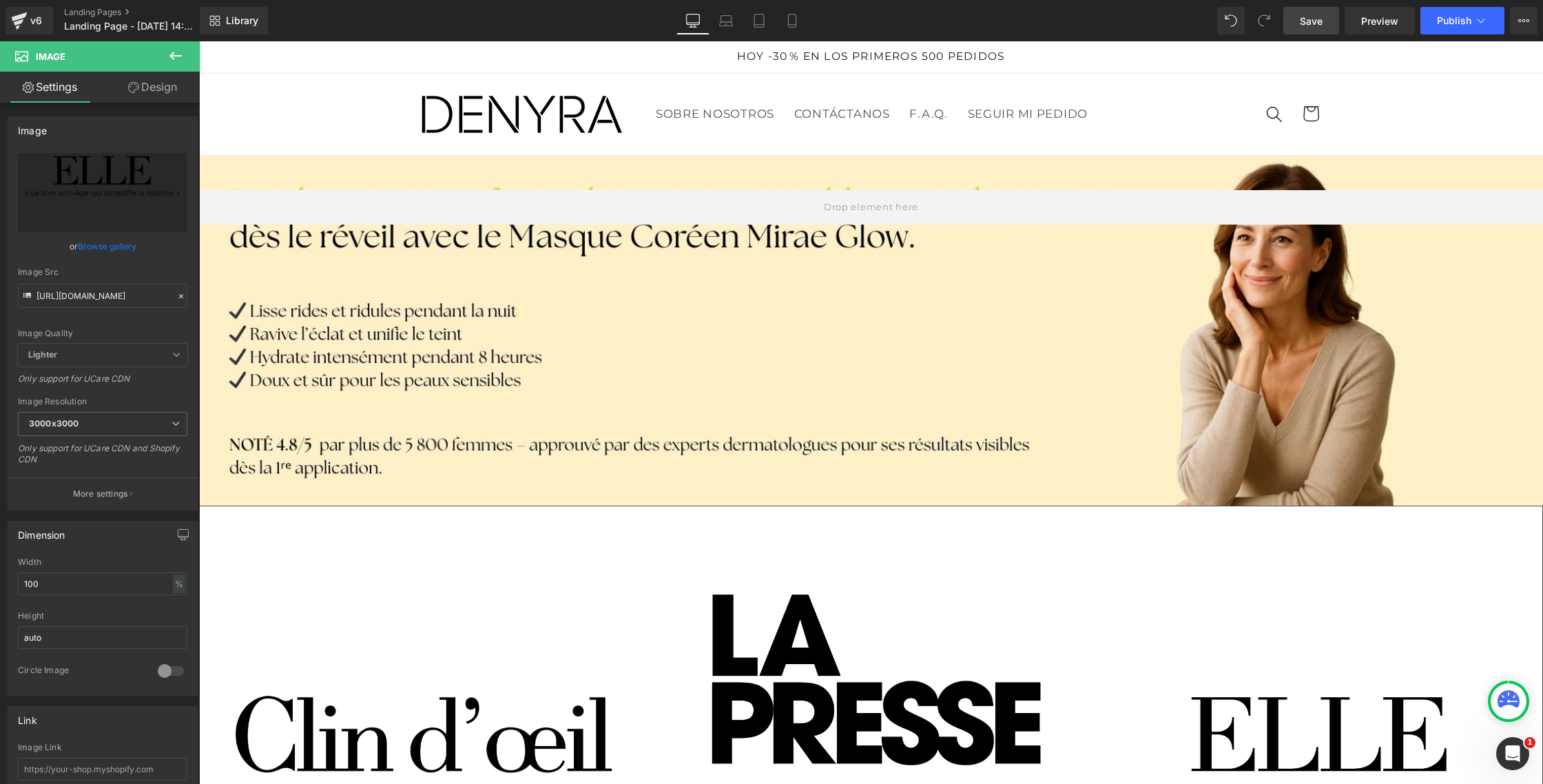
scroll to position [3, 0]
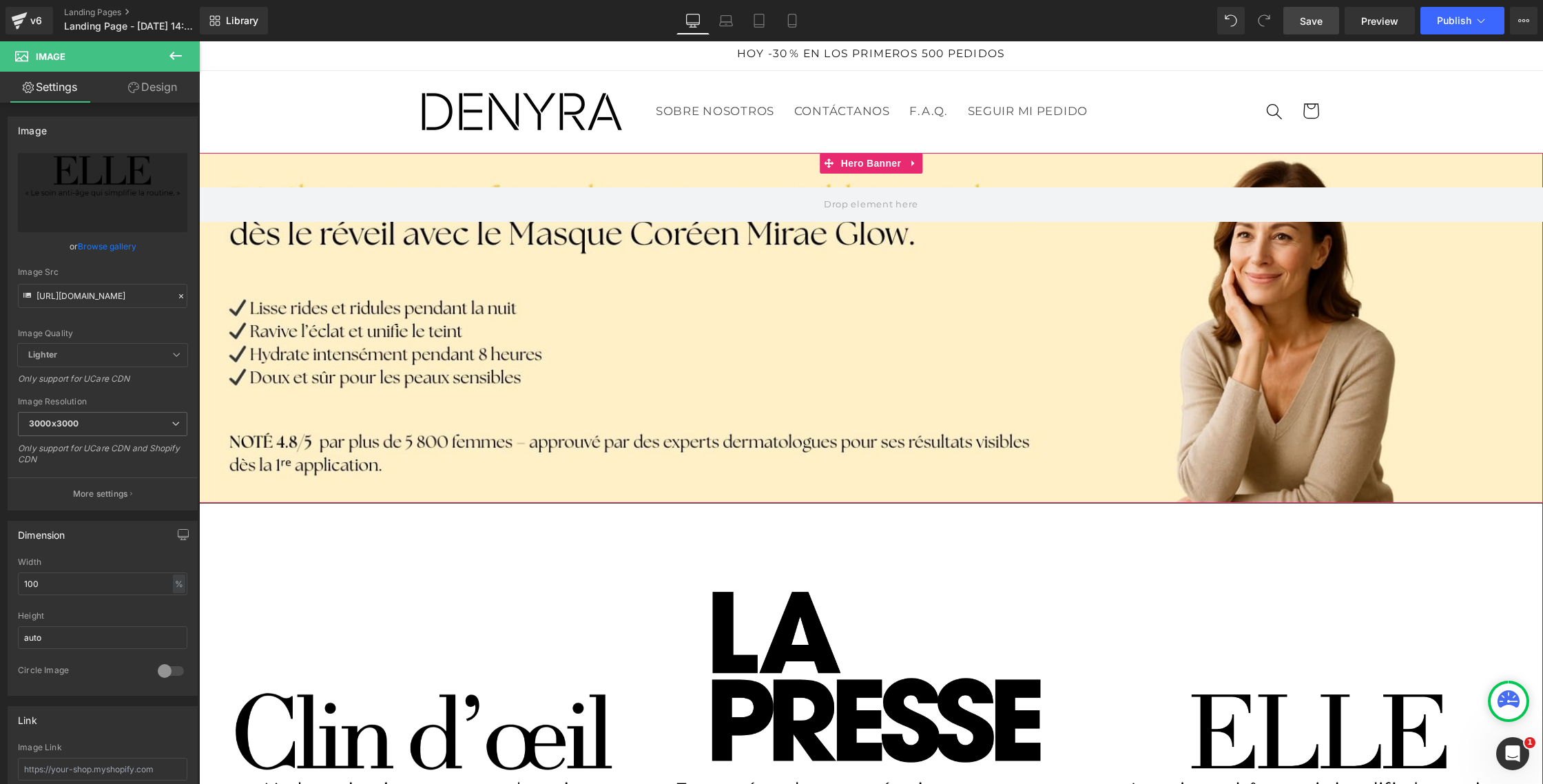
click at [740, 326] on div at bounding box center [871, 327] width 1344 height 350
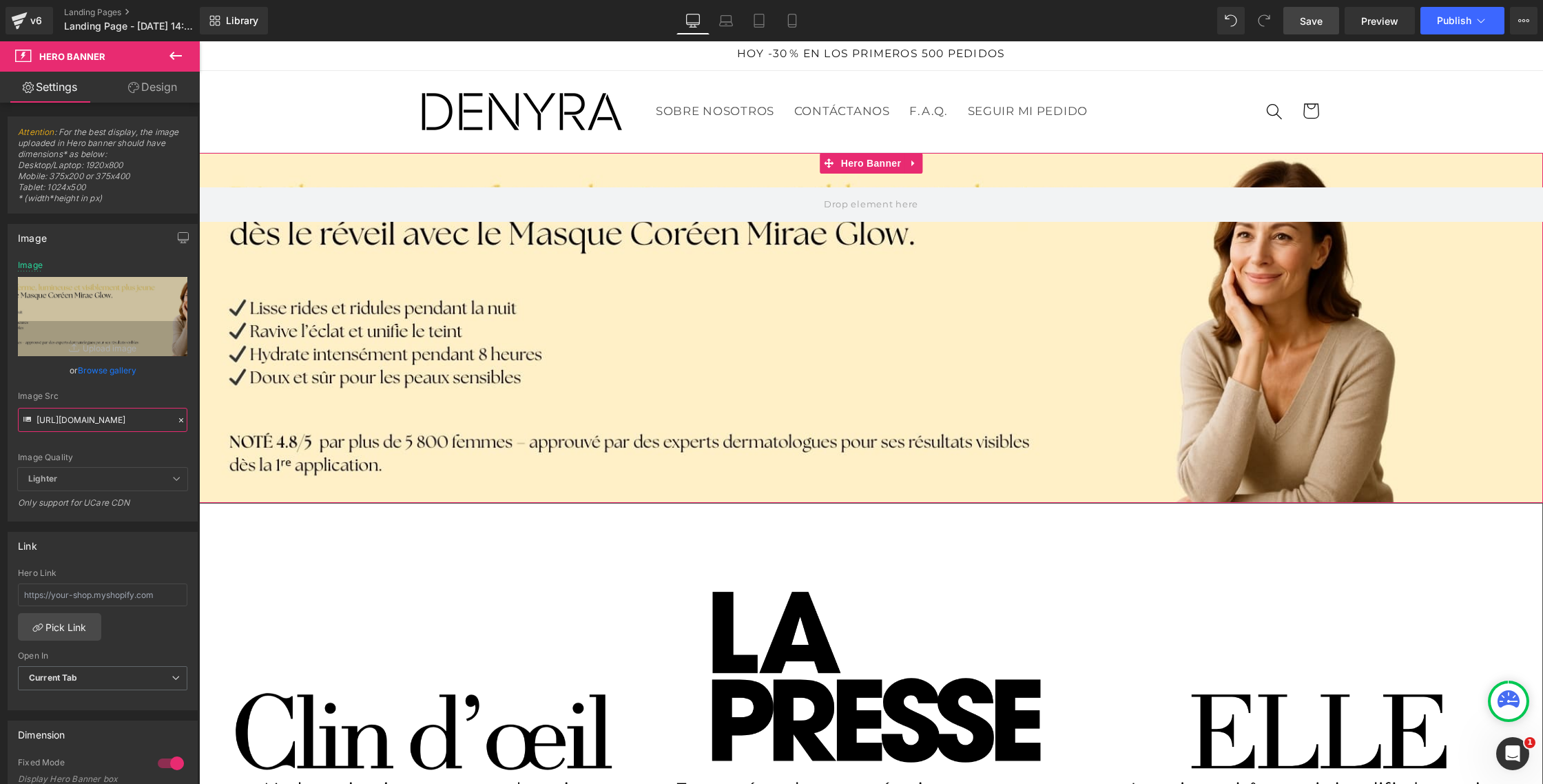
click at [101, 419] on input "[URL][DOMAIN_NAME]" at bounding box center [103, 420] width 169 height 24
click at [101, 418] on input "[URL][DOMAIN_NAME]" at bounding box center [103, 420] width 169 height 24
click at [100, 418] on input "[URL][DOMAIN_NAME]" at bounding box center [103, 420] width 169 height 24
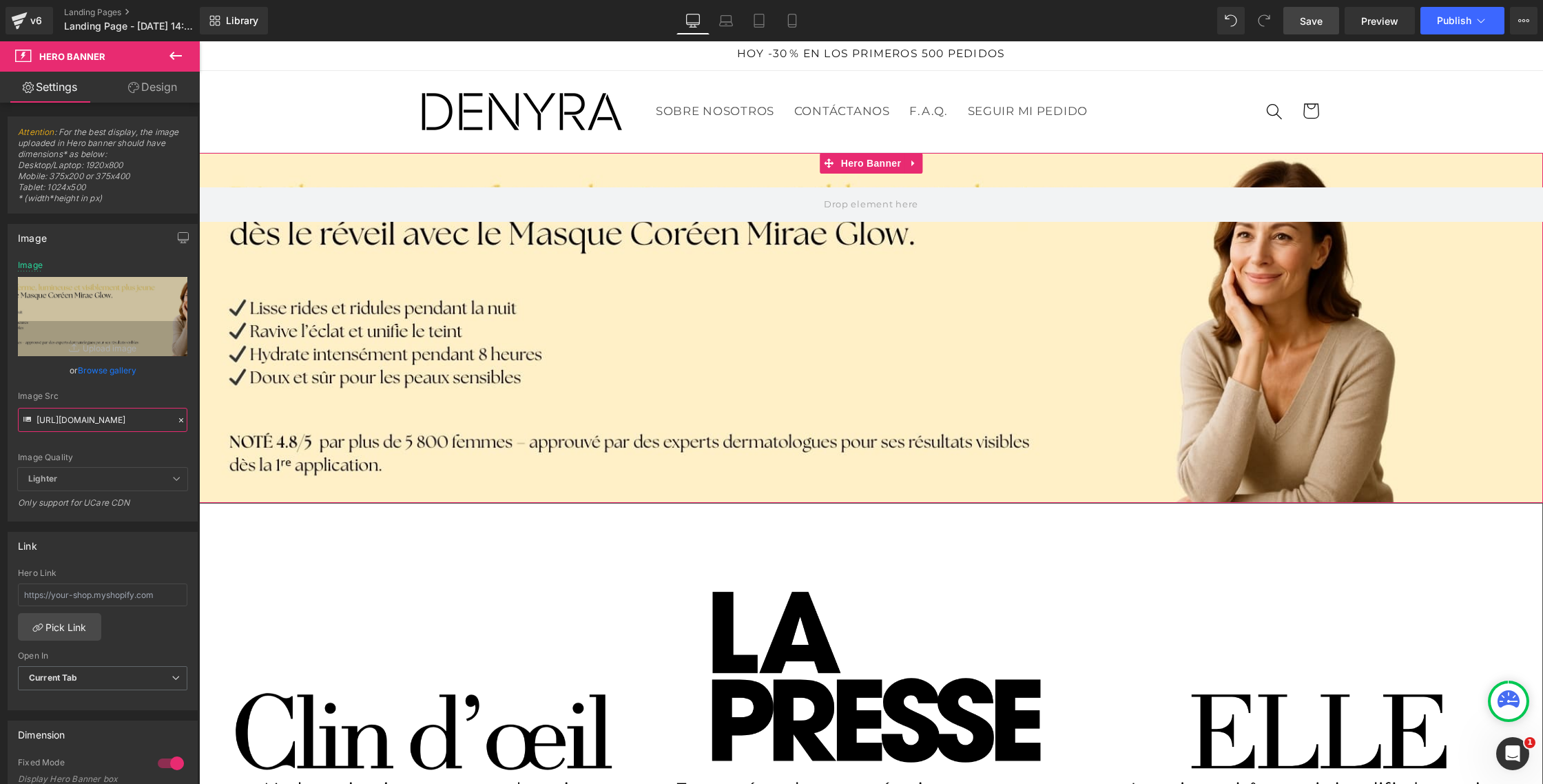
click at [100, 418] on input "[URL][DOMAIN_NAME]" at bounding box center [103, 420] width 169 height 24
paste input "_5f63ef80-ab50-42f2-aff9-7debba67b169.png?v=175865576"
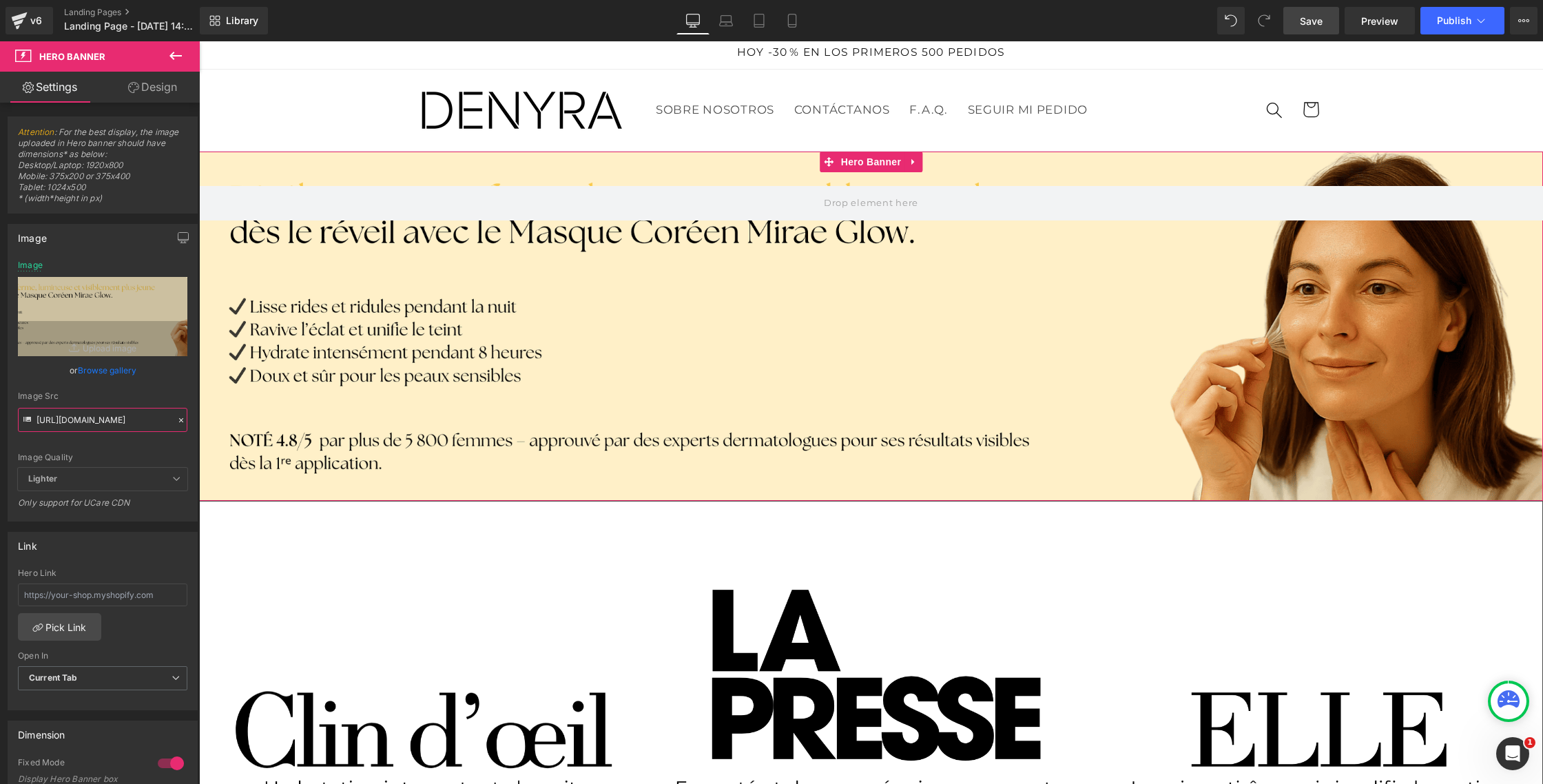
scroll to position [0, 0]
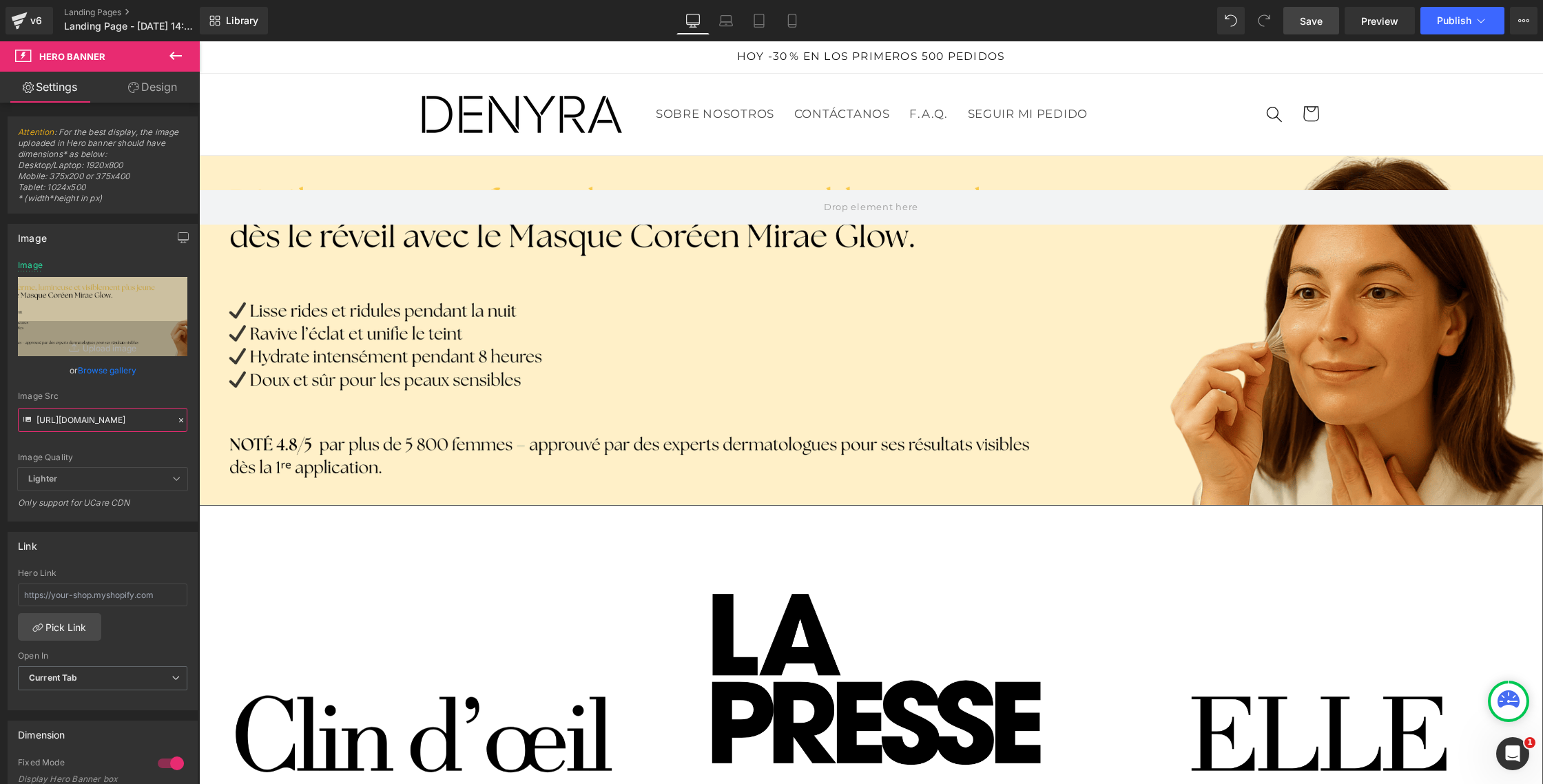
type input "[URL][DOMAIN_NAME]"
click at [495, 485] on div at bounding box center [871, 330] width 1344 height 350
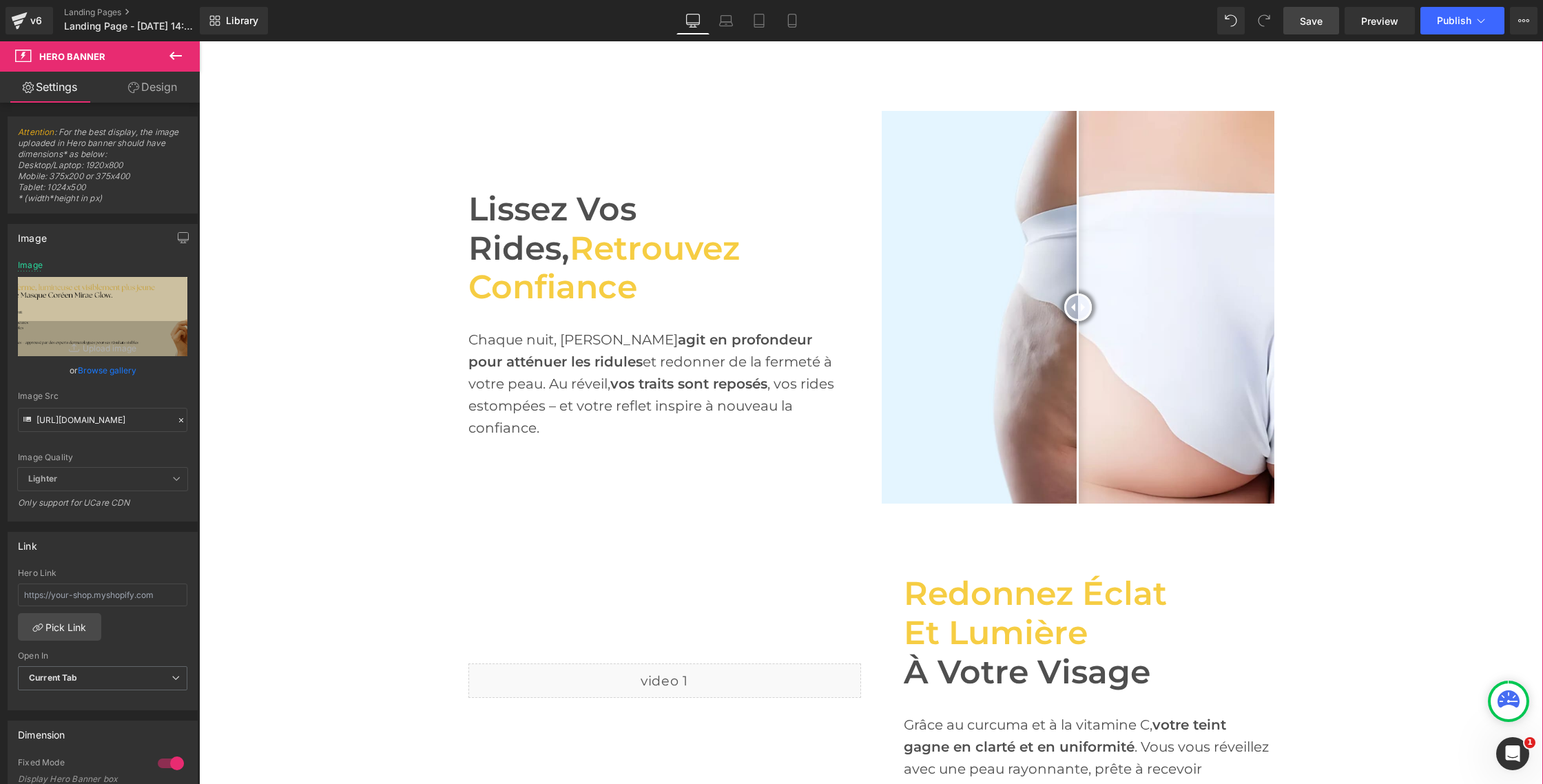
scroll to position [1338, 0]
